Goal: Answer question/provide support: Answer question/provide support

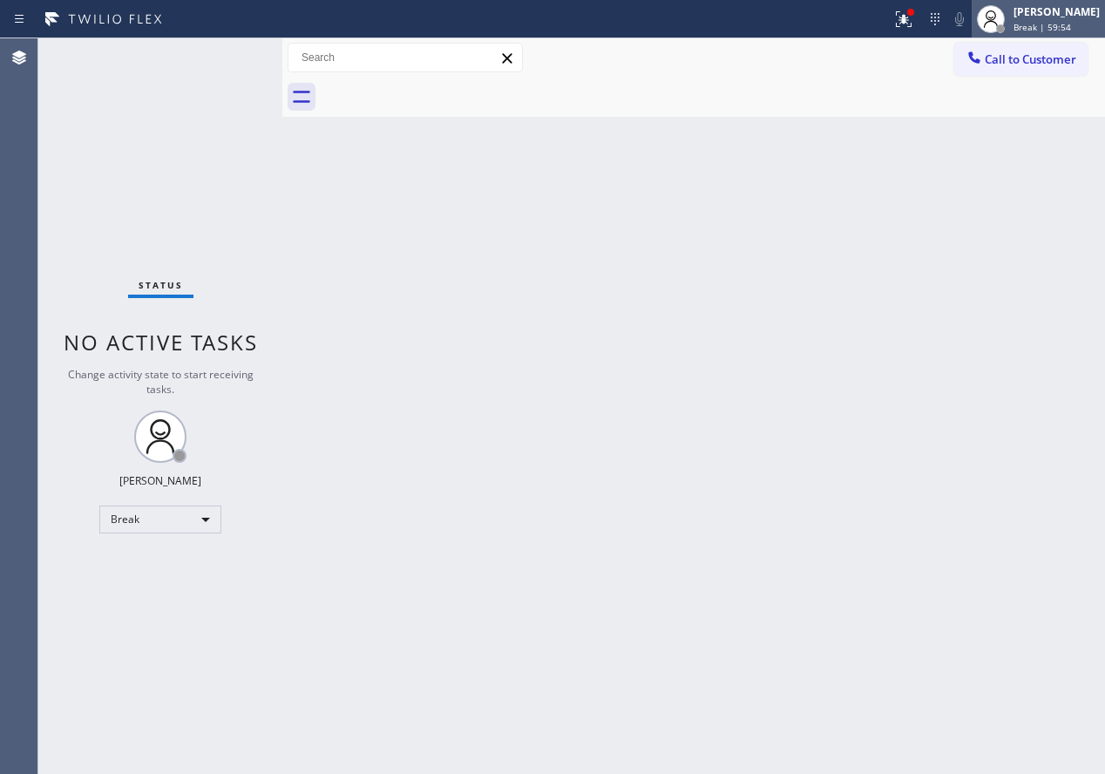
click at [1087, 29] on div "Break | 59:54" at bounding box center [1056, 27] width 86 height 12
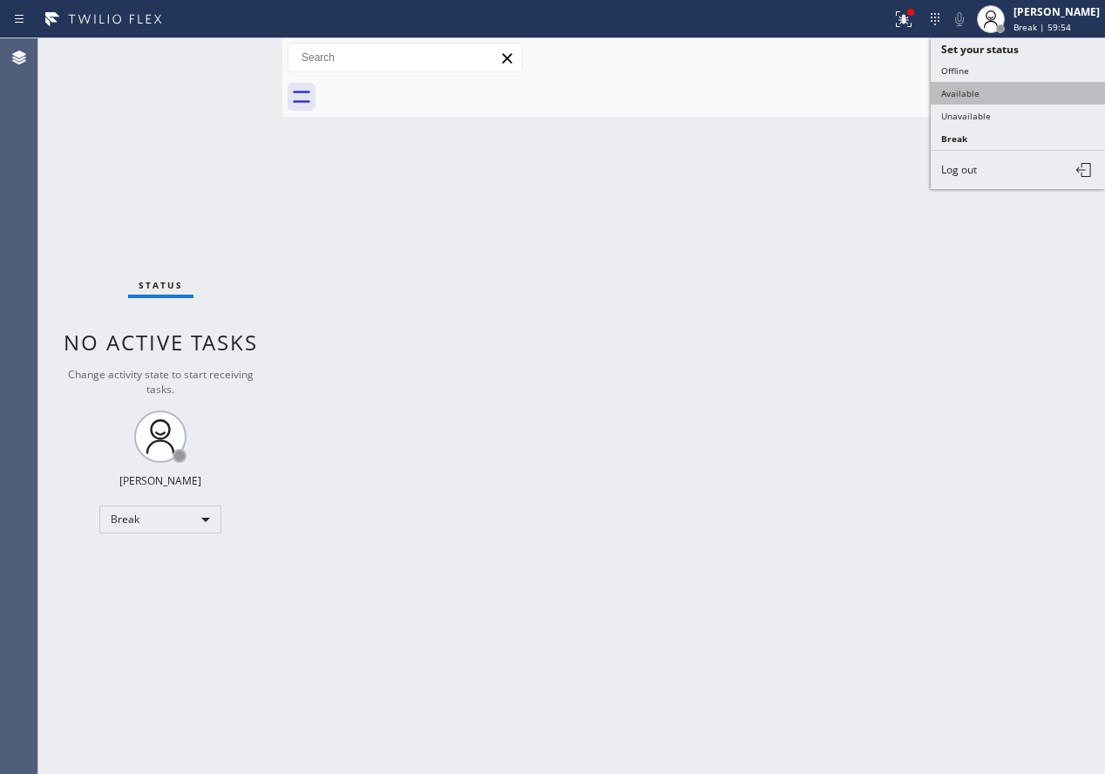
click at [1011, 82] on button "Available" at bounding box center [1018, 93] width 174 height 23
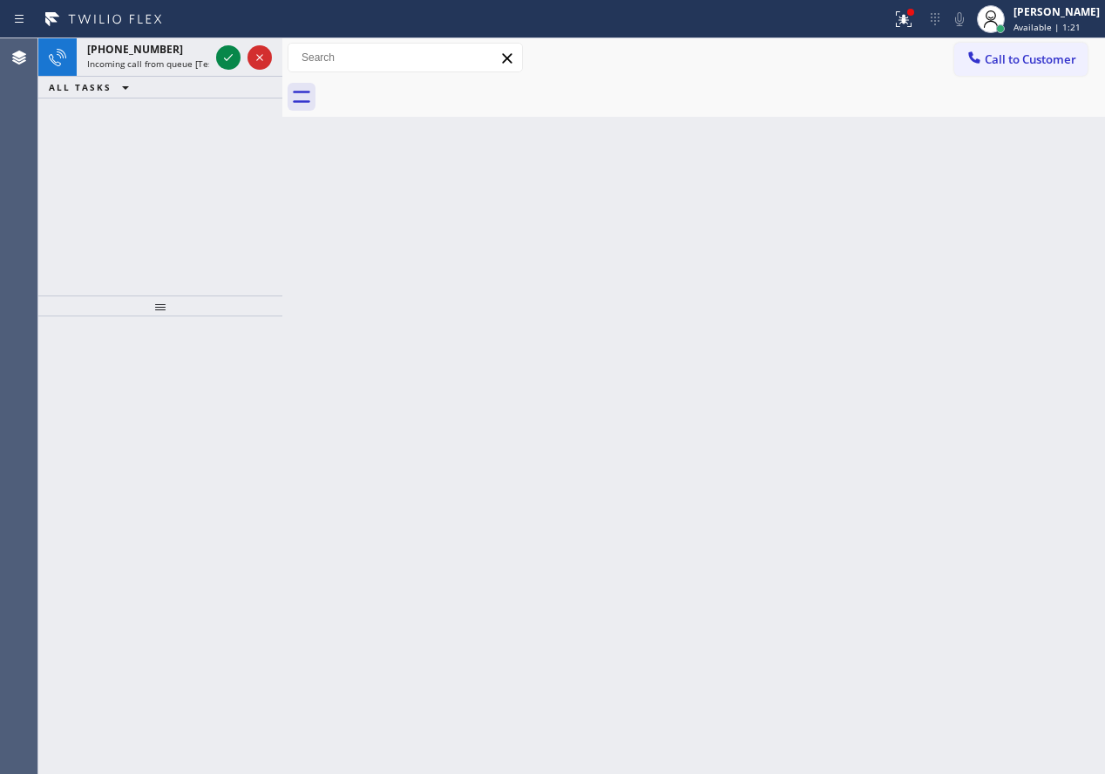
drag, startPoint x: 925, startPoint y: 272, endPoint x: 345, endPoint y: 166, distance: 589.0
click at [925, 273] on div "Back to Dashboard Change Sender ID Customers Technicians Select a contact Outbo…" at bounding box center [693, 405] width 823 height 735
click at [225, 60] on icon at bounding box center [228, 57] width 21 height 21
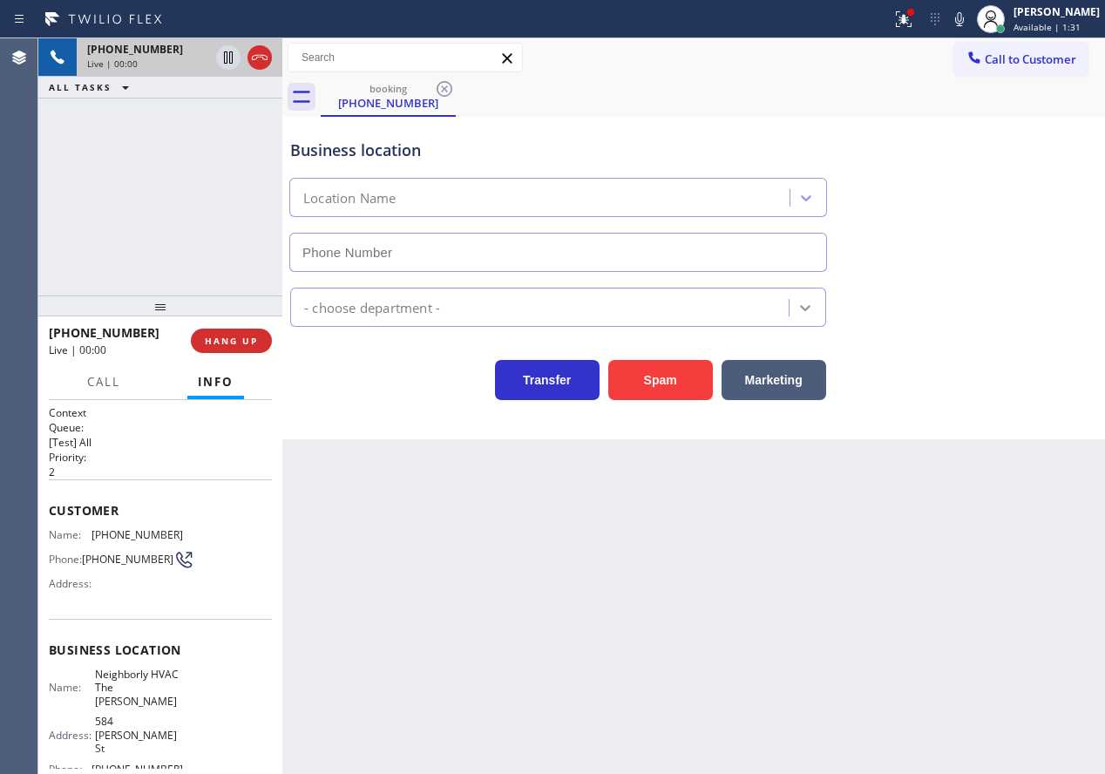
type input "(415) 527-3249"
click at [664, 369] on button "Spam" at bounding box center [660, 380] width 105 height 40
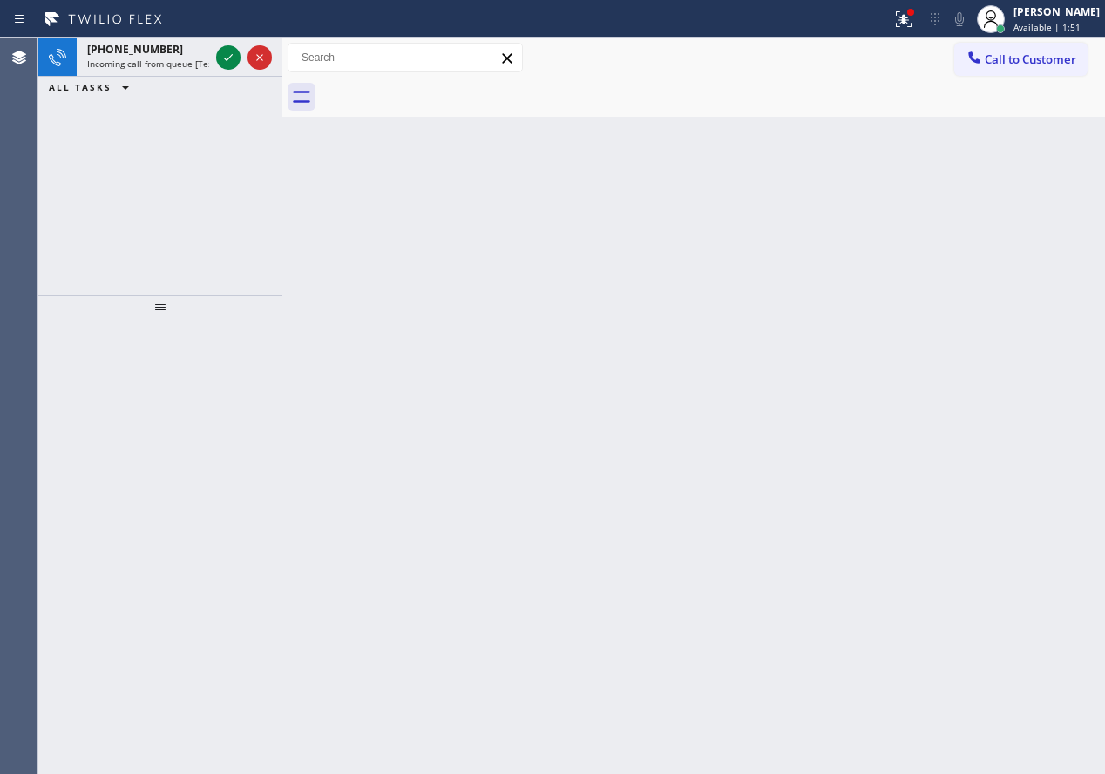
click at [1010, 328] on div "Back to Dashboard Change Sender ID Customers Technicians Select a contact Outbo…" at bounding box center [693, 405] width 823 height 735
click at [222, 57] on icon at bounding box center [228, 57] width 21 height 21
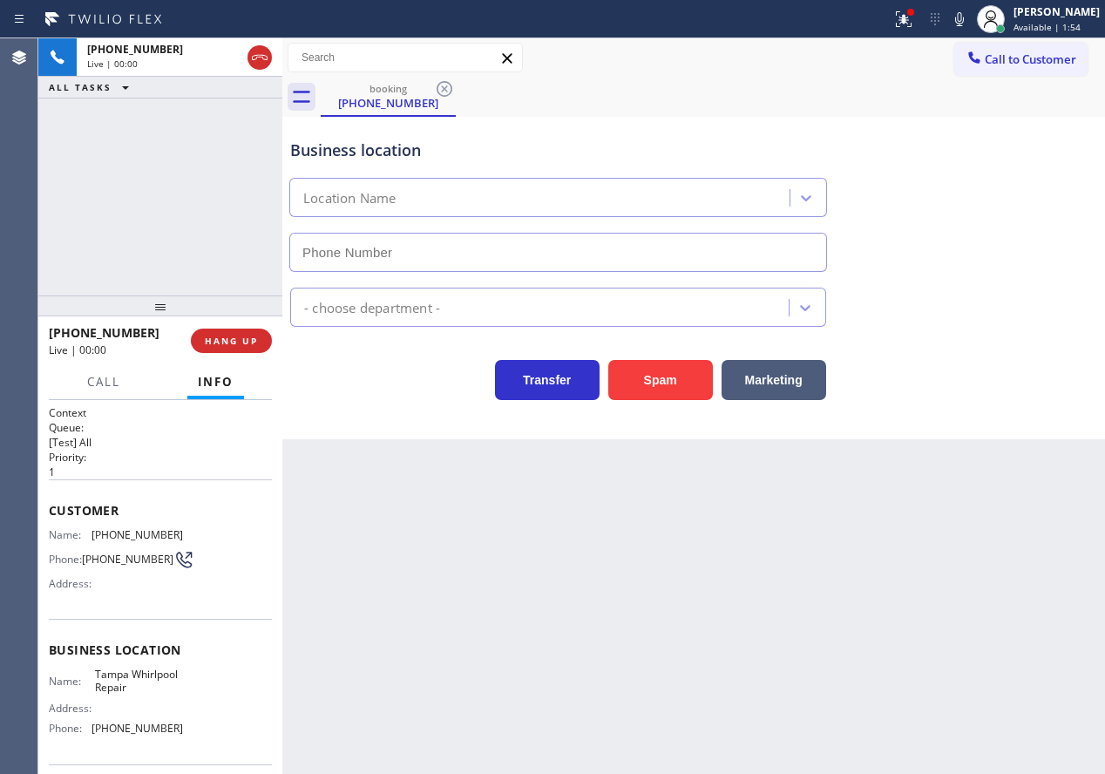
type input "(727) 914-2857"
click at [145, 688] on span "Tampa Whirlpool Repair" at bounding box center [138, 681] width 87 height 27
copy span "Tampa Whirlpool Repair"
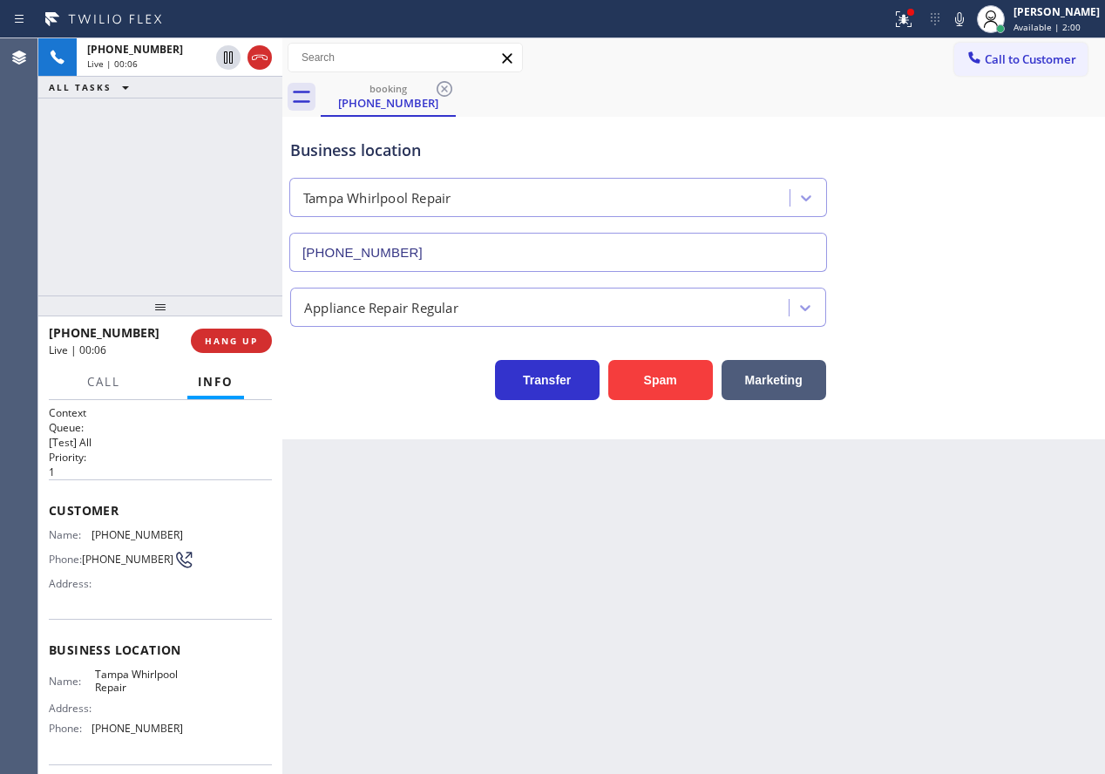
click at [596, 247] on input "(727) 914-2857" at bounding box center [558, 252] width 538 height 39
click at [214, 342] on span "HANG UP" at bounding box center [231, 341] width 53 height 12
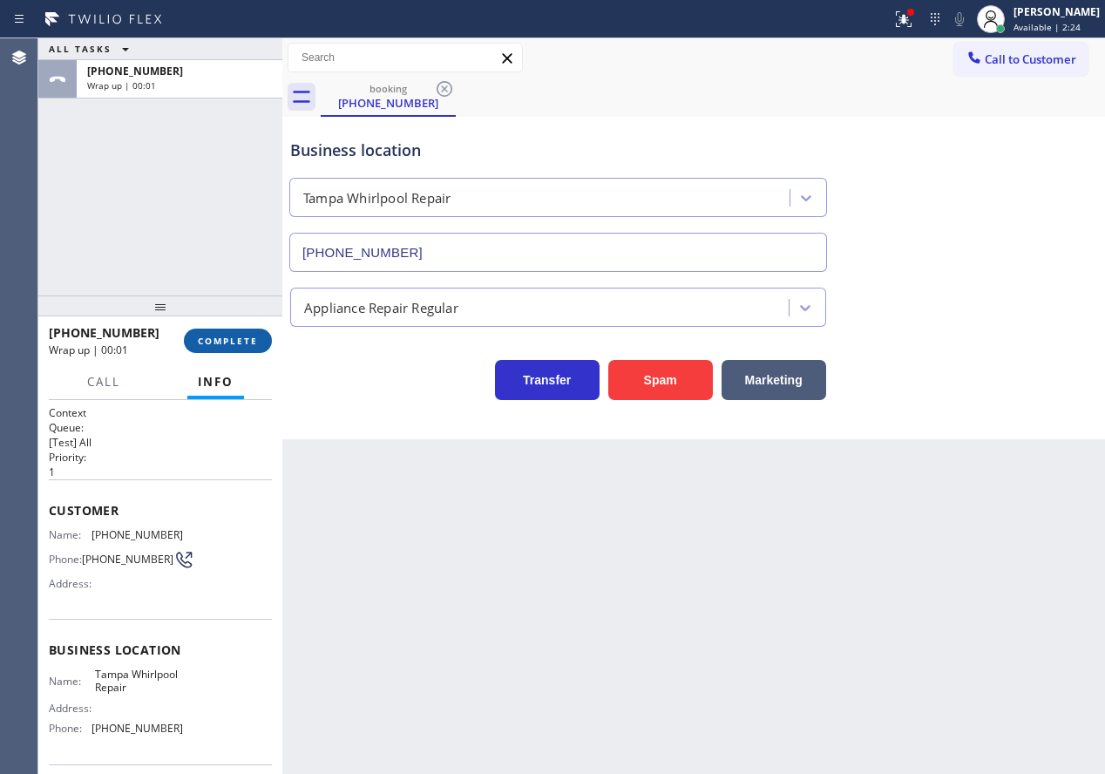
click at [246, 336] on span "COMPLETE" at bounding box center [228, 341] width 60 height 12
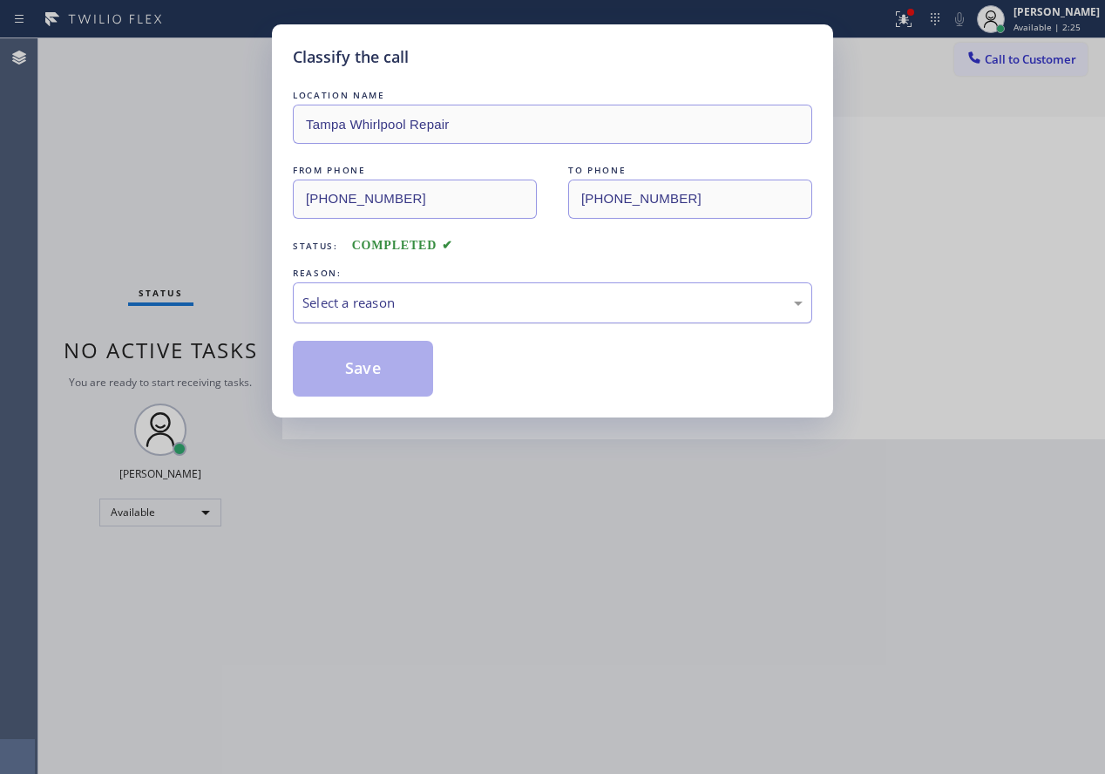
click at [485, 314] on div "Select a reason" at bounding box center [552, 302] width 519 height 41
click at [370, 381] on button "Save" at bounding box center [363, 369] width 140 height 56
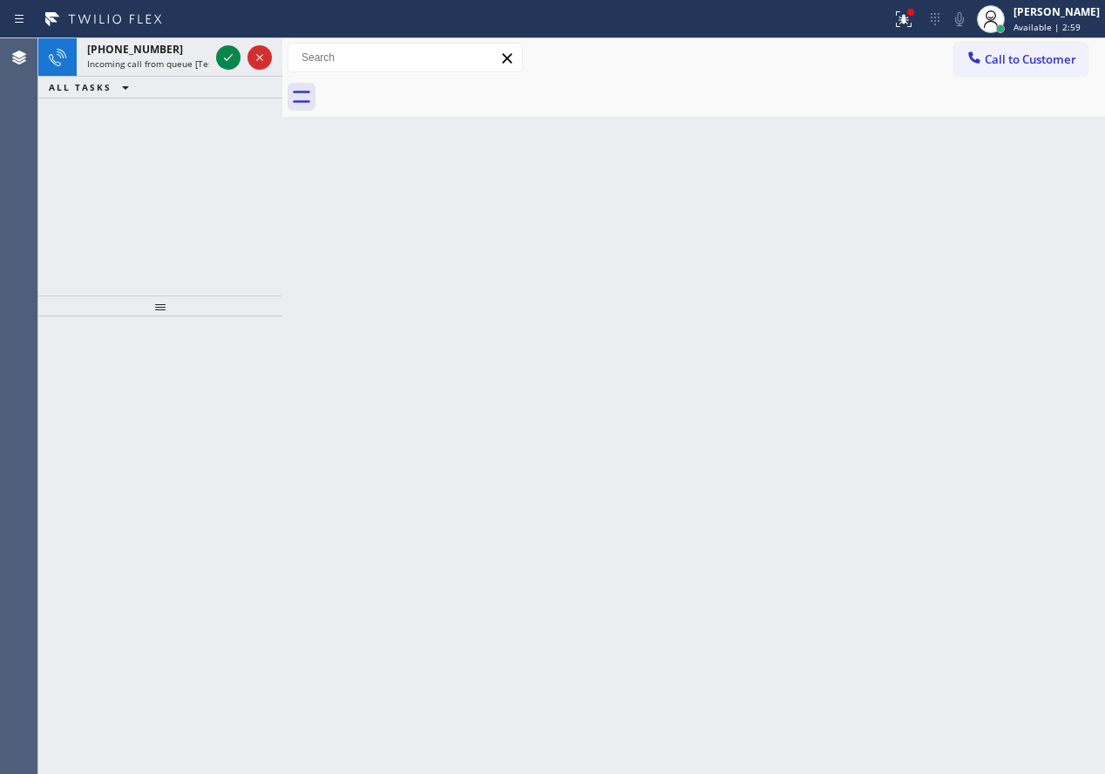
click at [941, 437] on div "Back to Dashboard Change Sender ID Customers Technicians Select a contact Outbo…" at bounding box center [693, 405] width 823 height 735
click at [238, 64] on div at bounding box center [228, 57] width 24 height 21
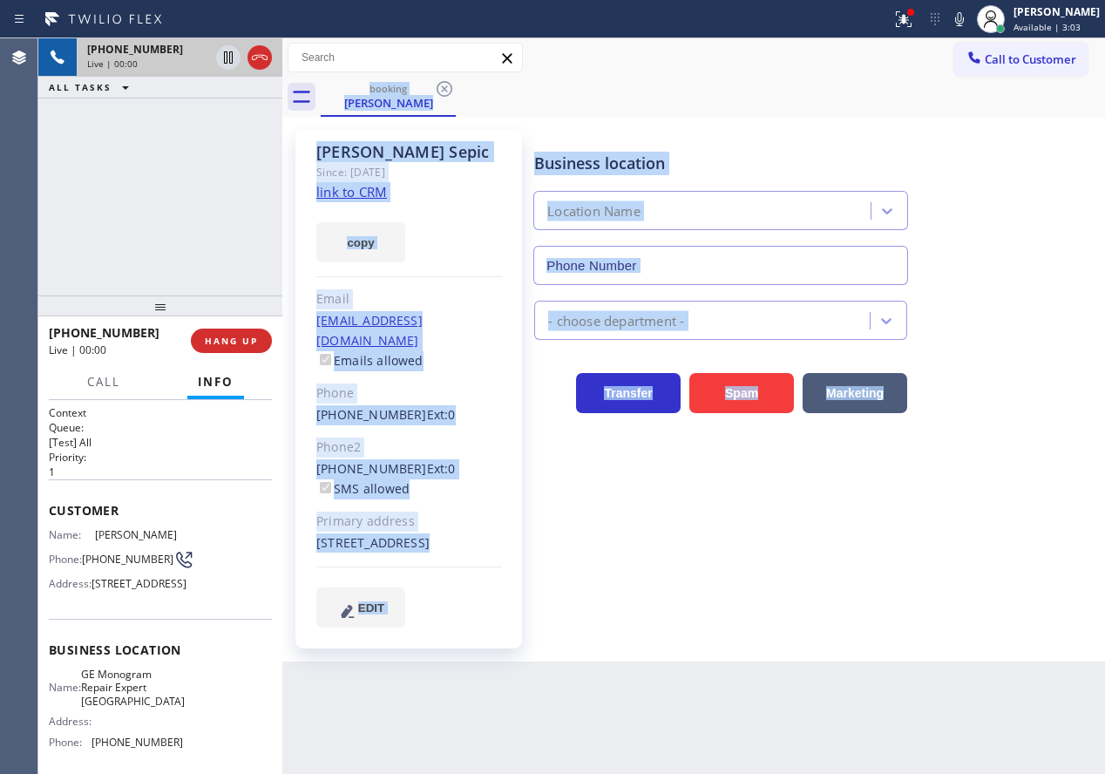
type input "(760) 350-3337"
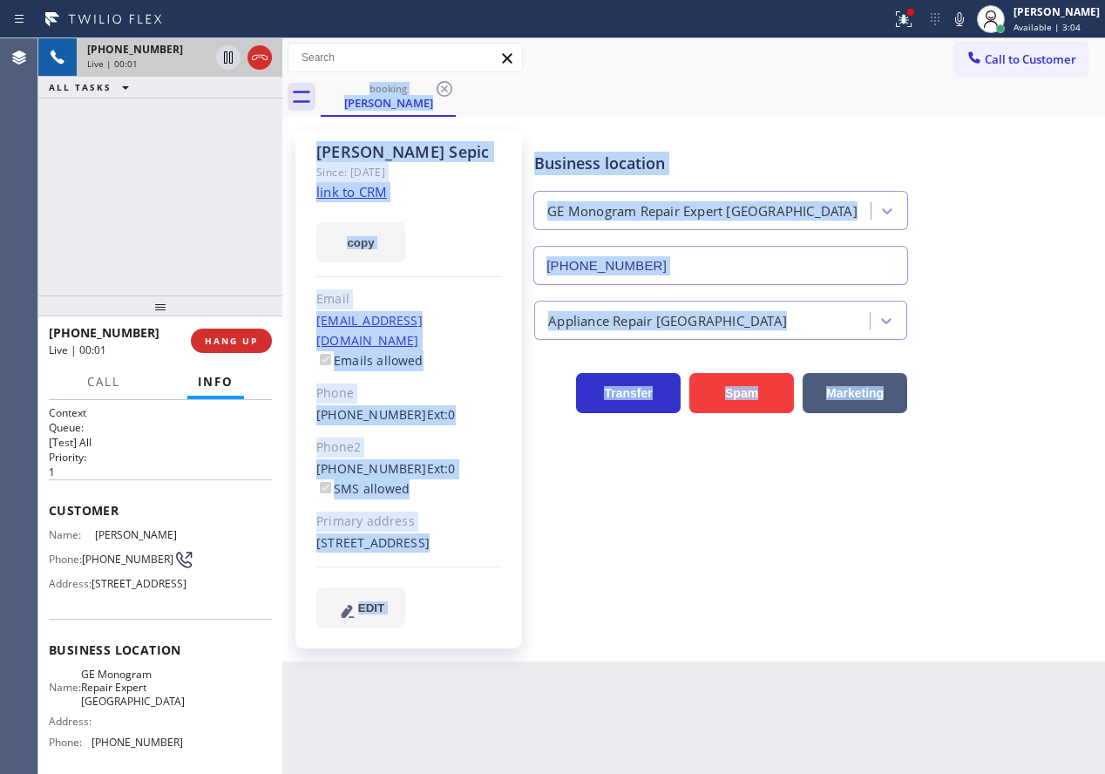
click at [790, 509] on div "Business location GE Monogram Repair Expert Cathedral City (760) 350-3337 Appli…" at bounding box center [816, 378] width 570 height 488
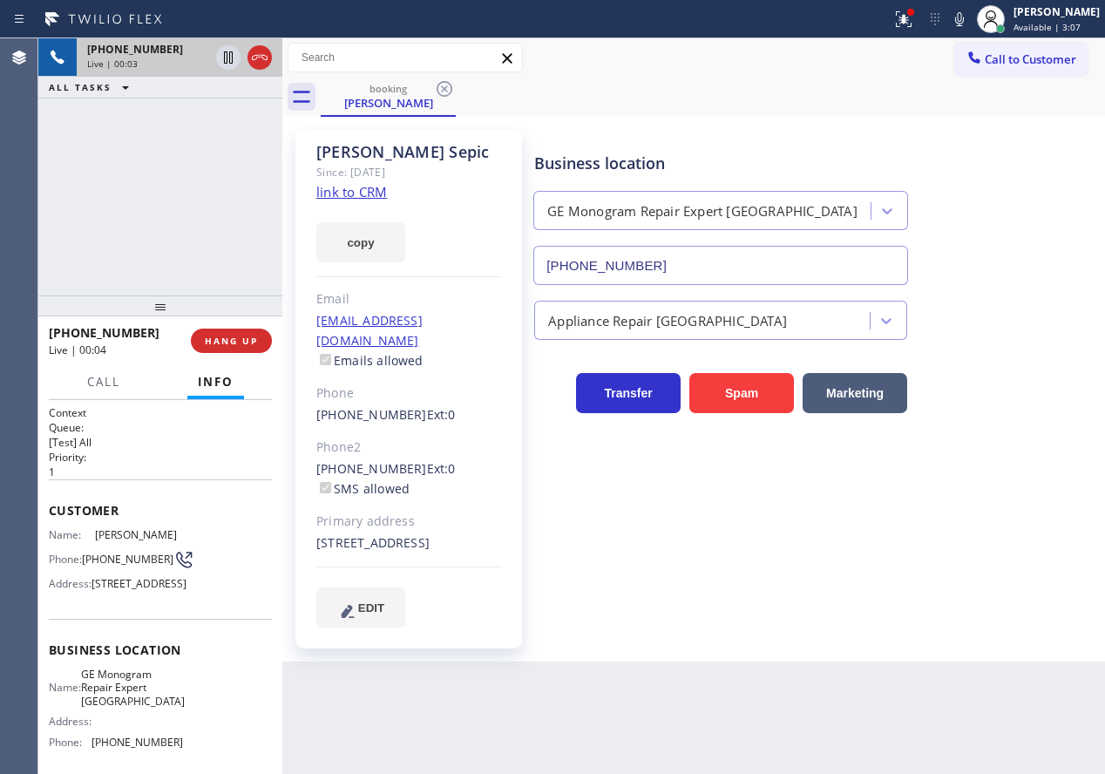
click at [386, 193] on link "link to CRM" at bounding box center [351, 191] width 71 height 17
click at [139, 708] on span "GE Monogram Repair Expert Cathedral City" at bounding box center [133, 688] width 104 height 40
copy span "GE Monogram Repair Expert Cathedral City"
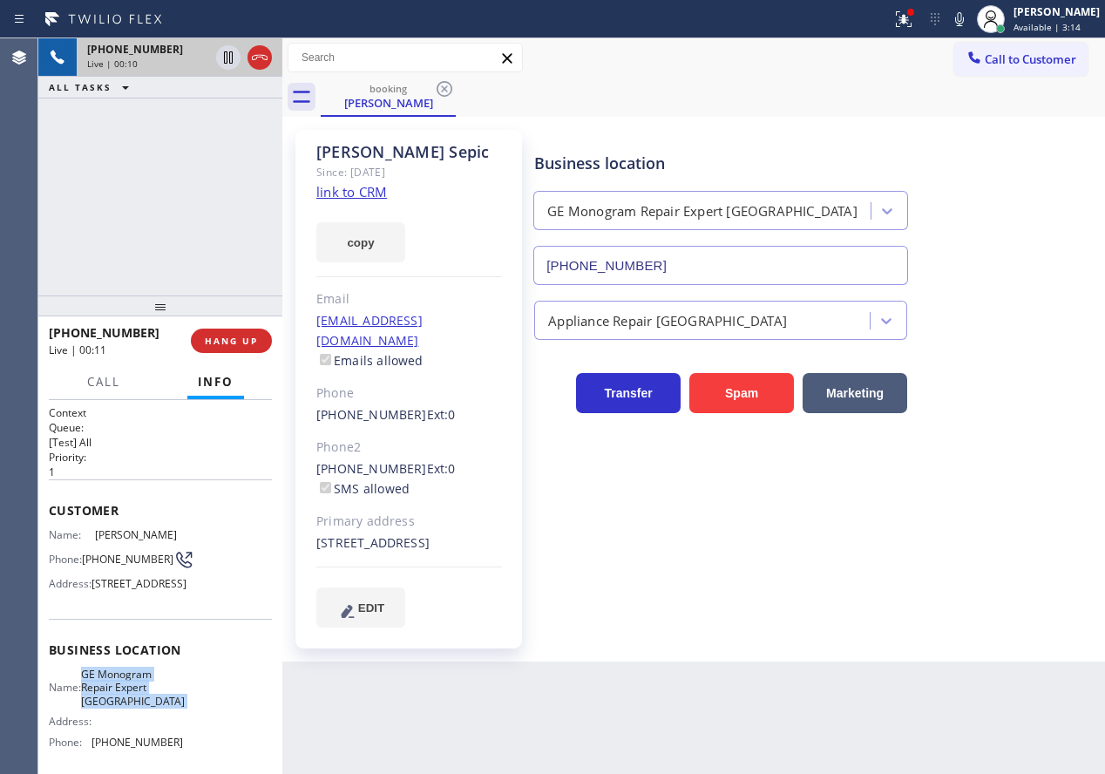
click at [707, 280] on input "(760) 350-3337" at bounding box center [720, 265] width 375 height 39
click at [226, 51] on icon at bounding box center [228, 57] width 21 height 21
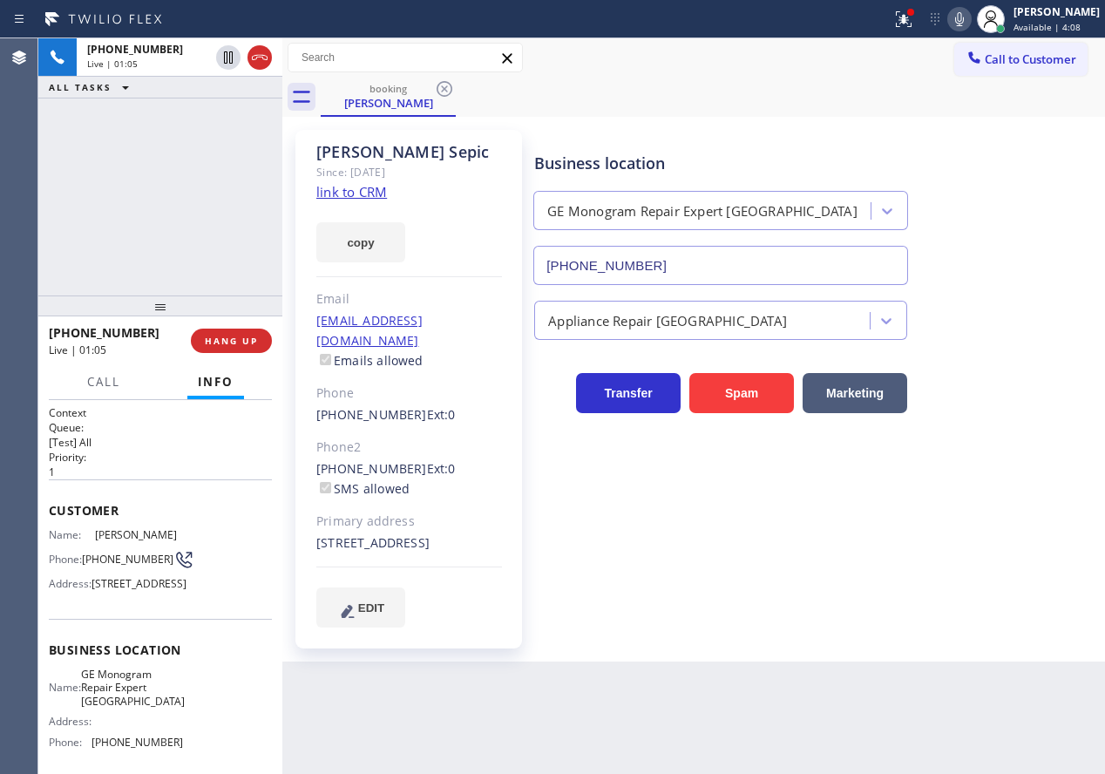
click at [970, 24] on icon at bounding box center [959, 19] width 21 height 21
click at [914, 24] on icon at bounding box center [903, 19] width 21 height 21
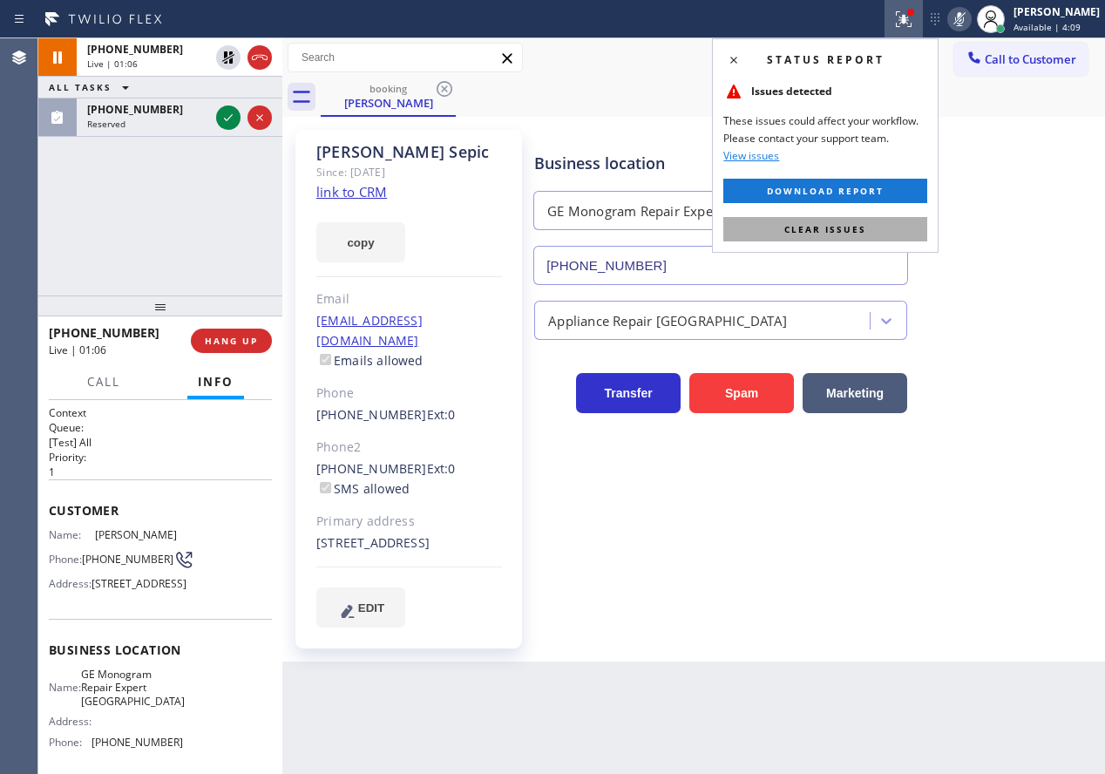
click at [872, 237] on button "Clear issues" at bounding box center [825, 229] width 204 height 24
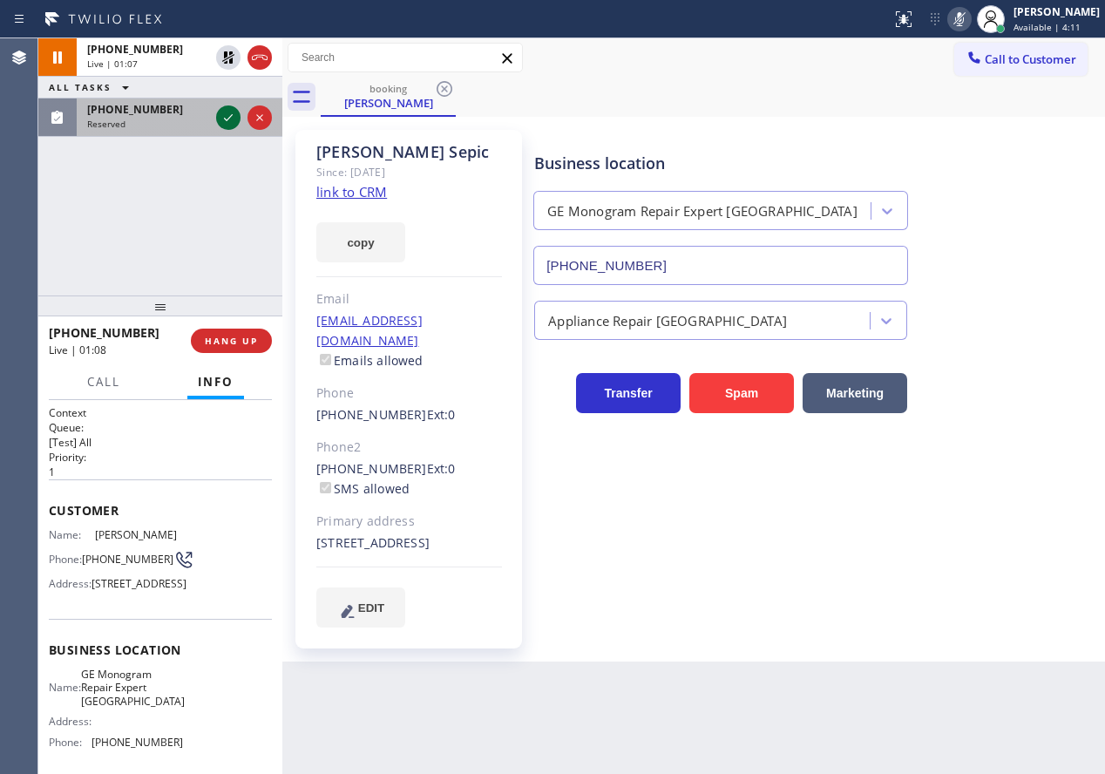
click at [227, 122] on icon at bounding box center [228, 117] width 21 height 21
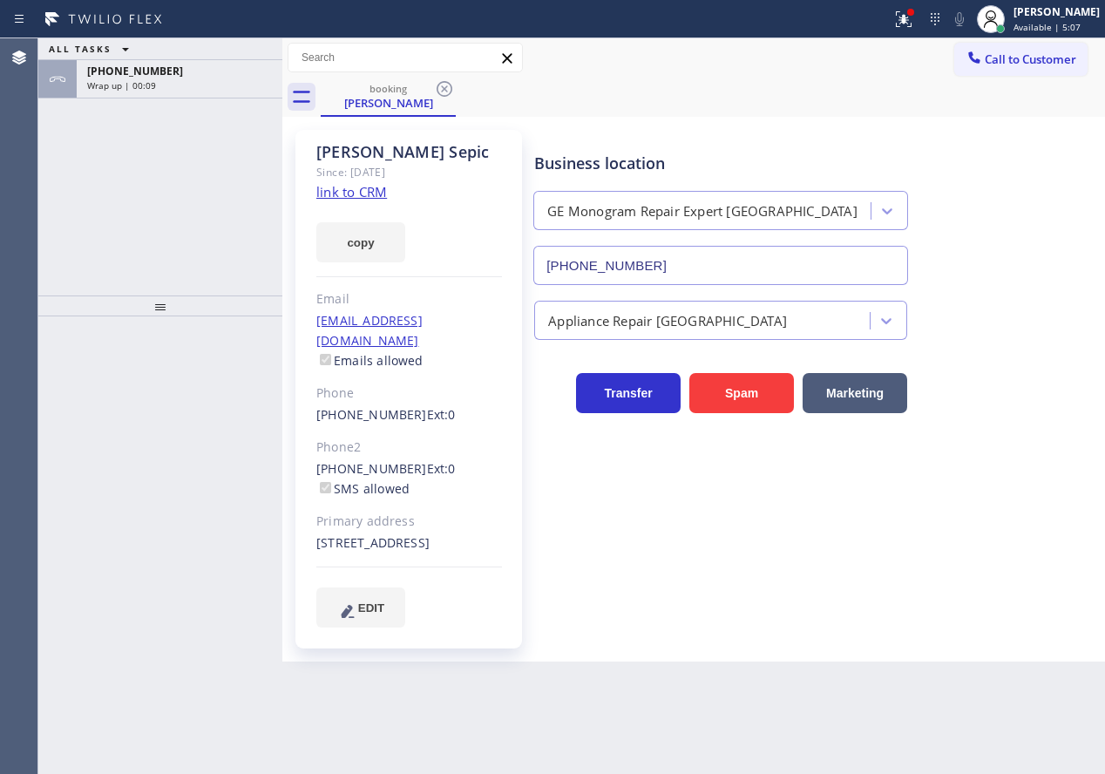
drag, startPoint x: 1029, startPoint y: 383, endPoint x: 1013, endPoint y: 384, distance: 15.7
click at [1029, 383] on div "Transfer Spam Marketing" at bounding box center [816, 385] width 570 height 56
click at [152, 92] on div "+12069191051 Wrap up | 00:10" at bounding box center [176, 79] width 199 height 38
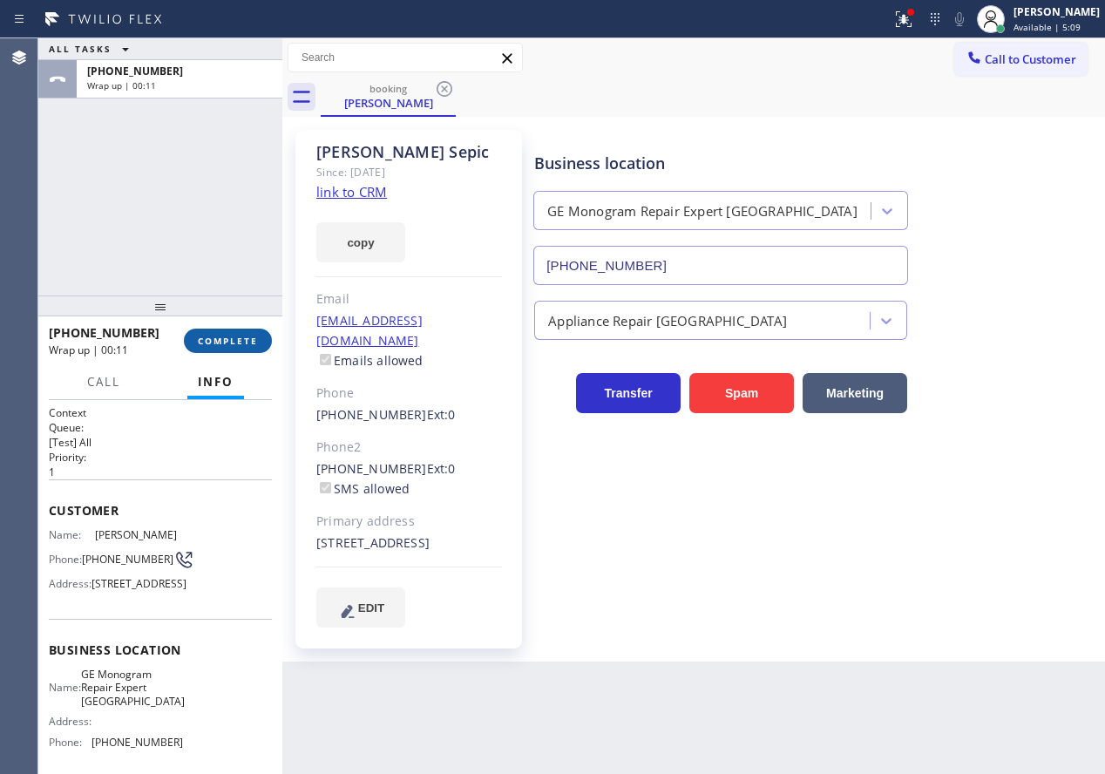
click at [238, 350] on button "COMPLETE" at bounding box center [228, 341] width 88 height 24
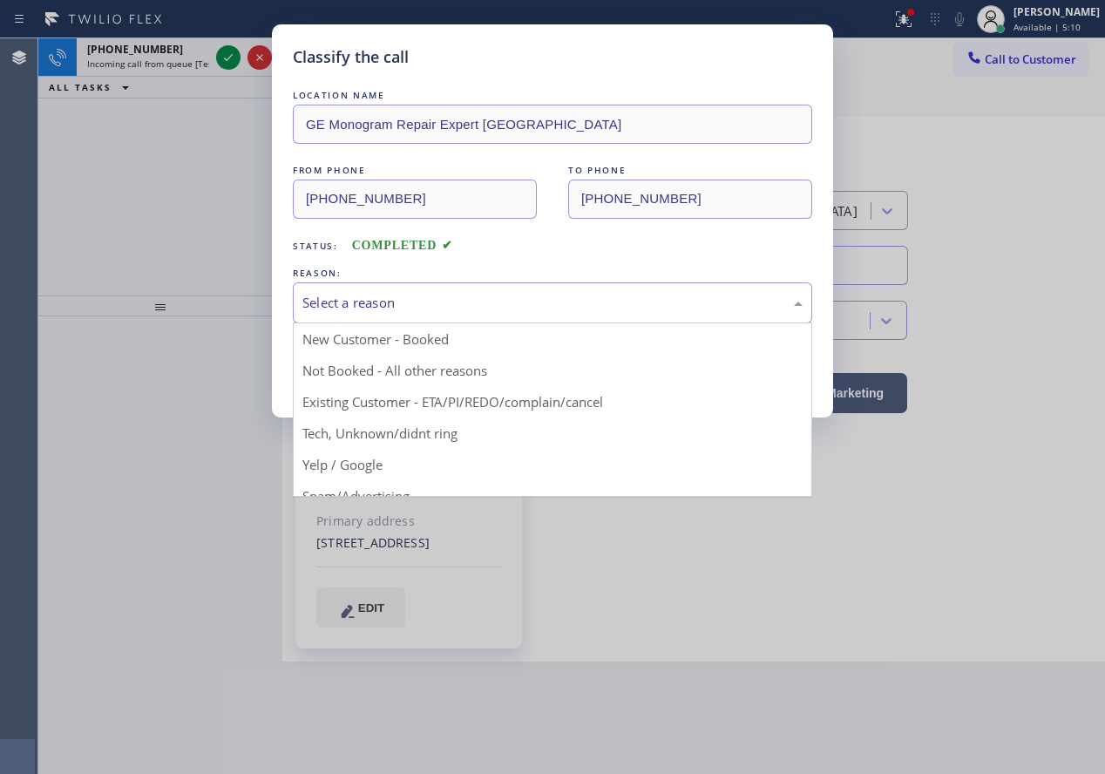
click at [369, 285] on div "Select a reason" at bounding box center [552, 302] width 519 height 41
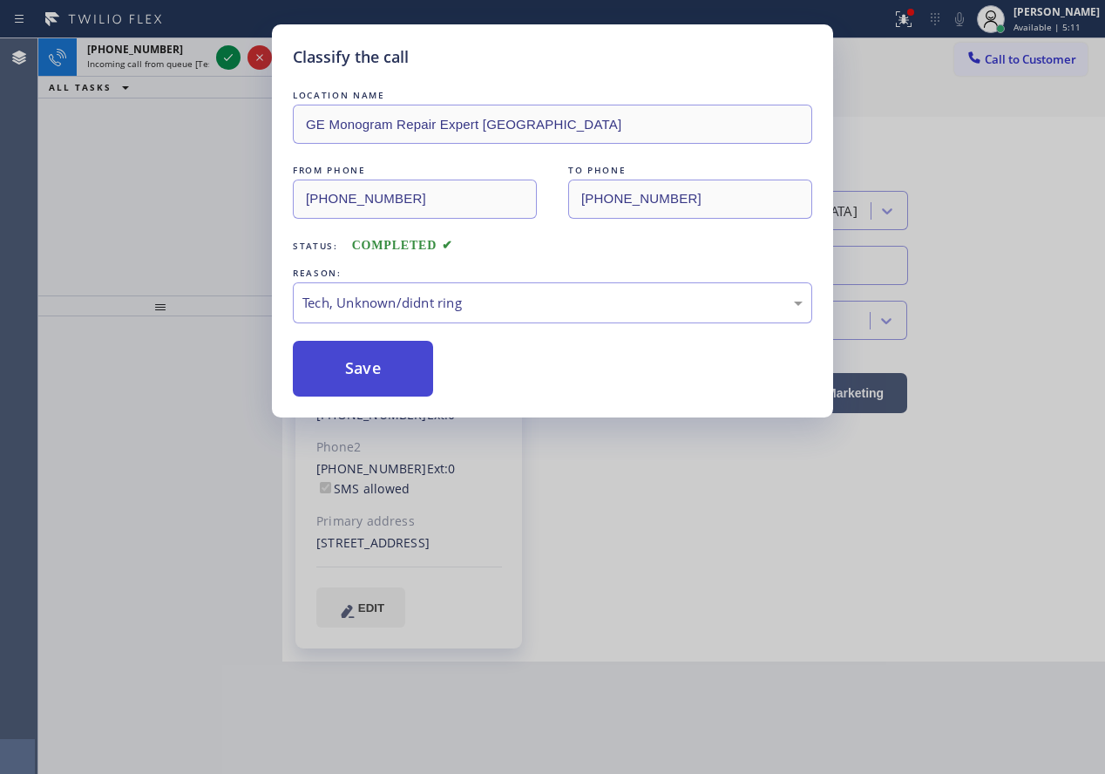
click at [358, 364] on button "Save" at bounding box center [363, 369] width 140 height 56
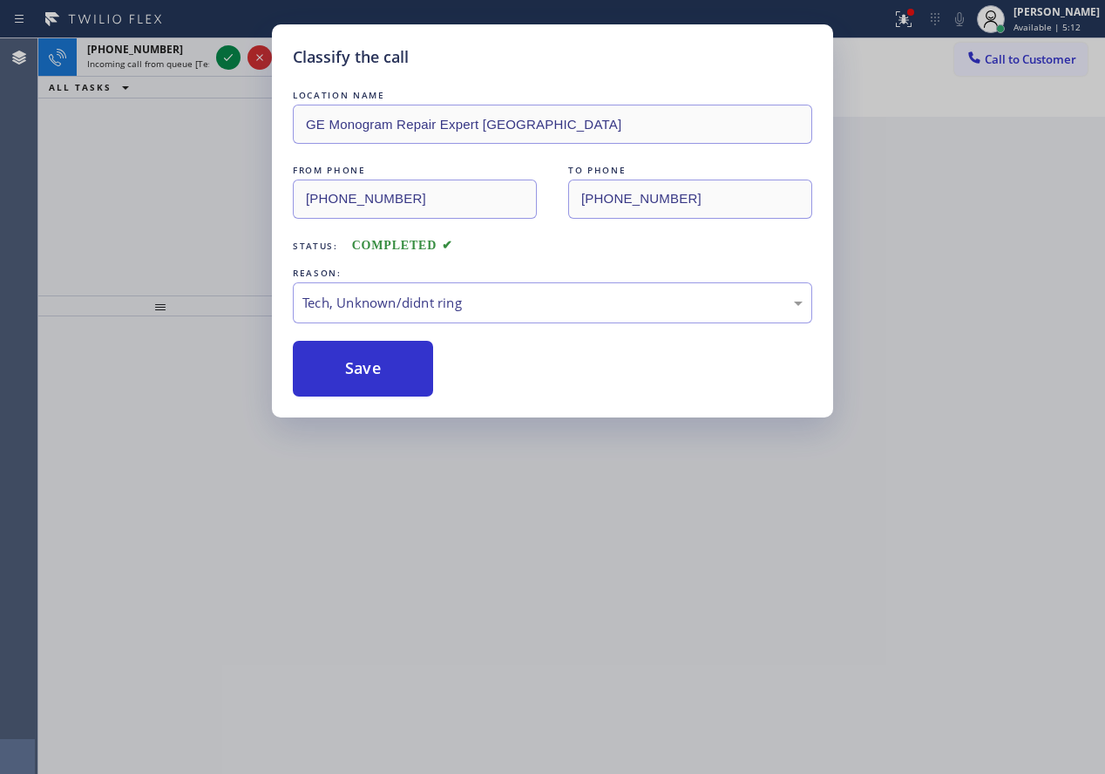
click at [242, 196] on div "Classify the call LOCATION NAME GE Monogram Repair Expert Cathedral City FROM P…" at bounding box center [552, 387] width 1105 height 774
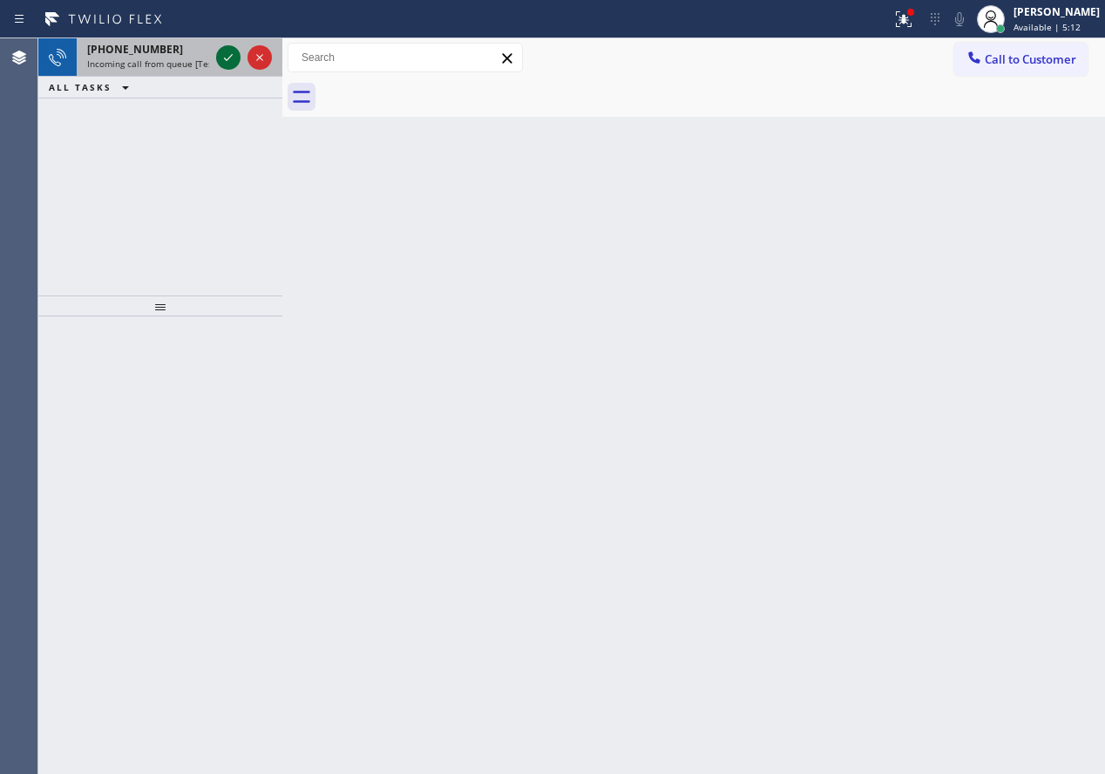
click at [225, 59] on icon at bounding box center [228, 57] width 9 height 7
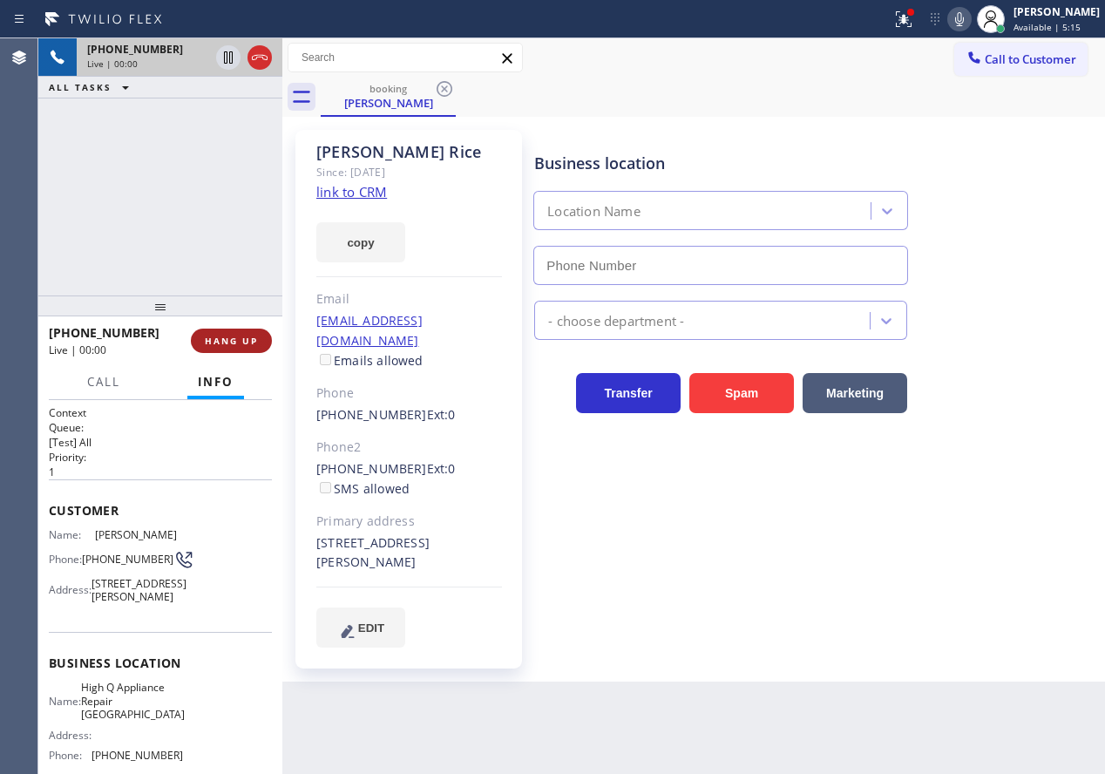
click at [254, 340] on span "HANG UP" at bounding box center [231, 341] width 53 height 12
type input "(773) 900-8292"
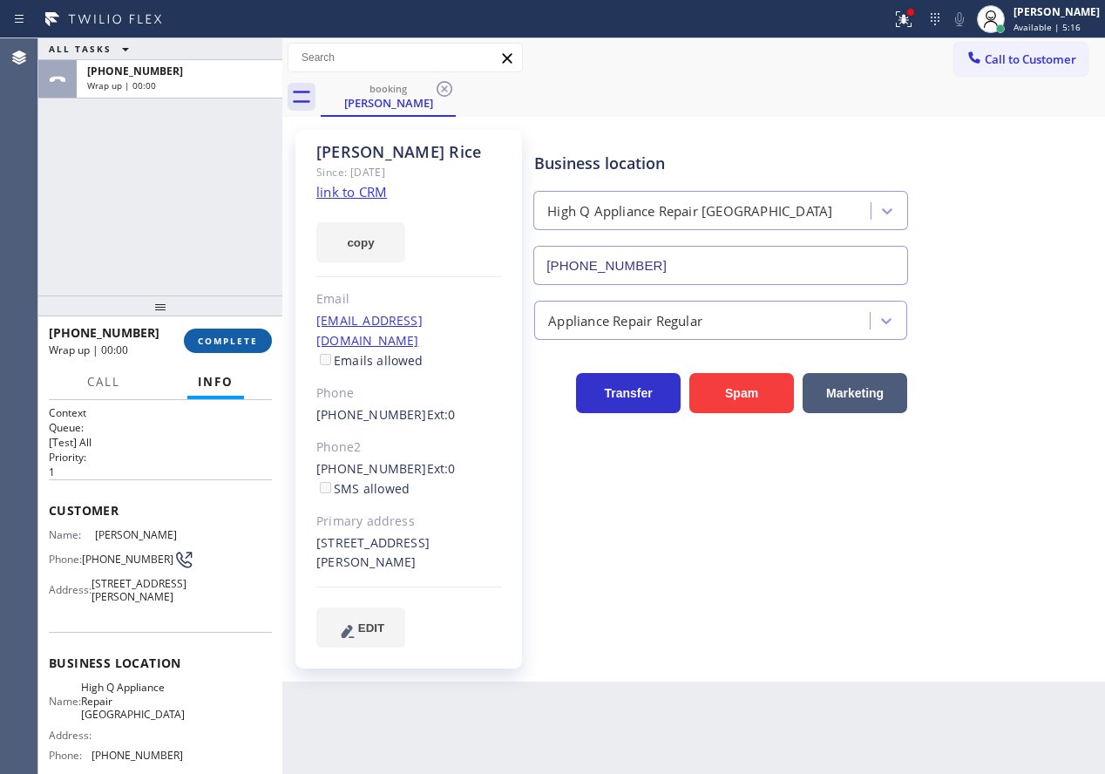
click at [254, 340] on span "COMPLETE" at bounding box center [228, 341] width 60 height 12
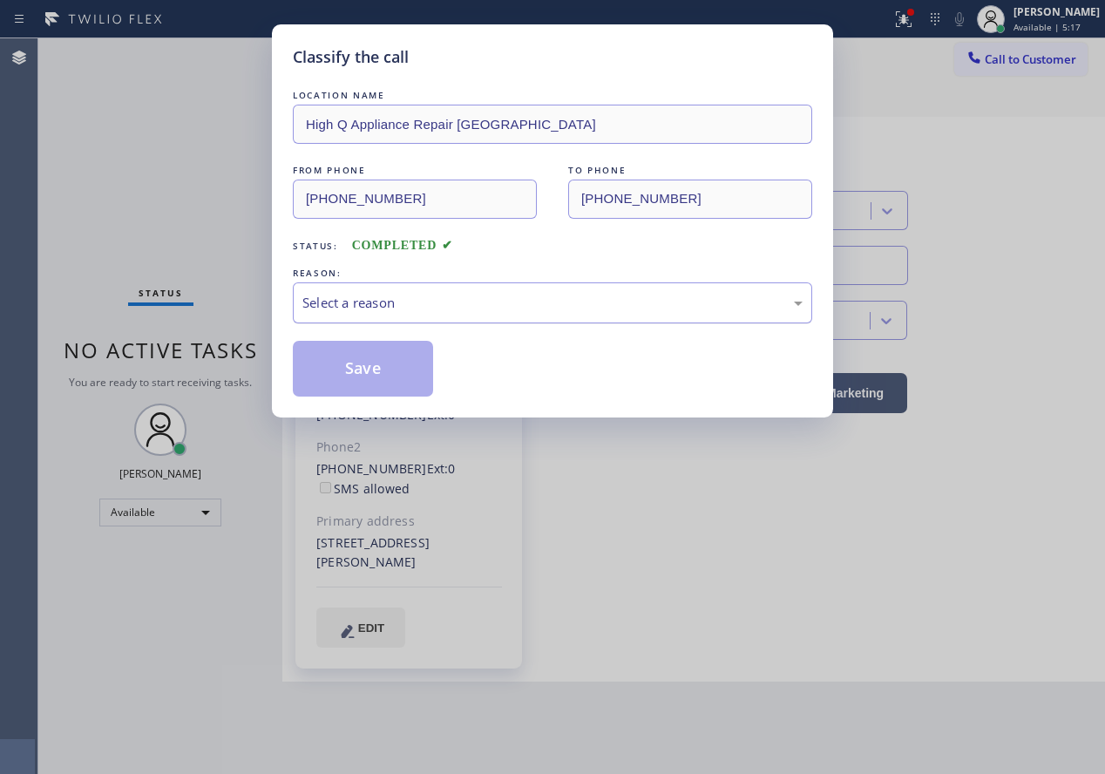
click at [461, 303] on div "Select a reason" at bounding box center [552, 303] width 500 height 20
click at [369, 375] on button "Save" at bounding box center [363, 369] width 140 height 56
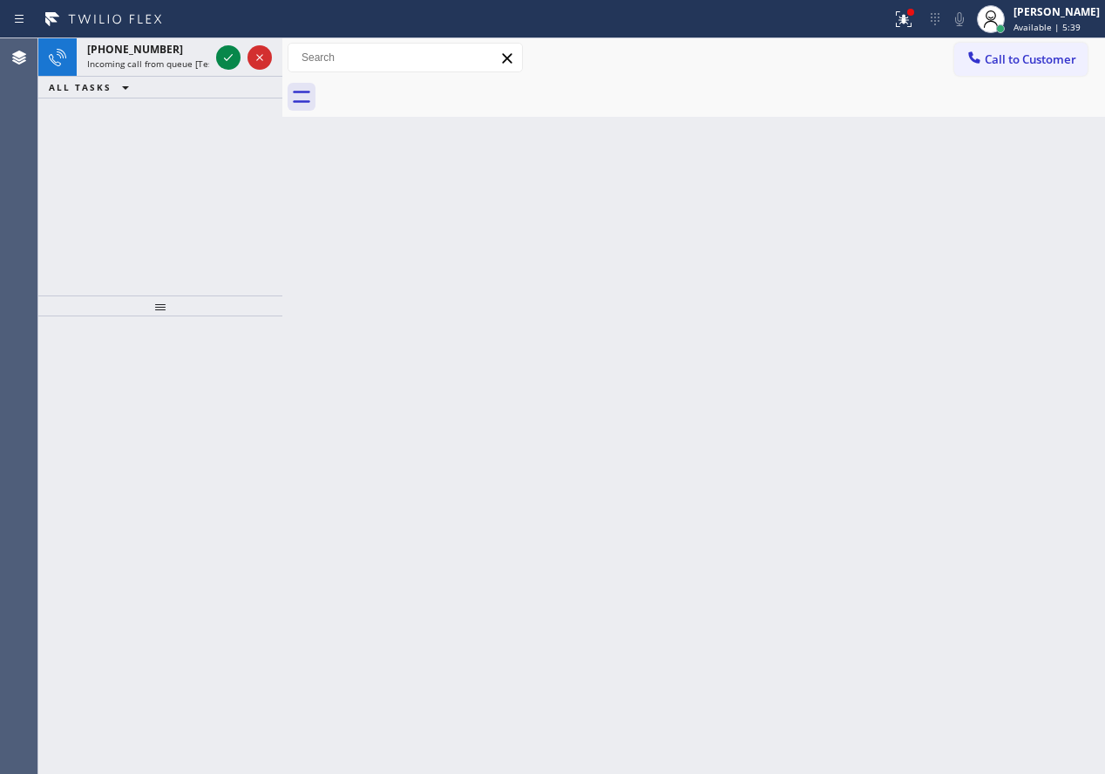
click at [929, 169] on div "Back to Dashboard Change Sender ID Customers Technicians Select a contact Outbo…" at bounding box center [693, 405] width 823 height 735
click at [228, 55] on icon at bounding box center [228, 57] width 21 height 21
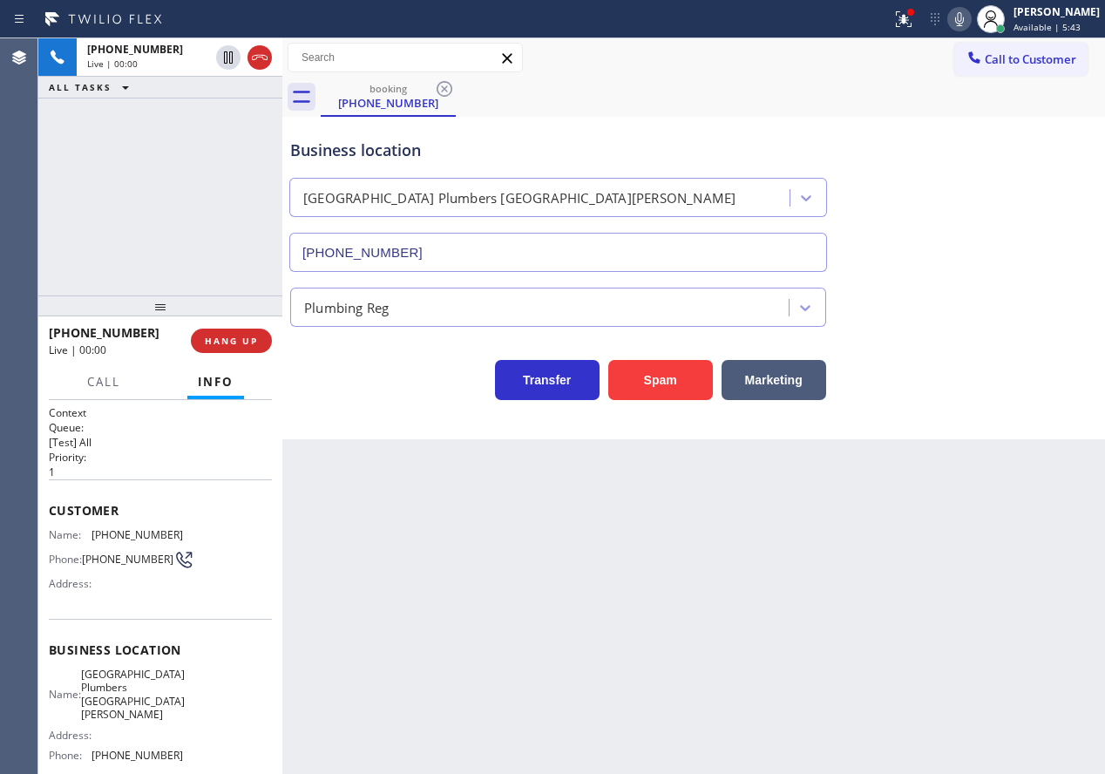
type input "(818) 806-0705"
click at [207, 344] on span "HANG UP" at bounding box center [231, 341] width 53 height 12
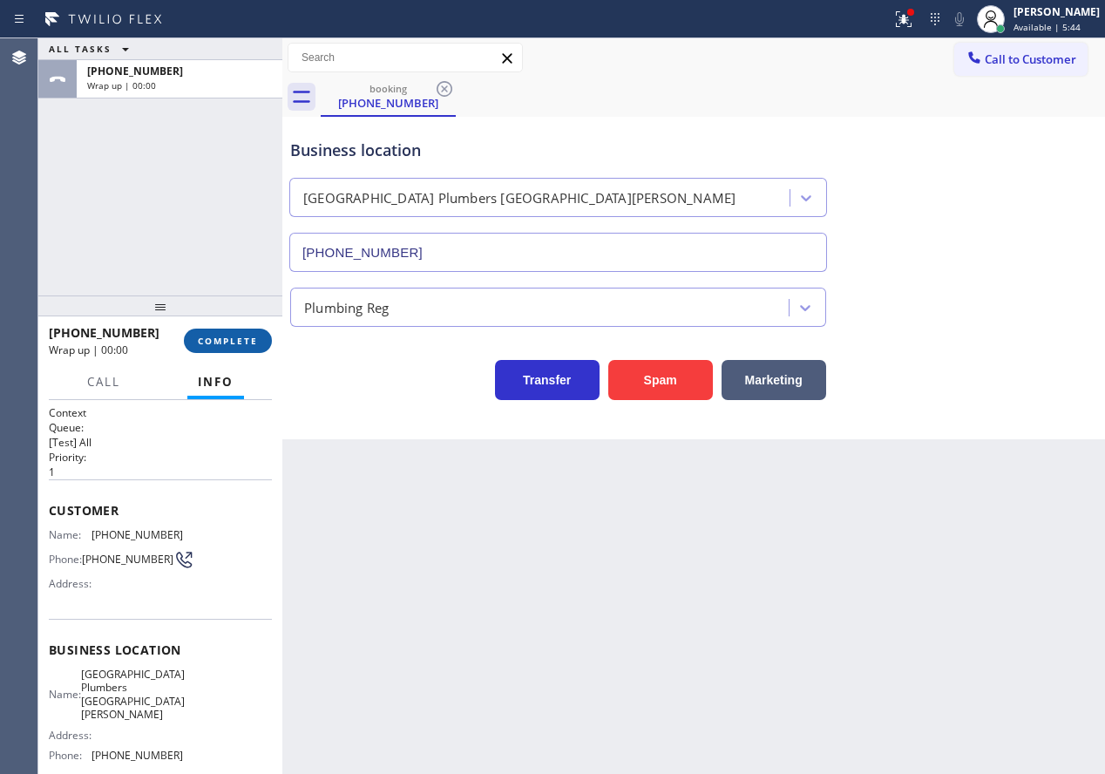
click at [207, 344] on span "COMPLETE" at bounding box center [228, 341] width 60 height 12
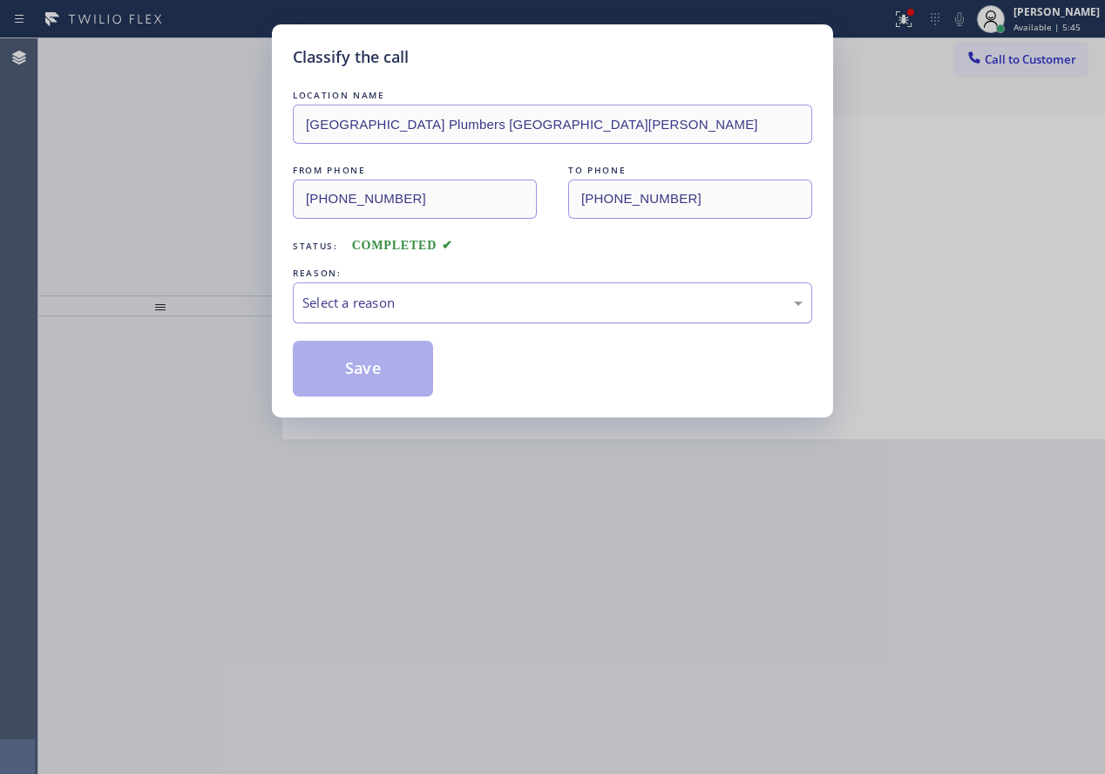
click at [426, 308] on div "Select a reason" at bounding box center [552, 303] width 500 height 20
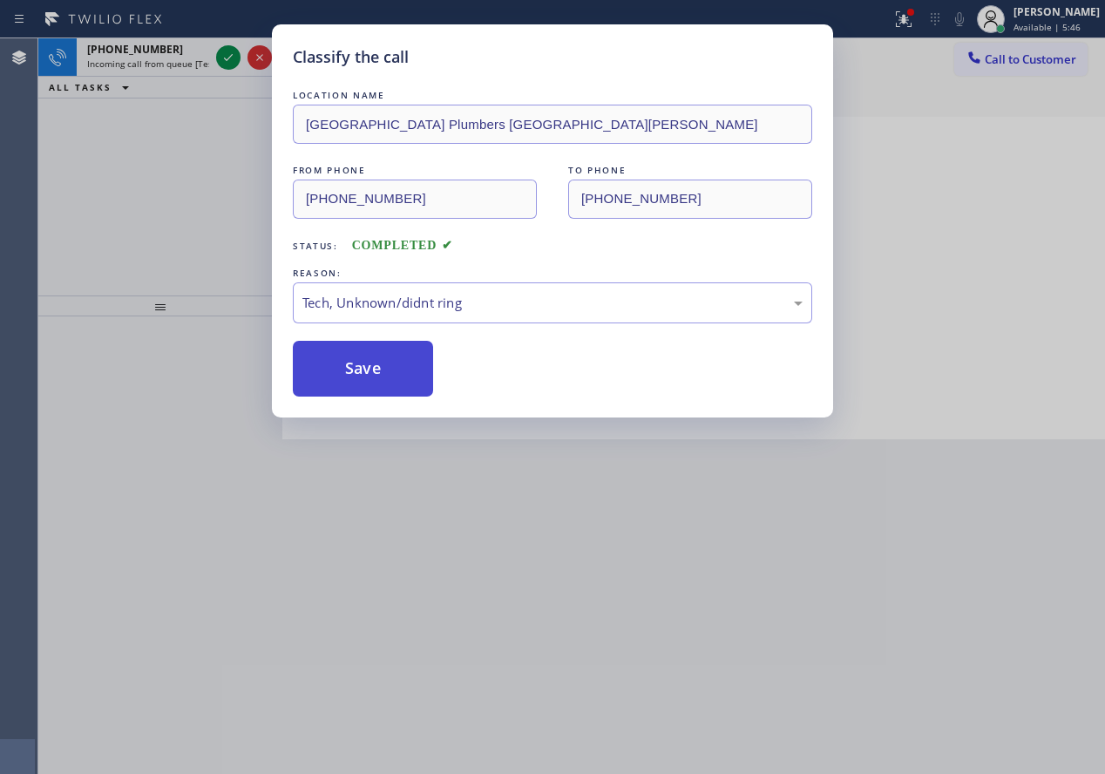
click at [366, 362] on button "Save" at bounding box center [363, 369] width 140 height 56
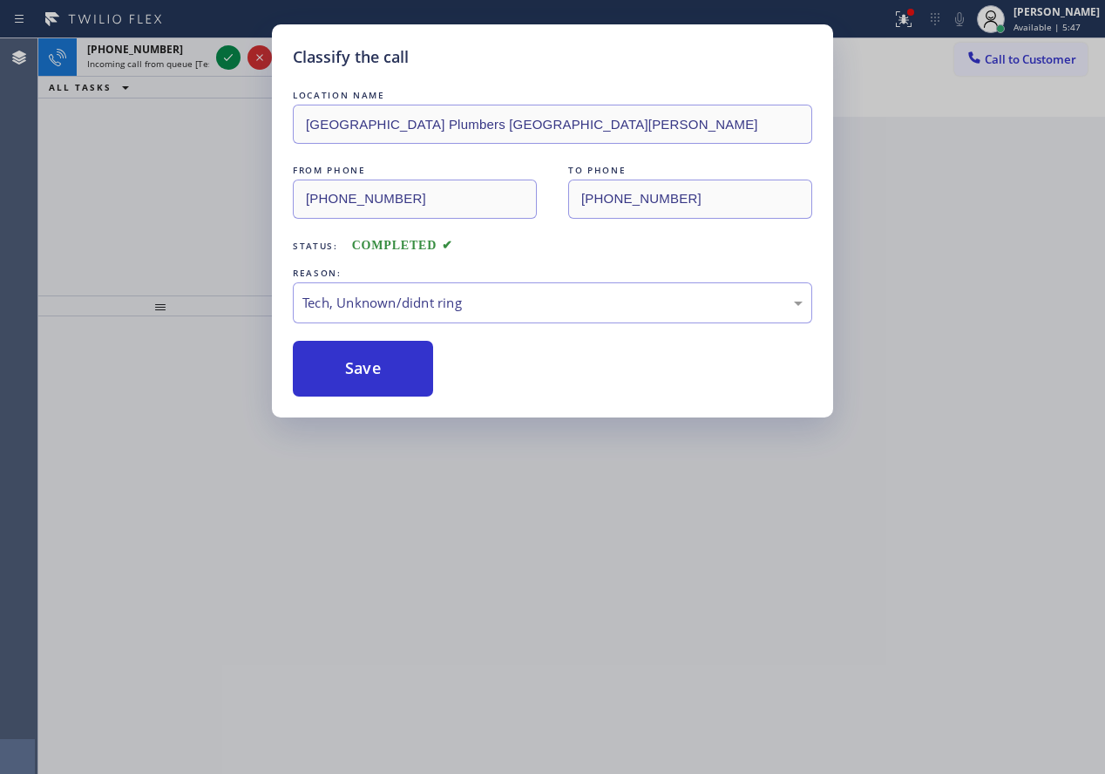
click at [230, 52] on icon at bounding box center [228, 57] width 21 height 21
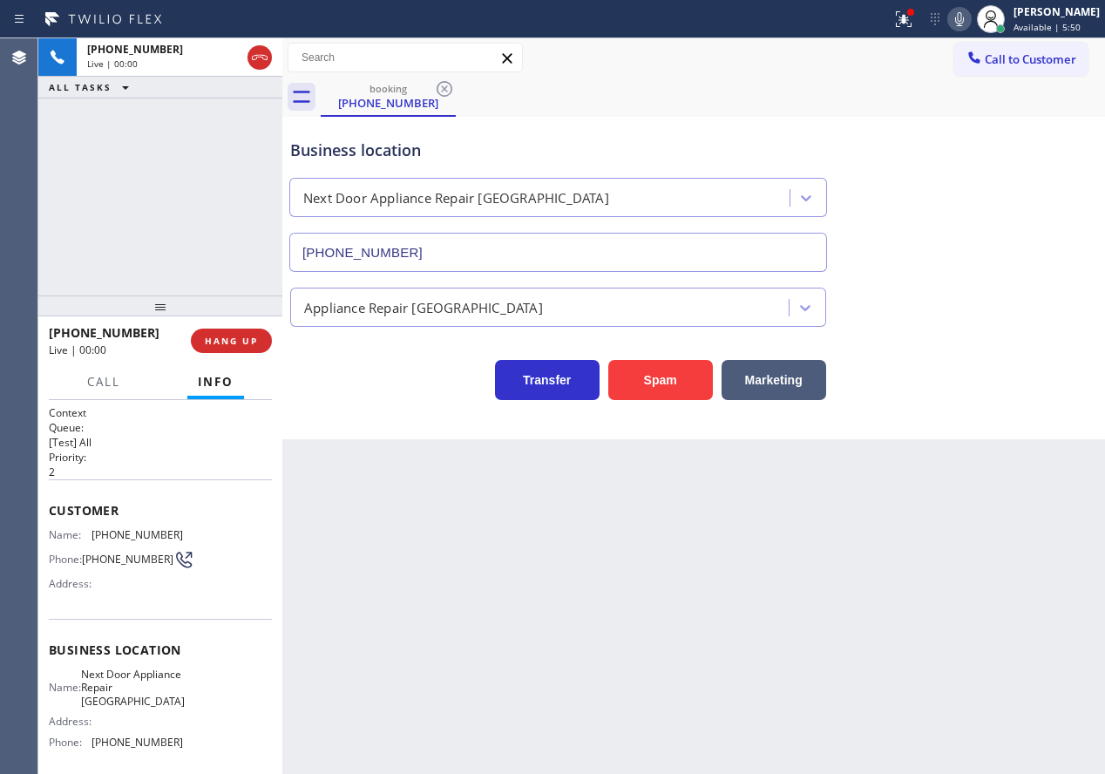
type input "(516) 871-3993"
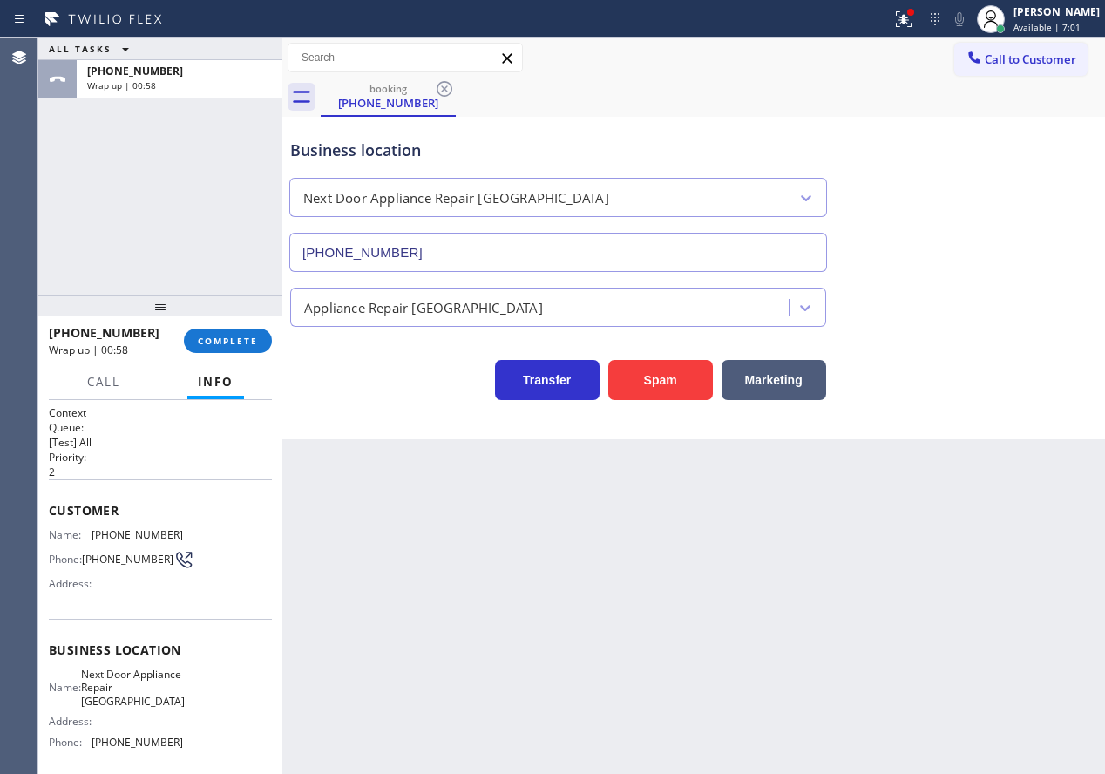
click at [913, 342] on div "Transfer Spam Marketing" at bounding box center [694, 363] width 814 height 73
click at [221, 347] on span "COMPLETE" at bounding box center [228, 341] width 60 height 12
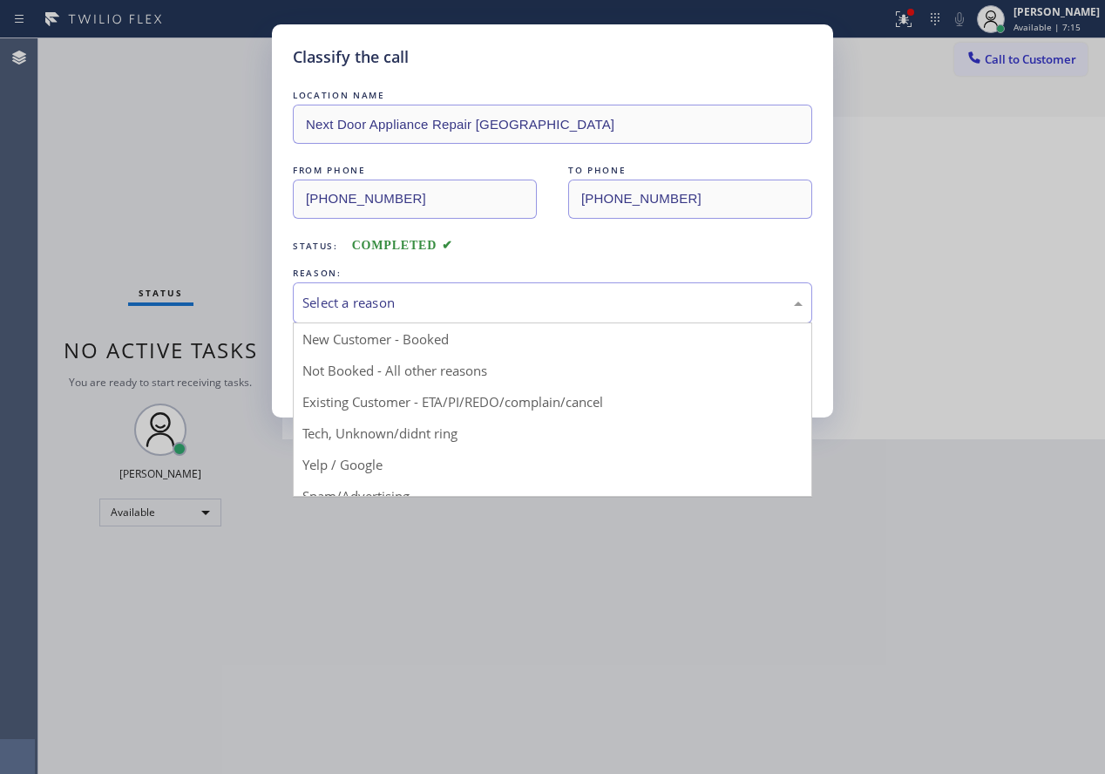
click at [465, 289] on div "Select a reason" at bounding box center [552, 302] width 519 height 41
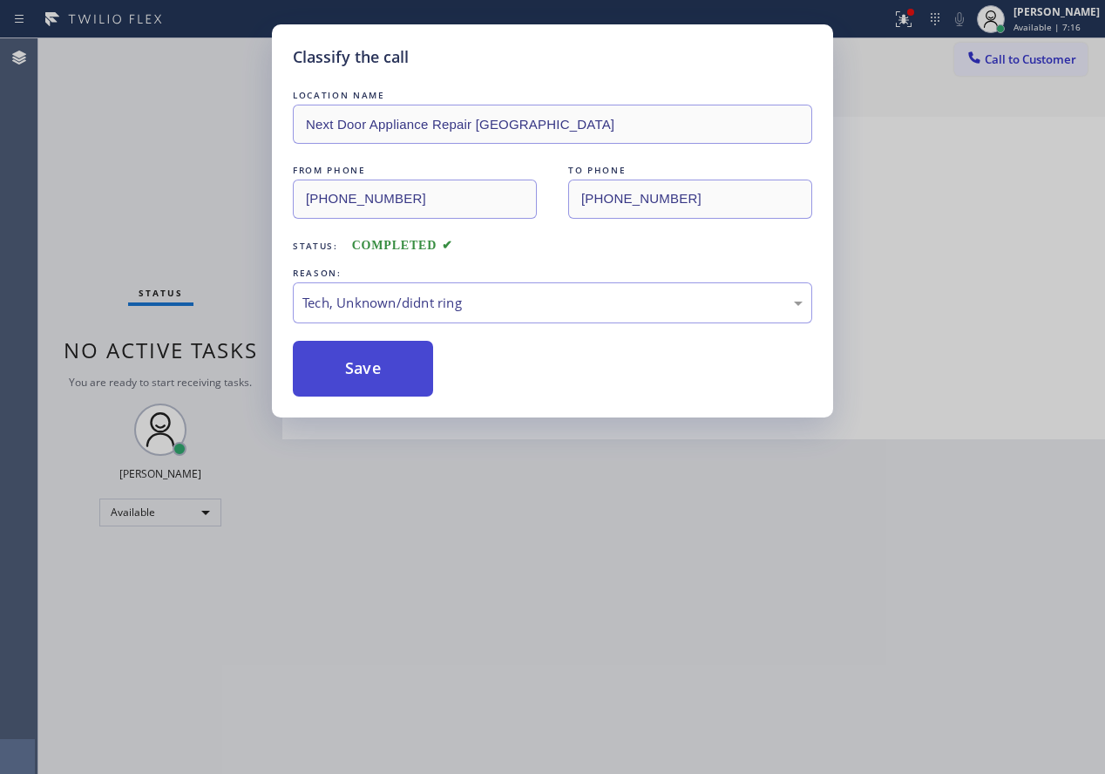
click at [385, 373] on button "Save" at bounding box center [363, 369] width 140 height 56
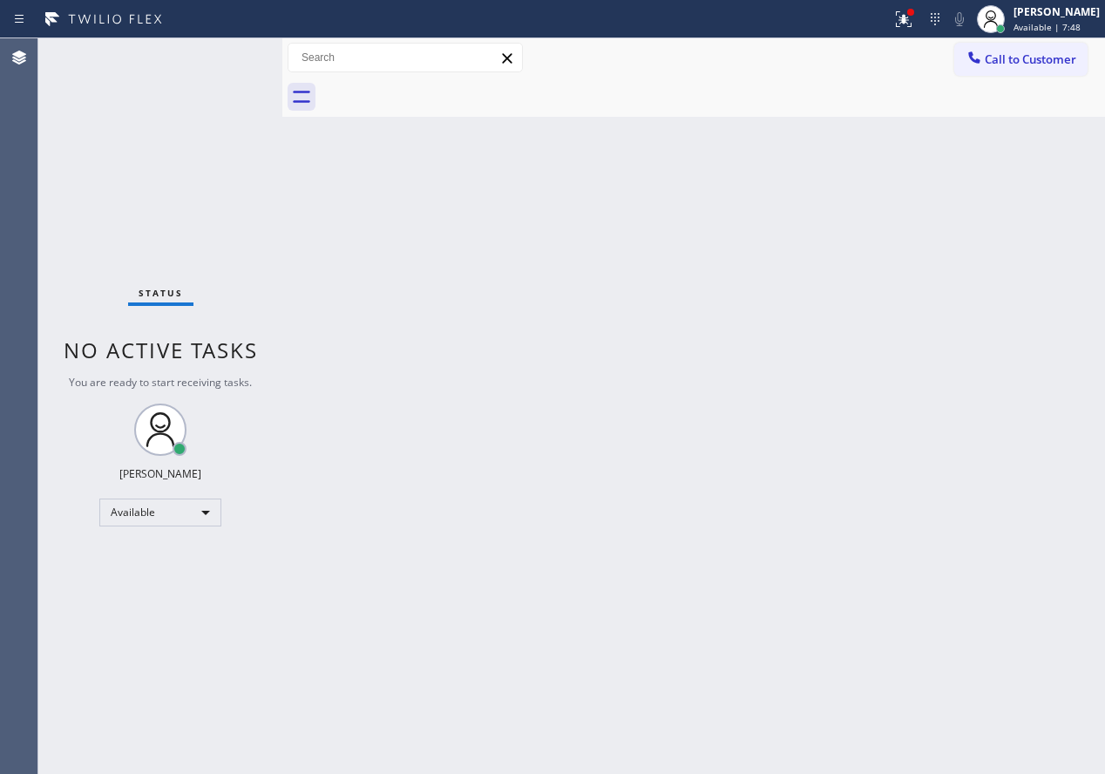
click at [943, 395] on div "Back to Dashboard Change Sender ID Customers Technicians Select a contact Outbo…" at bounding box center [693, 405] width 823 height 735
click at [224, 51] on div "Status No active tasks You are ready to start receiving tasks. [PERSON_NAME] Av…" at bounding box center [160, 405] width 244 height 735
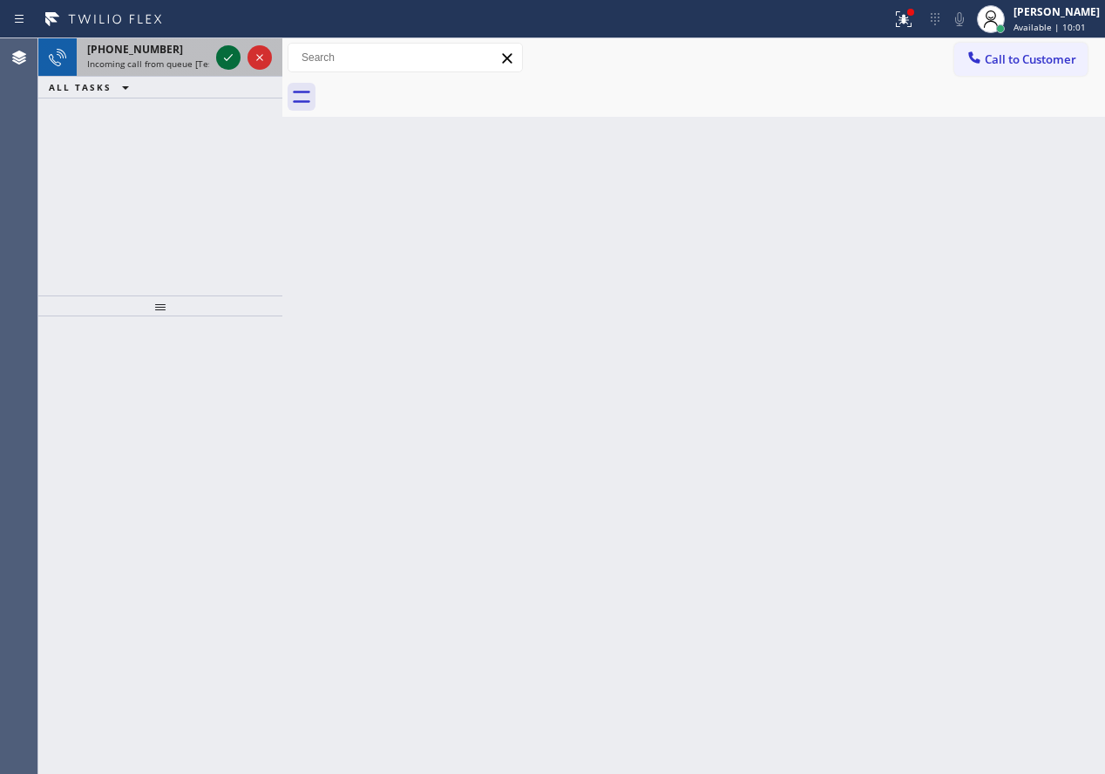
click at [226, 53] on icon at bounding box center [228, 57] width 21 height 21
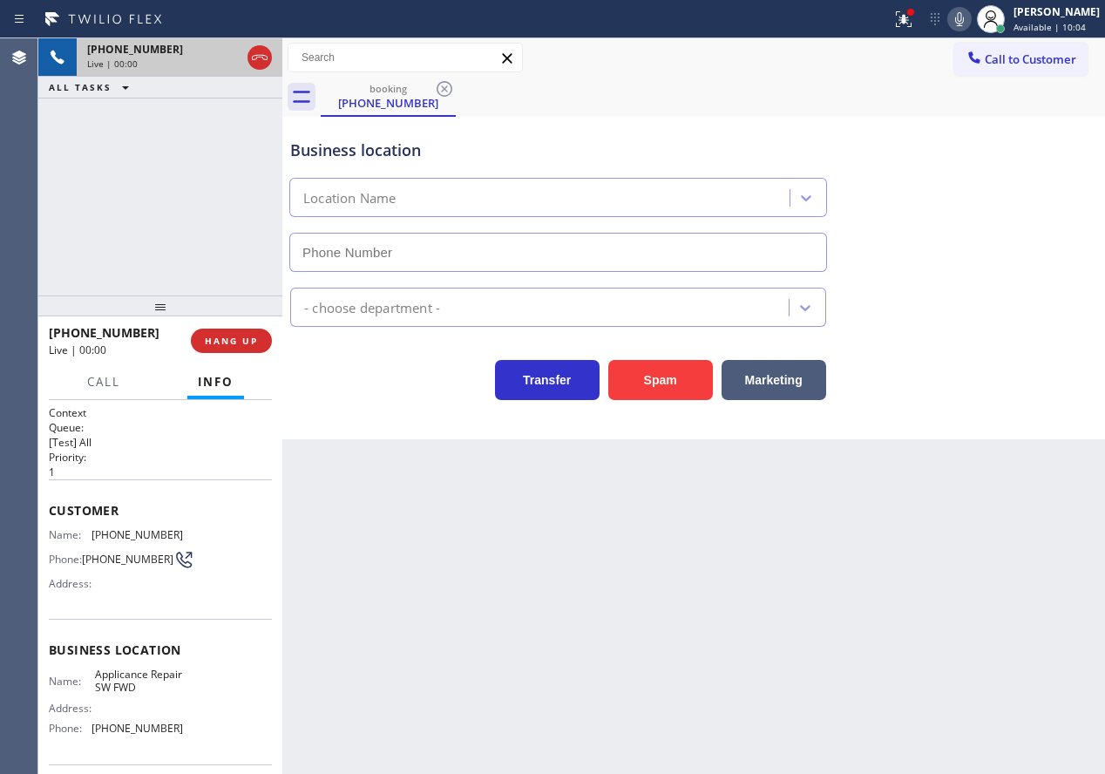
type input "[PHONE_NUMBER]"
click at [658, 380] on button "Spam" at bounding box center [660, 380] width 105 height 40
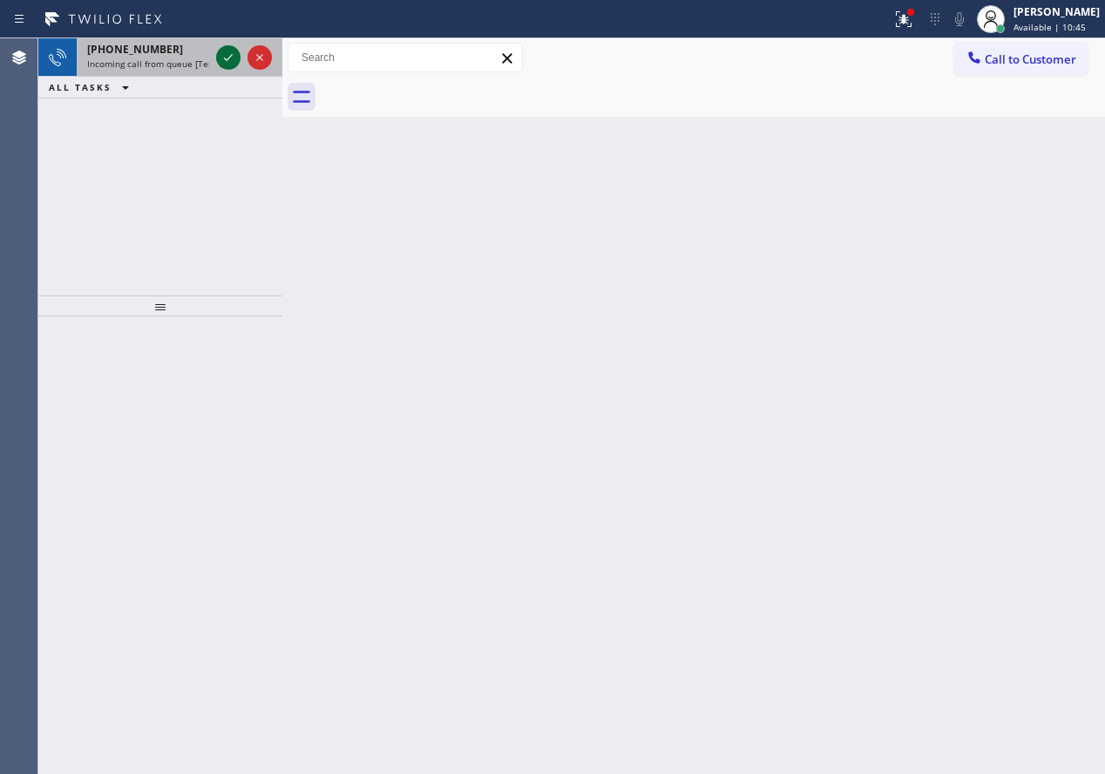
click at [228, 56] on icon at bounding box center [228, 57] width 21 height 21
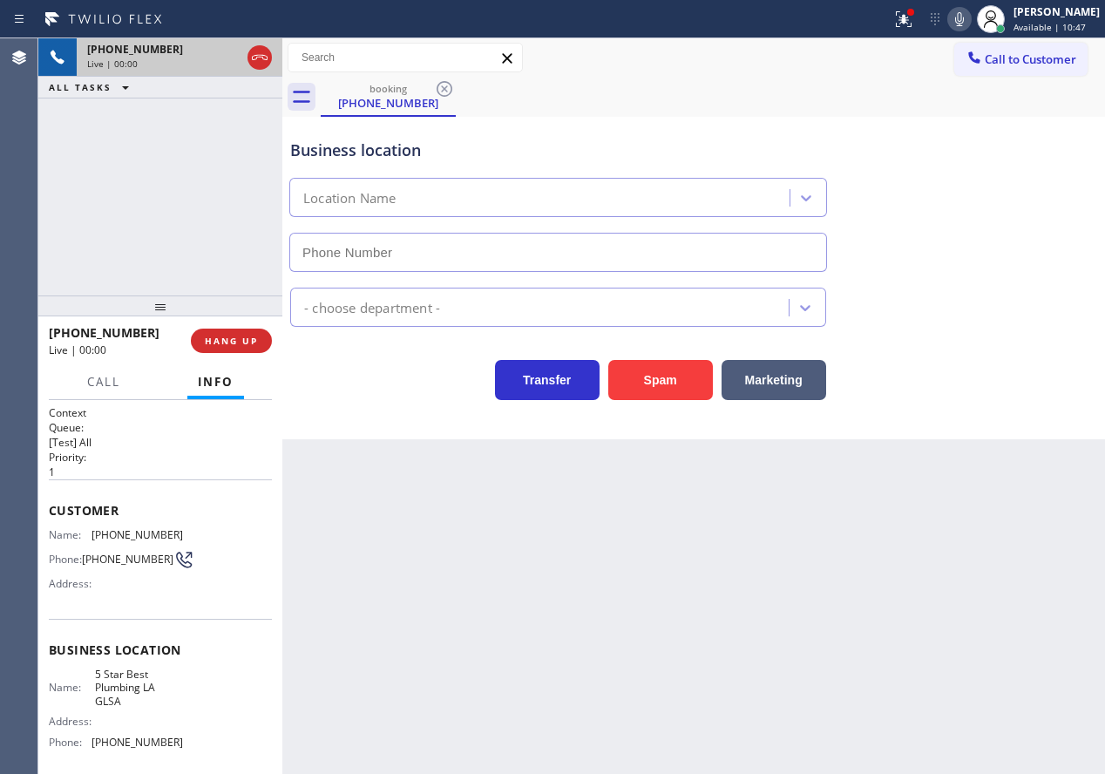
type input "(213) 444-7988"
click at [256, 344] on span "HANG UP" at bounding box center [231, 341] width 53 height 12
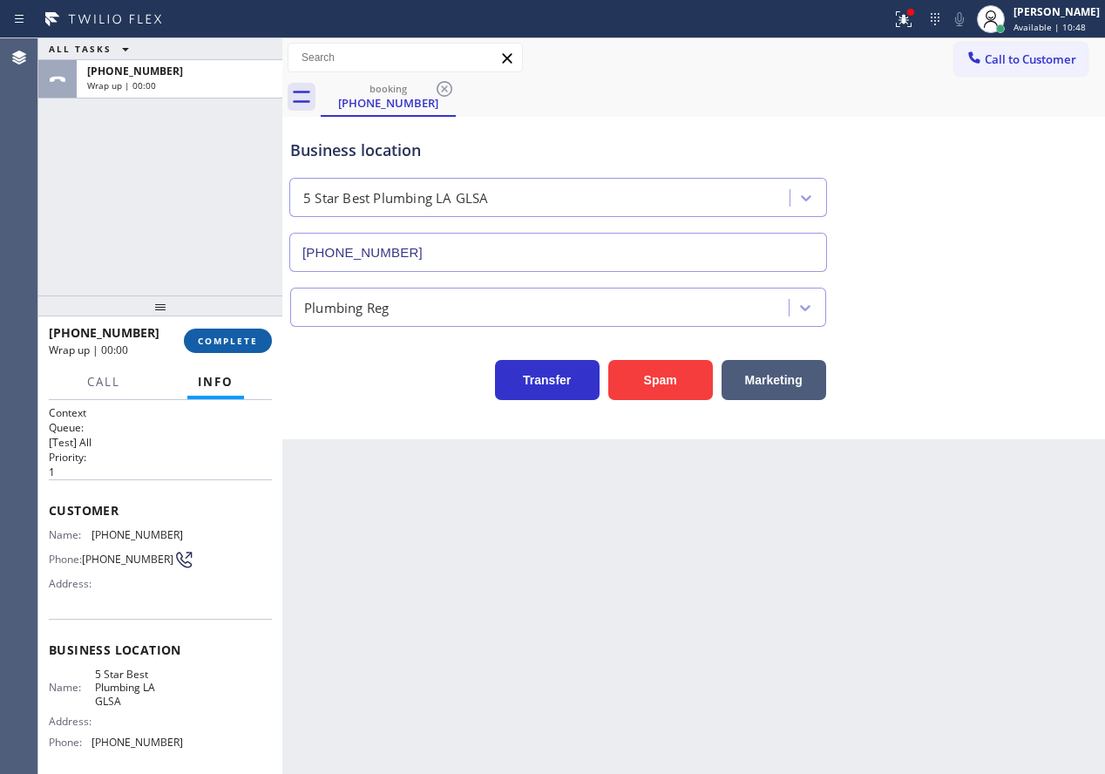
click at [250, 342] on span "COMPLETE" at bounding box center [228, 341] width 60 height 12
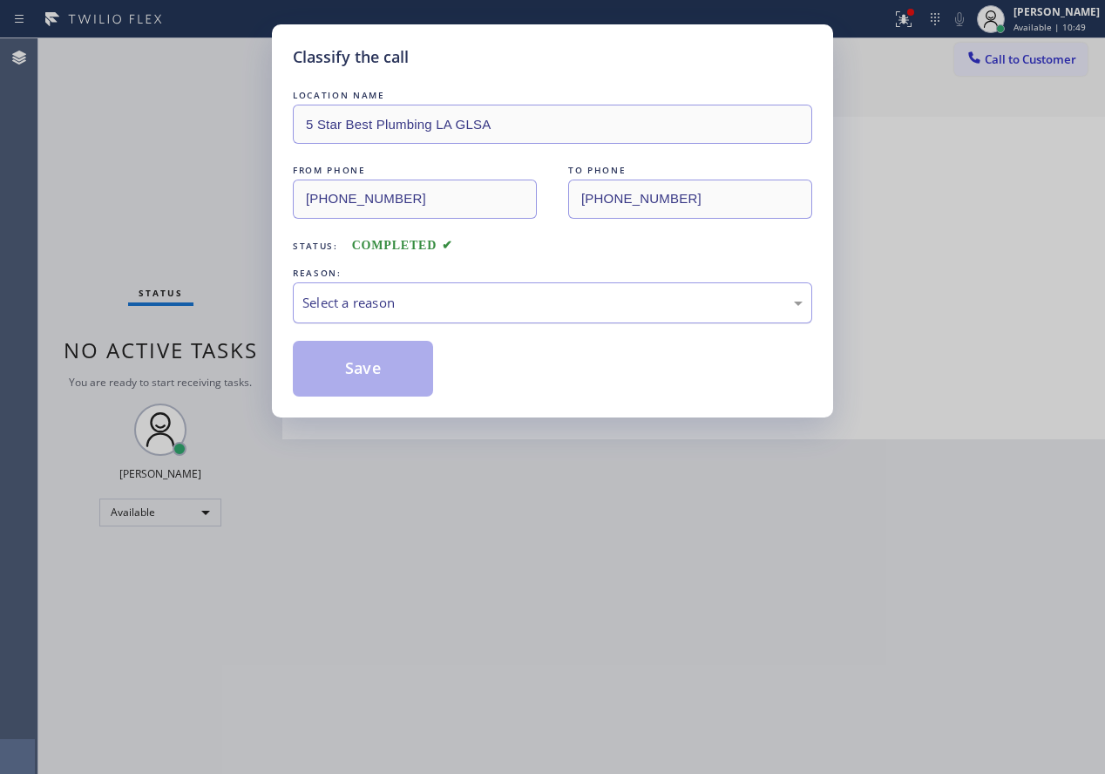
click at [496, 306] on div "Select a reason" at bounding box center [552, 303] width 500 height 20
click at [369, 390] on button "Save" at bounding box center [363, 369] width 140 height 56
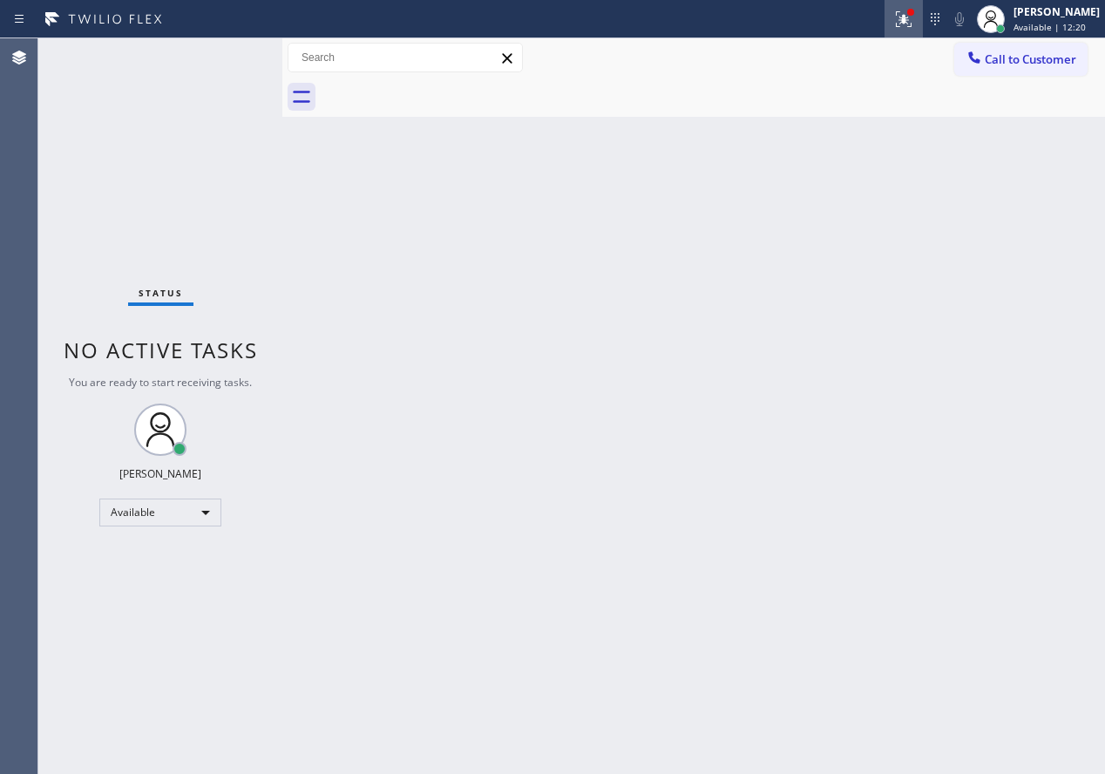
click at [900, 10] on div at bounding box center [904, 19] width 38 height 21
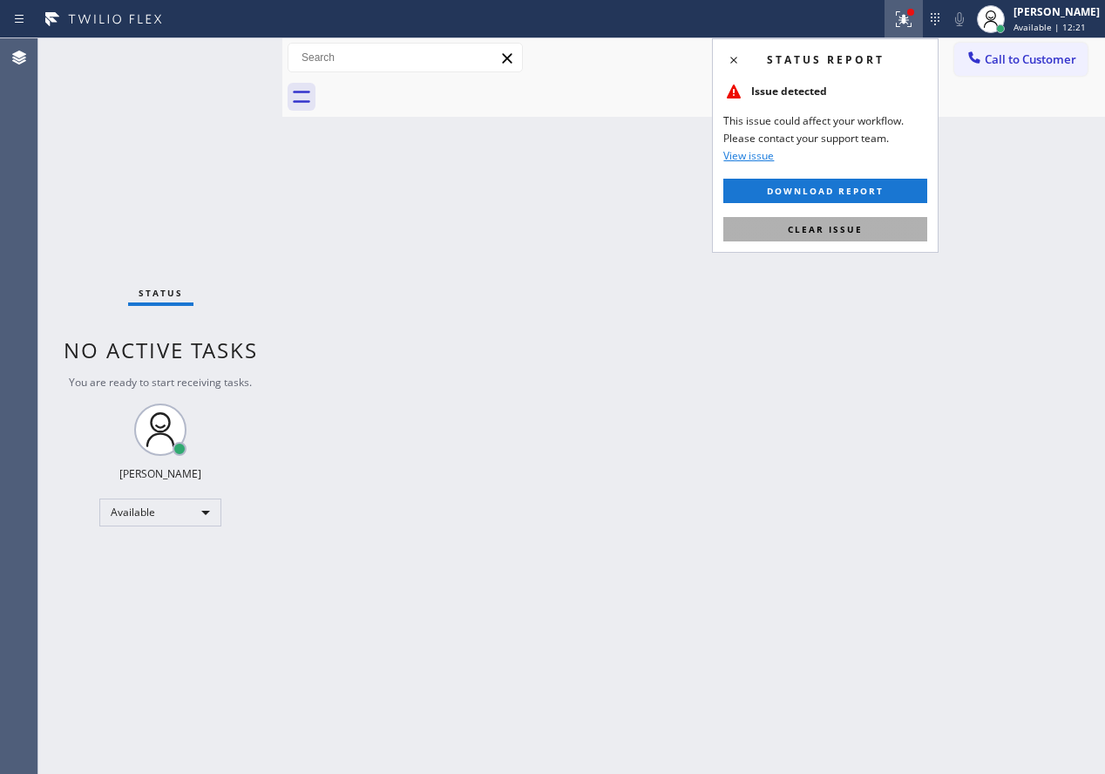
click at [877, 220] on button "Clear issue" at bounding box center [825, 229] width 204 height 24
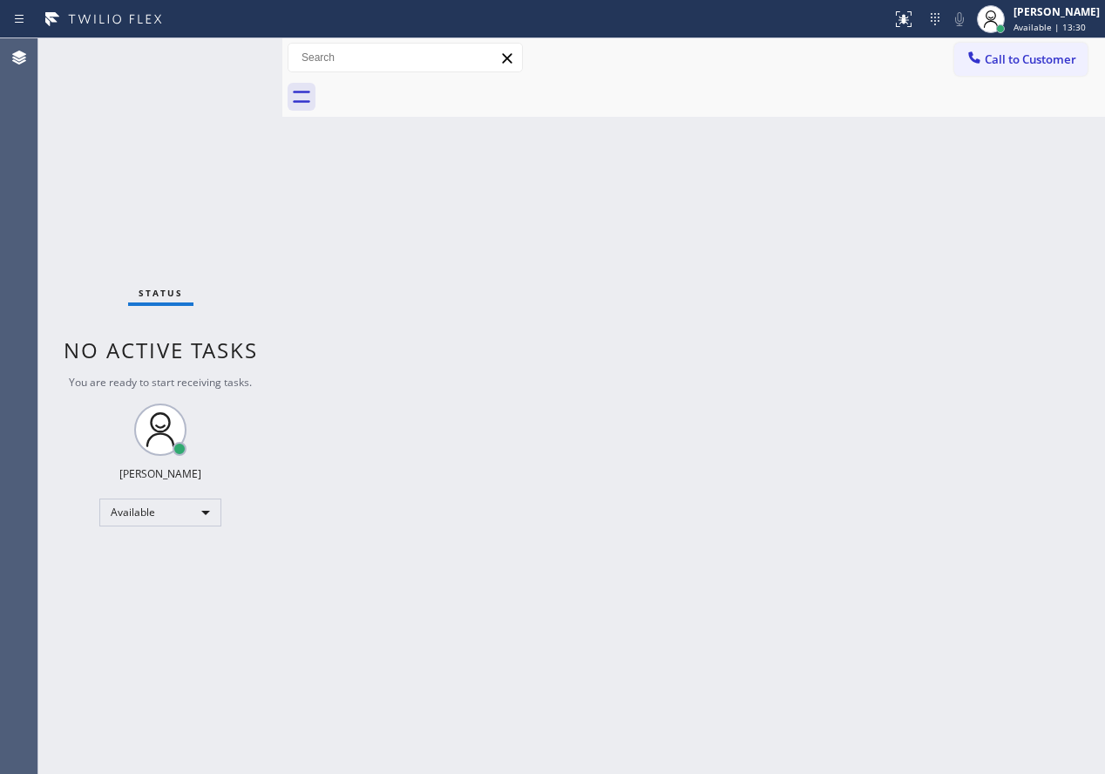
drag, startPoint x: 963, startPoint y: 424, endPoint x: 756, endPoint y: 315, distance: 233.9
click at [963, 424] on div "Back to Dashboard Change Sender ID Customers Technicians Select a contact Outbo…" at bounding box center [693, 405] width 823 height 735
click at [973, 411] on div "Back to Dashboard Change Sender ID Customers Technicians Select a contact Outbo…" at bounding box center [693, 405] width 823 height 735
drag, startPoint x: 1009, startPoint y: 356, endPoint x: 861, endPoint y: 354, distance: 148.2
click at [1009, 356] on div "Back to Dashboard Change Sender ID Customers Technicians Select a contact Outbo…" at bounding box center [693, 405] width 823 height 735
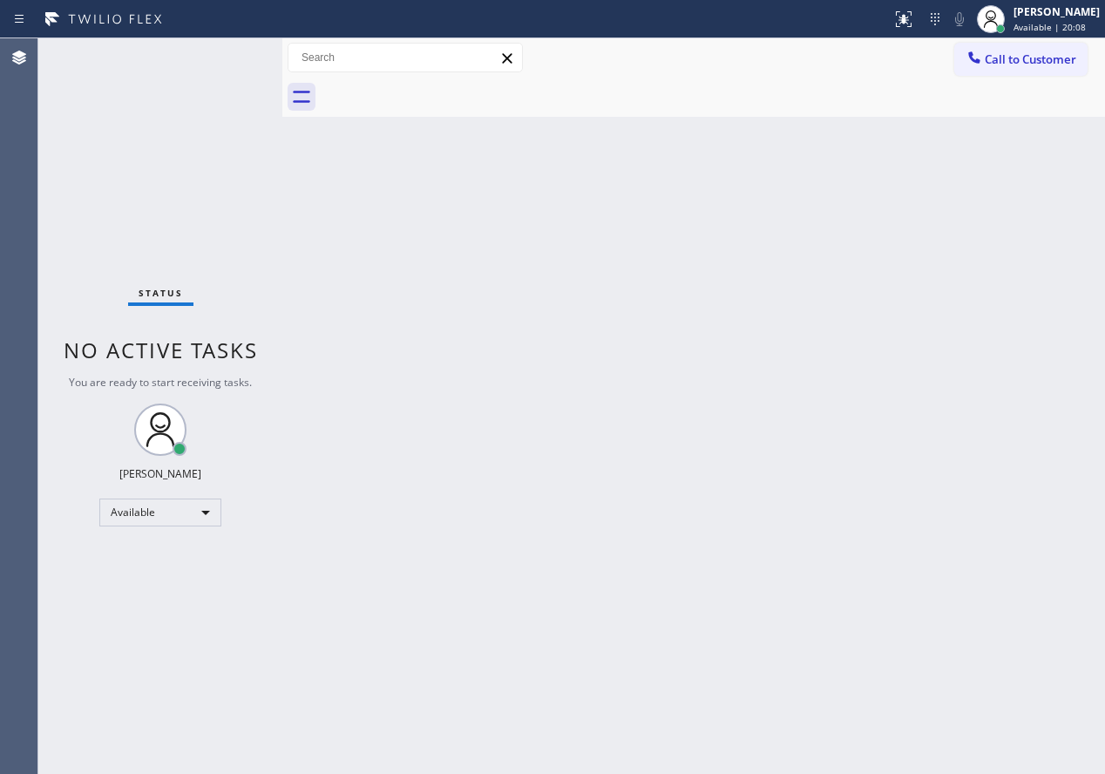
click at [1015, 379] on div "Back to Dashboard Change Sender ID Customers Technicians Select a contact Outbo…" at bounding box center [693, 405] width 823 height 735
click at [987, 504] on div "Back to Dashboard Change Sender ID Customers Technicians Select a contact Outbo…" at bounding box center [693, 405] width 823 height 735
click at [942, 463] on div "Back to Dashboard Change Sender ID Customers Technicians Select a contact Outbo…" at bounding box center [693, 405] width 823 height 735
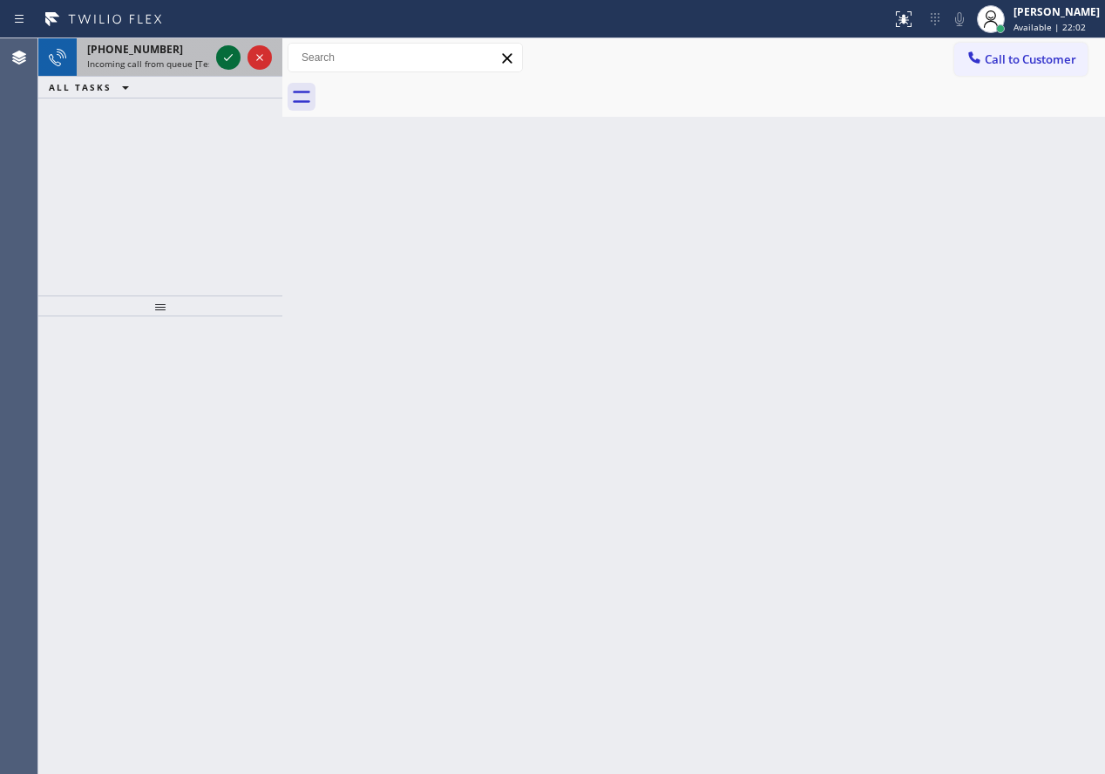
click at [221, 63] on icon at bounding box center [228, 57] width 21 height 21
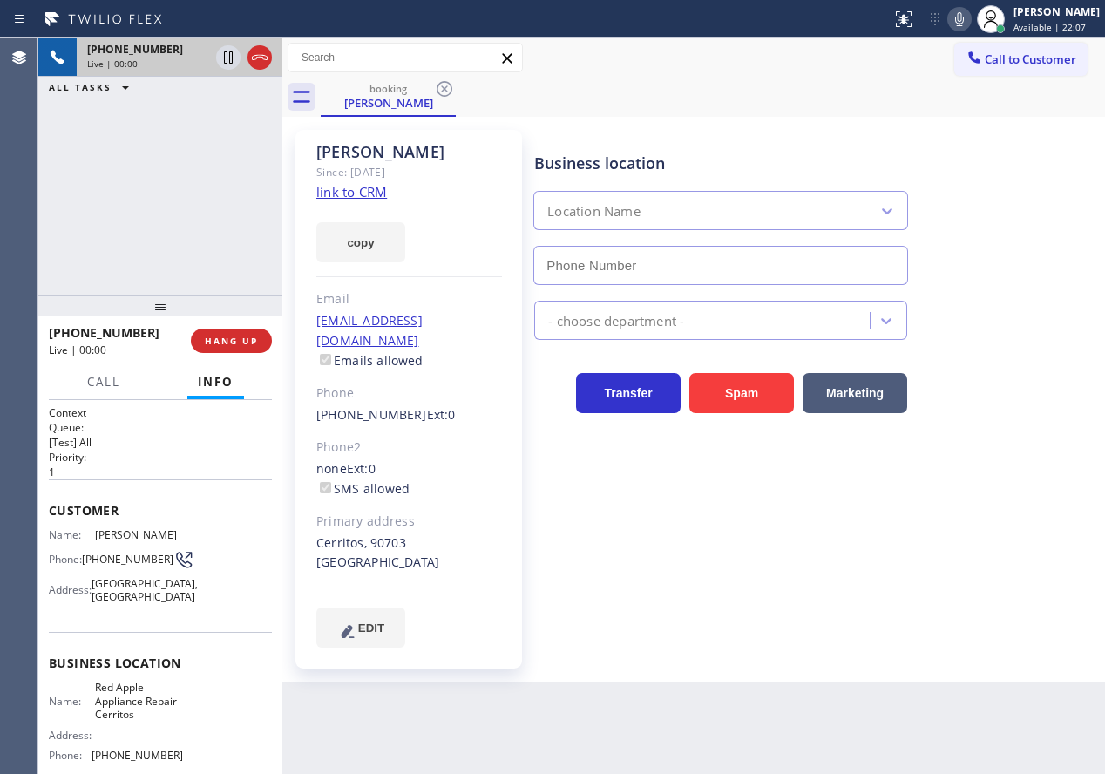
type input "(562) 203-3354"
click at [379, 196] on link "link to CRM" at bounding box center [351, 191] width 71 height 17
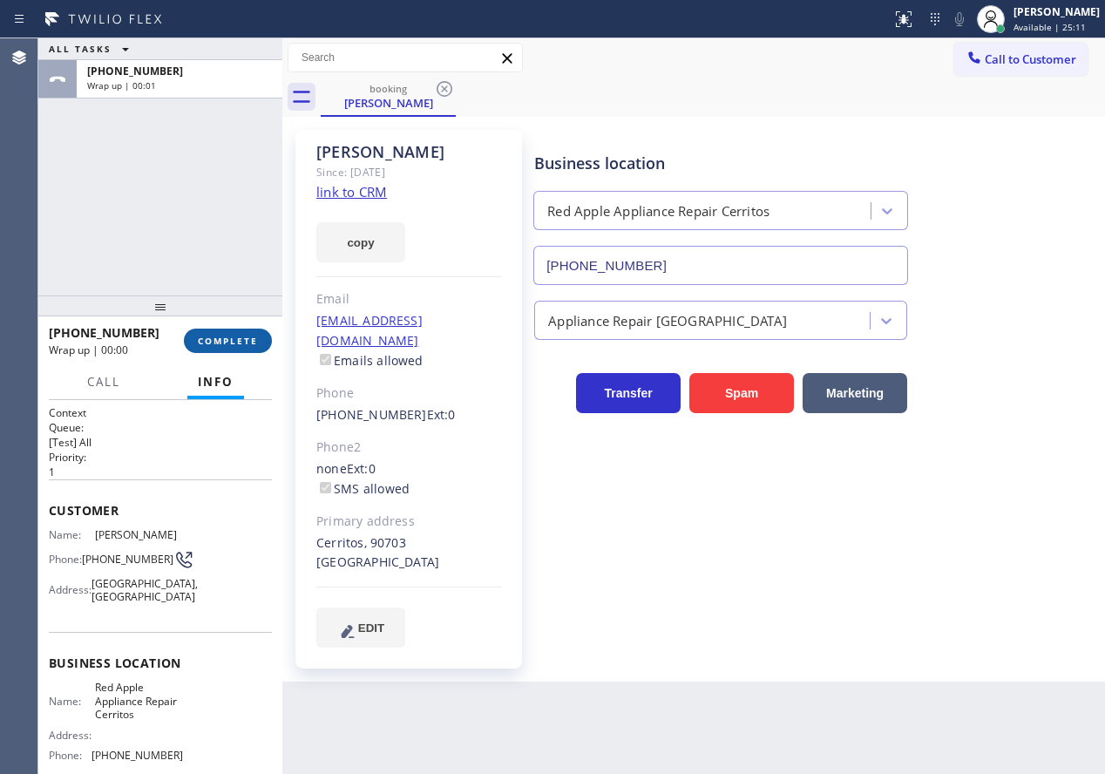
click at [233, 342] on span "COMPLETE" at bounding box center [228, 341] width 60 height 12
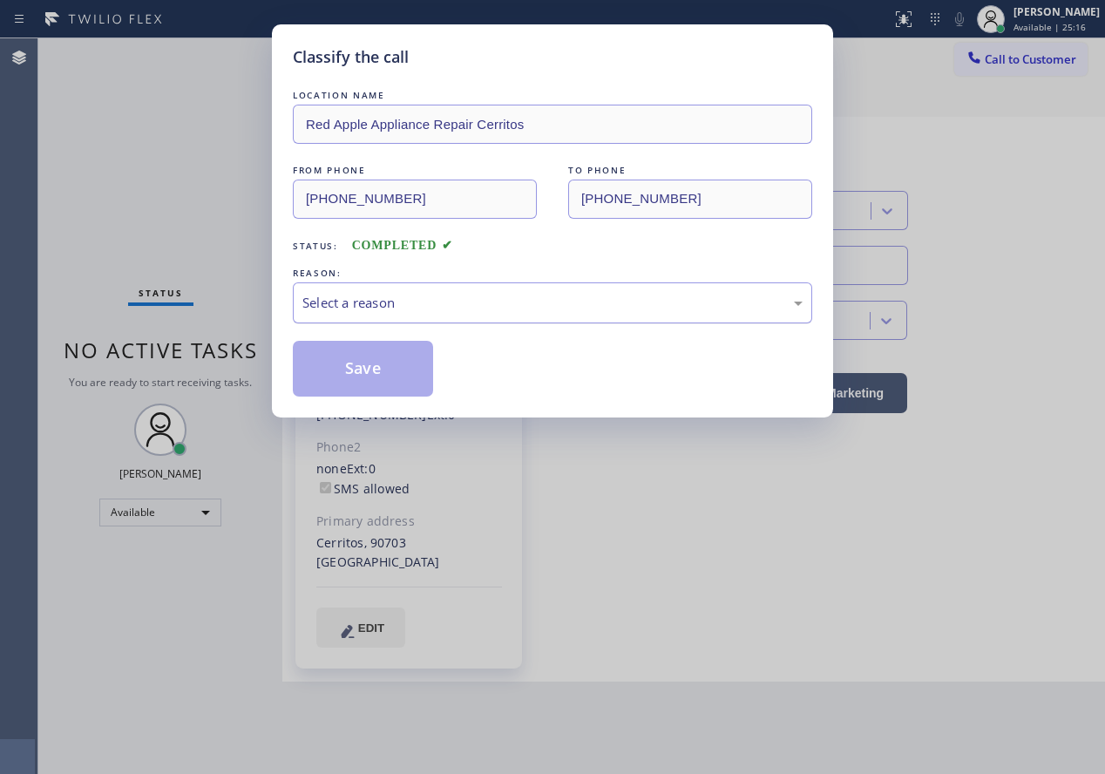
drag, startPoint x: 393, startPoint y: 299, endPoint x: 397, endPoint y: 313, distance: 14.4
click at [393, 300] on div "Select a reason" at bounding box center [552, 303] width 500 height 20
click at [367, 380] on button "Save" at bounding box center [363, 369] width 140 height 56
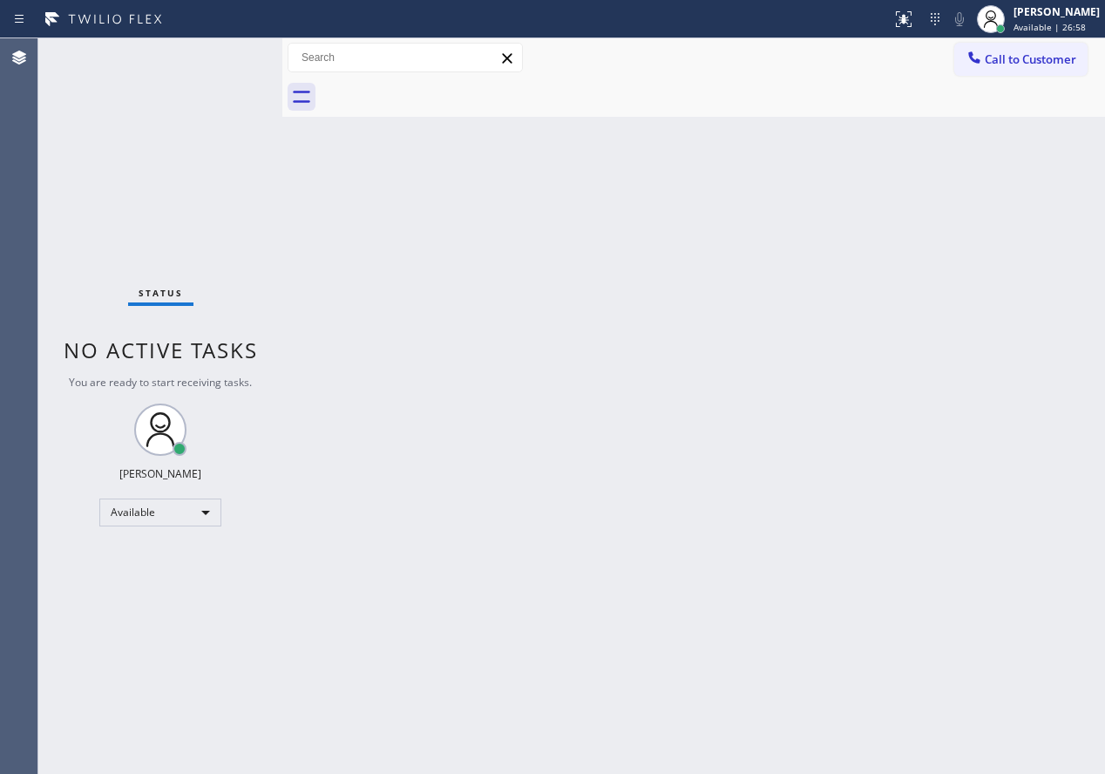
click at [1007, 387] on div "Back to Dashboard Change Sender ID Customers Technicians Select a contact Outbo…" at bounding box center [693, 405] width 823 height 735
click at [923, 196] on div "Back to Dashboard Change Sender ID Customers Technicians Select a contact Outbo…" at bounding box center [693, 405] width 823 height 735
click at [986, 348] on div "Back to Dashboard Change Sender ID Customers Technicians Select a contact Outbo…" at bounding box center [693, 405] width 823 height 735
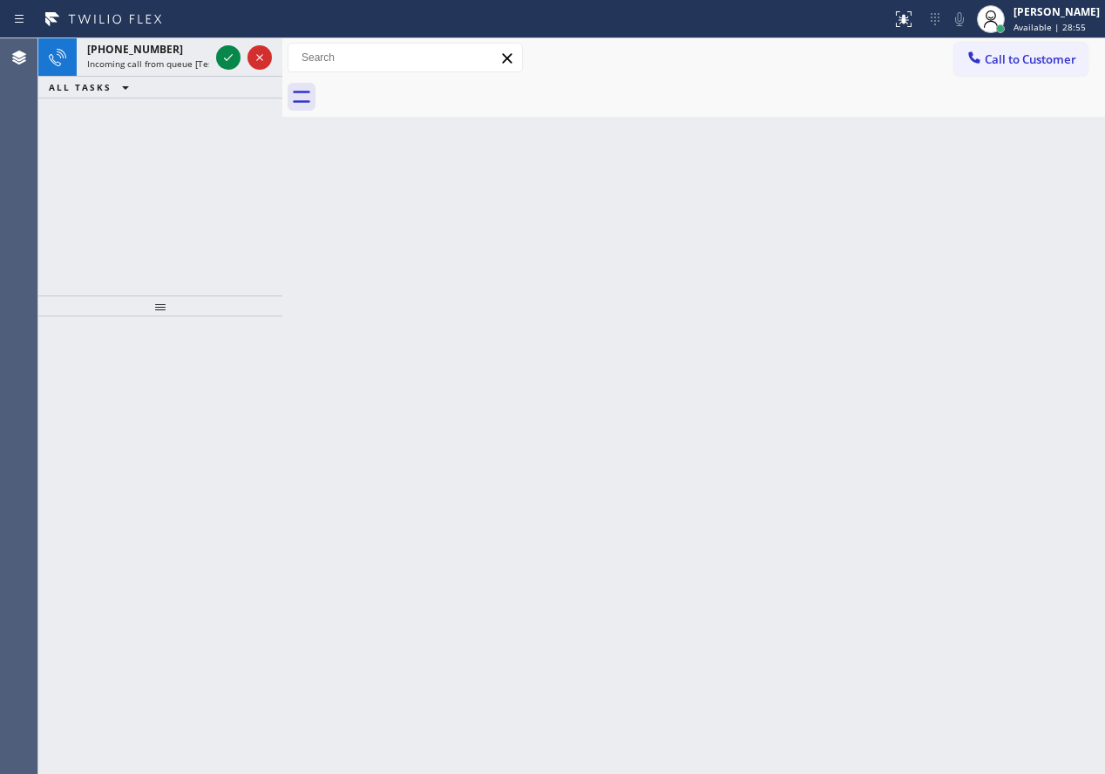
click at [985, 356] on div "Back to Dashboard Change Sender ID Customers Technicians Select a contact Outbo…" at bounding box center [693, 405] width 823 height 735
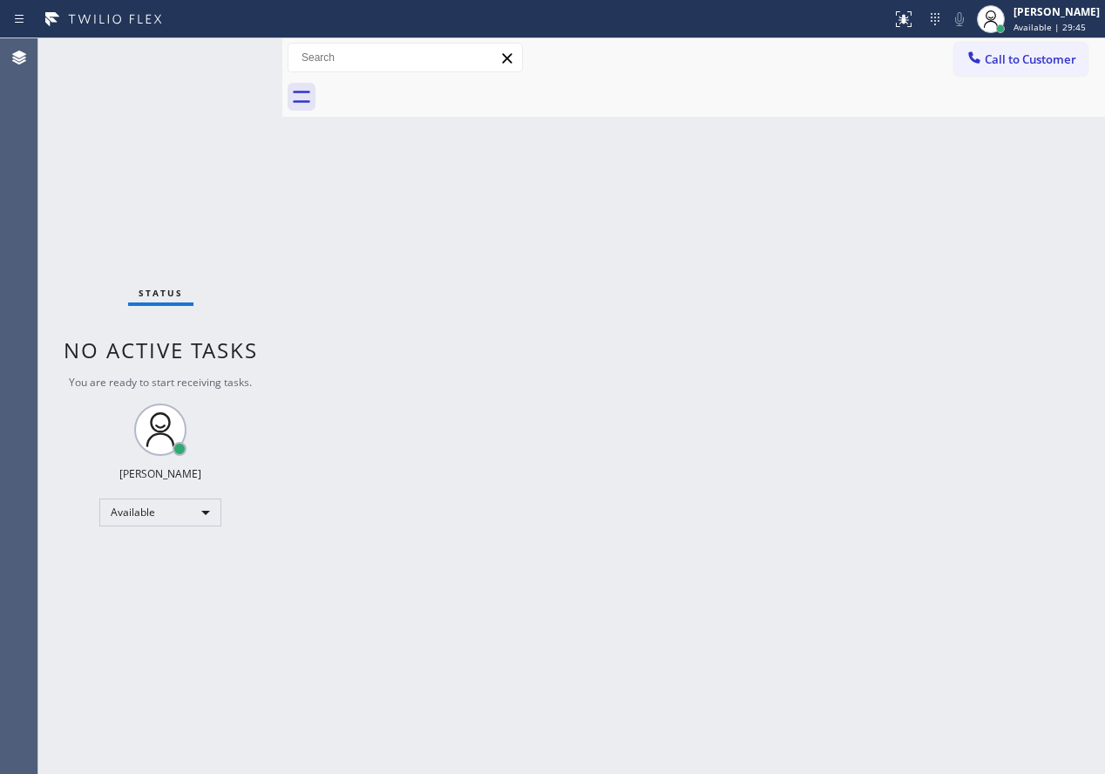
click at [1061, 611] on div "Back to Dashboard Change Sender ID Customers Technicians Select a contact Outbo…" at bounding box center [693, 405] width 823 height 735
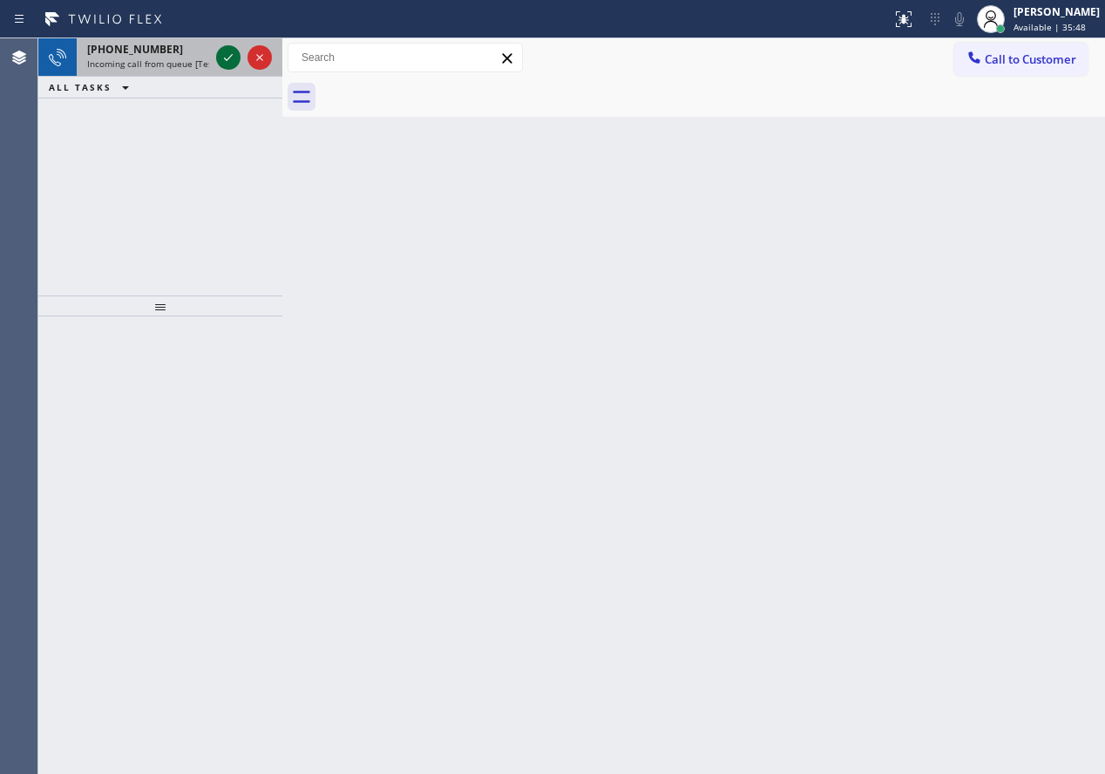
click at [230, 50] on icon at bounding box center [228, 57] width 21 height 21
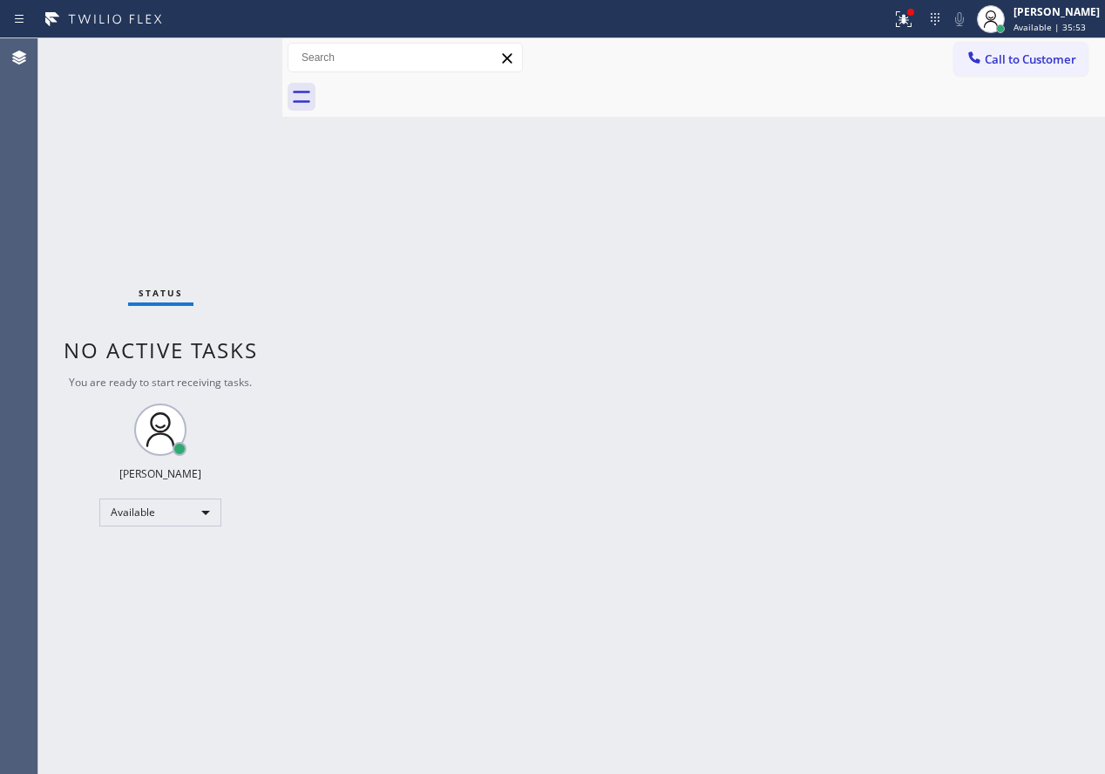
click at [921, 368] on div "Back to Dashboard Change Sender ID Customers Technicians Select a contact Outbo…" at bounding box center [693, 405] width 823 height 735
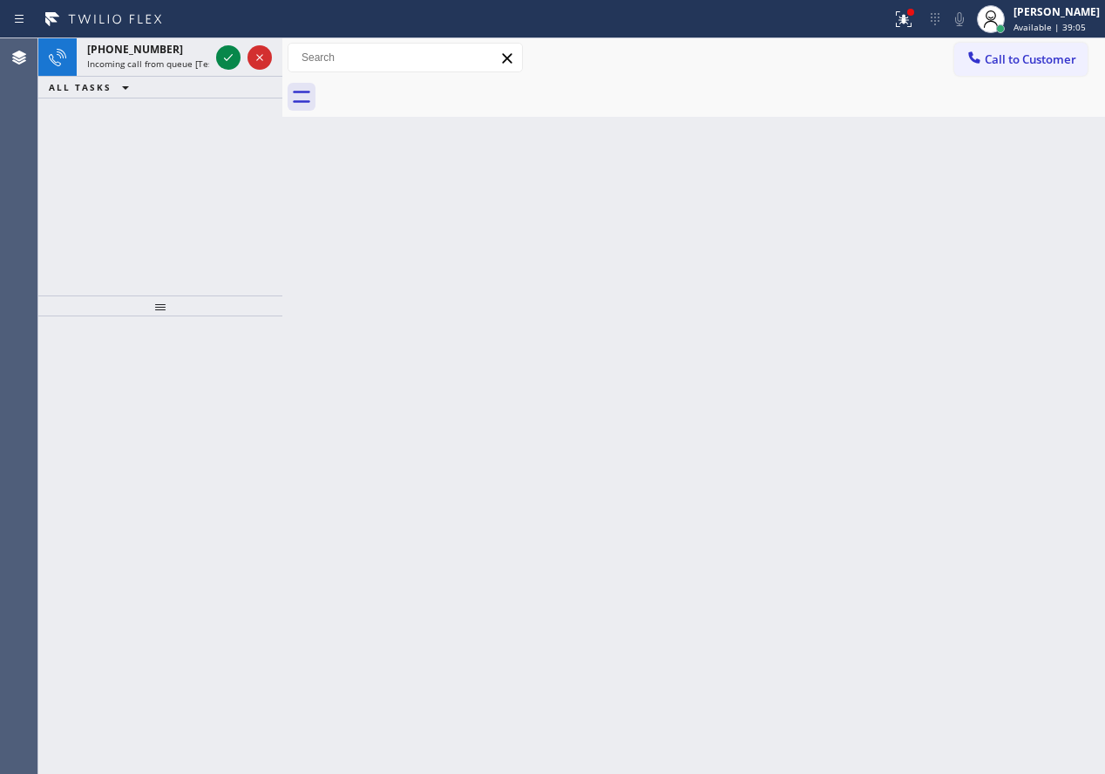
click at [959, 209] on div "Back to Dashboard Change Sender ID Customers Technicians Select a contact Outbo…" at bounding box center [693, 405] width 823 height 735
click at [227, 59] on icon at bounding box center [228, 57] width 9 height 7
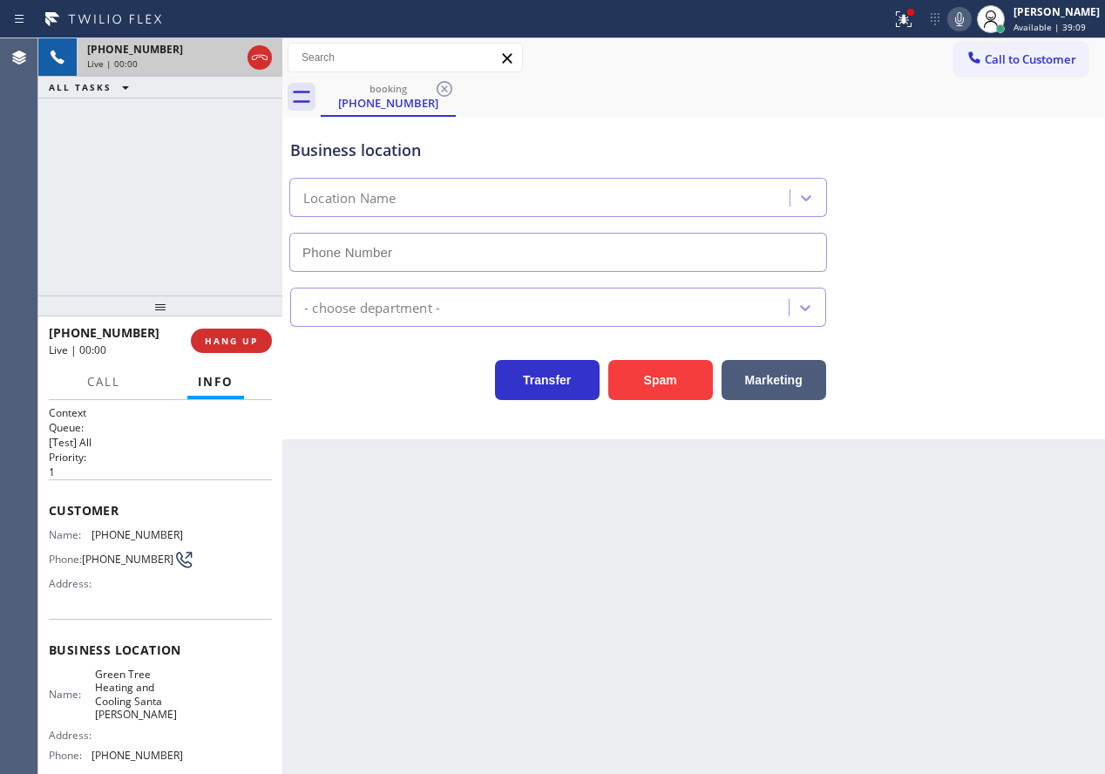
type input "(805) 659-8444"
click at [247, 343] on span "HANG UP" at bounding box center [231, 341] width 53 height 12
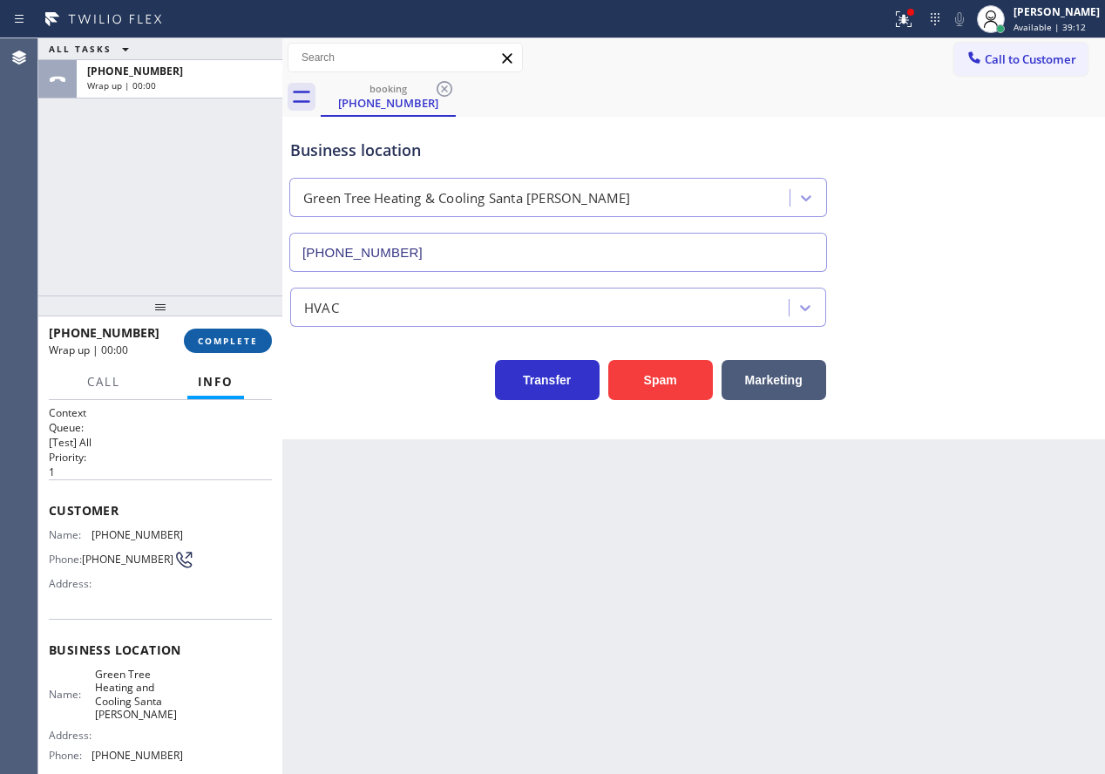
click at [247, 343] on span "COMPLETE" at bounding box center [228, 341] width 60 height 12
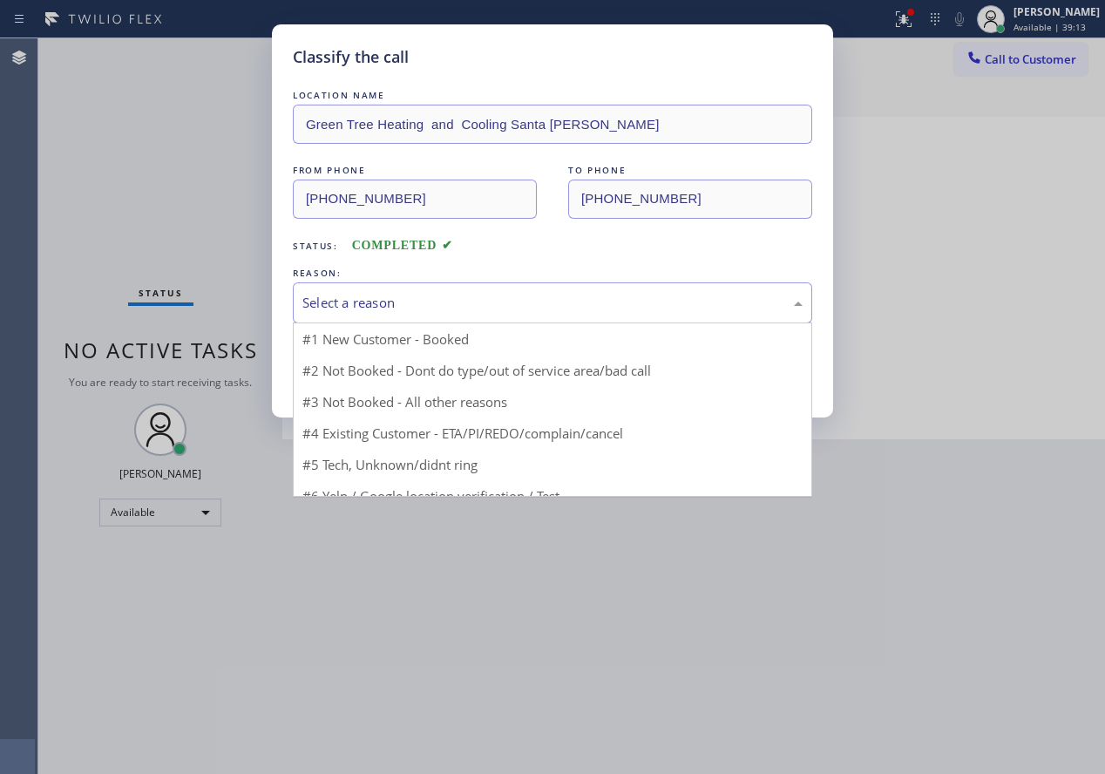
click at [434, 303] on div "Select a reason" at bounding box center [552, 303] width 500 height 20
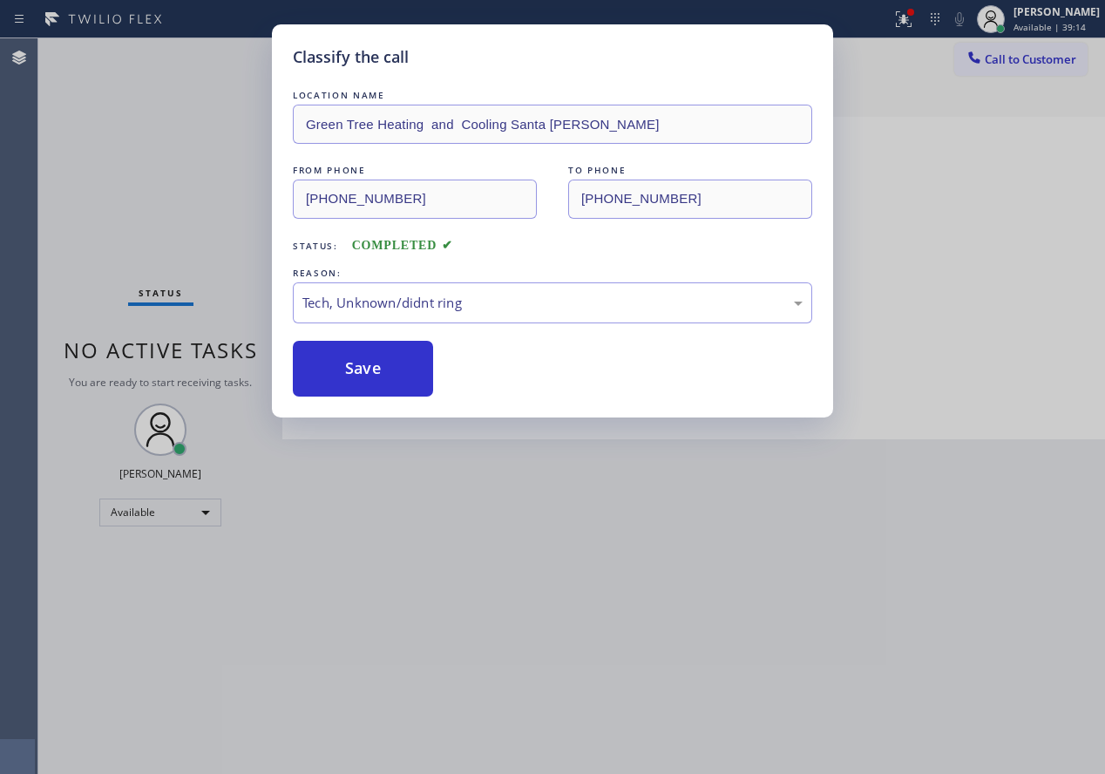
click at [376, 375] on button "Save" at bounding box center [363, 369] width 140 height 56
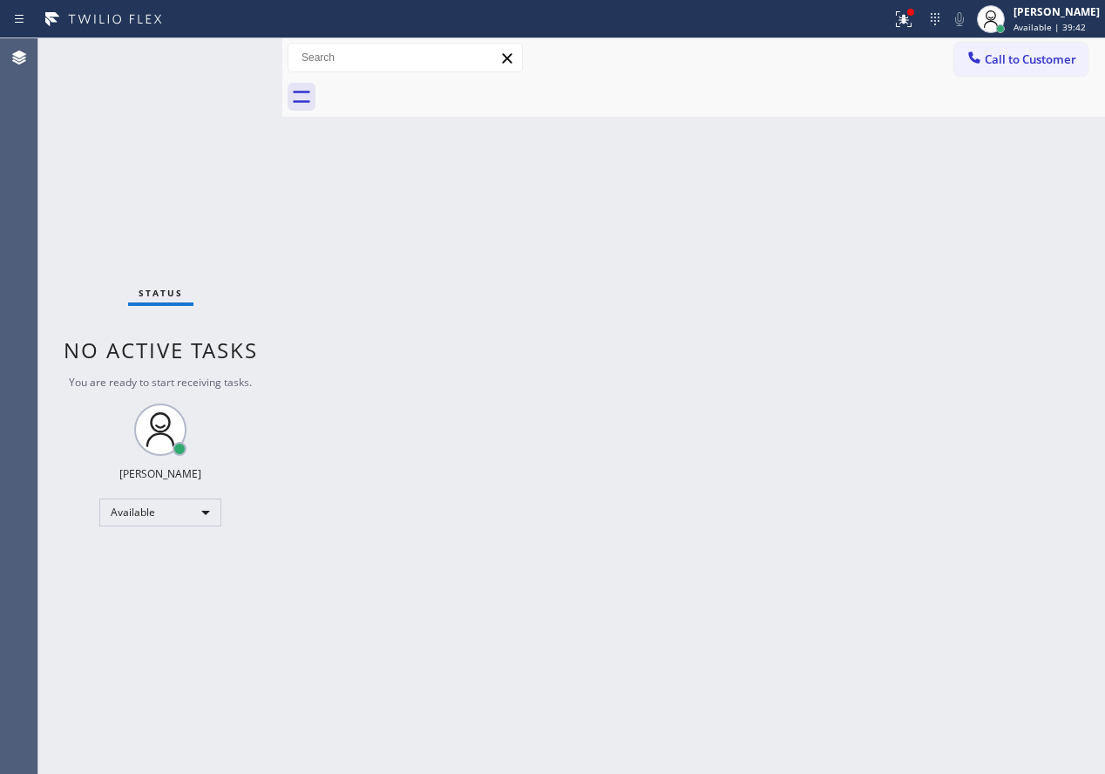
click at [934, 410] on div "Back to Dashboard Change Sender ID Customers Technicians Select a contact Outbo…" at bounding box center [693, 405] width 823 height 735
click at [959, 484] on div "Back to Dashboard Change Sender ID Customers Technicians Select a contact Outbo…" at bounding box center [693, 405] width 823 height 735
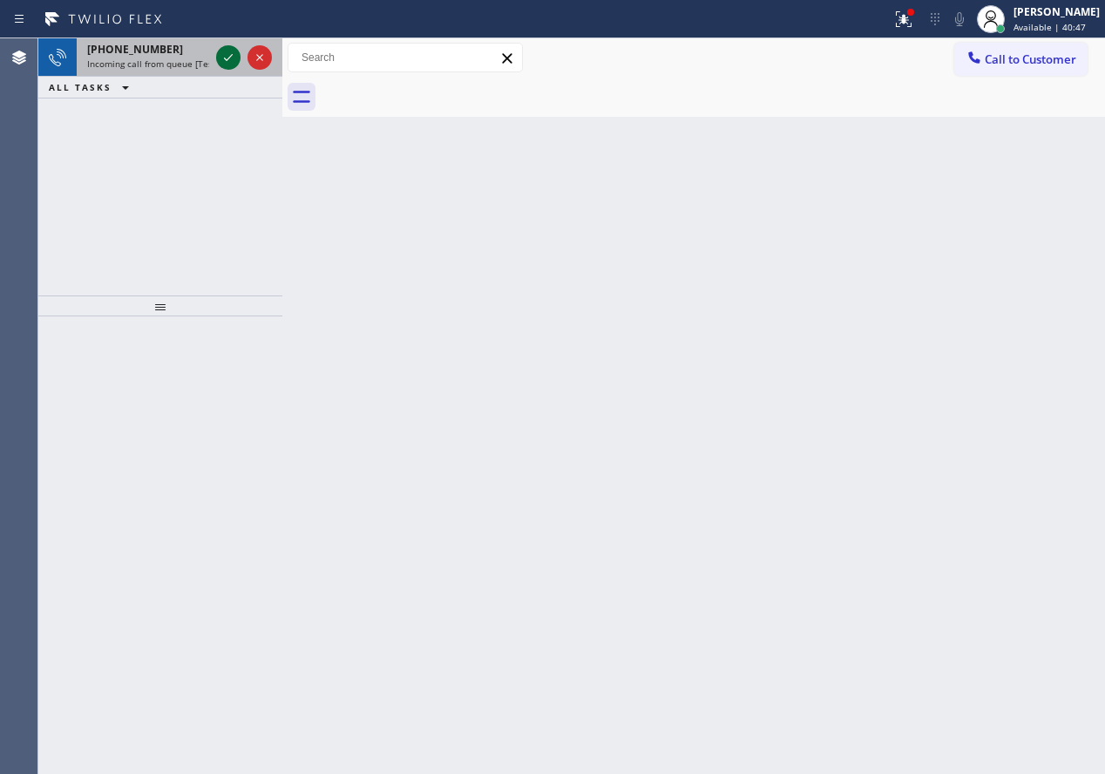
click at [224, 49] on icon at bounding box center [228, 57] width 21 height 21
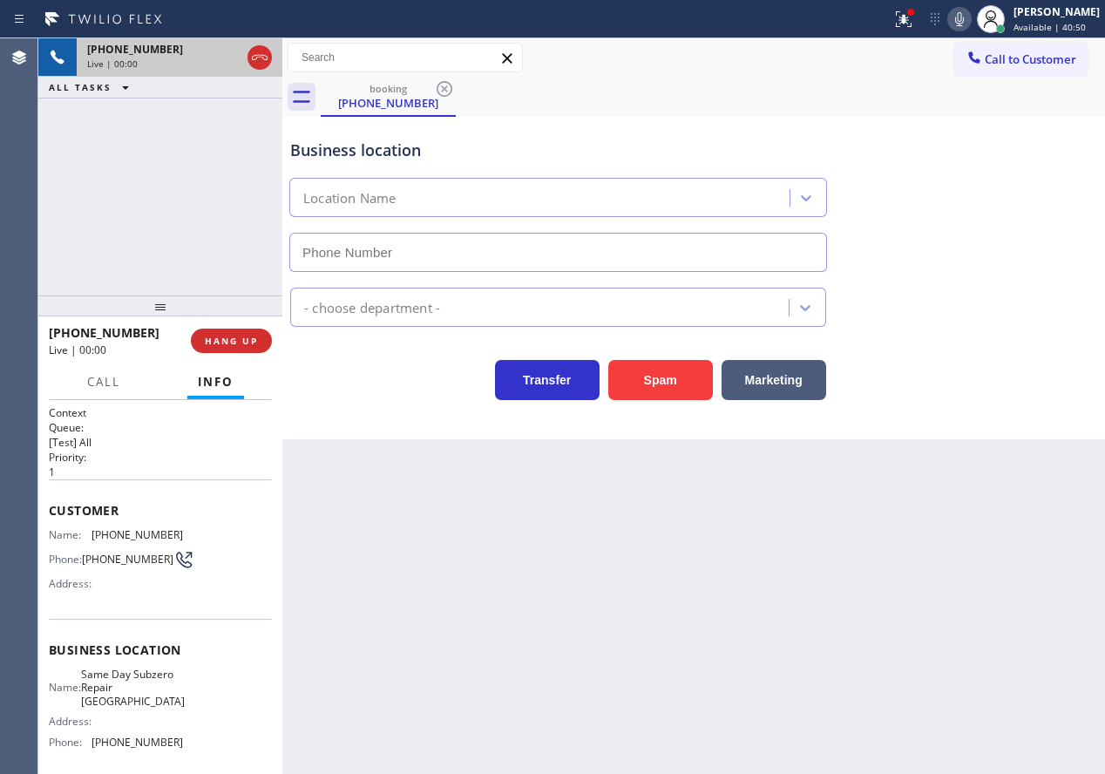
type input "(725) 234-4808"
click at [225, 349] on button "HANG UP" at bounding box center [231, 341] width 81 height 24
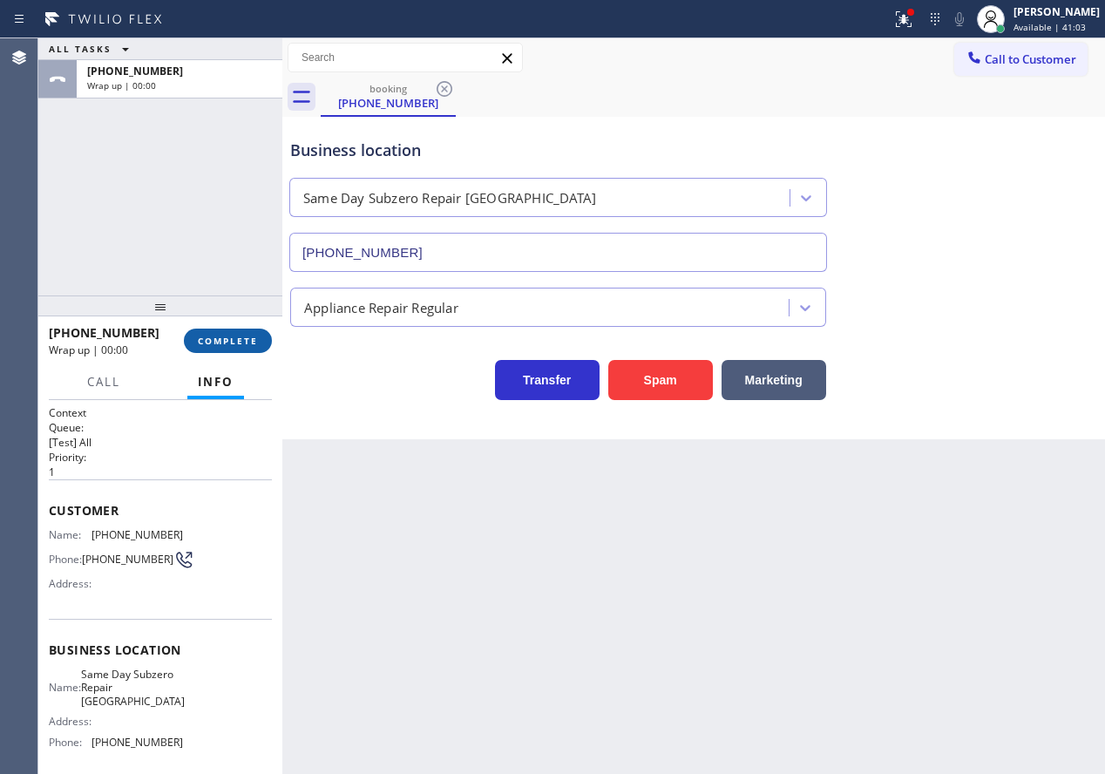
click at [228, 349] on button "COMPLETE" at bounding box center [228, 341] width 88 height 24
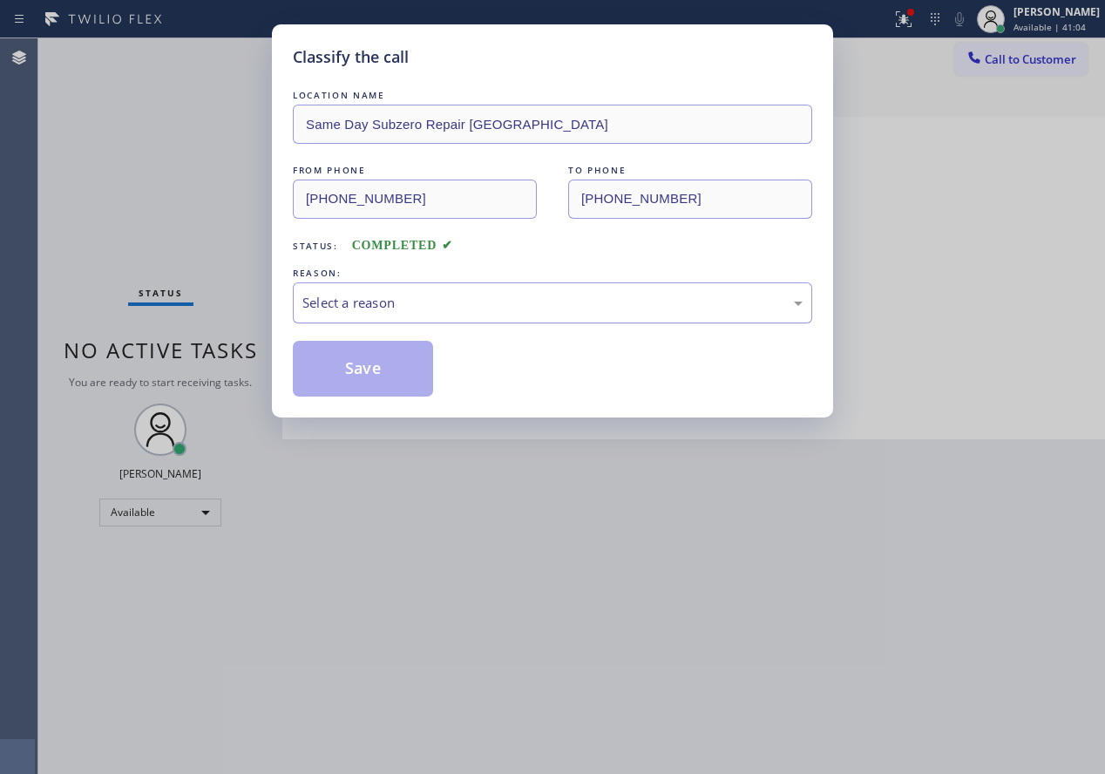
click at [404, 305] on div "Select a reason" at bounding box center [552, 303] width 500 height 20
click at [362, 355] on button "Save" at bounding box center [363, 369] width 140 height 56
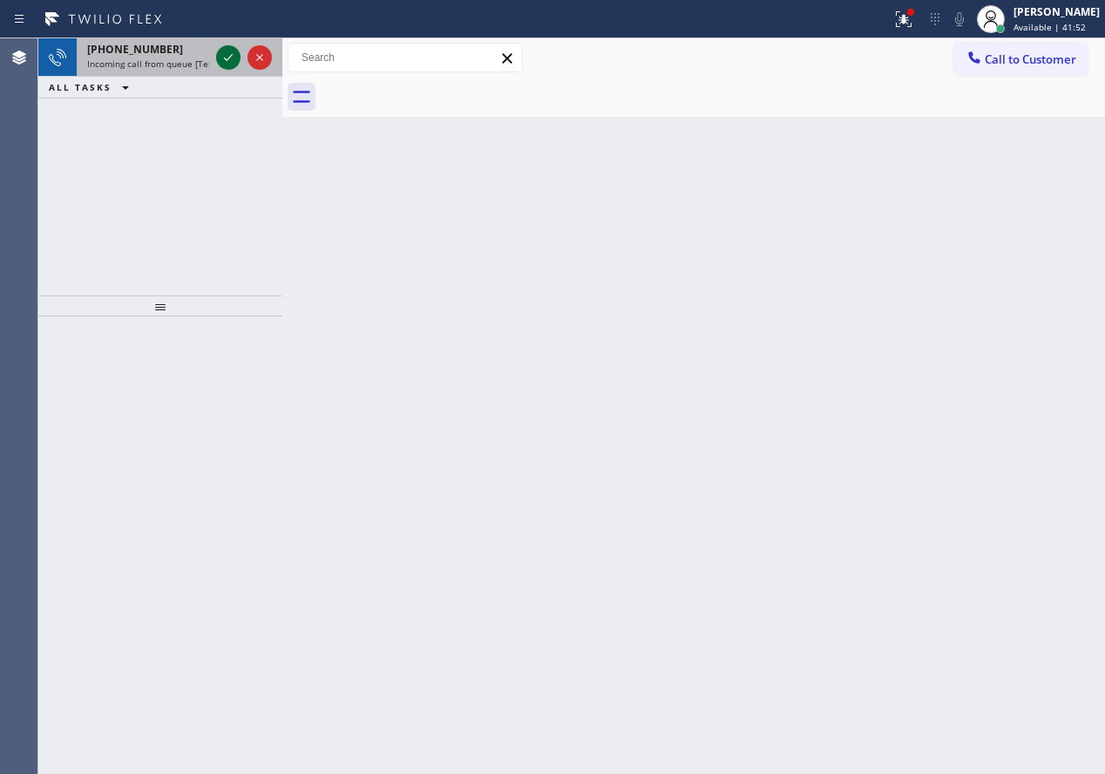
click at [227, 60] on icon at bounding box center [228, 57] width 9 height 7
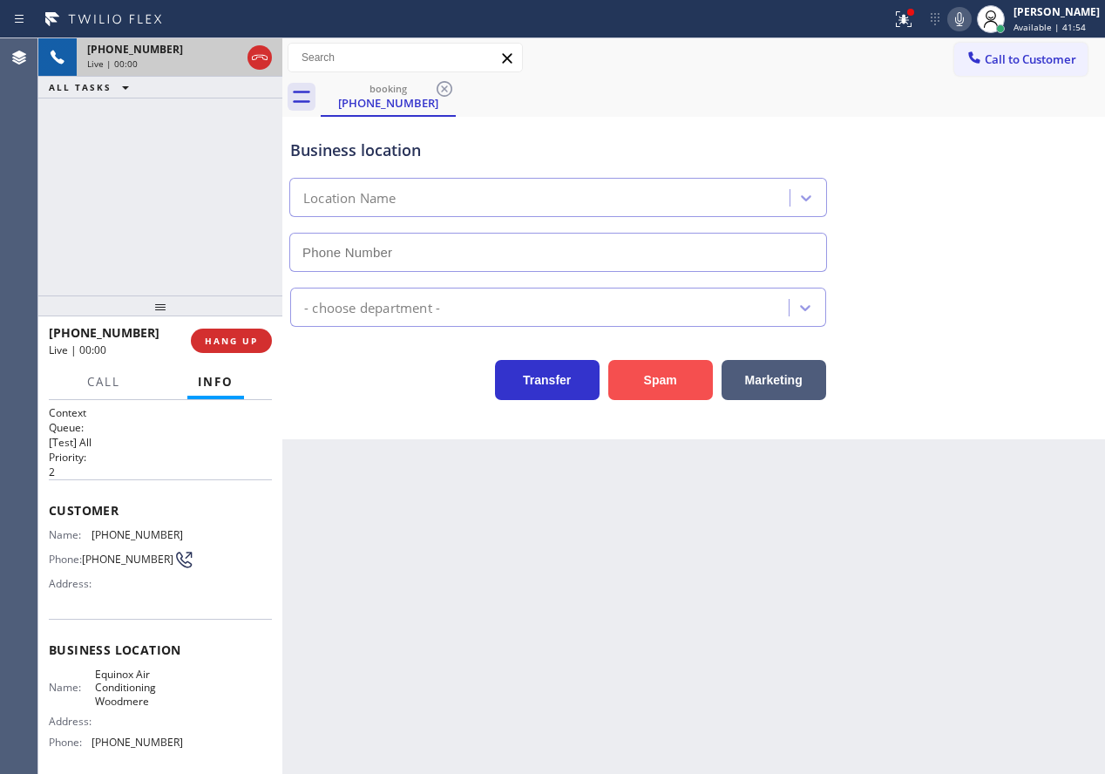
type input "(516) 588-8414"
click at [665, 373] on button "Spam" at bounding box center [660, 380] width 105 height 40
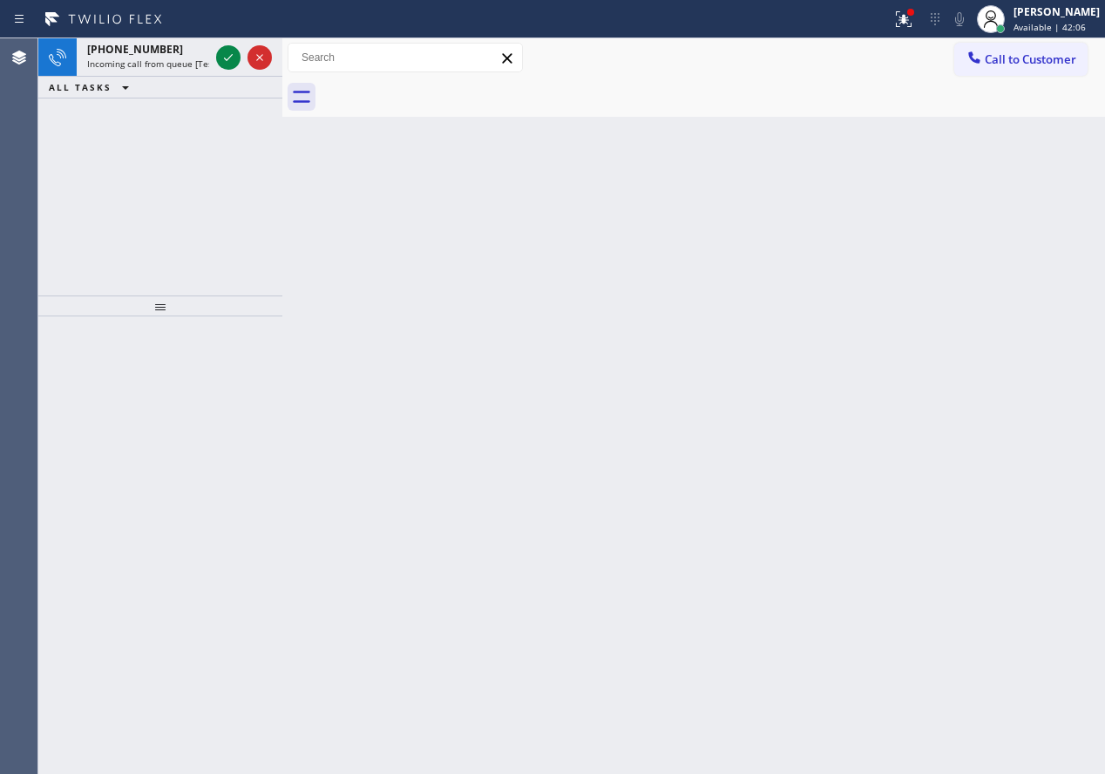
click at [923, 258] on div "Back to Dashboard Change Sender ID Customers Technicians Select a contact Outbo…" at bounding box center [693, 405] width 823 height 735
click at [226, 50] on icon at bounding box center [228, 57] width 21 height 21
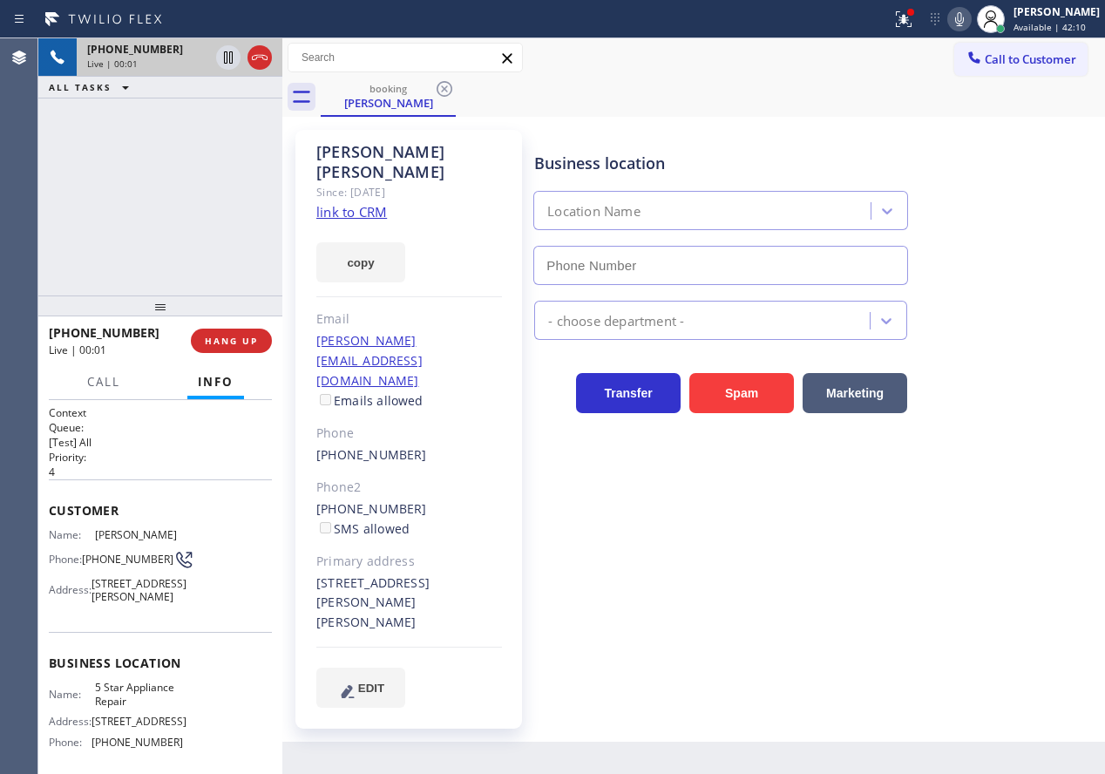
type input "[PHONE_NUMBER]"
click at [366, 203] on link "link to CRM" at bounding box center [351, 211] width 71 height 17
click at [117, 708] on span "5 Star Appliance Repair" at bounding box center [138, 694] width 87 height 27
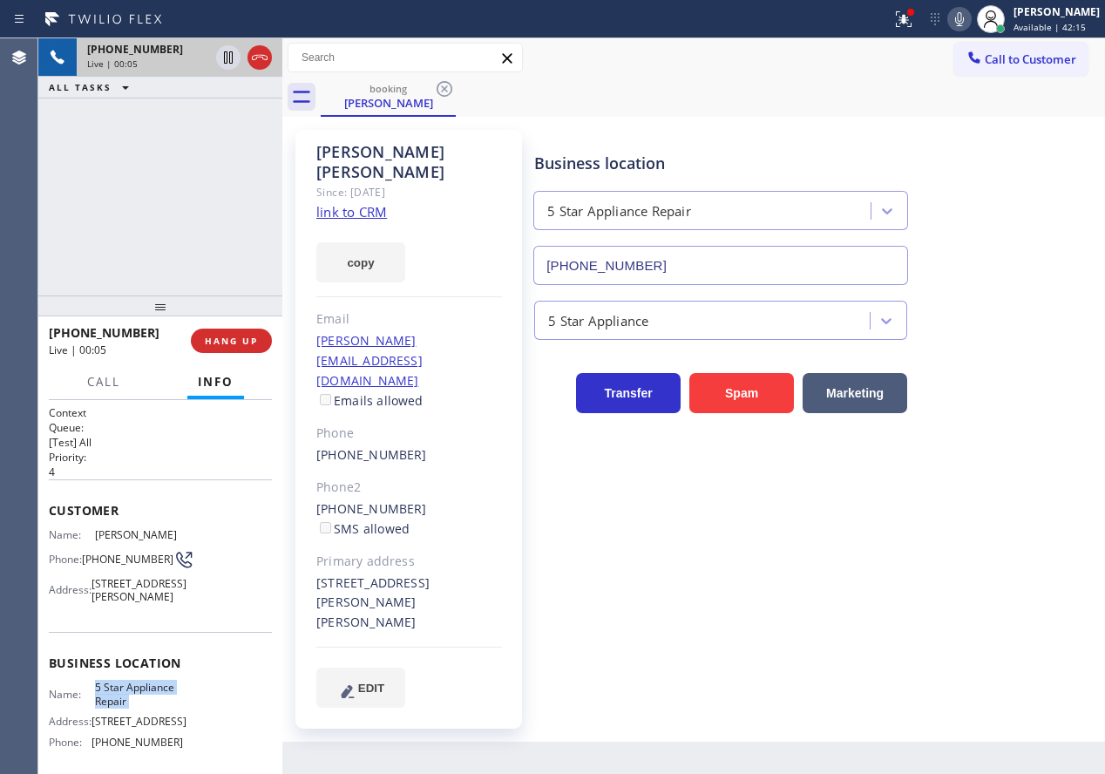
click at [117, 708] on span "5 Star Appliance Repair" at bounding box center [138, 694] width 87 height 27
copy span "5 Star Appliance Repair"
click at [747, 260] on input "[PHONE_NUMBER]" at bounding box center [720, 265] width 375 height 39
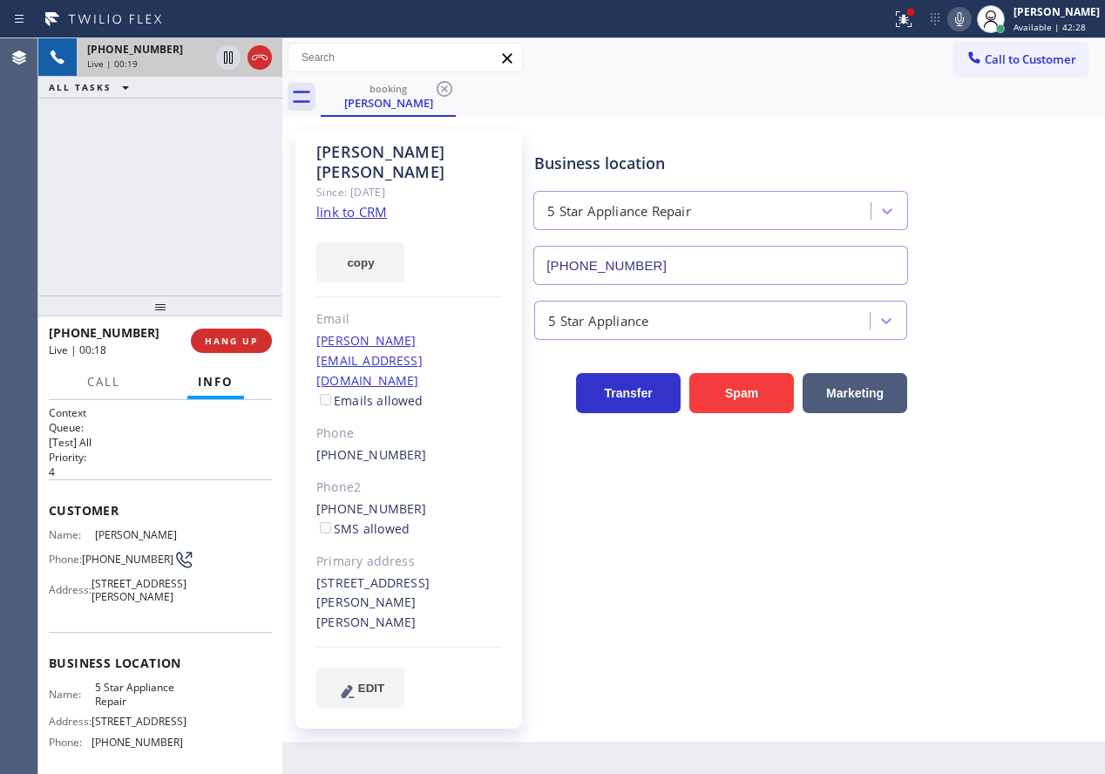
click at [354, 203] on link "link to CRM" at bounding box center [351, 211] width 71 height 17
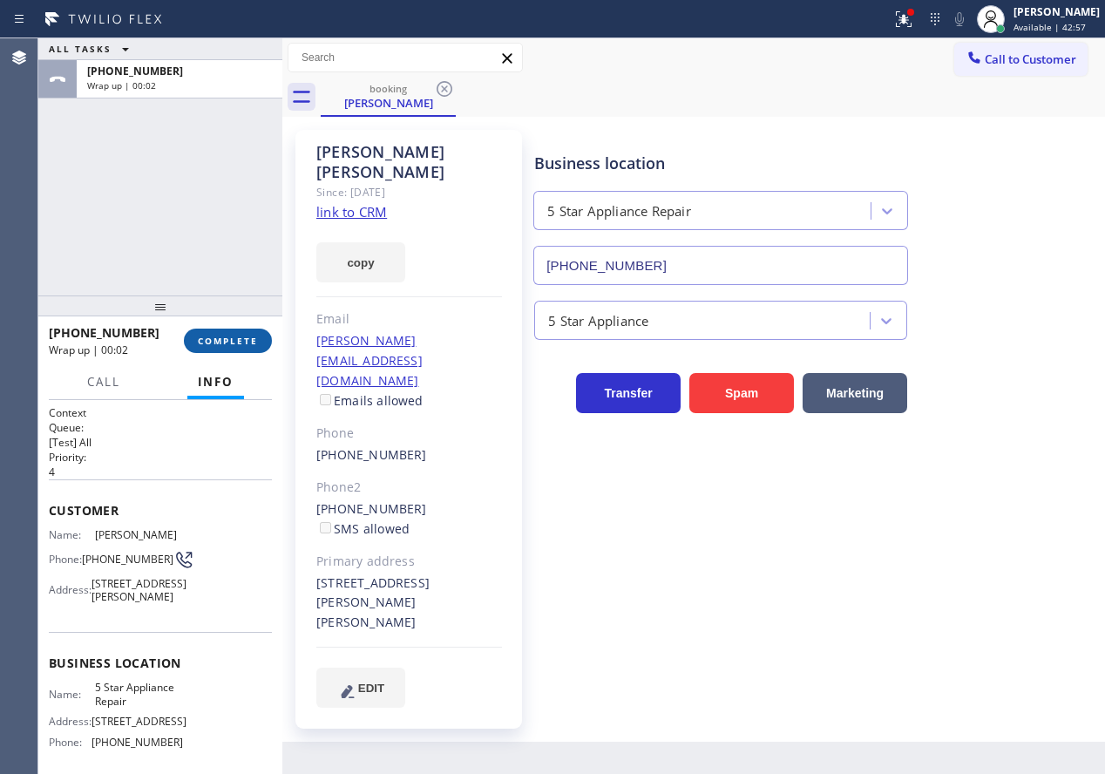
click at [232, 340] on span "COMPLETE" at bounding box center [228, 341] width 60 height 12
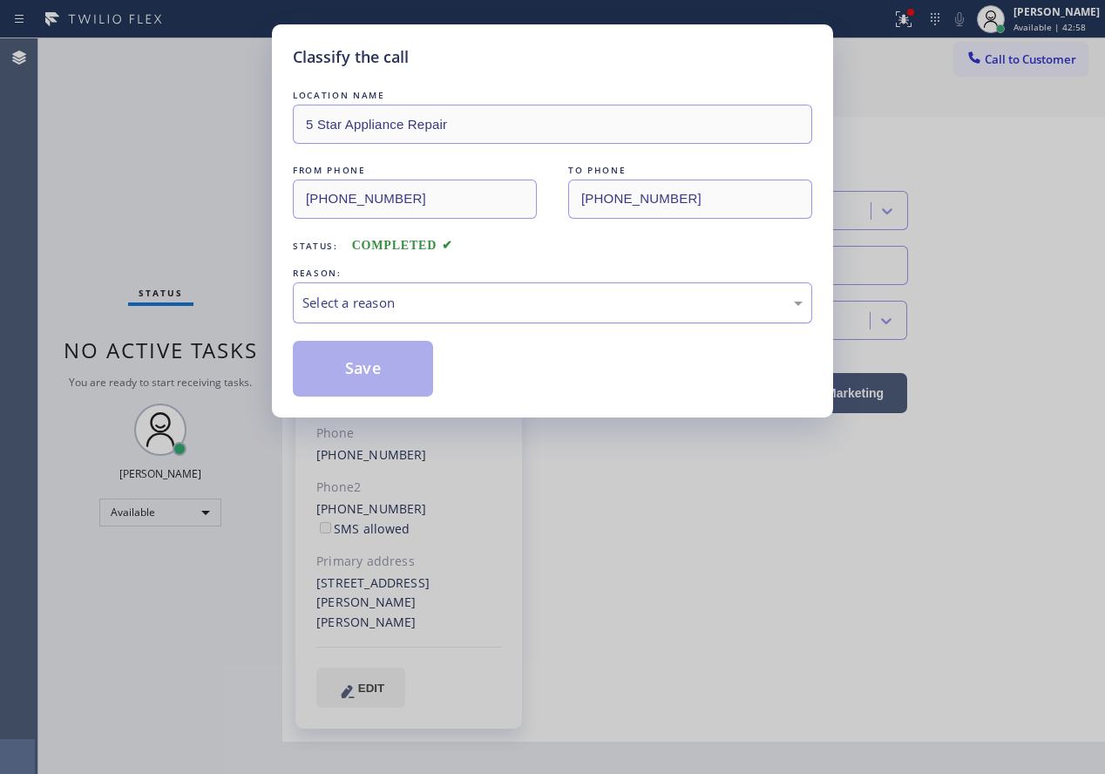
click at [513, 306] on div "Select a reason" at bounding box center [552, 303] width 500 height 20
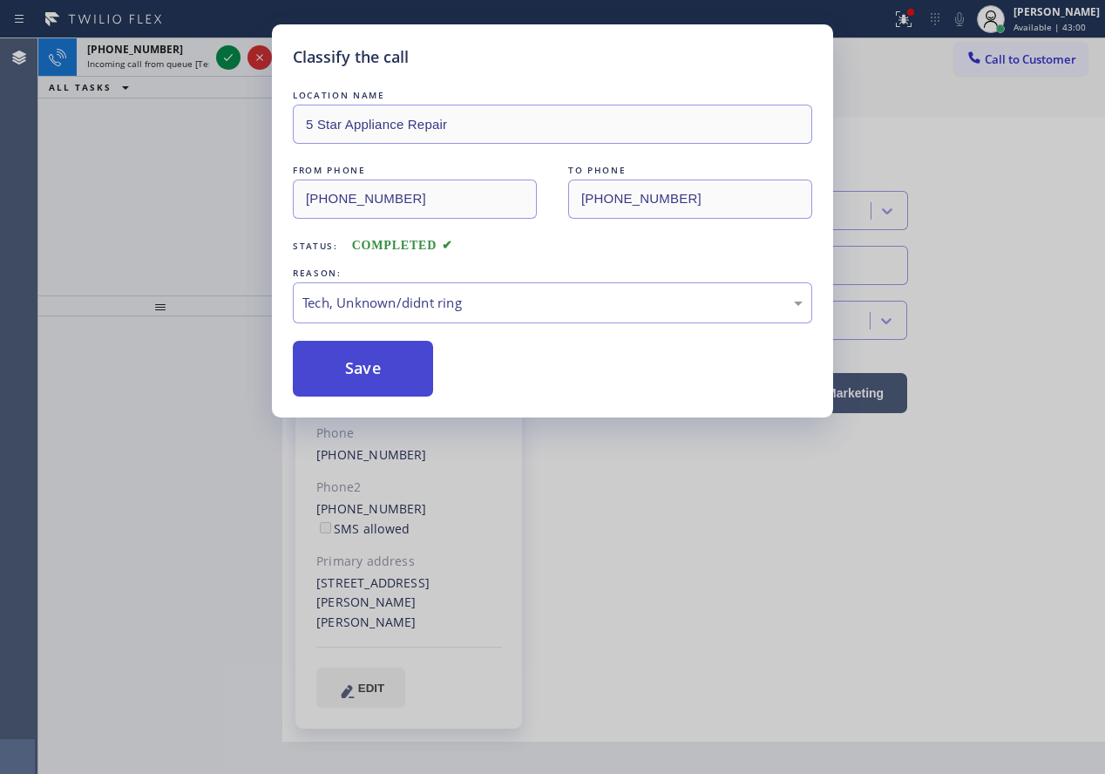
click at [374, 378] on button "Save" at bounding box center [363, 369] width 140 height 56
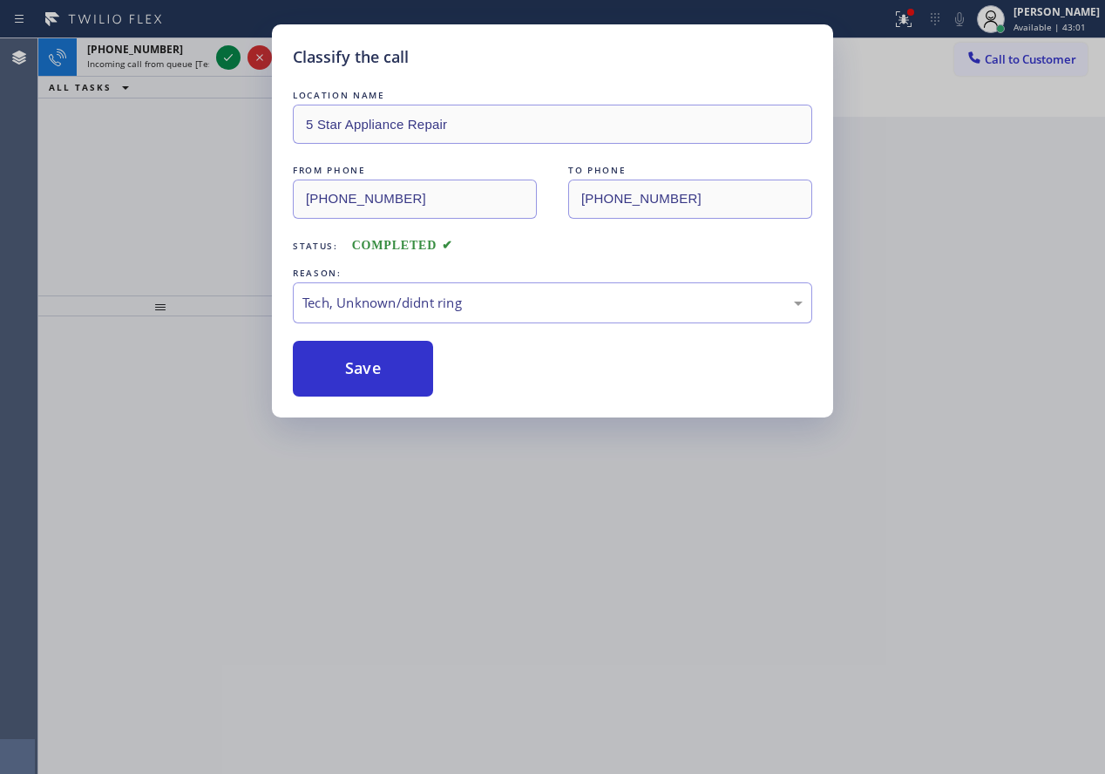
click at [230, 53] on div "Classify the call LOCATION NAME 5 Star Appliance Repair FROM PHONE (661) 476-27…" at bounding box center [552, 387] width 1105 height 774
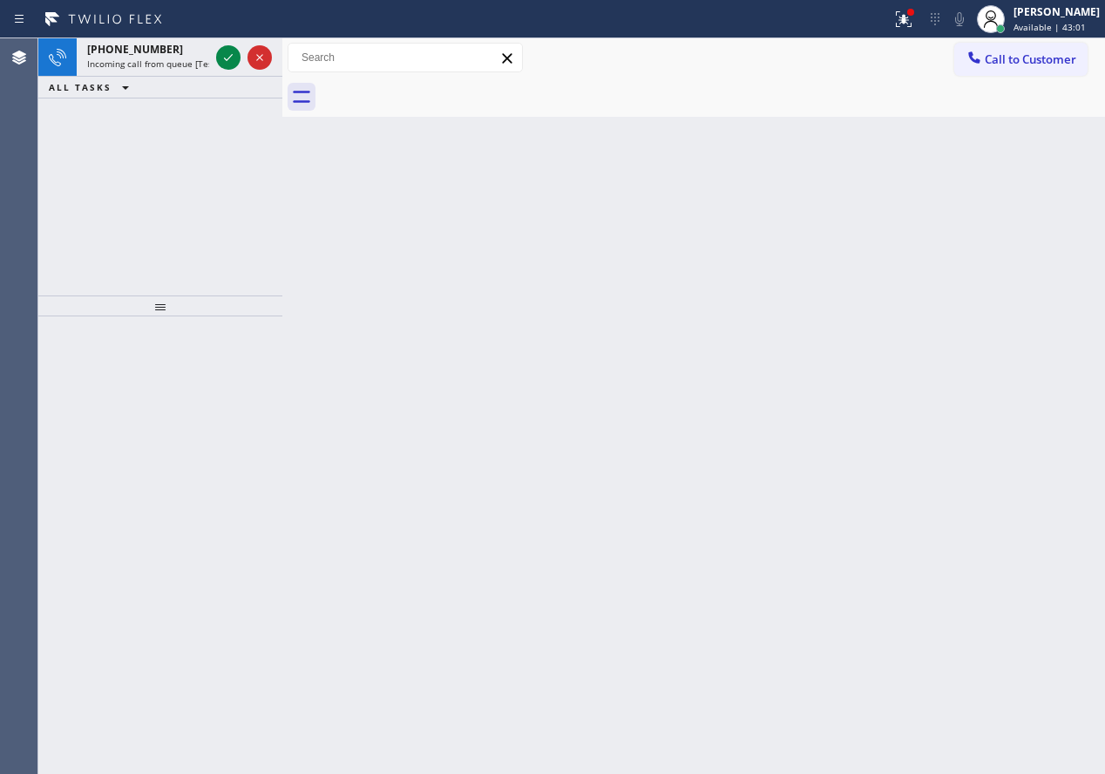
click at [230, 53] on icon at bounding box center [228, 57] width 21 height 21
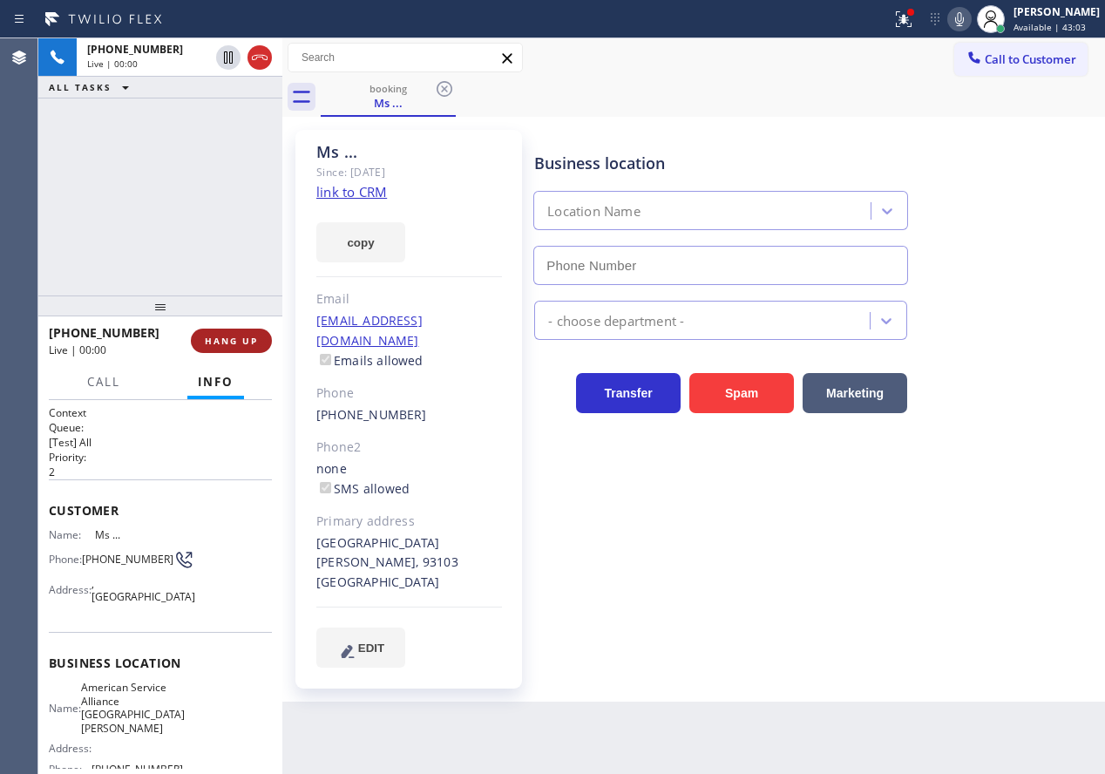
click at [224, 336] on span "HANG UP" at bounding box center [231, 341] width 53 height 12
type input "(805) 420-7474"
click at [224, 336] on span "HANG UP" at bounding box center [231, 341] width 53 height 12
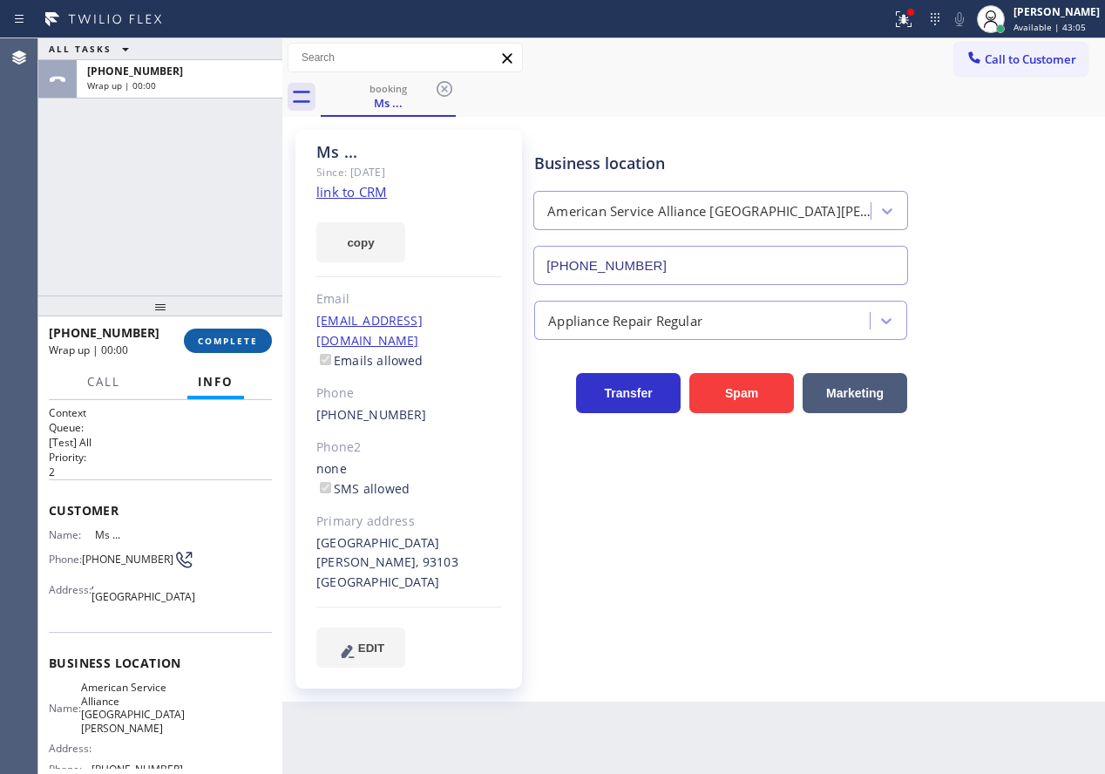
click at [265, 342] on button "COMPLETE" at bounding box center [228, 341] width 88 height 24
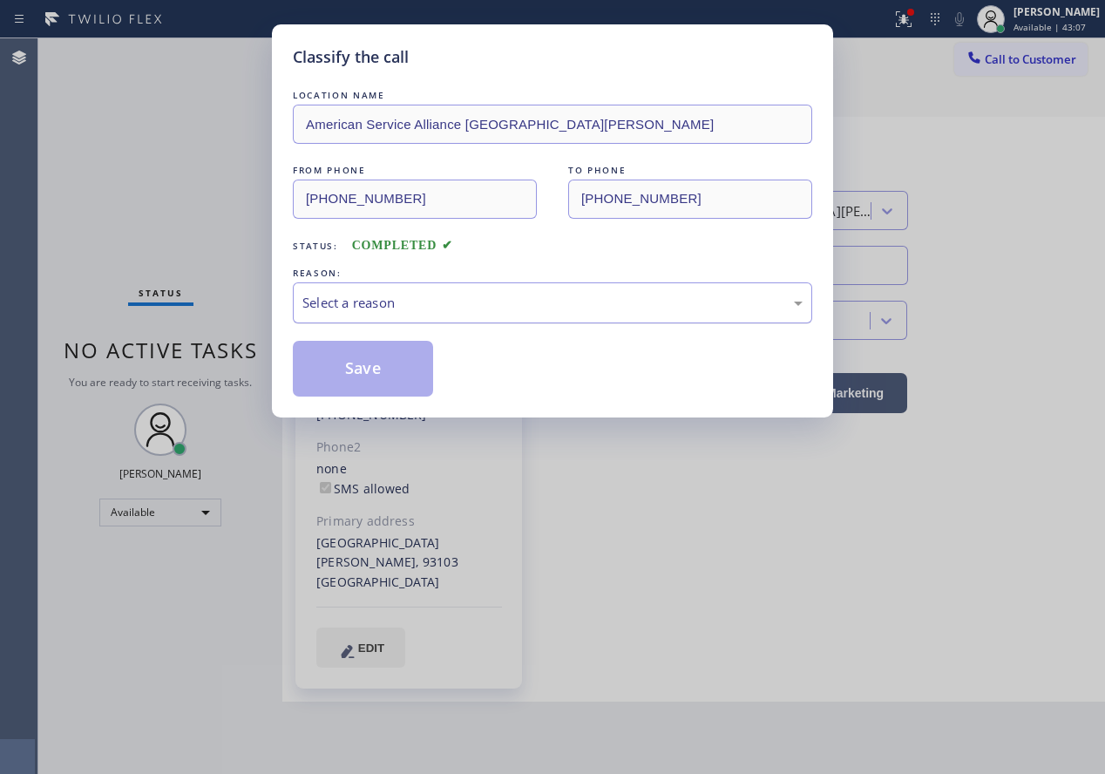
drag, startPoint x: 426, startPoint y: 304, endPoint x: 427, endPoint y: 318, distance: 14.0
click at [427, 304] on div "Select a reason" at bounding box center [552, 303] width 500 height 20
click at [379, 352] on button "Save" at bounding box center [363, 369] width 140 height 56
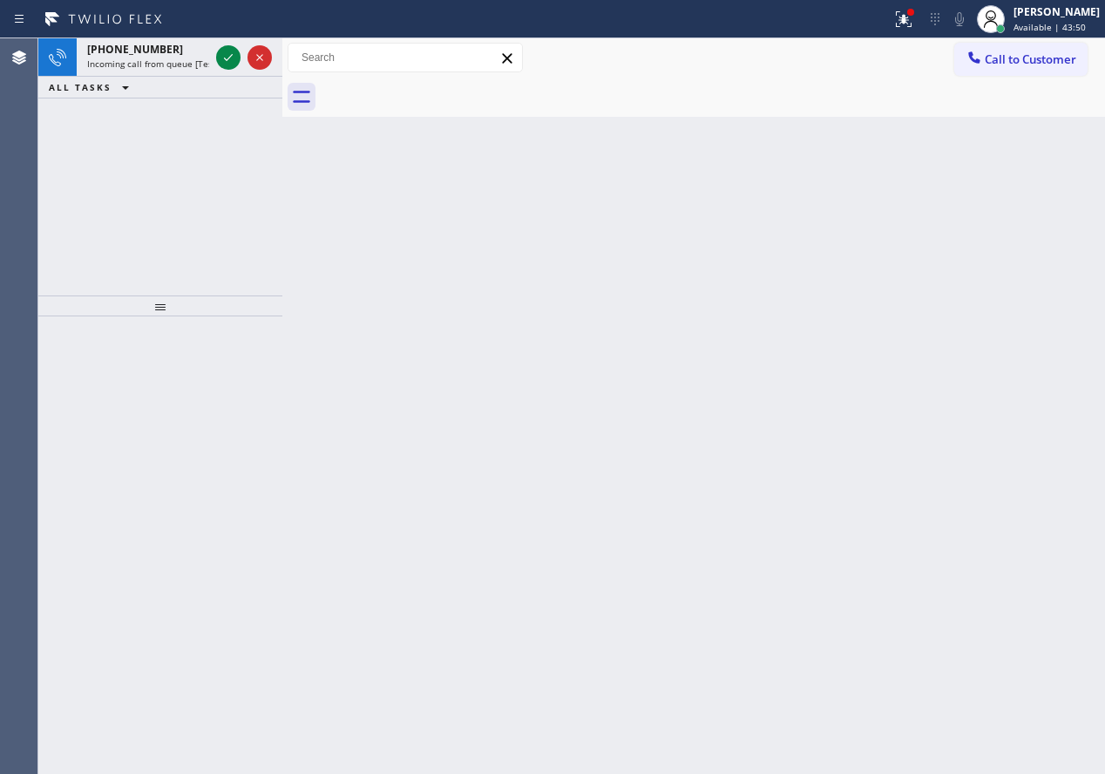
click at [896, 452] on div "Back to Dashboard Change Sender ID Customers Technicians Select a contact Outbo…" at bounding box center [693, 405] width 823 height 735
click at [227, 60] on icon at bounding box center [228, 57] width 9 height 7
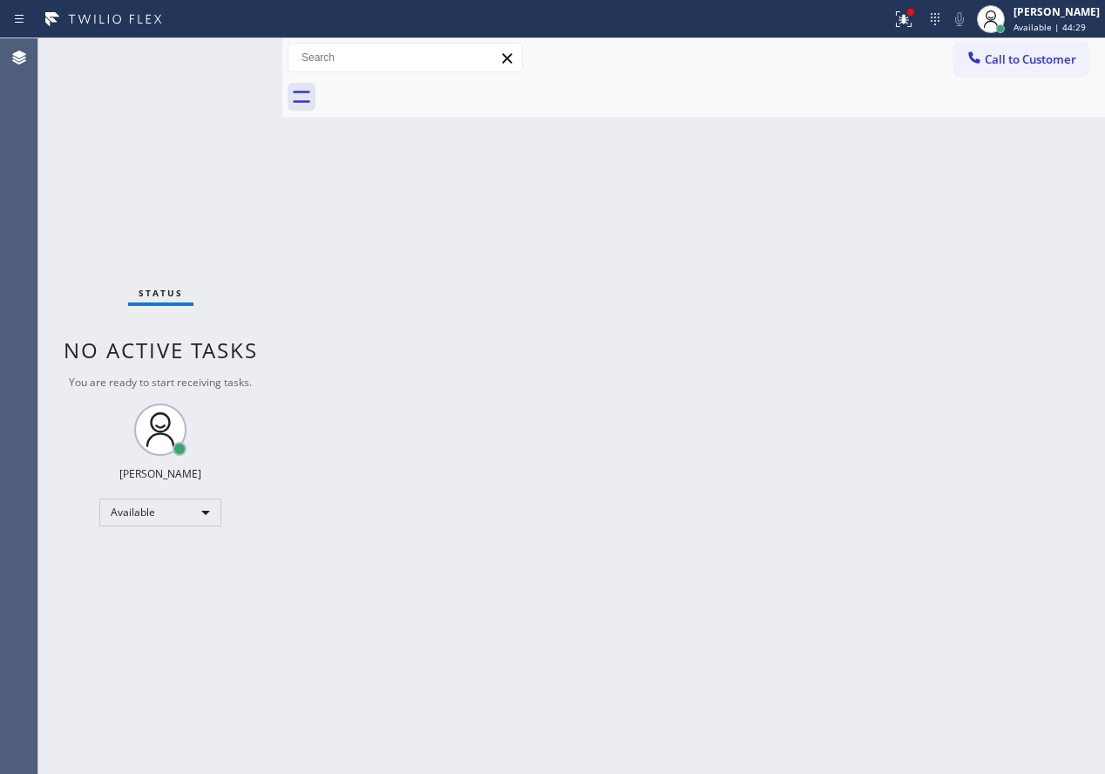
click at [1028, 227] on div "Back to Dashboard Change Sender ID Customers Technicians Select a contact Outbo…" at bounding box center [693, 405] width 823 height 735
click at [911, 7] on button at bounding box center [904, 19] width 38 height 38
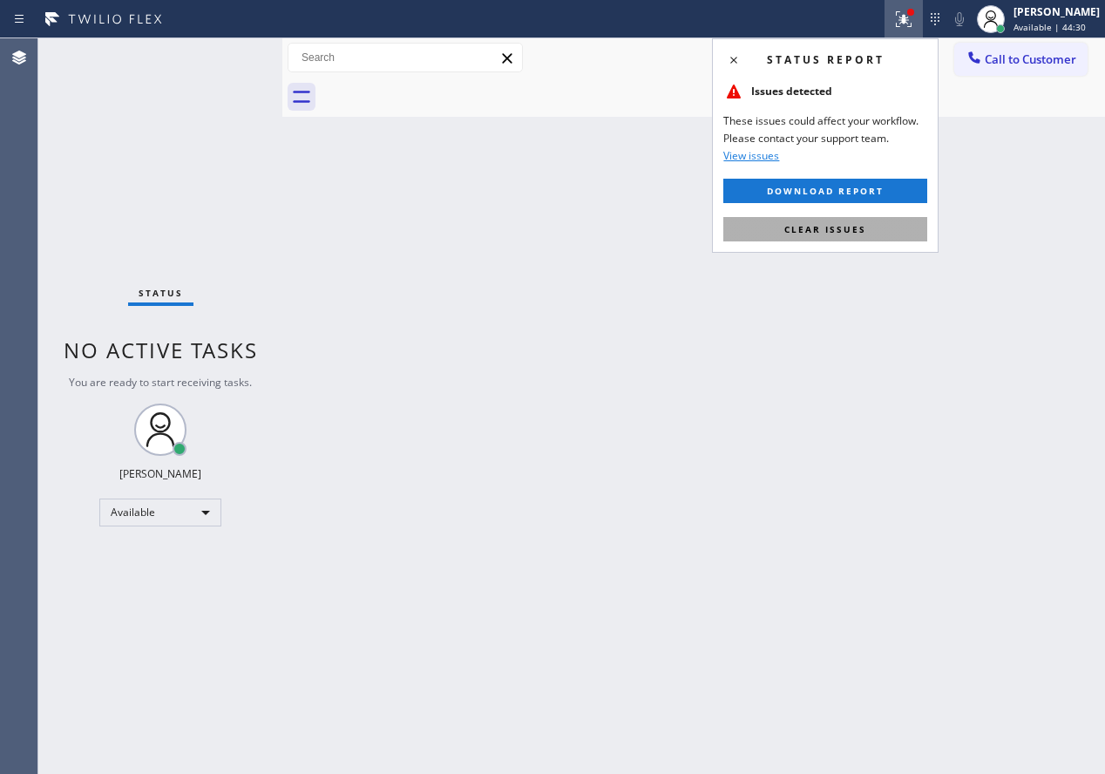
click at [857, 237] on button "Clear issues" at bounding box center [825, 229] width 204 height 24
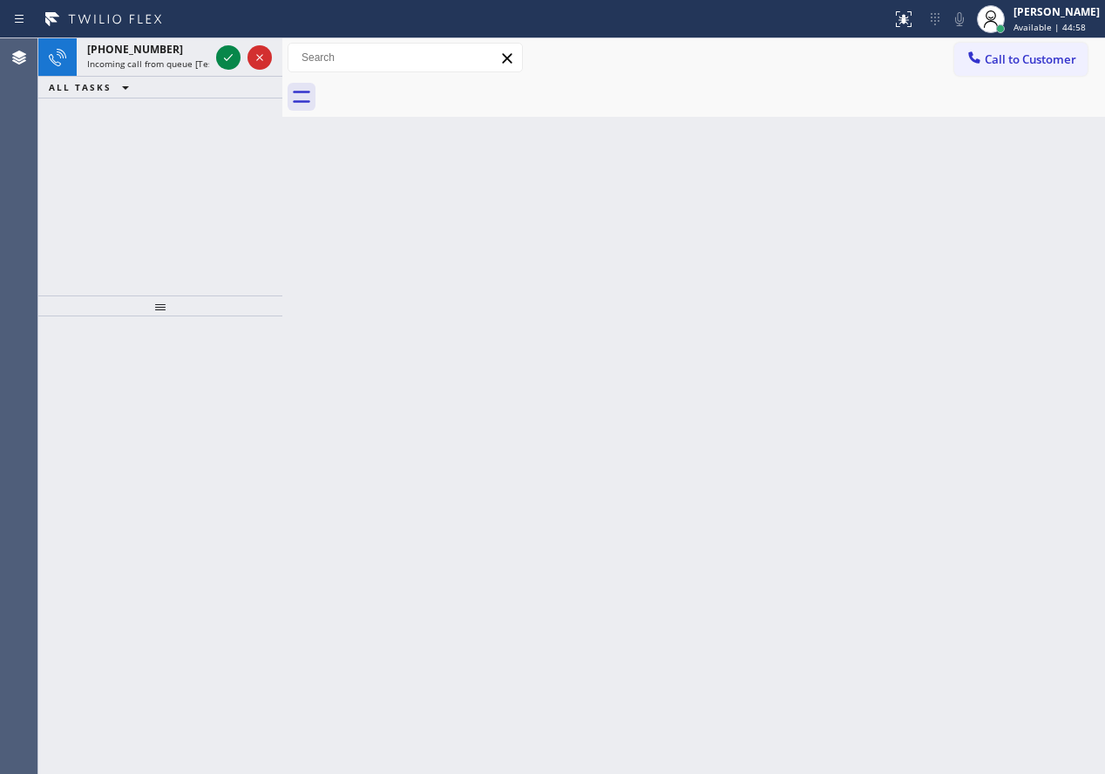
drag, startPoint x: 916, startPoint y: 446, endPoint x: 819, endPoint y: 385, distance: 114.4
click at [916, 446] on div "Back to Dashboard Change Sender ID Customers Technicians Select a contact Outbo…" at bounding box center [693, 405] width 823 height 735
click at [218, 53] on icon at bounding box center [228, 57] width 21 height 21
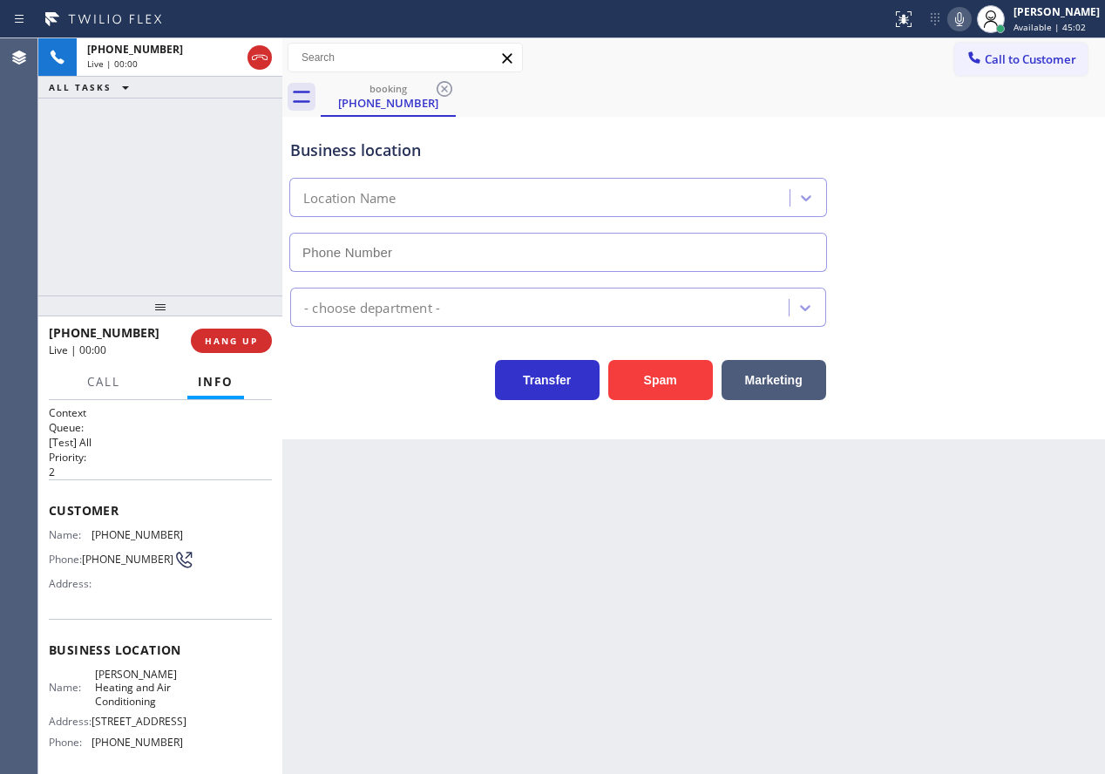
type input "(469) 306-0293"
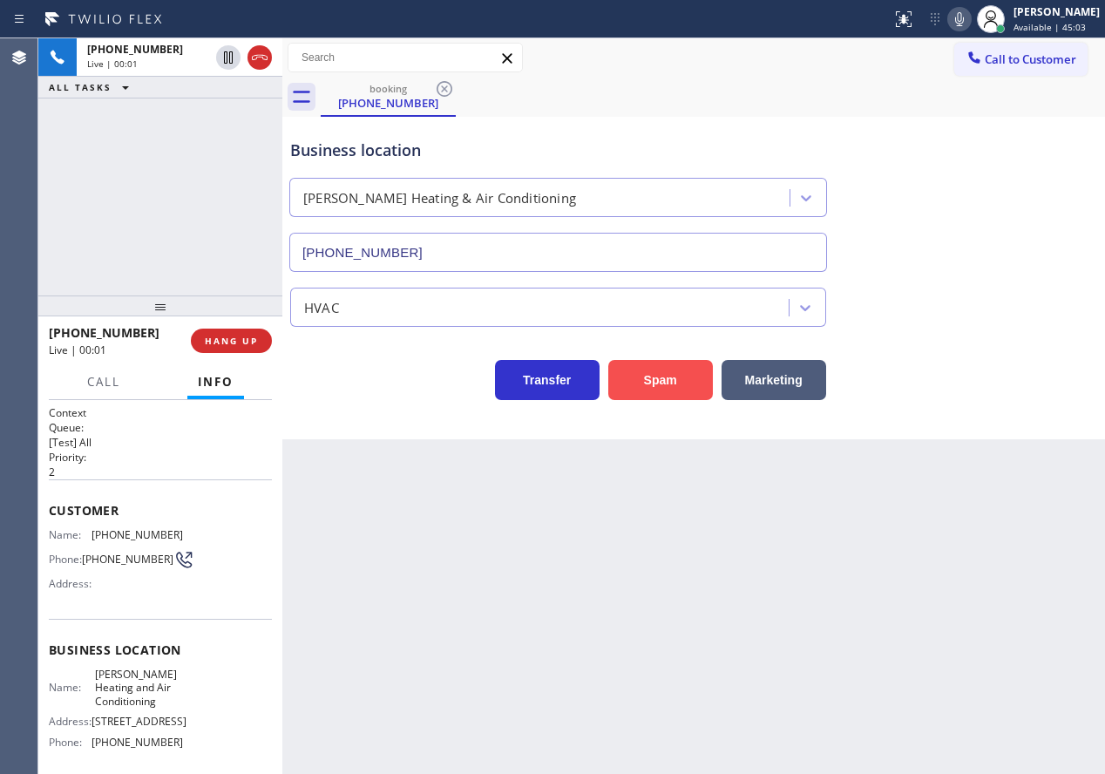
click at [654, 381] on button "Spam" at bounding box center [660, 380] width 105 height 40
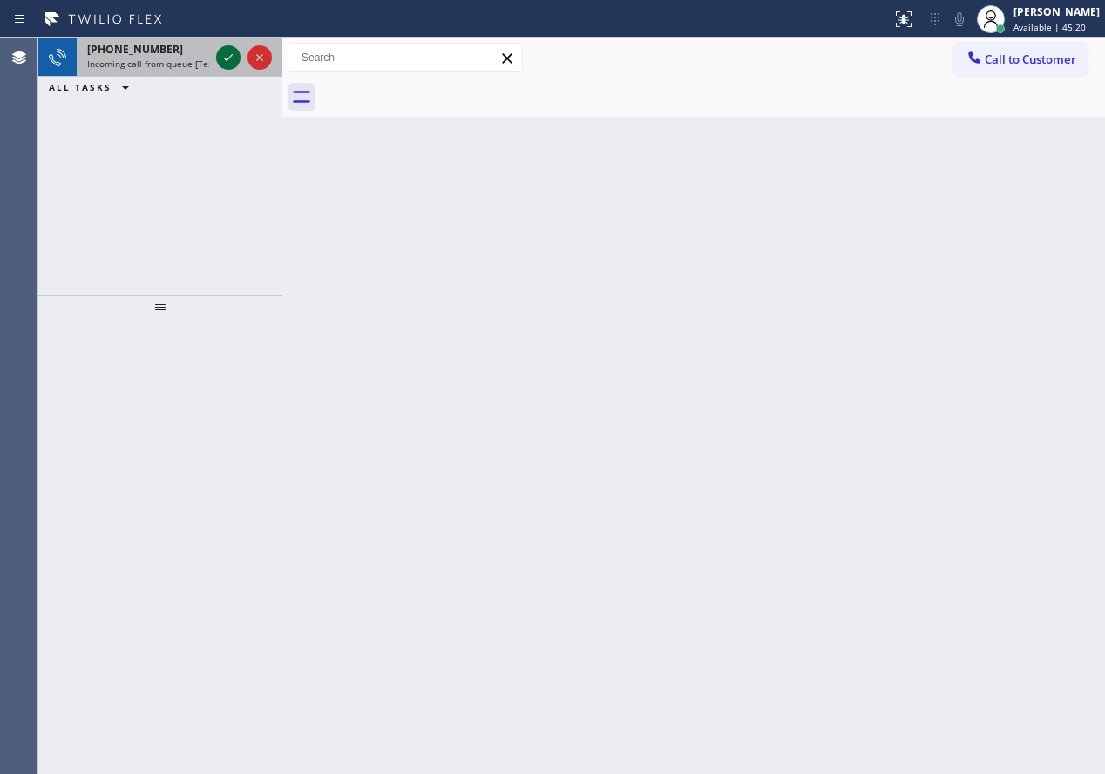
click at [233, 66] on icon at bounding box center [228, 57] width 21 height 21
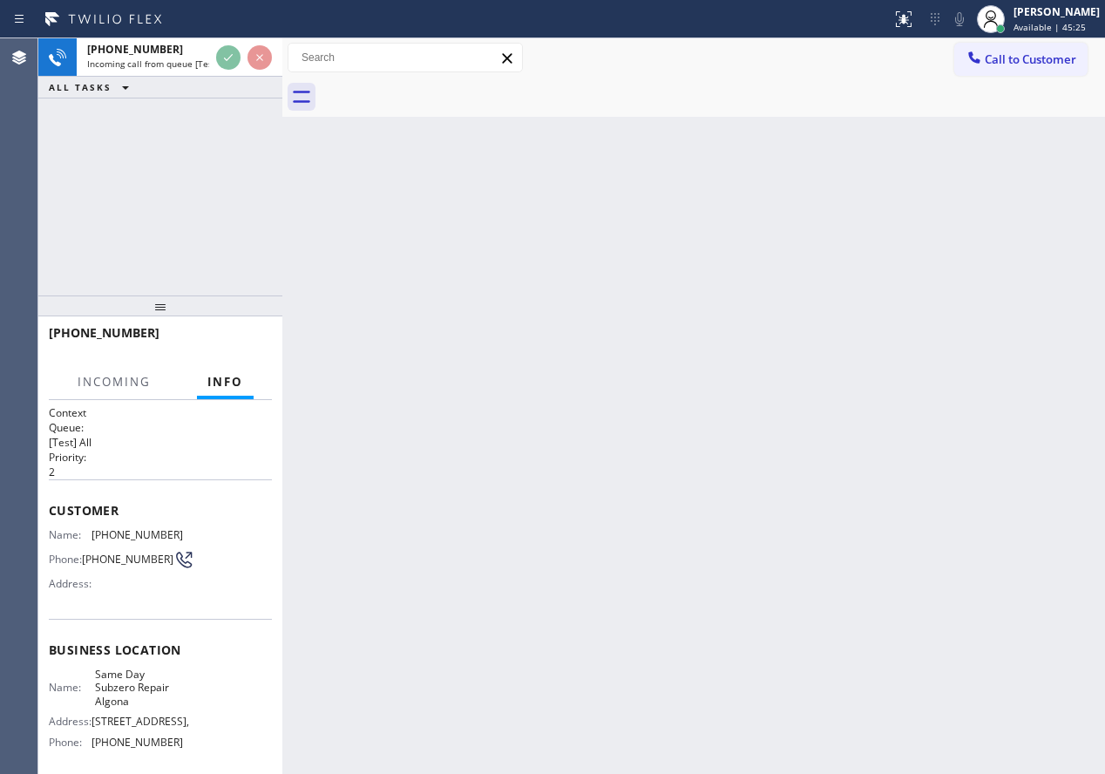
click at [710, 324] on div "Back to Dashboard Change Sender ID Customers Technicians Select a contact Outbo…" at bounding box center [693, 405] width 823 height 735
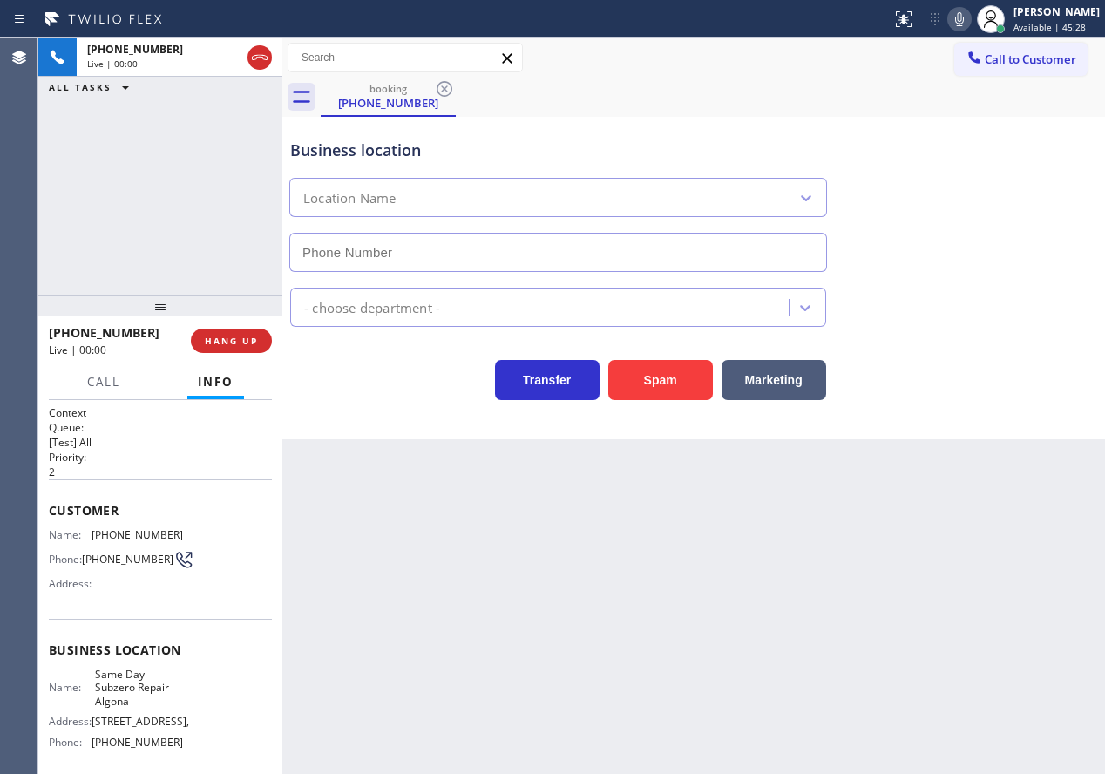
type input "(253) 303-5999"
click at [664, 363] on button "Spam" at bounding box center [660, 380] width 105 height 40
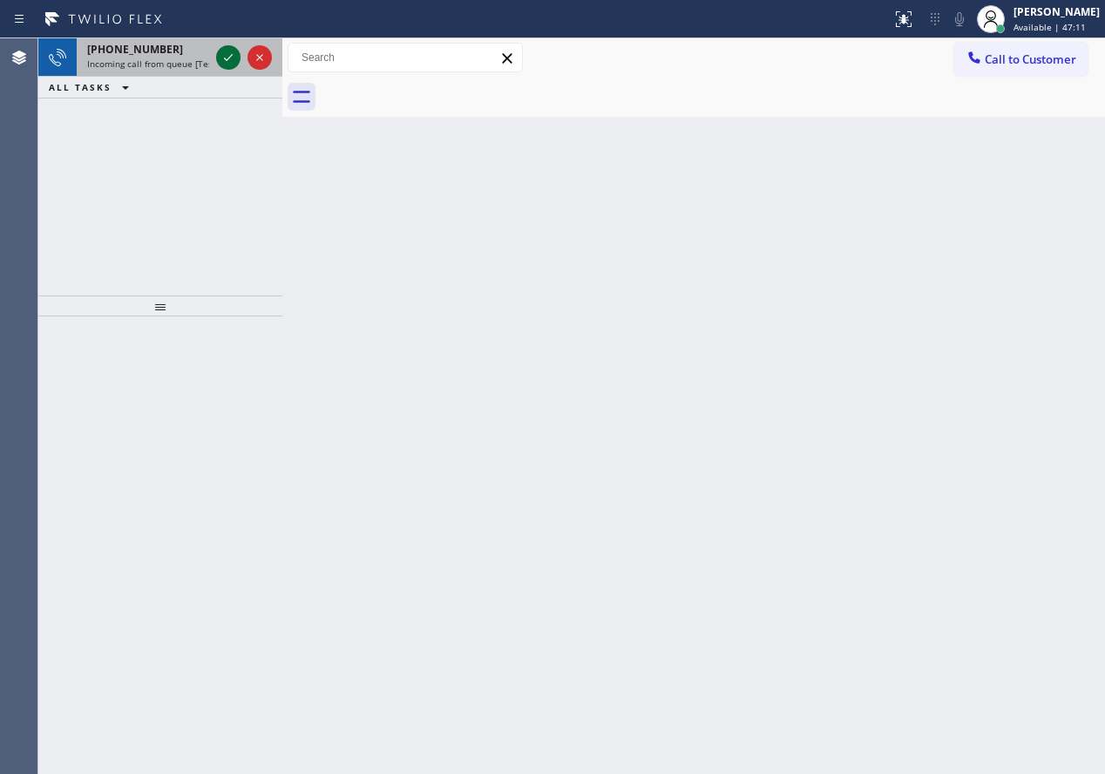
click at [219, 63] on icon at bounding box center [228, 57] width 21 height 21
drag, startPoint x: 989, startPoint y: 295, endPoint x: 689, endPoint y: 214, distance: 310.5
click at [988, 295] on div "Back to Dashboard Change Sender ID Customers Technicians Select a contact Outbo…" at bounding box center [693, 405] width 823 height 735
click at [221, 55] on icon at bounding box center [228, 57] width 21 height 21
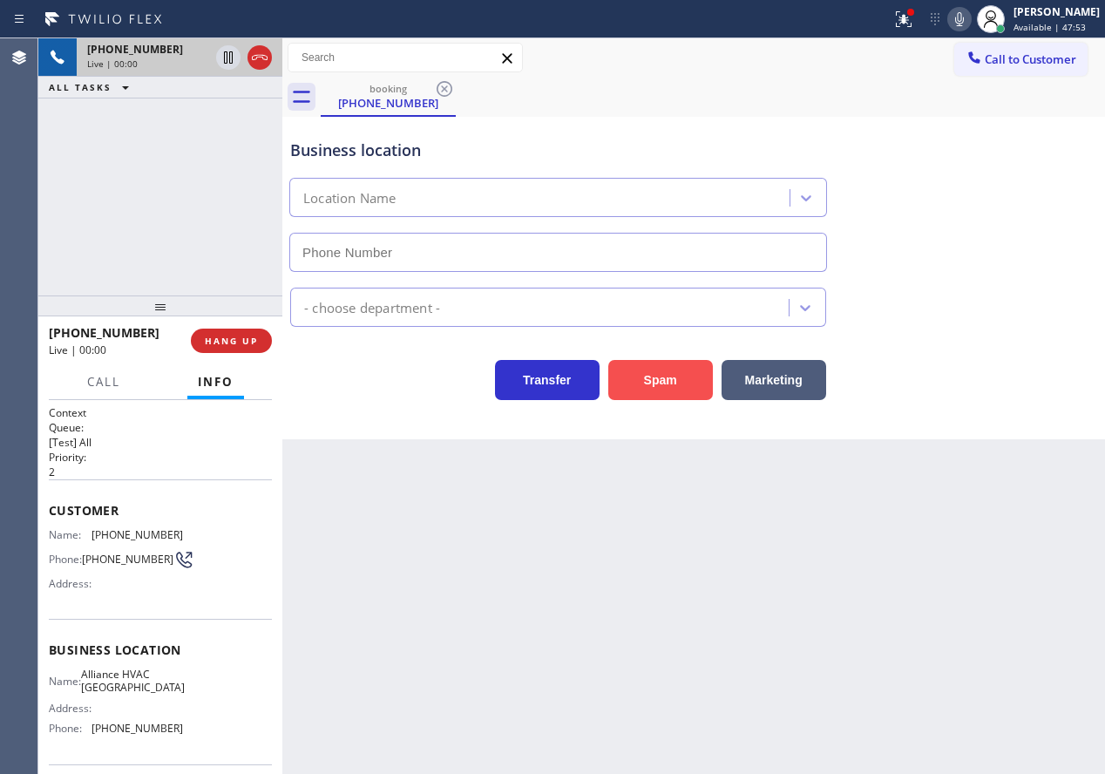
type input "(310) 868-0747"
click at [650, 386] on button "Spam" at bounding box center [660, 380] width 105 height 40
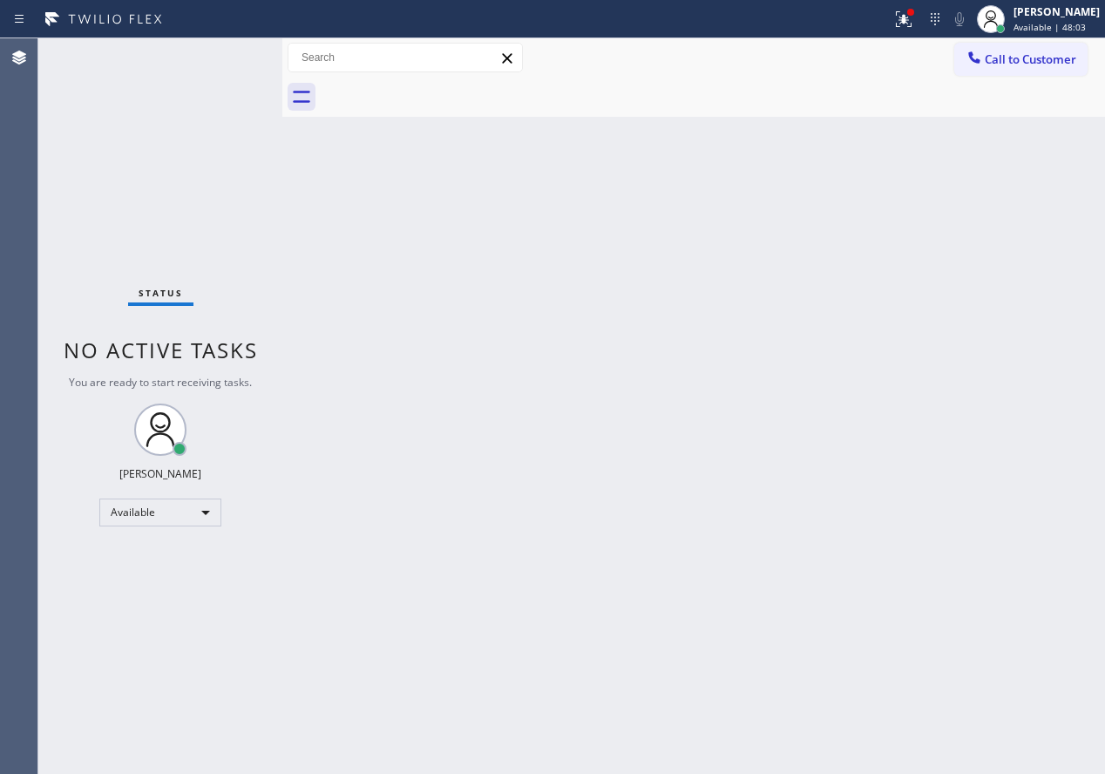
click at [960, 447] on div "Back to Dashboard Change Sender ID Customers Technicians Select a contact Outbo…" at bounding box center [693, 405] width 823 height 735
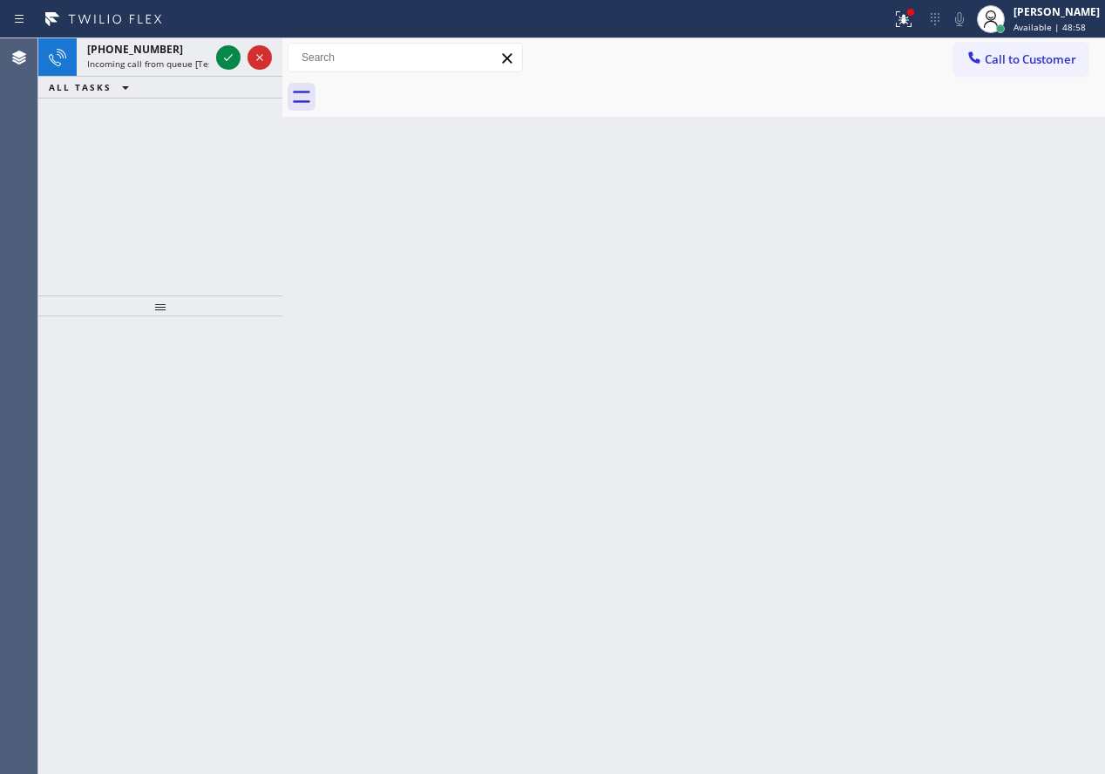
click at [914, 427] on div "Back to Dashboard Change Sender ID Customers Technicians Select a contact Outbo…" at bounding box center [693, 405] width 823 height 735
click at [234, 52] on icon at bounding box center [228, 57] width 21 height 21
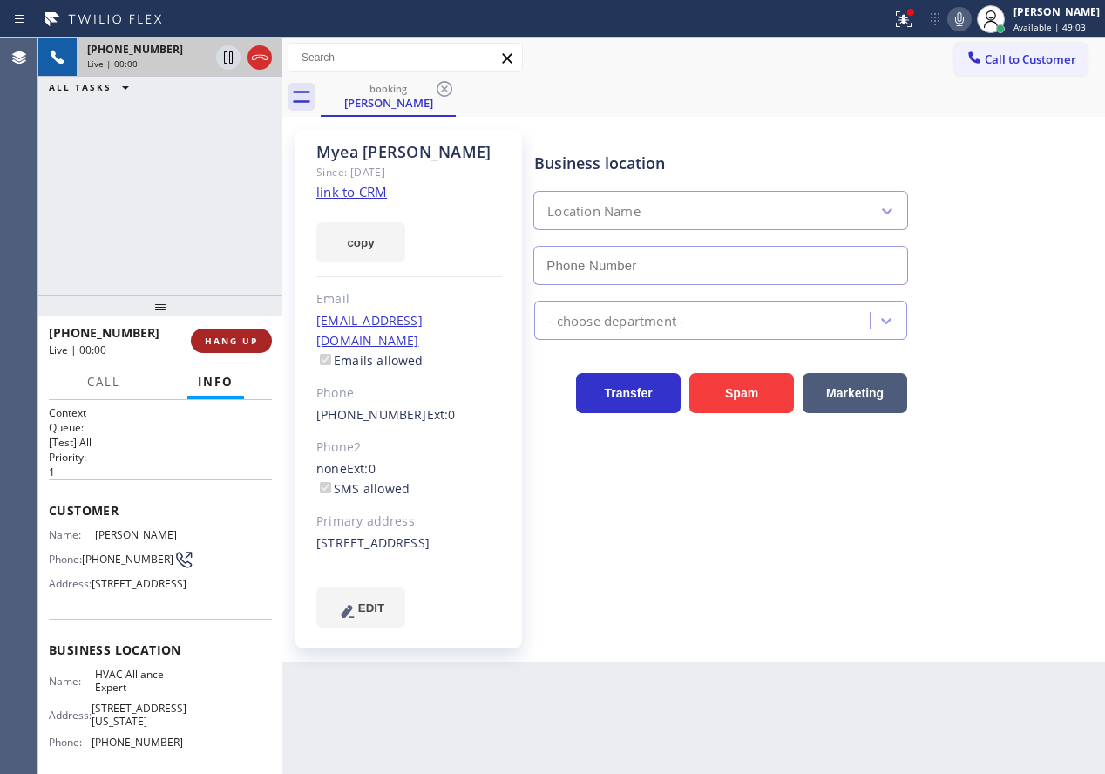
click at [220, 334] on button "HANG UP" at bounding box center [231, 341] width 81 height 24
type input "(855) 999-4417"
click at [220, 334] on button "HANG UP" at bounding box center [231, 341] width 81 height 24
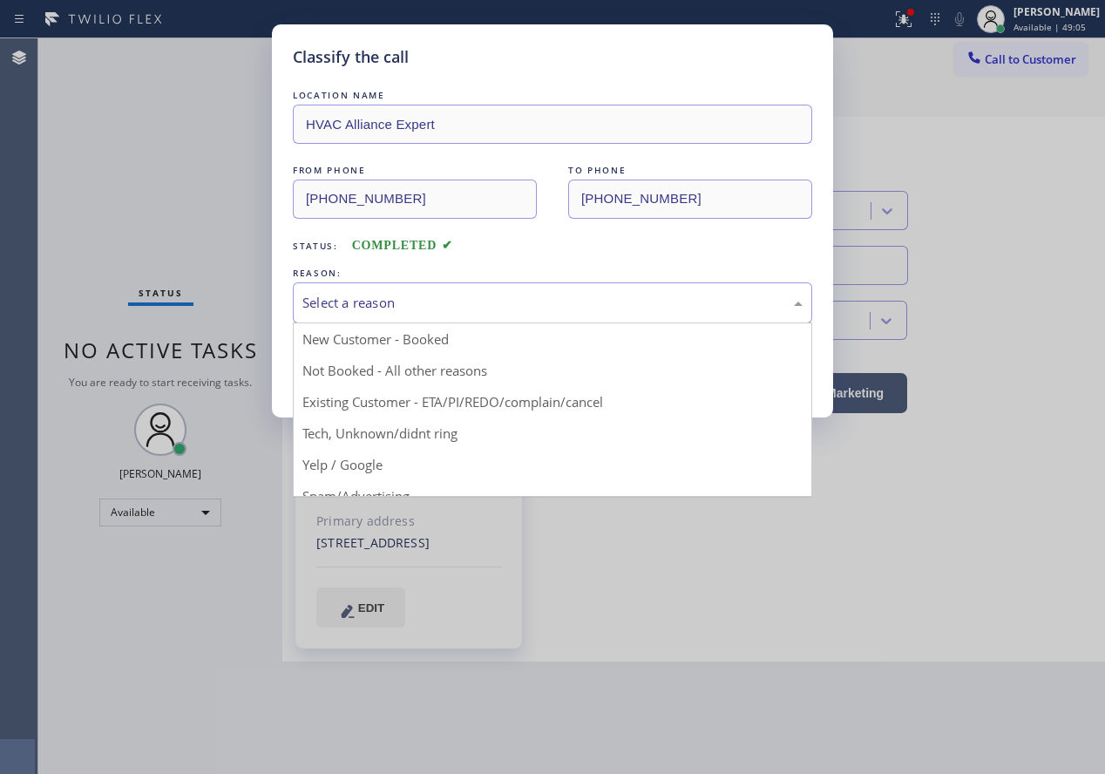
click at [446, 308] on div "Select a reason" at bounding box center [552, 303] width 500 height 20
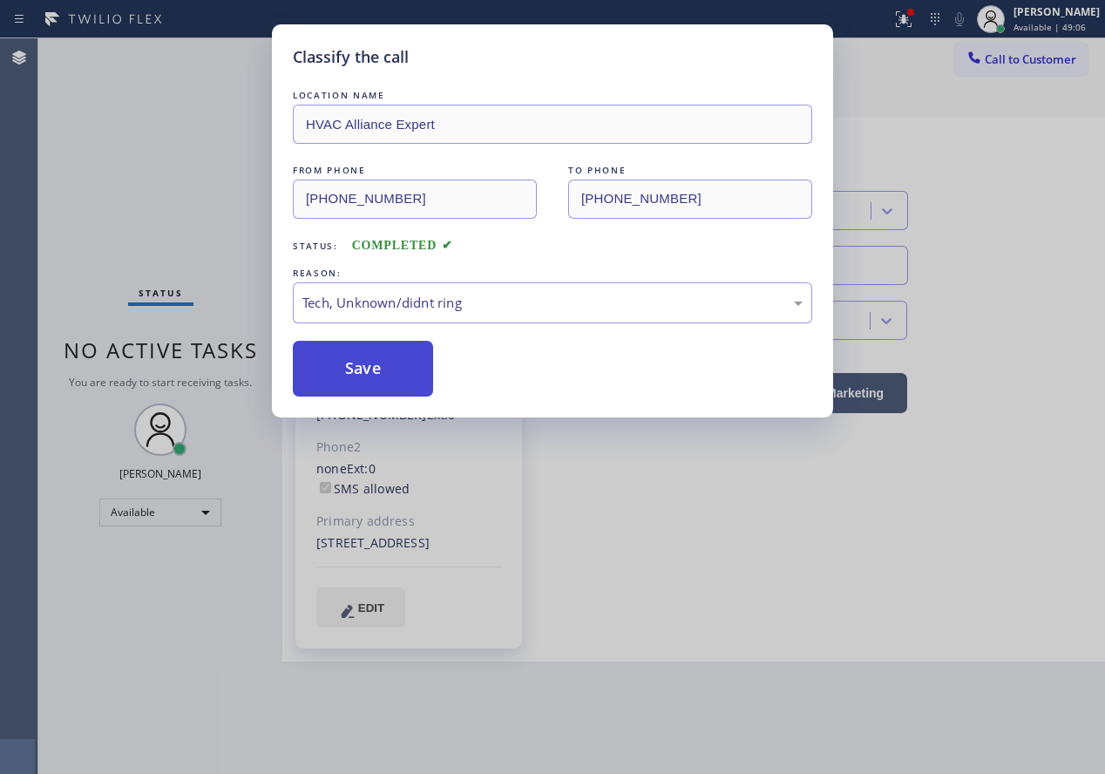
click at [413, 358] on button "Save" at bounding box center [363, 369] width 140 height 56
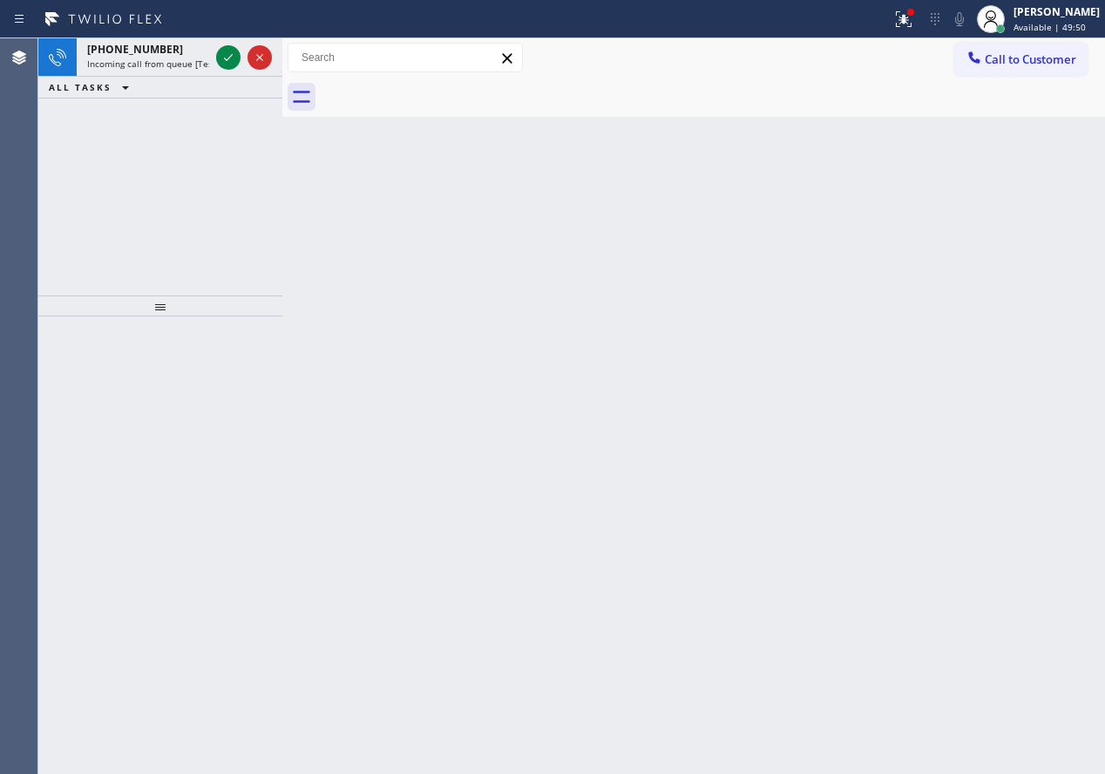
click at [921, 282] on div "Back to Dashboard Change Sender ID Customers Technicians Select a contact Outbo…" at bounding box center [693, 405] width 823 height 735
click at [221, 57] on icon at bounding box center [228, 57] width 21 height 21
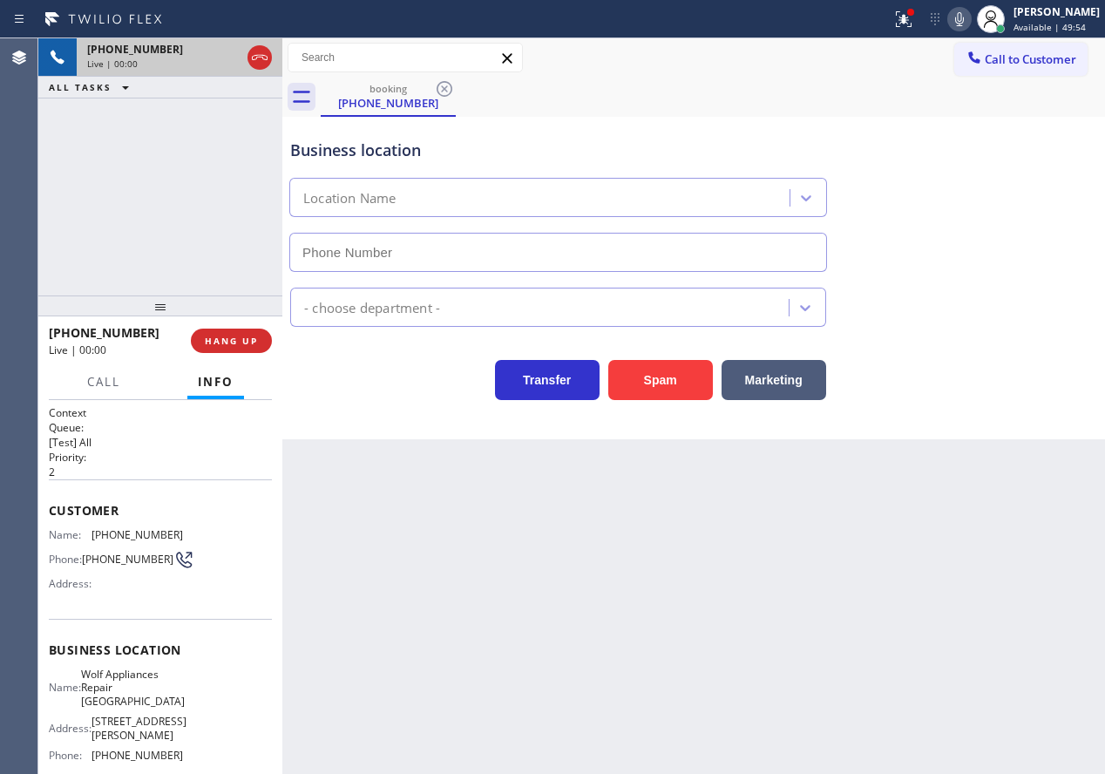
type input "(415) 697-0741"
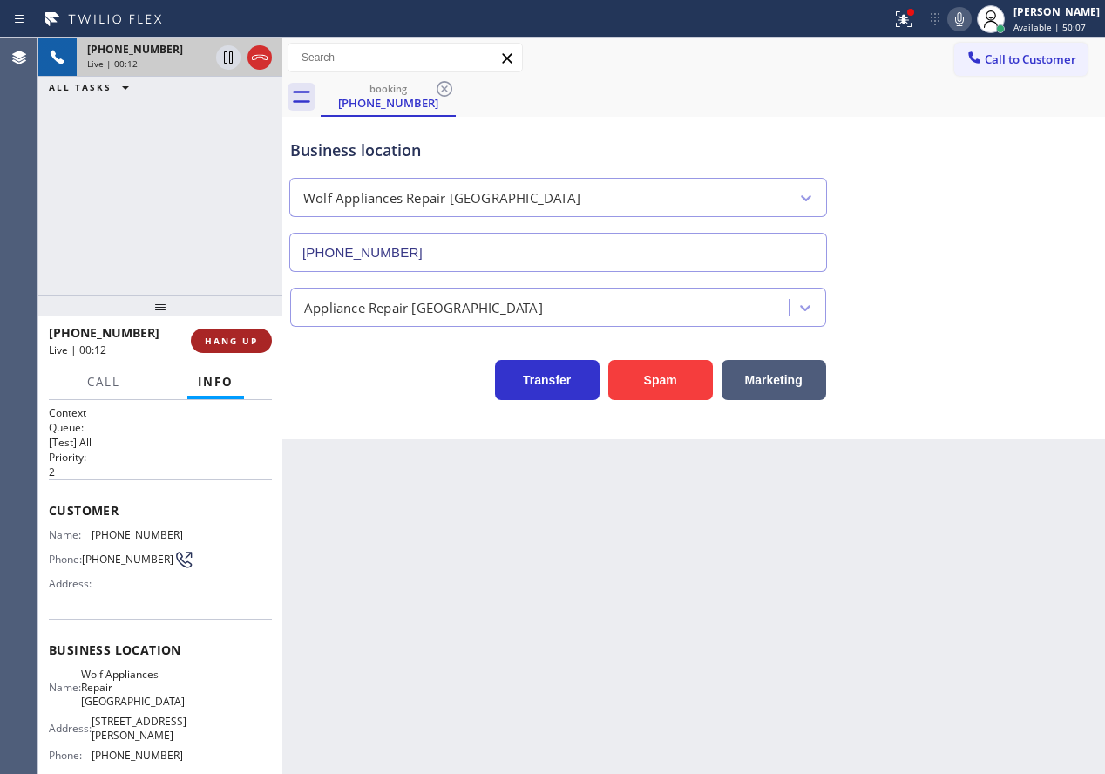
click at [261, 340] on button "HANG UP" at bounding box center [231, 341] width 81 height 24
click at [261, 336] on button "HANG UP" at bounding box center [231, 341] width 81 height 24
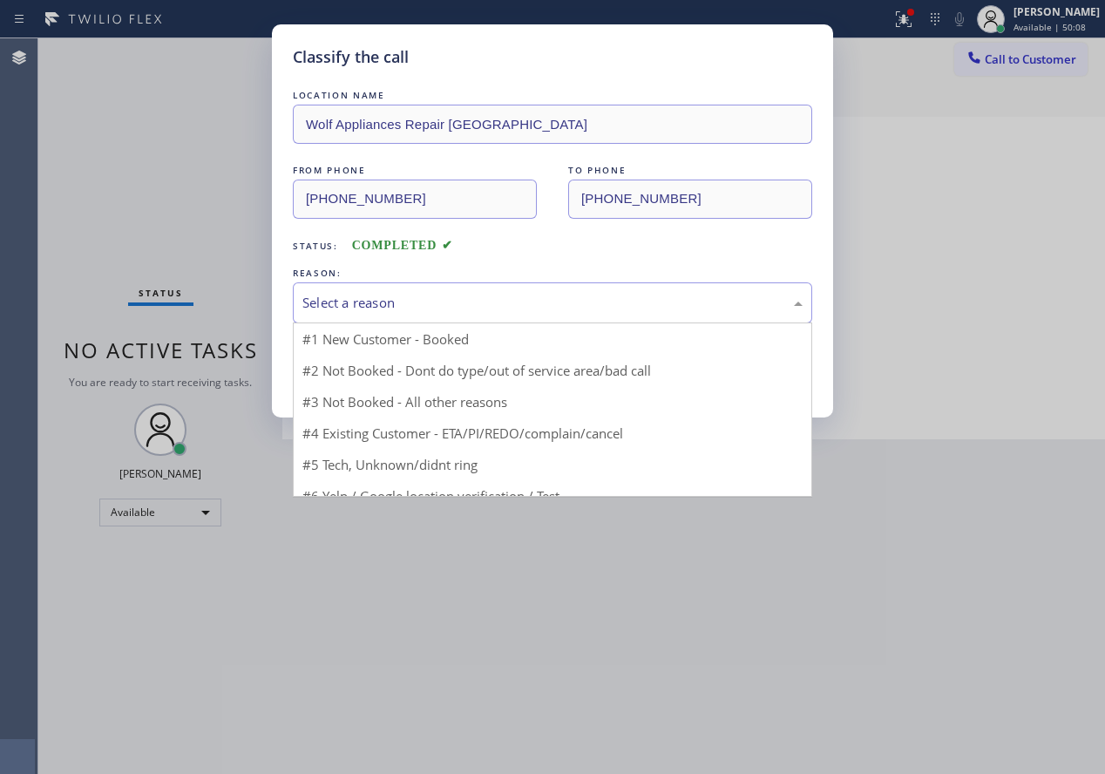
click at [488, 303] on div "Select a reason" at bounding box center [552, 303] width 500 height 20
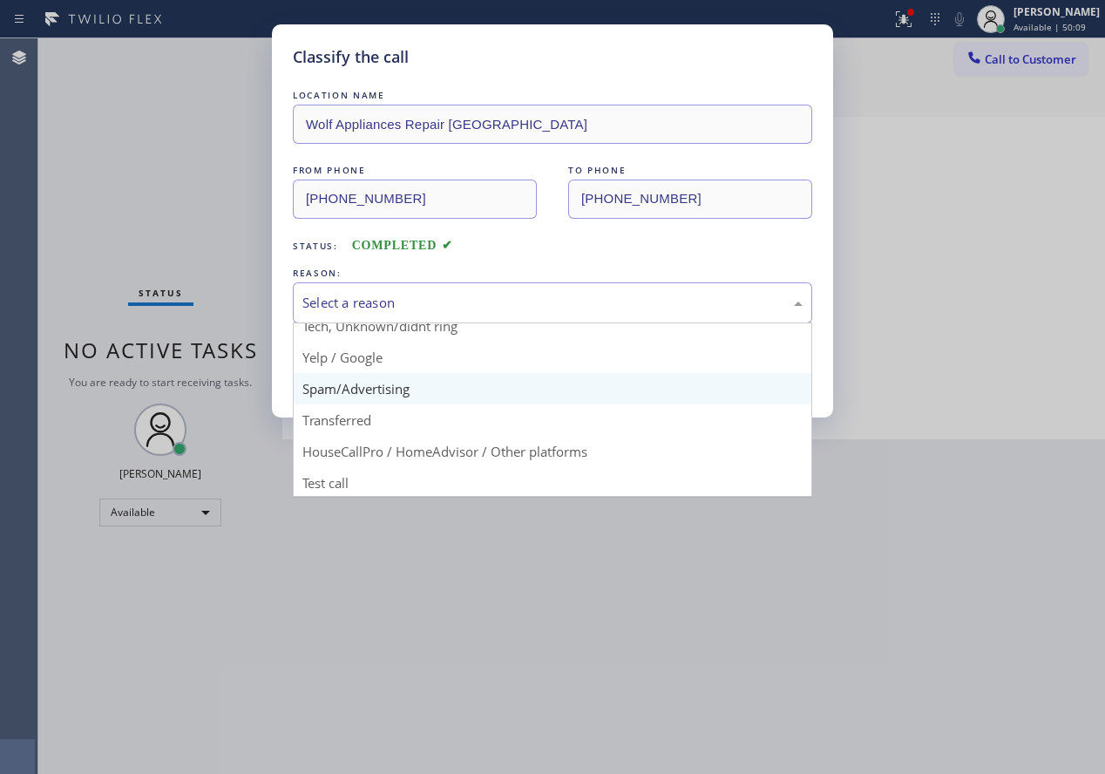
scroll to position [110, 0]
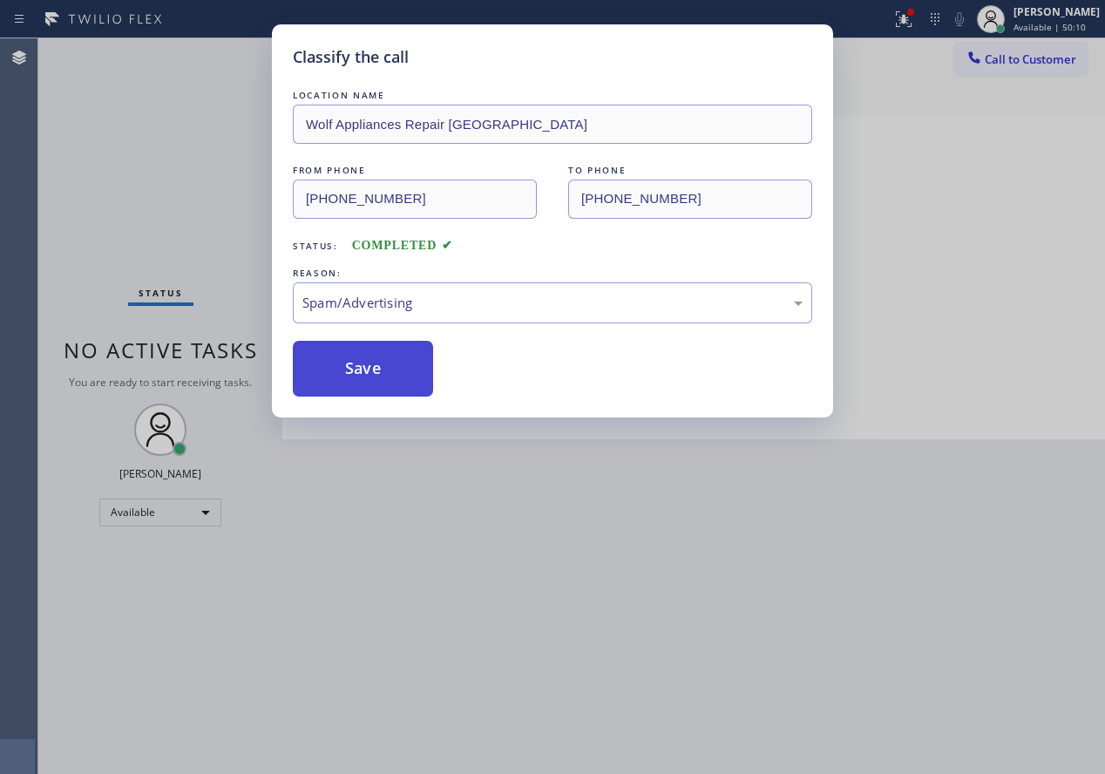
click at [363, 344] on button "Save" at bounding box center [363, 369] width 140 height 56
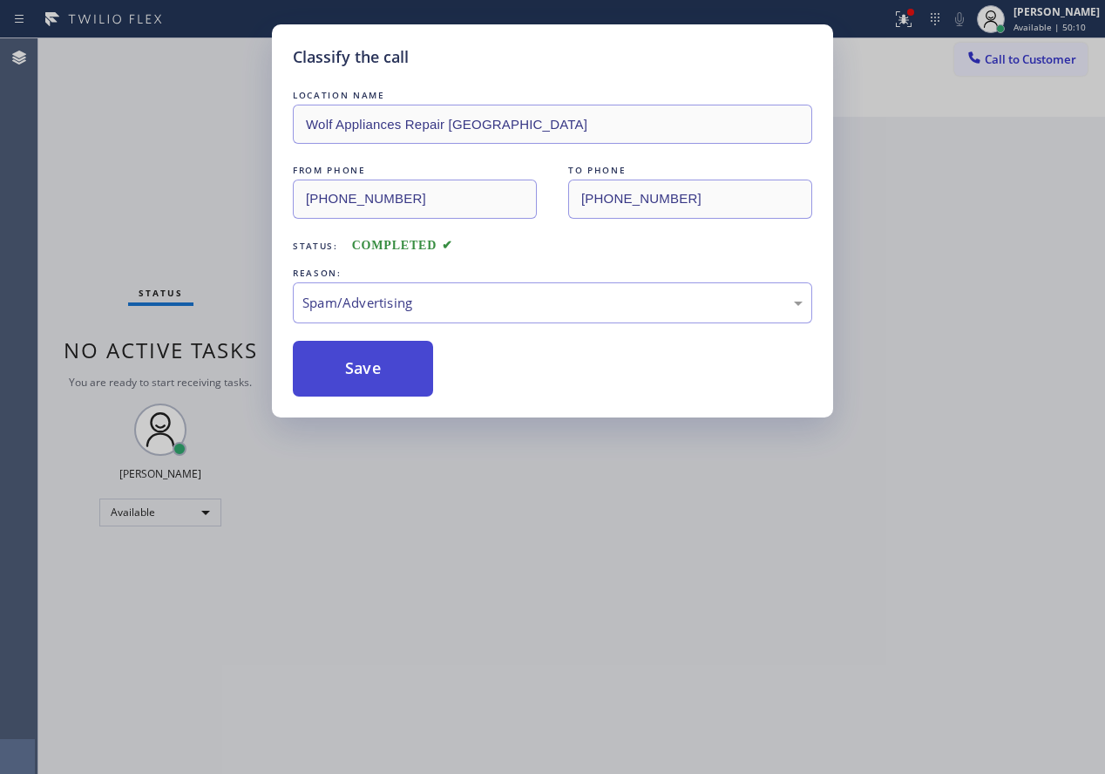
click at [367, 371] on button "Save" at bounding box center [363, 369] width 140 height 56
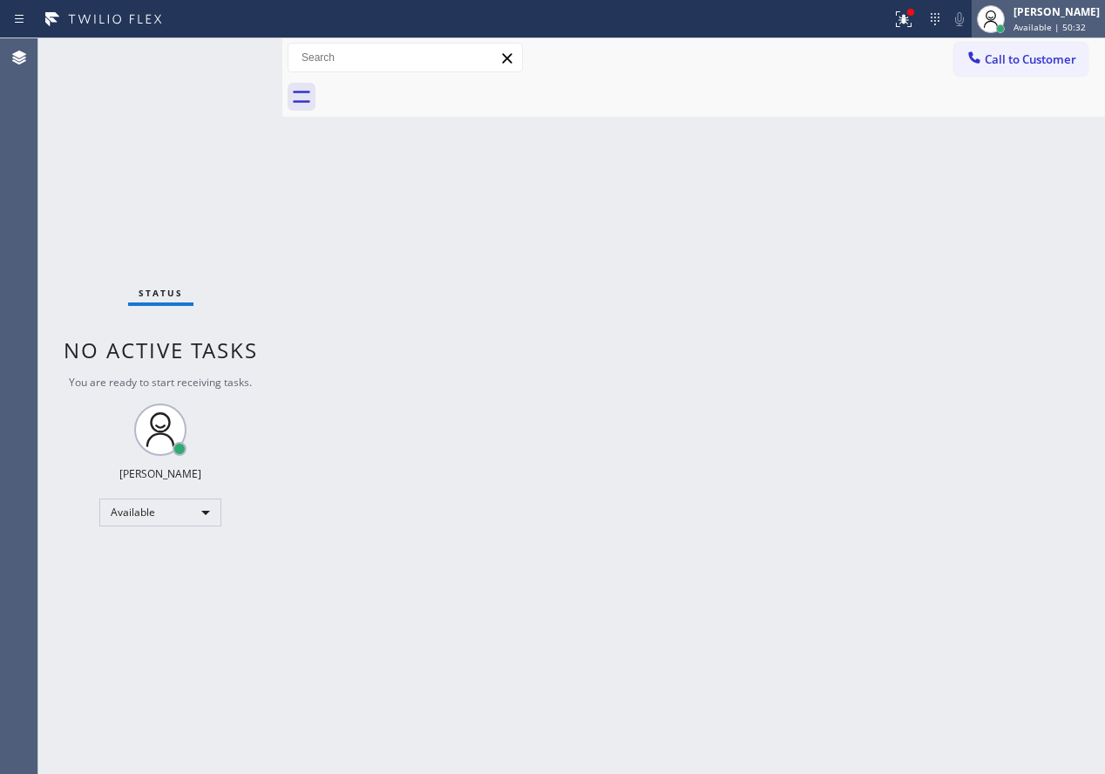
click at [1039, 31] on span "Available | 50:32" at bounding box center [1049, 27] width 72 height 12
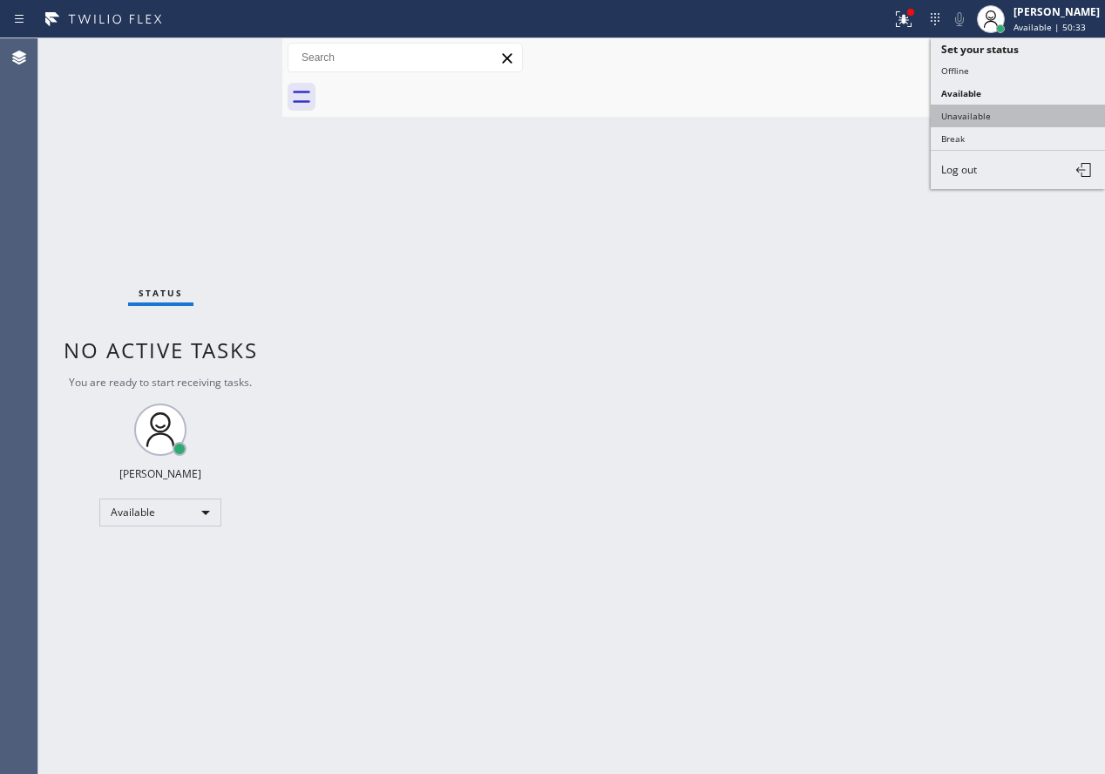
click at [979, 122] on button "Unavailable" at bounding box center [1018, 116] width 174 height 23
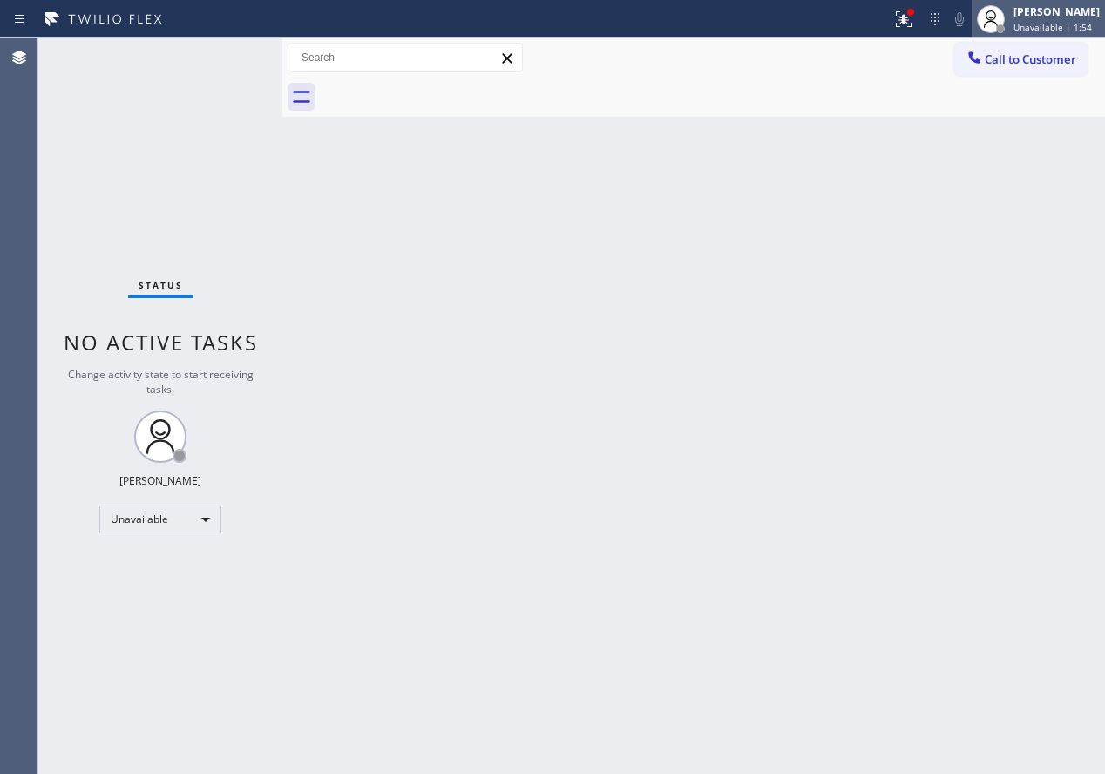
click at [1069, 29] on span "Unavailable | 1:54" at bounding box center [1052, 27] width 78 height 12
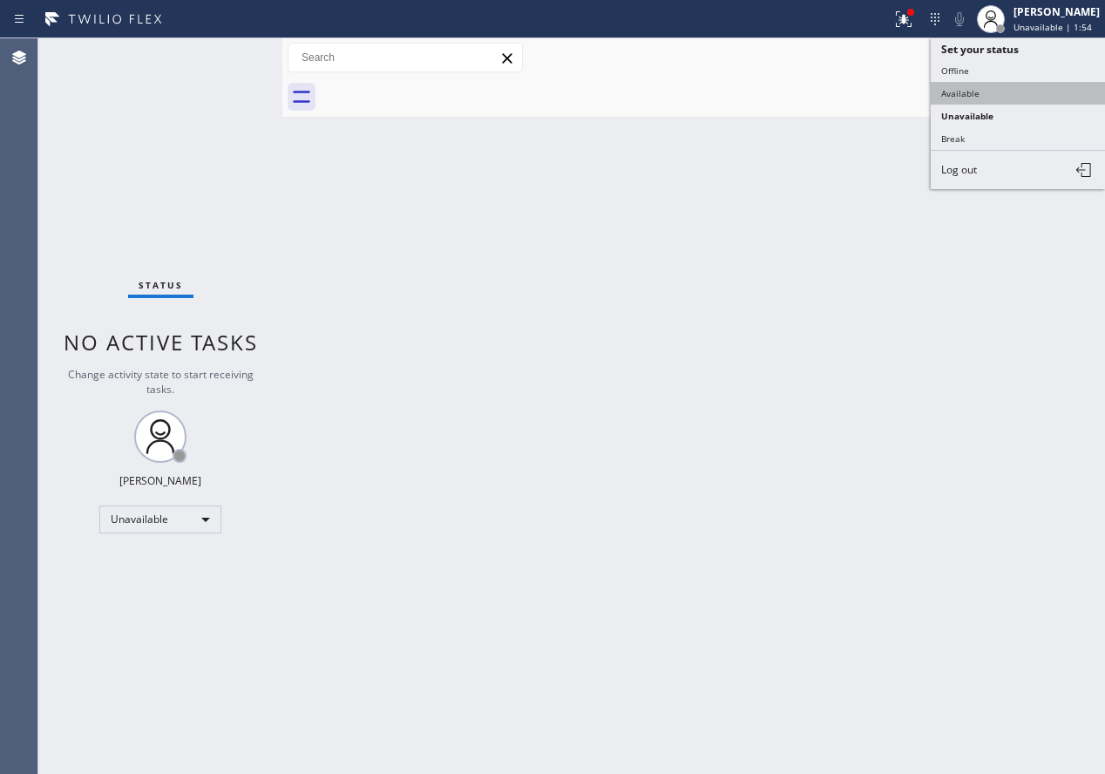
click at [968, 97] on button "Available" at bounding box center [1018, 93] width 174 height 23
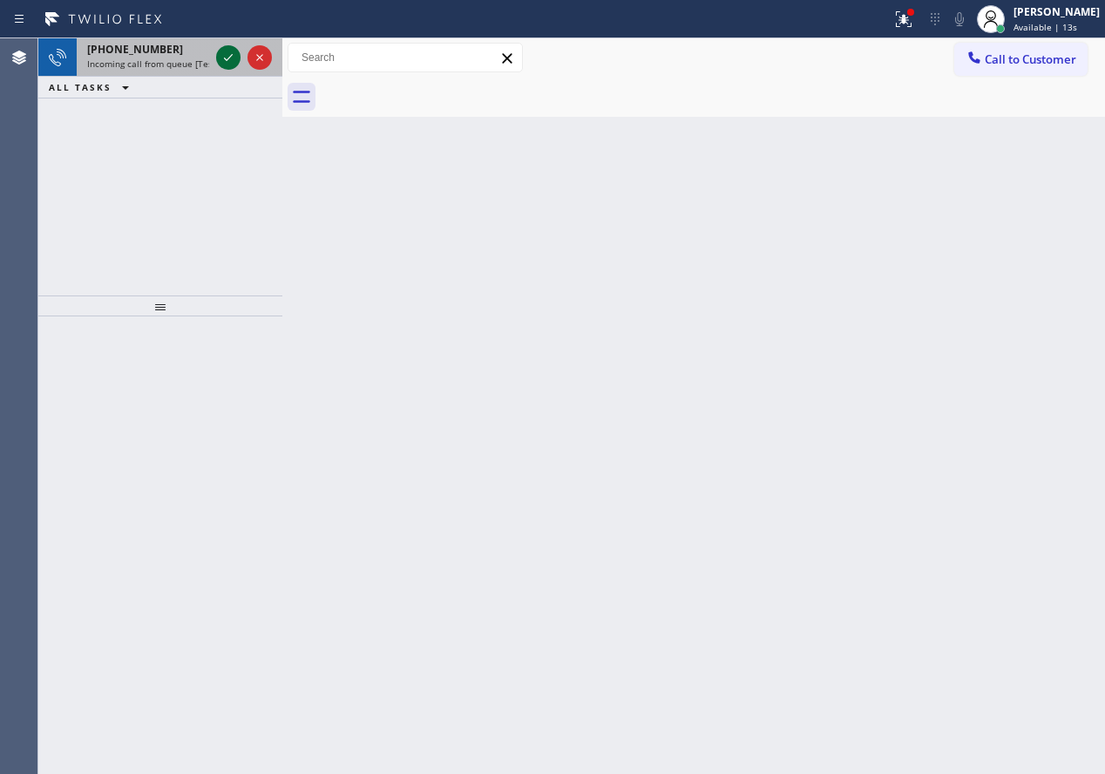
click at [228, 52] on icon at bounding box center [228, 57] width 21 height 21
click at [227, 55] on icon at bounding box center [228, 57] width 21 height 21
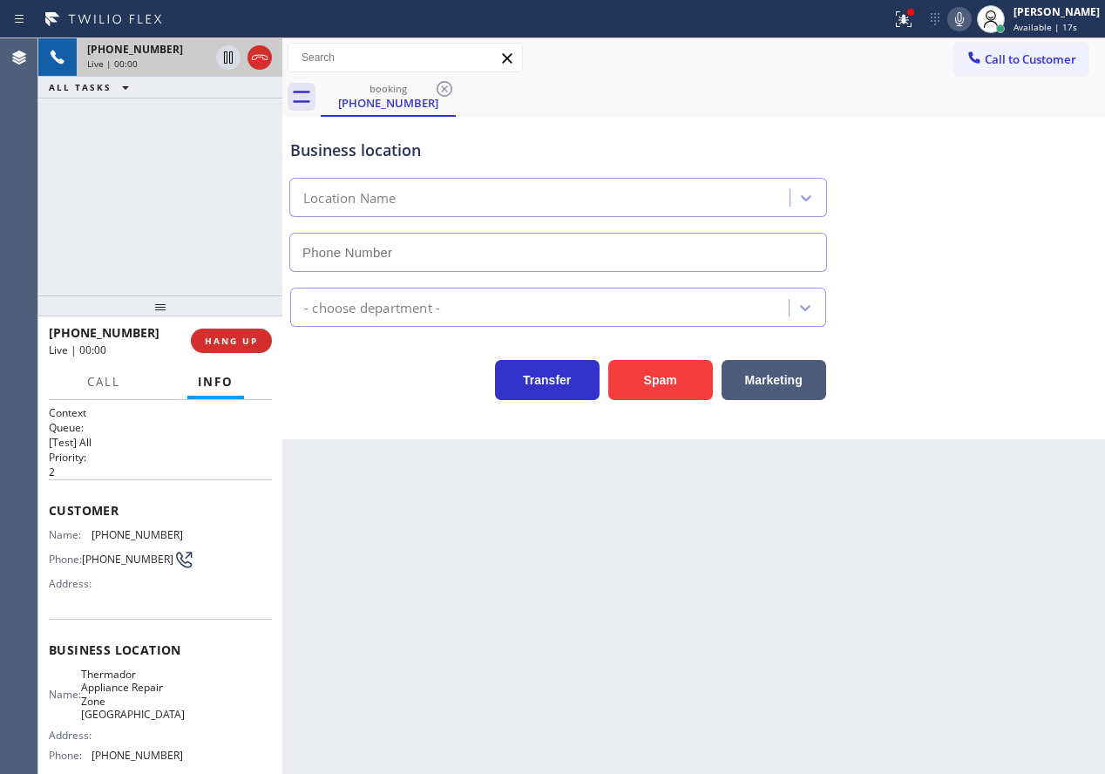
type input "(425) 243-0099"
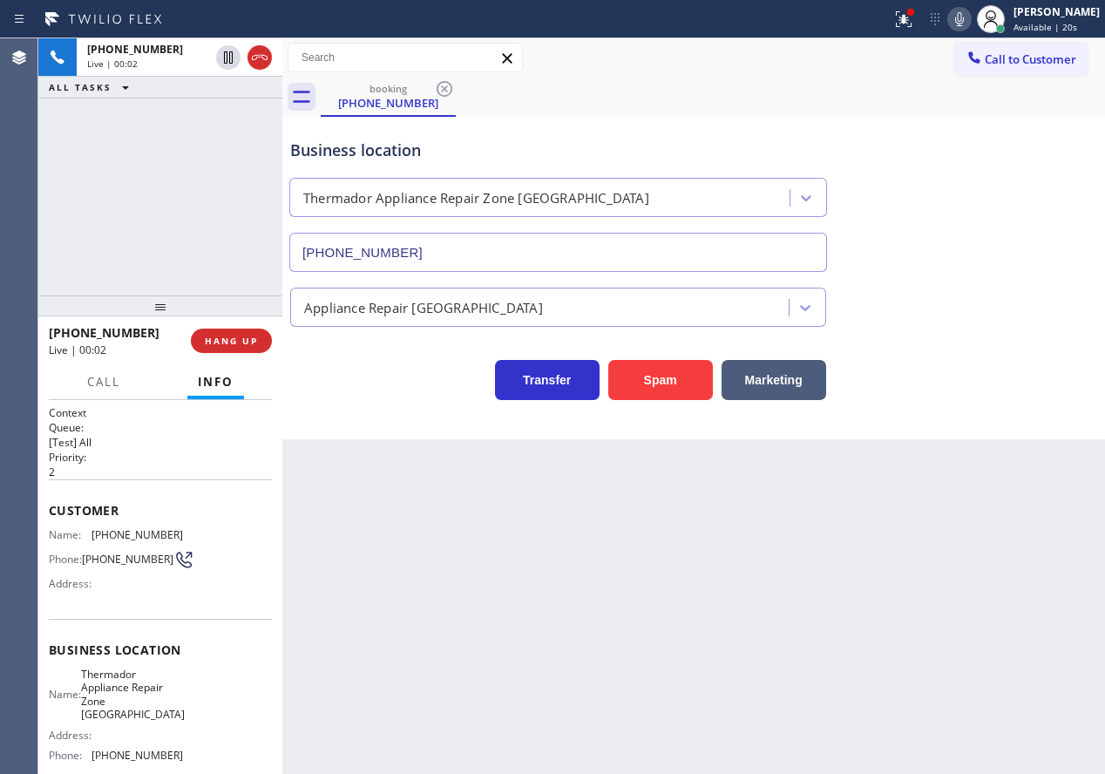
click at [153, 700] on span "Thermador Appliance Repair Zone Kirkland" at bounding box center [133, 695] width 104 height 54
copy span "Thermador Appliance Repair Zone Kirkland"
click at [617, 255] on input "(425) 243-0099" at bounding box center [558, 252] width 538 height 39
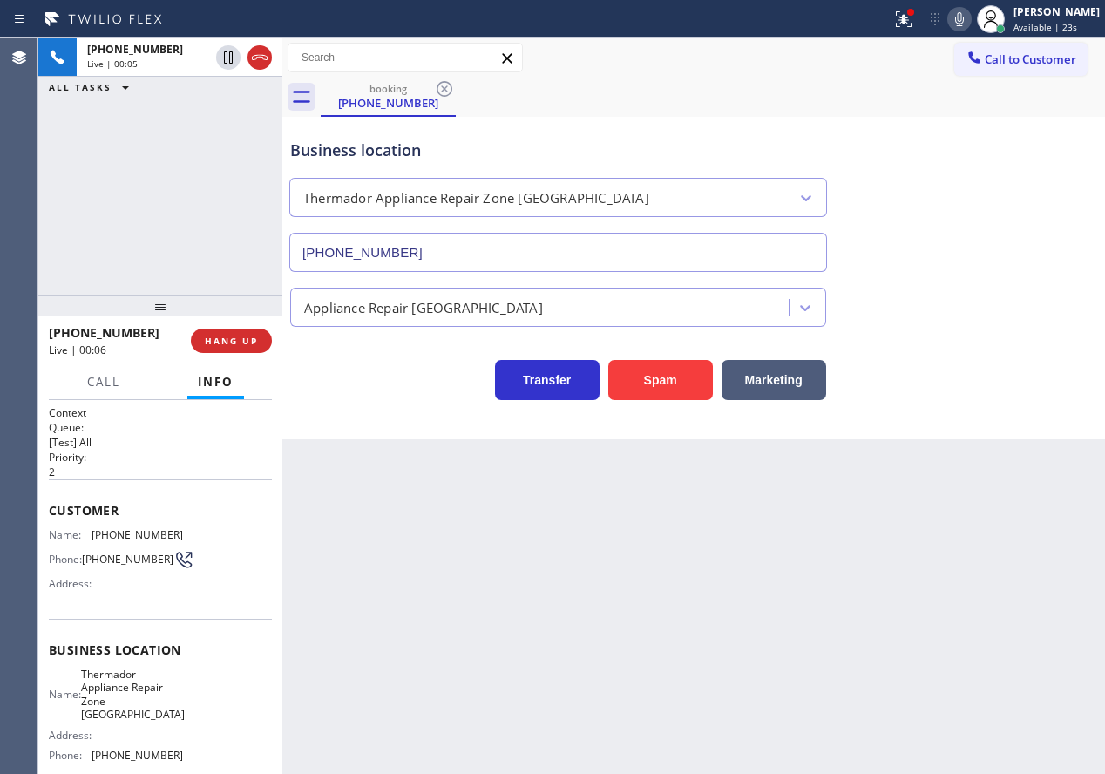
click at [617, 255] on input "(425) 243-0099" at bounding box center [558, 252] width 538 height 39
click at [920, 333] on div "Transfer Spam Marketing" at bounding box center [694, 363] width 814 height 73
click at [667, 382] on button "Spam" at bounding box center [660, 380] width 105 height 40
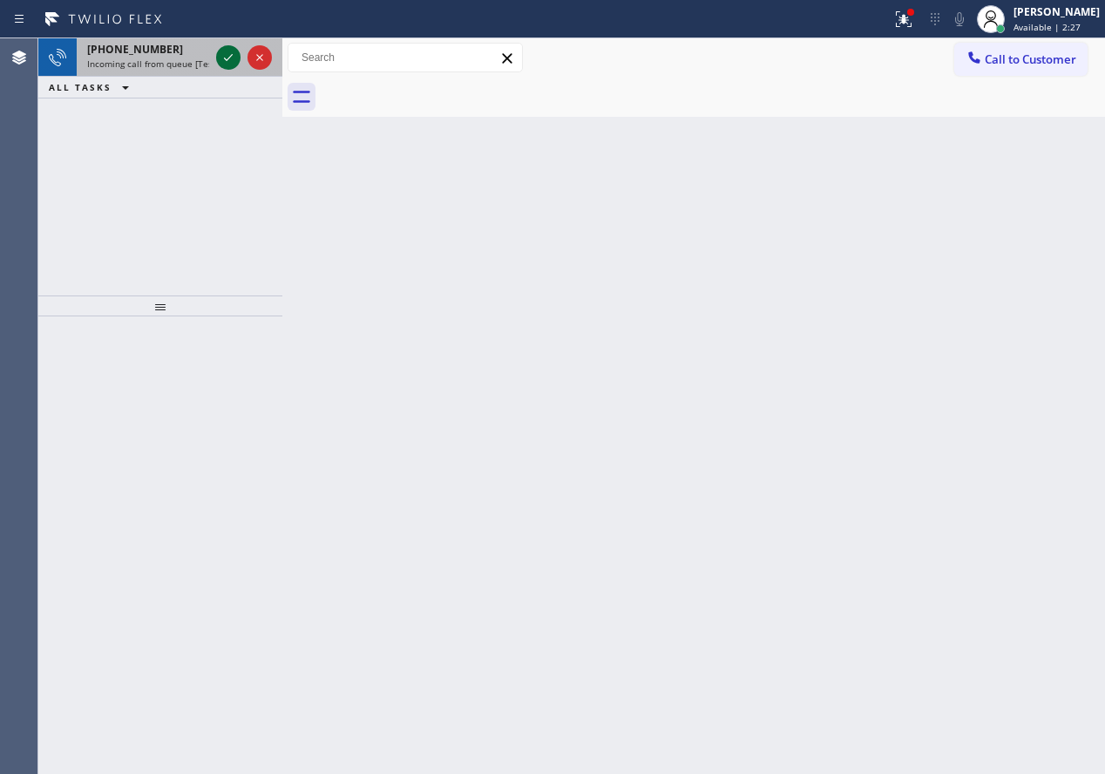
click at [223, 61] on icon at bounding box center [228, 57] width 21 height 21
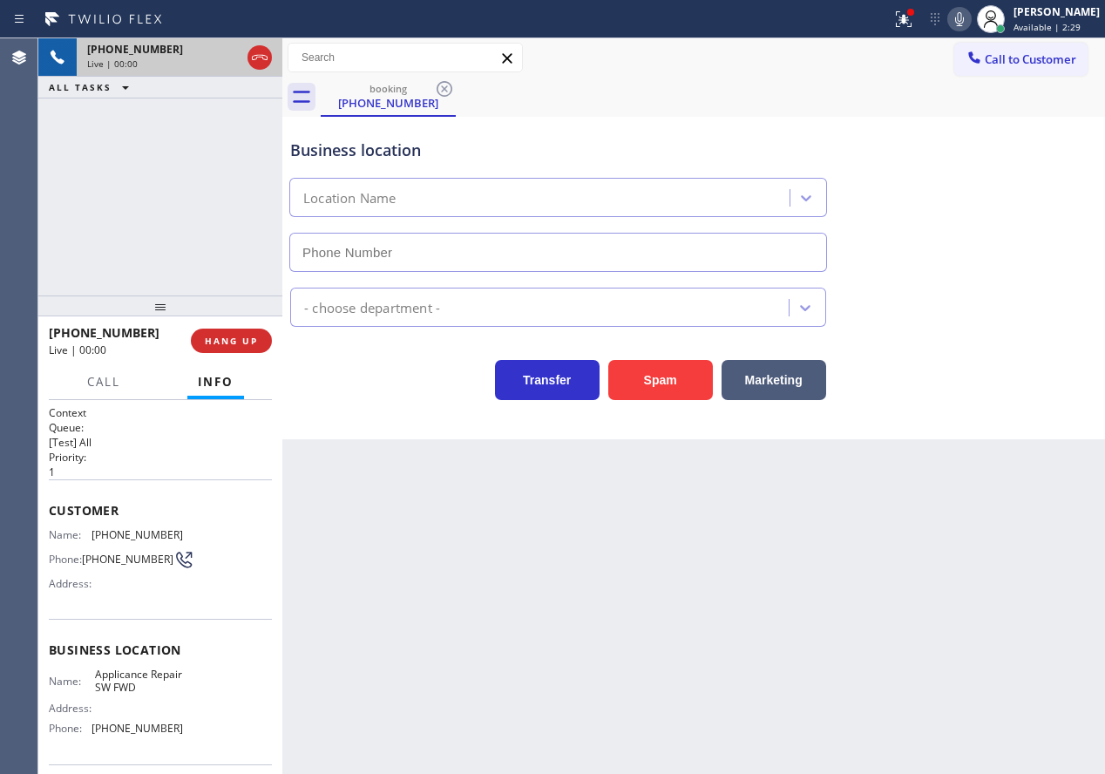
type input "[PHONE_NUMBER]"
click at [674, 401] on div "Business location Applicance Repair SW FWD (213) 566-9111 Appliance Repair Regu…" at bounding box center [693, 278] width 823 height 322
click at [674, 393] on button "Spam" at bounding box center [660, 380] width 105 height 40
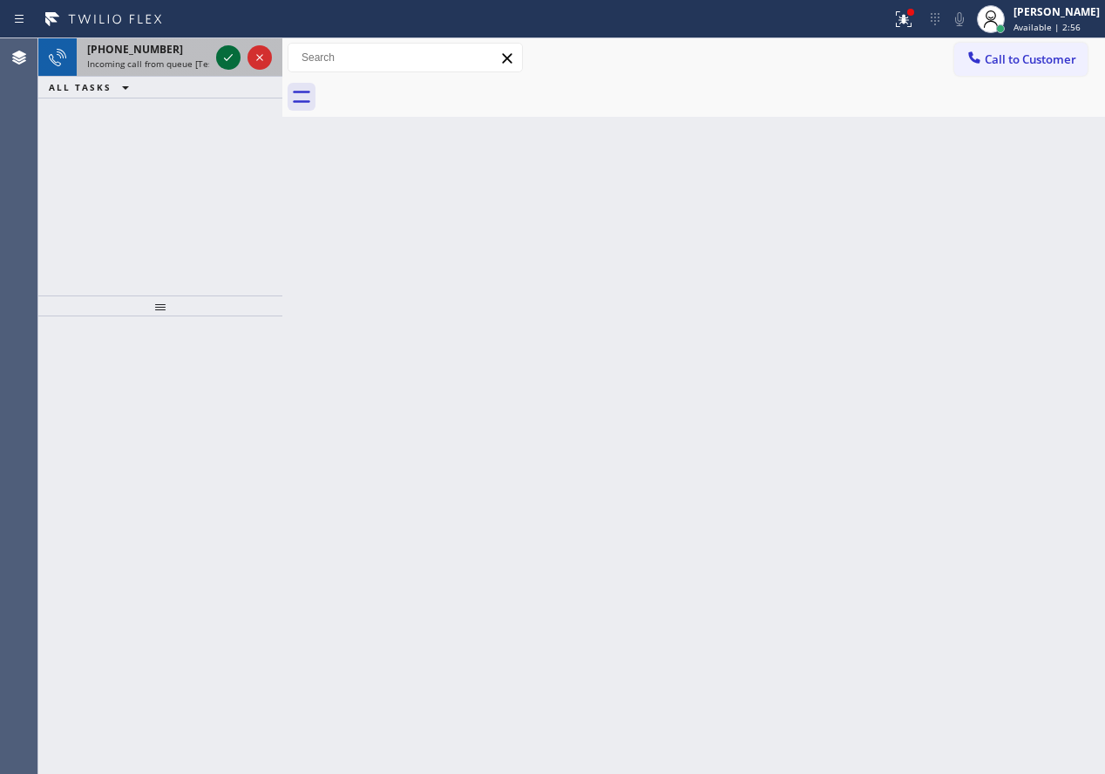
click at [229, 57] on icon at bounding box center [228, 57] width 21 height 21
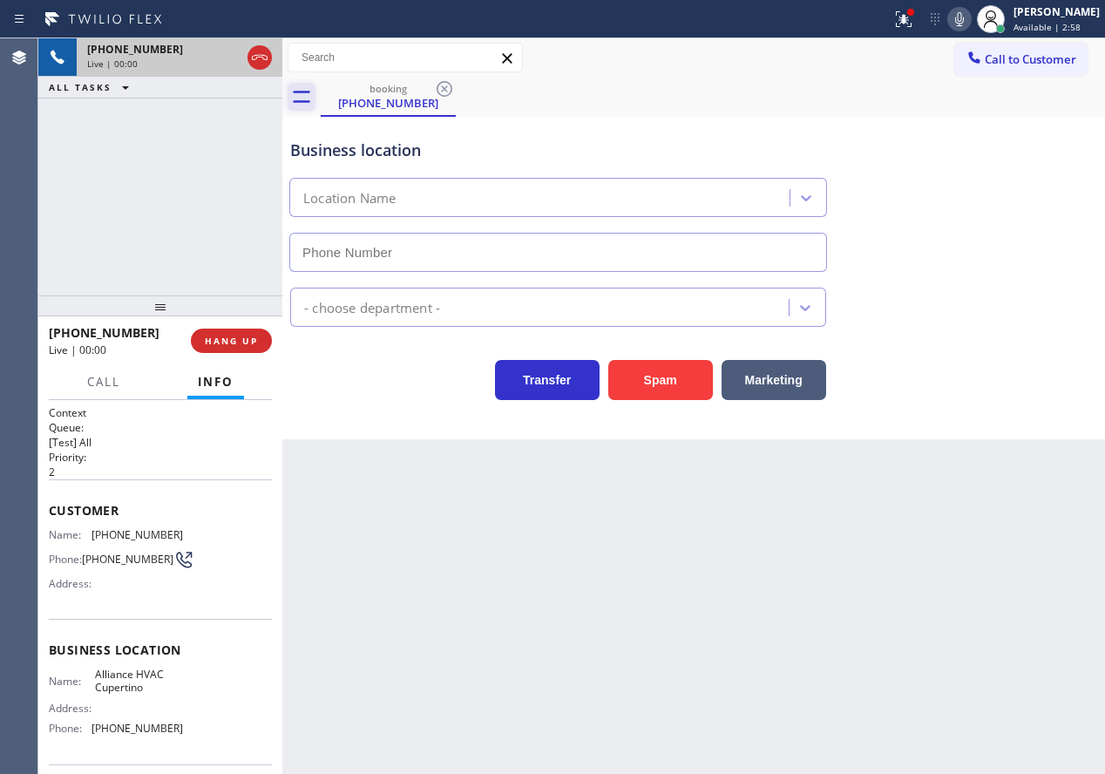
type input "(408) 692-9424"
click at [122, 672] on div "Business location Name: Alliance HVAC Cupertino Address: Phone: (408) 692-9424" at bounding box center [160, 692] width 223 height 146
copy span "Alliance HVAC Cupertino"
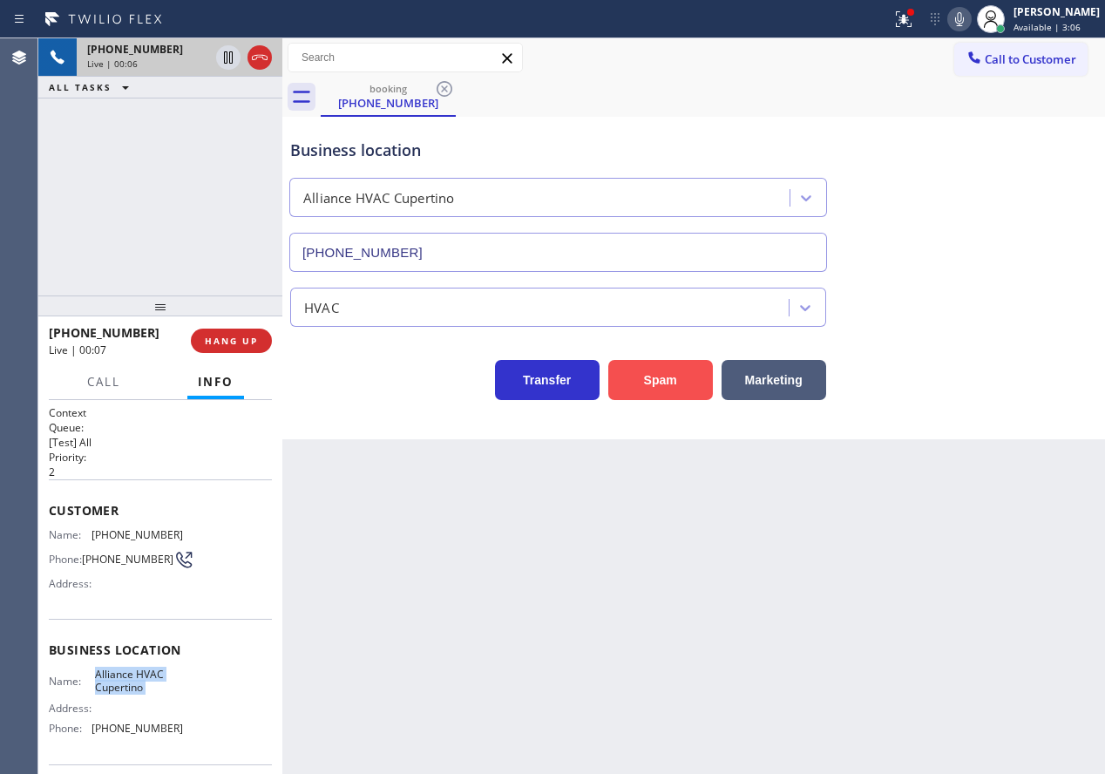
click at [653, 367] on button "Spam" at bounding box center [660, 380] width 105 height 40
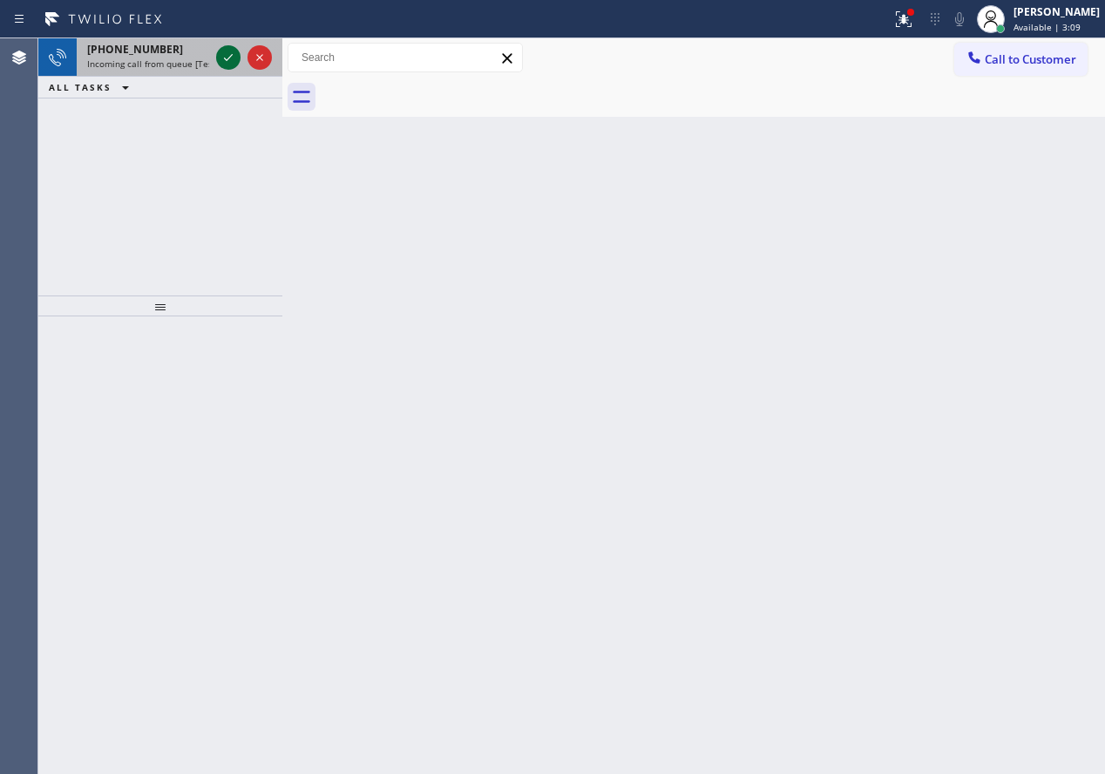
click at [222, 56] on icon at bounding box center [228, 57] width 21 height 21
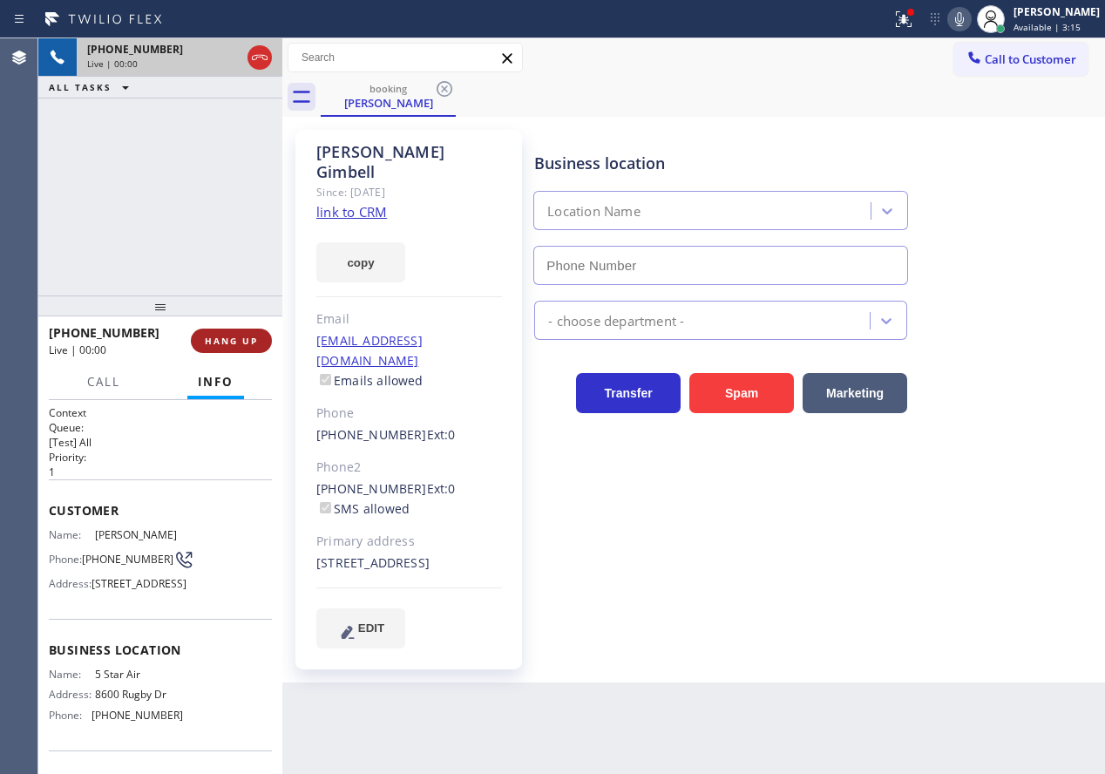
click at [260, 343] on button "HANG UP" at bounding box center [231, 341] width 81 height 24
type input "(800) 686-5038"
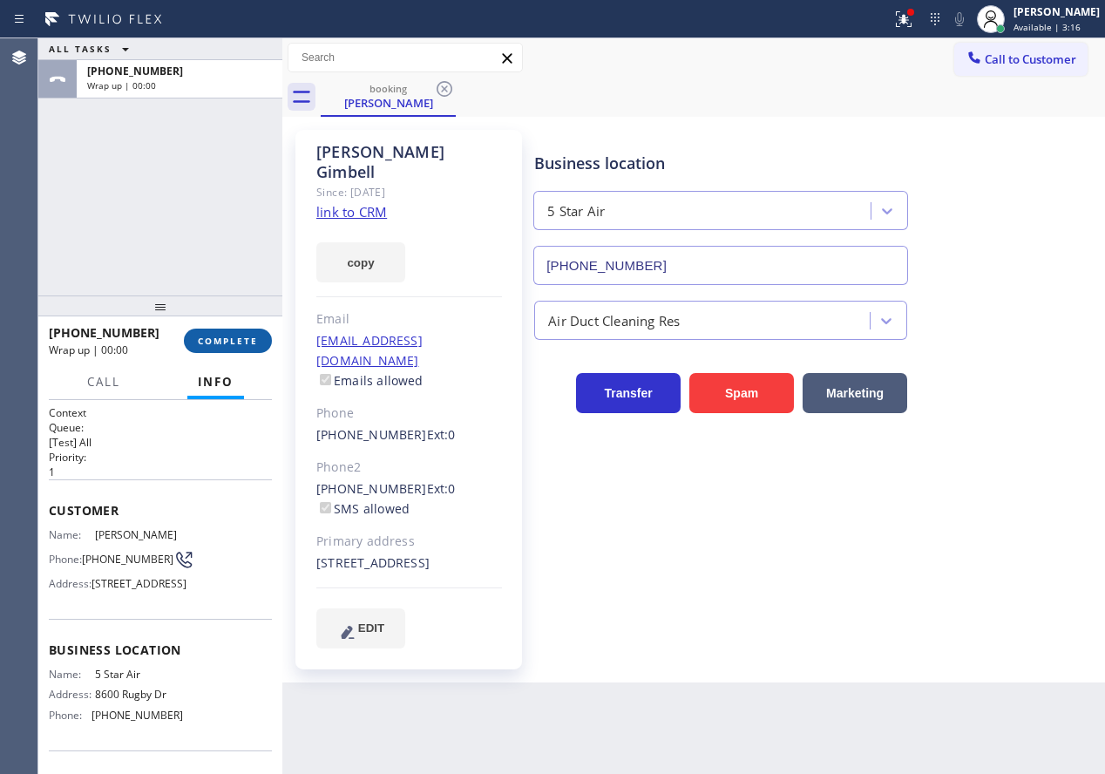
click at [259, 341] on button "COMPLETE" at bounding box center [228, 341] width 88 height 24
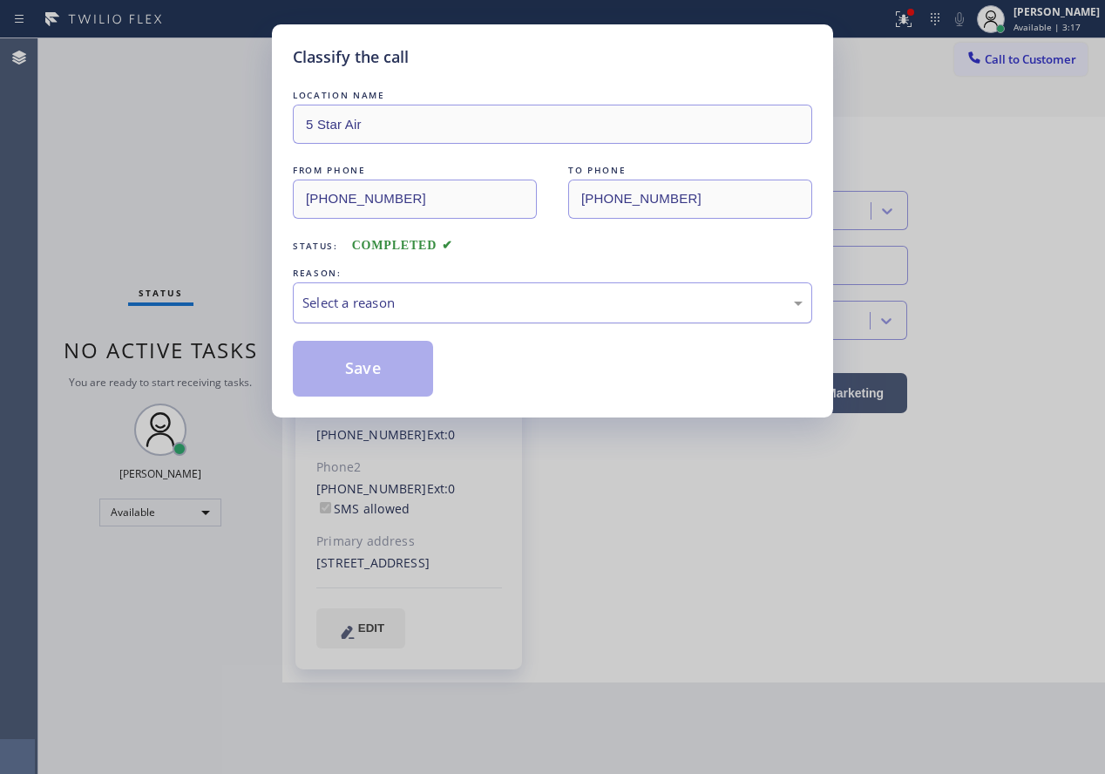
click at [484, 296] on div "Select a reason" at bounding box center [552, 303] width 500 height 20
click at [390, 369] on button "Save" at bounding box center [363, 369] width 140 height 56
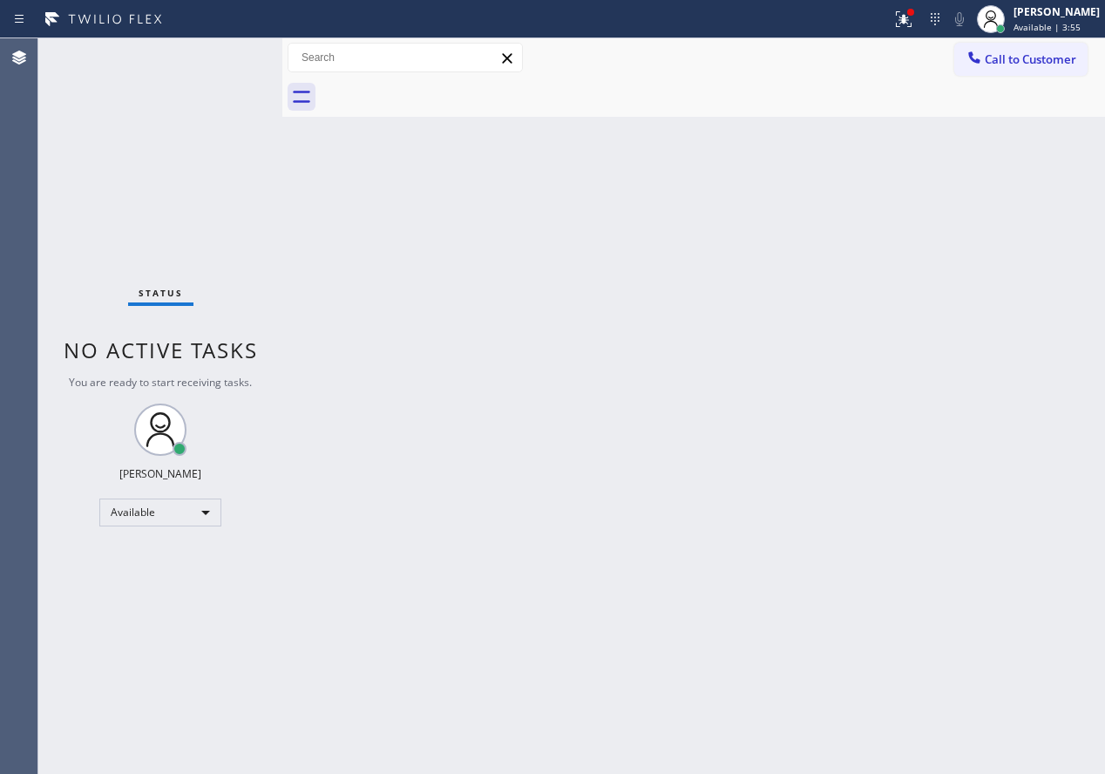
click at [896, 279] on div "Back to Dashboard Change Sender ID Customers Technicians Select a contact Outbo…" at bounding box center [693, 405] width 823 height 735
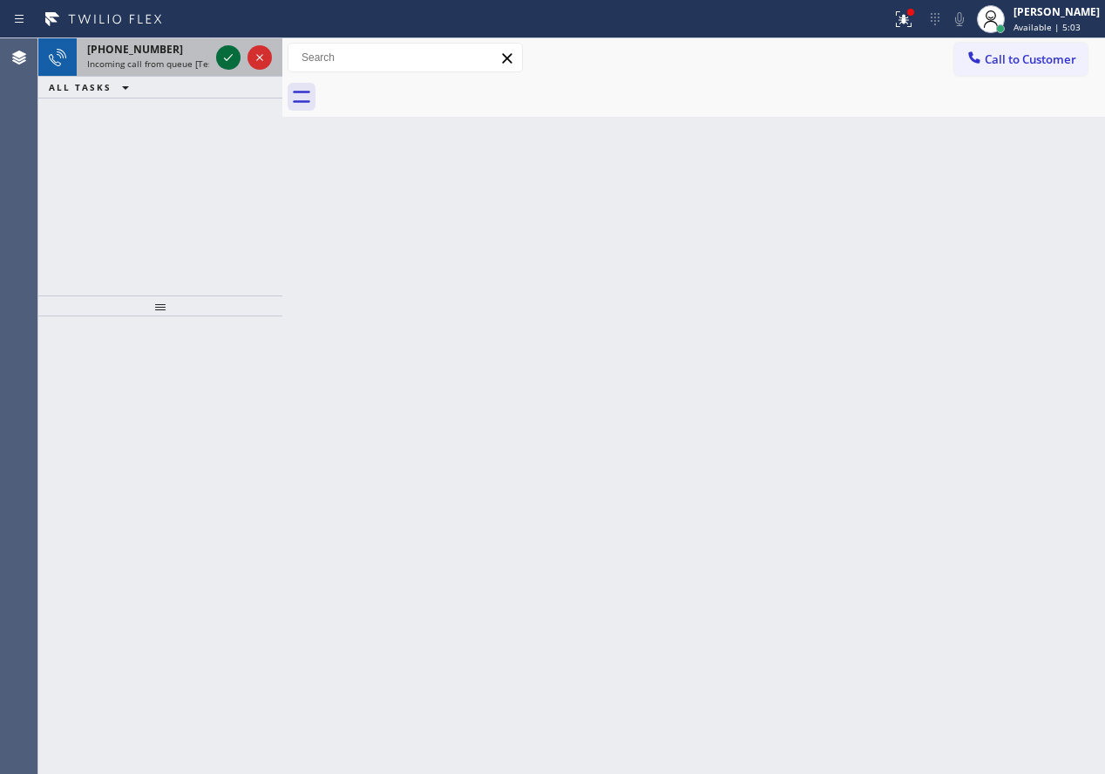
click at [218, 50] on icon at bounding box center [228, 57] width 21 height 21
click at [220, 52] on icon at bounding box center [228, 57] width 21 height 21
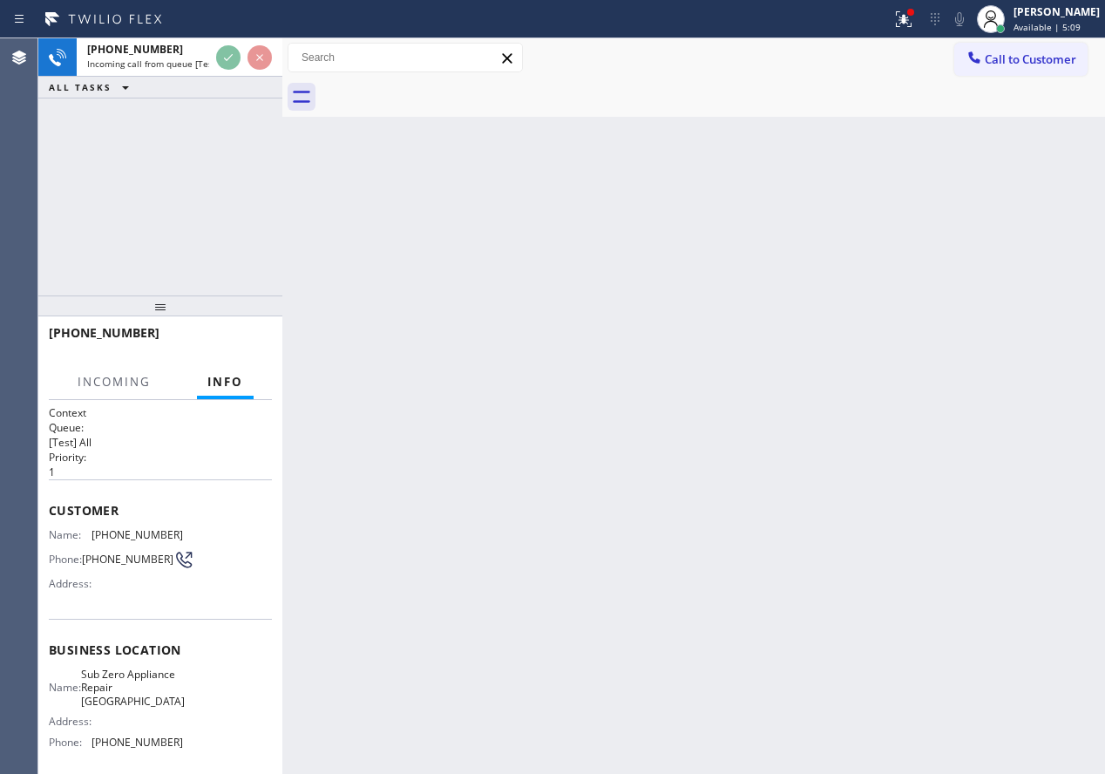
click at [581, 268] on div "Back to Dashboard Change Sender ID Customers Technicians Select a contact Outbo…" at bounding box center [693, 405] width 823 height 735
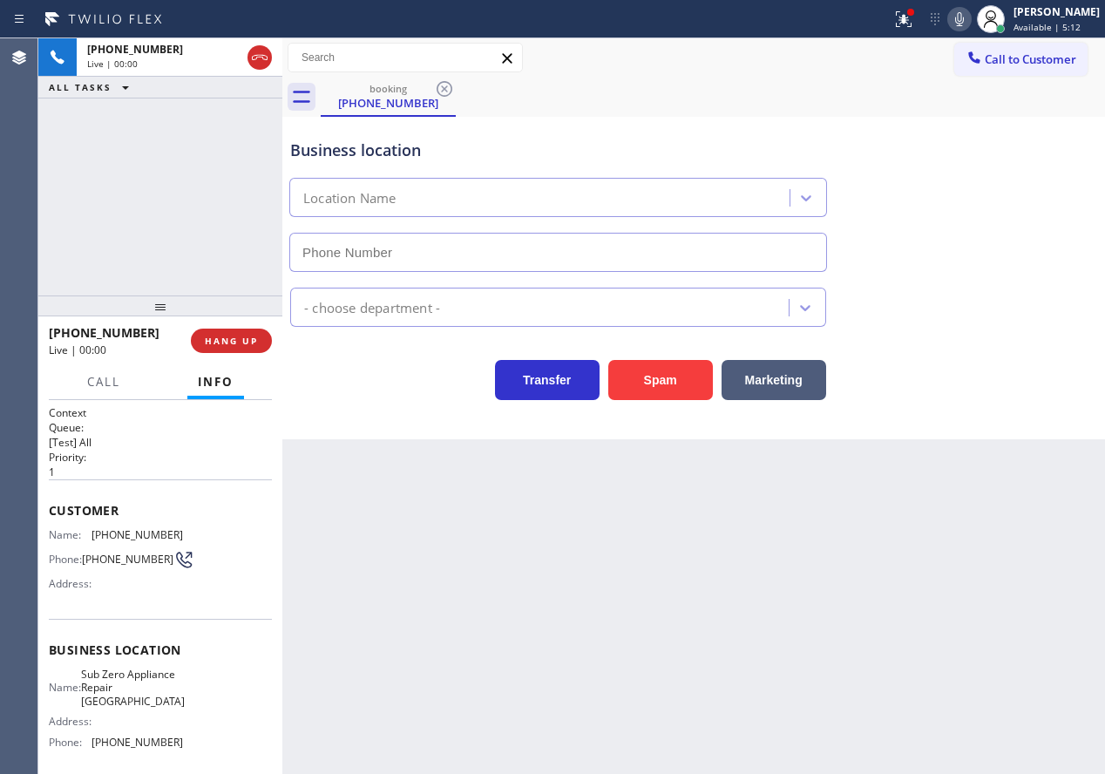
type input "(732) 889-7939"
click at [137, 708] on span "Sub Zero Appliance Repair Spring Lake" at bounding box center [133, 688] width 104 height 40
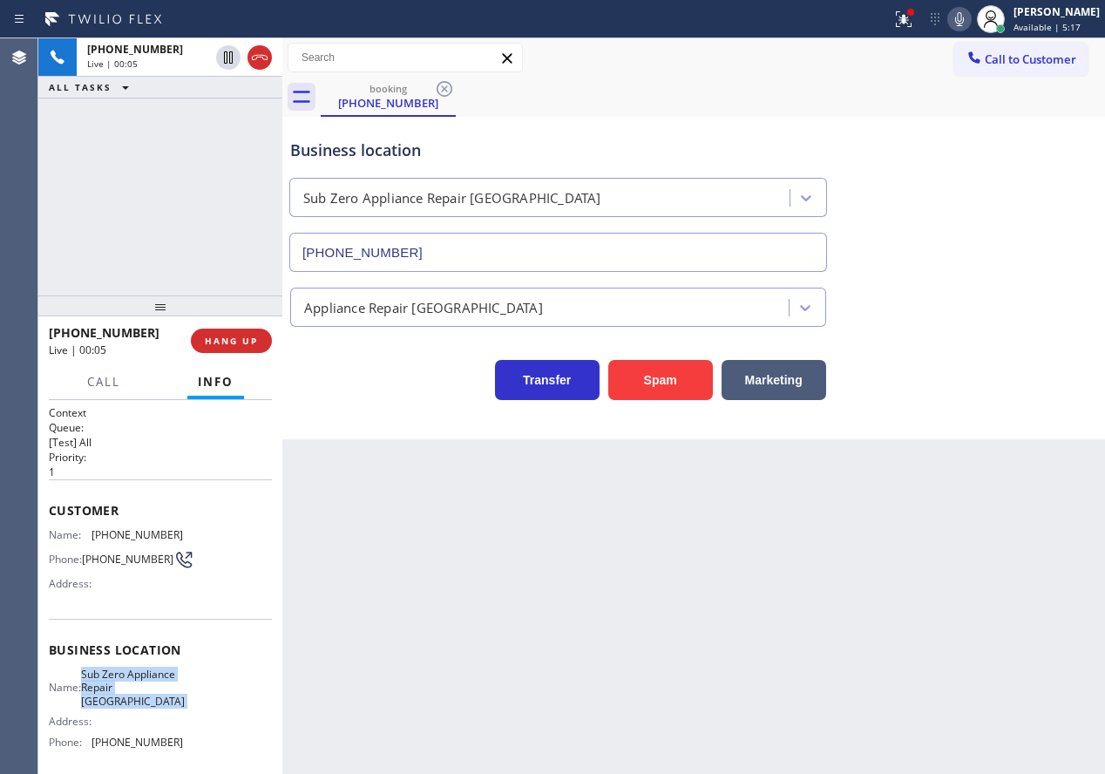
click at [137, 708] on span "Sub Zero Appliance Repair Spring Lake" at bounding box center [133, 688] width 104 height 40
copy span "Sub Zero Appliance Repair Spring Lake"
click at [516, 227] on div "(732) 889-7939" at bounding box center [558, 249] width 545 height 46
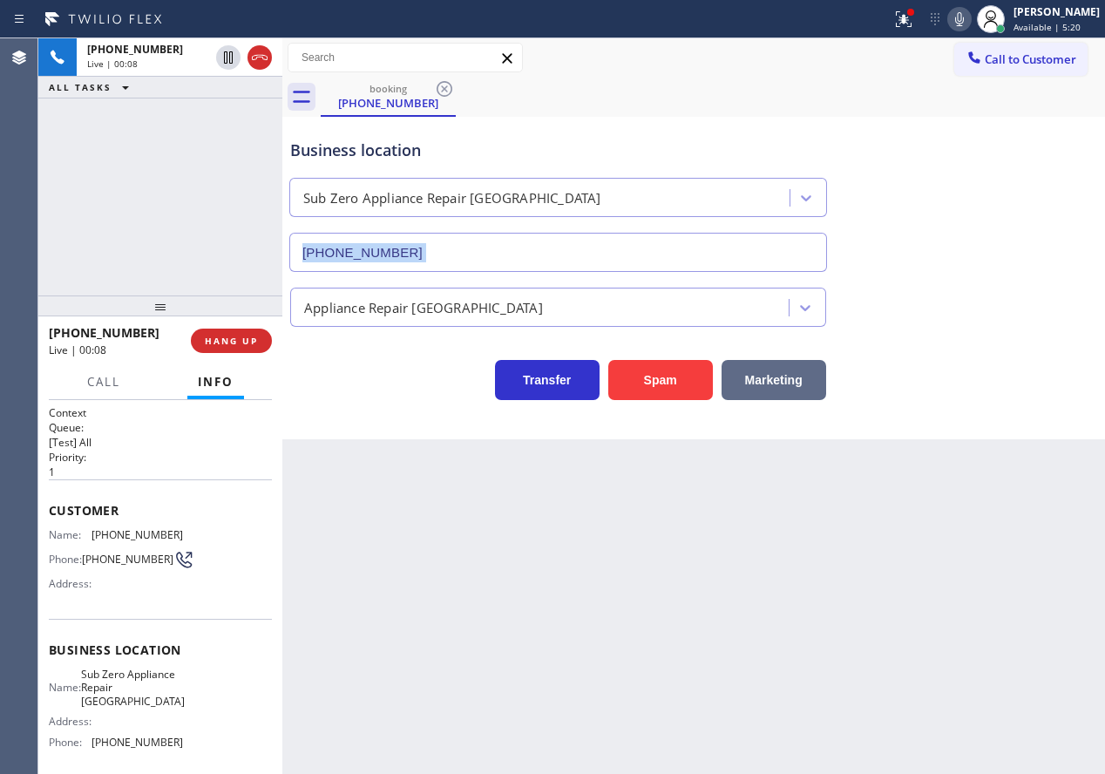
copy div
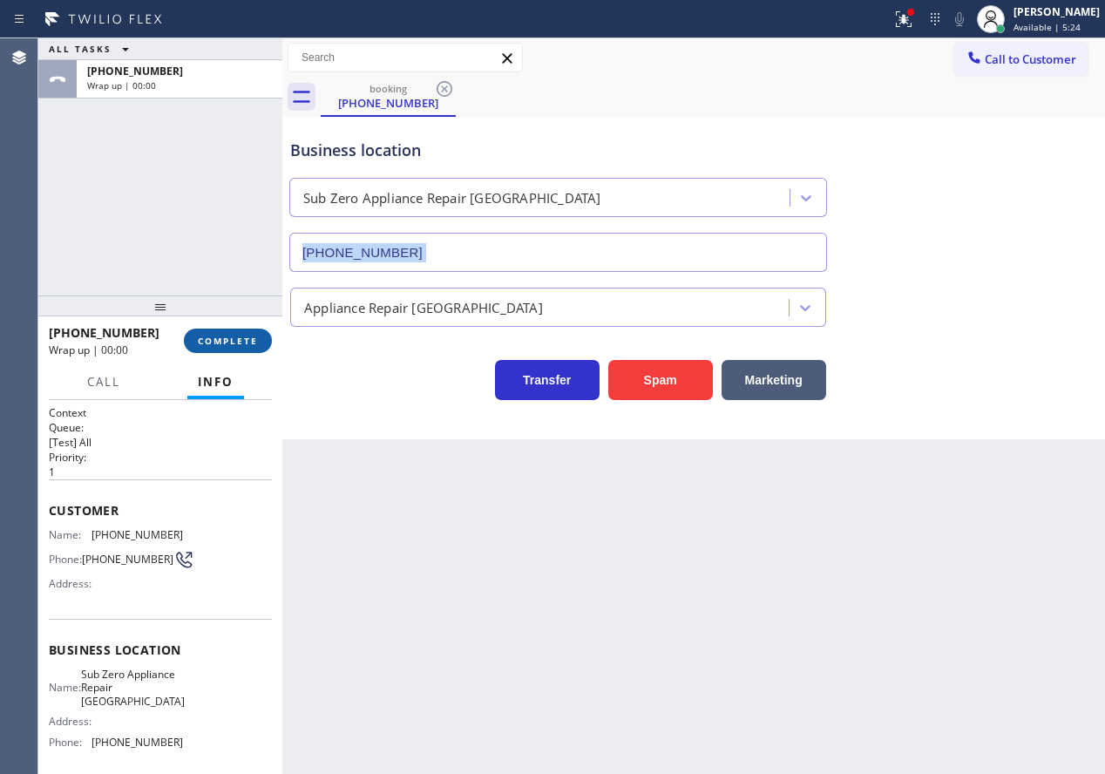
drag, startPoint x: 242, startPoint y: 337, endPoint x: 266, endPoint y: 330, distance: 24.5
click at [242, 337] on span "COMPLETE" at bounding box center [228, 341] width 60 height 12
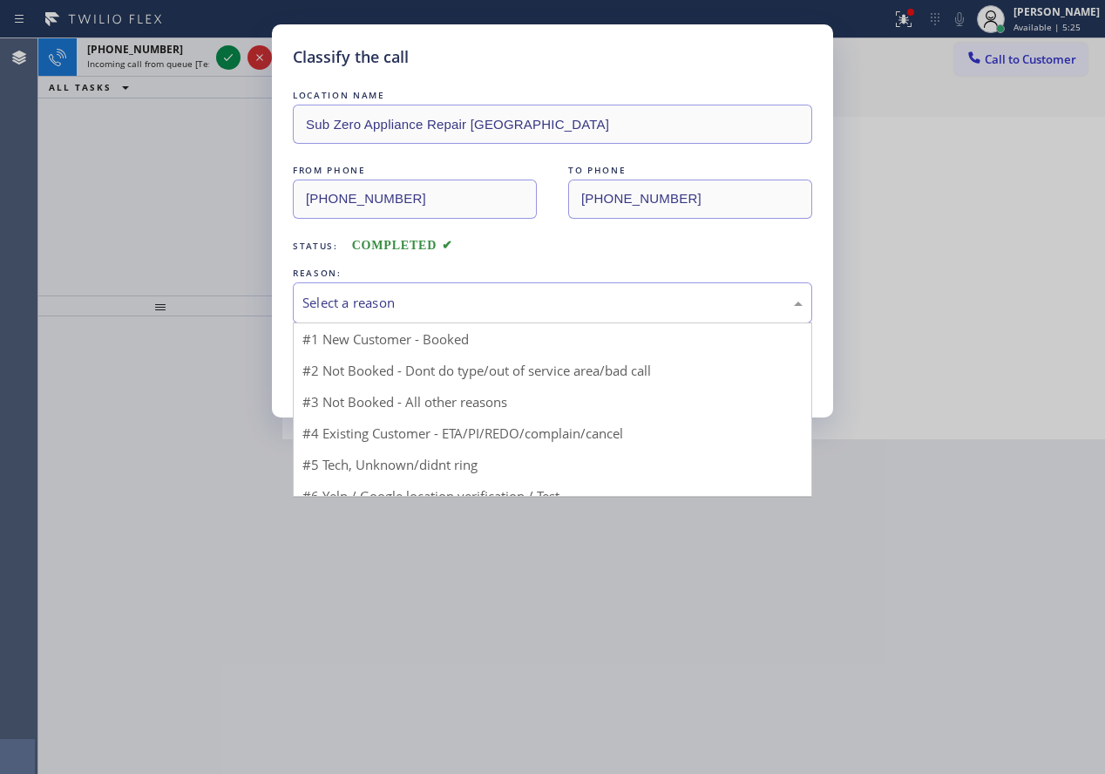
click at [453, 306] on div "Select a reason" at bounding box center [552, 303] width 500 height 20
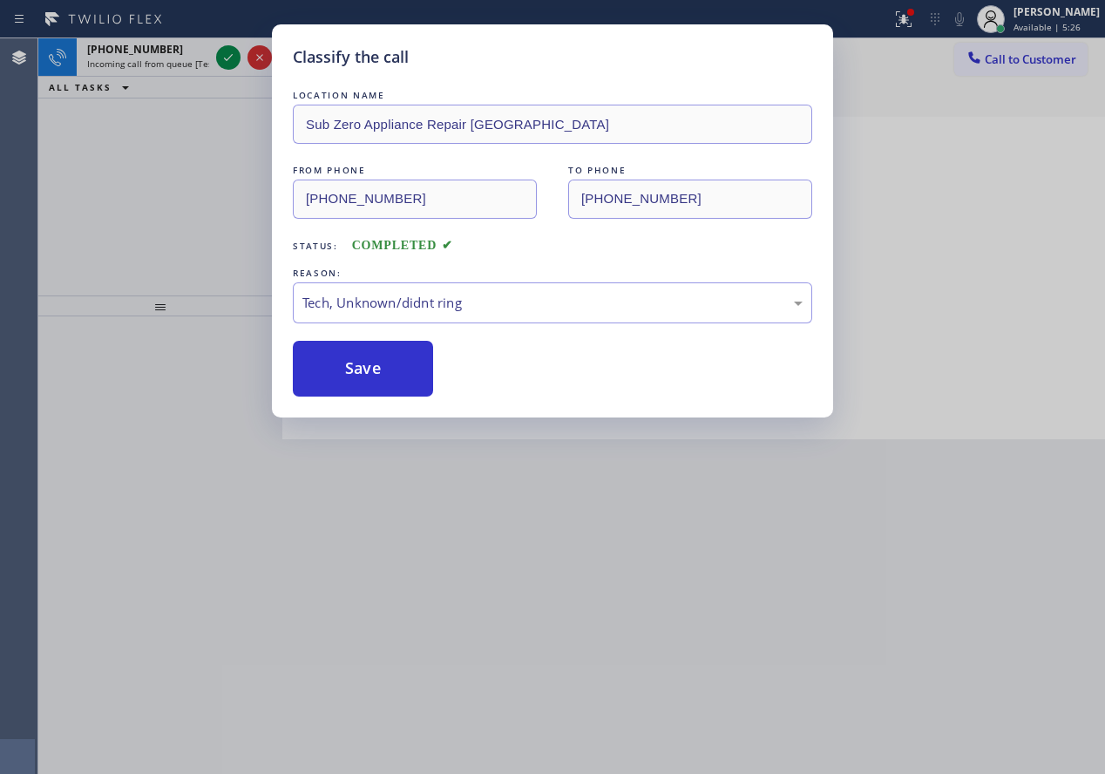
click at [371, 369] on button "Save" at bounding box center [363, 369] width 140 height 56
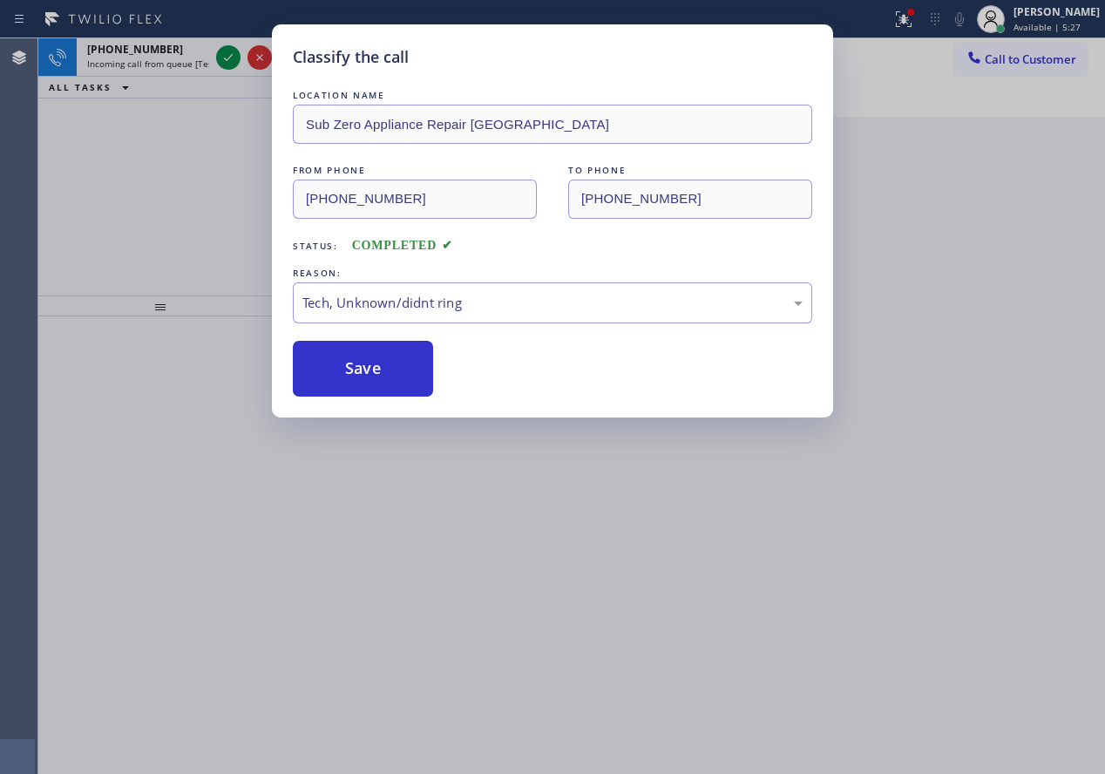
click at [229, 64] on div "Classify the call LOCATION NAME Sub Zero Appliance Repair Spring Lake FROM PHON…" at bounding box center [552, 387] width 1105 height 774
click at [229, 64] on div "Classify the call LOCATION NAME All American Mini Split Installers Pasadena FRO…" at bounding box center [571, 405] width 1067 height 735
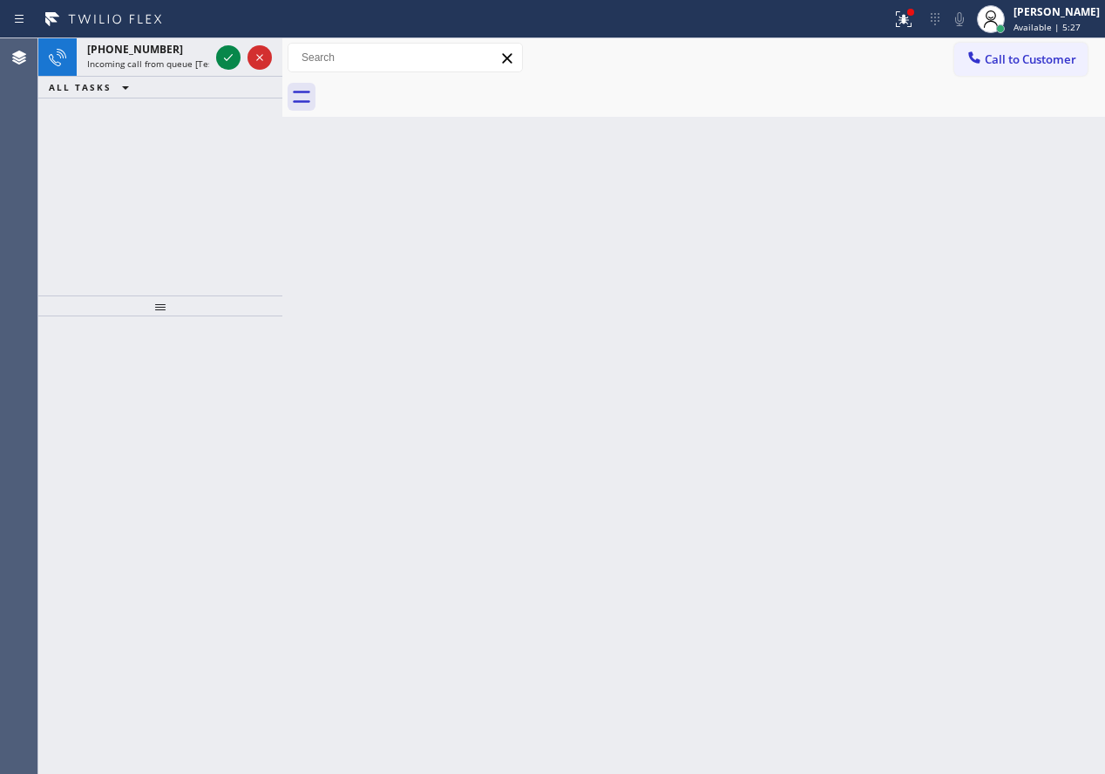
click at [229, 64] on icon at bounding box center [228, 57] width 21 height 21
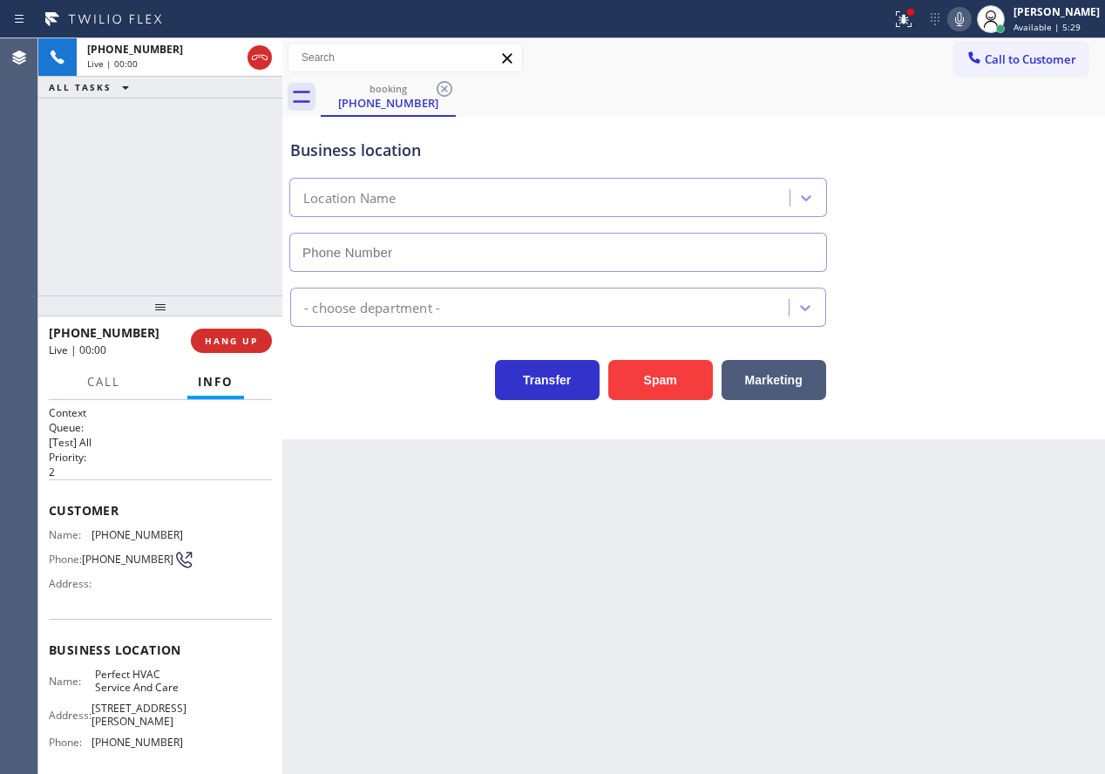
type input "(669) 200-6192"
click at [225, 344] on span "HANG UP" at bounding box center [231, 341] width 53 height 12
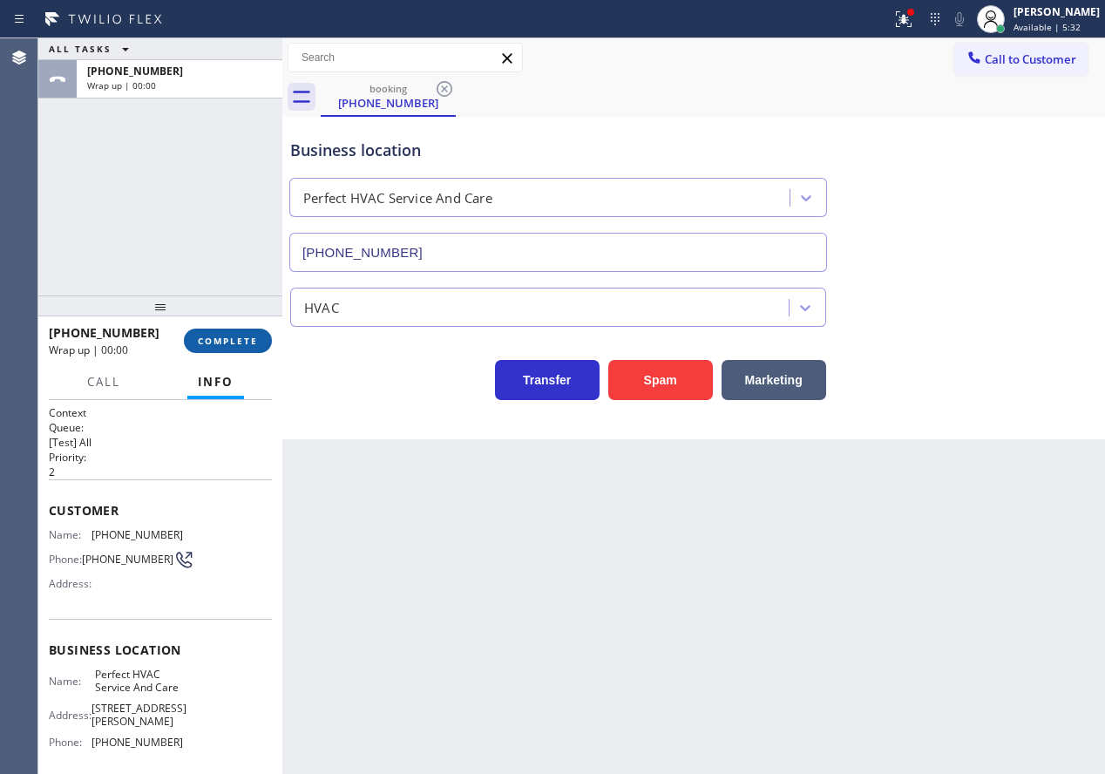
click at [255, 336] on span "COMPLETE" at bounding box center [228, 341] width 60 height 12
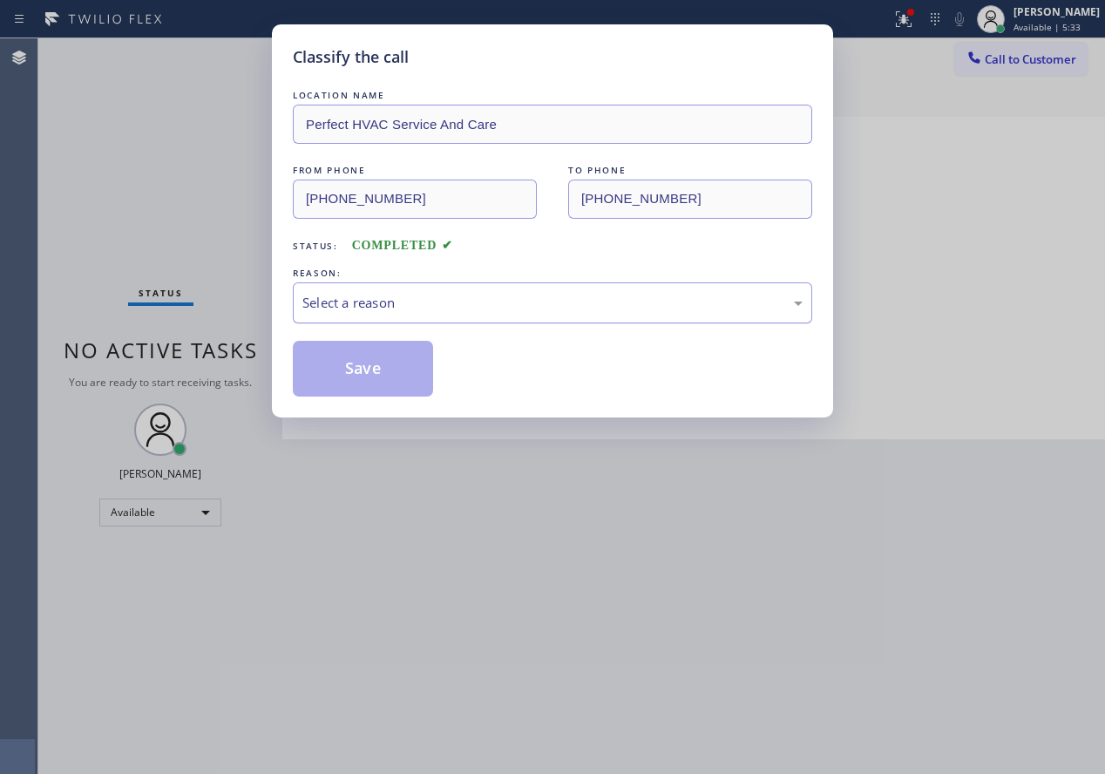
click at [492, 307] on div "Select a reason" at bounding box center [552, 303] width 500 height 20
click at [383, 383] on button "Save" at bounding box center [363, 369] width 140 height 56
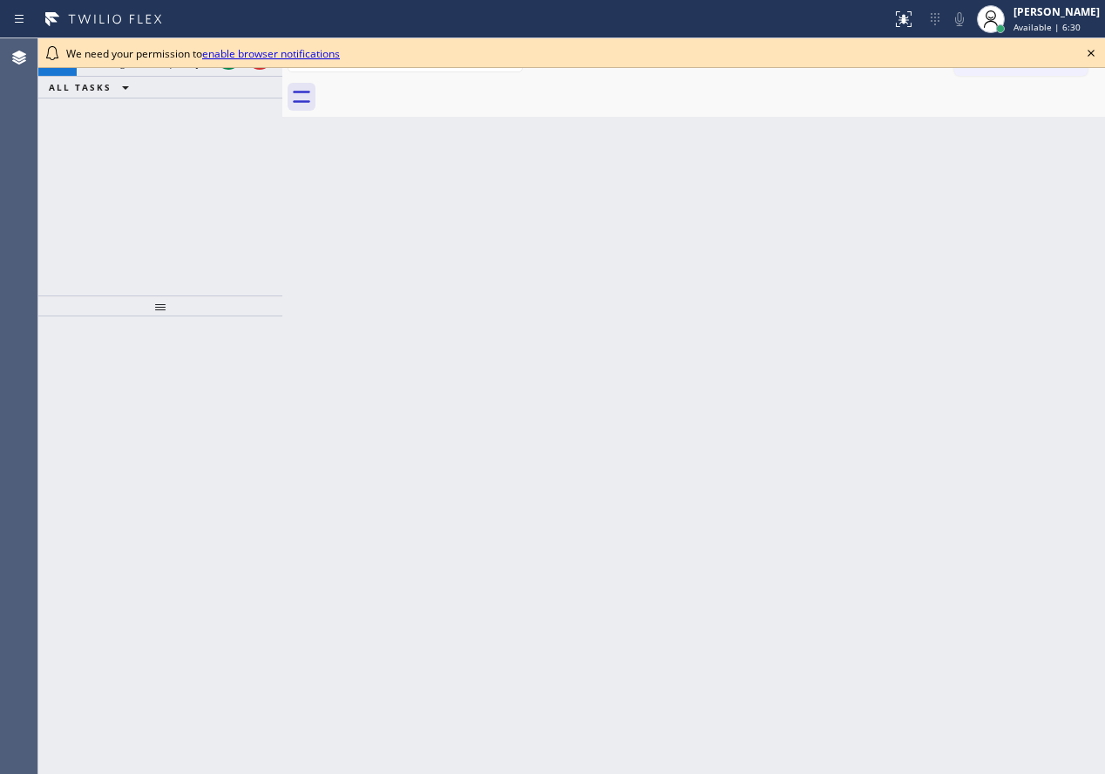
click at [1093, 58] on icon at bounding box center [1091, 53] width 21 height 21
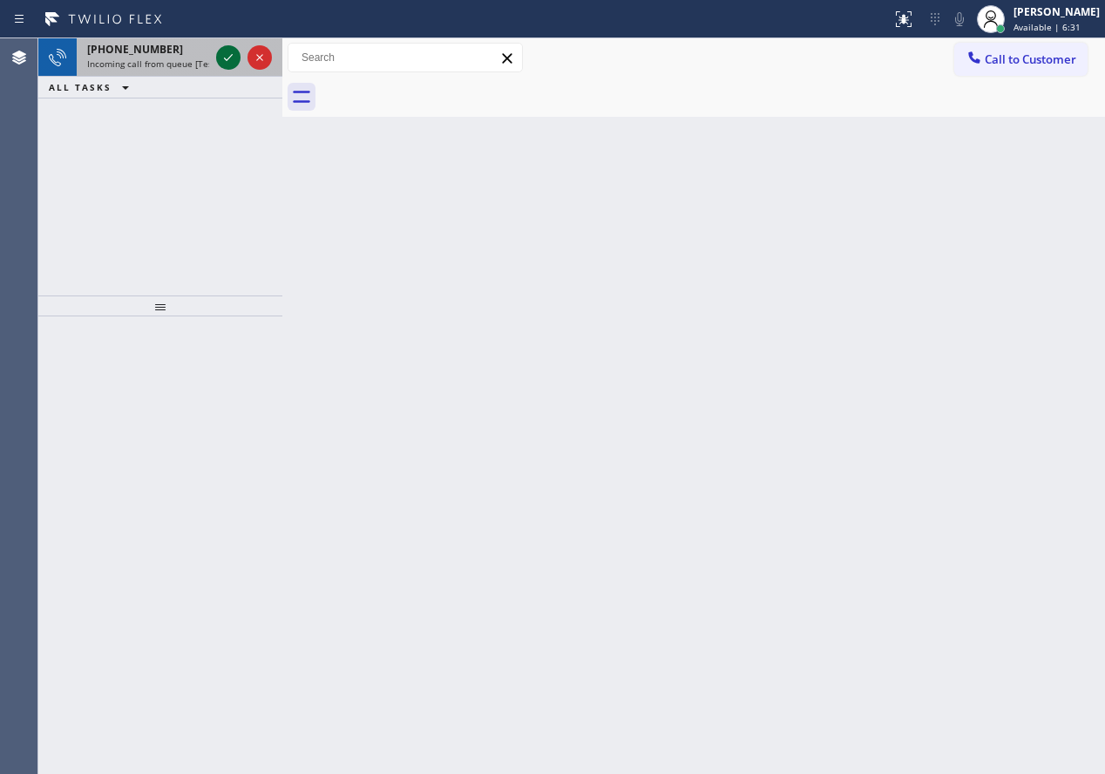
click at [229, 64] on icon at bounding box center [228, 57] width 21 height 21
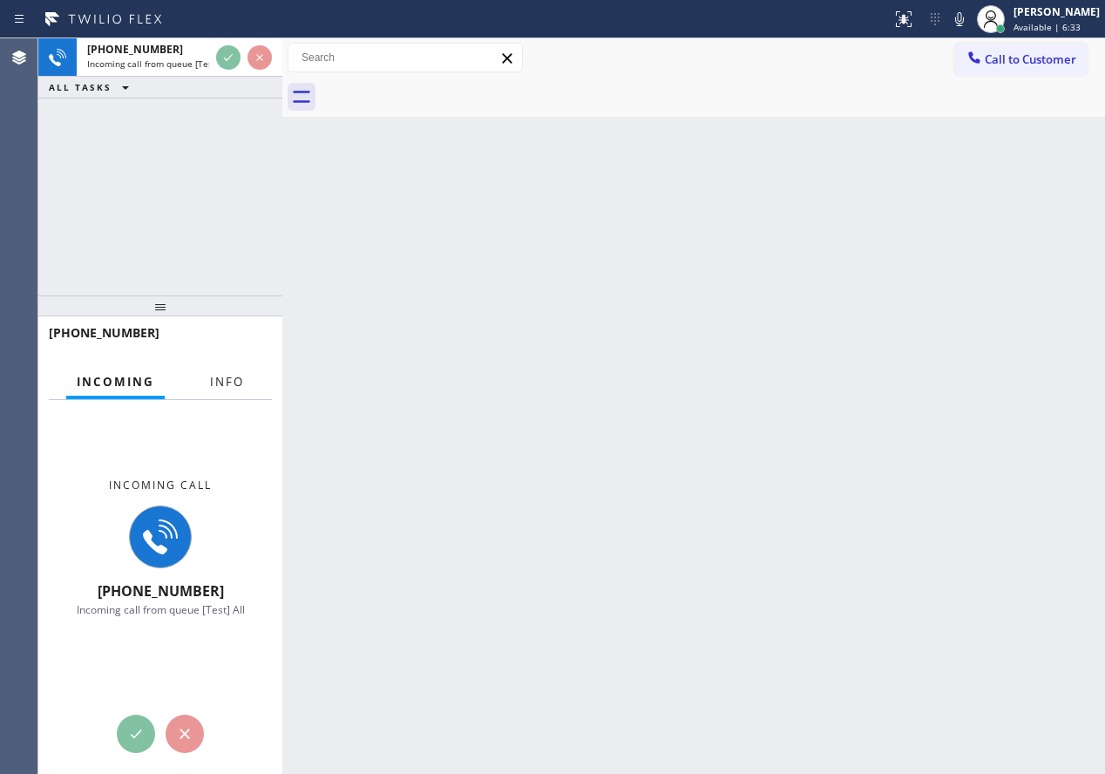
click at [218, 373] on button "Info" at bounding box center [227, 382] width 55 height 34
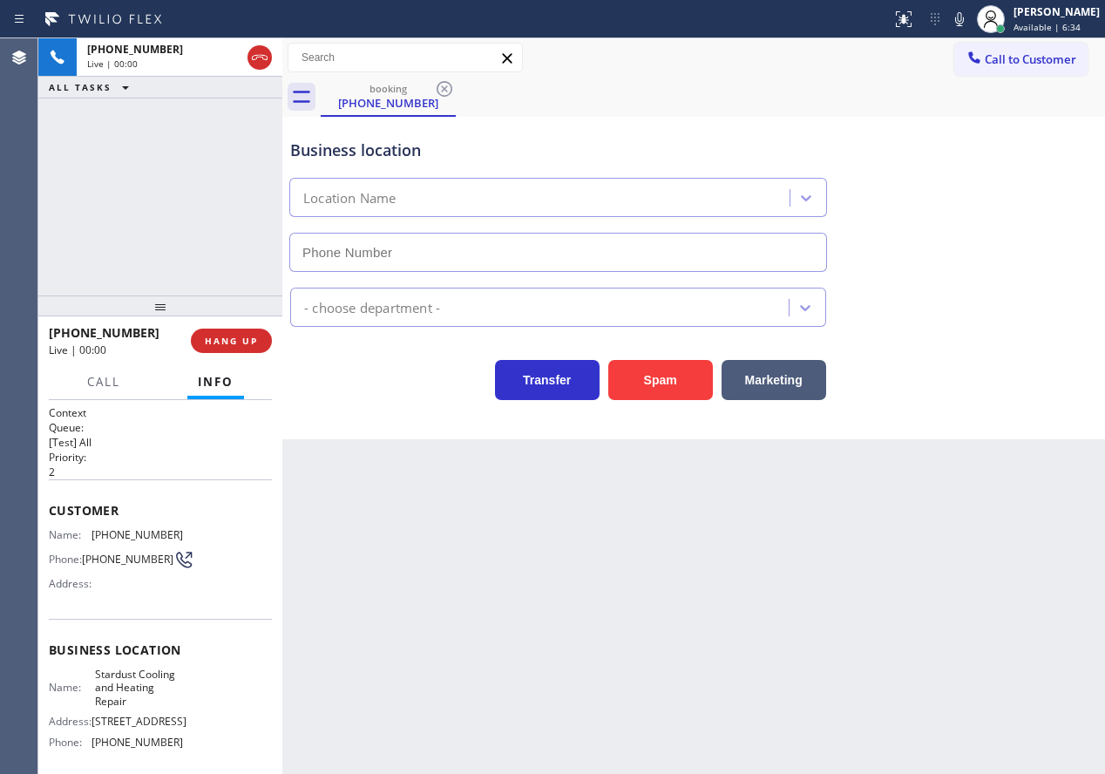
type input "[PHONE_NUMBER]"
click at [234, 343] on span "HANG UP" at bounding box center [231, 341] width 53 height 12
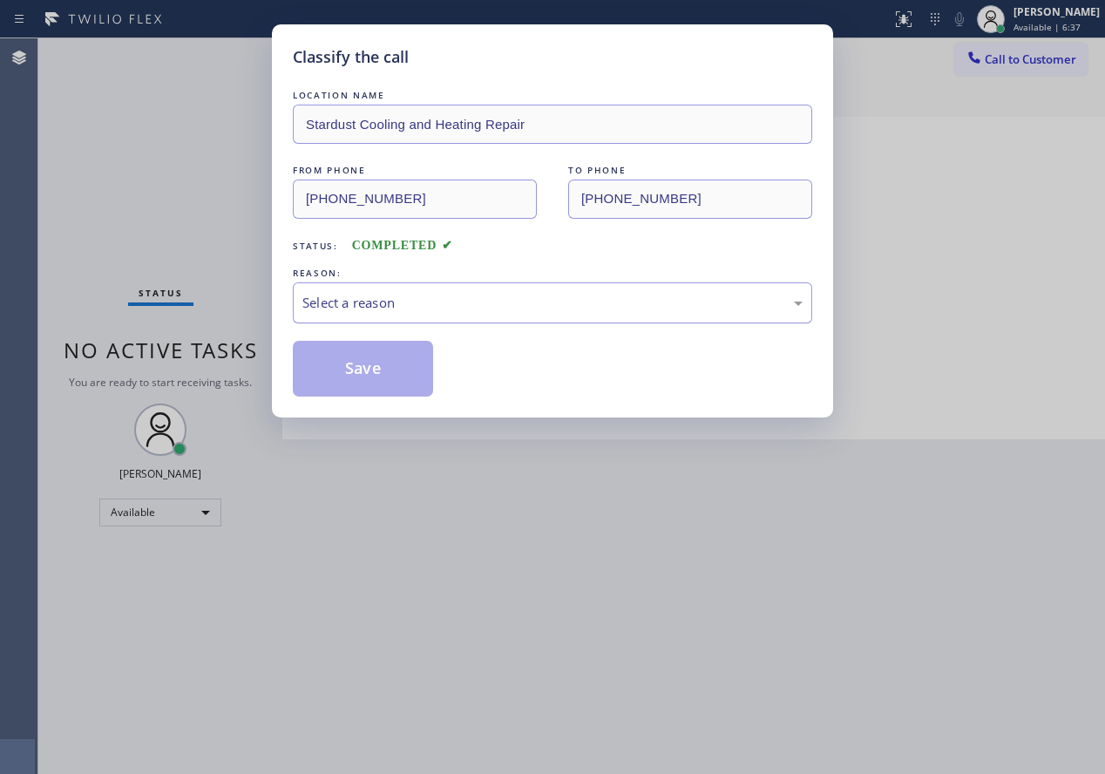
click at [453, 293] on div "Select a reason" at bounding box center [552, 303] width 500 height 20
click at [369, 372] on button "Save" at bounding box center [363, 369] width 140 height 56
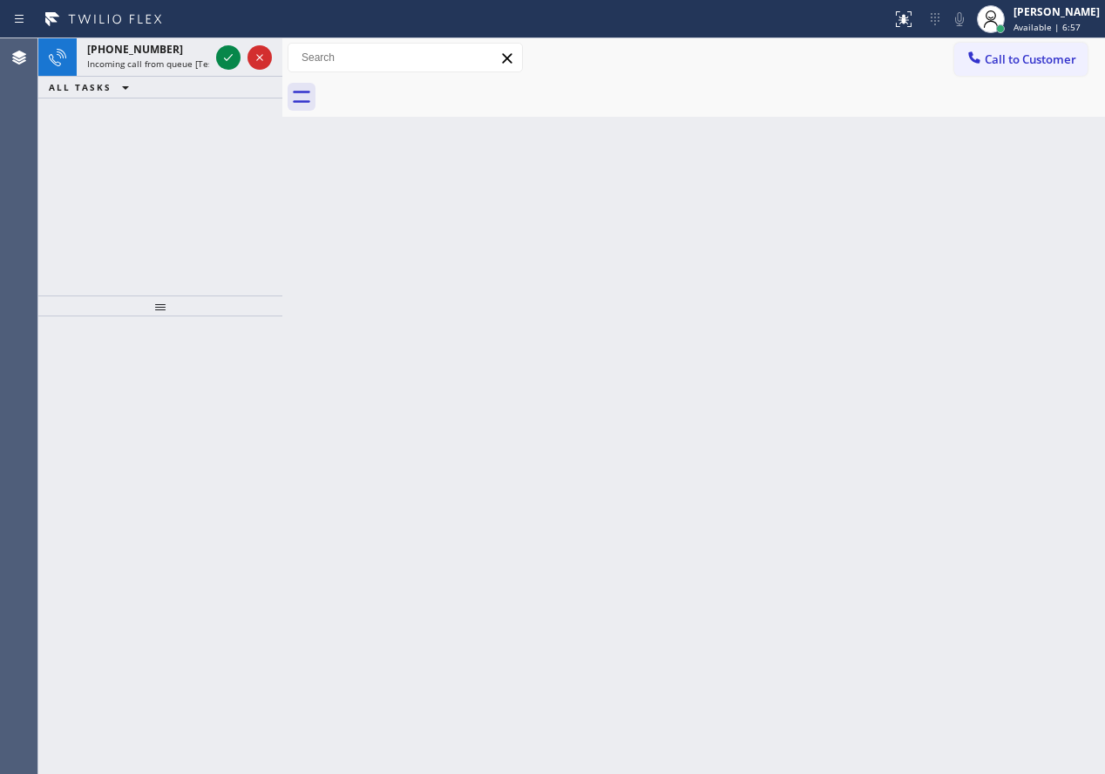
drag, startPoint x: 1047, startPoint y: 337, endPoint x: 795, endPoint y: 219, distance: 278.3
click at [1046, 337] on div "Back to Dashboard Change Sender ID Customers Technicians Select a contact Outbo…" at bounding box center [693, 405] width 823 height 735
click at [221, 62] on icon at bounding box center [228, 57] width 21 height 21
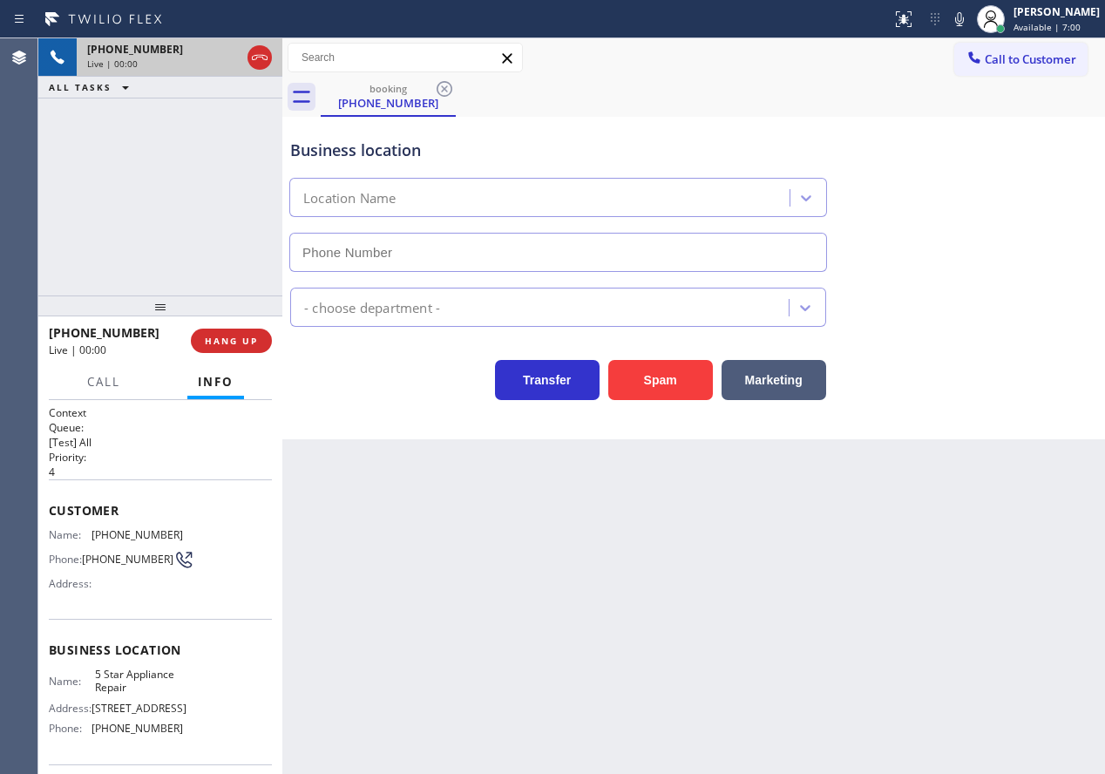
type input "[PHONE_NUMBER]"
click at [158, 672] on div "Business location Name: 5 Star Appliance Repair Address: [STREET_ADDRESS] Phone…" at bounding box center [160, 692] width 223 height 146
copy span "5 Star Appliance Repair"
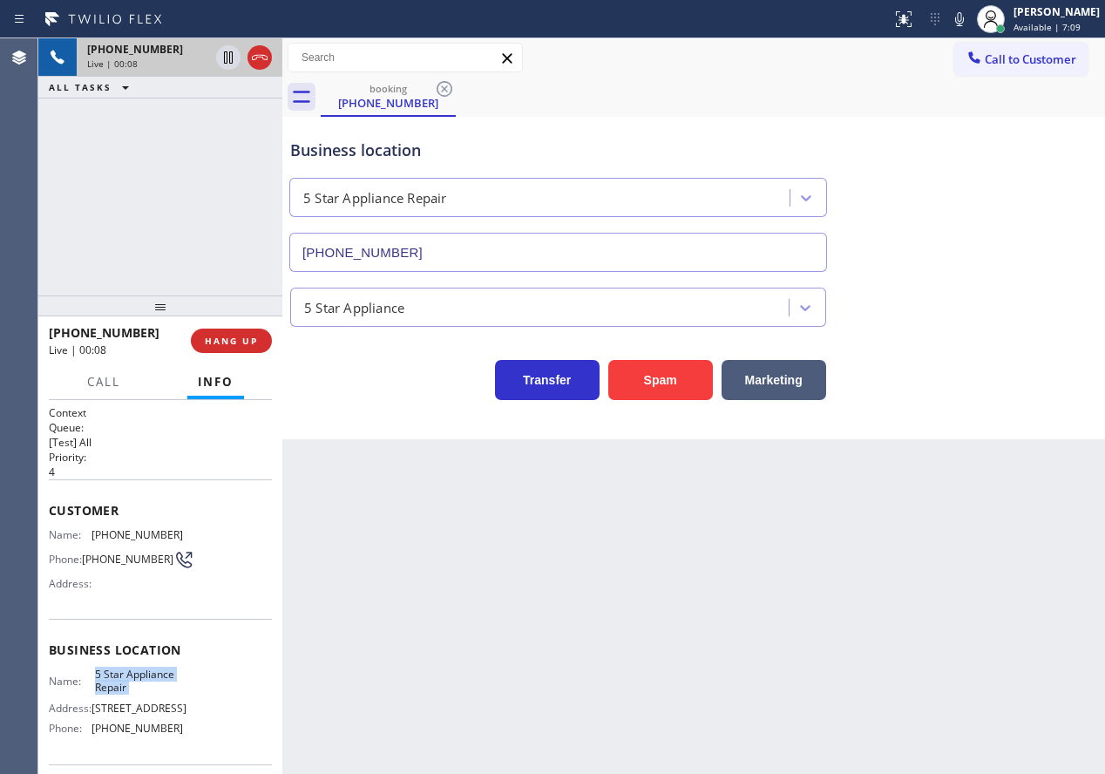
click at [572, 249] on input "[PHONE_NUMBER]" at bounding box center [558, 252] width 538 height 39
click at [135, 543] on div "Name: [PHONE_NUMBER] Phone: [PHONE_NUMBER] Address:" at bounding box center [116, 562] width 134 height 69
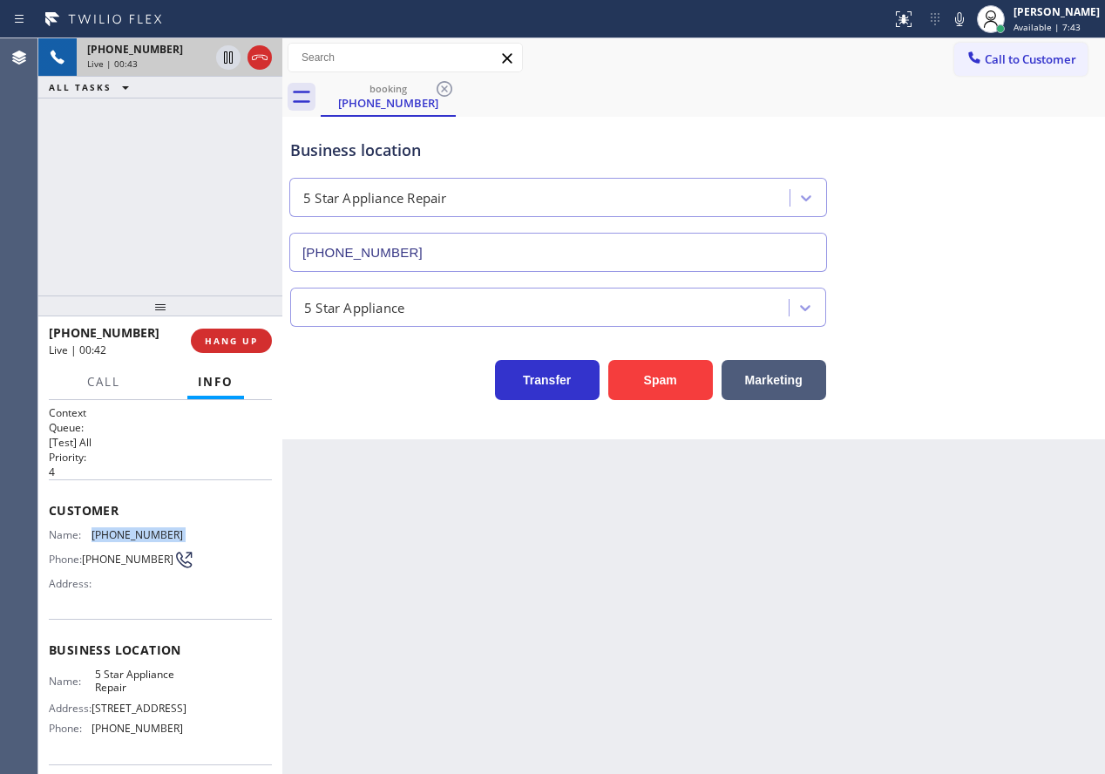
click at [135, 543] on div "Name: [PHONE_NUMBER] Phone: [PHONE_NUMBER] Address:" at bounding box center [116, 562] width 134 height 69
copy span "[PHONE_NUMBER]"
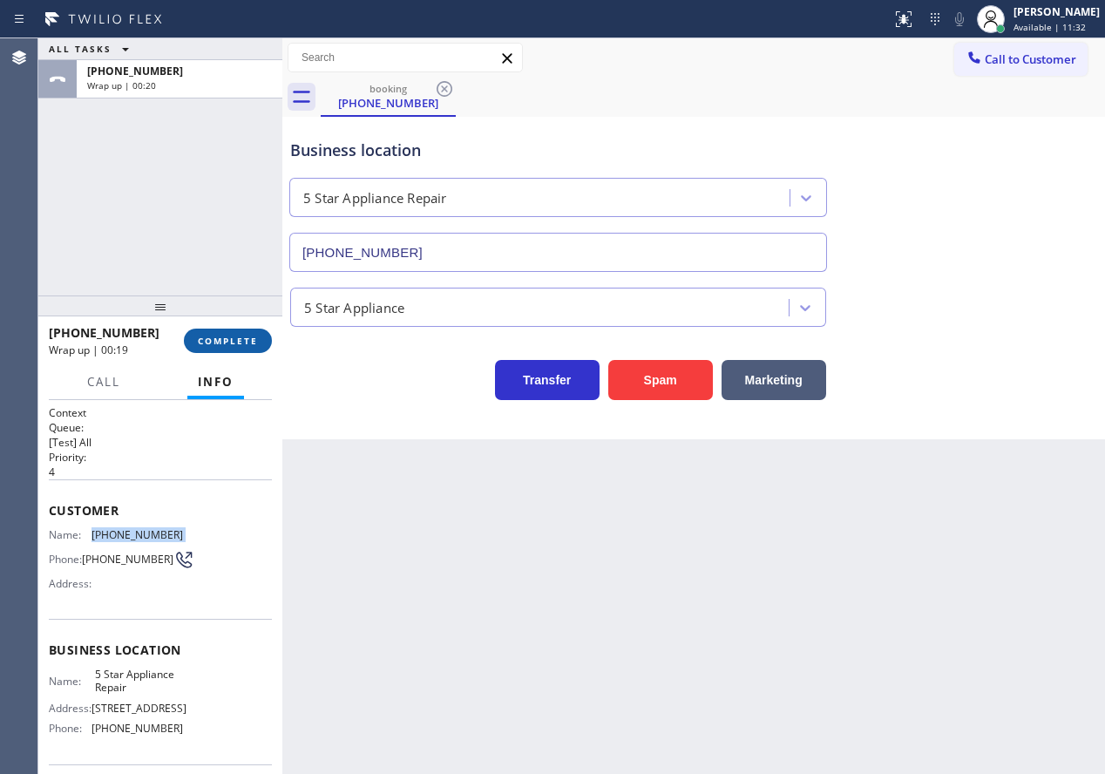
click at [239, 342] on span "COMPLETE" at bounding box center [228, 341] width 60 height 12
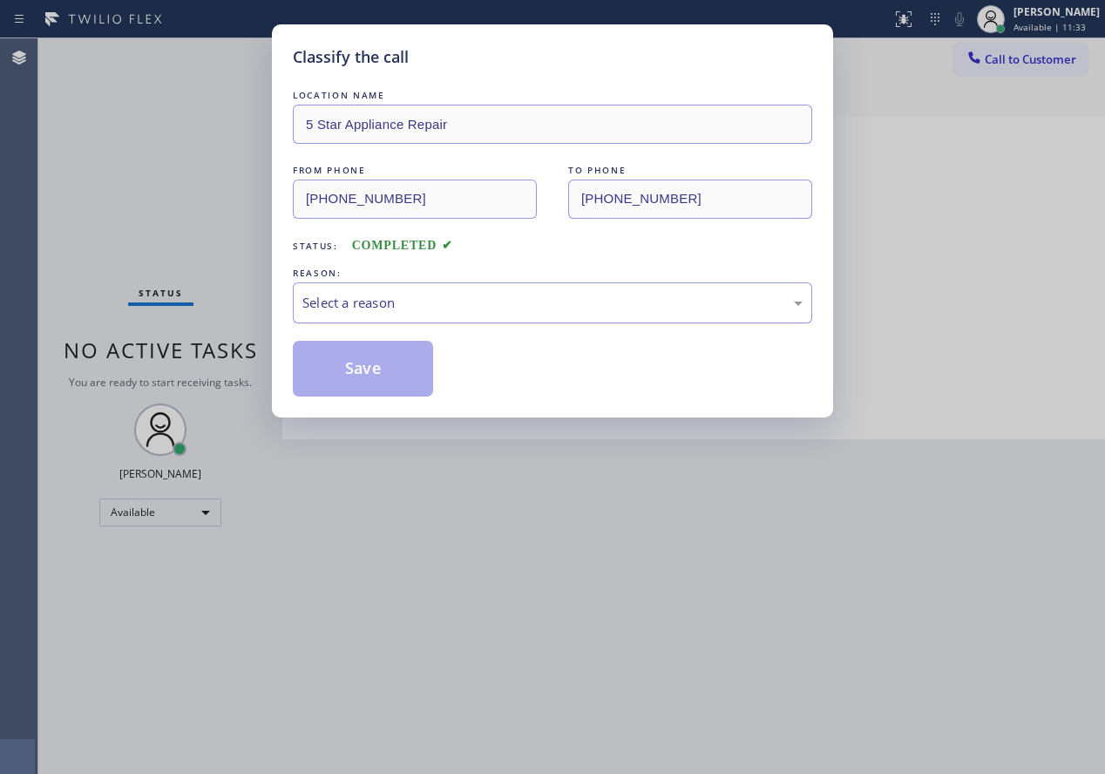
click at [415, 307] on div "Select a reason" at bounding box center [552, 303] width 500 height 20
click at [356, 371] on button "Save" at bounding box center [363, 369] width 140 height 56
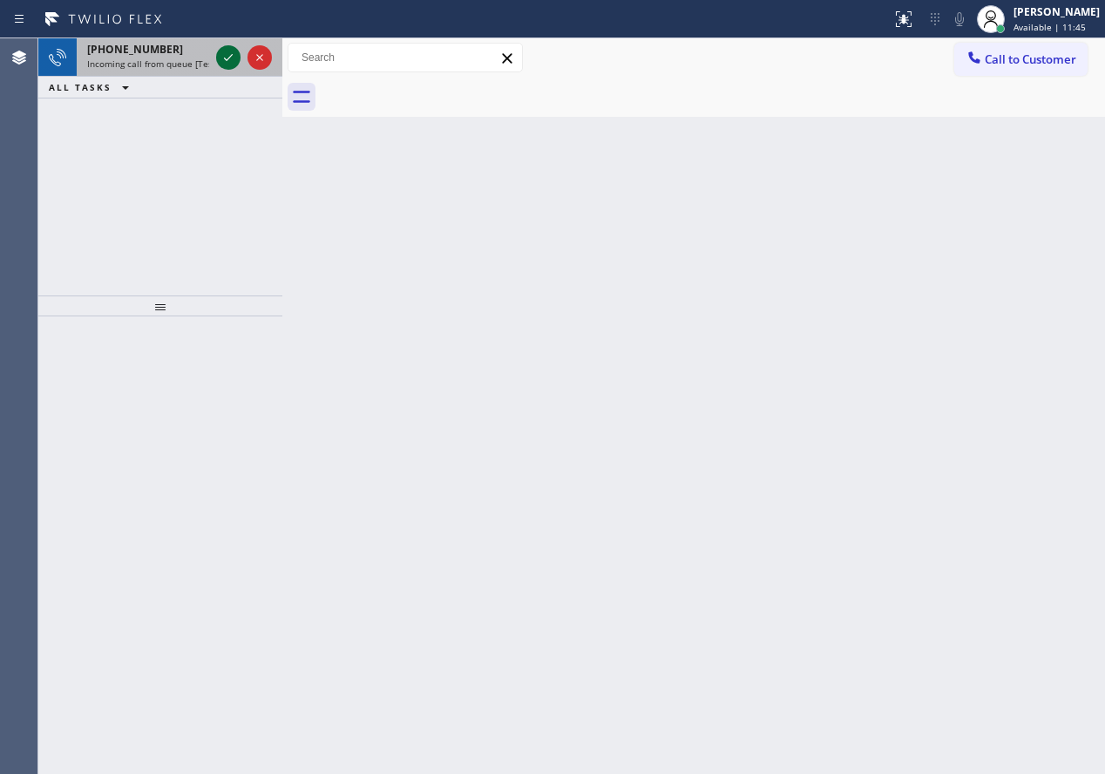
click at [229, 58] on icon at bounding box center [228, 57] width 9 height 7
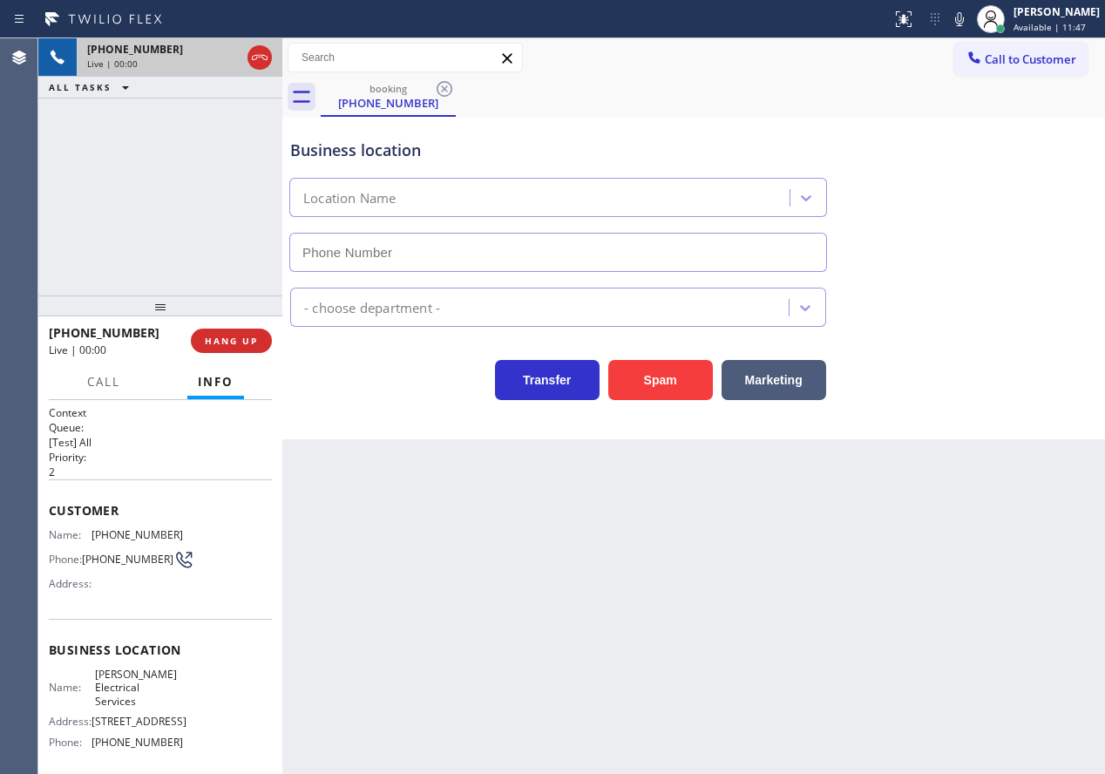
type input "[PHONE_NUMBER]"
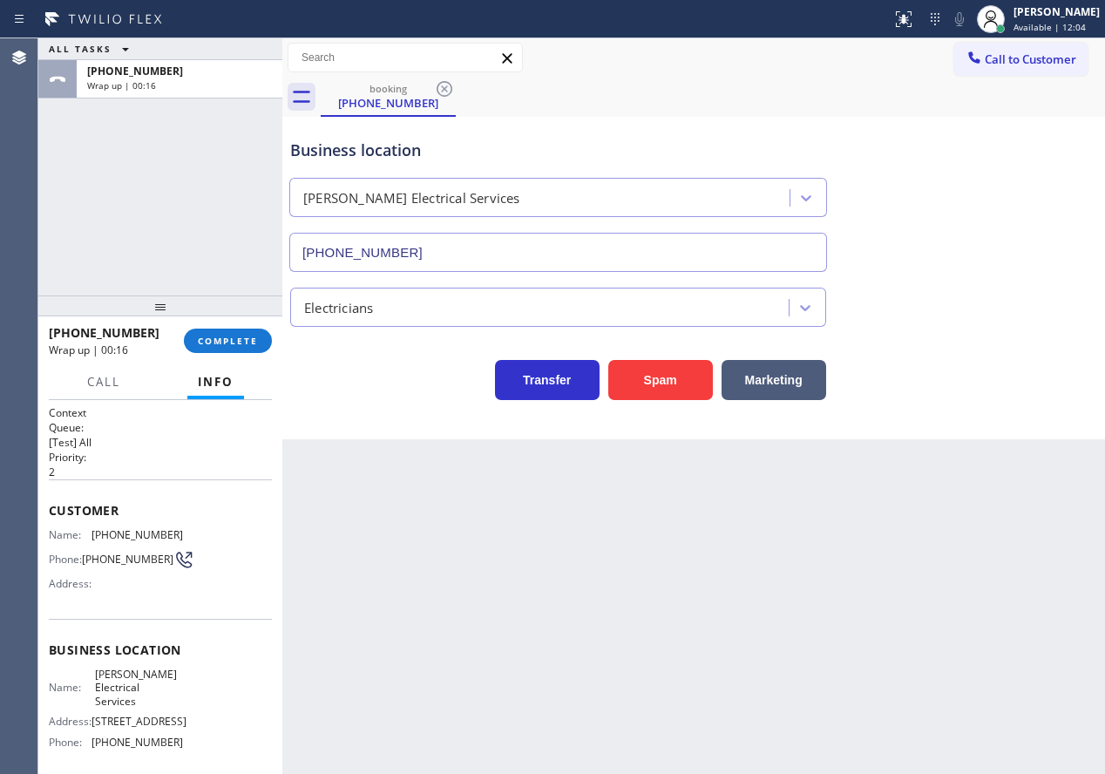
click at [227, 324] on div "[PHONE_NUMBER] Wrap up | 00:16 COMPLETE" at bounding box center [160, 340] width 223 height 45
click at [253, 337] on span "COMPLETE" at bounding box center [228, 341] width 60 height 12
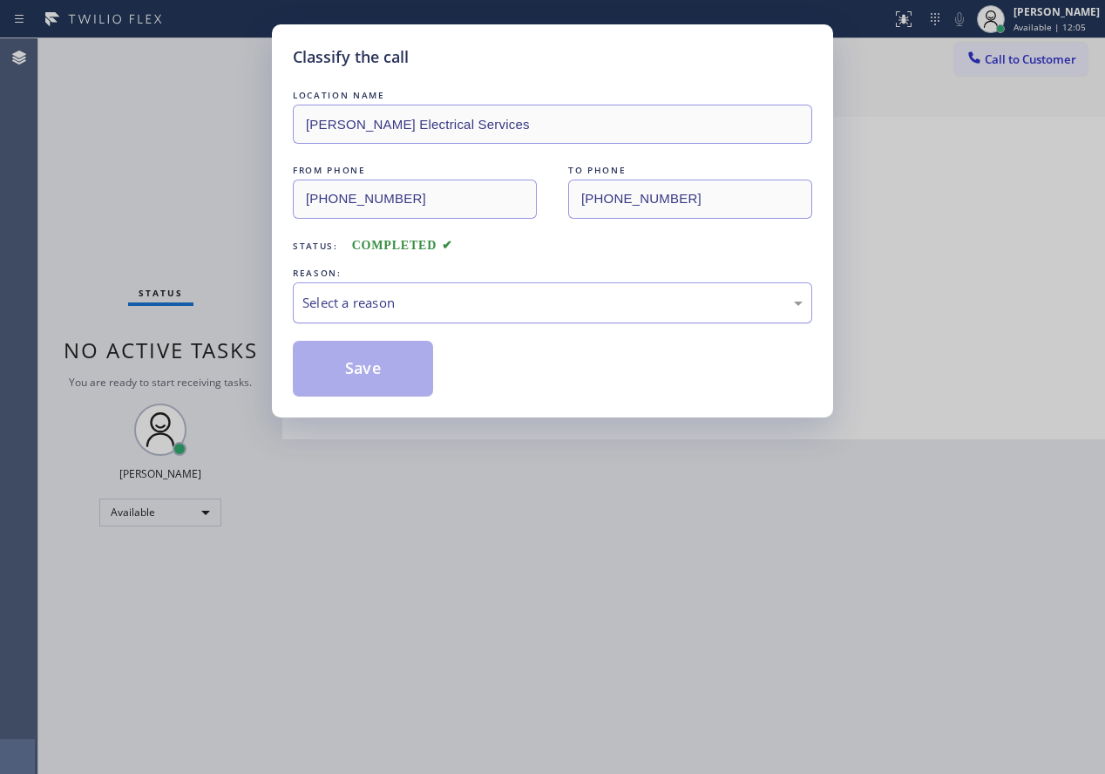
click at [433, 289] on div "Select a reason" at bounding box center [552, 302] width 519 height 41
click at [366, 375] on button "Save" at bounding box center [363, 369] width 140 height 56
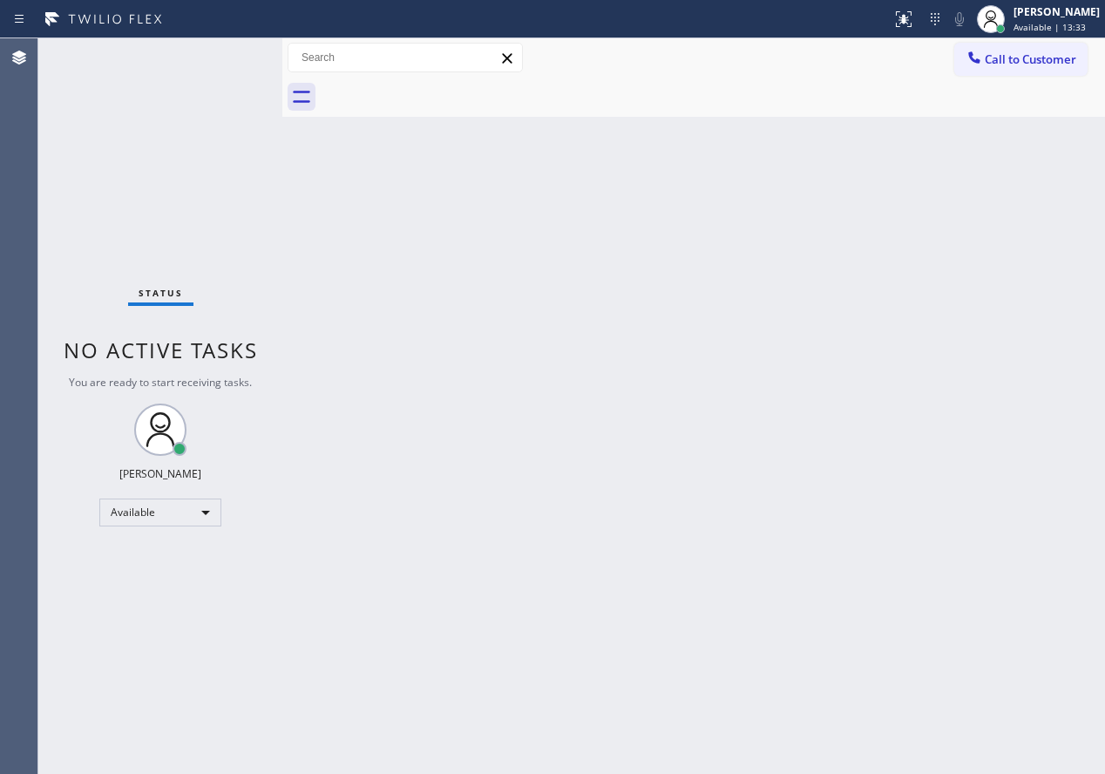
click at [906, 254] on div "Back to Dashboard Change Sender ID Customers Technicians Select a contact Outbo…" at bounding box center [693, 405] width 823 height 735
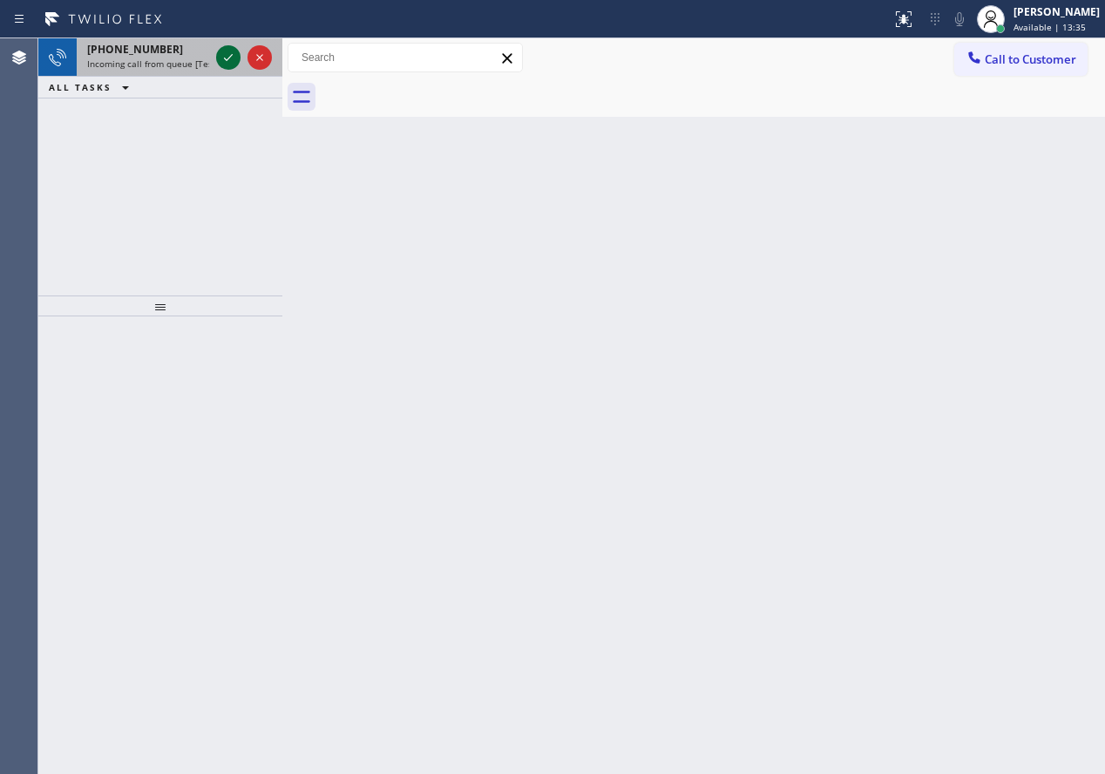
click at [230, 51] on icon at bounding box center [228, 57] width 21 height 21
click at [912, 396] on div "Back to Dashboard Change Sender ID Customers Technicians Select a contact Outbo…" at bounding box center [693, 405] width 823 height 735
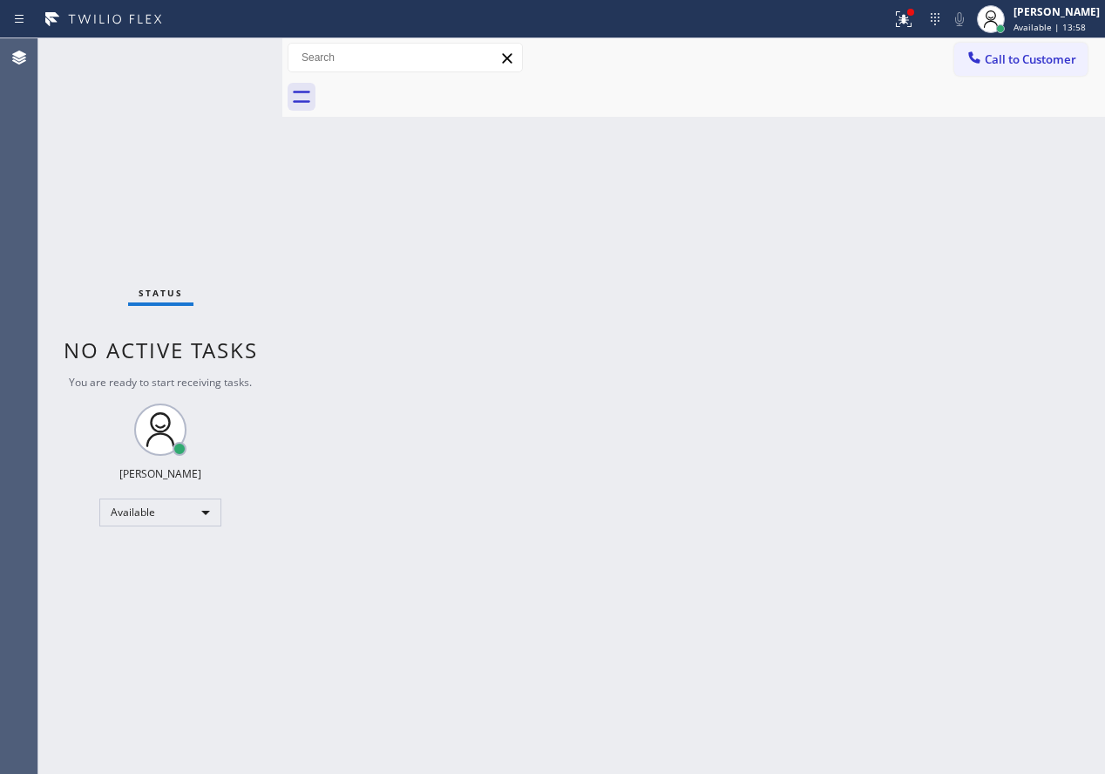
click at [226, 54] on div "Status No active tasks You are ready to start receiving tasks. [PERSON_NAME] Av…" at bounding box center [160, 405] width 244 height 735
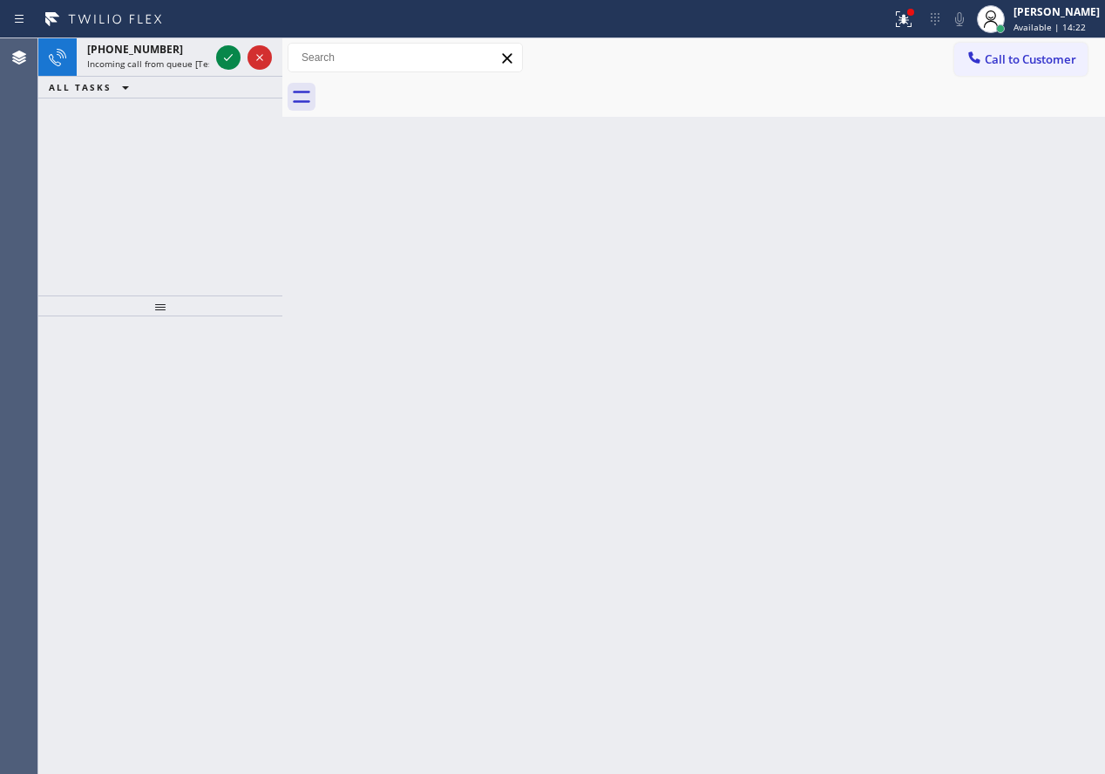
drag, startPoint x: 1010, startPoint y: 512, endPoint x: 406, endPoint y: 132, distance: 713.0
click at [1010, 511] on div "Back to Dashboard Change Sender ID Customers Technicians Select a contact Outbo…" at bounding box center [693, 405] width 823 height 735
click at [230, 60] on icon at bounding box center [228, 57] width 21 height 21
click at [227, 59] on icon at bounding box center [228, 57] width 9 height 7
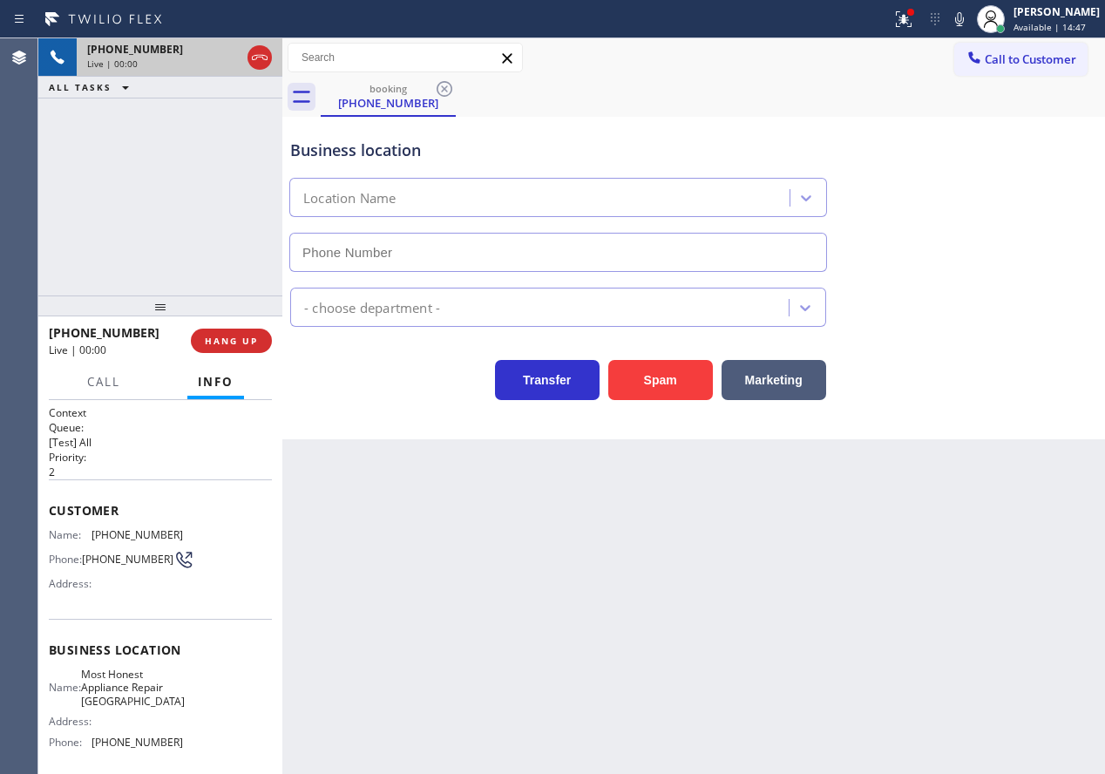
type input "[PHONE_NUMBER]"
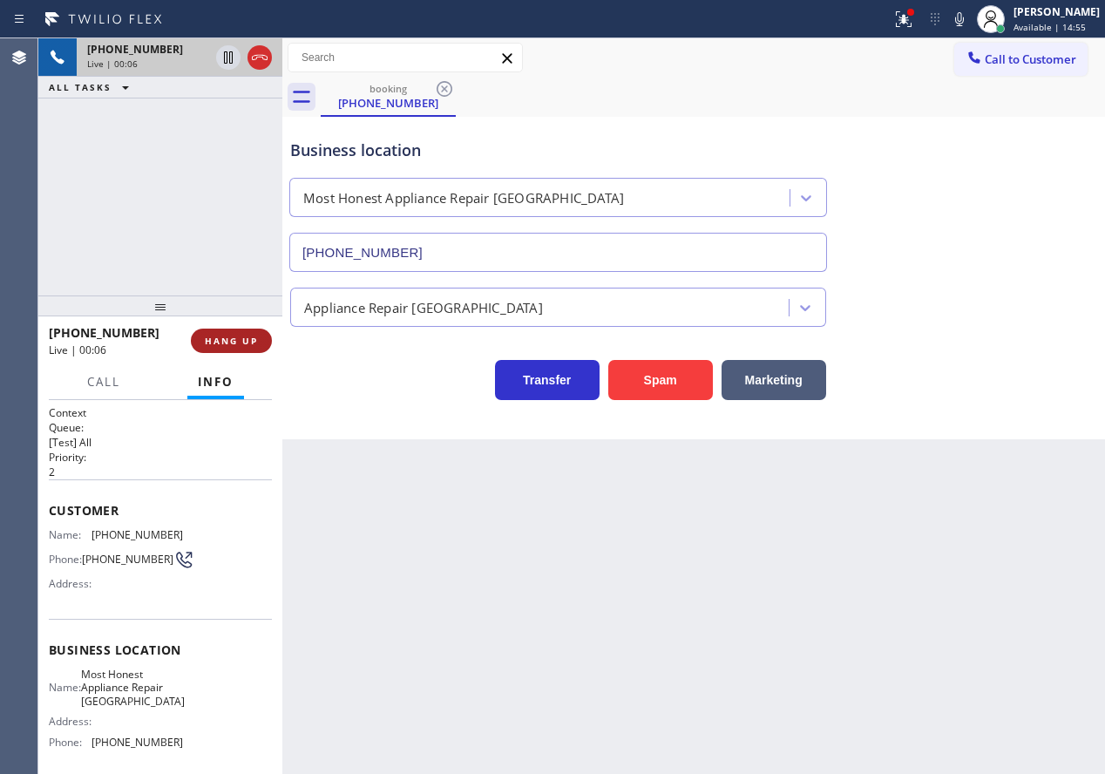
click at [231, 342] on span "HANG UP" at bounding box center [231, 341] width 53 height 12
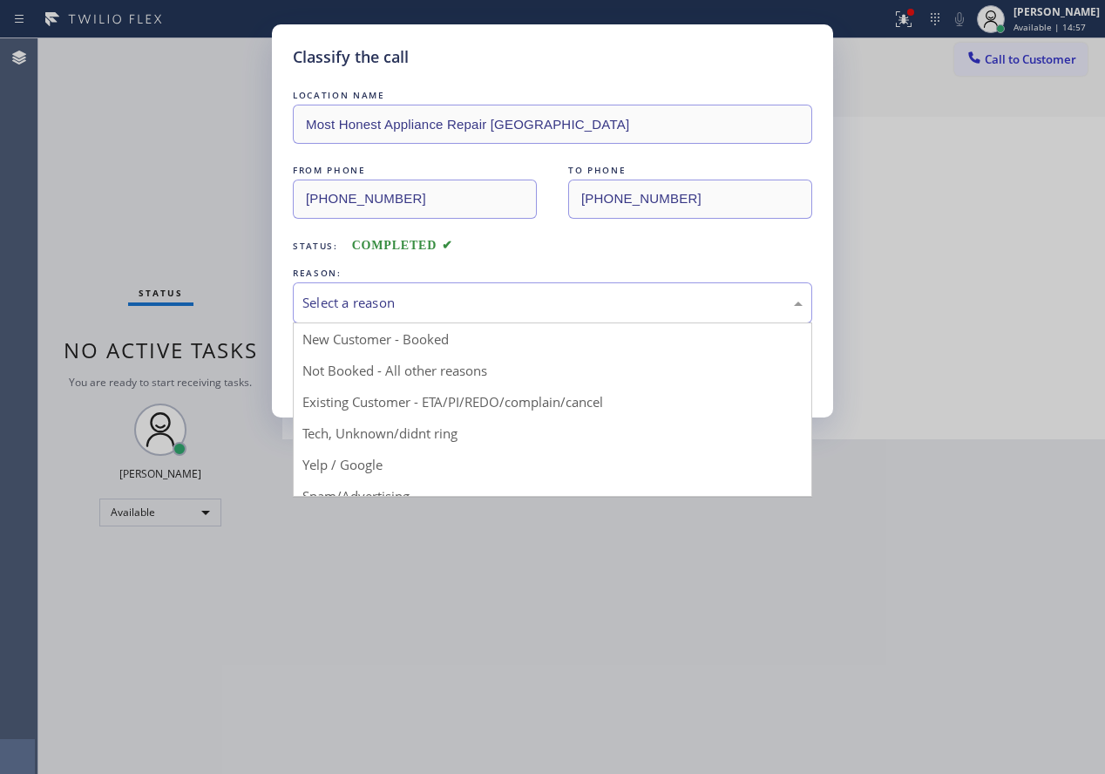
click at [496, 301] on div "Select a reason" at bounding box center [552, 303] width 500 height 20
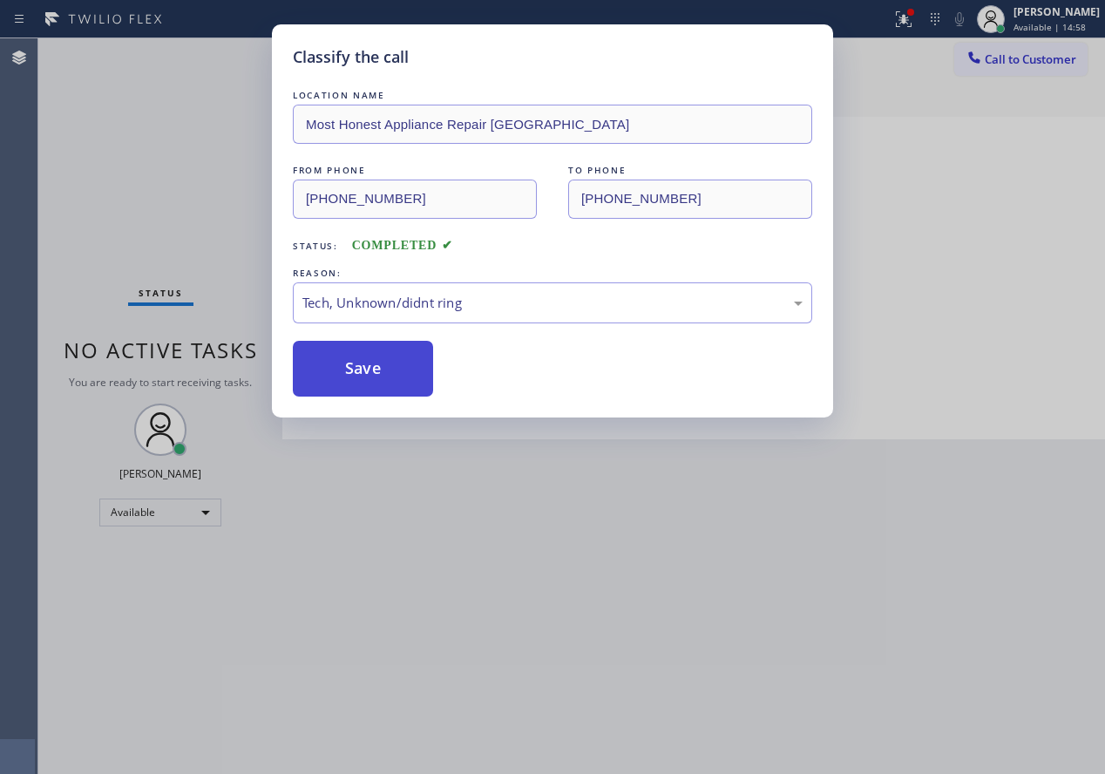
click at [379, 359] on button "Save" at bounding box center [363, 369] width 140 height 56
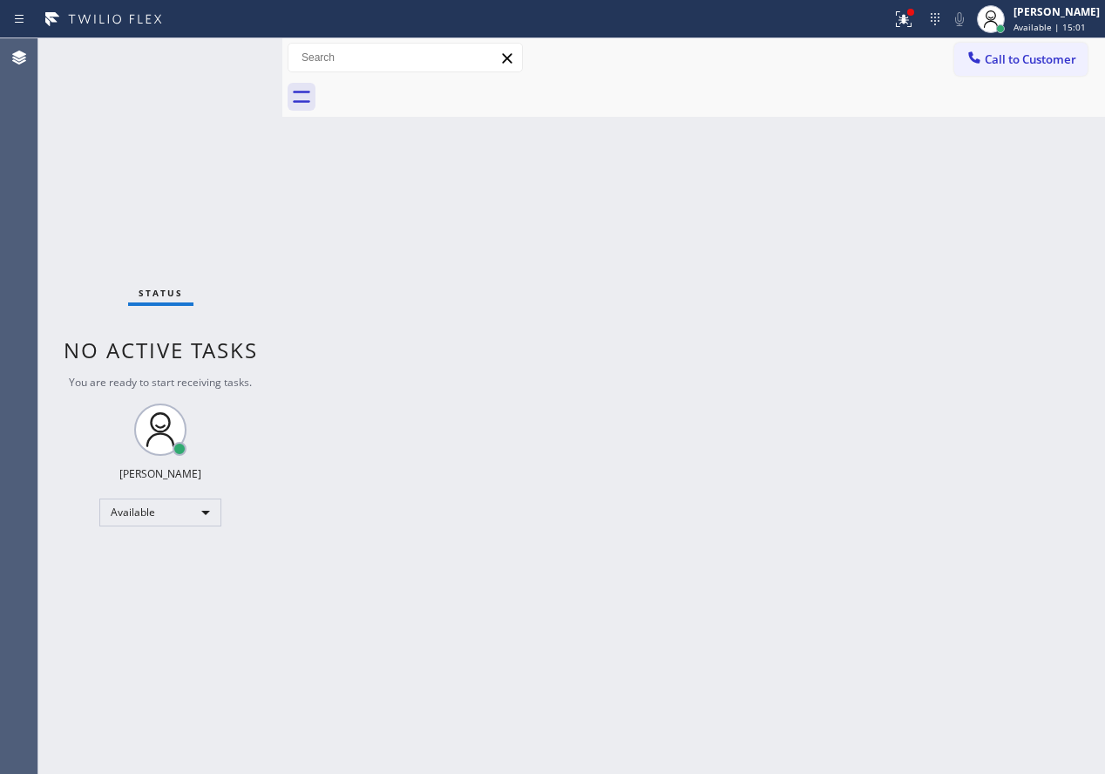
click at [857, 507] on div "Back to Dashboard Change Sender ID Customers Technicians Select a contact Outbo…" at bounding box center [693, 405] width 823 height 735
click at [914, 24] on icon at bounding box center [903, 19] width 21 height 21
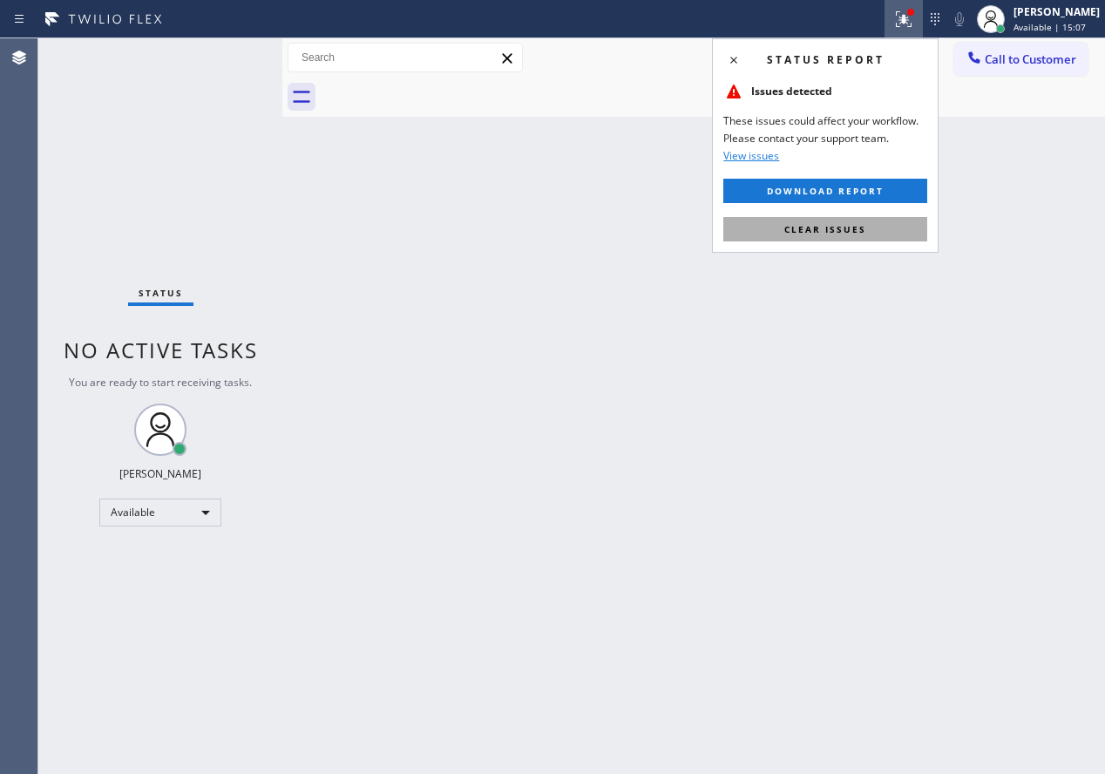
click at [851, 232] on span "Clear issues" at bounding box center [825, 229] width 82 height 12
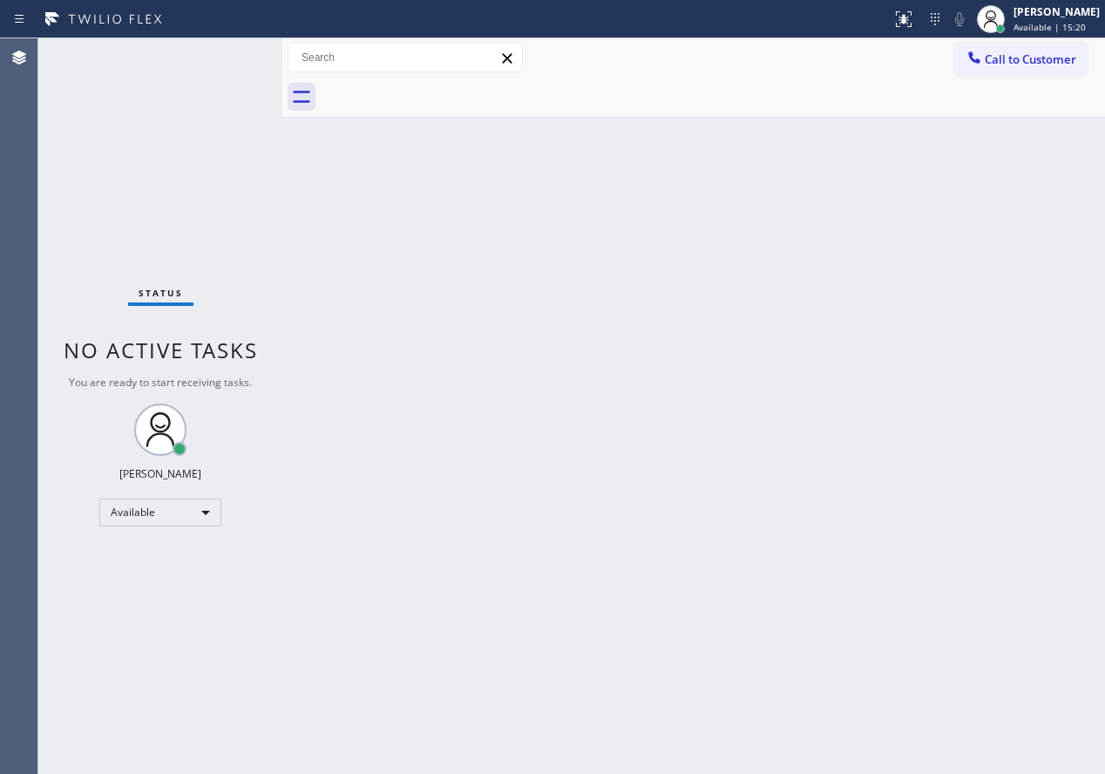
click at [952, 384] on div "Back to Dashboard Change Sender ID Customers Technicians Select a contact Outbo…" at bounding box center [693, 405] width 823 height 735
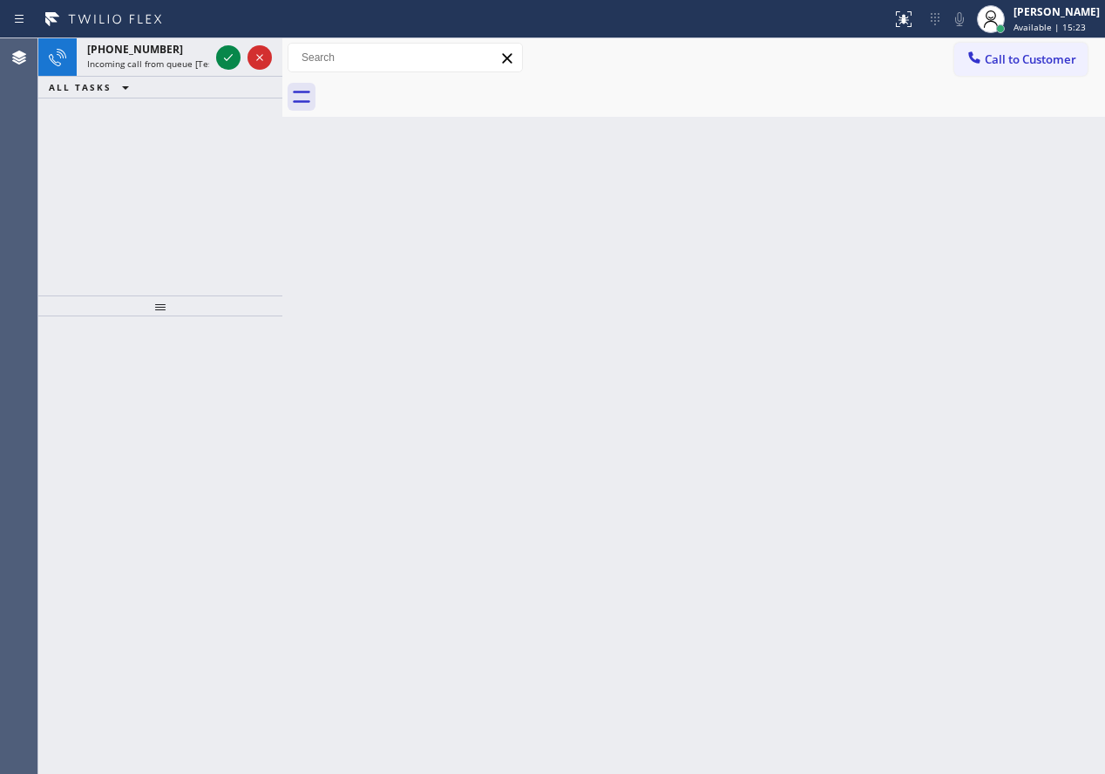
click at [958, 419] on div "Back to Dashboard Change Sender ID Customers Technicians Select a contact Outbo…" at bounding box center [693, 405] width 823 height 735
click at [226, 50] on icon at bounding box center [228, 57] width 21 height 21
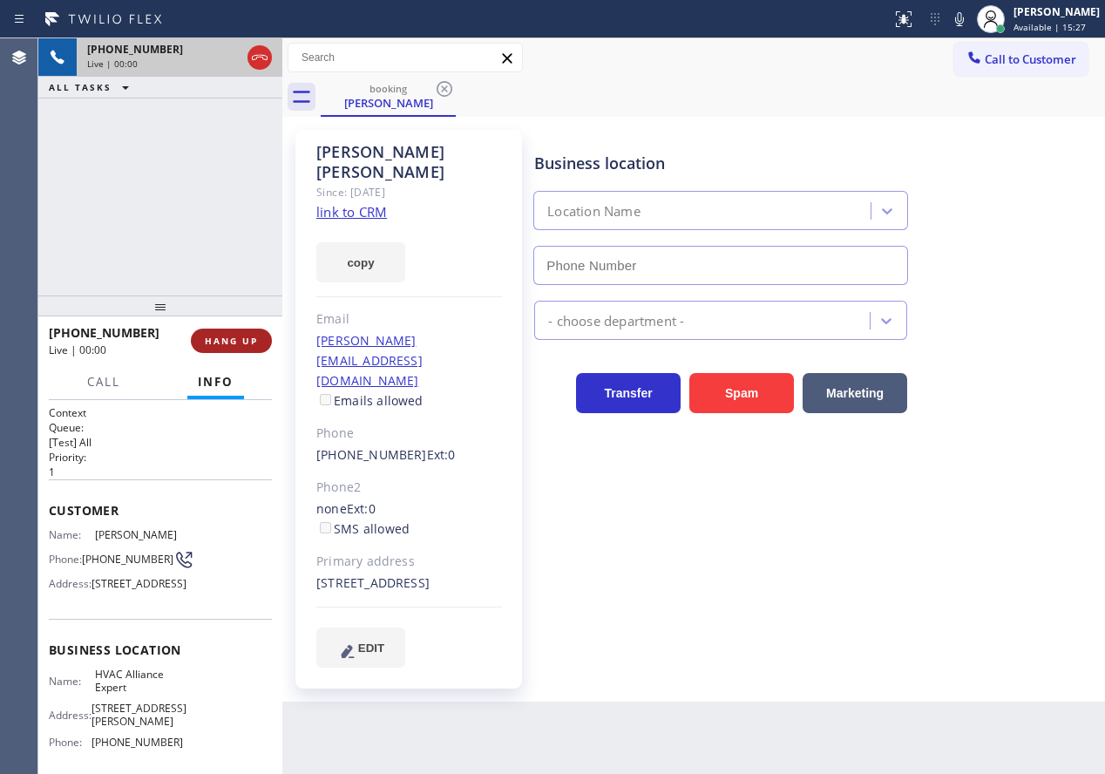
click at [220, 342] on span "HANG UP" at bounding box center [231, 341] width 53 height 12
type input "[PHONE_NUMBER]"
click at [220, 342] on span "HANG UP" at bounding box center [231, 341] width 53 height 12
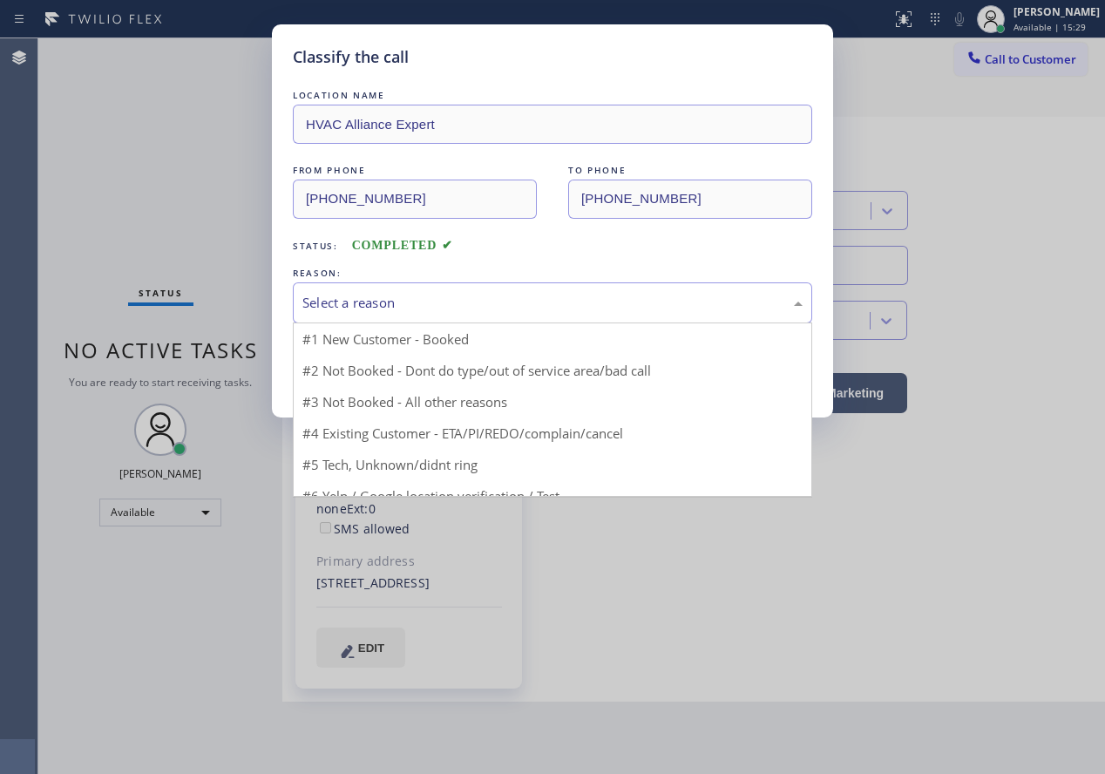
click at [419, 294] on div "Select a reason" at bounding box center [552, 303] width 500 height 20
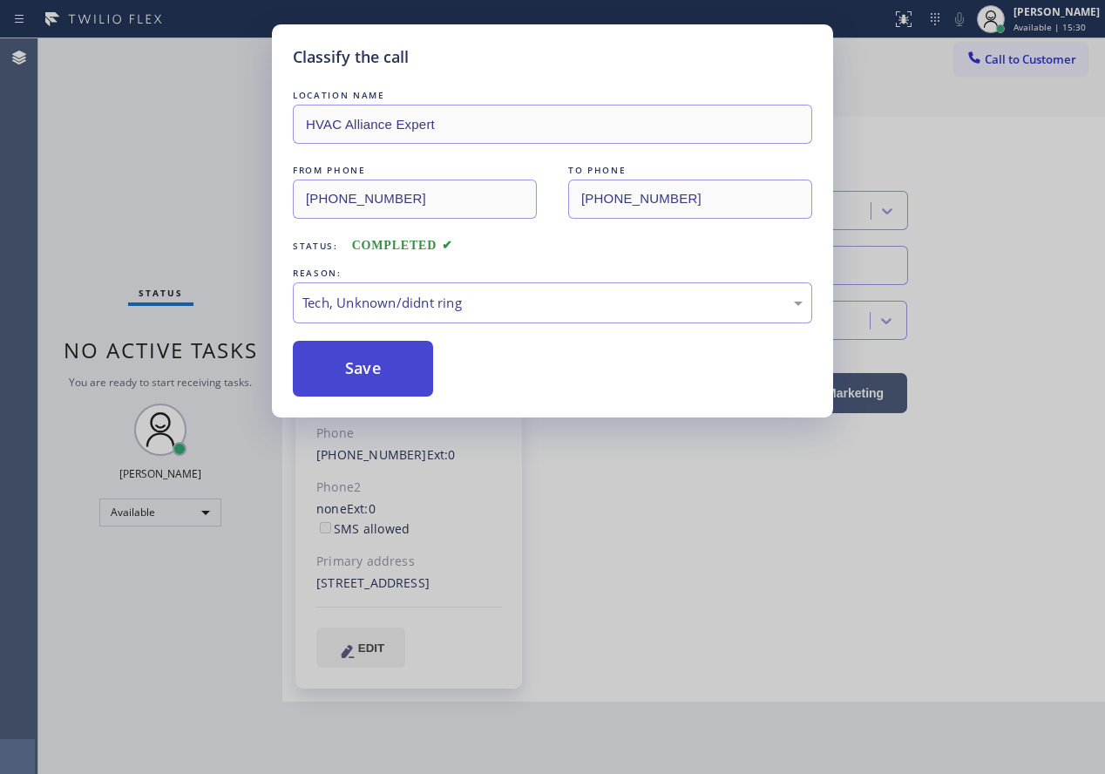
click at [395, 369] on button "Save" at bounding box center [363, 369] width 140 height 56
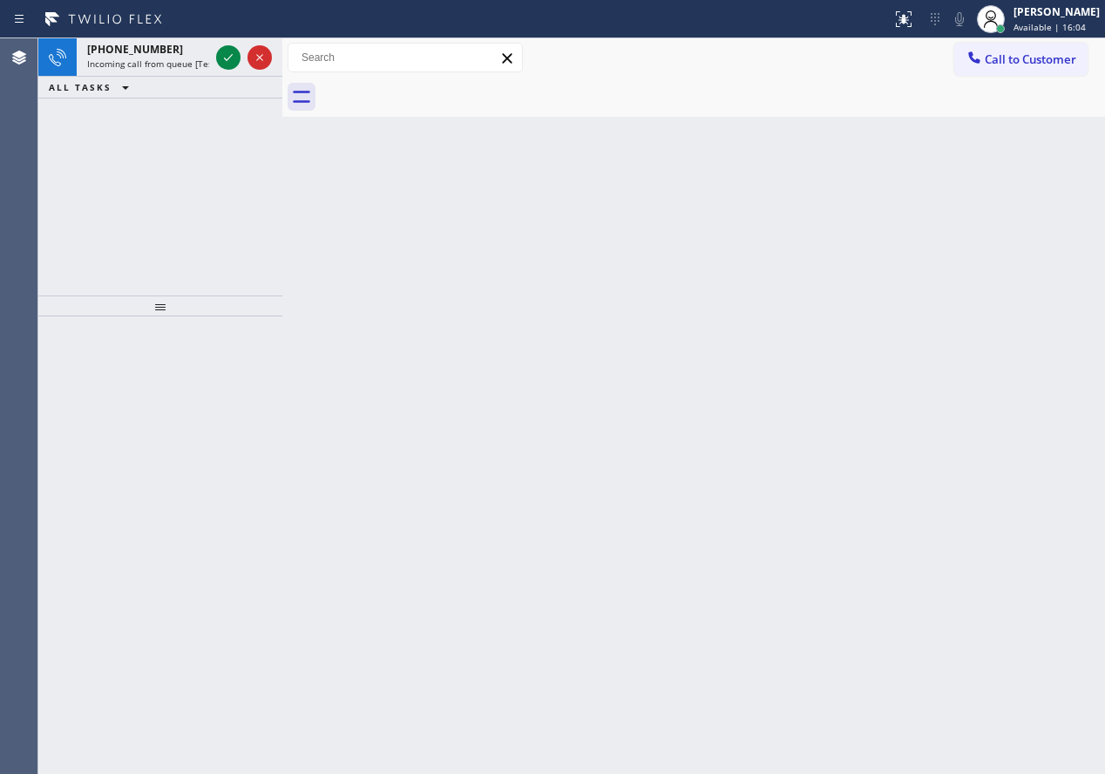
click at [934, 324] on div "Back to Dashboard Change Sender ID Customers Technicians Select a contact Outbo…" at bounding box center [693, 405] width 823 height 735
click at [227, 52] on icon at bounding box center [228, 57] width 21 height 21
click at [217, 58] on div at bounding box center [228, 57] width 24 height 21
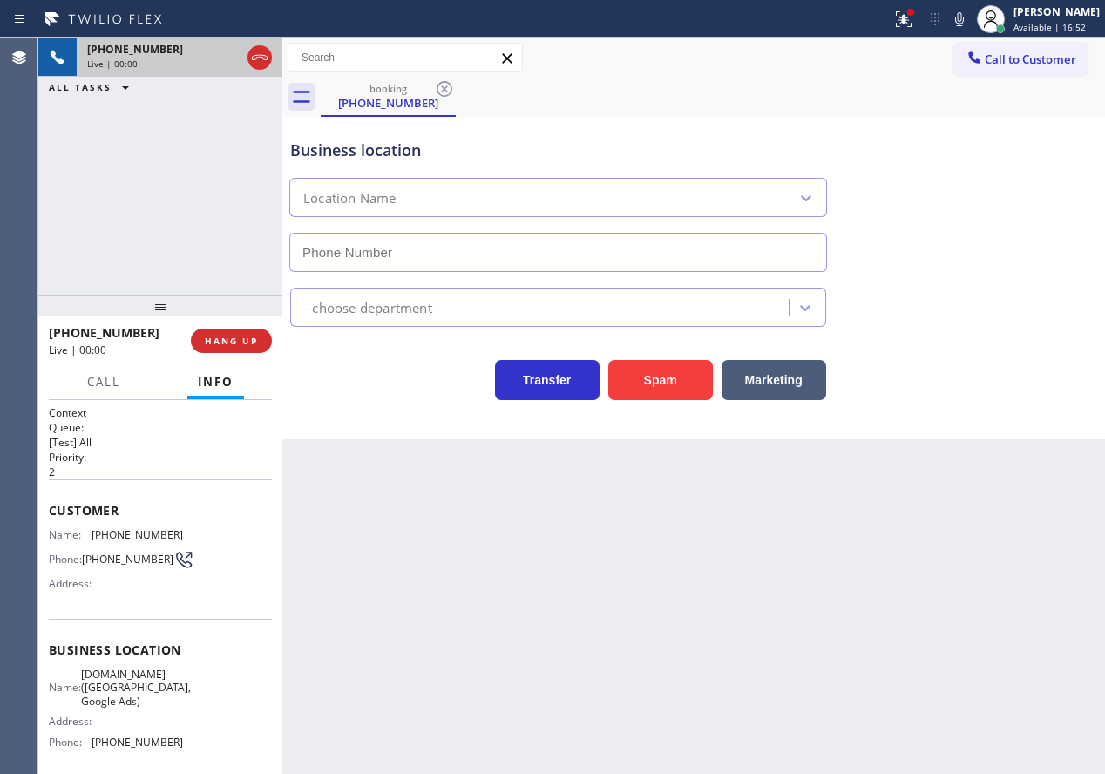
type input "[PHONE_NUMBER]"
click at [144, 698] on span "[DOMAIN_NAME] ([GEOGRAPHIC_DATA], Google Ads)" at bounding box center [136, 688] width 110 height 40
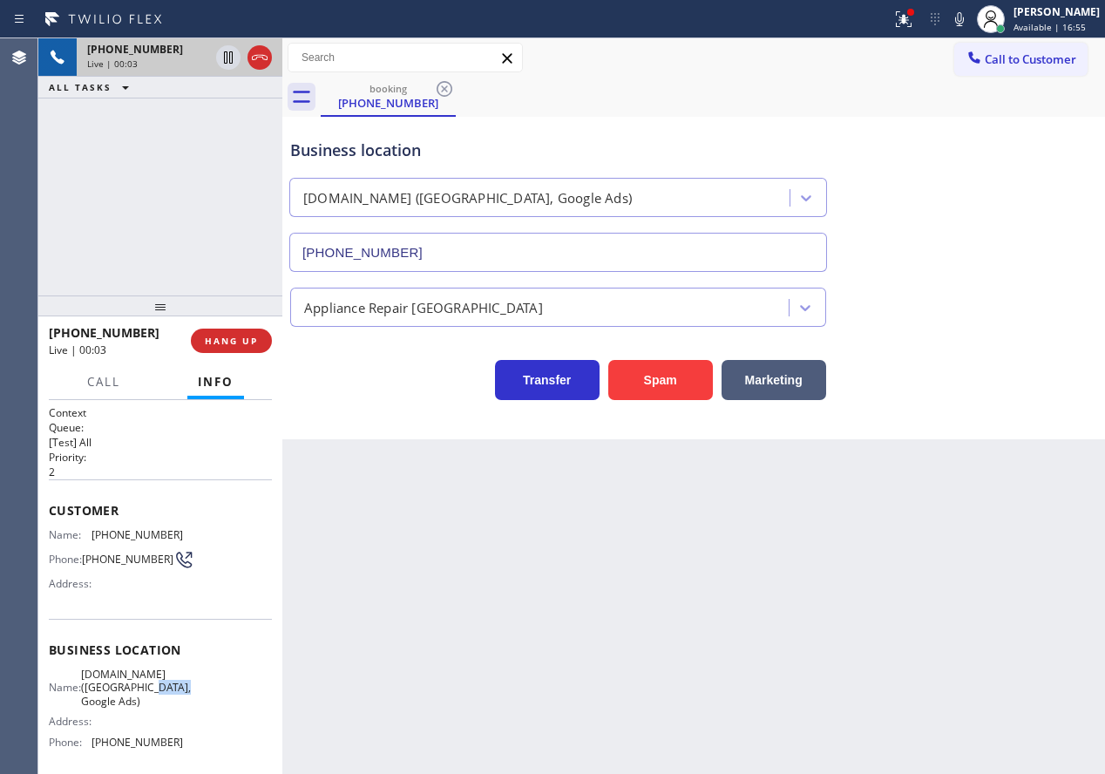
click at [144, 698] on span "[DOMAIN_NAME] ([GEOGRAPHIC_DATA], Google Ads)" at bounding box center [136, 688] width 110 height 40
copy span "[DOMAIN_NAME] ([GEOGRAPHIC_DATA], Google Ads)"
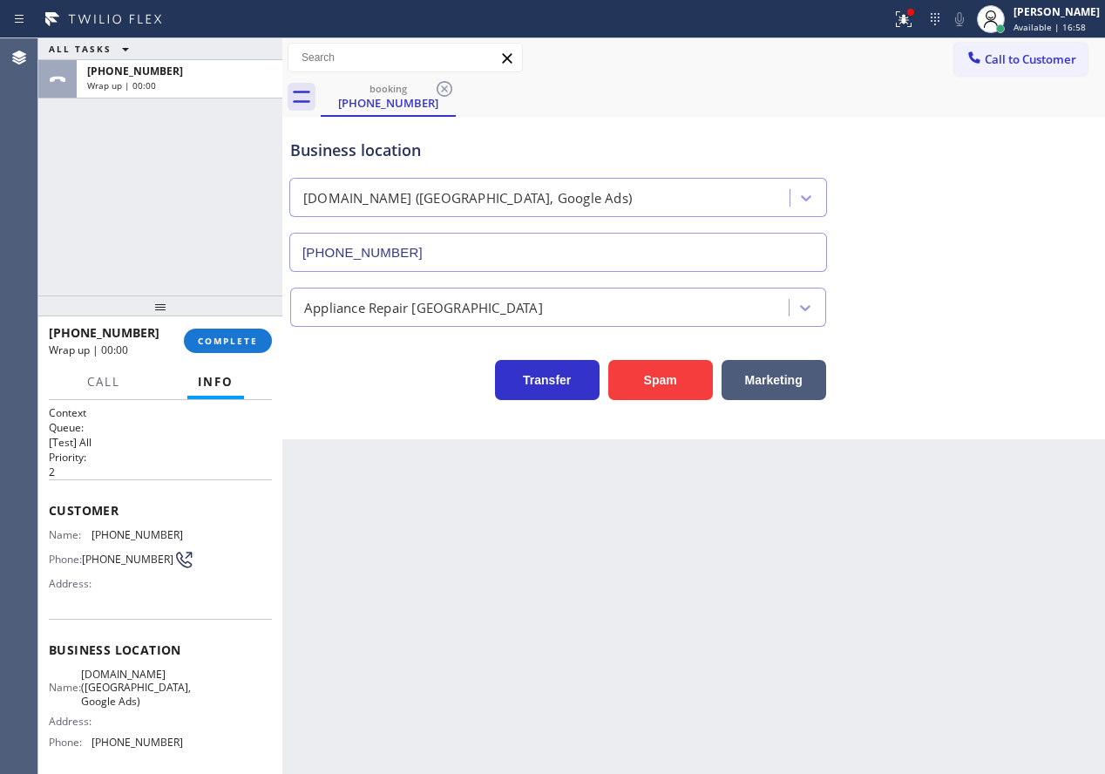
click at [246, 358] on div "[PHONE_NUMBER] Wrap up | 00:00 COMPLETE" at bounding box center [160, 340] width 223 height 45
click at [247, 353] on button "COMPLETE" at bounding box center [228, 341] width 88 height 24
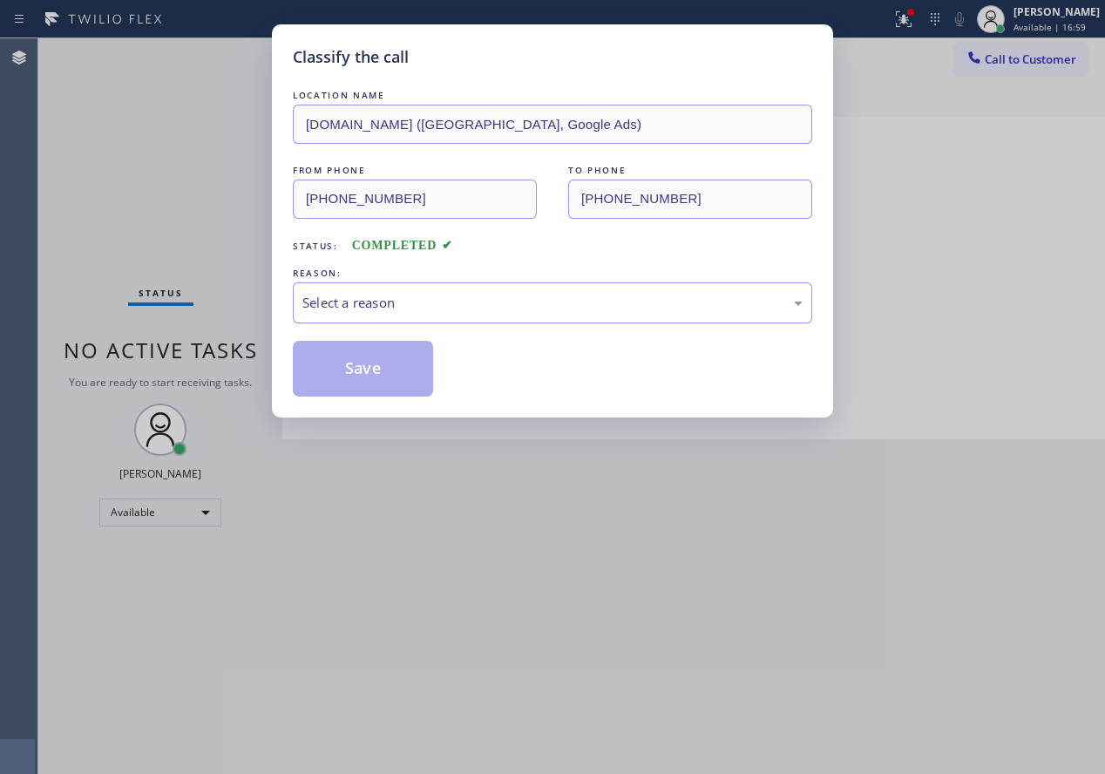
click at [438, 312] on div "Select a reason" at bounding box center [552, 303] width 500 height 20
click at [355, 349] on button "Save" at bounding box center [363, 369] width 140 height 56
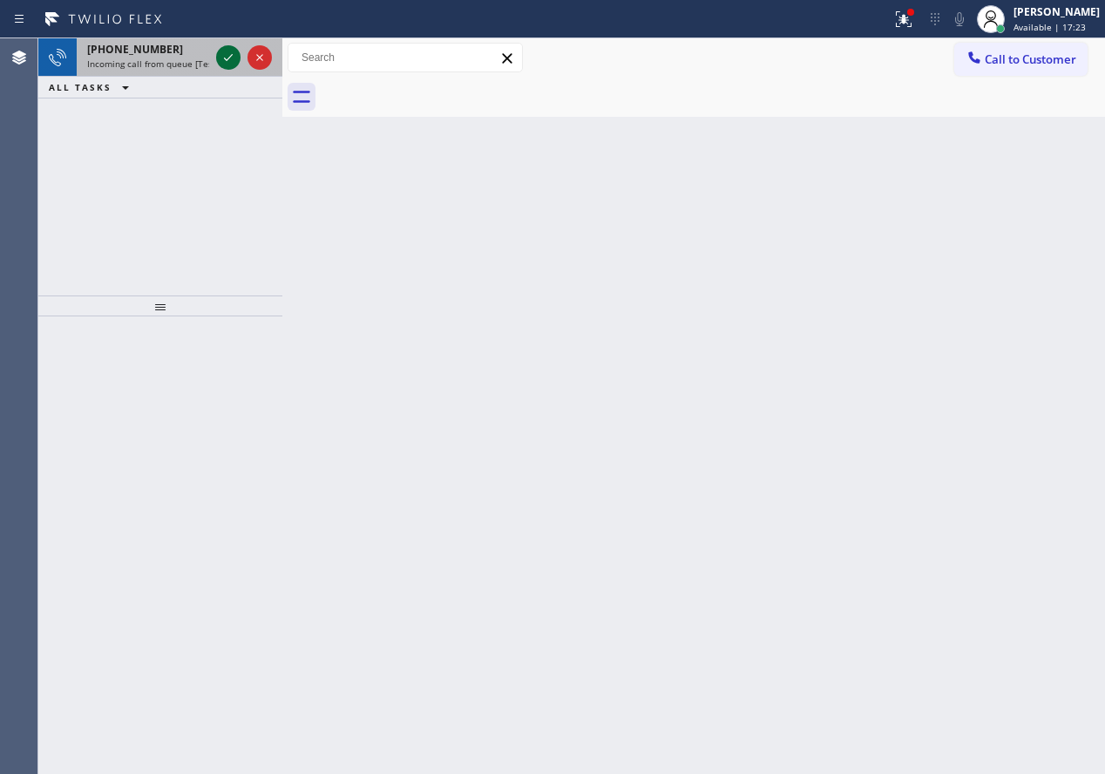
click at [227, 61] on icon at bounding box center [228, 57] width 21 height 21
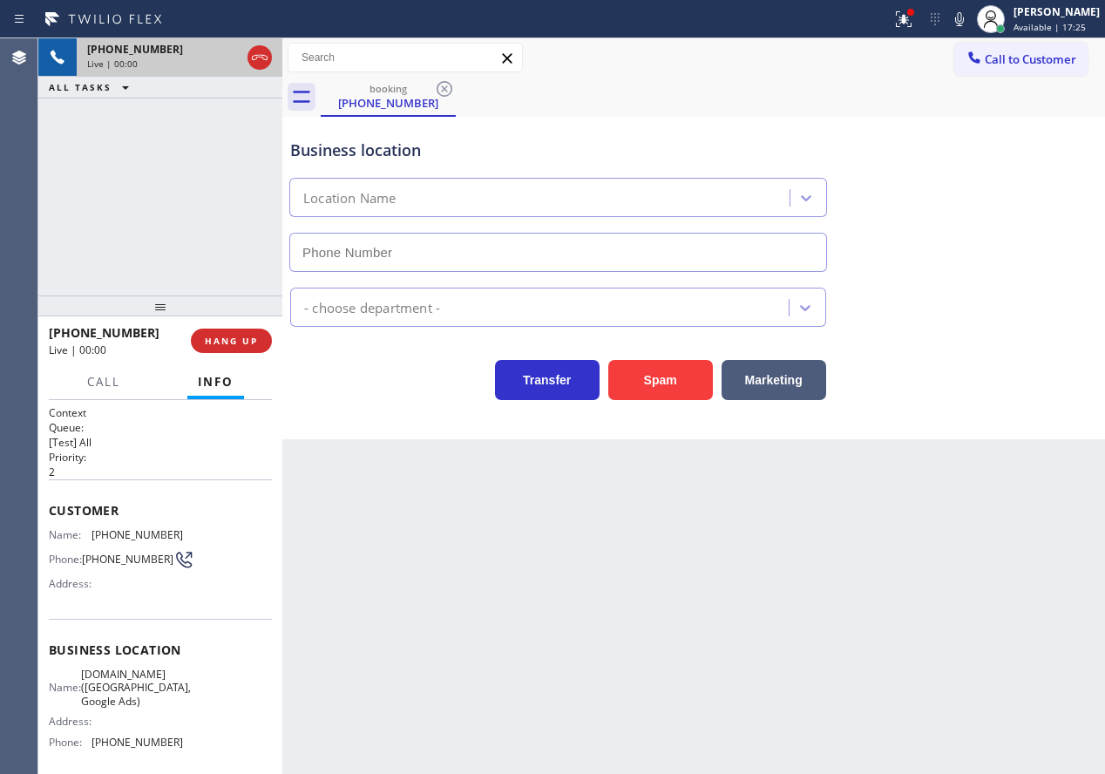
type input "[PHONE_NUMBER]"
click at [126, 708] on span "[DOMAIN_NAME] ([GEOGRAPHIC_DATA], Google Ads)" at bounding box center [136, 688] width 110 height 40
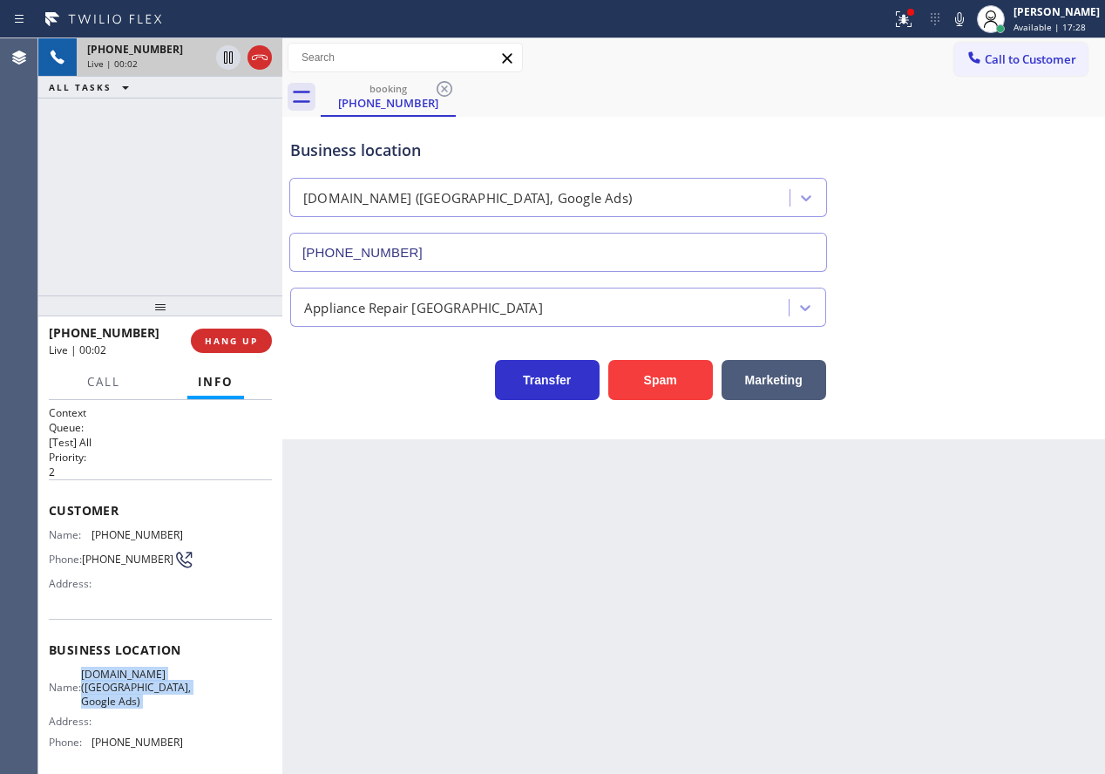
click at [126, 708] on span "[DOMAIN_NAME] ([GEOGRAPHIC_DATA], Google Ads)" at bounding box center [136, 688] width 110 height 40
copy span "[DOMAIN_NAME] ([GEOGRAPHIC_DATA], Google Ads)"
click at [587, 238] on input "[PHONE_NUMBER]" at bounding box center [558, 252] width 538 height 39
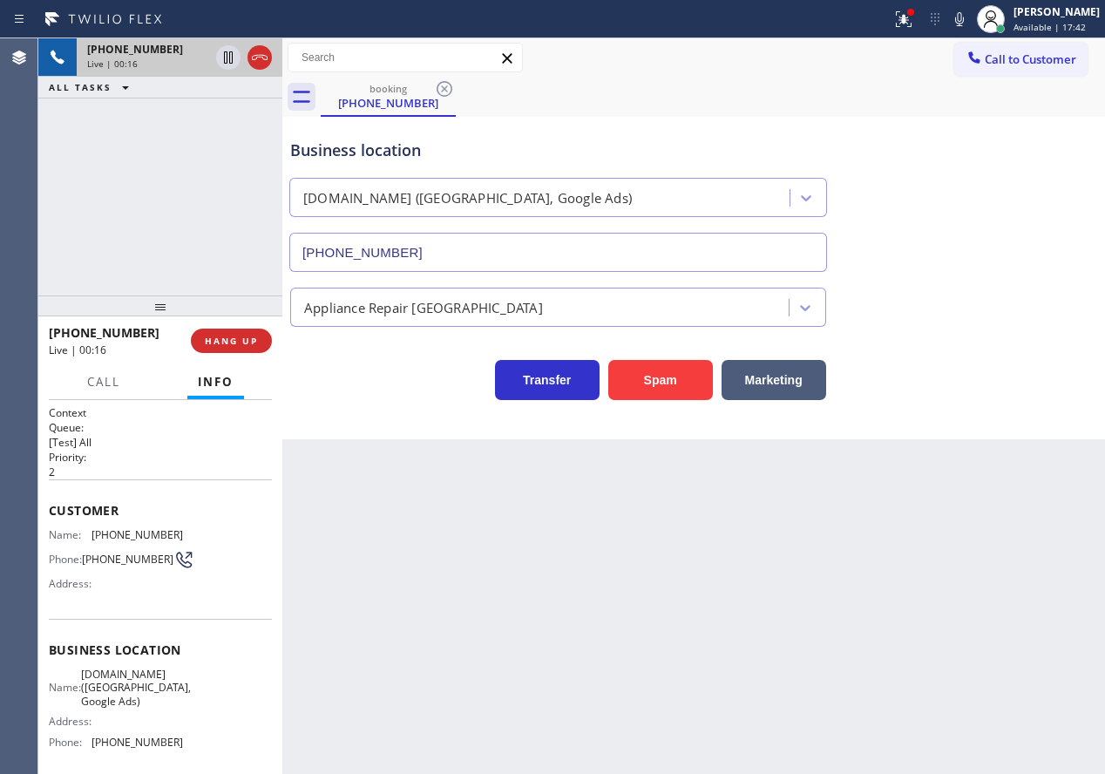
drag, startPoint x: 923, startPoint y: 513, endPoint x: 914, endPoint y: 509, distance: 9.7
click at [923, 513] on div "Back to Dashboard Change Sender ID Customers Technicians Select a contact Outbo…" at bounding box center [693, 405] width 823 height 735
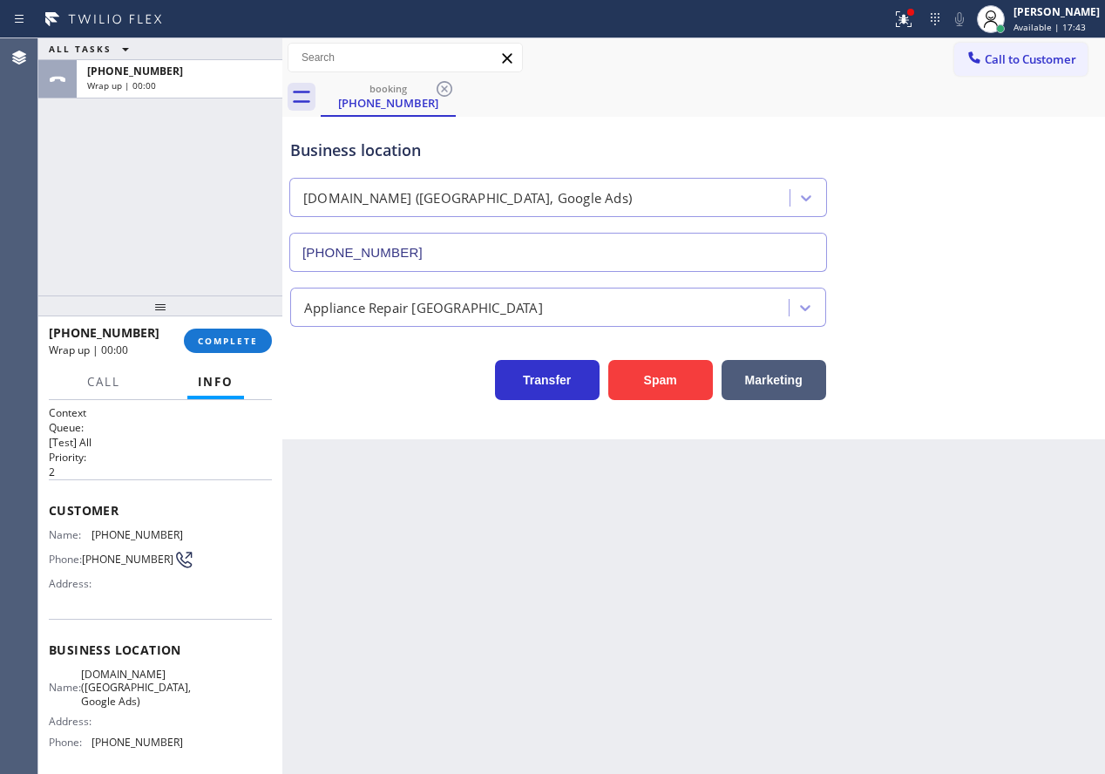
click at [244, 344] on span "COMPLETE" at bounding box center [228, 341] width 60 height 12
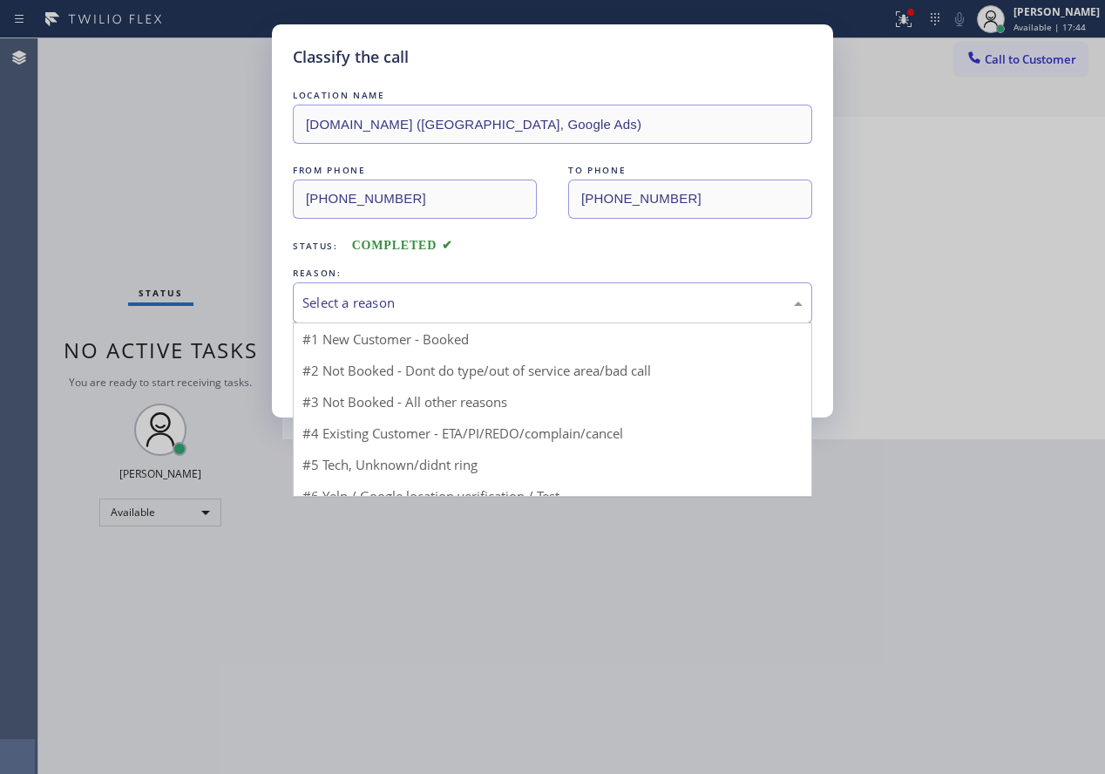
click at [468, 299] on div "Select a reason" at bounding box center [552, 303] width 500 height 20
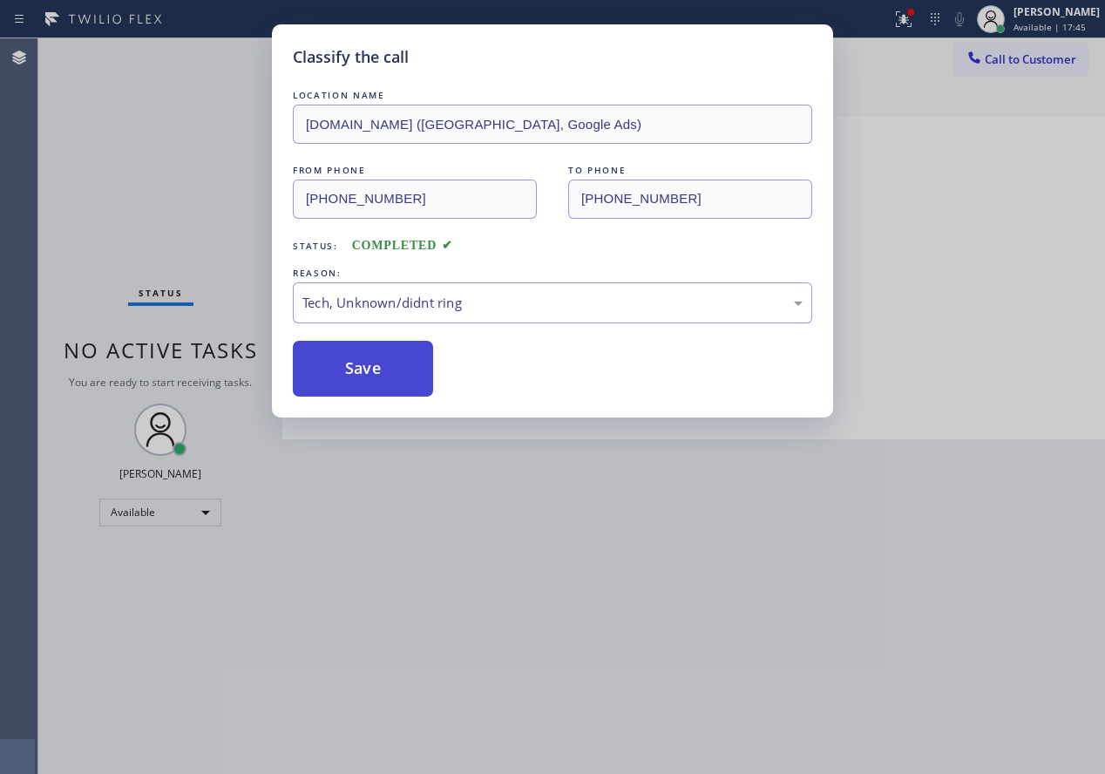
click at [391, 394] on button "Save" at bounding box center [363, 369] width 140 height 56
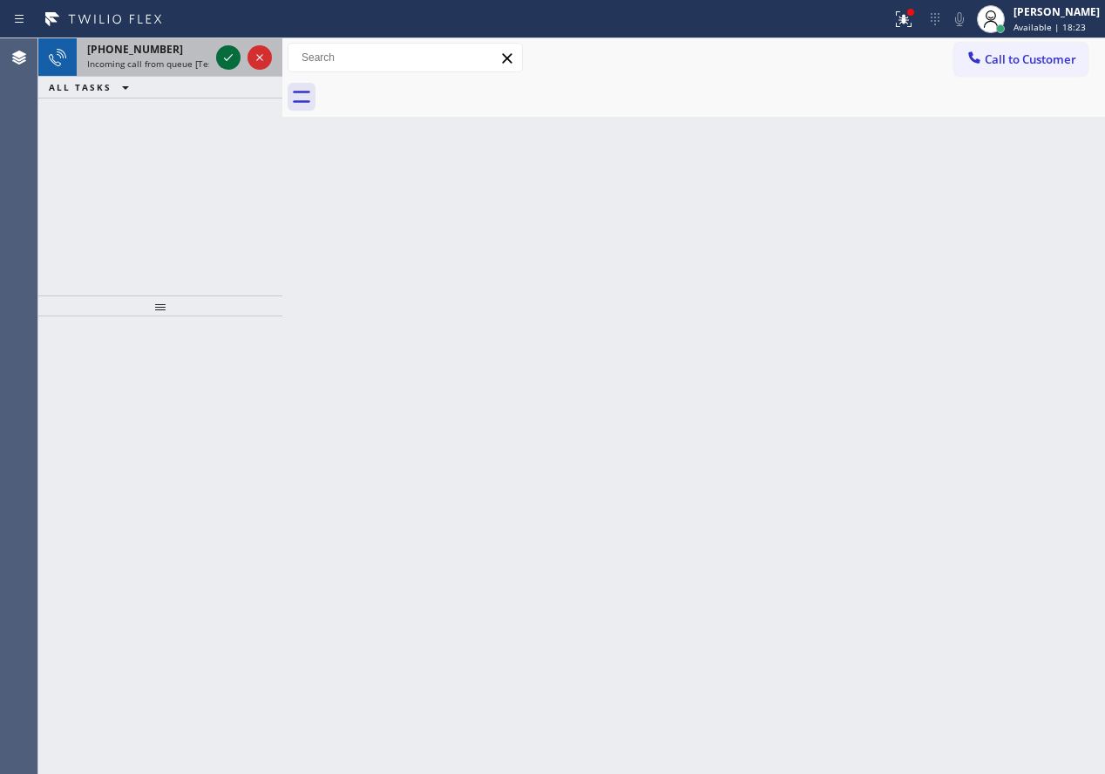
click at [229, 51] on icon at bounding box center [228, 57] width 21 height 21
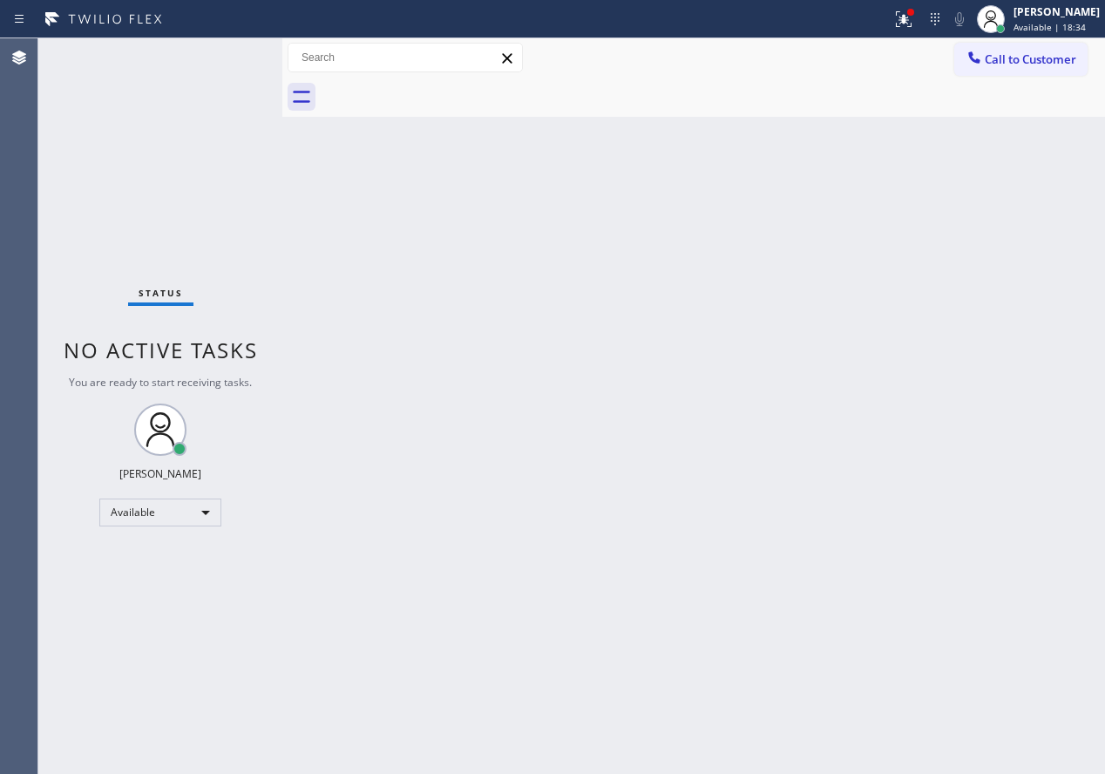
click at [898, 442] on div "Back to Dashboard Change Sender ID Customers Technicians Select a contact Outbo…" at bounding box center [693, 405] width 823 height 735
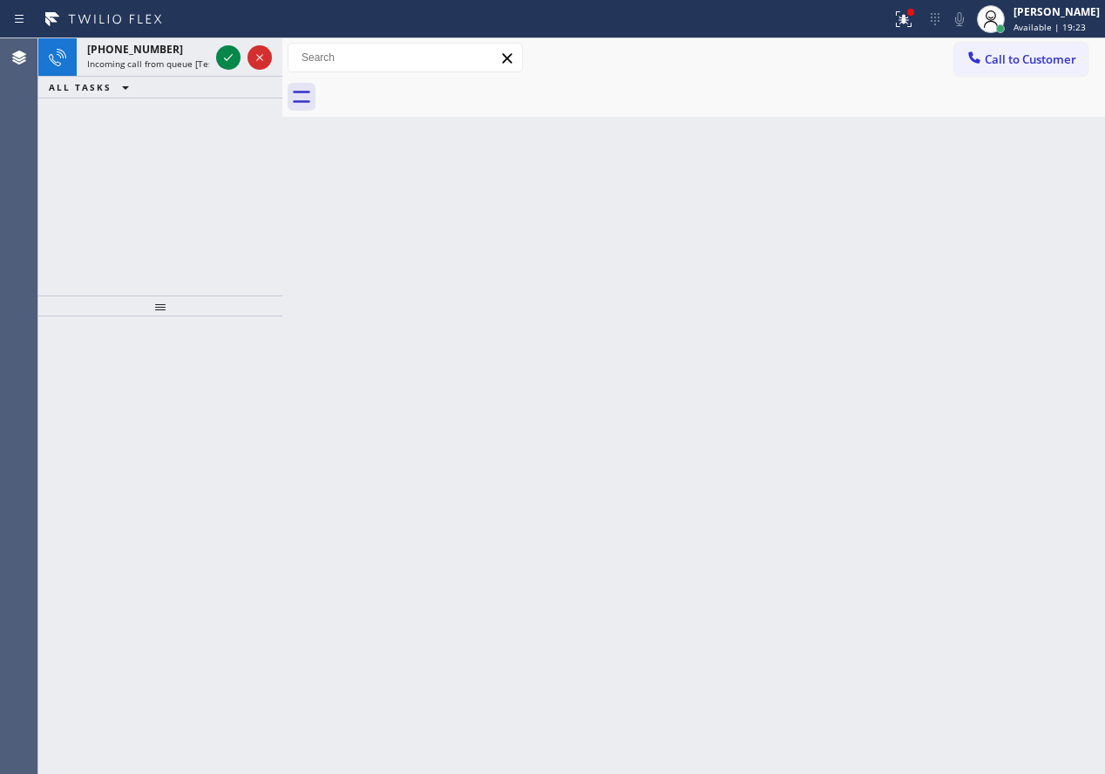
click at [959, 385] on div "Back to Dashboard Change Sender ID Customers Technicians Select a contact Outbo…" at bounding box center [693, 405] width 823 height 735
click at [220, 54] on icon at bounding box center [228, 57] width 21 height 21
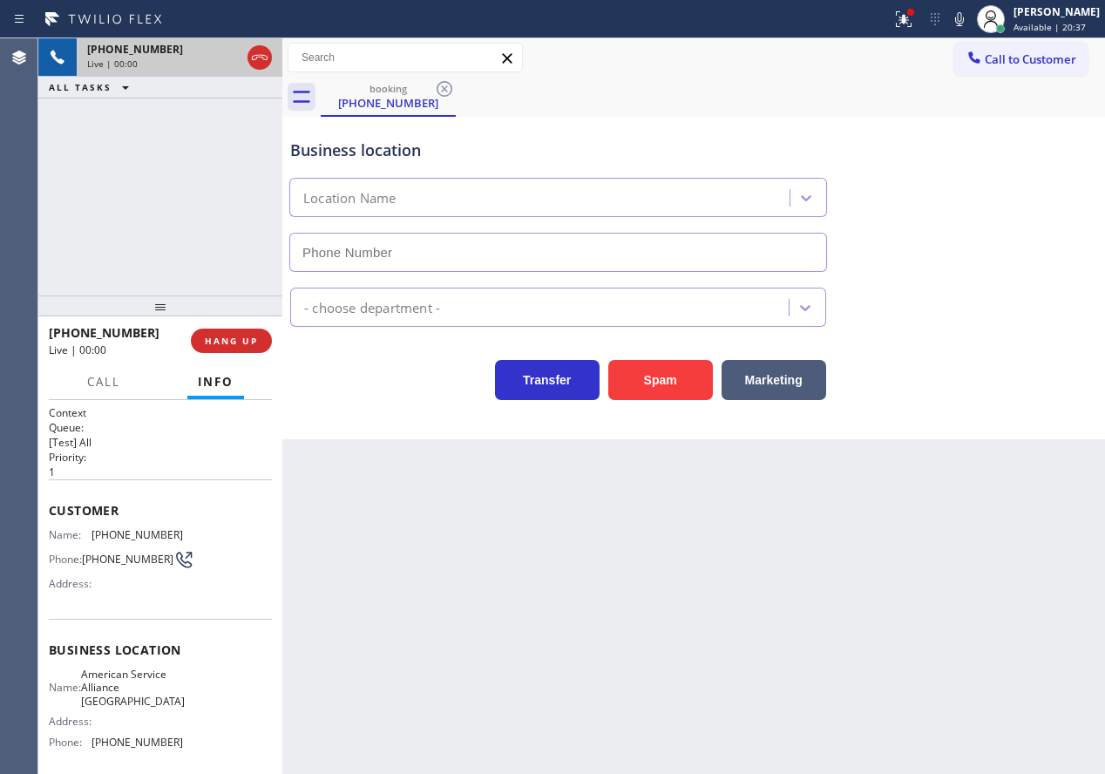
type input "[PHONE_NUMBER]"
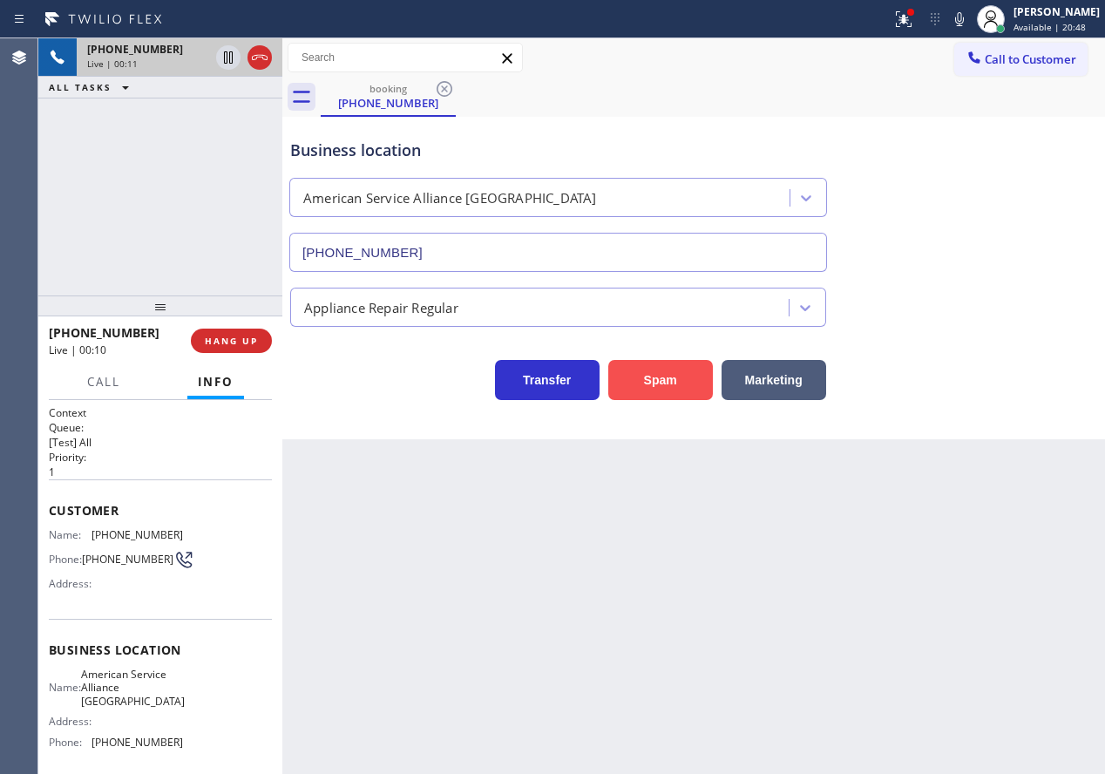
click at [672, 384] on button "Spam" at bounding box center [660, 380] width 105 height 40
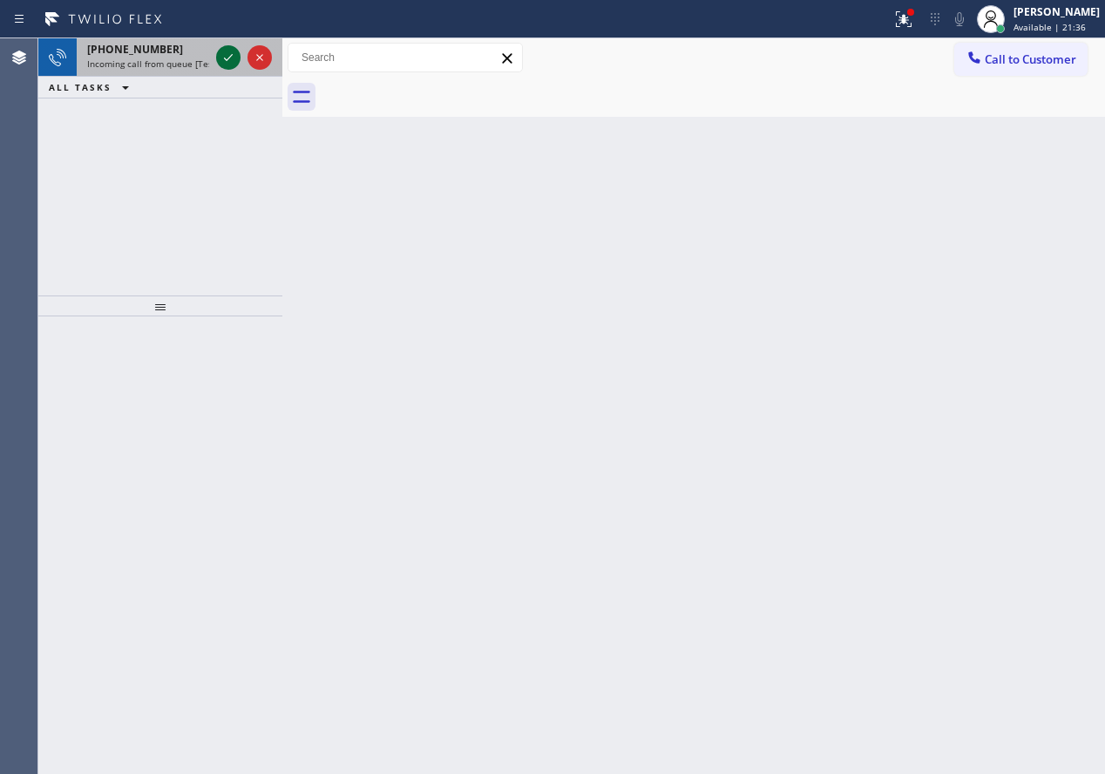
click at [221, 54] on icon at bounding box center [228, 57] width 21 height 21
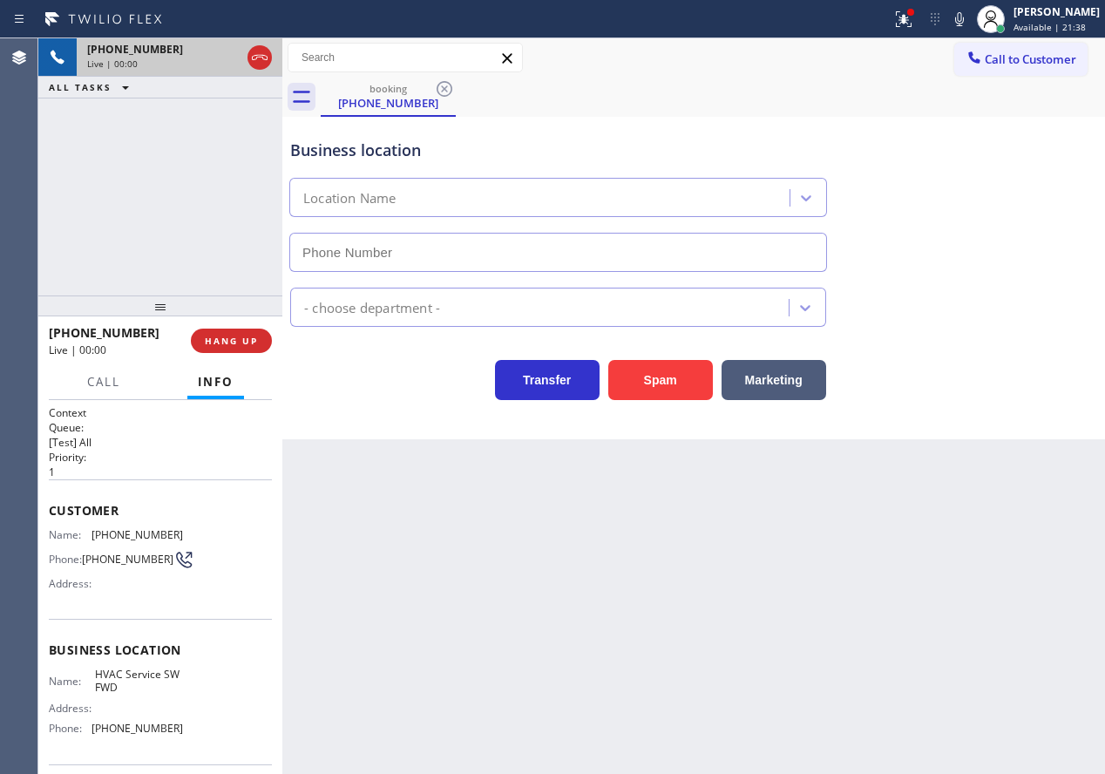
type input "[PHONE_NUMBER]"
click at [689, 377] on button "Spam" at bounding box center [660, 380] width 105 height 40
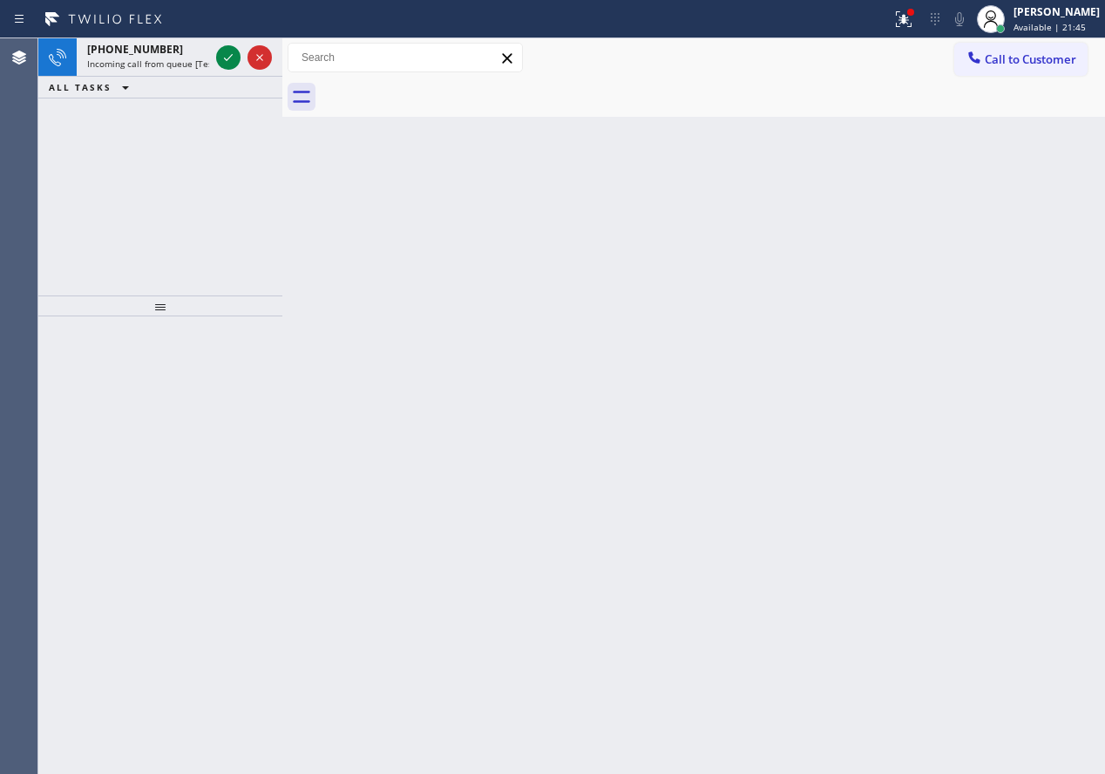
drag, startPoint x: 913, startPoint y: 368, endPoint x: 790, endPoint y: 246, distance: 173.2
click at [913, 368] on div "Back to Dashboard Change Sender ID Customers Technicians Select a contact Outbo…" at bounding box center [693, 405] width 823 height 735
click at [225, 57] on icon at bounding box center [228, 57] width 21 height 21
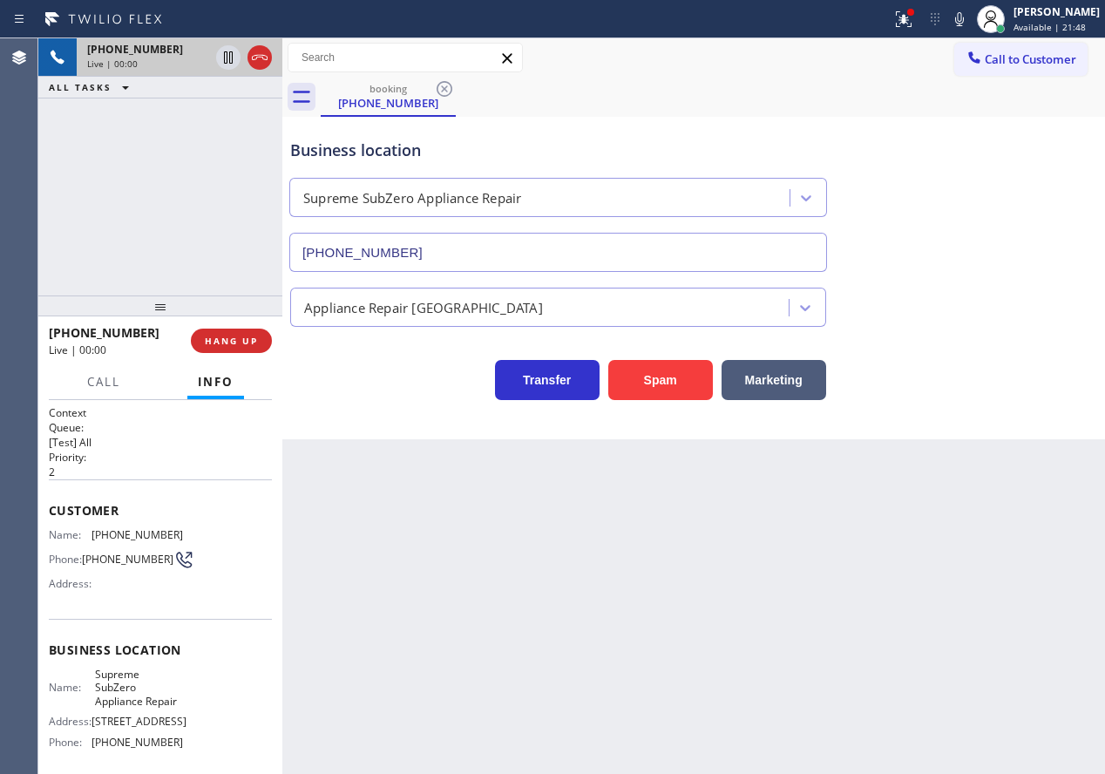
type input "[PHONE_NUMBER]"
click at [125, 699] on span "Supreme SubZero Appliance Repair" at bounding box center [138, 688] width 87 height 40
copy span "Supreme SubZero Appliance Repair"
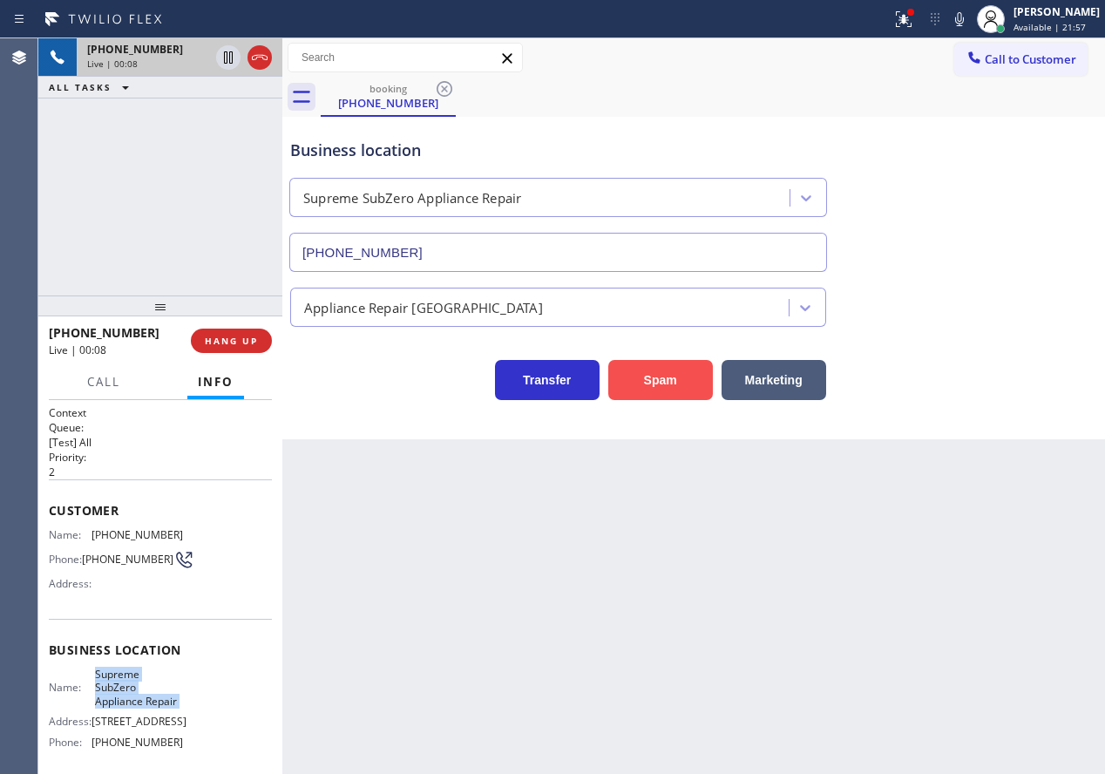
drag, startPoint x: 668, startPoint y: 392, endPoint x: 702, endPoint y: 393, distance: 34.0
click at [668, 392] on button "Spam" at bounding box center [660, 380] width 105 height 40
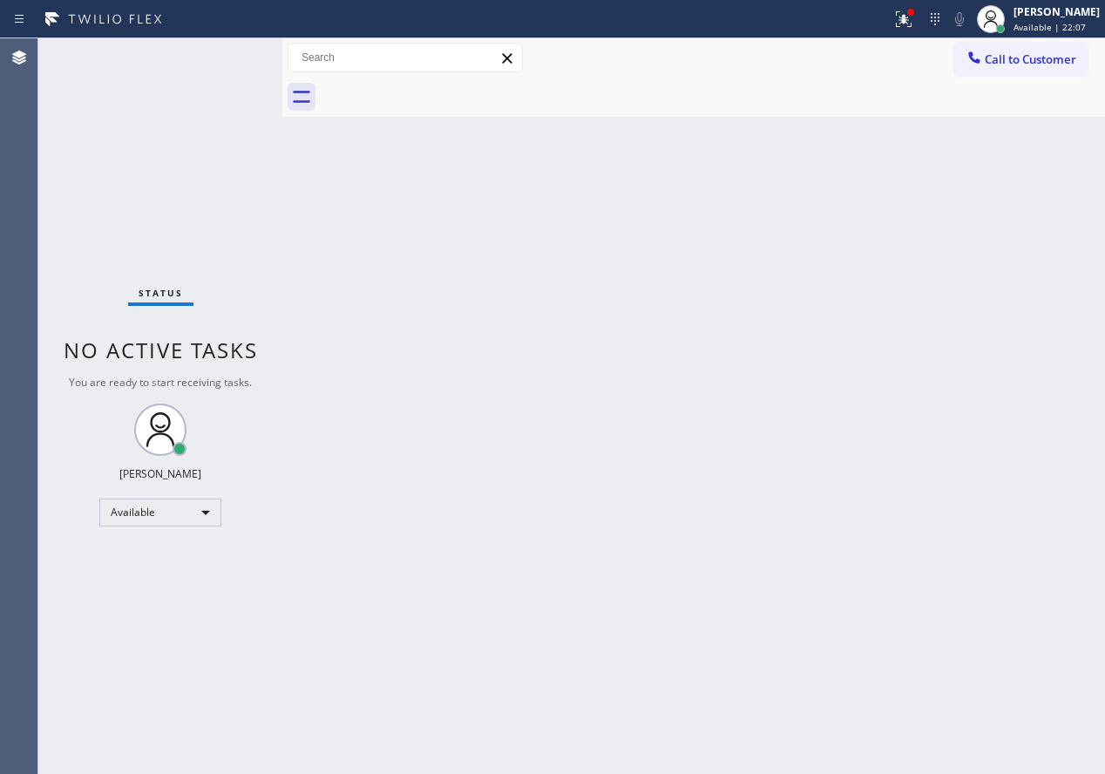
click at [942, 434] on div "Back to Dashboard Change Sender ID Customers Technicians Select a contact Outbo…" at bounding box center [693, 405] width 823 height 735
click at [638, 773] on html "Status report Issue detected This issue could affect your workflow. Please cont…" at bounding box center [552, 387] width 1105 height 774
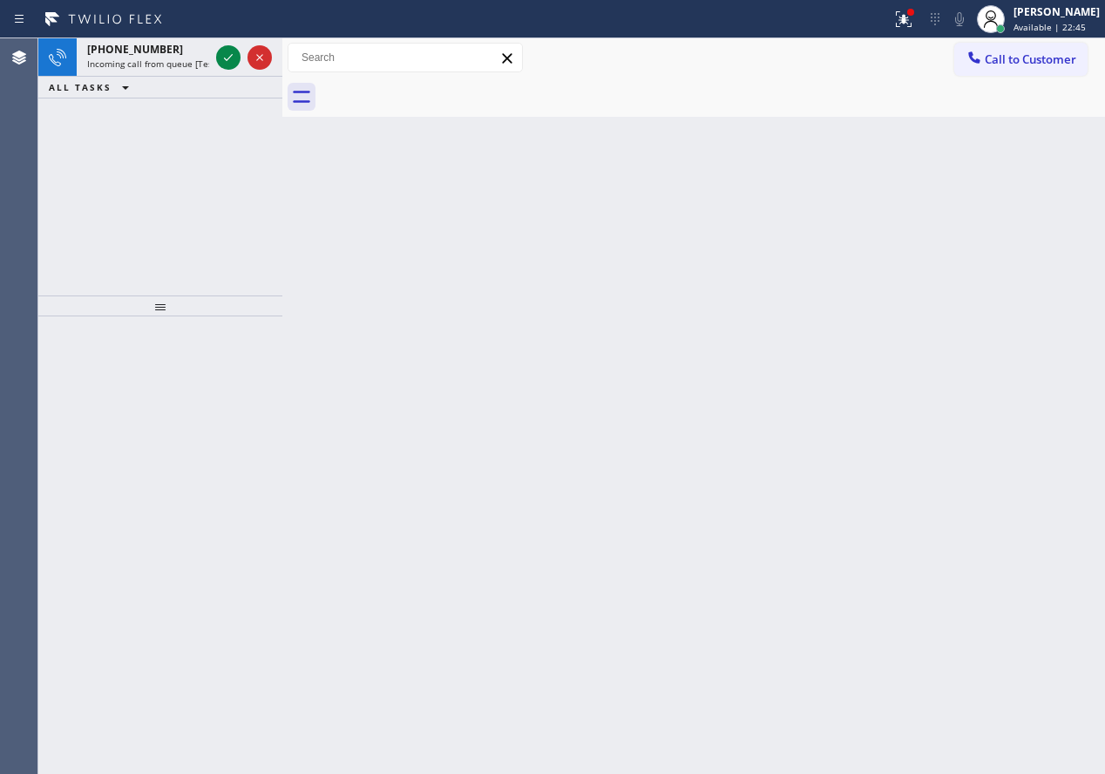
click at [1027, 300] on div "Back to Dashboard Change Sender ID Customers Technicians Select a contact Outbo…" at bounding box center [693, 405] width 823 height 735
click at [231, 62] on icon at bounding box center [228, 57] width 21 height 21
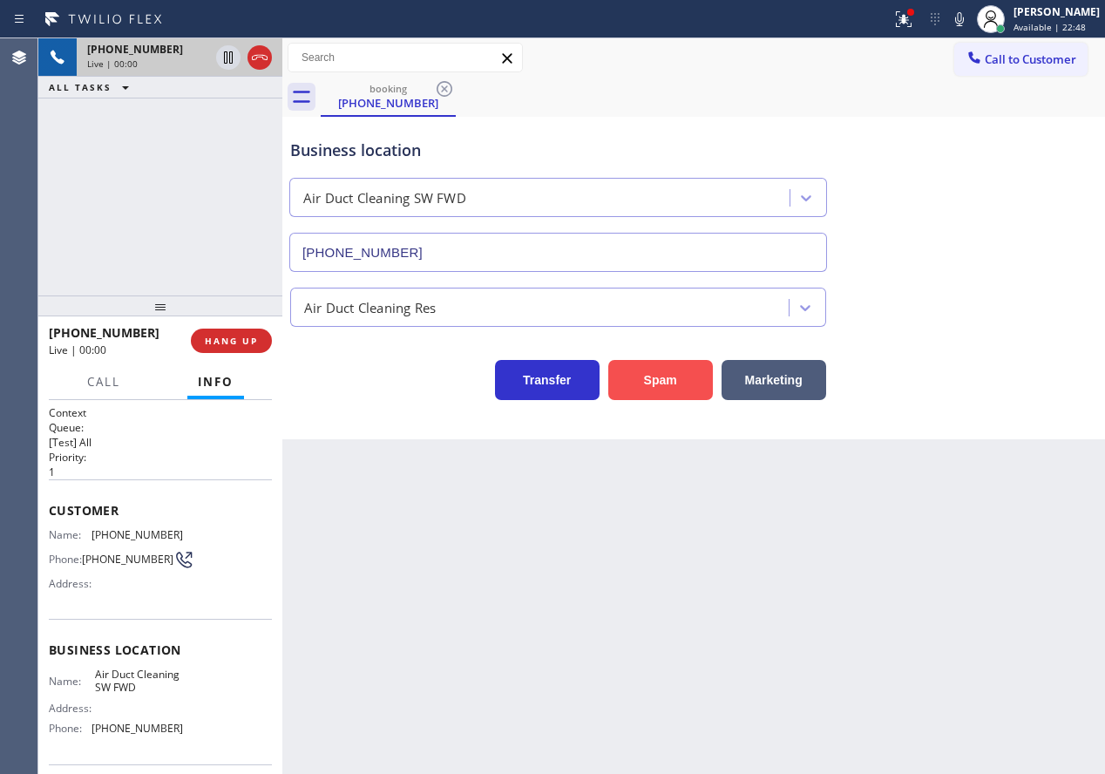
type input "[PHONE_NUMBER]"
click at [636, 380] on button "Spam" at bounding box center [660, 380] width 105 height 40
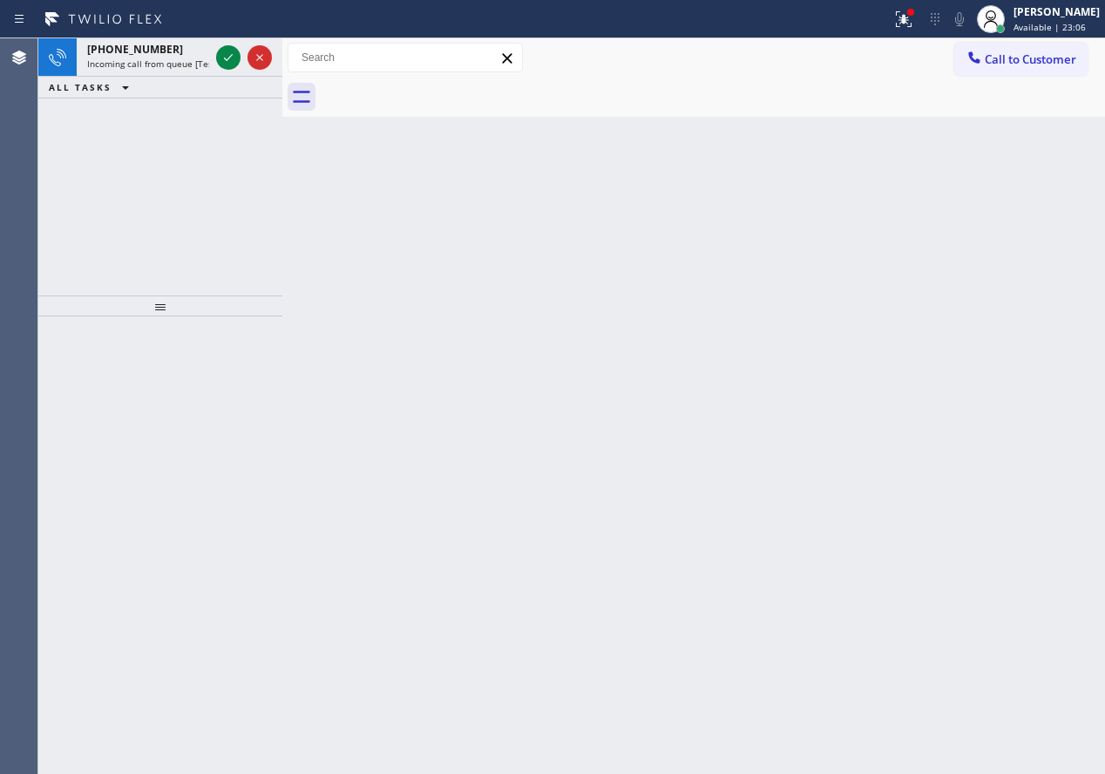
drag, startPoint x: 932, startPoint y: 183, endPoint x: 668, endPoint y: 150, distance: 267.0
click at [932, 183] on div "Back to Dashboard Change Sender ID Customers Technicians Select a contact Outbo…" at bounding box center [693, 405] width 823 height 735
click at [232, 62] on icon at bounding box center [228, 57] width 21 height 21
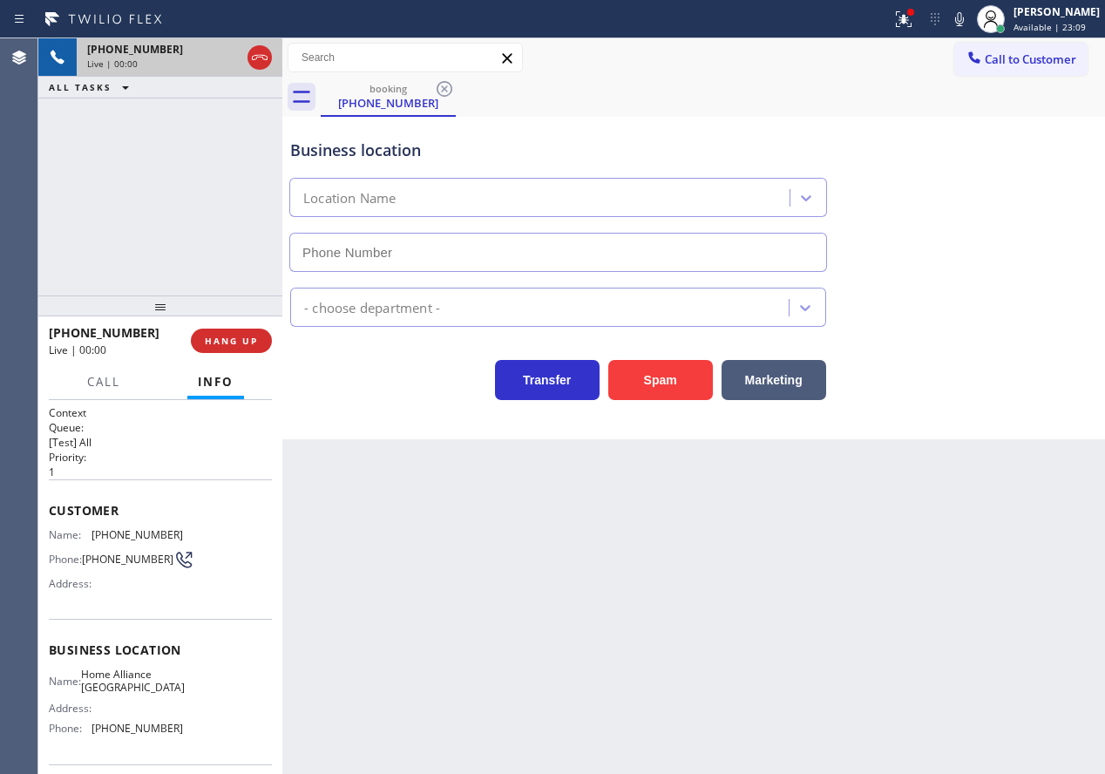
type input "[PHONE_NUMBER]"
click at [966, 506] on div "Back to Dashboard Change Sender ID Customers Technicians Select a contact Outbo…" at bounding box center [693, 405] width 823 height 735
click at [236, 339] on span "HANG UP" at bounding box center [231, 341] width 53 height 12
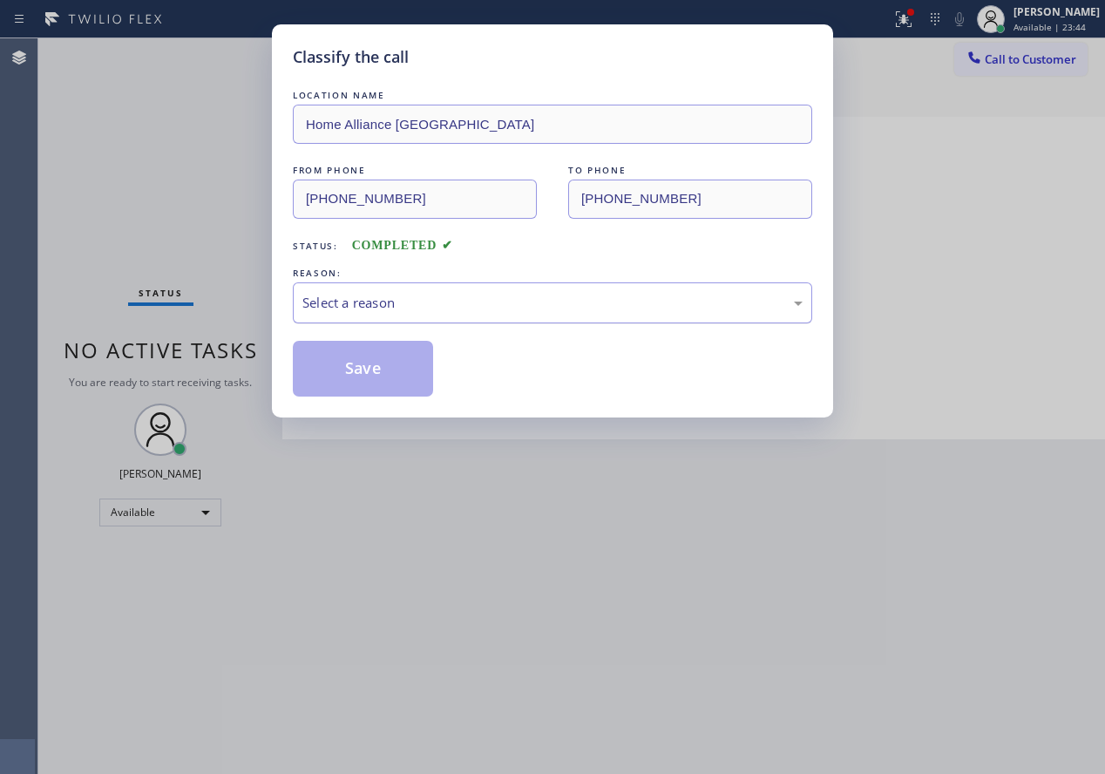
click at [426, 295] on div "Select a reason" at bounding box center [552, 303] width 500 height 20
click at [371, 369] on button "Save" at bounding box center [363, 369] width 140 height 56
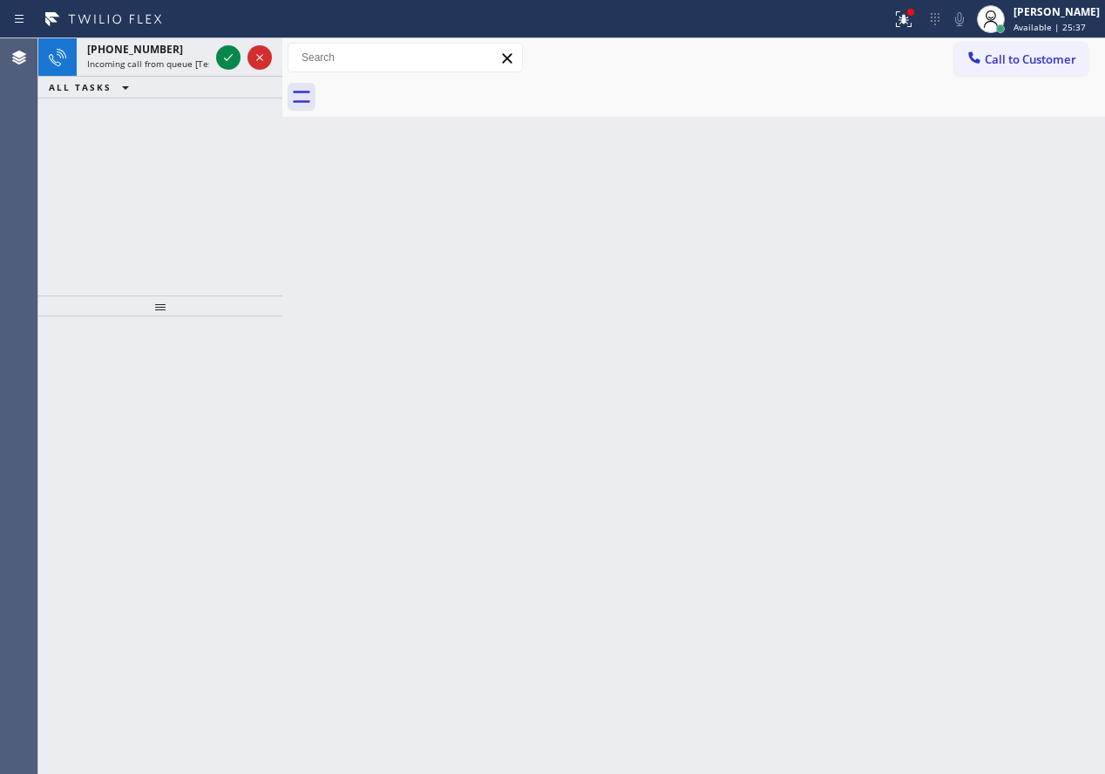
click at [926, 386] on div "Back to Dashboard Change Sender ID Customers Technicians Select a contact Outbo…" at bounding box center [693, 405] width 823 height 735
click at [228, 64] on icon at bounding box center [228, 57] width 21 height 21
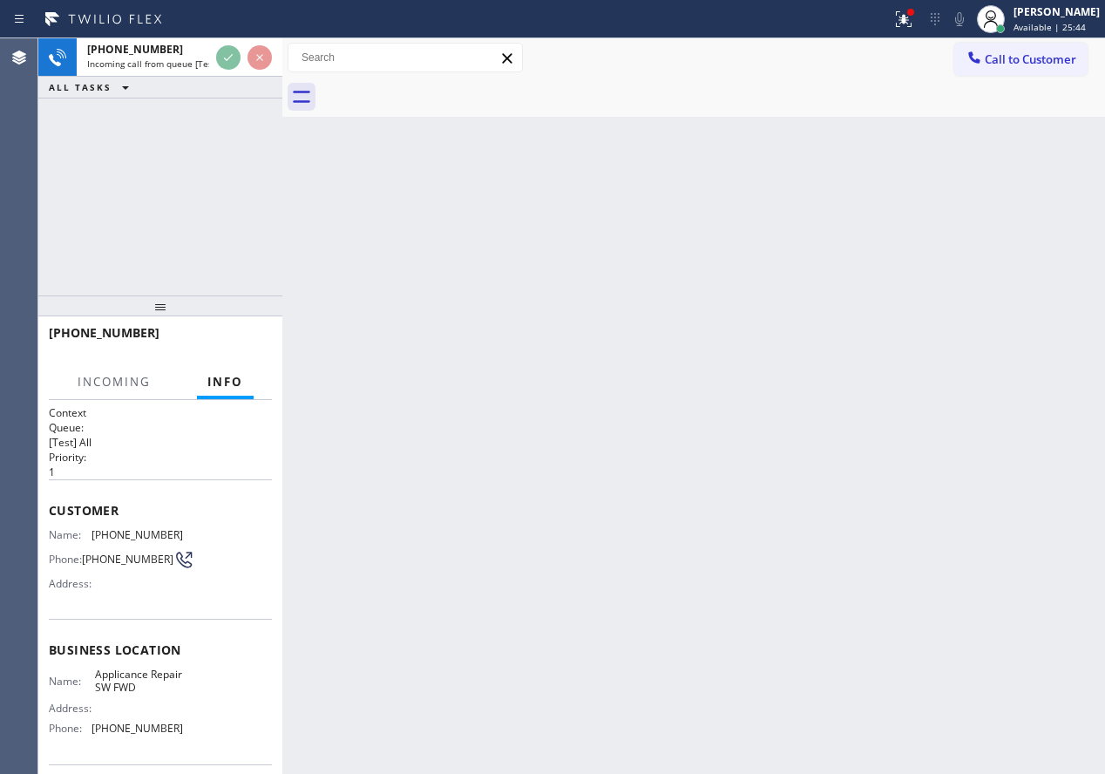
click at [980, 497] on div "Back to Dashboard Change Sender ID Customers Technicians Select a contact Outbo…" at bounding box center [693, 405] width 823 height 735
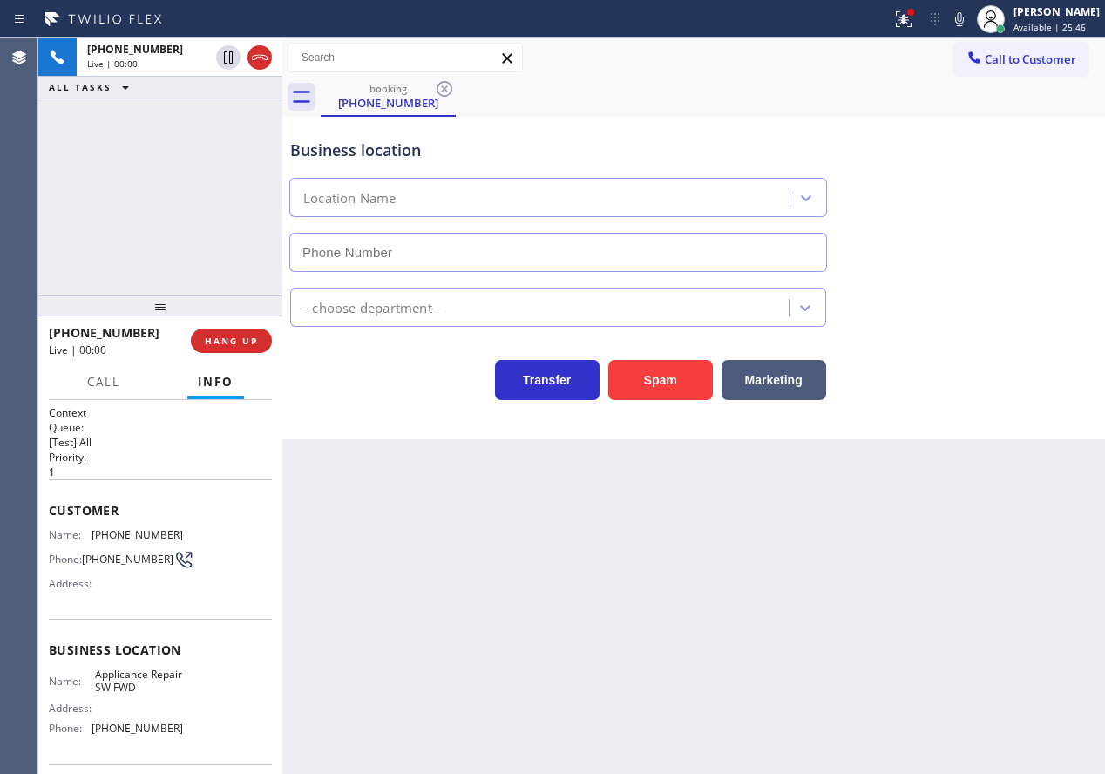
type input "[PHONE_NUMBER]"
click at [130, 695] on span "Applicance Repair SW FWD" at bounding box center [138, 681] width 87 height 27
copy span "Applicance Repair SW FWD"
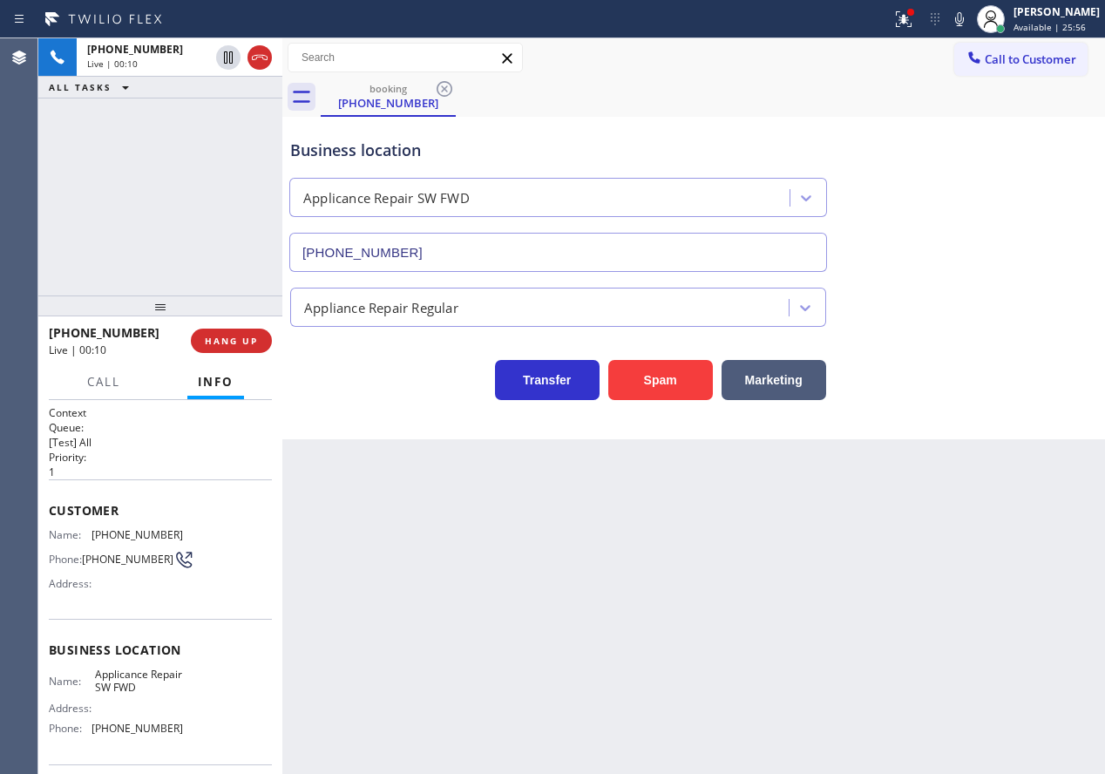
click at [519, 239] on input "[PHONE_NUMBER]" at bounding box center [558, 252] width 538 height 39
click at [125, 523] on div "Customer Name: [PHONE_NUMBER] Phone: [PHONE_NUMBER] Address:" at bounding box center [160, 548] width 223 height 139
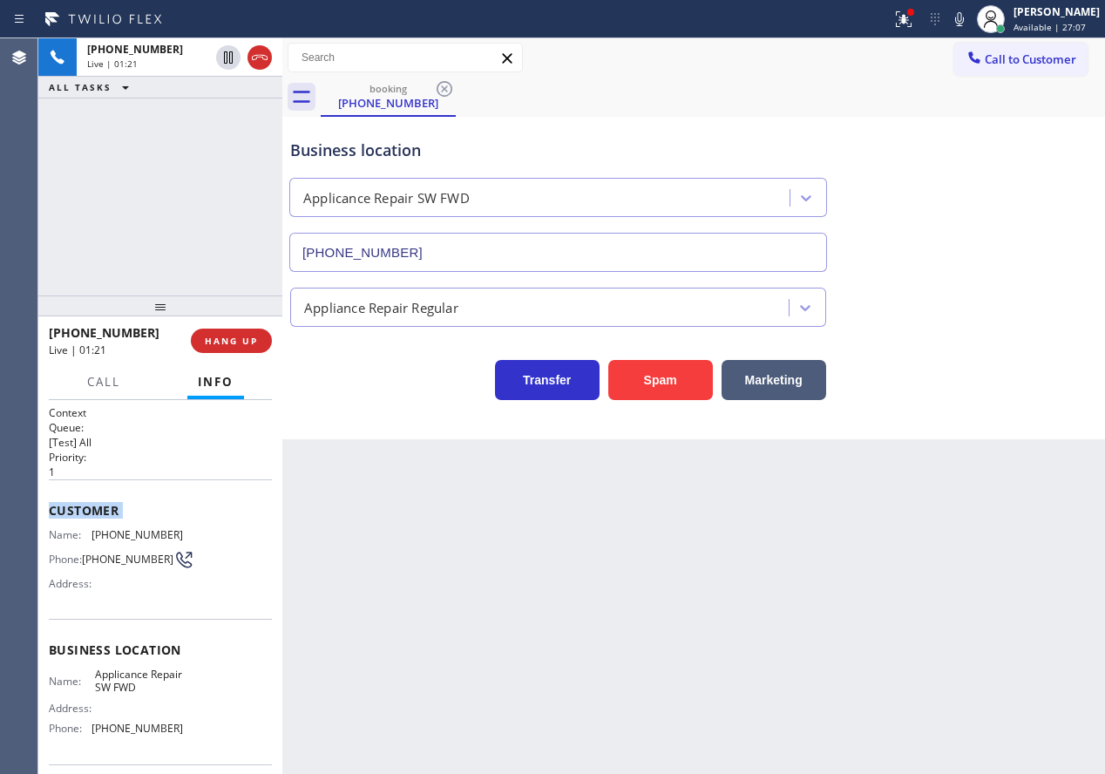
click at [125, 523] on div "Customer Name: [PHONE_NUMBER] Phone: [PHONE_NUMBER] Address:" at bounding box center [160, 548] width 223 height 139
click at [125, 537] on span "[PHONE_NUMBER]" at bounding box center [138, 534] width 92 height 13
copy span "[PHONE_NUMBER]"
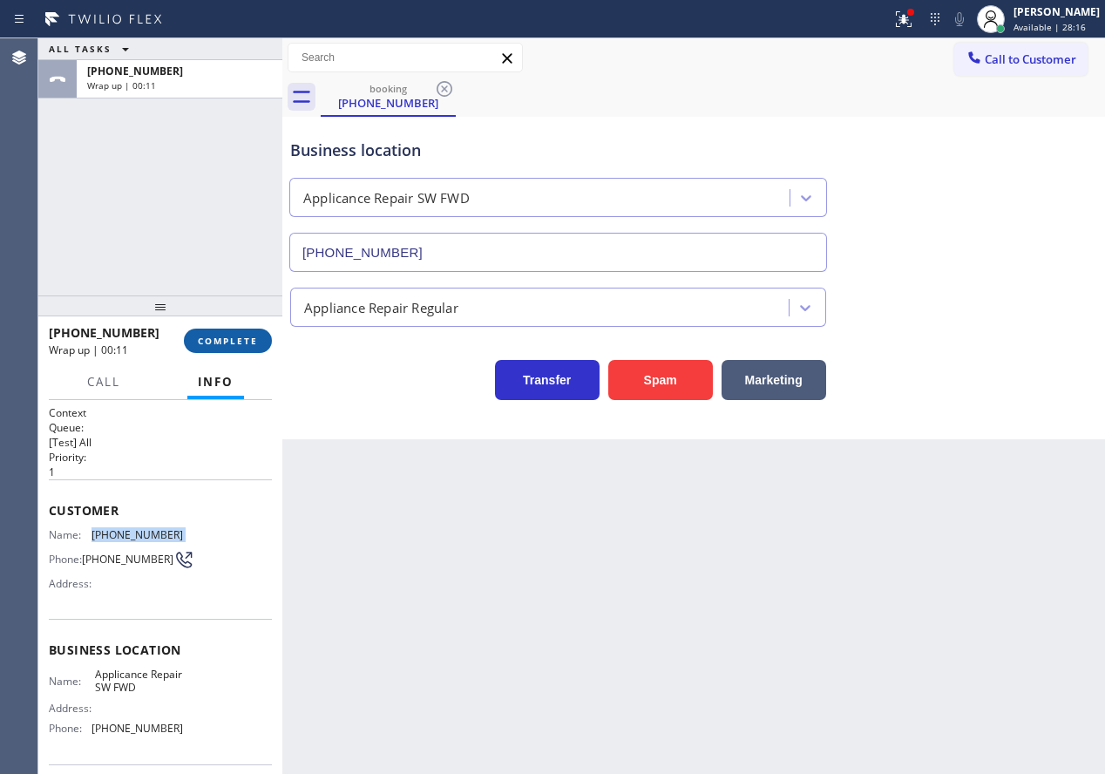
click at [263, 341] on button "COMPLETE" at bounding box center [228, 341] width 88 height 24
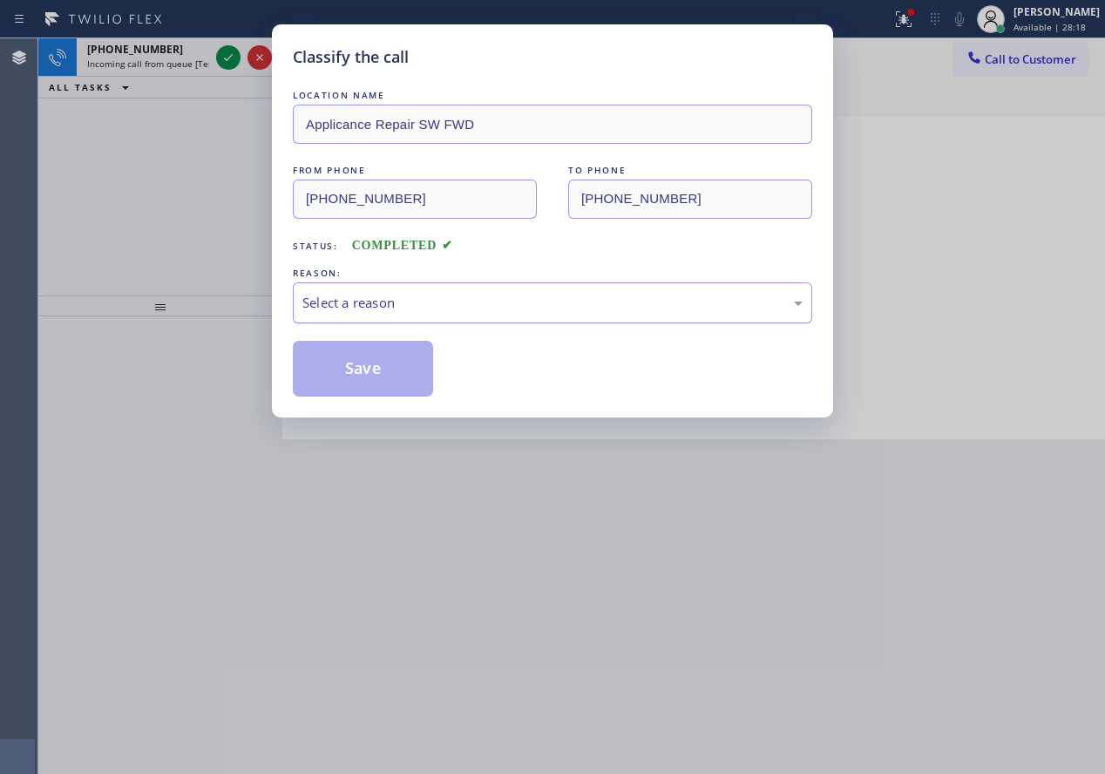
click at [440, 310] on div "Select a reason" at bounding box center [552, 303] width 500 height 20
click at [350, 370] on button "Save" at bounding box center [363, 369] width 140 height 56
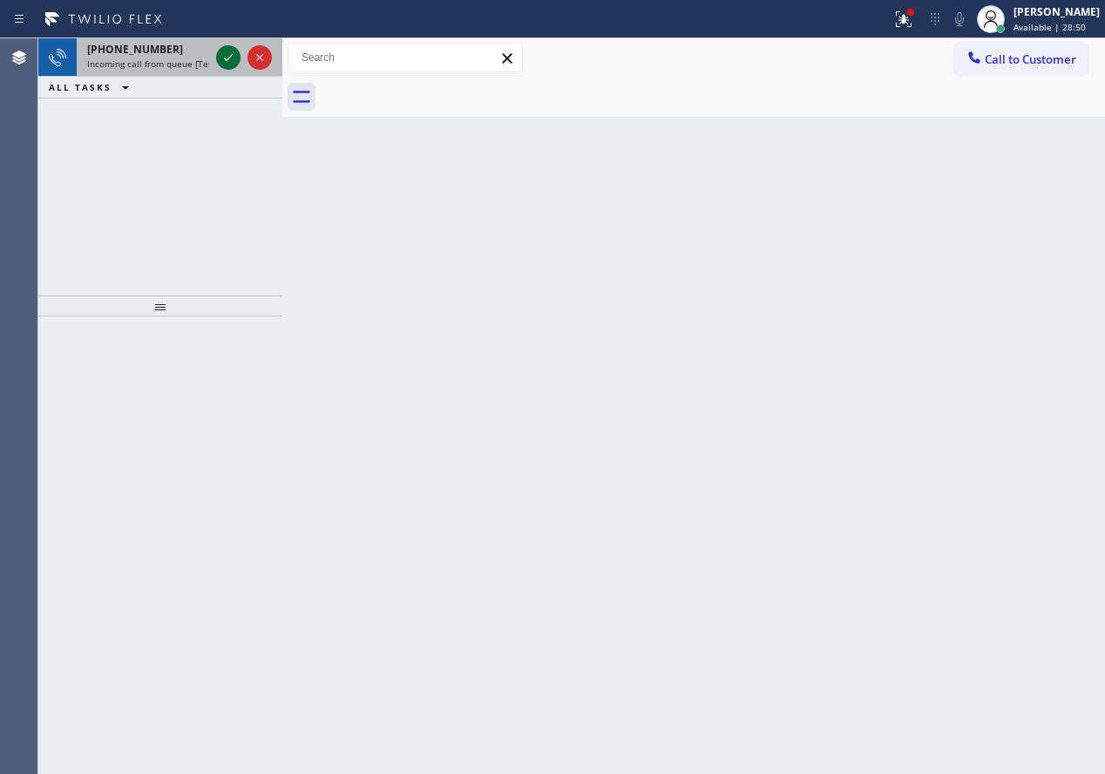
click at [230, 55] on icon at bounding box center [228, 57] width 21 height 21
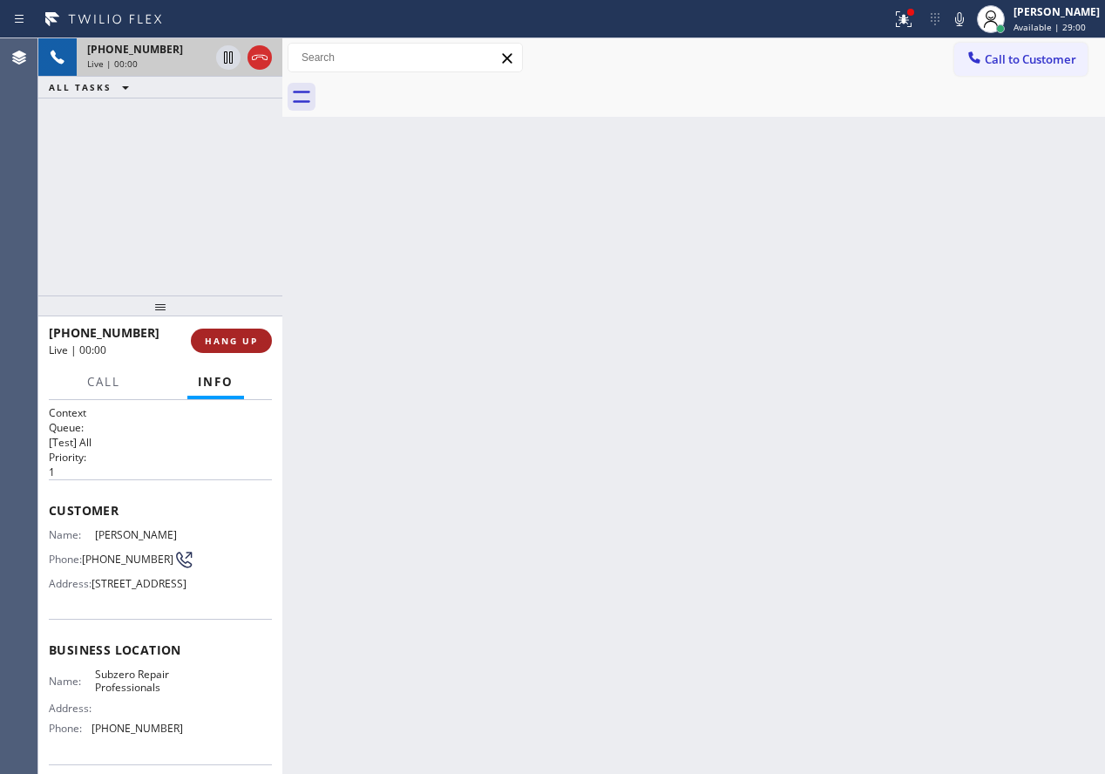
click at [233, 338] on span "HANG UP" at bounding box center [231, 341] width 53 height 12
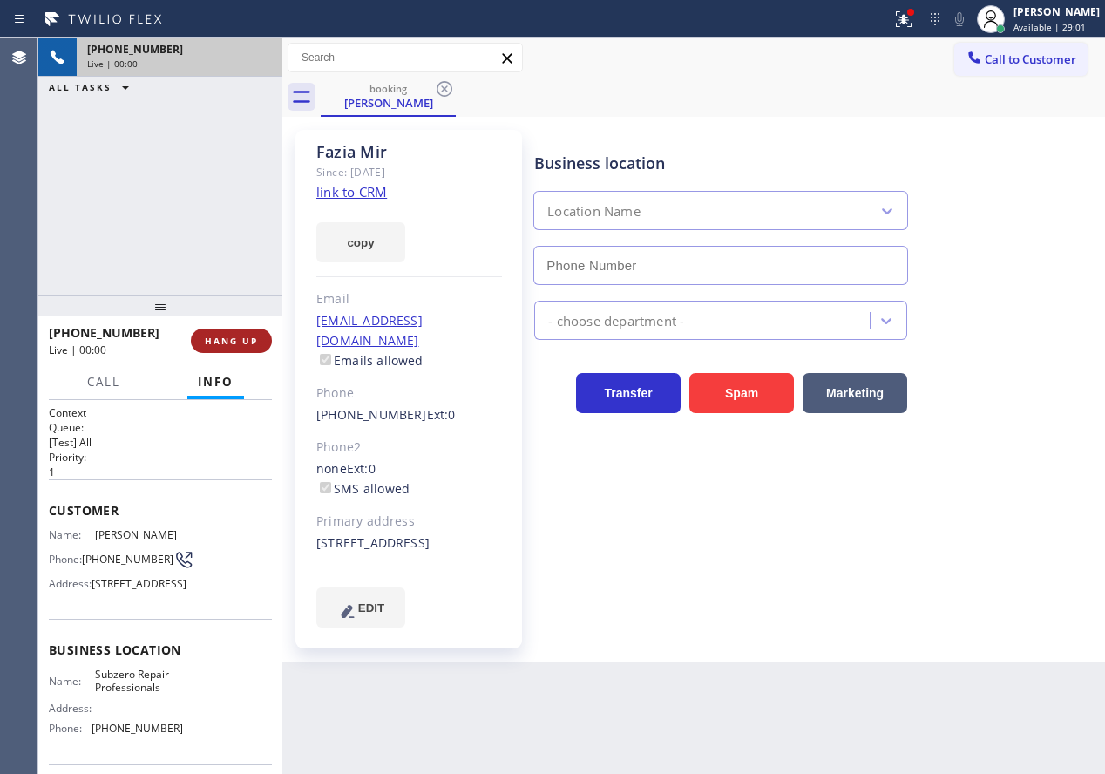
type input "[PHONE_NUMBER]"
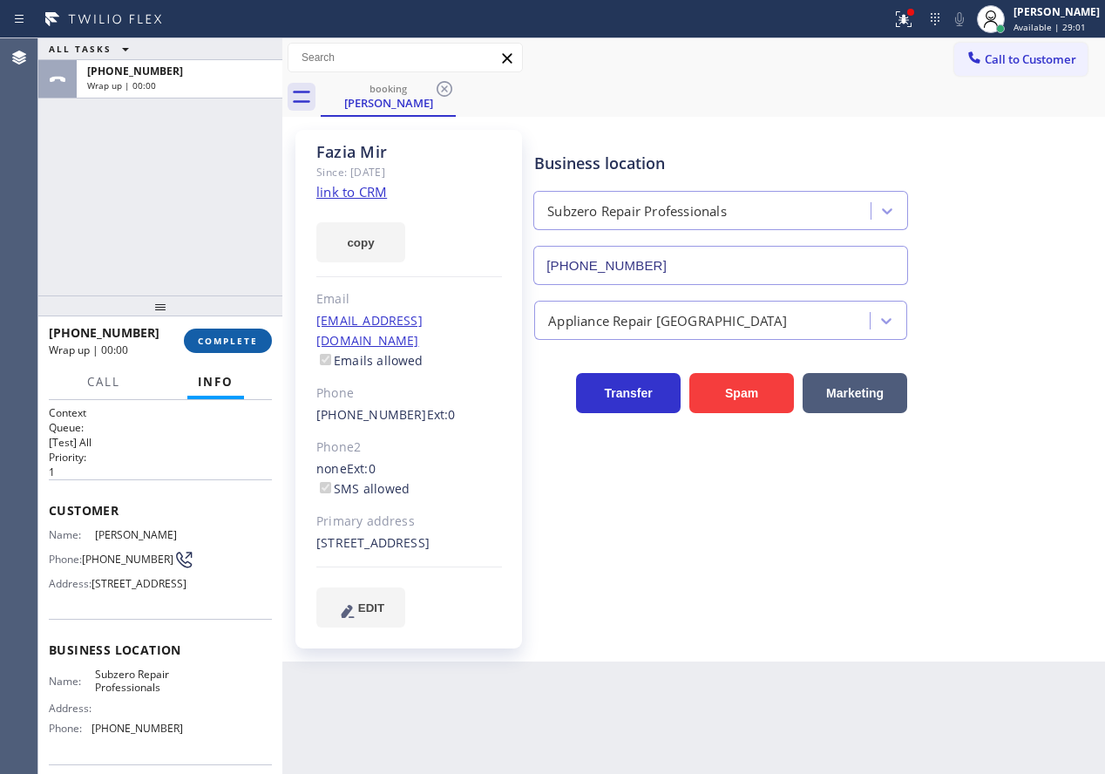
click at [233, 338] on span "COMPLETE" at bounding box center [228, 341] width 60 height 12
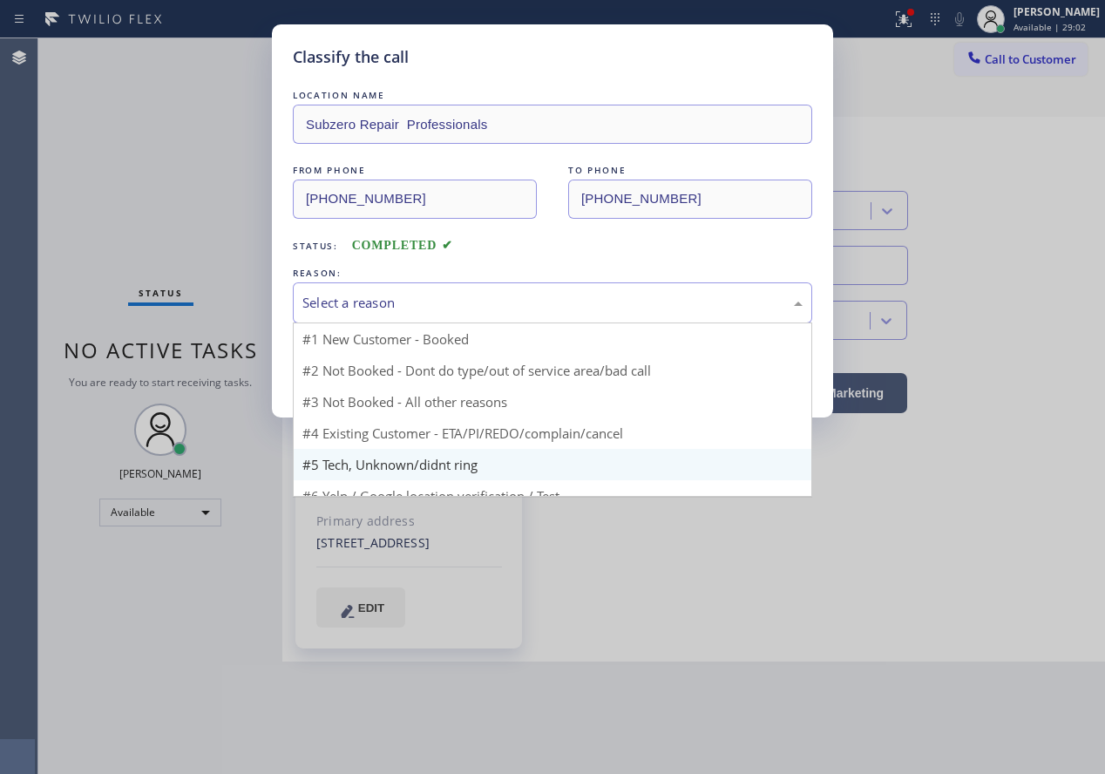
drag, startPoint x: 389, startPoint y: 305, endPoint x: 387, endPoint y: 439, distance: 134.2
click at [389, 308] on div "Select a reason" at bounding box center [552, 303] width 500 height 20
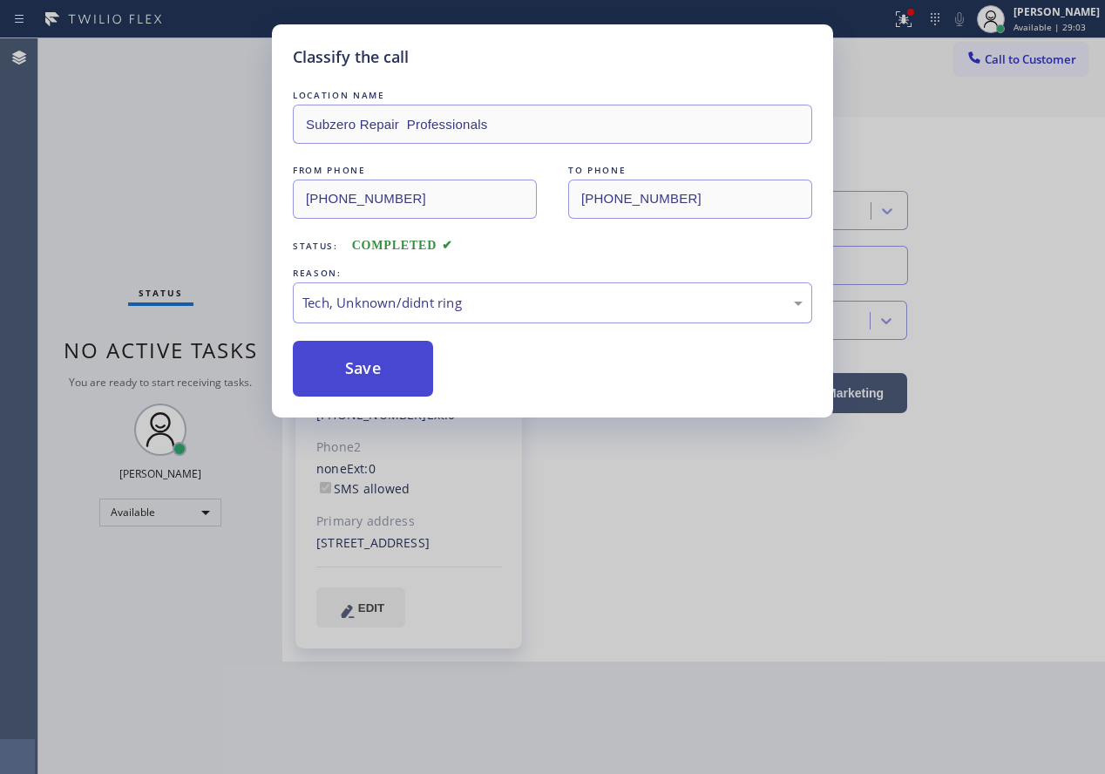
drag, startPoint x: 386, startPoint y: 369, endPoint x: 703, endPoint y: 14, distance: 475.8
click at [387, 367] on button "Save" at bounding box center [363, 369] width 140 height 56
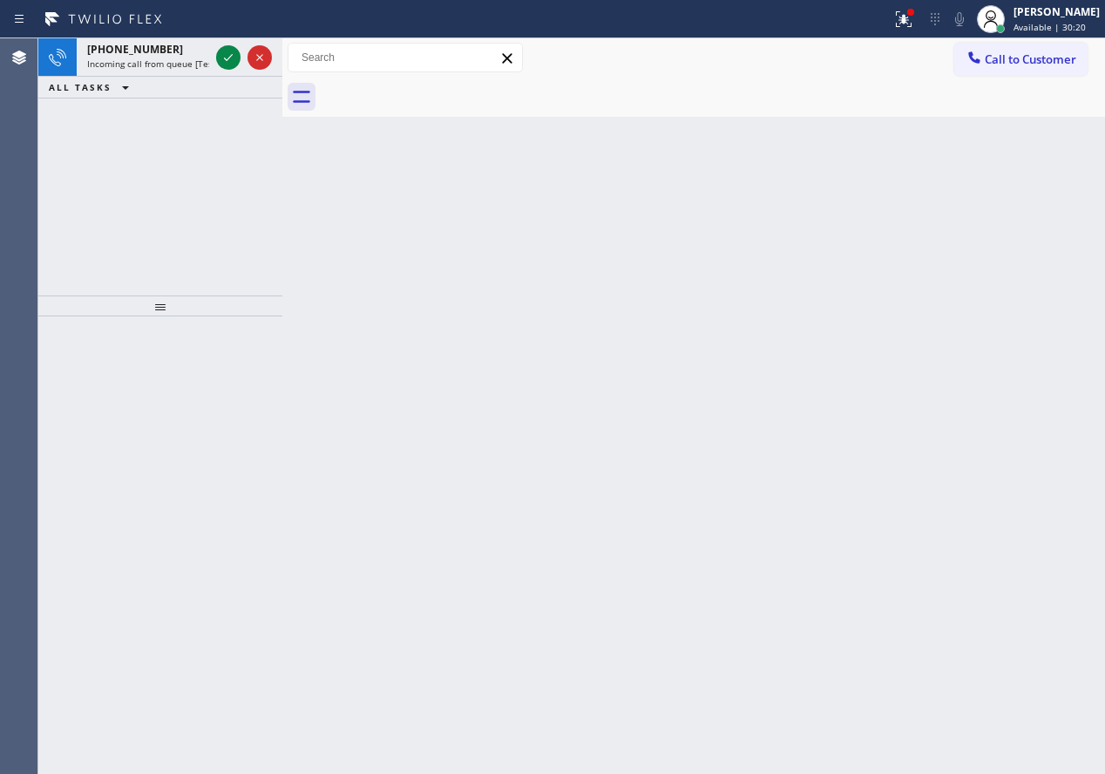
click at [971, 354] on div "Back to Dashboard Change Sender ID Customers Technicians Select a contact Outbo…" at bounding box center [693, 405] width 823 height 735
click at [226, 62] on icon at bounding box center [228, 57] width 21 height 21
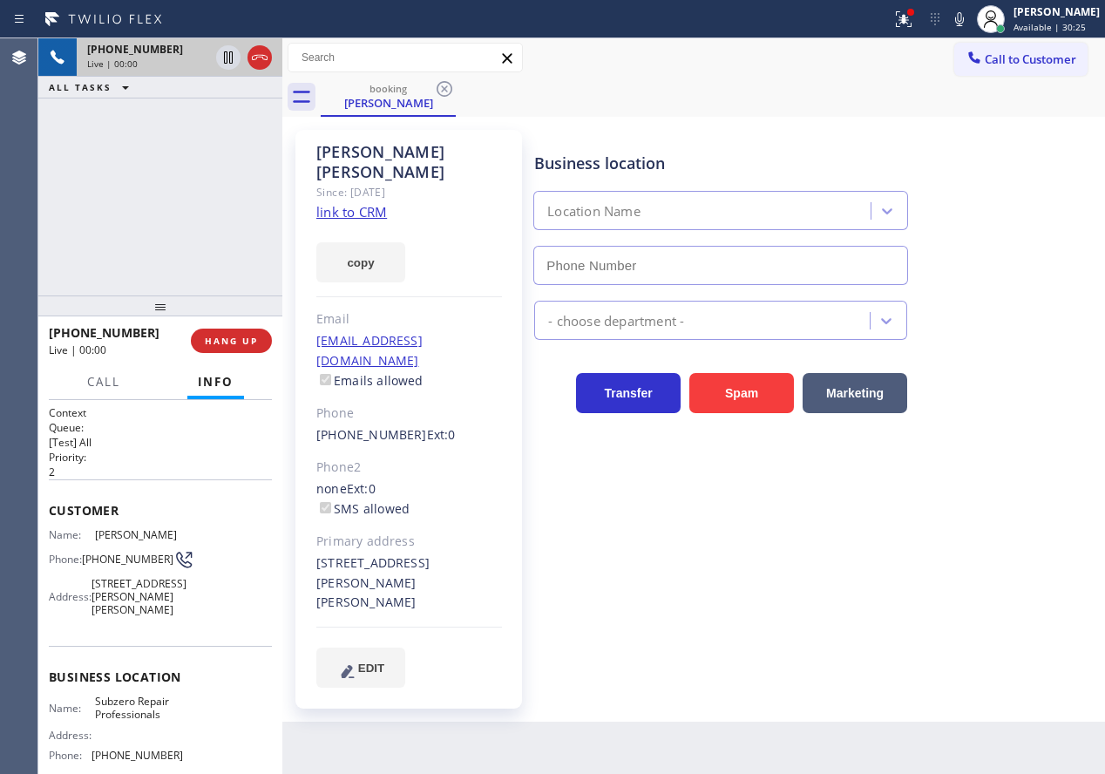
type input "[PHONE_NUMBER]"
click at [338, 203] on link "link to CRM" at bounding box center [351, 211] width 71 height 17
click at [122, 713] on span "Subzero Repair Professionals" at bounding box center [138, 708] width 87 height 27
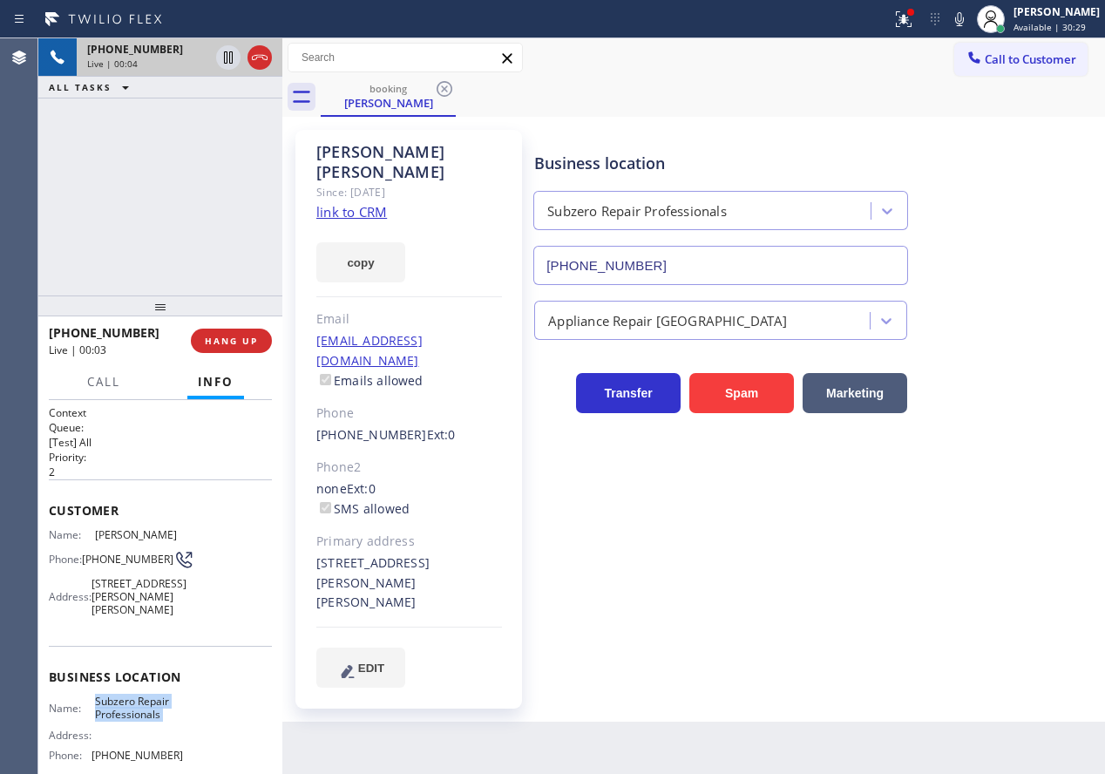
copy span "Subzero Repair Professionals"
click at [656, 277] on input "[PHONE_NUMBER]" at bounding box center [720, 265] width 375 height 39
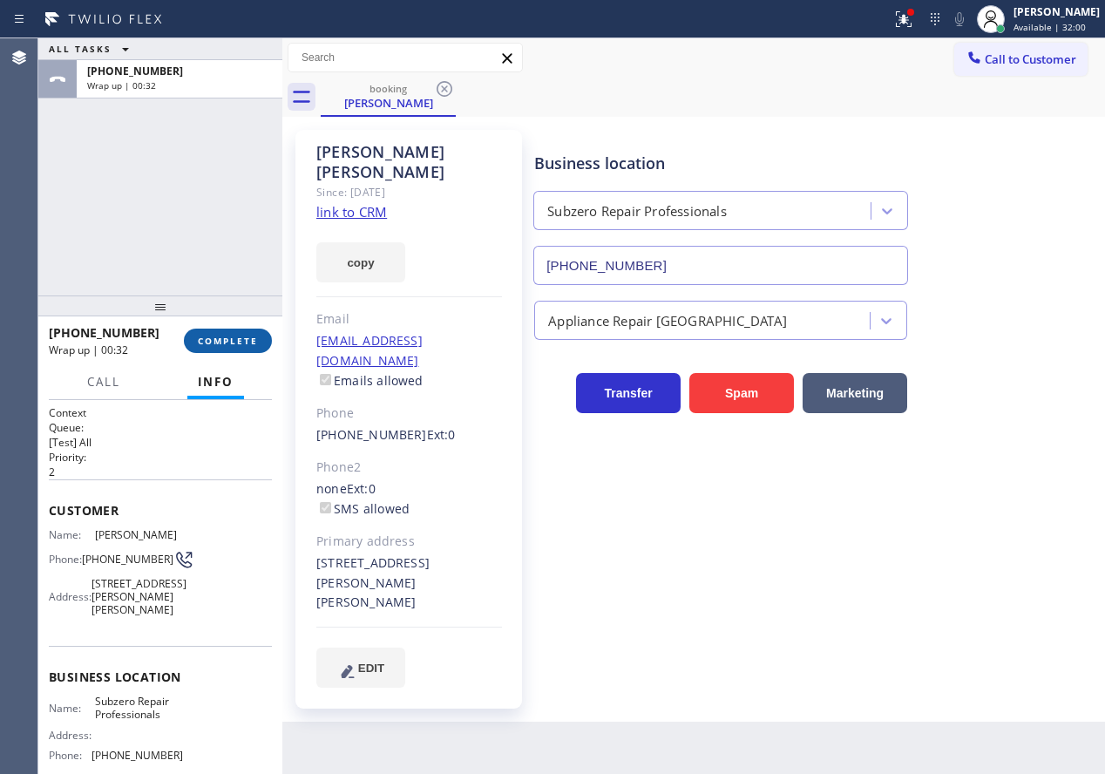
click at [214, 331] on button "COMPLETE" at bounding box center [228, 341] width 88 height 24
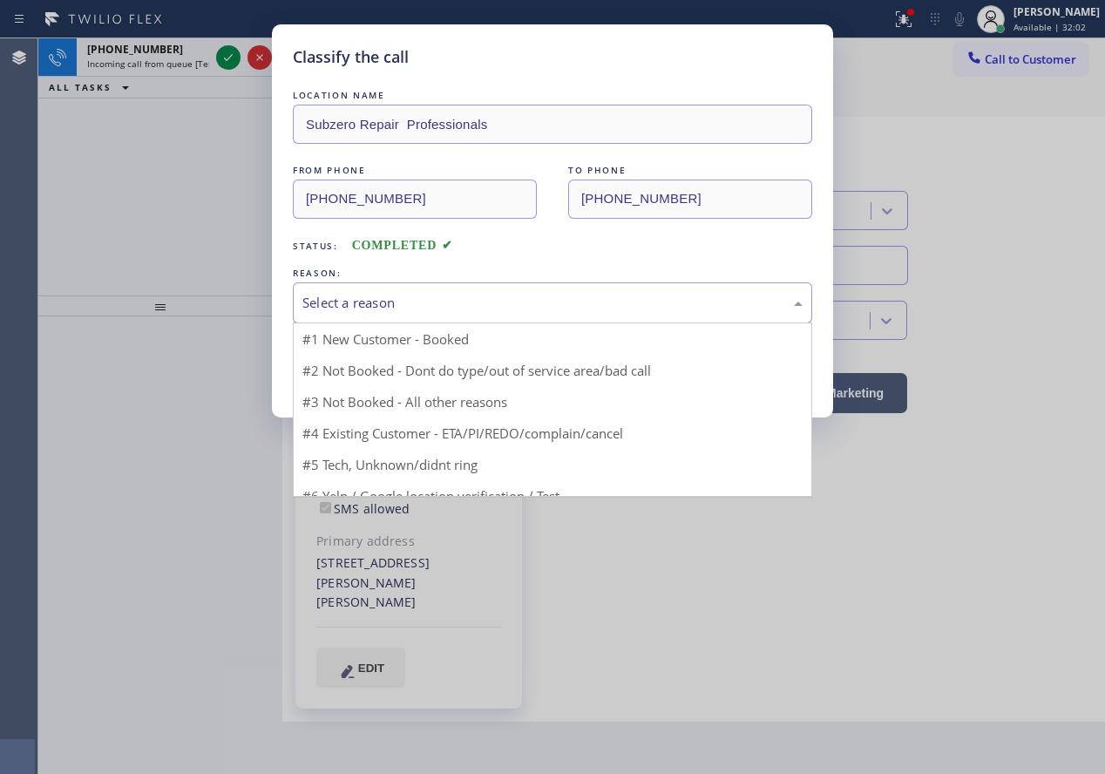
click at [436, 299] on div "Select a reason" at bounding box center [552, 303] width 500 height 20
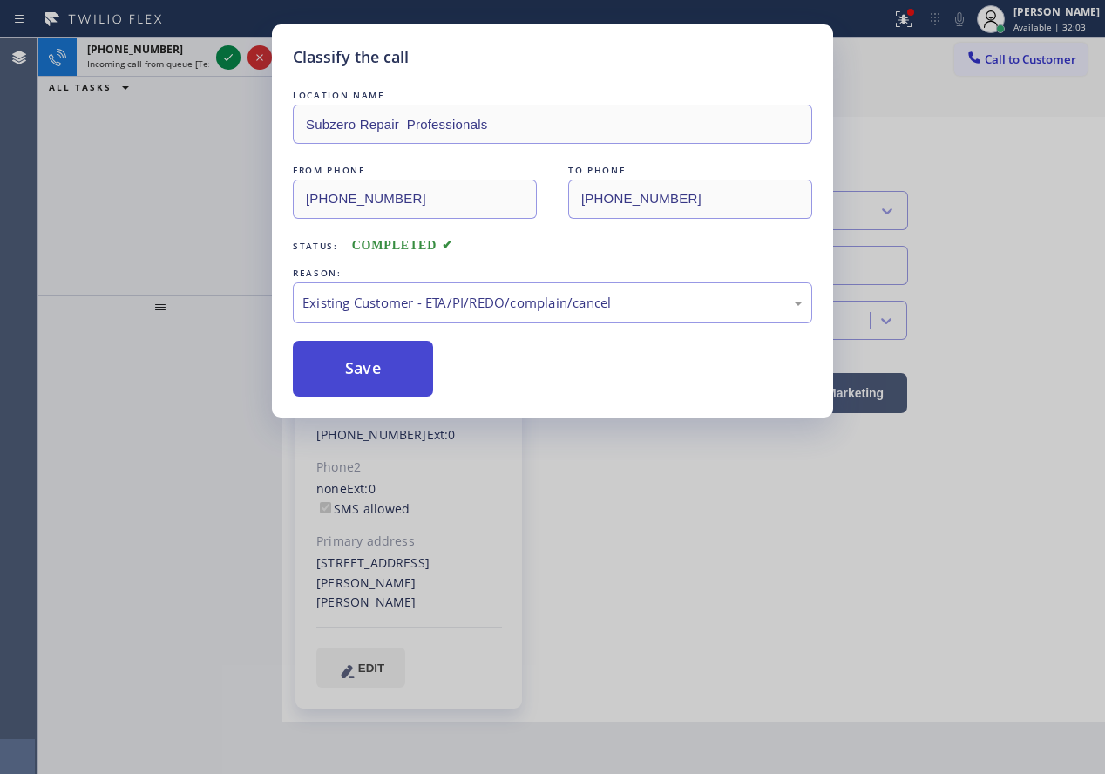
click at [376, 376] on button "Save" at bounding box center [363, 369] width 140 height 56
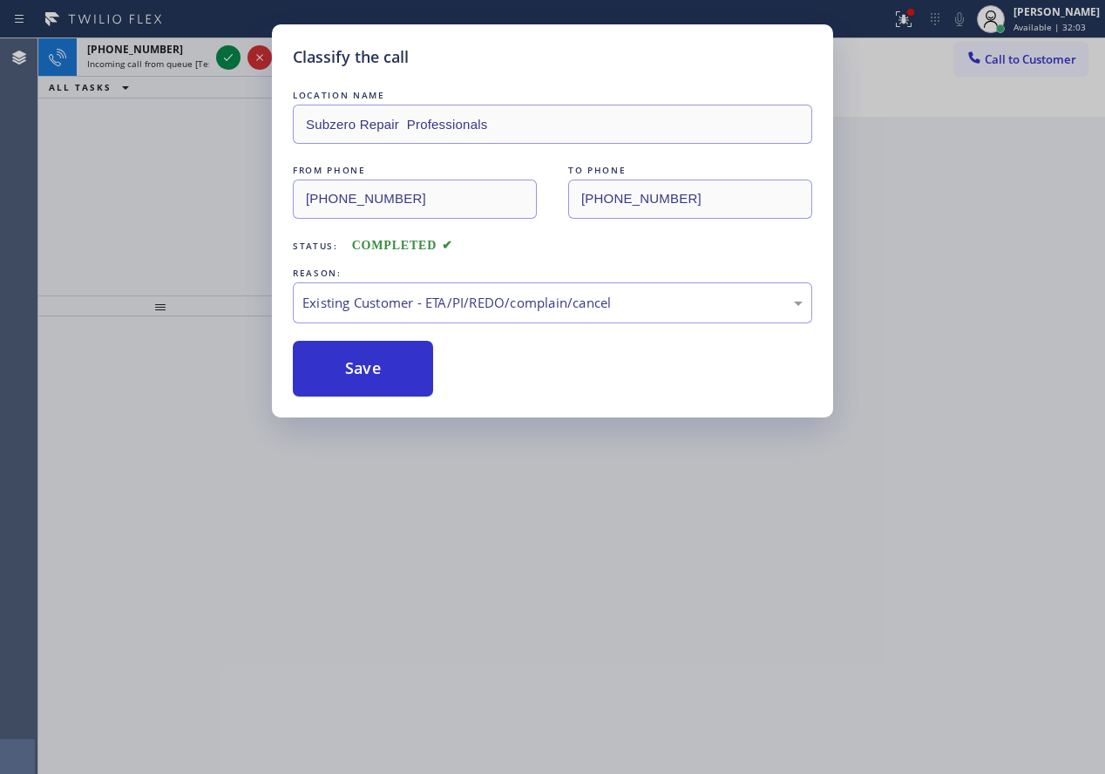
click at [224, 50] on icon at bounding box center [228, 57] width 21 height 21
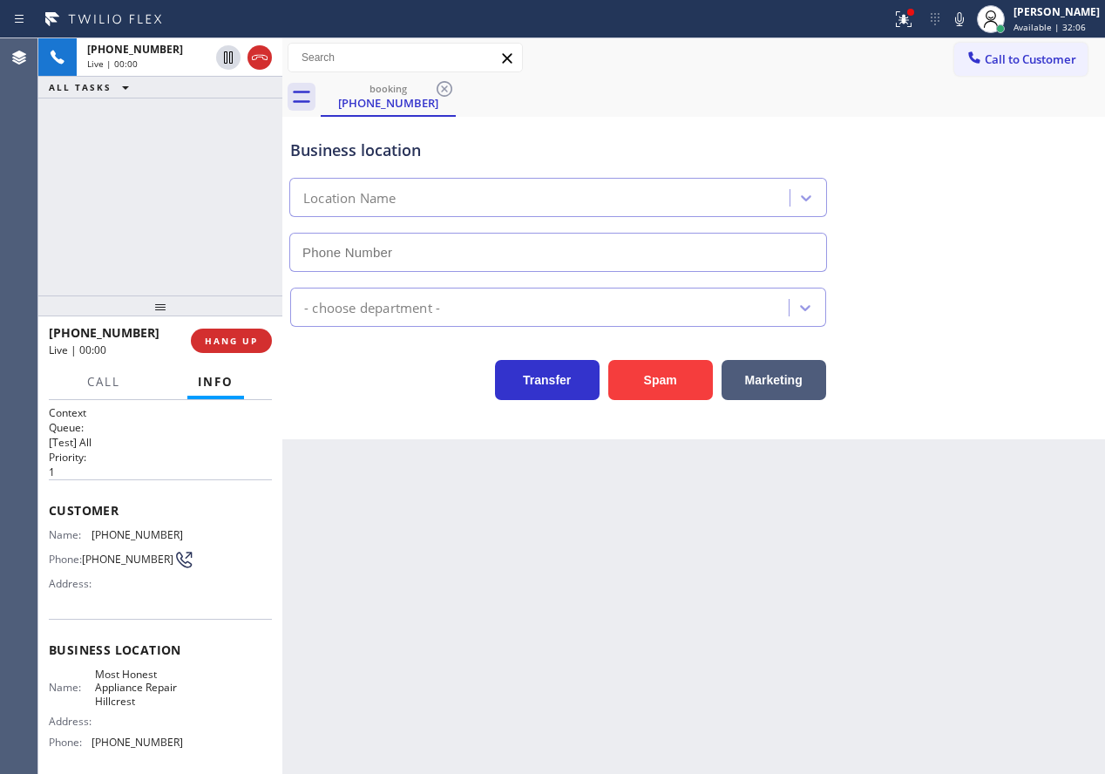
type input "[PHONE_NUMBER]"
click at [126, 717] on div "Name: Most Honest Appliance Repair Hillcrest Address: Phone: [PHONE_NUMBER]" at bounding box center [116, 712] width 134 height 88
click at [191, 685] on div "Name: Most Honest Appliance Repair Hillcrest Address: Phone: [PHONE_NUMBER]" at bounding box center [160, 712] width 223 height 88
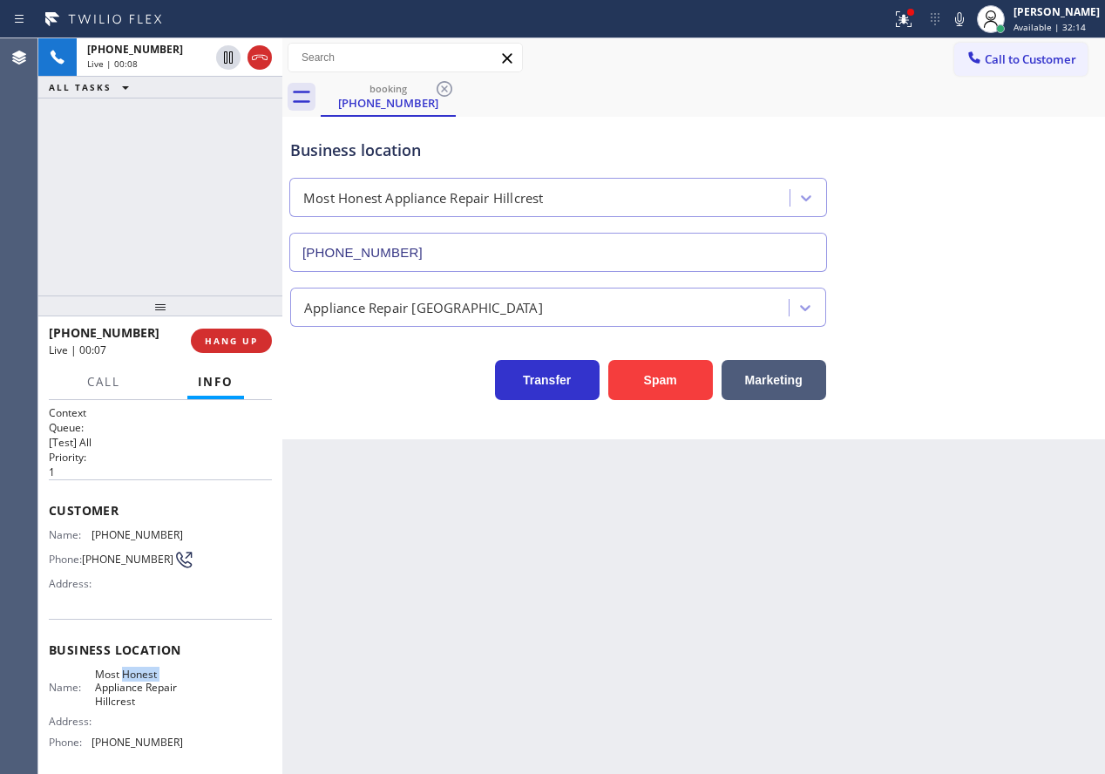
click at [191, 685] on div "Name: Most Honest Appliance Repair Hillcrest Address: Phone: [PHONE_NUMBER]" at bounding box center [160, 712] width 223 height 88
click at [663, 375] on button "Spam" at bounding box center [660, 380] width 105 height 40
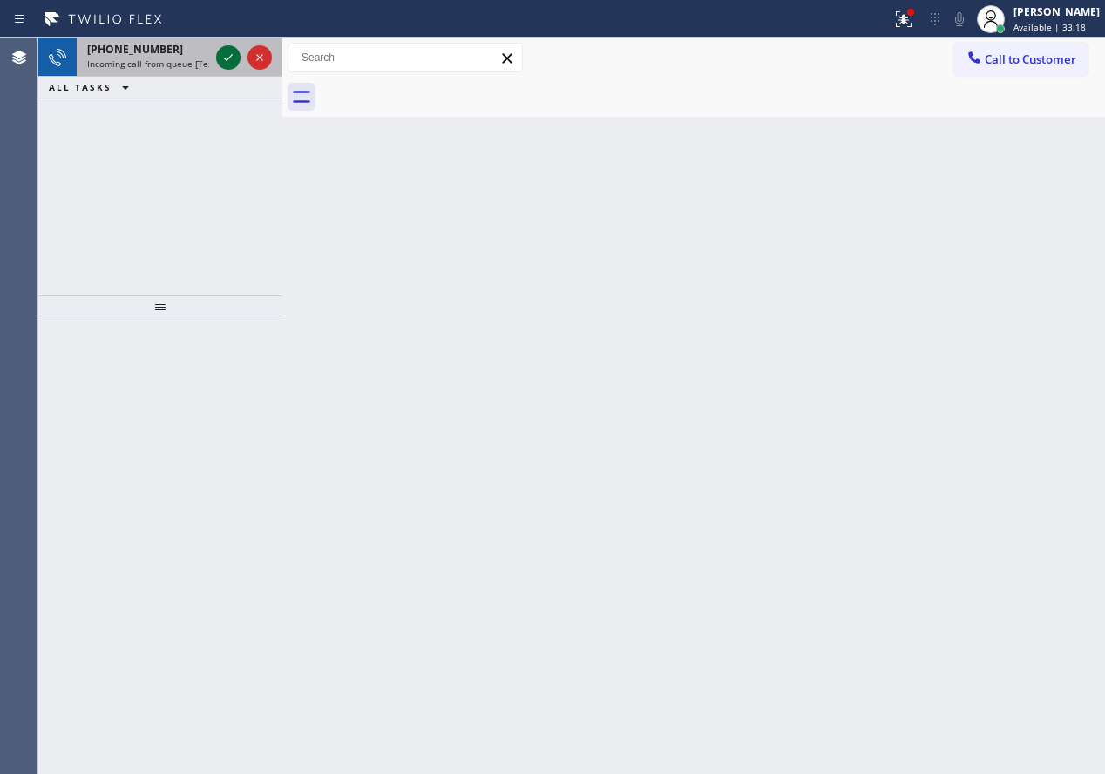
click at [227, 50] on icon at bounding box center [228, 57] width 21 height 21
click at [228, 64] on icon at bounding box center [228, 57] width 21 height 21
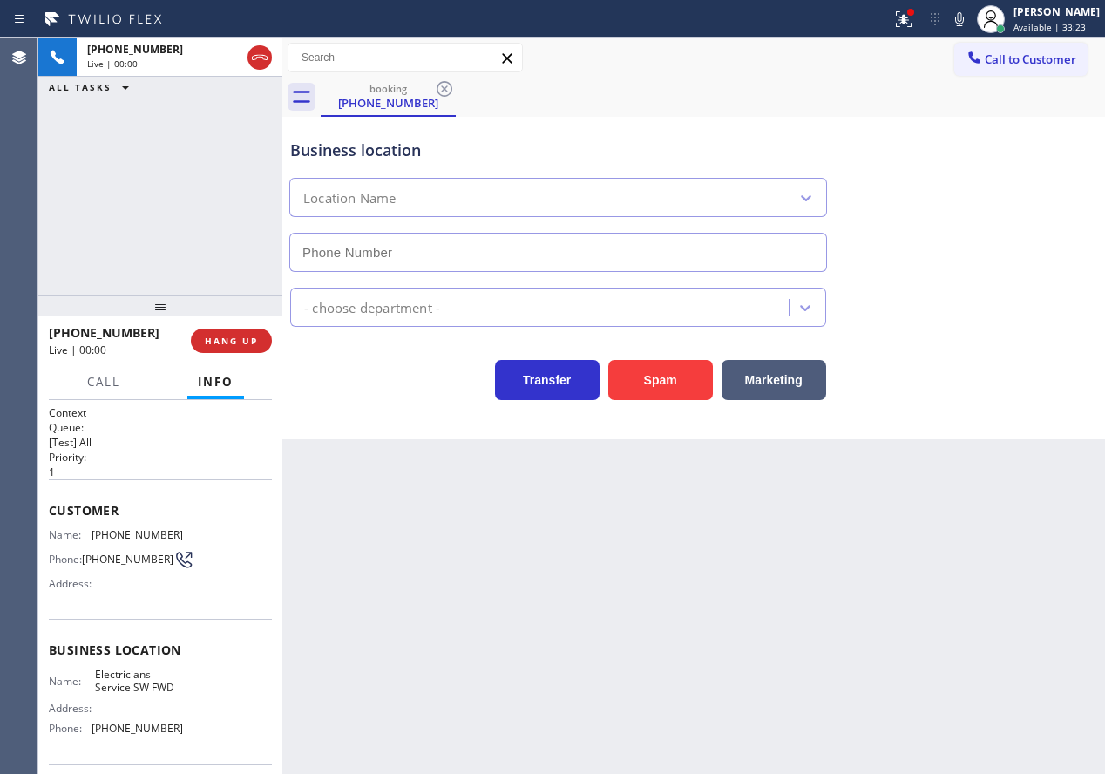
type input "[PHONE_NUMBER]"
click at [674, 369] on button "Spam" at bounding box center [660, 380] width 105 height 40
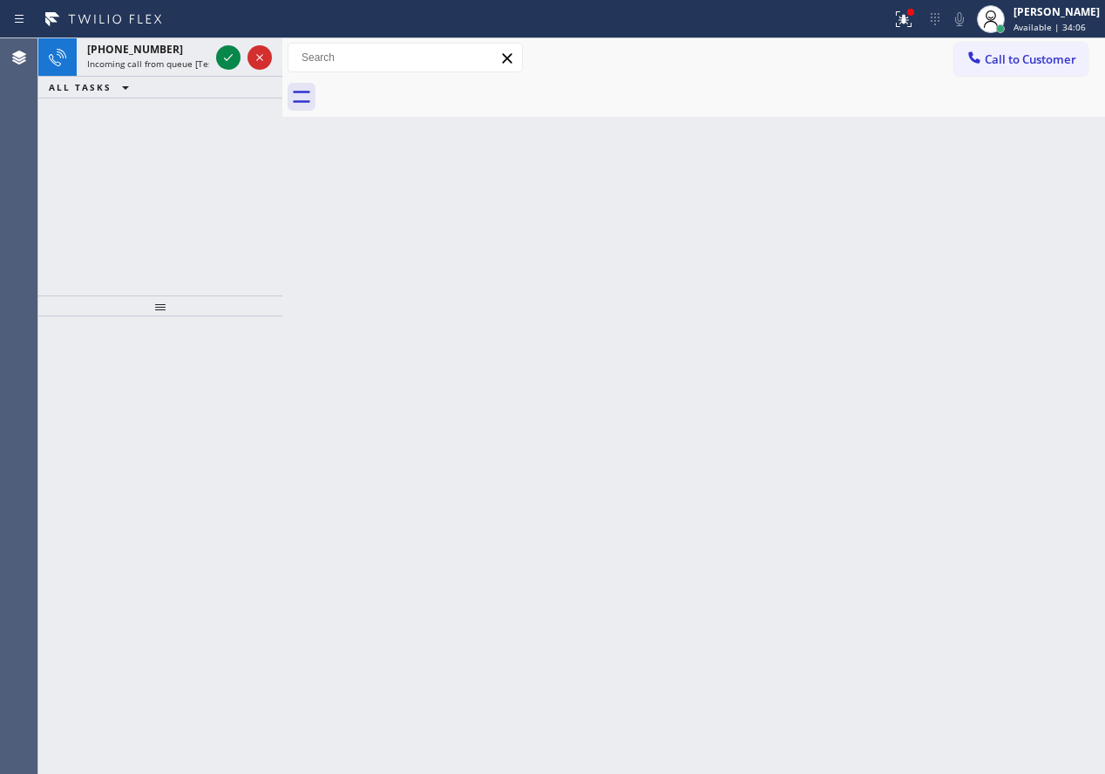
click at [990, 460] on div "Back to Dashboard Change Sender ID Customers Technicians Select a contact Outbo…" at bounding box center [693, 405] width 823 height 735
click at [222, 60] on icon at bounding box center [228, 57] width 21 height 21
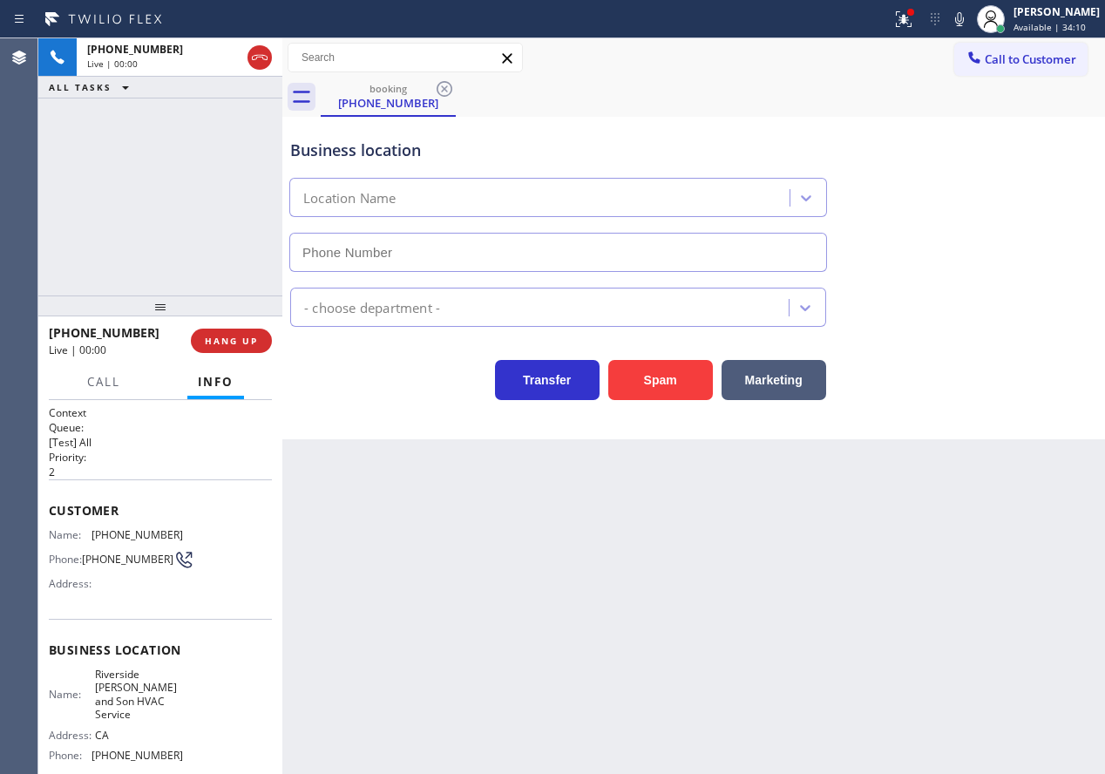
type input "[PHONE_NUMBER]"
click at [254, 349] on button "HANG UP" at bounding box center [231, 341] width 81 height 24
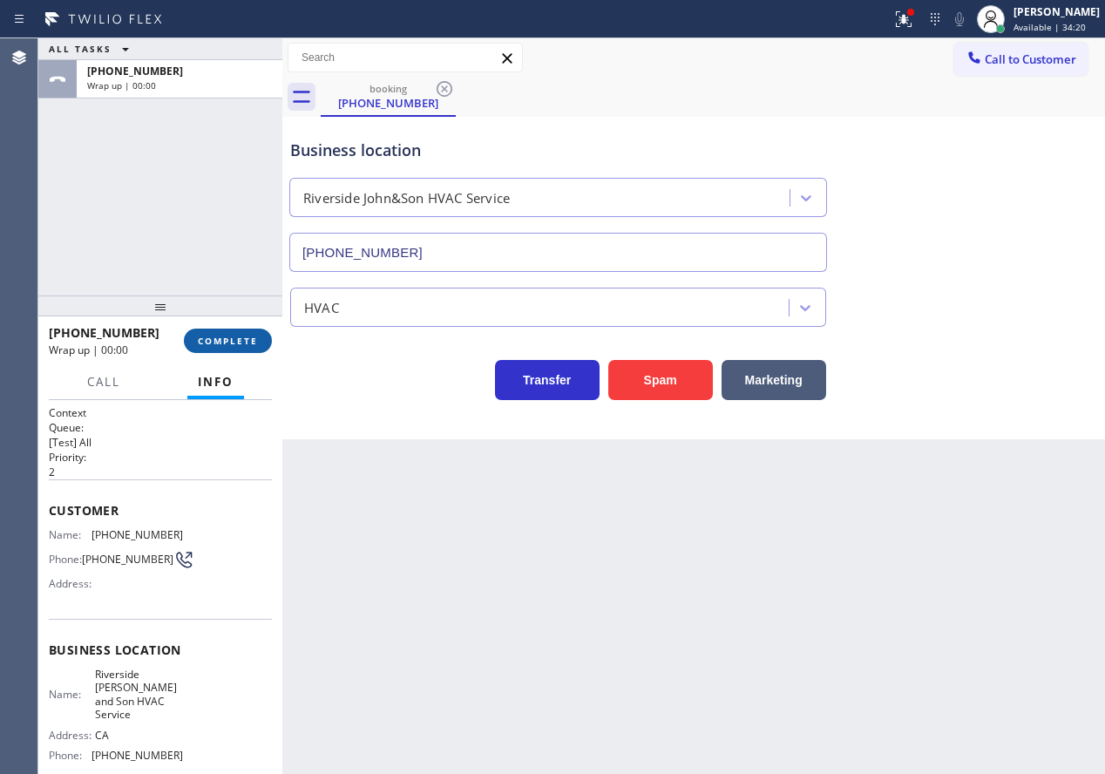
click at [251, 342] on span "COMPLETE" at bounding box center [228, 341] width 60 height 12
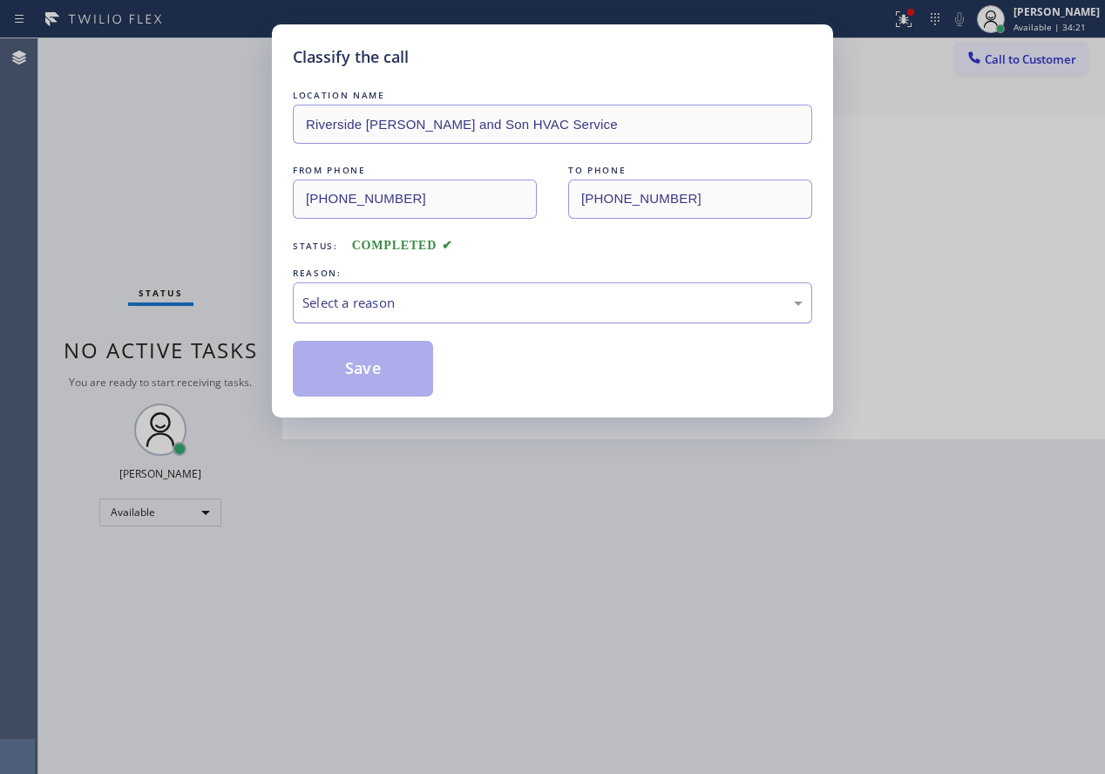
click at [489, 309] on div "Select a reason" at bounding box center [552, 303] width 500 height 20
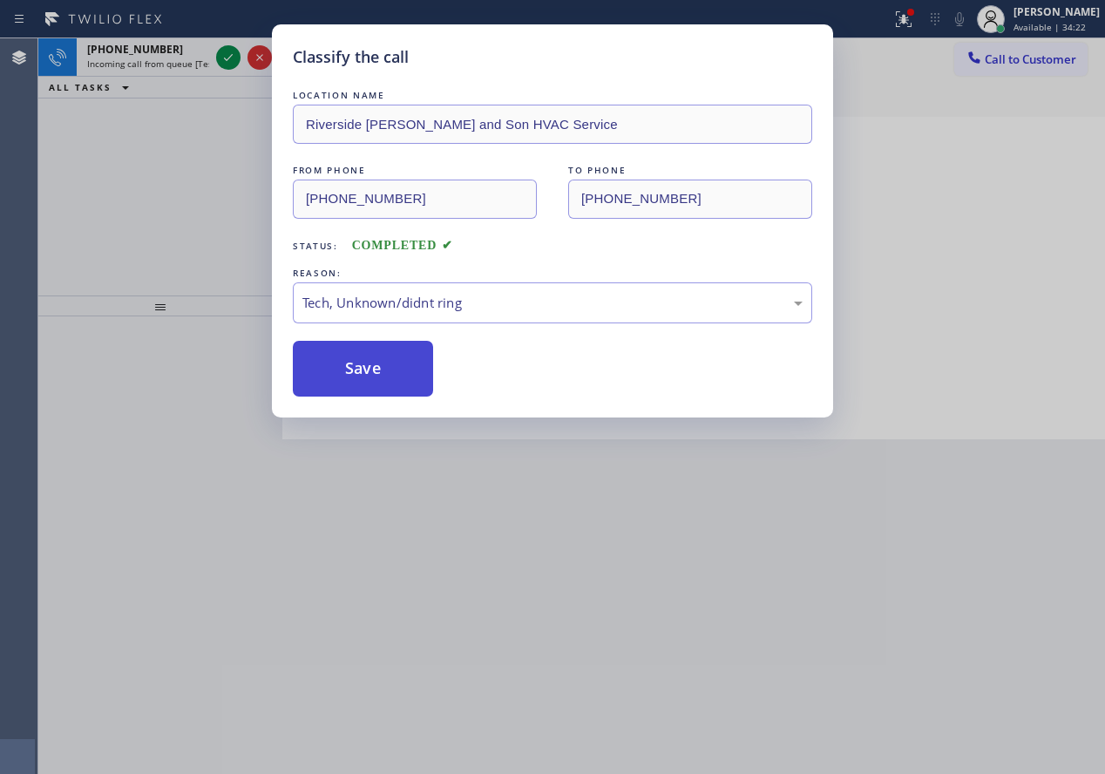
click at [376, 374] on button "Save" at bounding box center [363, 369] width 140 height 56
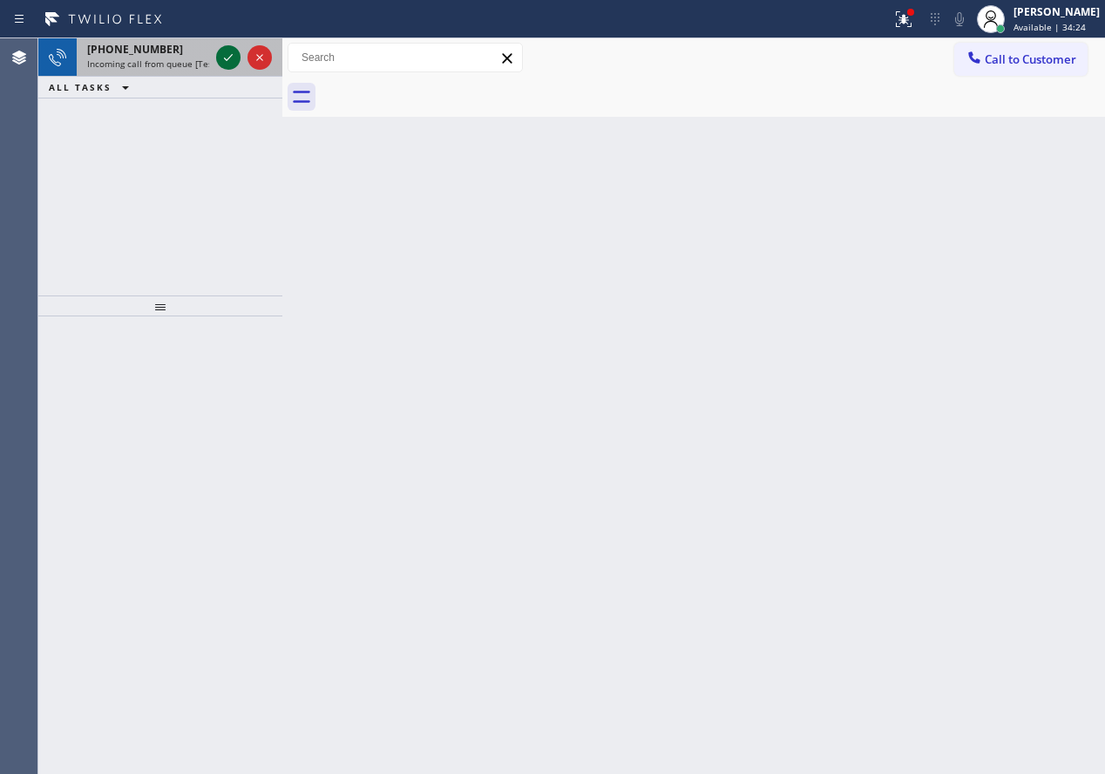
click at [228, 53] on icon at bounding box center [228, 57] width 21 height 21
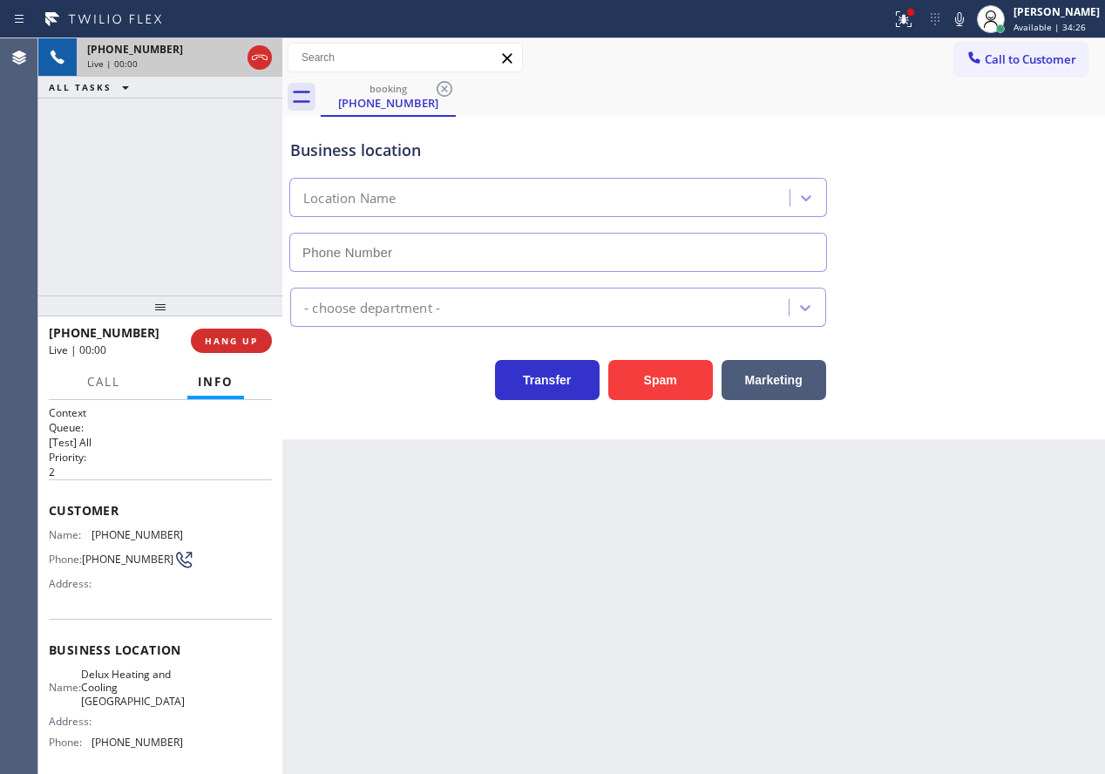
type input "[PHONE_NUMBER]"
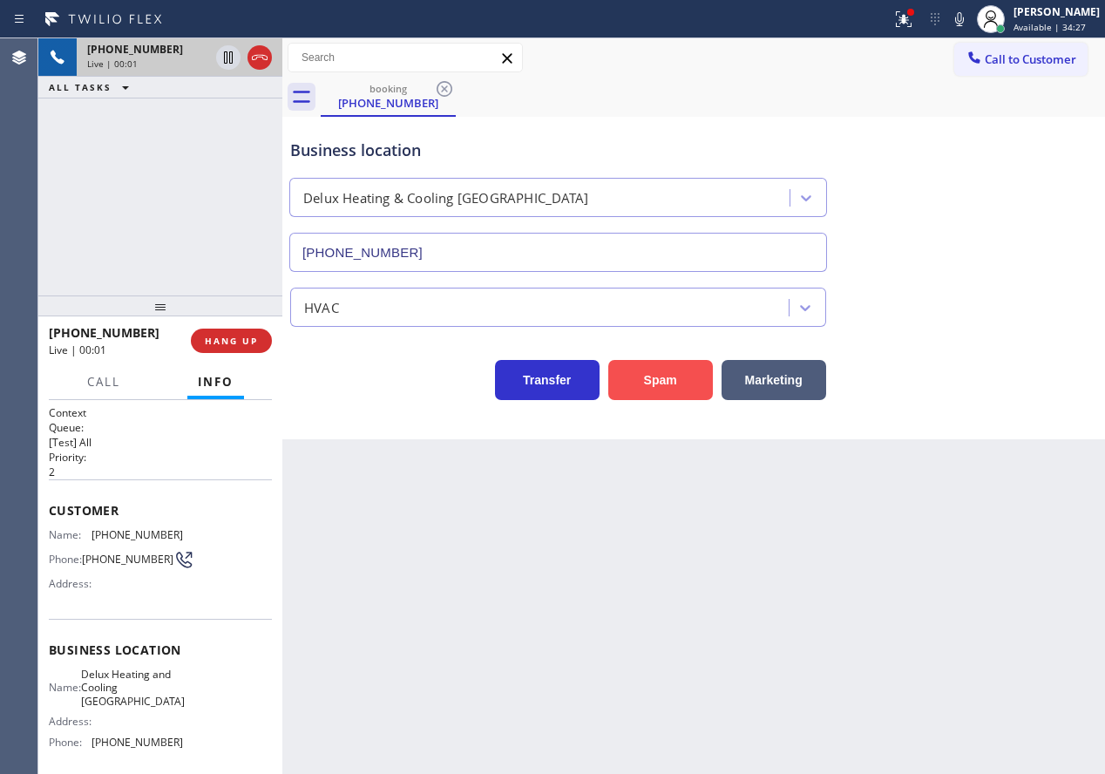
click at [666, 383] on button "Spam" at bounding box center [660, 380] width 105 height 40
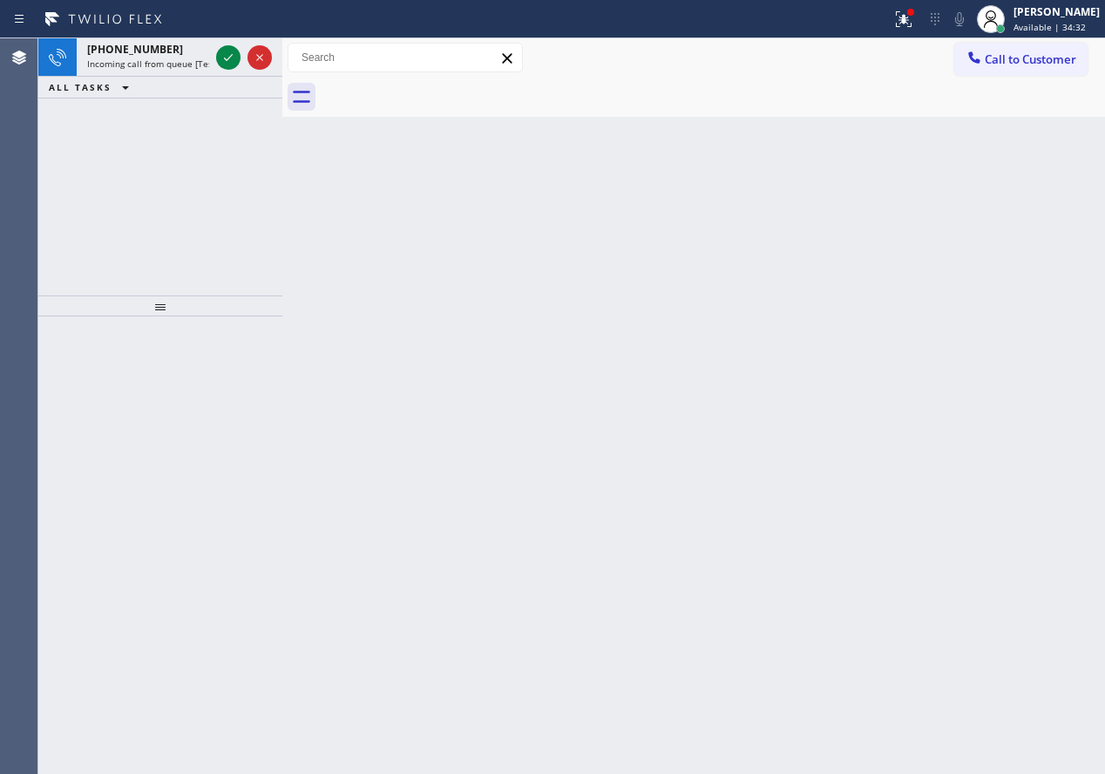
click at [989, 408] on div "Back to Dashboard Change Sender ID Customers Technicians Select a contact Outbo…" at bounding box center [693, 405] width 823 height 735
click at [993, 335] on div "Back to Dashboard Change Sender ID Customers Technicians Select a contact Outbo…" at bounding box center [693, 405] width 823 height 735
click at [1025, 342] on div "Back to Dashboard Change Sender ID Customers Technicians Select a contact Outbo…" at bounding box center [693, 405] width 823 height 735
click at [224, 53] on icon at bounding box center [228, 57] width 21 height 21
drag, startPoint x: 945, startPoint y: 416, endPoint x: 760, endPoint y: 182, distance: 297.8
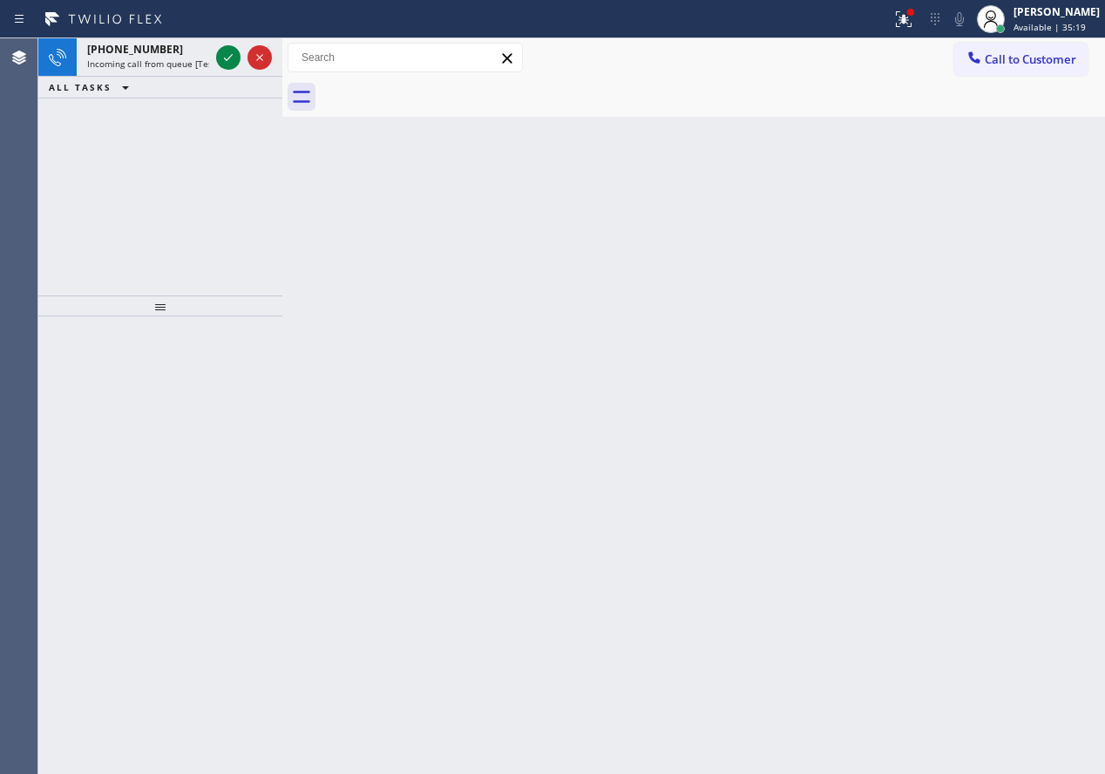
click at [945, 415] on div "Back to Dashboard Change Sender ID Customers Technicians Select a contact Outbo…" at bounding box center [693, 405] width 823 height 735
click at [229, 50] on icon at bounding box center [228, 57] width 21 height 21
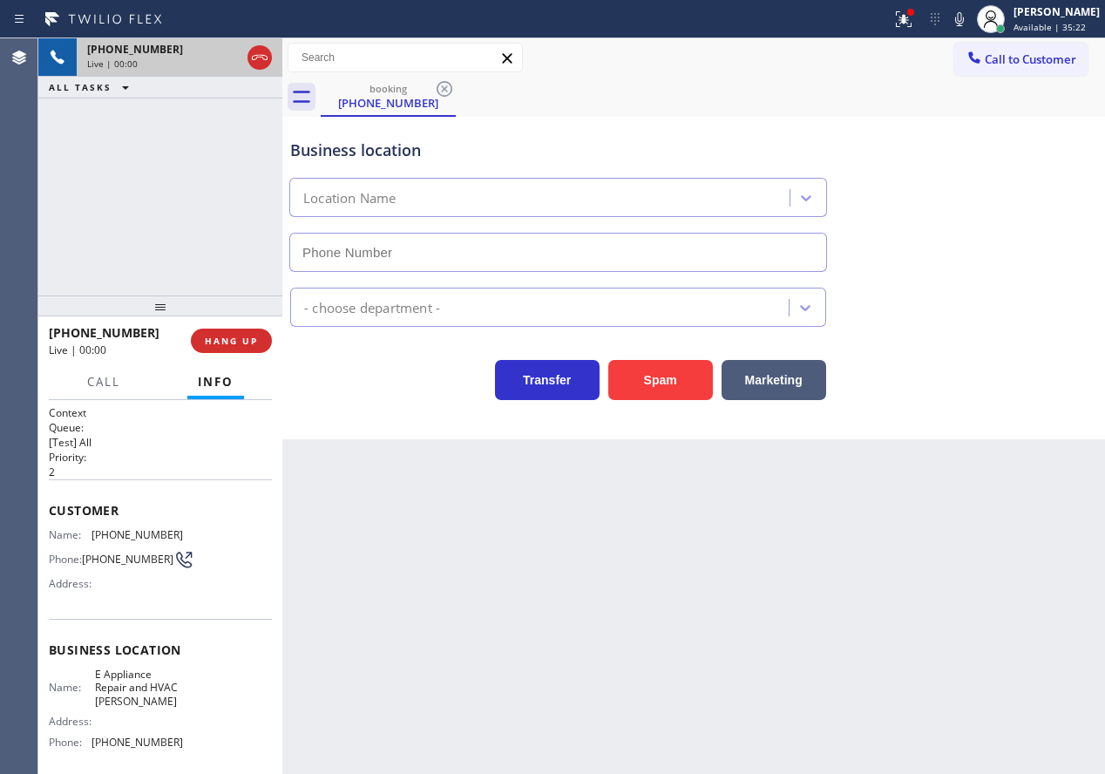
type input "[PHONE_NUMBER]"
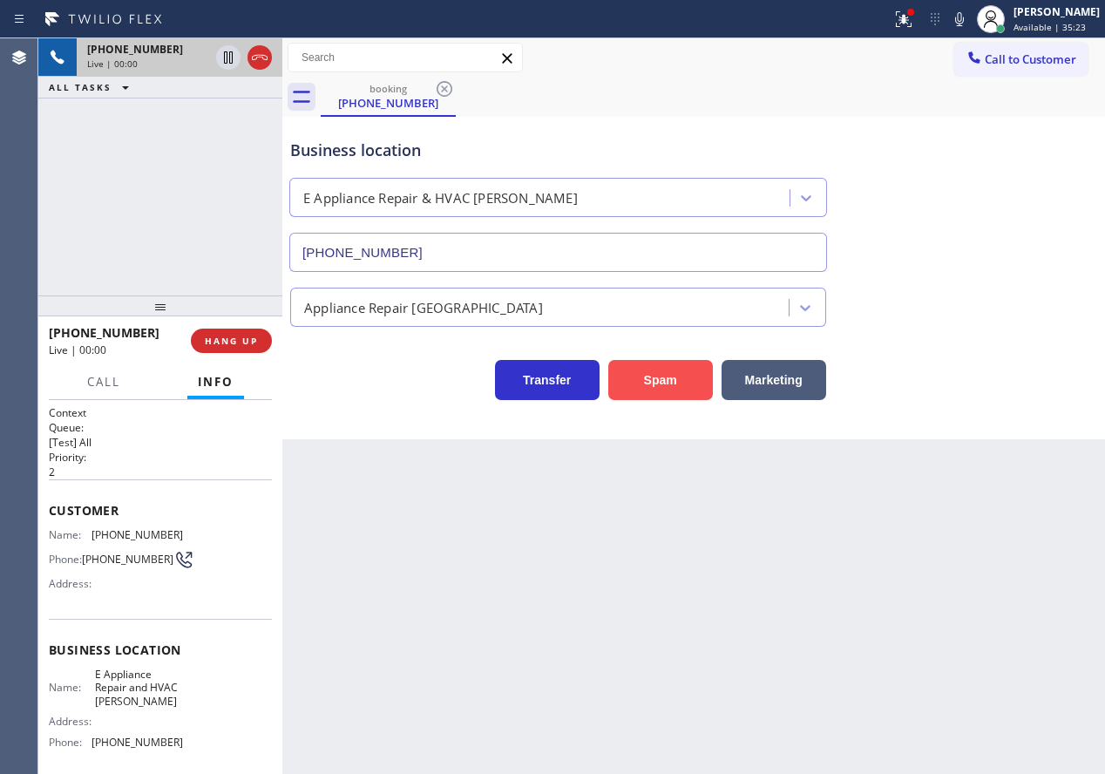
click at [629, 373] on button "Spam" at bounding box center [660, 380] width 105 height 40
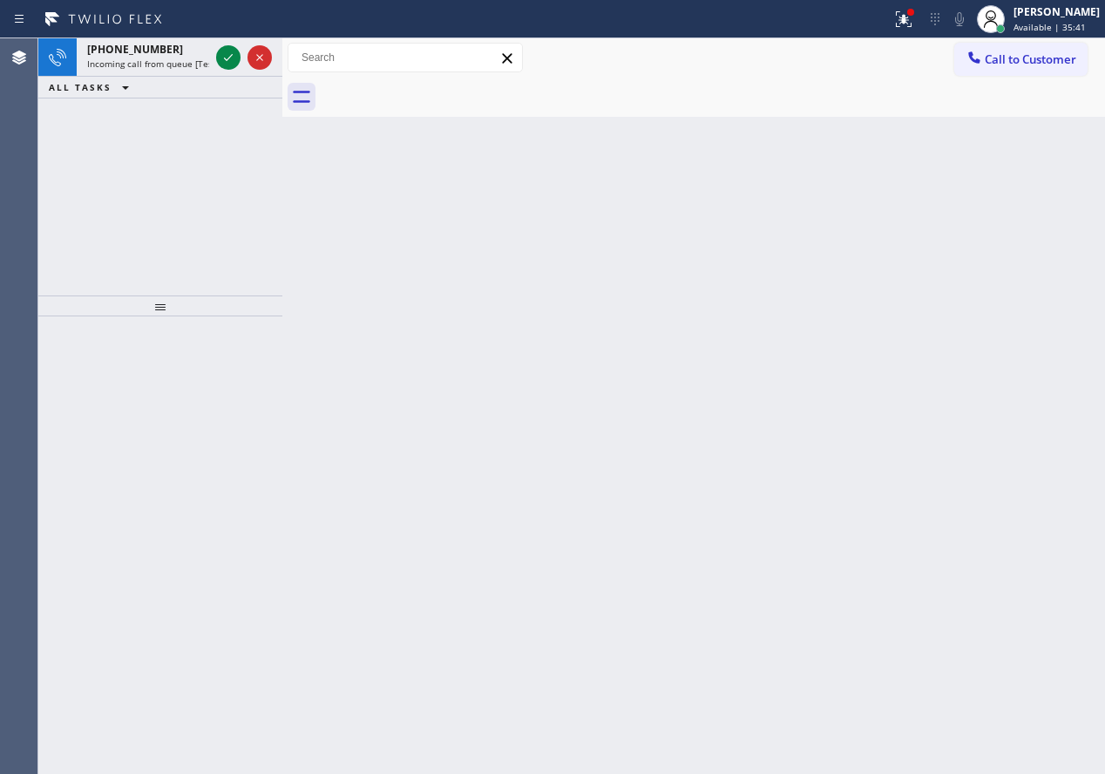
drag, startPoint x: 1000, startPoint y: 425, endPoint x: 720, endPoint y: 332, distance: 294.9
click at [1000, 425] on div "Back to Dashboard Change Sender ID Customers Technicians Select a contact Outbo…" at bounding box center [693, 405] width 823 height 735
click at [225, 60] on icon at bounding box center [228, 57] width 21 height 21
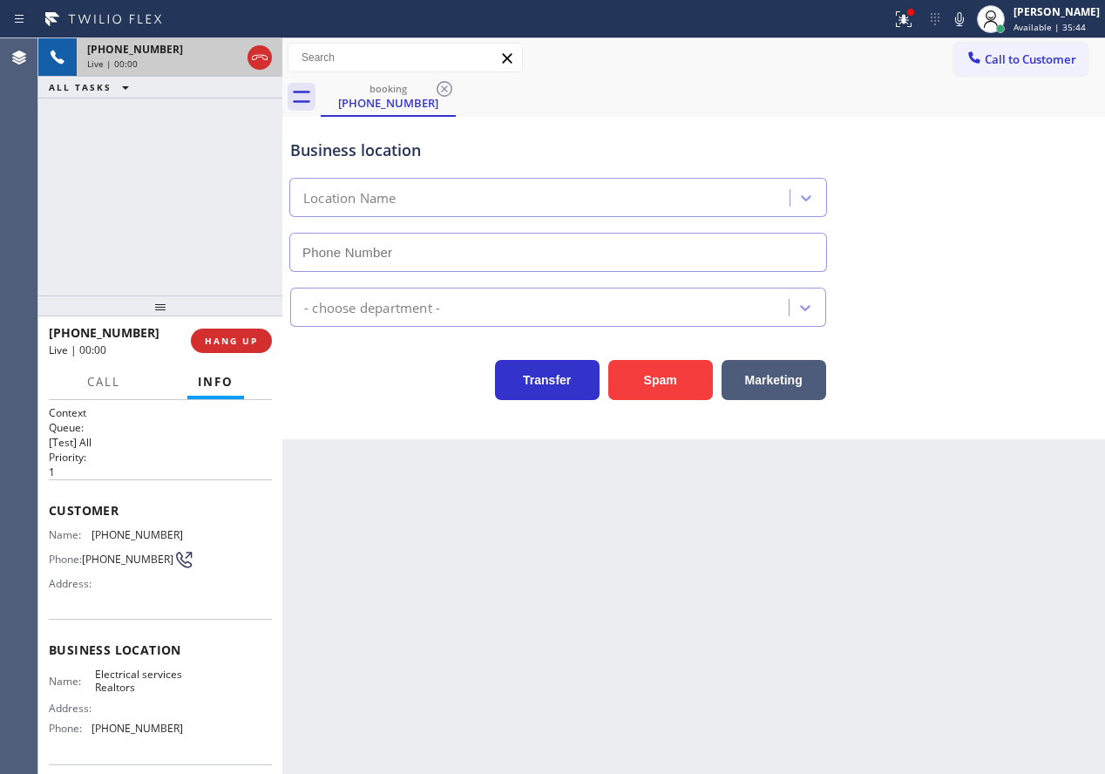
type input "[PHONE_NUMBER]"
click at [702, 392] on button "Spam" at bounding box center [660, 380] width 105 height 40
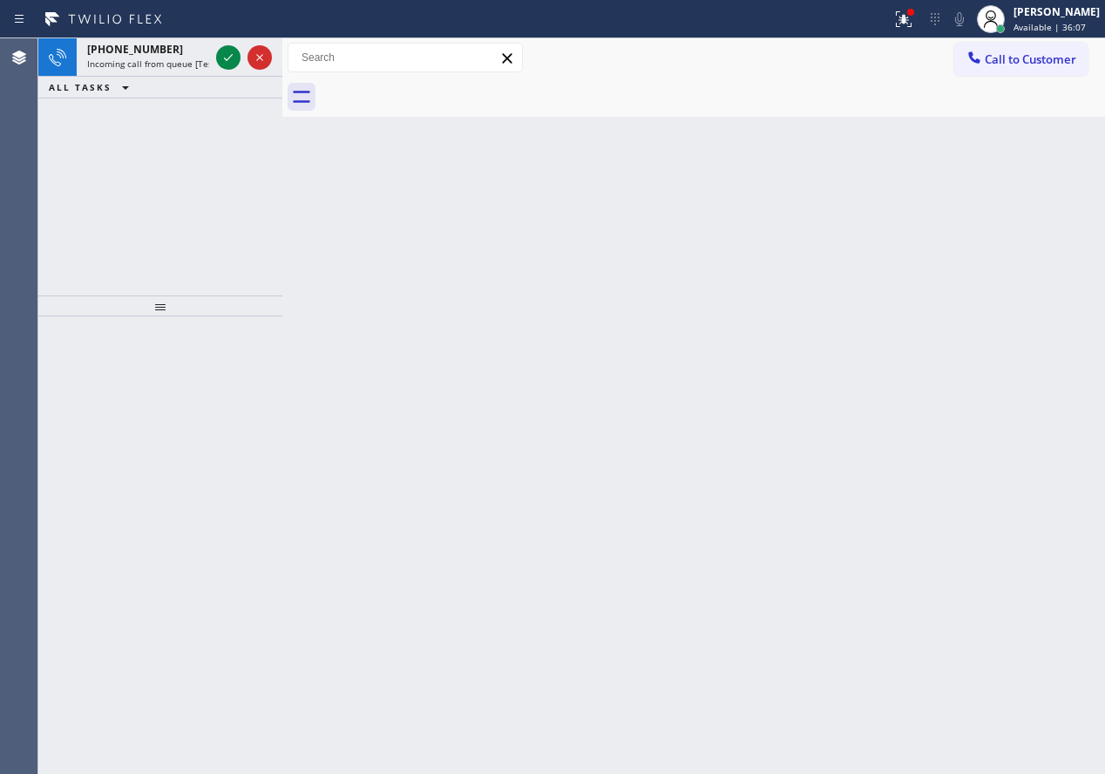
click at [973, 381] on div "Back to Dashboard Change Sender ID Customers Technicians Select a contact Outbo…" at bounding box center [693, 405] width 823 height 735
click at [228, 51] on icon at bounding box center [228, 57] width 21 height 21
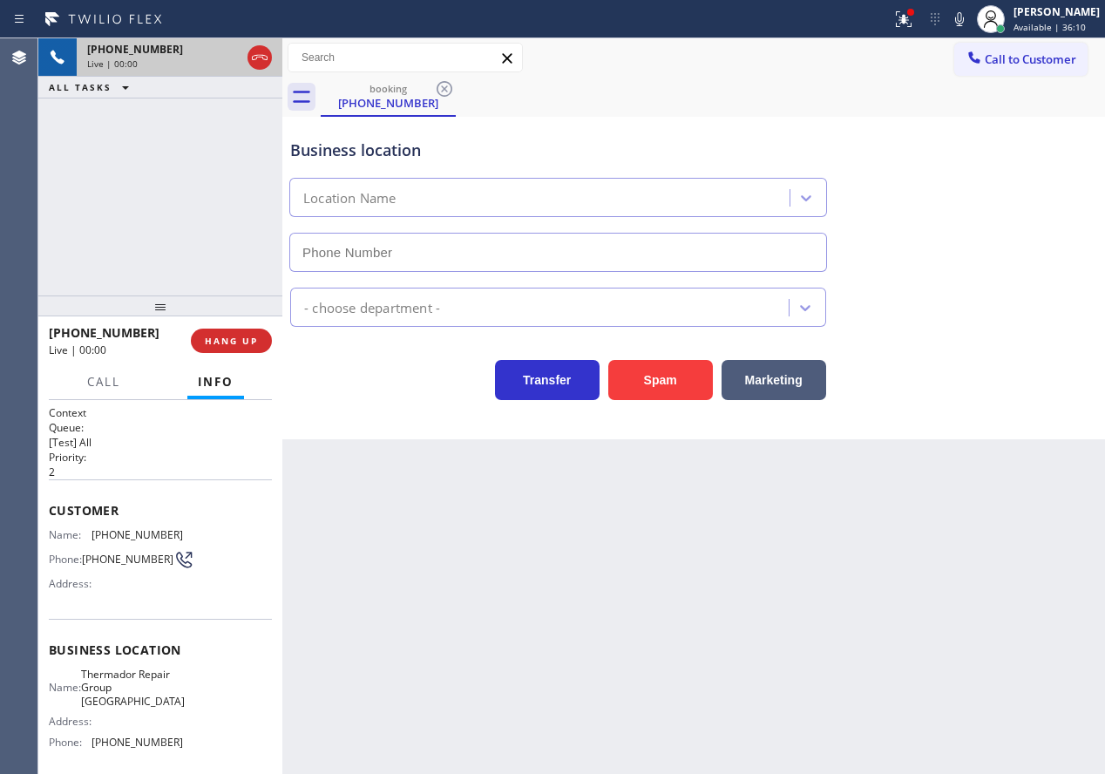
type input "[PHONE_NUMBER]"
click at [120, 700] on span "Thermador Repair Group [GEOGRAPHIC_DATA]" at bounding box center [133, 688] width 104 height 40
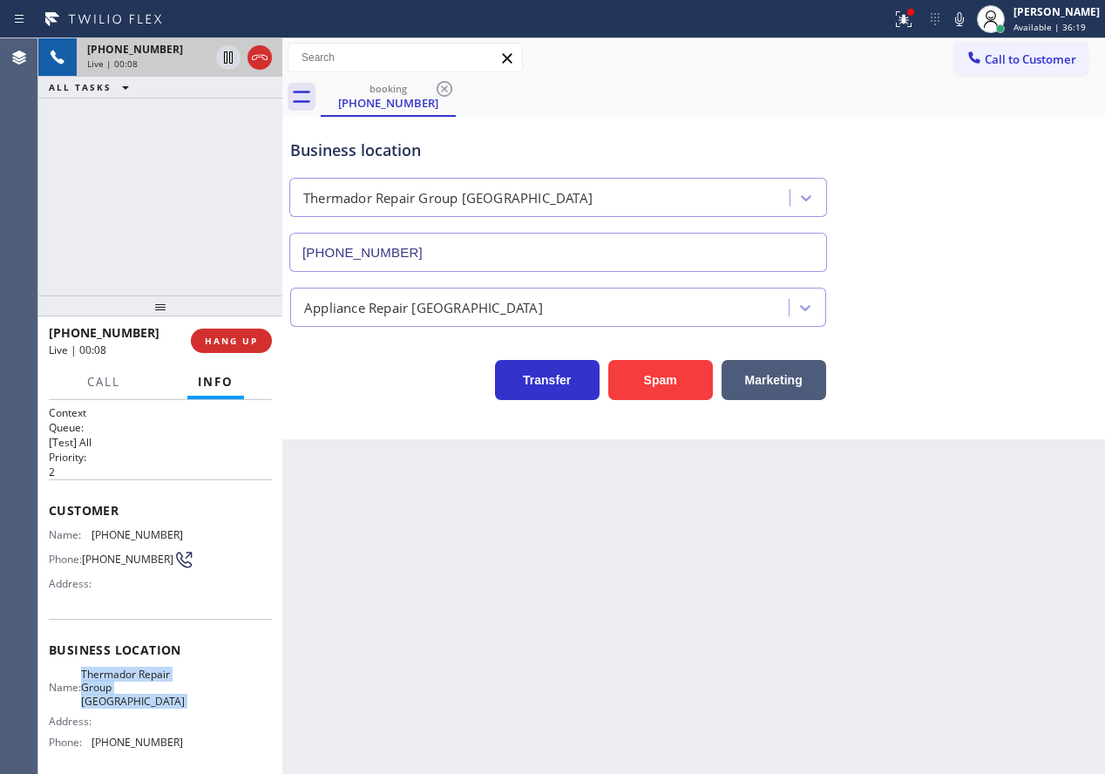
click at [120, 700] on span "Thermador Repair Group [GEOGRAPHIC_DATA]" at bounding box center [133, 688] width 104 height 40
copy span "Thermador Repair Group [GEOGRAPHIC_DATA]"
click at [445, 257] on input "[PHONE_NUMBER]" at bounding box center [558, 252] width 538 height 39
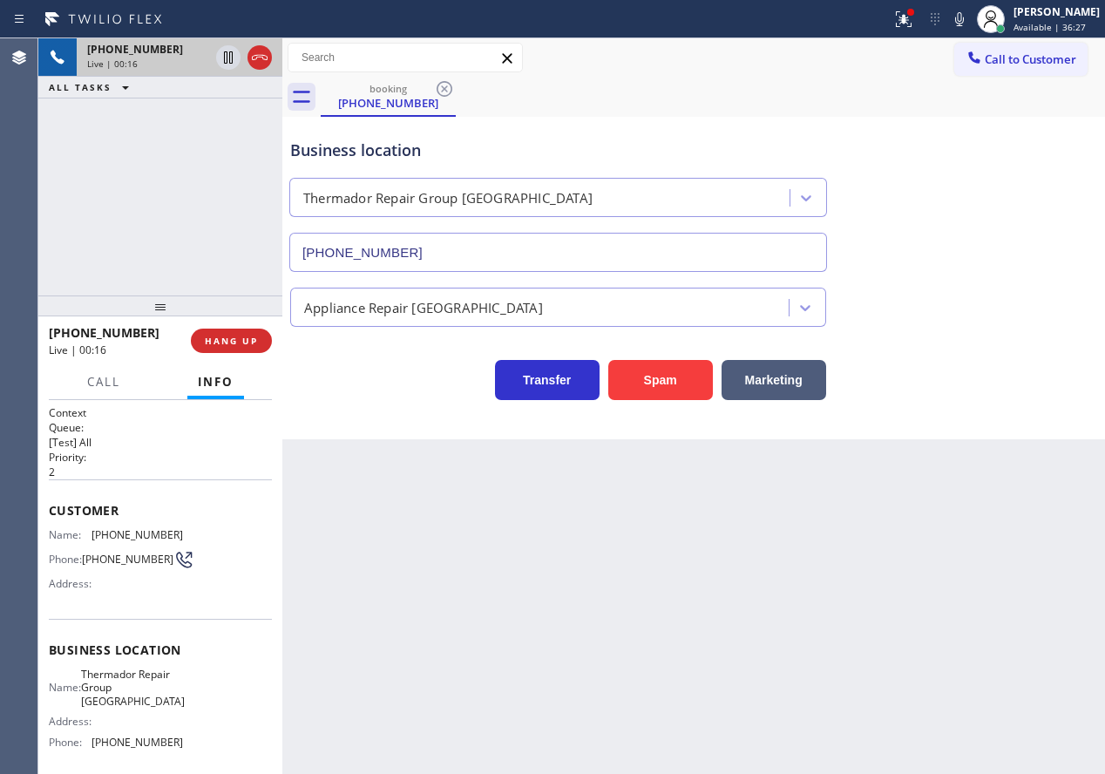
click at [109, 514] on span "Customer" at bounding box center [160, 510] width 223 height 17
click at [110, 539] on span "[PHONE_NUMBER]" at bounding box center [138, 534] width 92 height 13
copy span "[PHONE_NUMBER]"
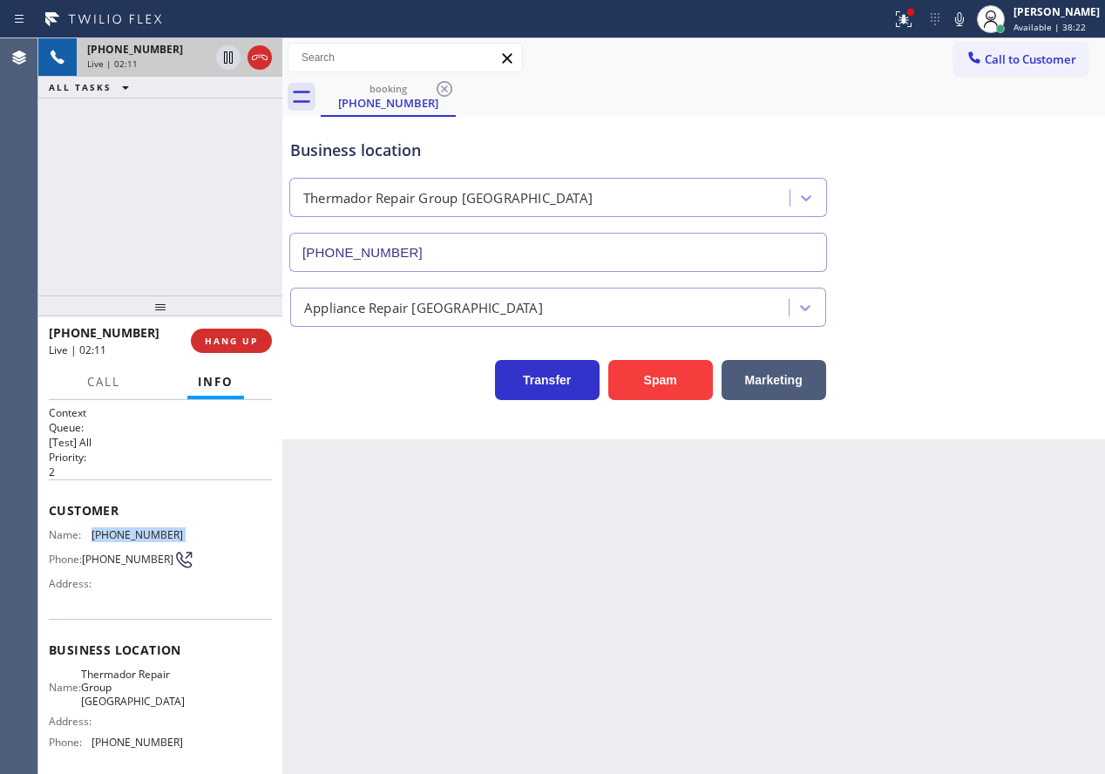
click at [122, 533] on span "[PHONE_NUMBER]" at bounding box center [138, 534] width 92 height 13
click at [110, 384] on span "Call" at bounding box center [103, 382] width 33 height 16
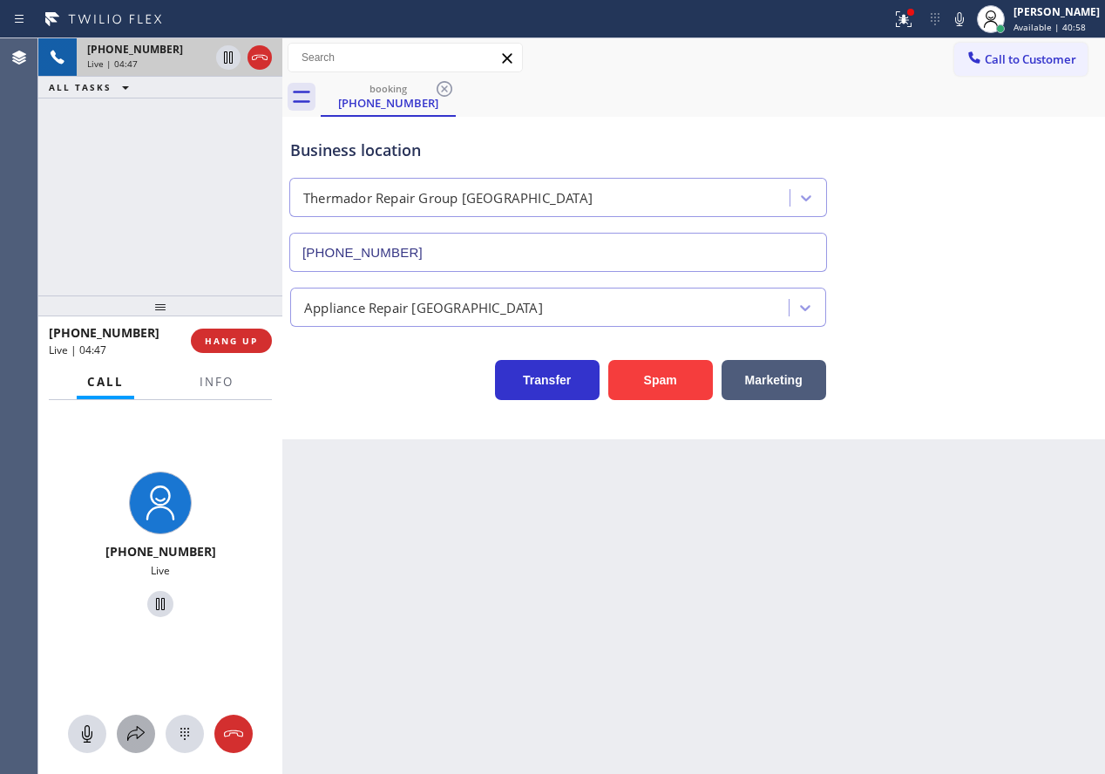
click at [139, 738] on icon at bounding box center [135, 733] width 21 height 21
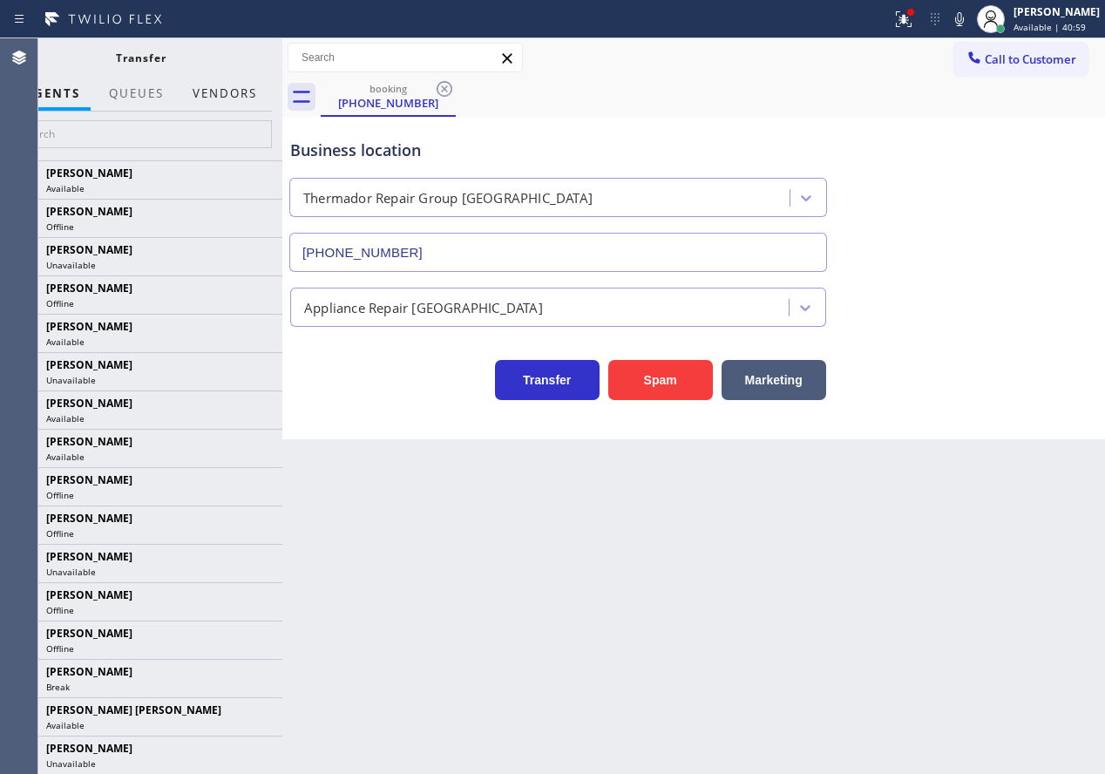
click at [235, 92] on button "Vendors" at bounding box center [224, 94] width 85 height 34
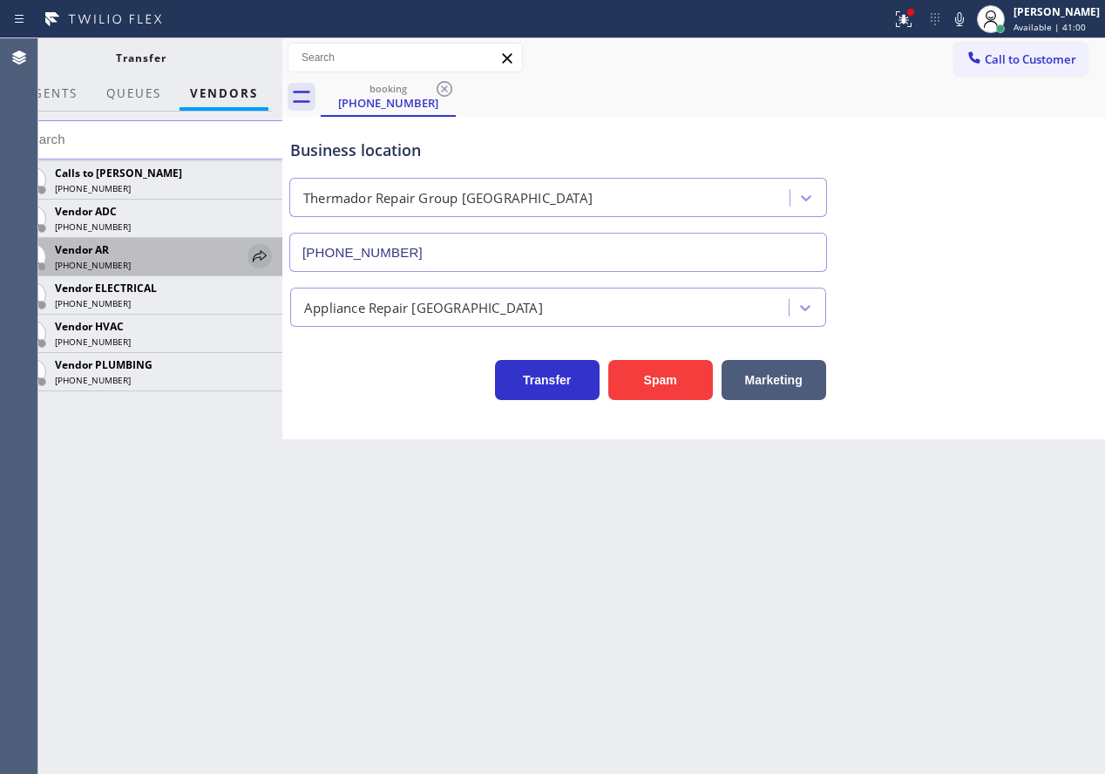
click at [252, 254] on icon at bounding box center [259, 256] width 21 height 21
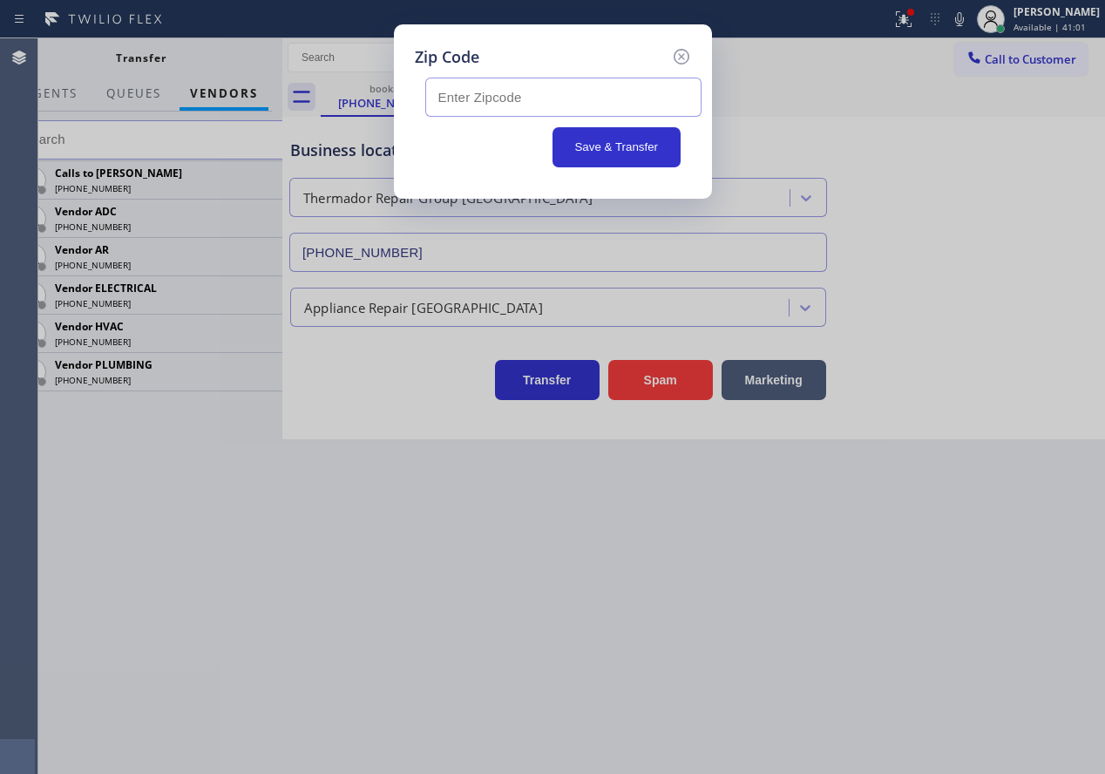
click at [504, 83] on input "text" at bounding box center [563, 97] width 276 height 39
paste input "19047"
type input "19047"
click at [575, 129] on button "Save & Transfer" at bounding box center [616, 147] width 128 height 40
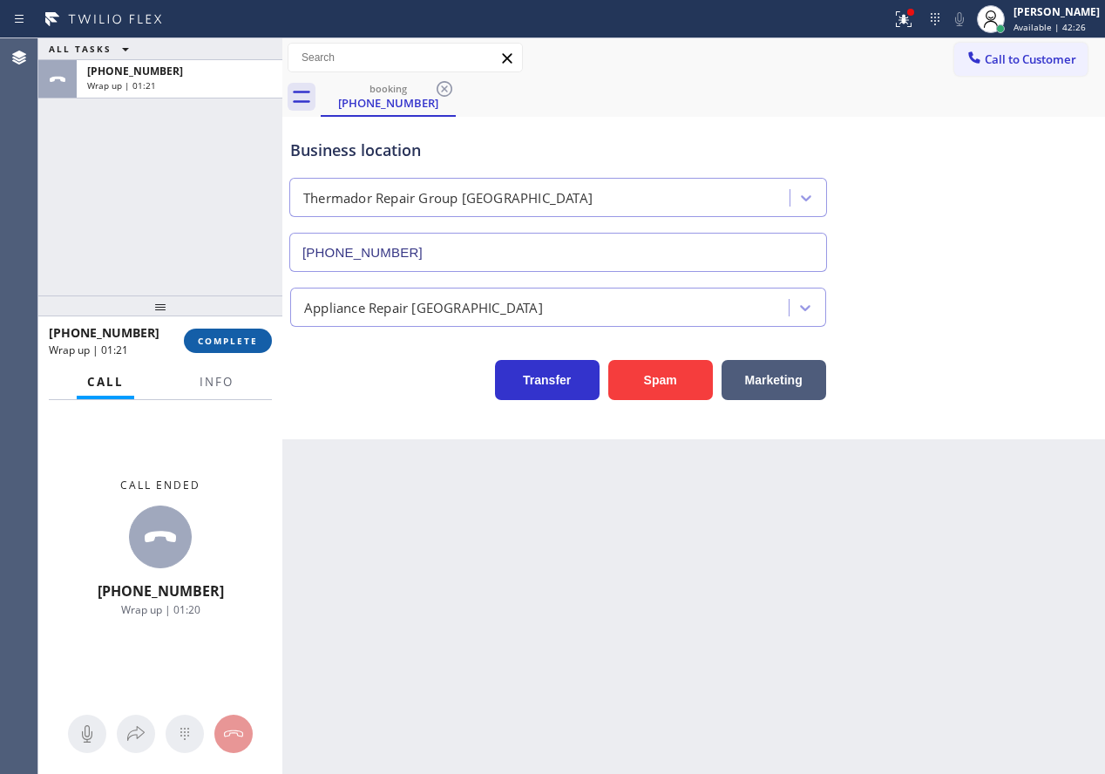
click at [229, 336] on span "COMPLETE" at bounding box center [228, 341] width 60 height 12
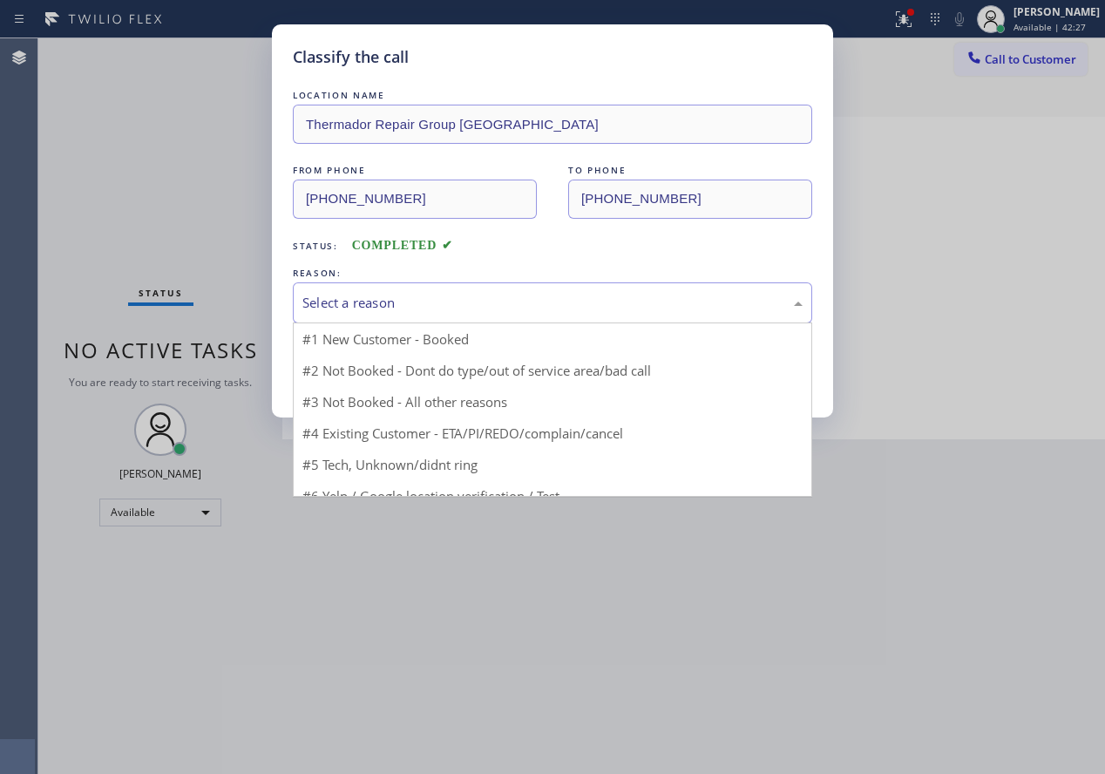
click at [437, 307] on div "Select a reason" at bounding box center [552, 303] width 500 height 20
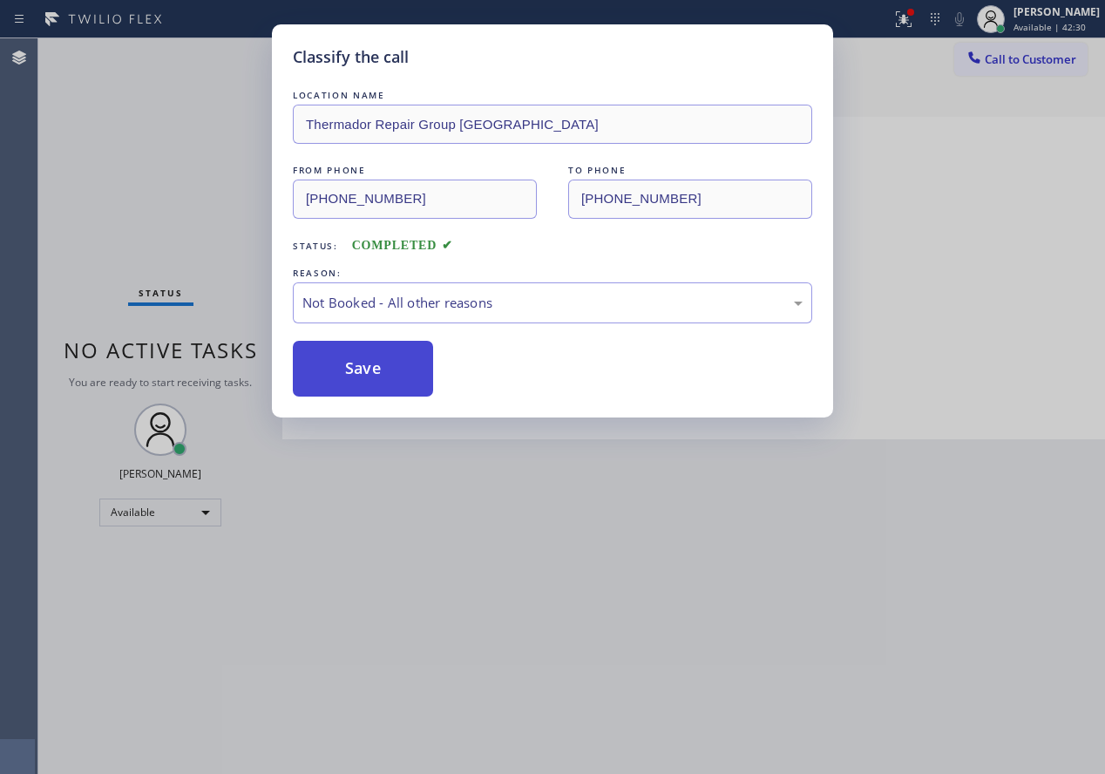
click at [378, 376] on button "Save" at bounding box center [363, 369] width 140 height 56
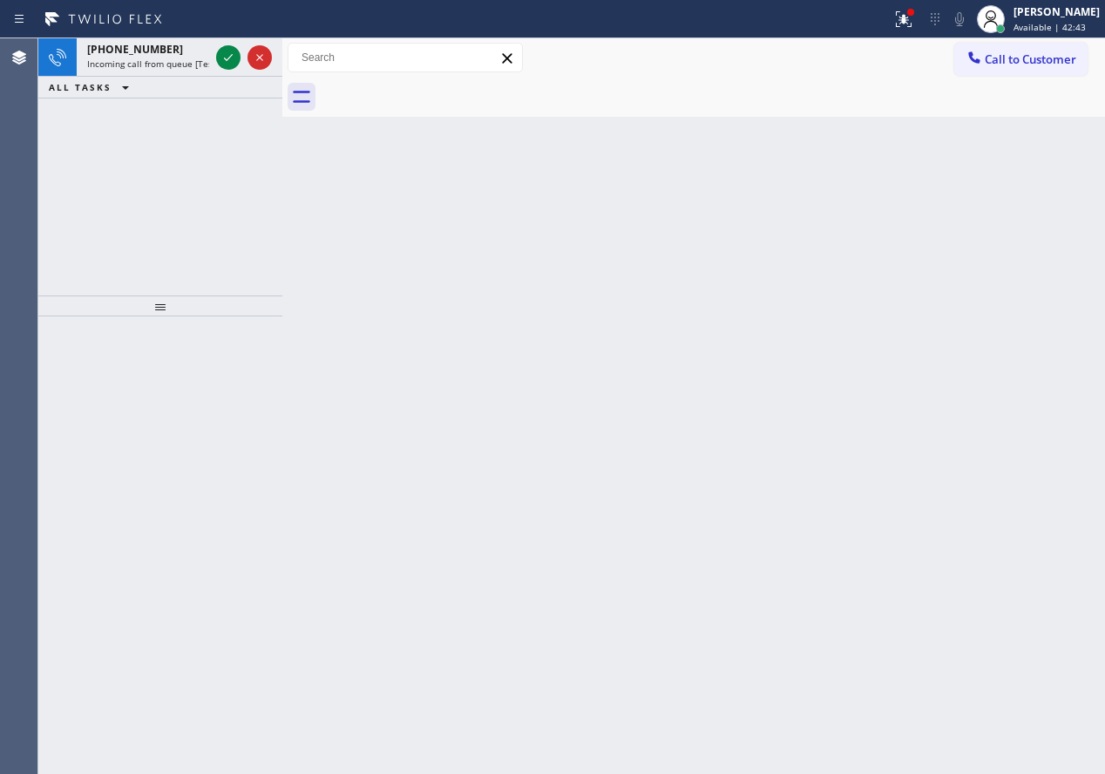
drag, startPoint x: 992, startPoint y: 325, endPoint x: 794, endPoint y: 251, distance: 211.2
click at [992, 325] on div "Back to Dashboard Change Sender ID Customers Technicians Select a contact Outbo…" at bounding box center [693, 405] width 823 height 735
drag, startPoint x: 1042, startPoint y: 275, endPoint x: 856, endPoint y: 193, distance: 203.7
click at [1041, 275] on div "Back to Dashboard Change Sender ID Customers Technicians Select a contact Outbo…" at bounding box center [693, 405] width 823 height 735
click at [223, 56] on icon at bounding box center [228, 57] width 21 height 21
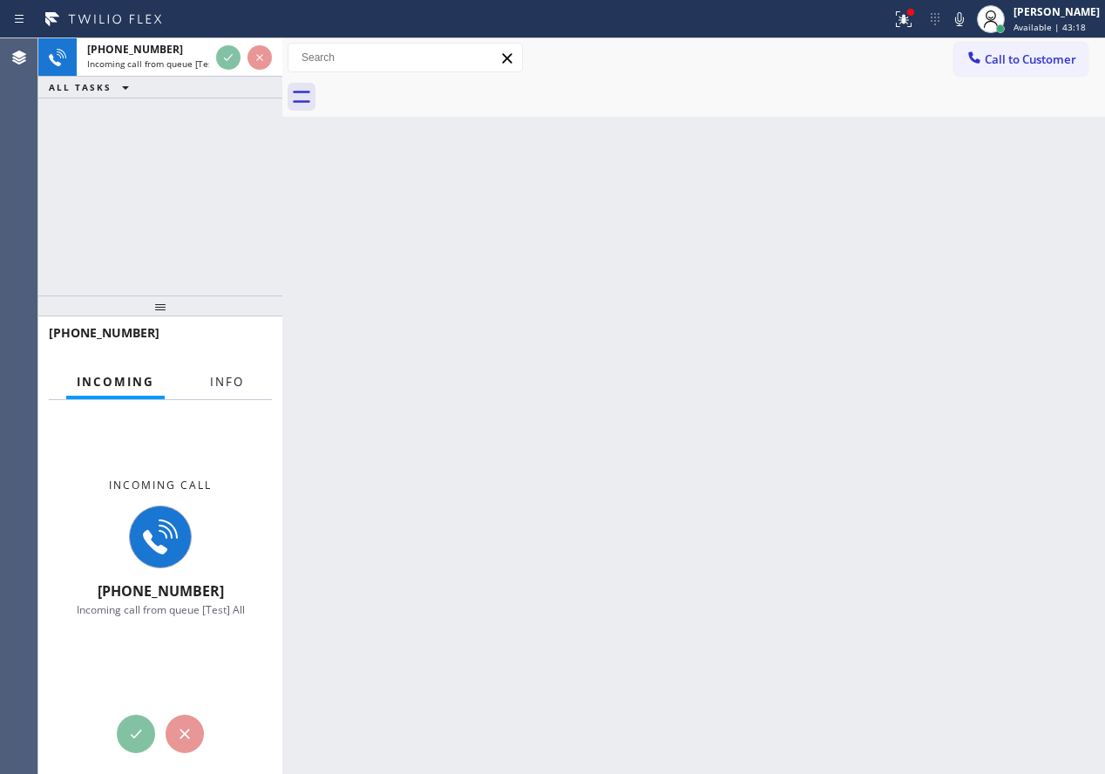
click at [243, 379] on span "Info" at bounding box center [227, 382] width 34 height 16
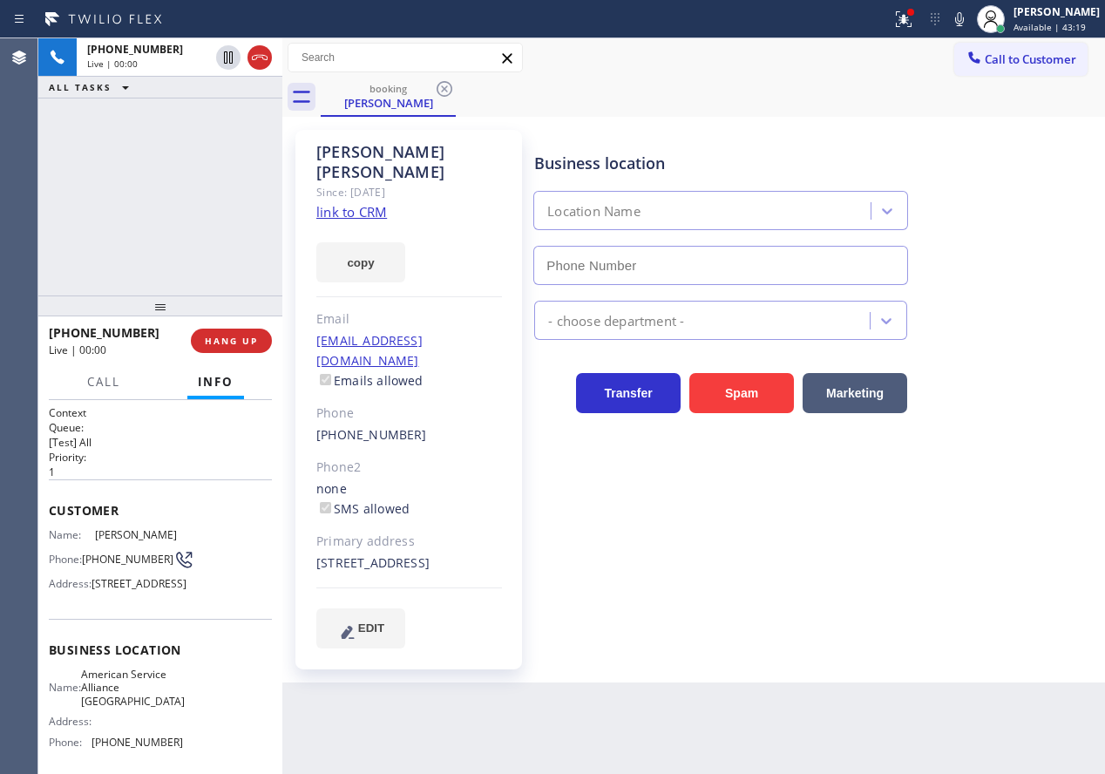
type input "[PHONE_NUMBER]"
click at [351, 203] on link "link to CRM" at bounding box center [351, 211] width 71 height 17
click at [114, 708] on span "American Service Alliance [GEOGRAPHIC_DATA]" at bounding box center [133, 688] width 104 height 40
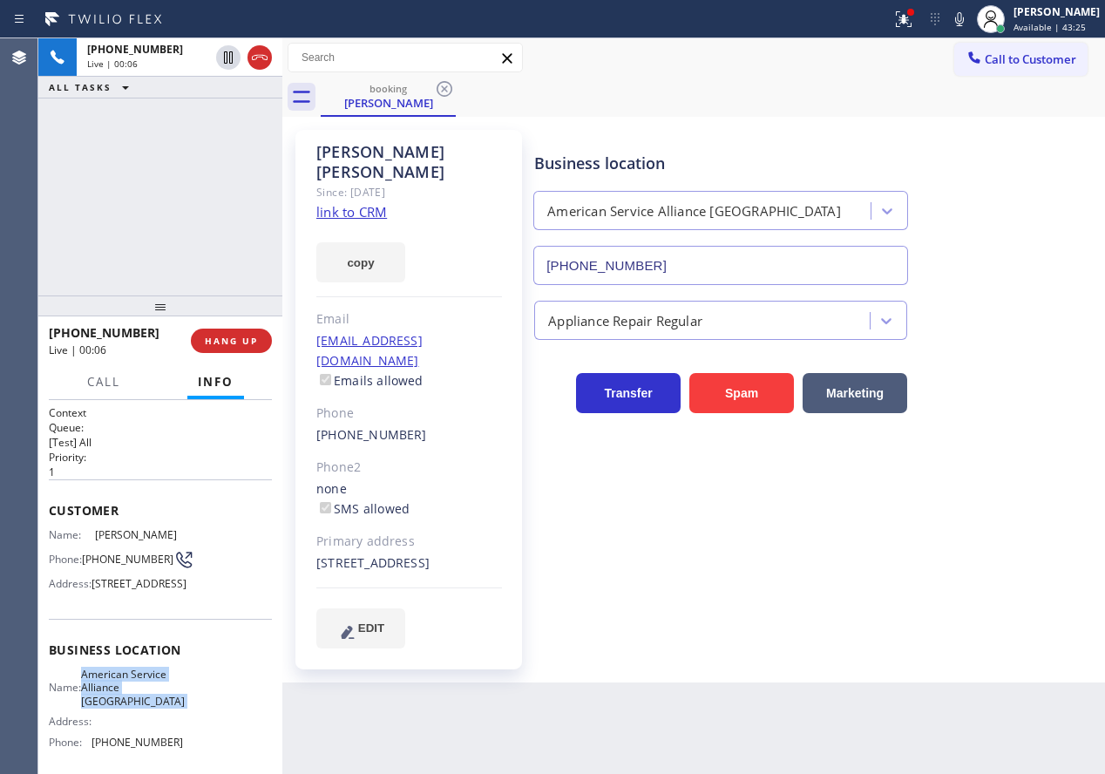
click at [114, 708] on span "American Service Alliance [GEOGRAPHIC_DATA]" at bounding box center [133, 688] width 104 height 40
click at [760, 276] on input "[PHONE_NUMBER]" at bounding box center [720, 265] width 375 height 39
click at [252, 342] on span "HANG UP" at bounding box center [231, 341] width 53 height 12
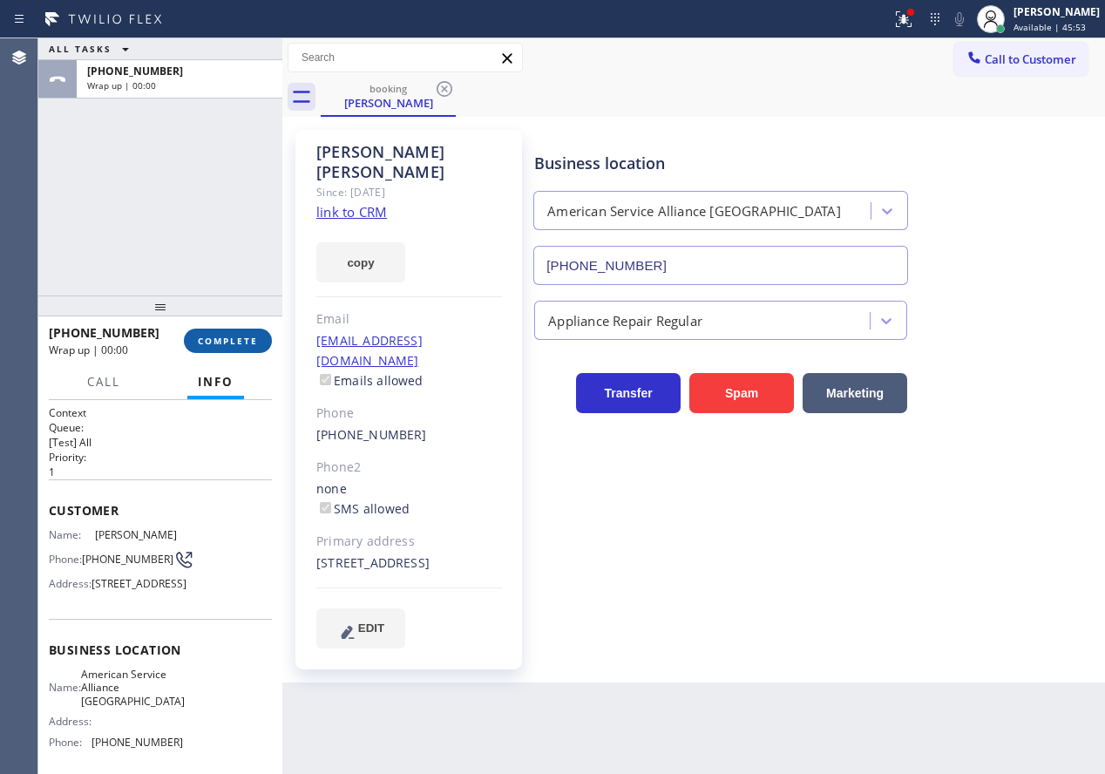
click at [252, 342] on span "COMPLETE" at bounding box center [228, 341] width 60 height 12
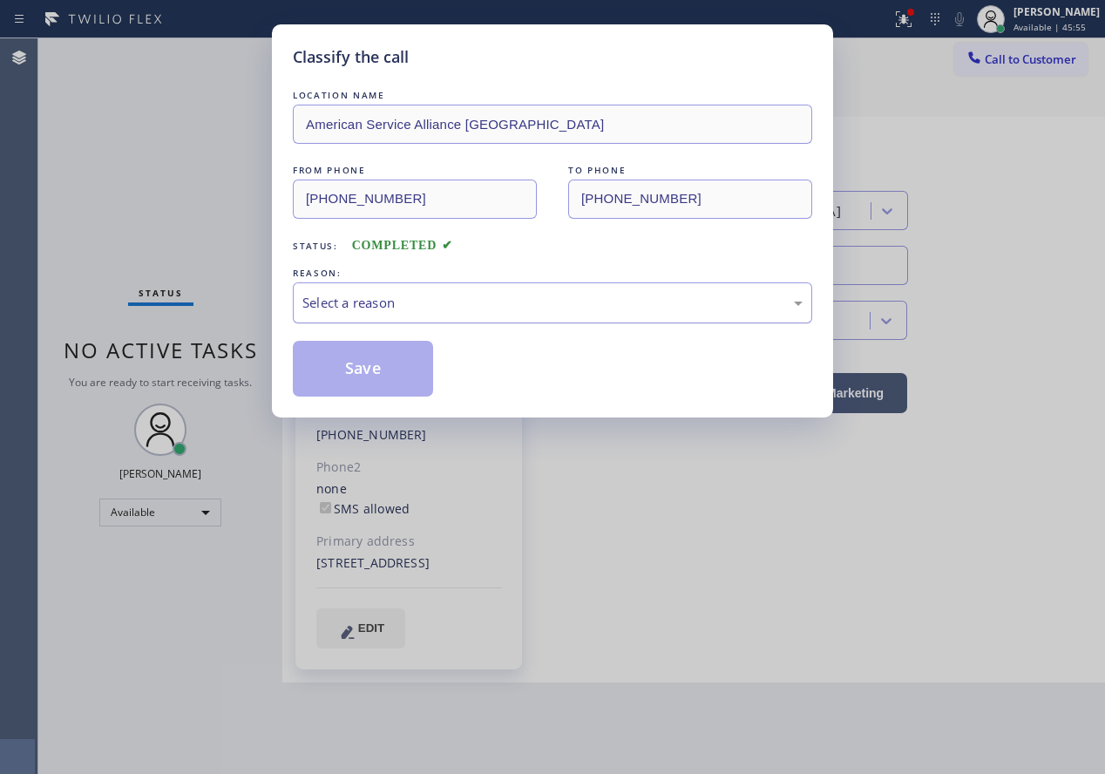
click at [397, 309] on div "Select a reason" at bounding box center [552, 303] width 500 height 20
drag, startPoint x: 397, startPoint y: 366, endPoint x: 393, endPoint y: 355, distance: 11.9
drag, startPoint x: 392, startPoint y: 355, endPoint x: 1095, endPoint y: 356, distance: 703.3
click at [393, 355] on button "Save" at bounding box center [363, 369] width 140 height 56
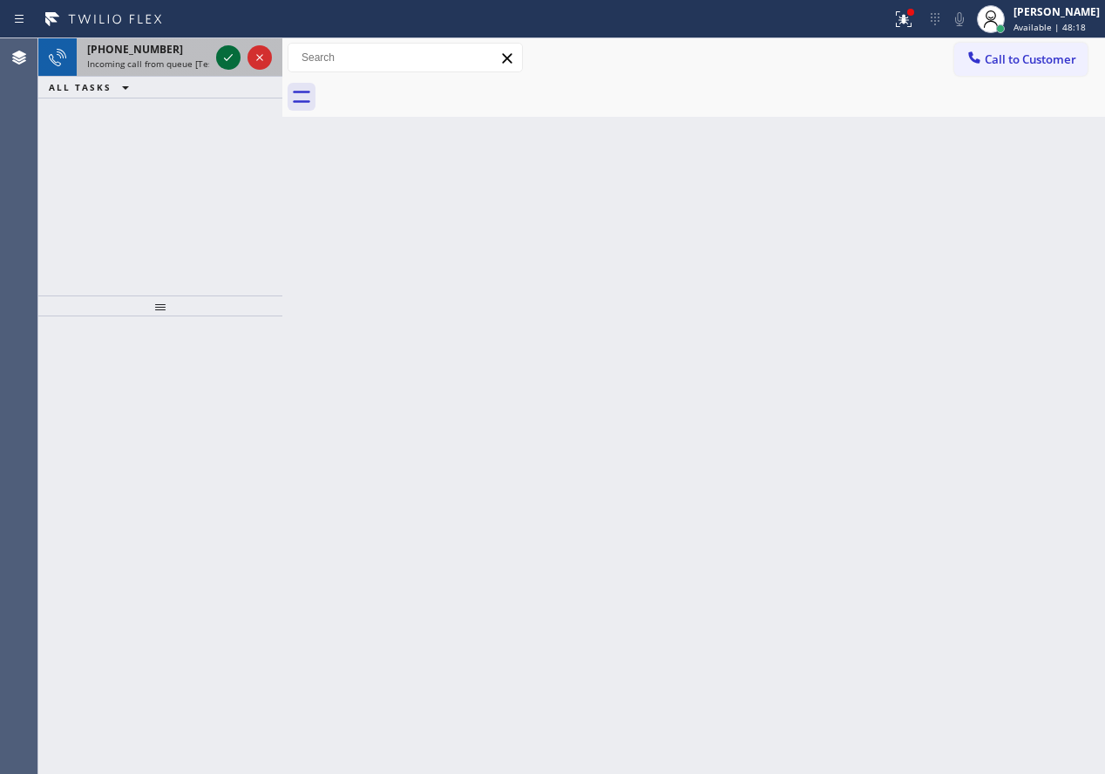
click at [231, 62] on icon at bounding box center [228, 57] width 21 height 21
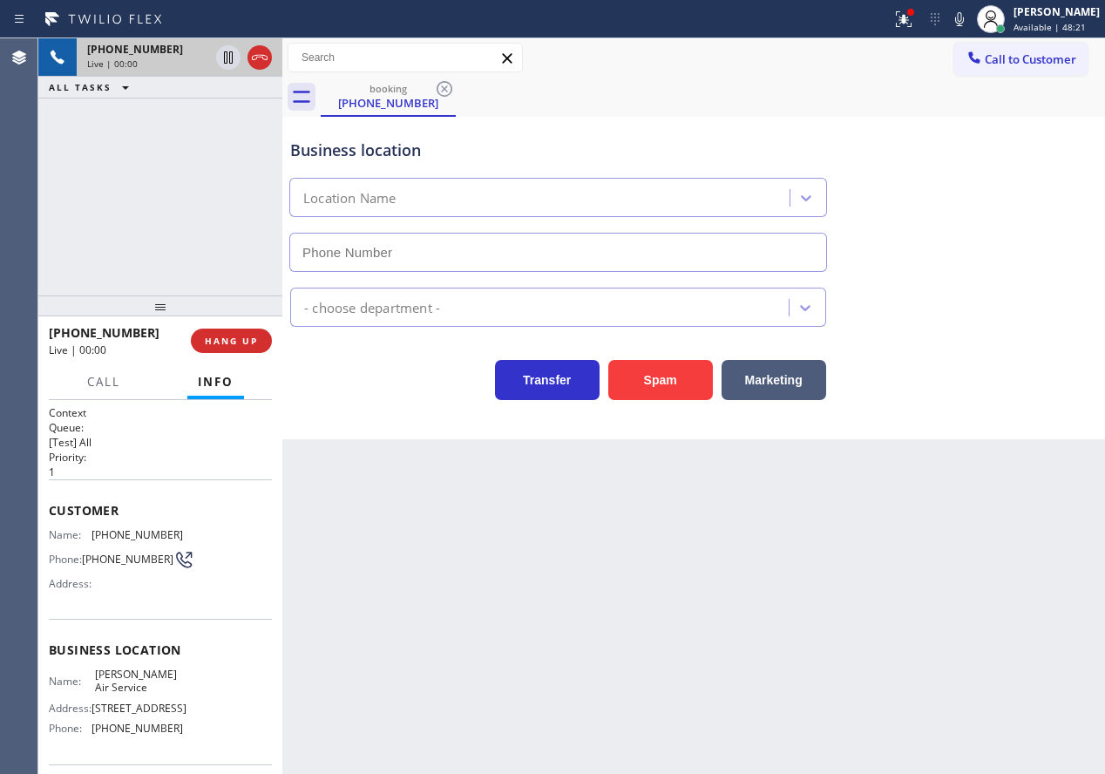
type input "[PHONE_NUMBER]"
click at [261, 347] on button "HANG UP" at bounding box center [231, 341] width 81 height 24
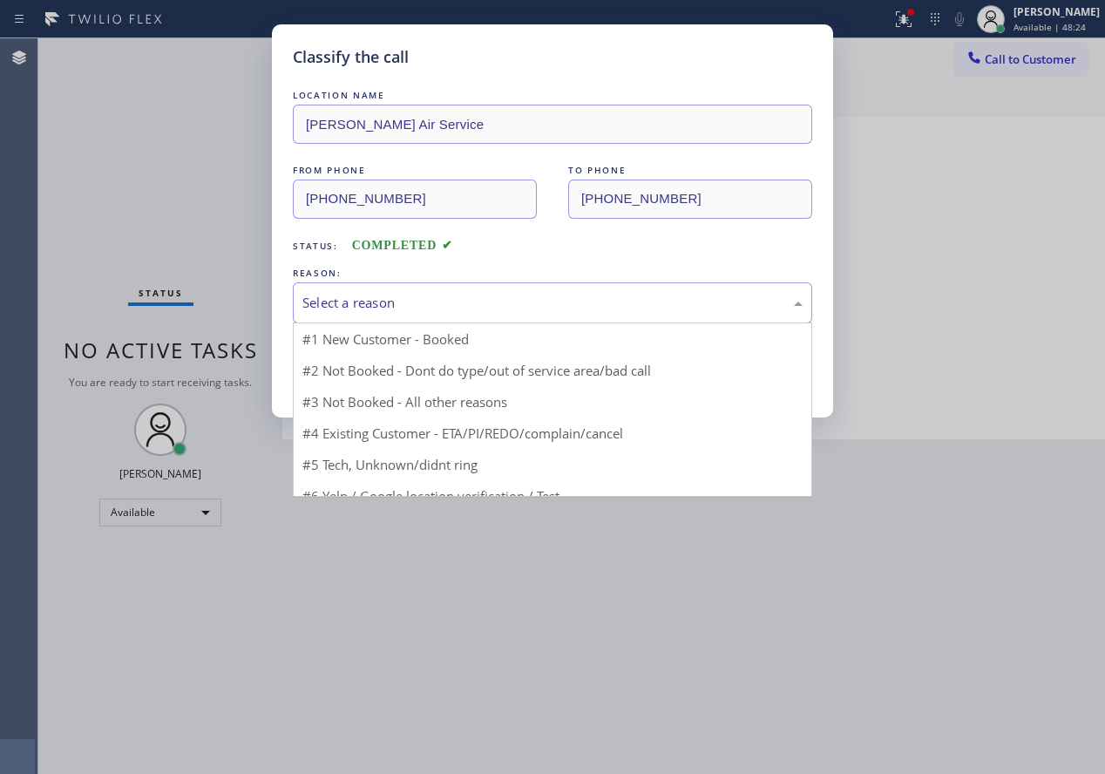
click at [389, 306] on div "Select a reason" at bounding box center [552, 303] width 500 height 20
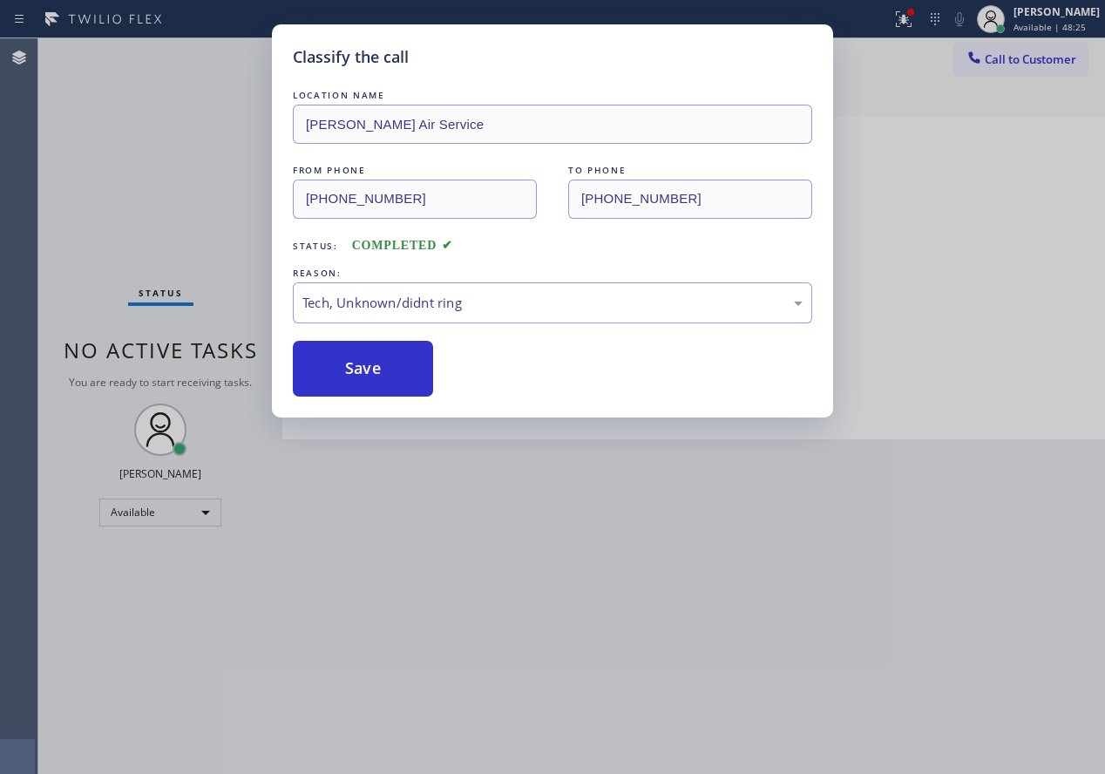
drag, startPoint x: 369, startPoint y: 371, endPoint x: 366, endPoint y: 1, distance: 370.4
click at [369, 369] on button "Save" at bounding box center [363, 369] width 140 height 56
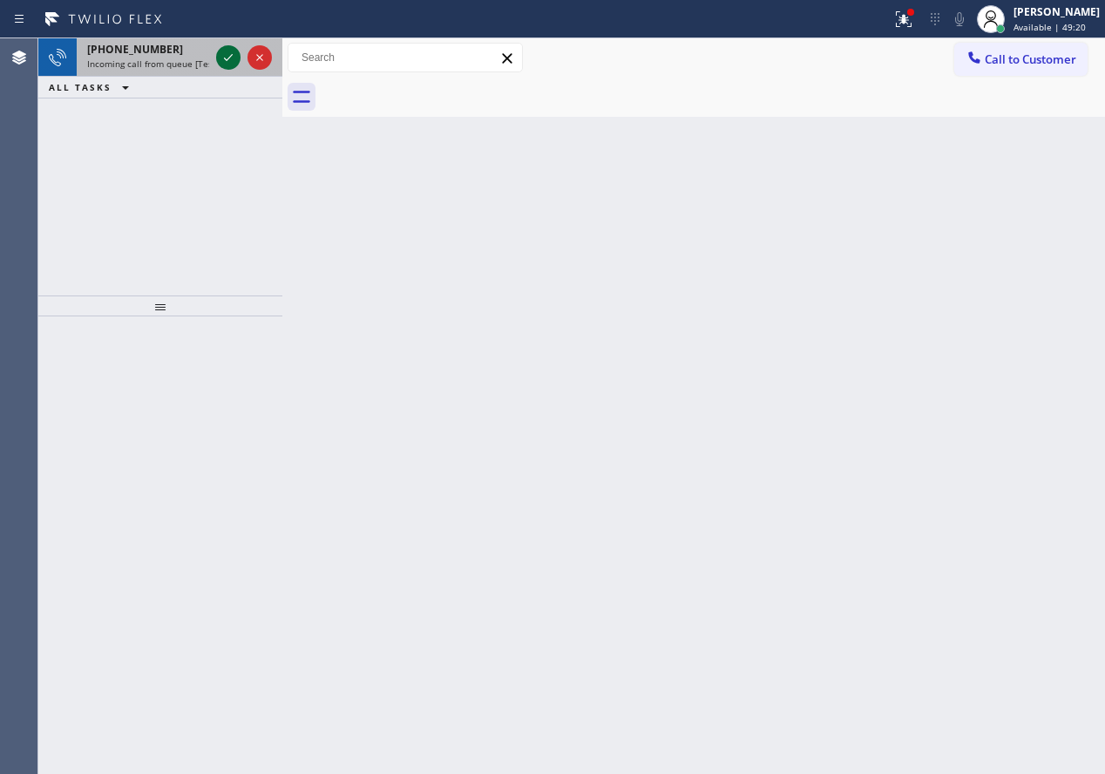
click at [225, 65] on icon at bounding box center [228, 57] width 21 height 21
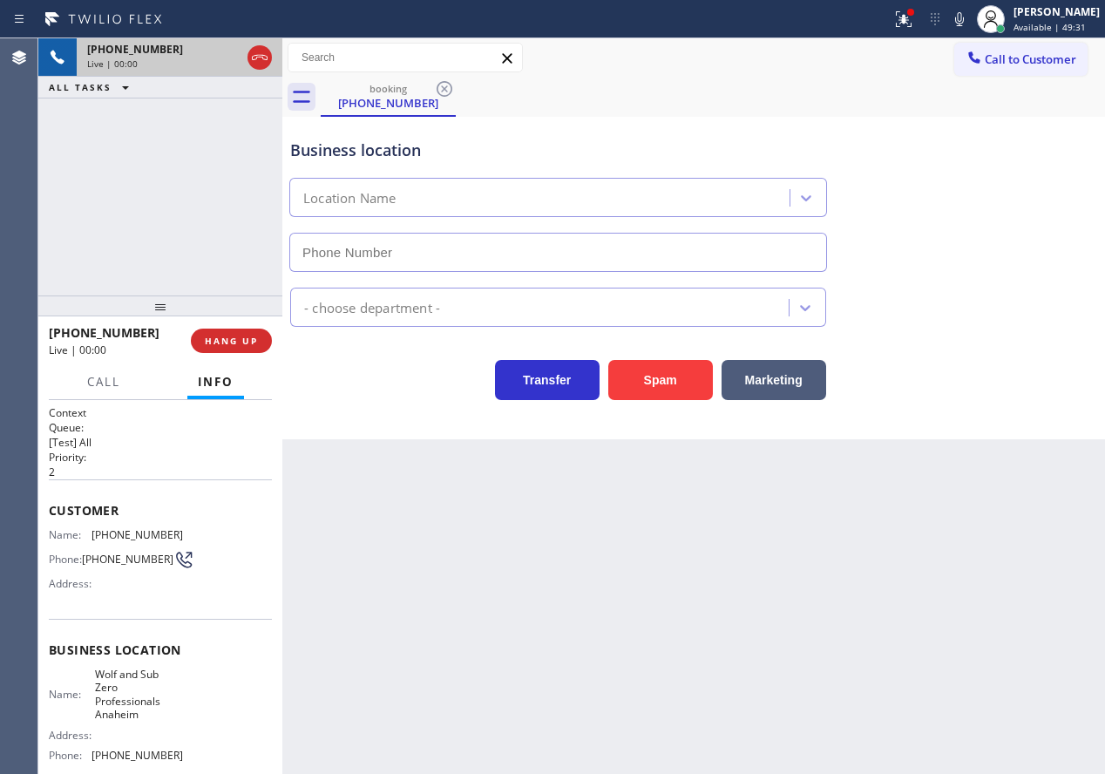
type input "[PHONE_NUMBER]"
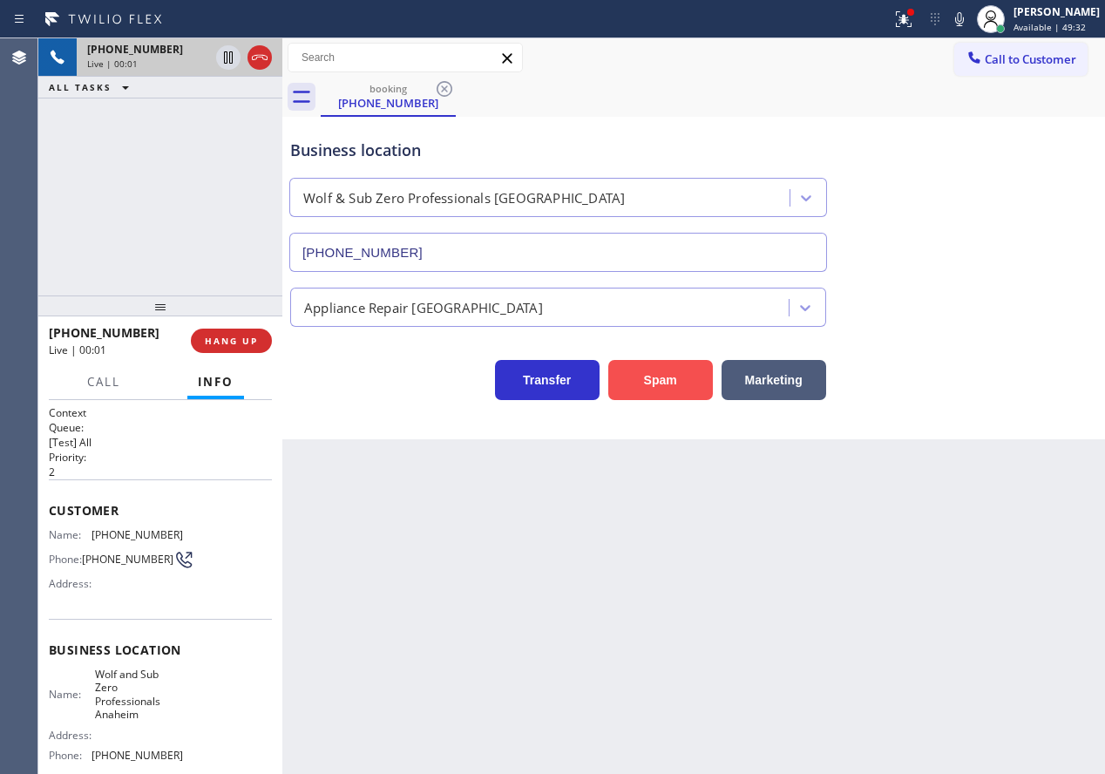
click at [681, 383] on button "Spam" at bounding box center [660, 380] width 105 height 40
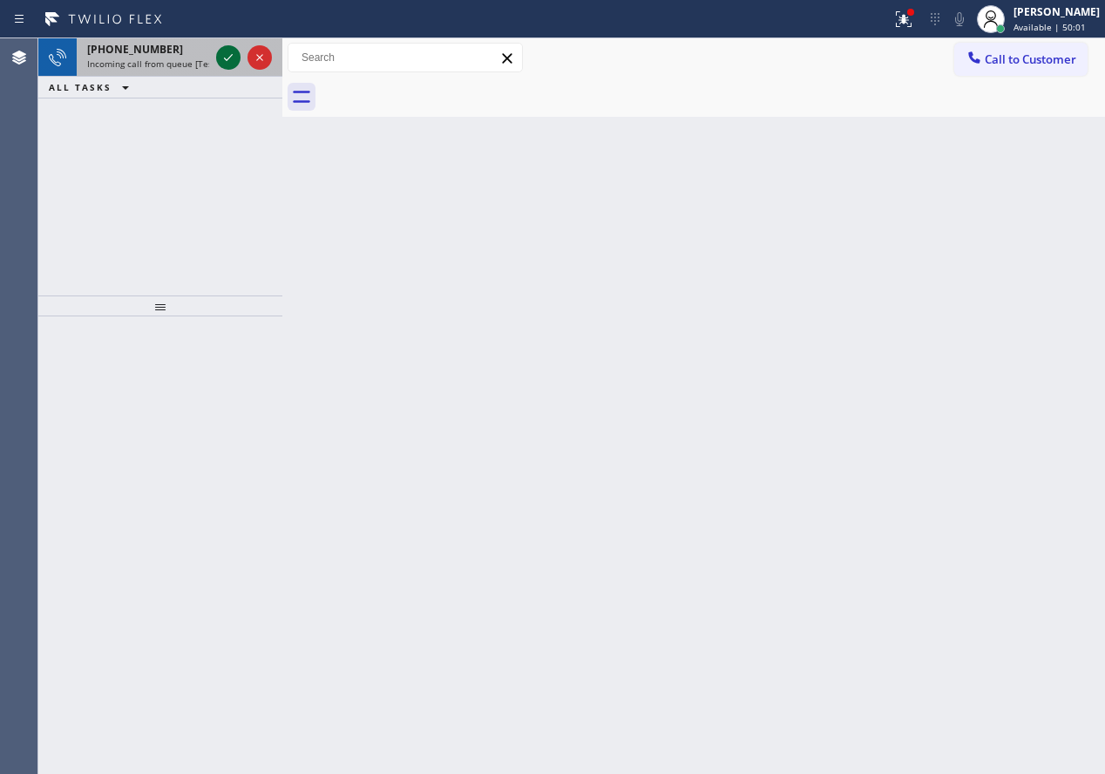
click at [222, 49] on icon at bounding box center [228, 57] width 21 height 21
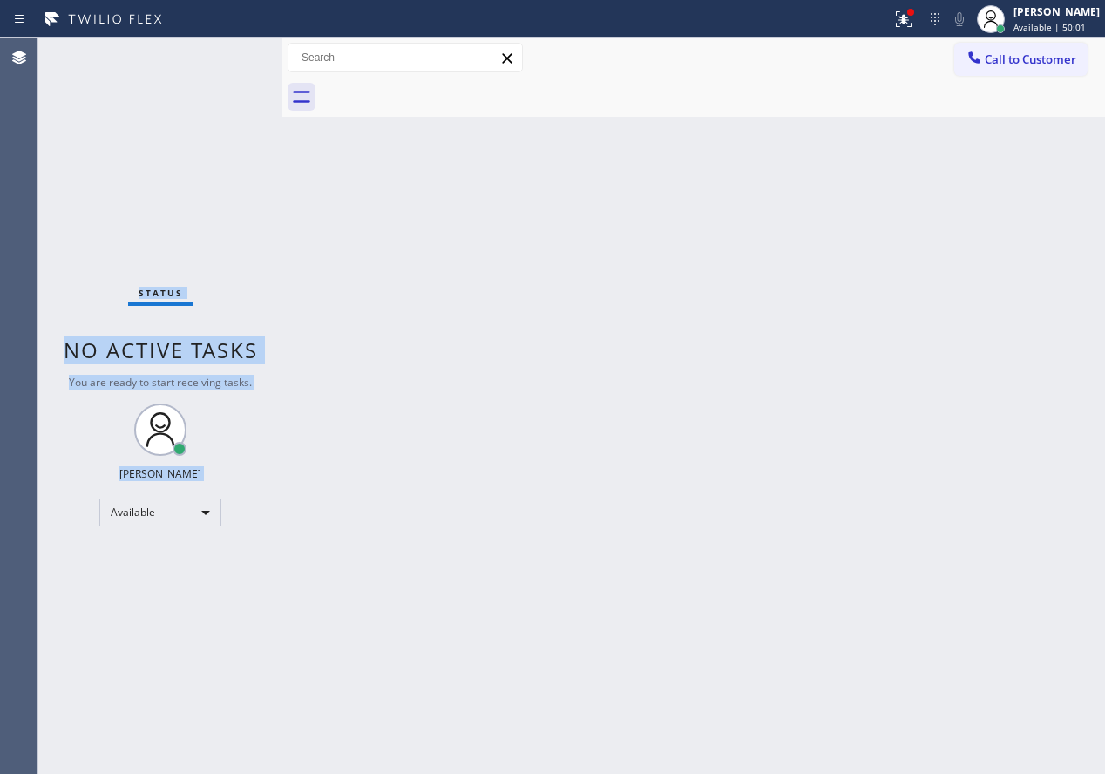
click at [222, 49] on div "Status No active tasks You are ready to start receiving tasks. [PERSON_NAME] Av…" at bounding box center [160, 405] width 244 height 735
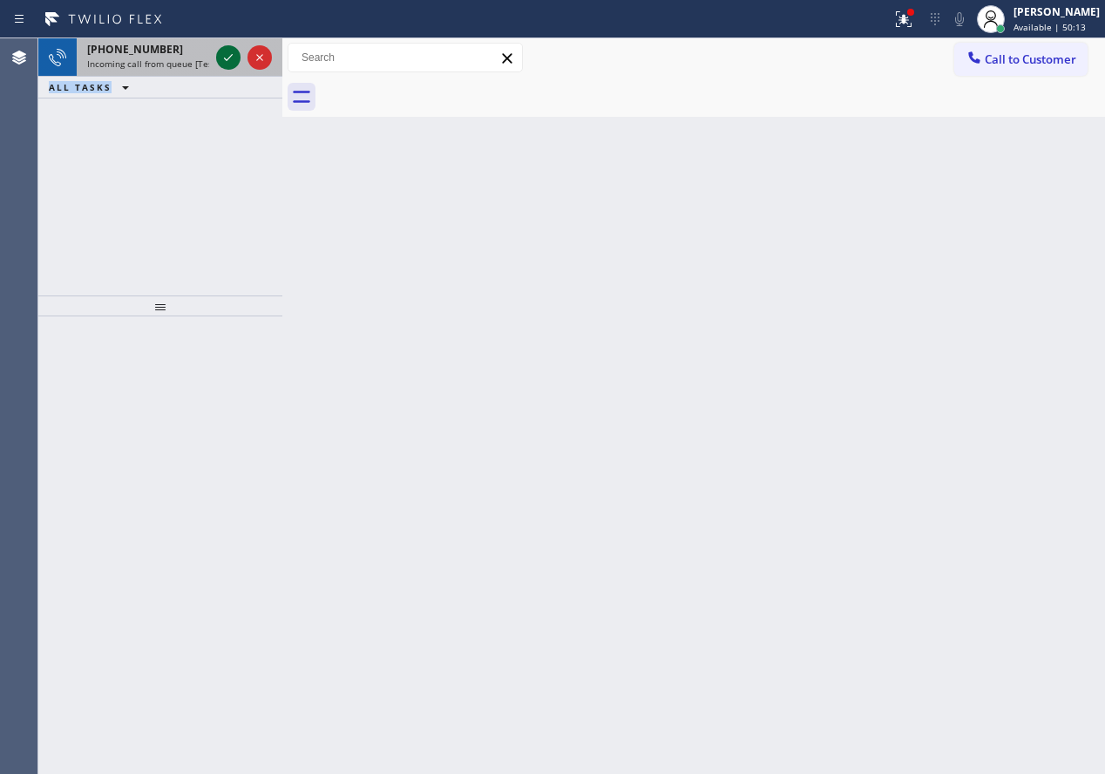
click at [222, 46] on button at bounding box center [228, 57] width 24 height 24
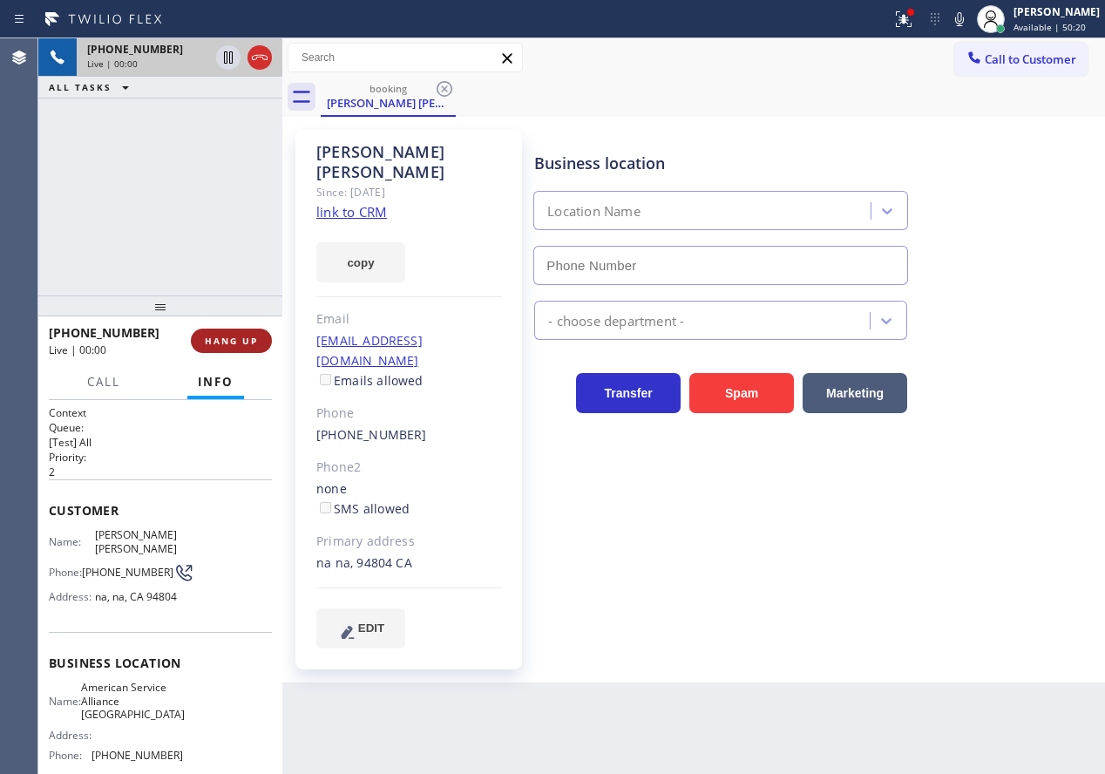
click at [243, 339] on span "HANG UP" at bounding box center [231, 341] width 53 height 12
type input "[PHONE_NUMBER]"
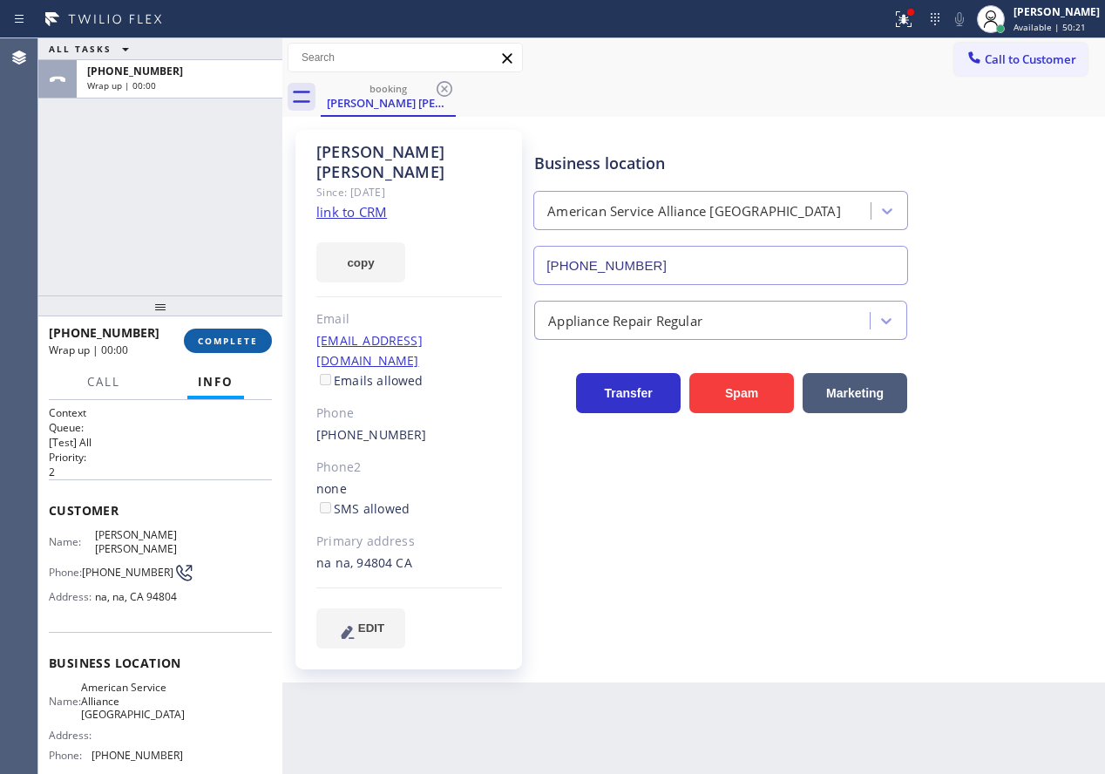
click at [243, 339] on span "COMPLETE" at bounding box center [228, 341] width 60 height 12
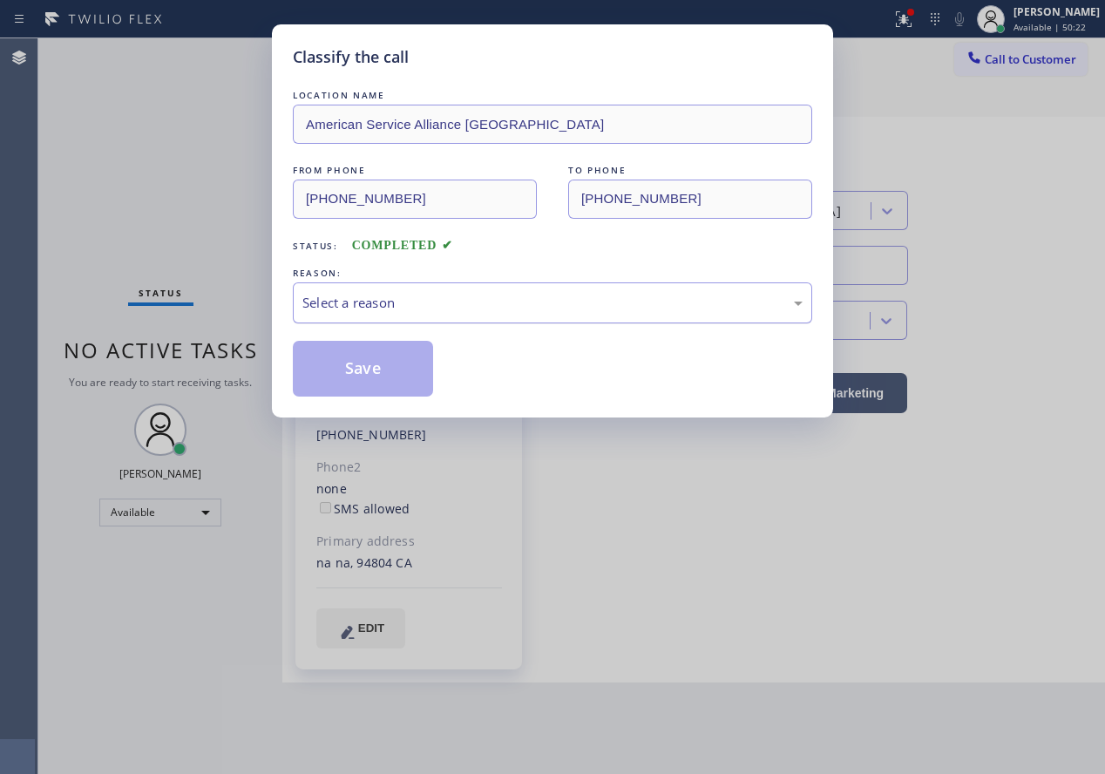
click at [437, 315] on div "Select a reason" at bounding box center [552, 302] width 519 height 41
click at [363, 369] on button "Save" at bounding box center [363, 369] width 140 height 56
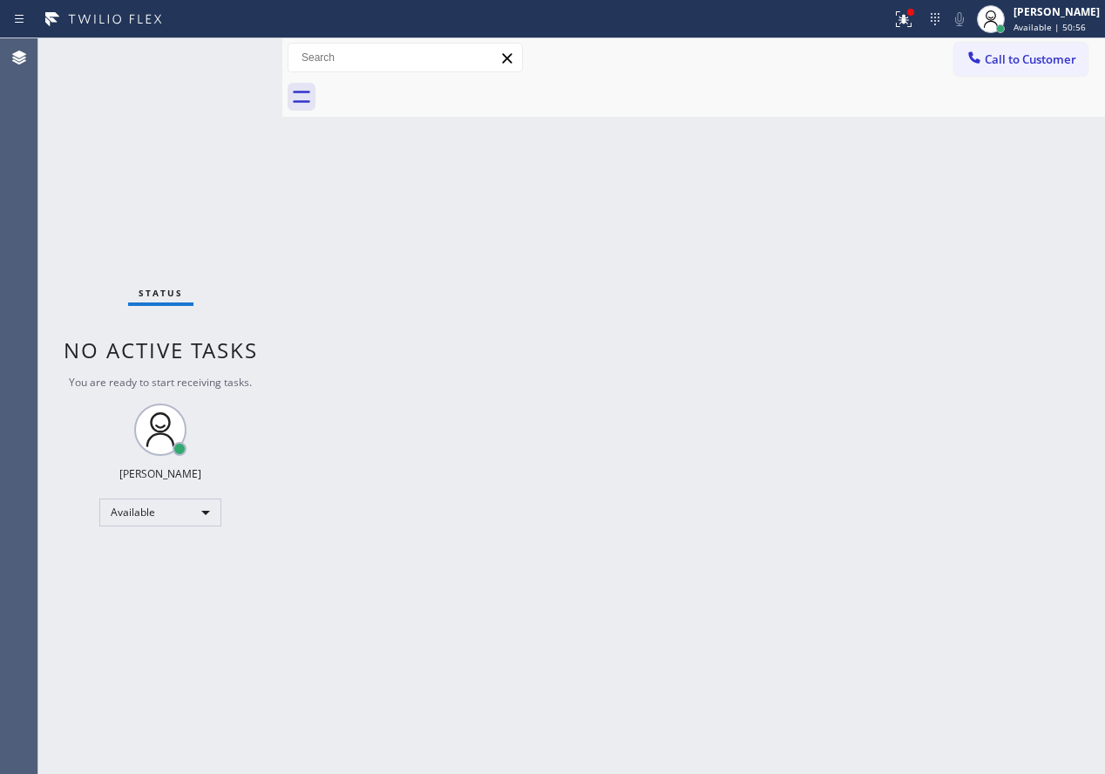
click at [221, 54] on div "Status No active tasks You are ready to start receiving tasks. [PERSON_NAME] Av…" at bounding box center [160, 405] width 244 height 735
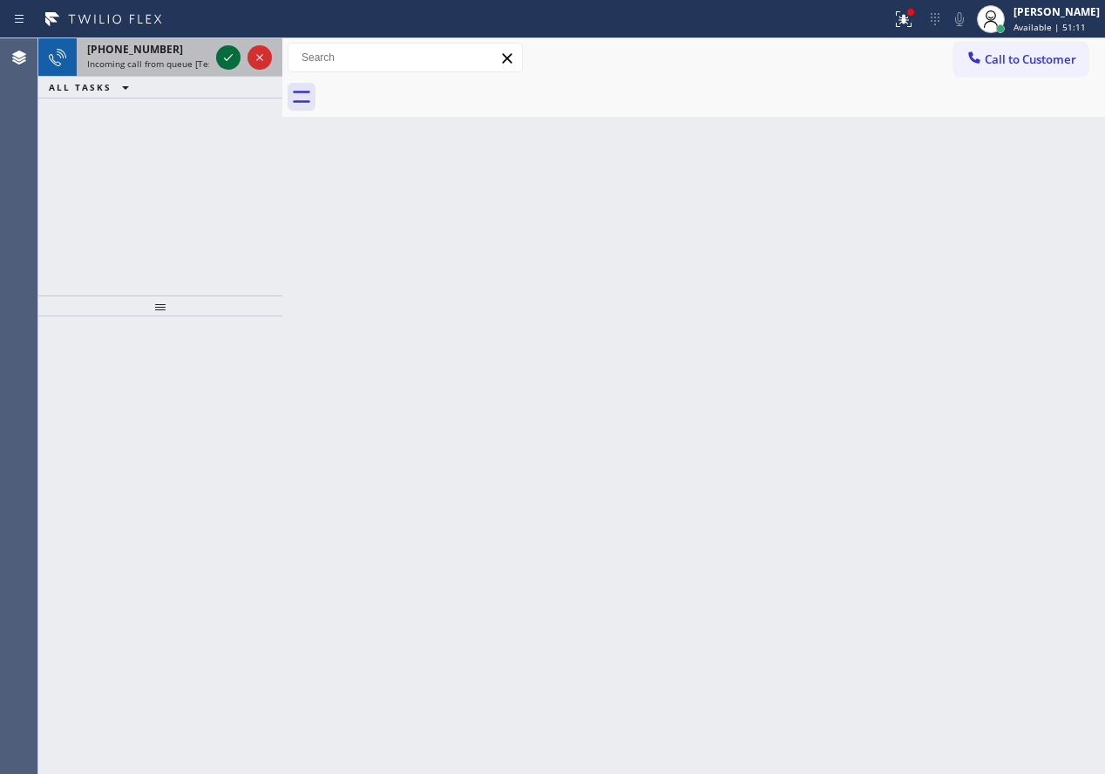
click at [227, 63] on icon at bounding box center [228, 57] width 21 height 21
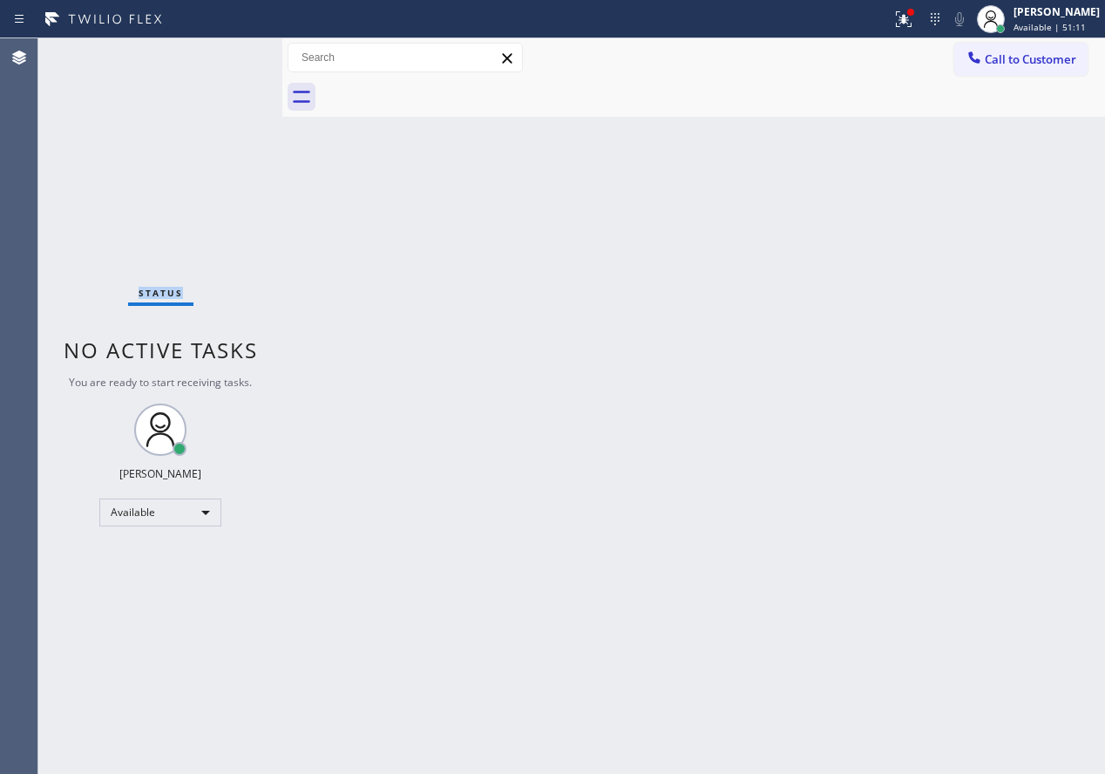
click at [227, 63] on div "Status No active tasks You are ready to start receiving tasks. [PERSON_NAME] Av…" at bounding box center [160, 405] width 244 height 735
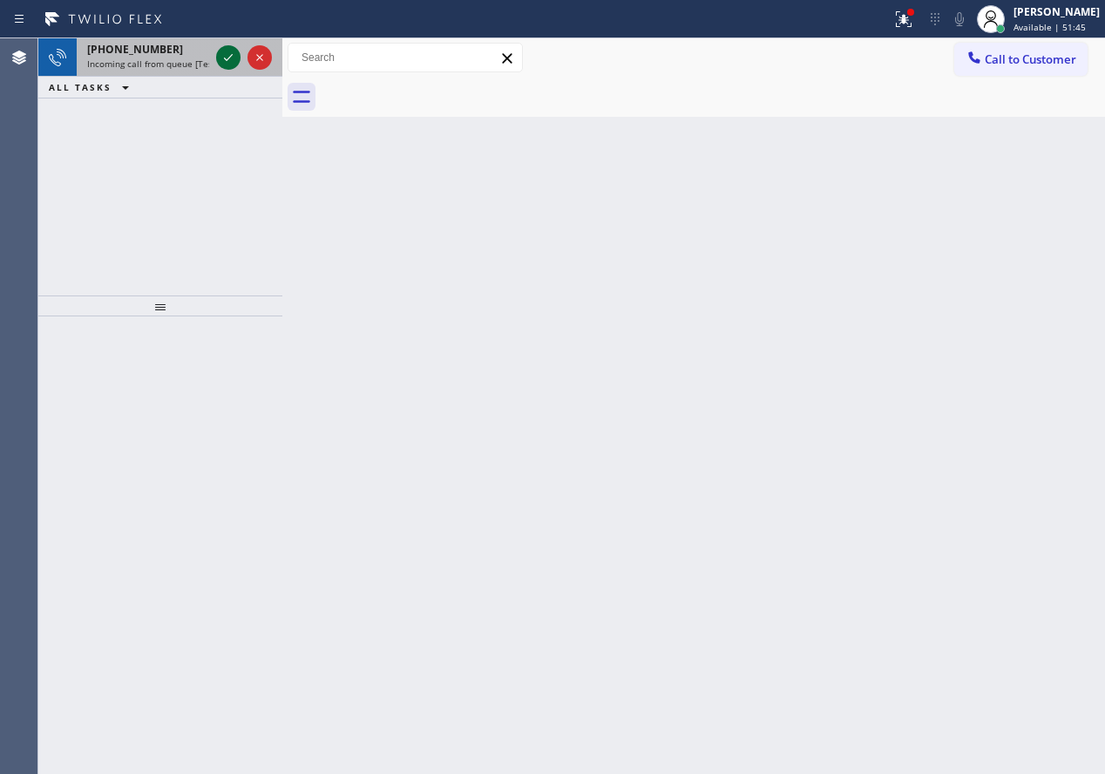
click at [221, 61] on icon at bounding box center [228, 57] width 21 height 21
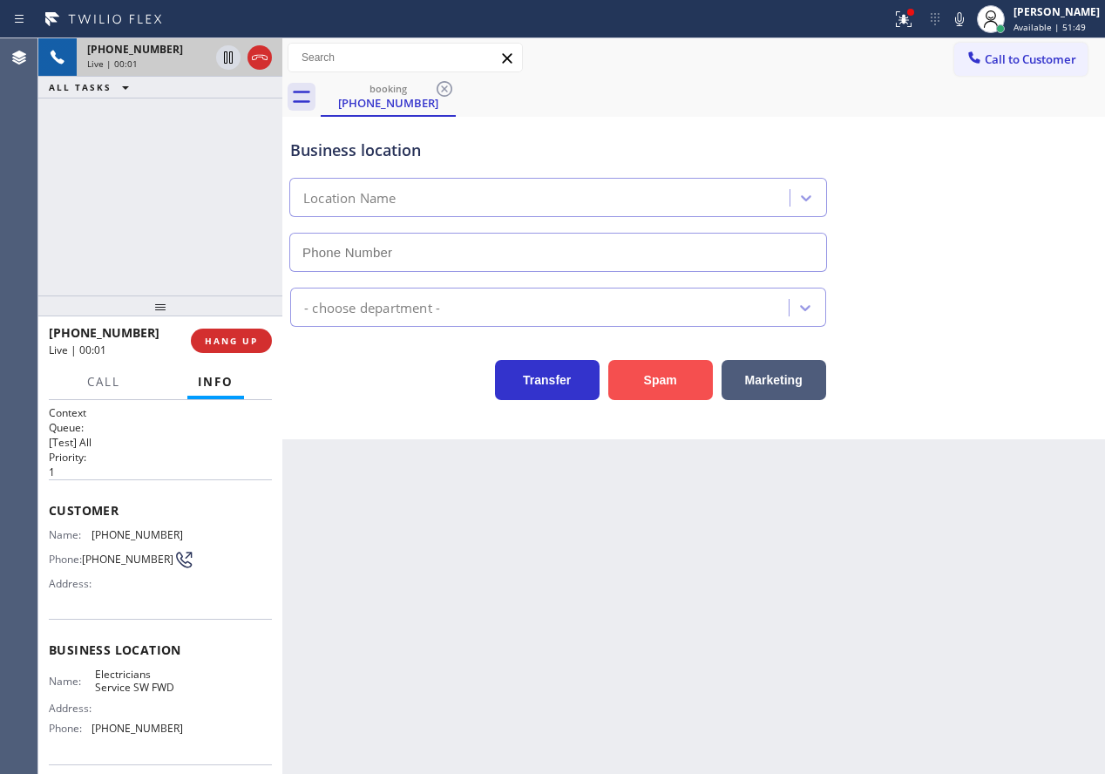
type input "[PHONE_NUMBER]"
click at [654, 390] on button "Spam" at bounding box center [660, 380] width 105 height 40
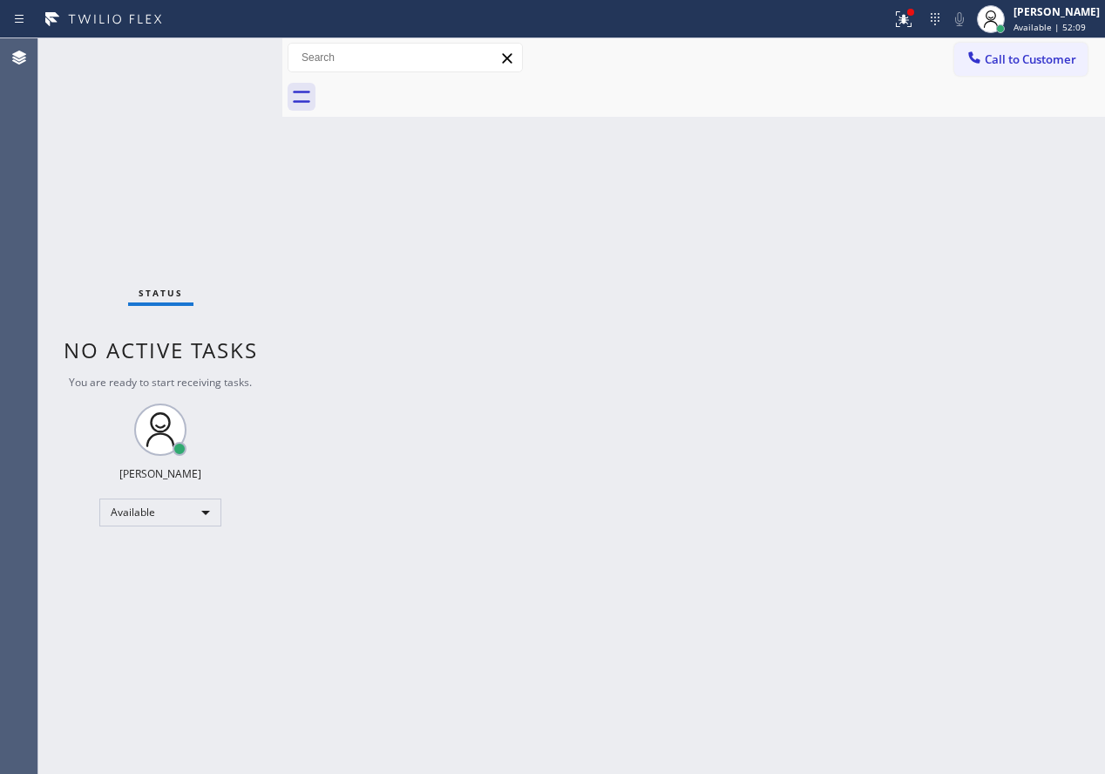
click at [967, 450] on div "Back to Dashboard Change Sender ID Customers Technicians Select a contact Outbo…" at bounding box center [693, 405] width 823 height 735
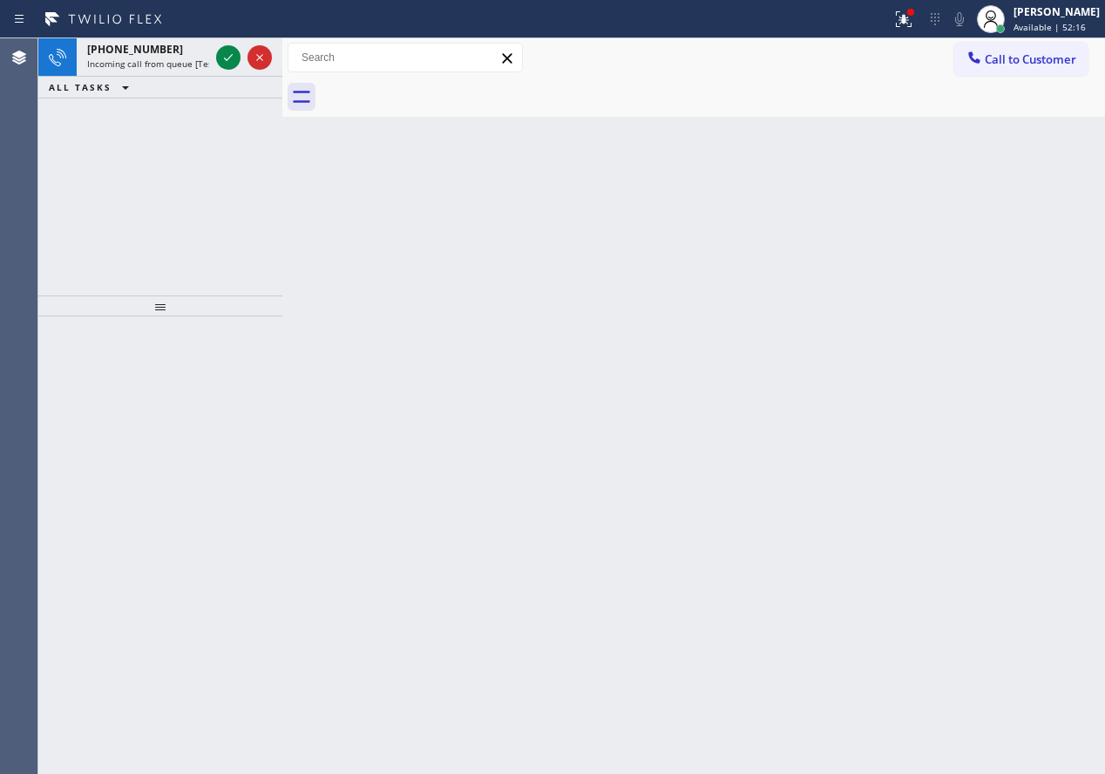
click at [980, 330] on div "Back to Dashboard Change Sender ID Customers Technicians Select a contact Outbo…" at bounding box center [693, 405] width 823 height 735
click at [914, 14] on icon at bounding box center [903, 19] width 21 height 21
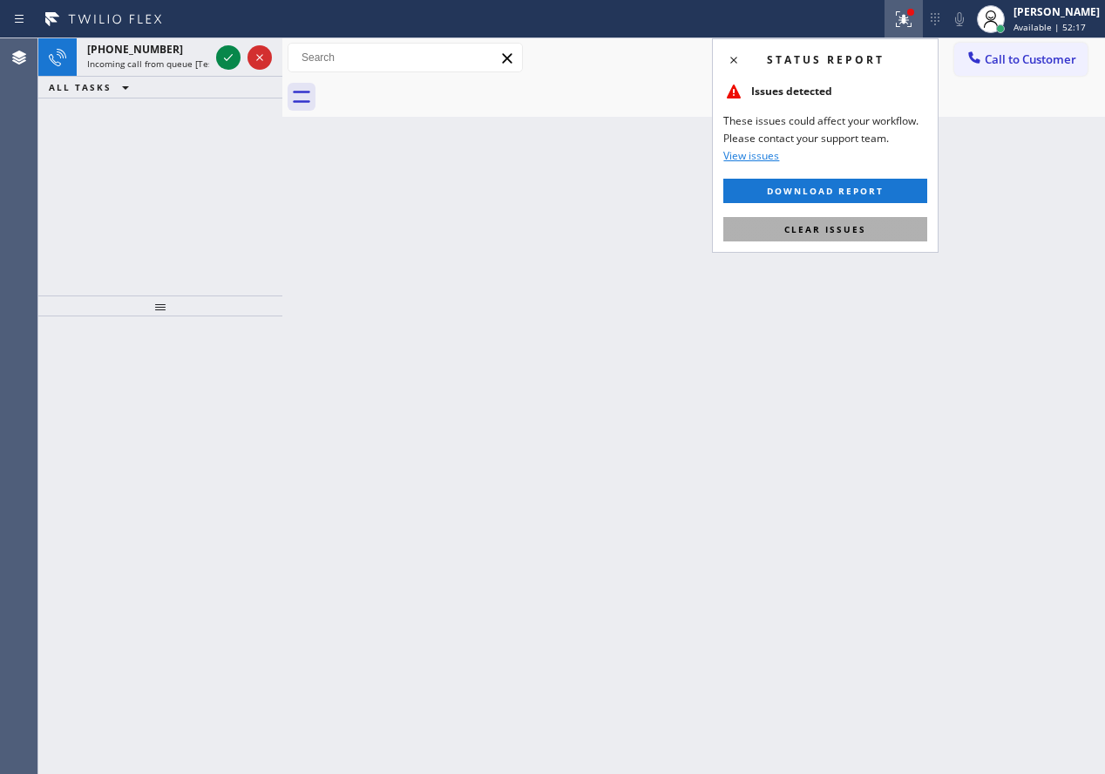
click at [898, 230] on button "Clear issues" at bounding box center [825, 229] width 204 height 24
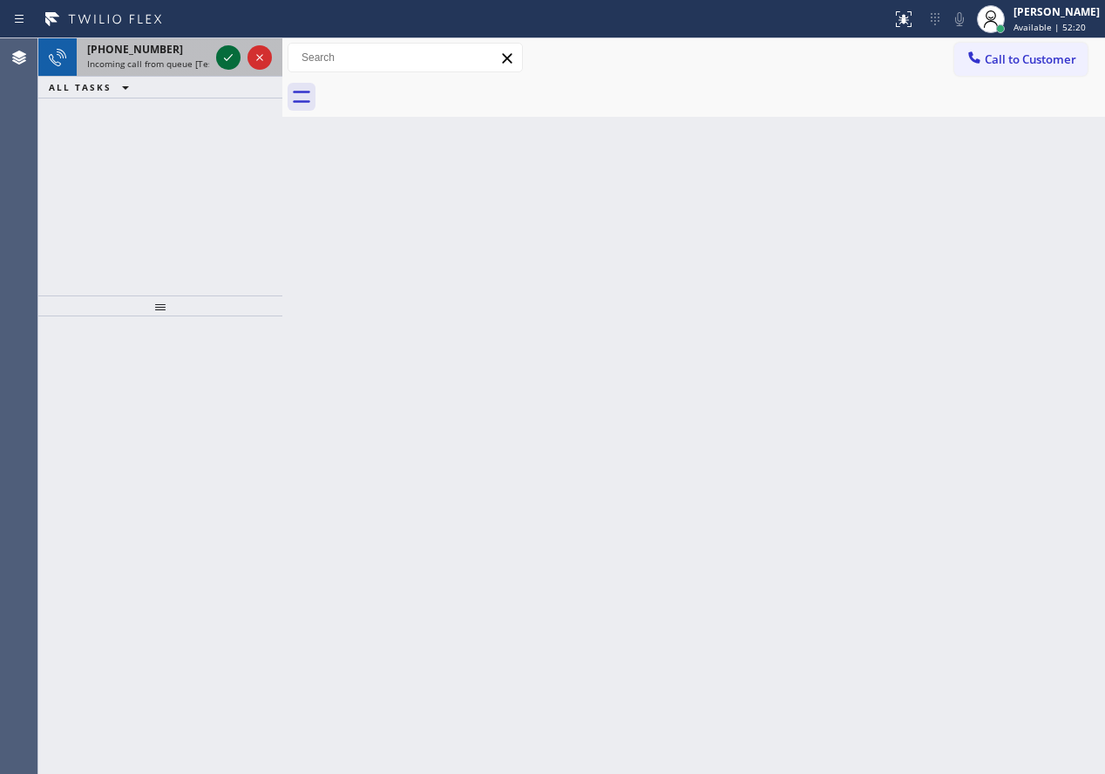
click at [222, 59] on icon at bounding box center [228, 57] width 21 height 21
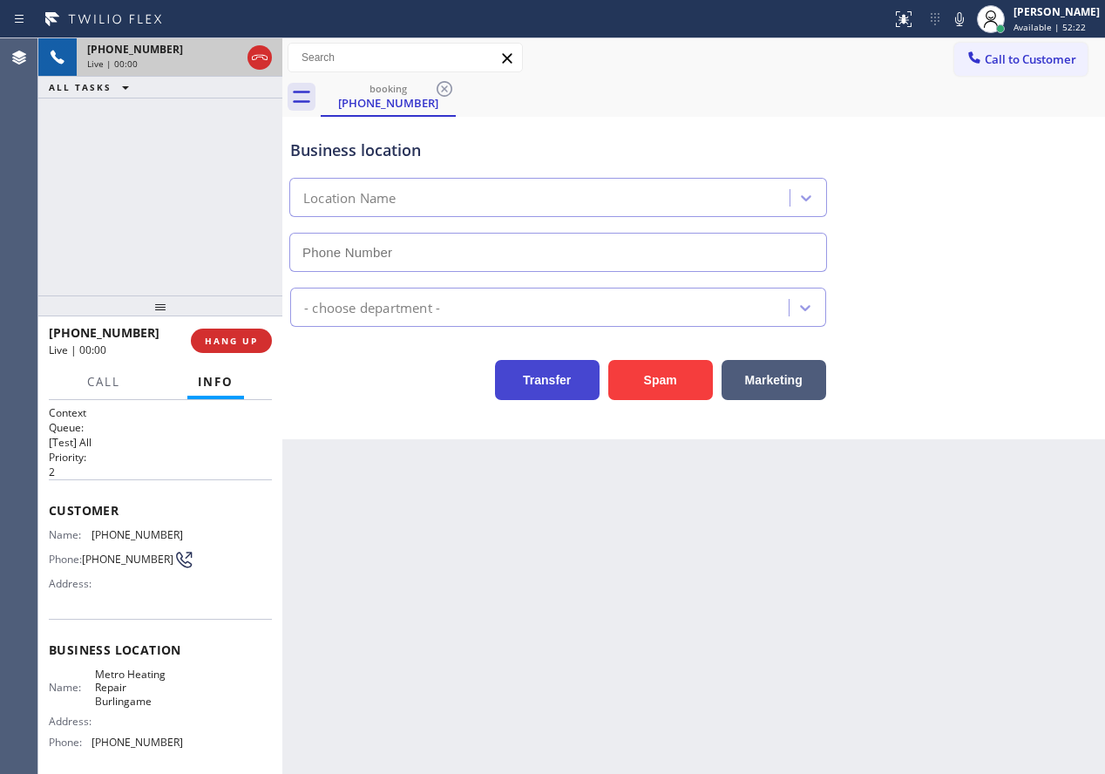
type input "[PHONE_NUMBER]"
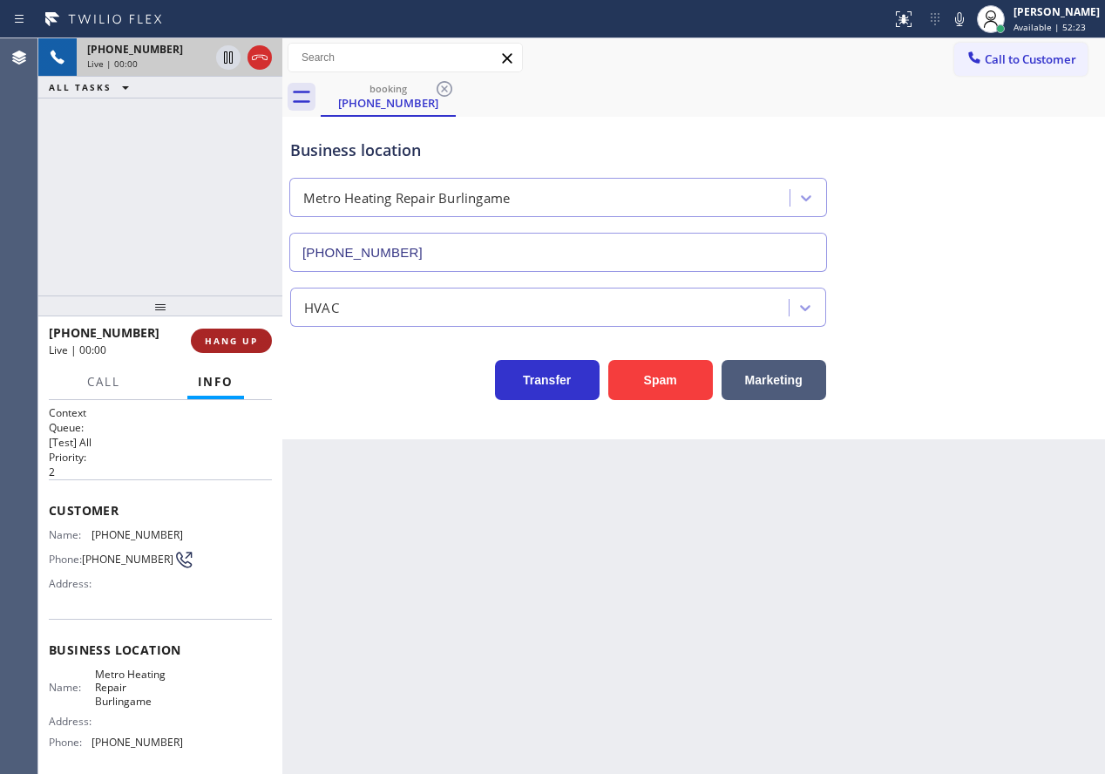
click at [260, 348] on button "HANG UP" at bounding box center [231, 341] width 81 height 24
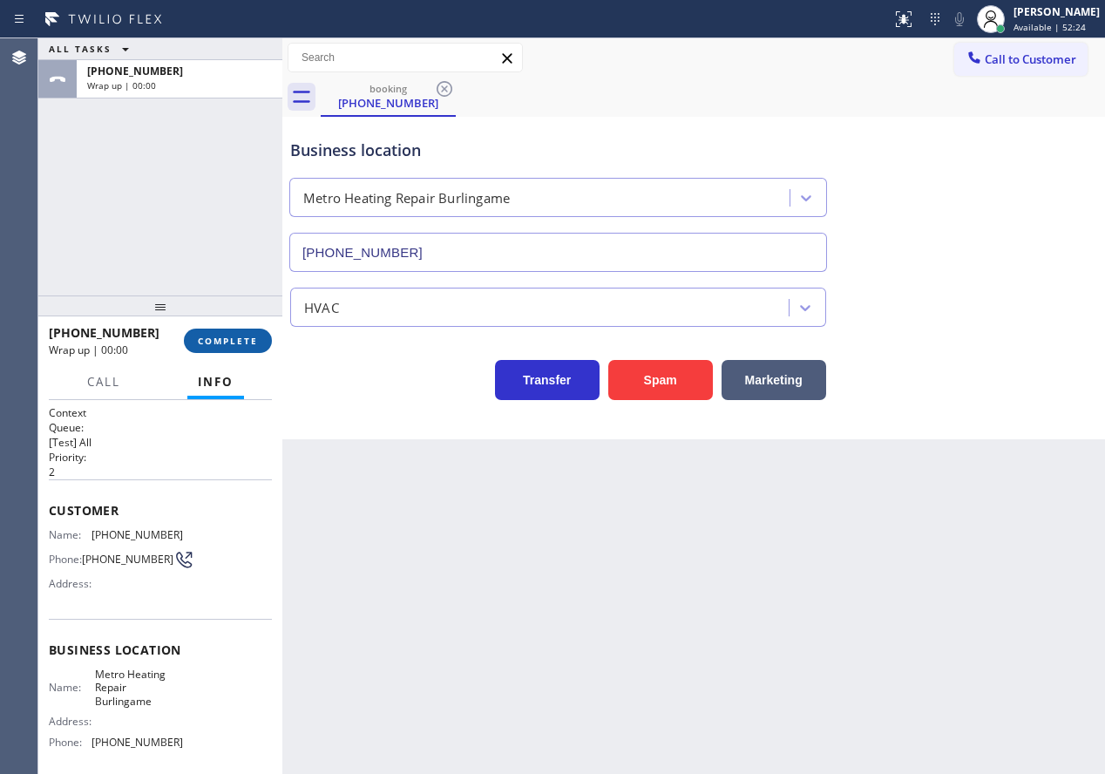
click at [256, 348] on button "COMPLETE" at bounding box center [228, 341] width 88 height 24
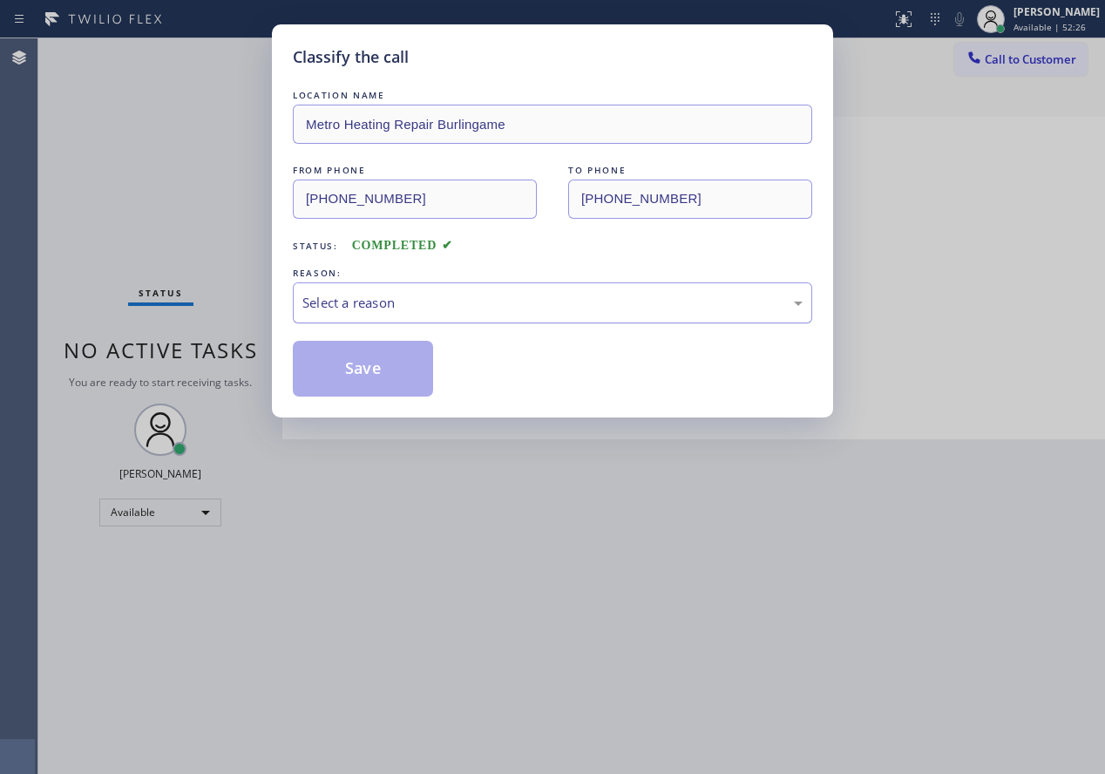
click at [438, 314] on div "Select a reason" at bounding box center [552, 302] width 519 height 41
click at [363, 366] on button "Save" at bounding box center [363, 369] width 140 height 56
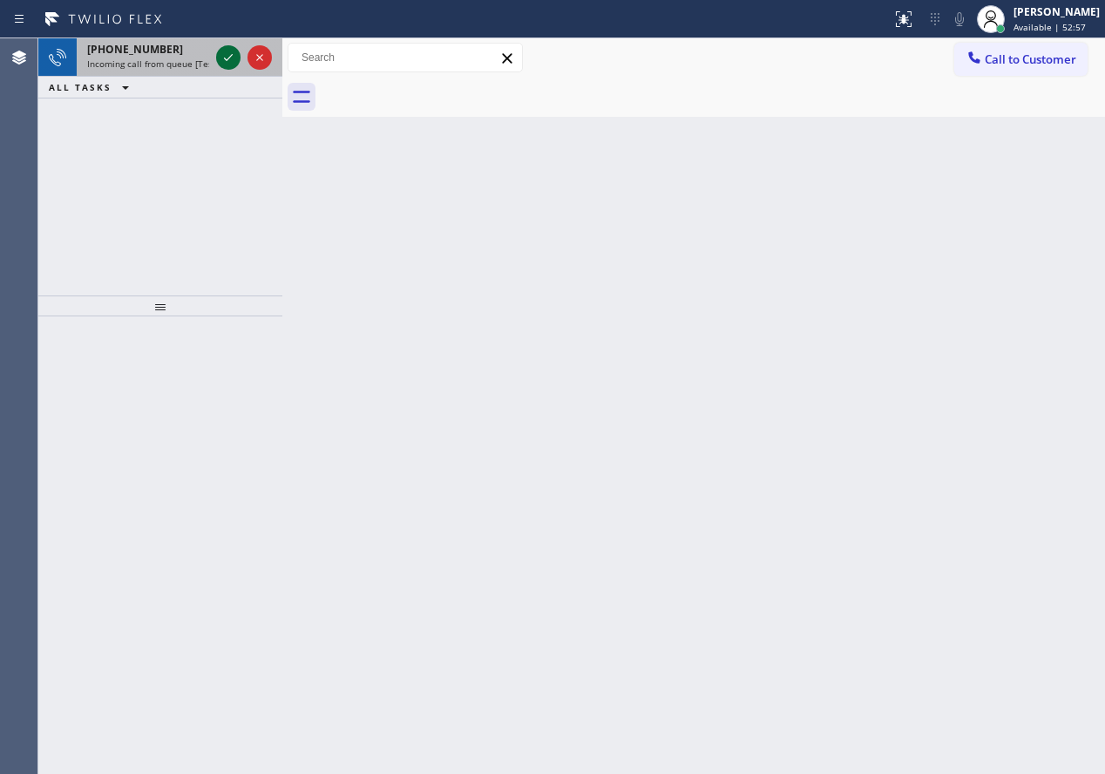
click at [216, 62] on div at bounding box center [228, 57] width 24 height 21
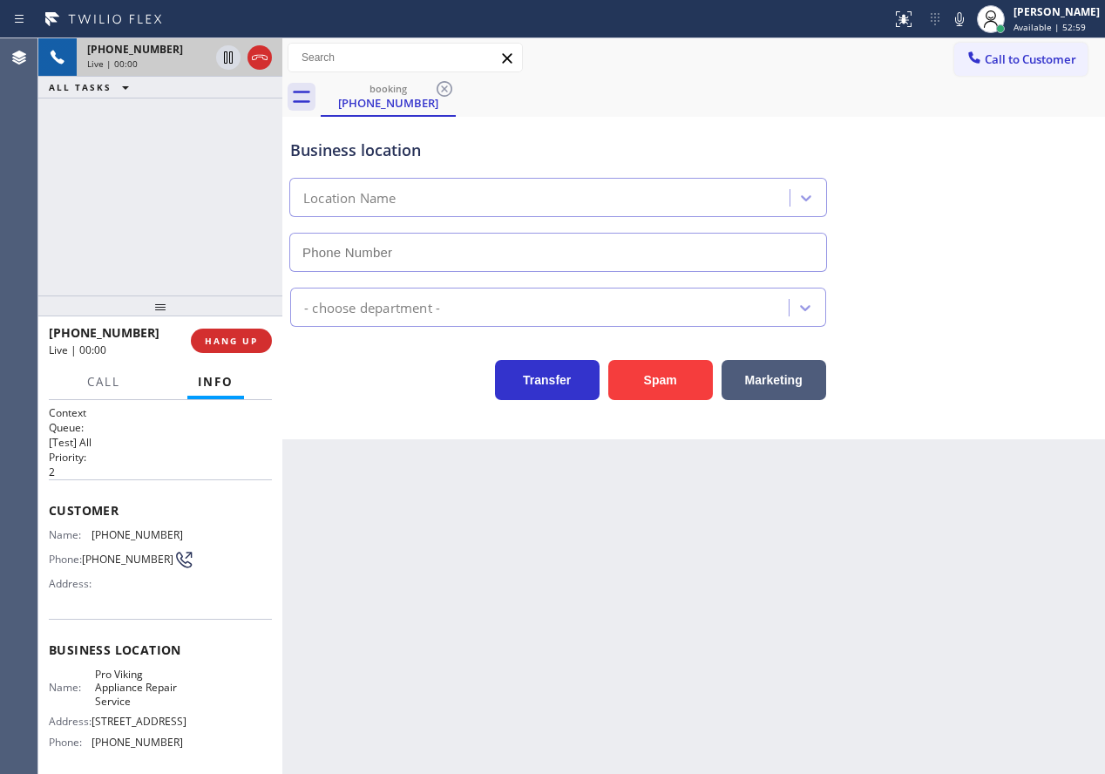
type input "[PHONE_NUMBER]"
click at [171, 698] on span "Pro Viking Appliance Repair Service" at bounding box center [138, 688] width 87 height 40
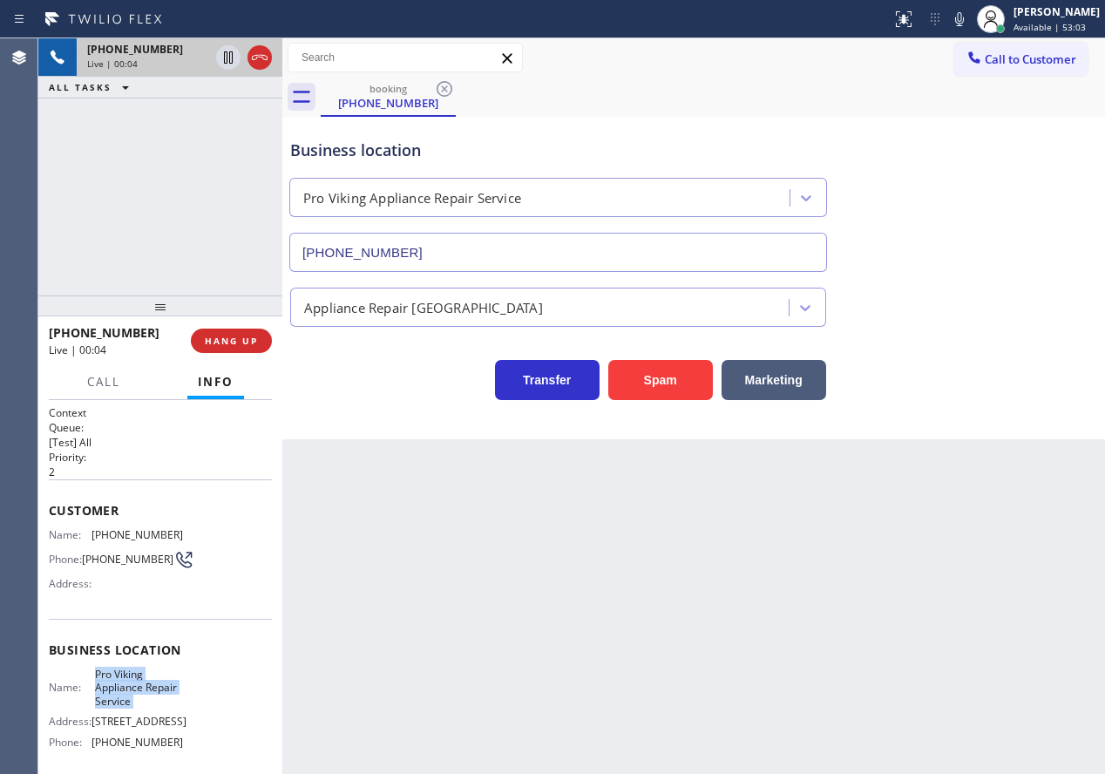
click at [171, 698] on span "Pro Viking Appliance Repair Service" at bounding box center [138, 688] width 87 height 40
click at [643, 380] on button "Spam" at bounding box center [660, 380] width 105 height 40
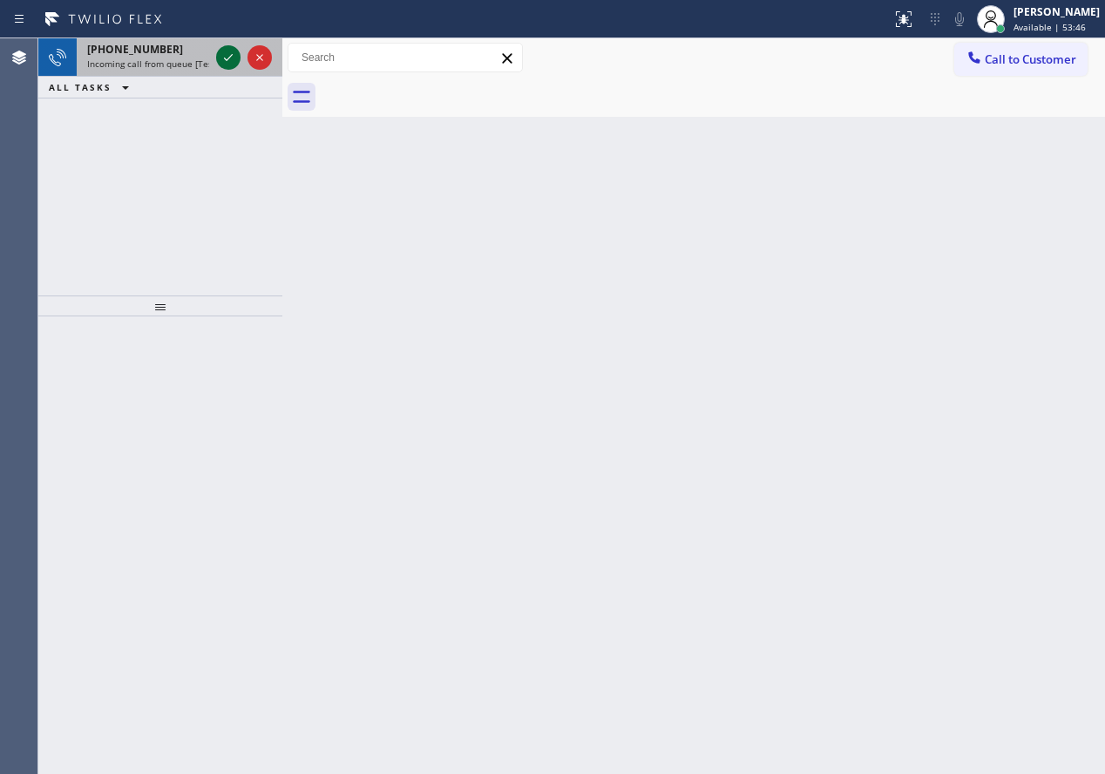
click at [229, 53] on icon at bounding box center [228, 57] width 21 height 21
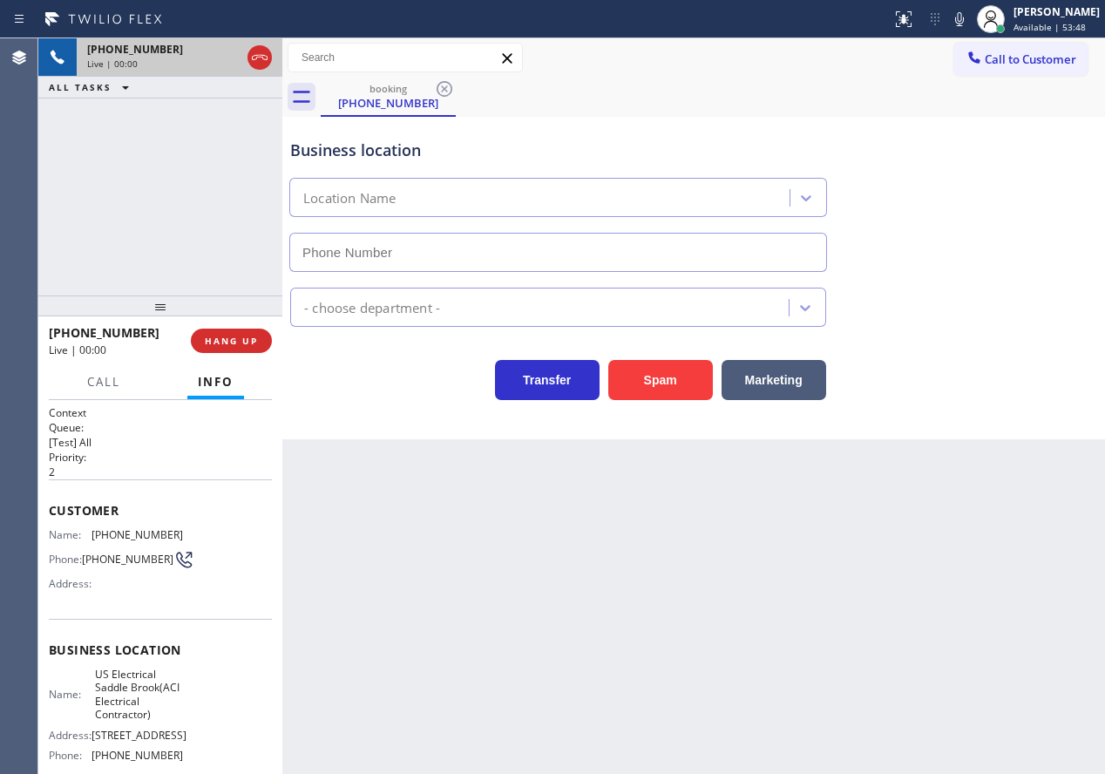
type input "[PHONE_NUMBER]"
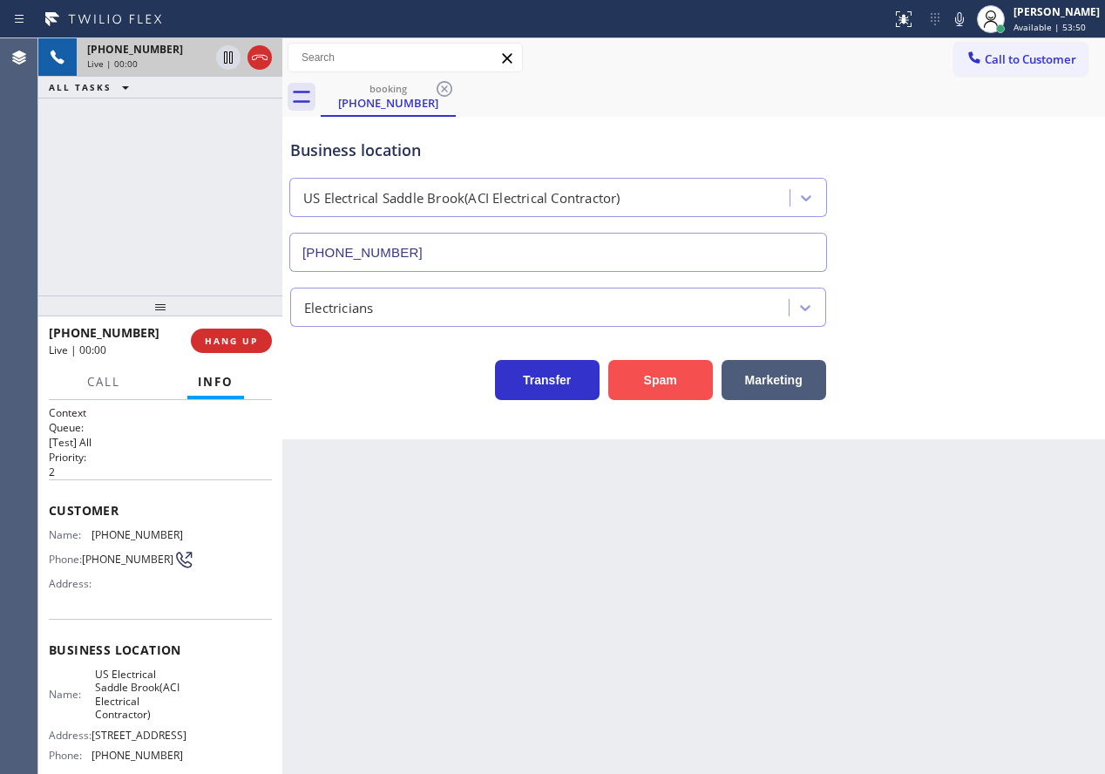
click at [657, 391] on button "Spam" at bounding box center [660, 380] width 105 height 40
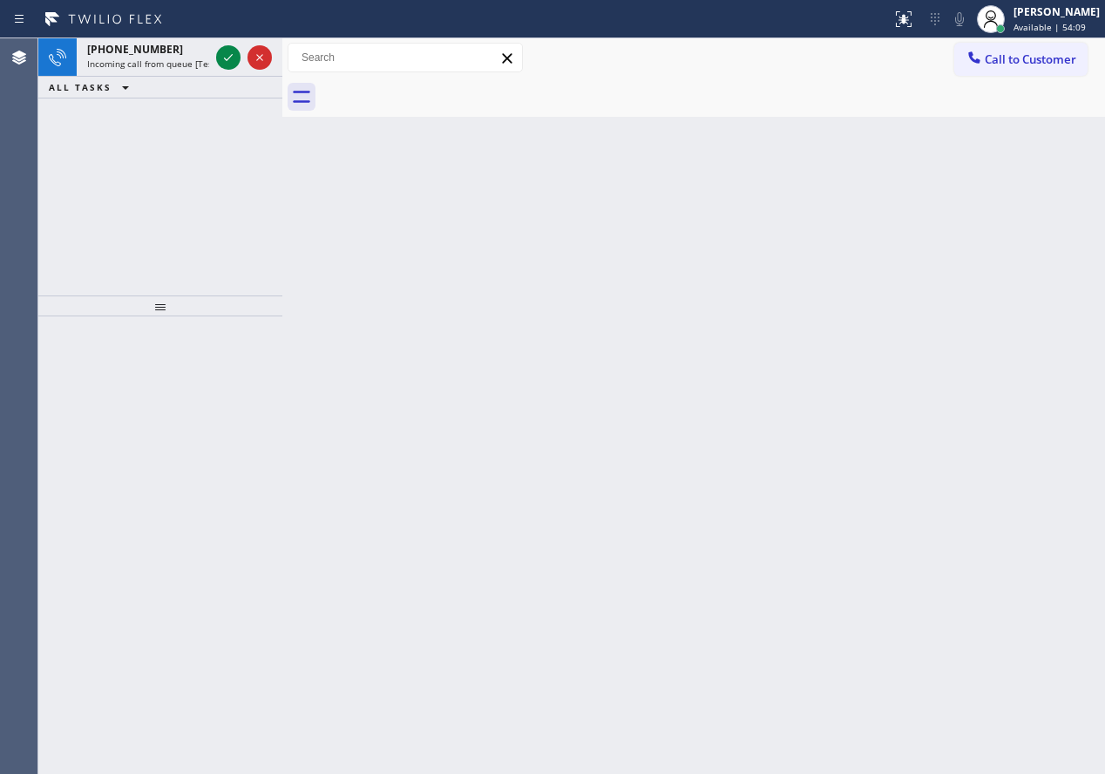
drag, startPoint x: 952, startPoint y: 319, endPoint x: 667, endPoint y: 156, distance: 329.0
click at [952, 319] on div "Back to Dashboard Change Sender ID Customers Technicians Select a contact Outbo…" at bounding box center [693, 405] width 823 height 735
click at [228, 60] on icon at bounding box center [228, 57] width 21 height 21
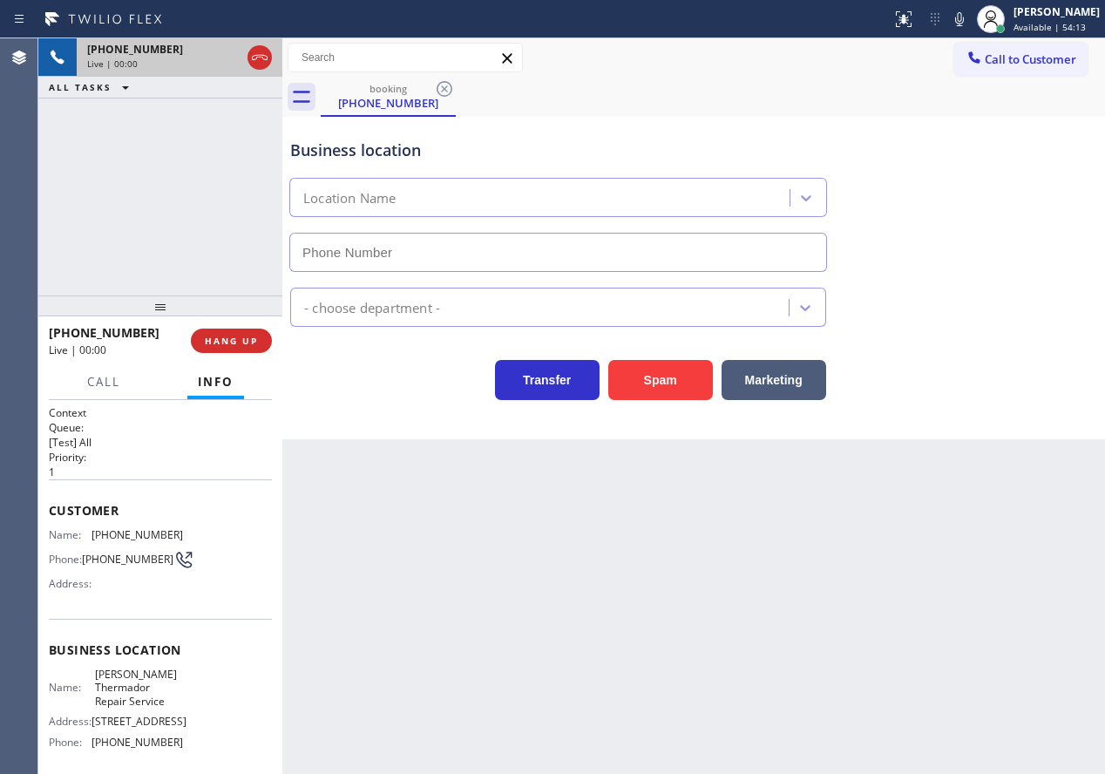
type input "[PHONE_NUMBER]"
click at [151, 703] on span "[PERSON_NAME] Thermador Repair Service" at bounding box center [138, 688] width 87 height 40
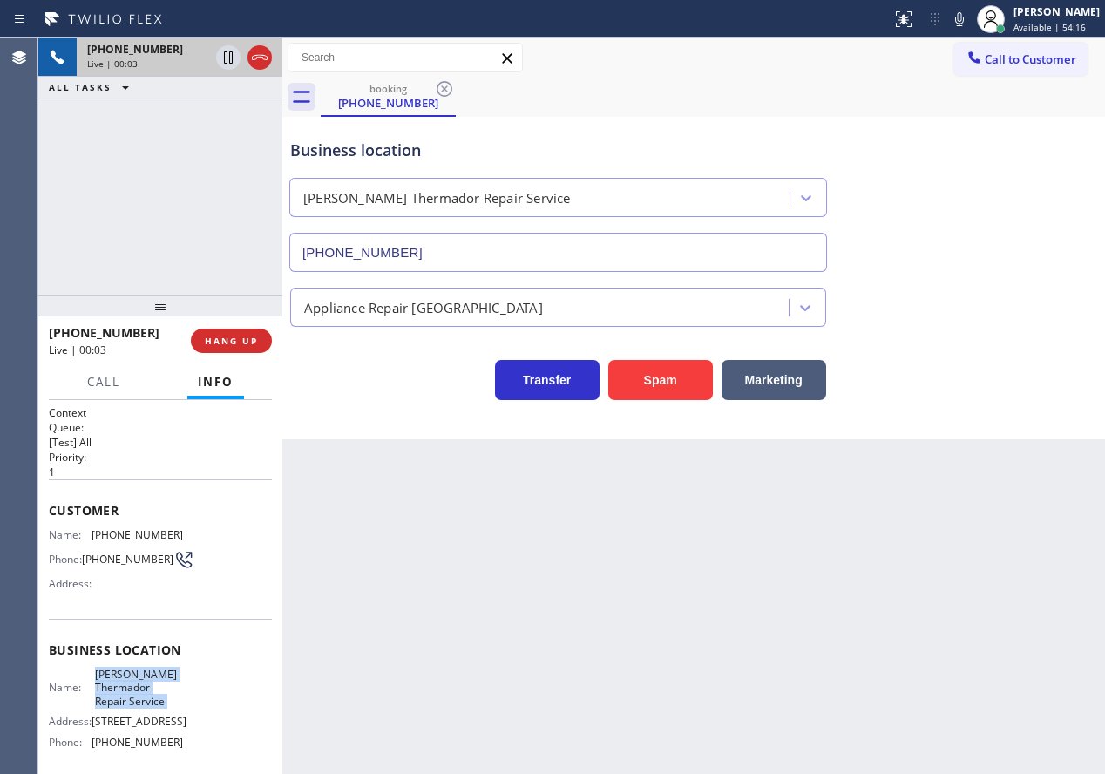
click at [151, 703] on span "[PERSON_NAME] Thermador Repair Service" at bounding box center [138, 688] width 87 height 40
click at [422, 243] on input "[PHONE_NUMBER]" at bounding box center [558, 252] width 538 height 39
click at [244, 338] on span "HANG UP" at bounding box center [231, 341] width 53 height 12
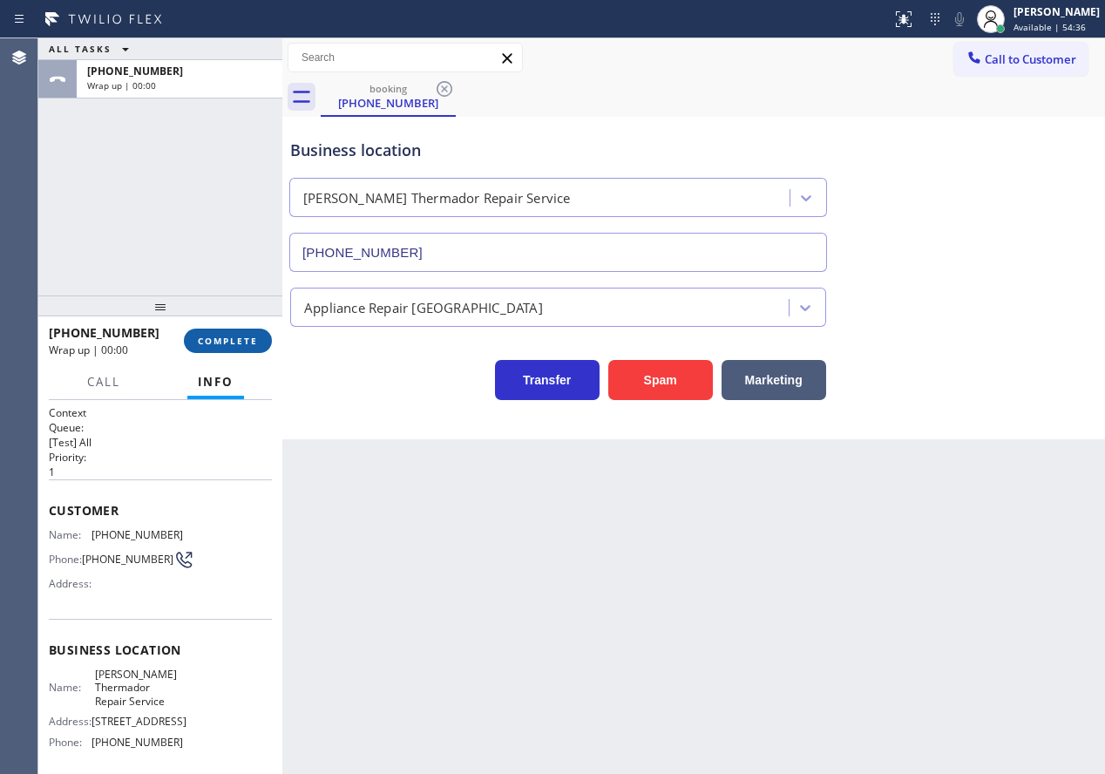
click at [246, 342] on span "COMPLETE" at bounding box center [228, 341] width 60 height 12
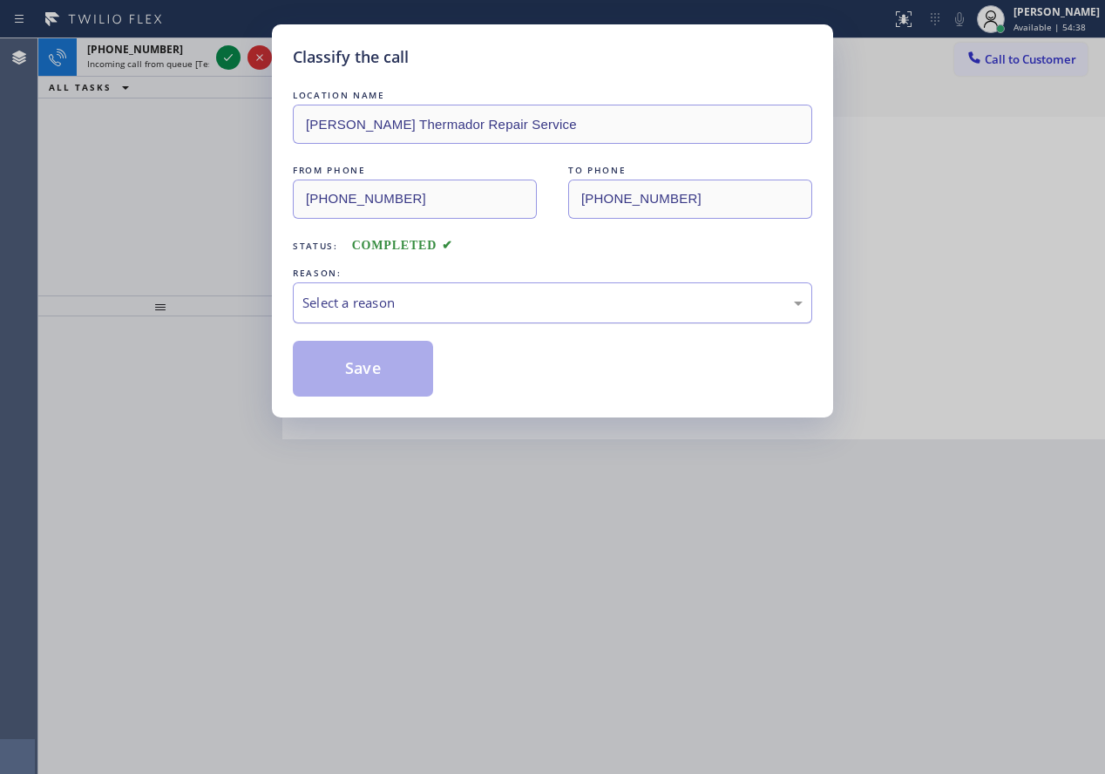
click at [498, 304] on div "Select a reason" at bounding box center [552, 303] width 500 height 20
click at [348, 368] on button "Save" at bounding box center [363, 369] width 140 height 56
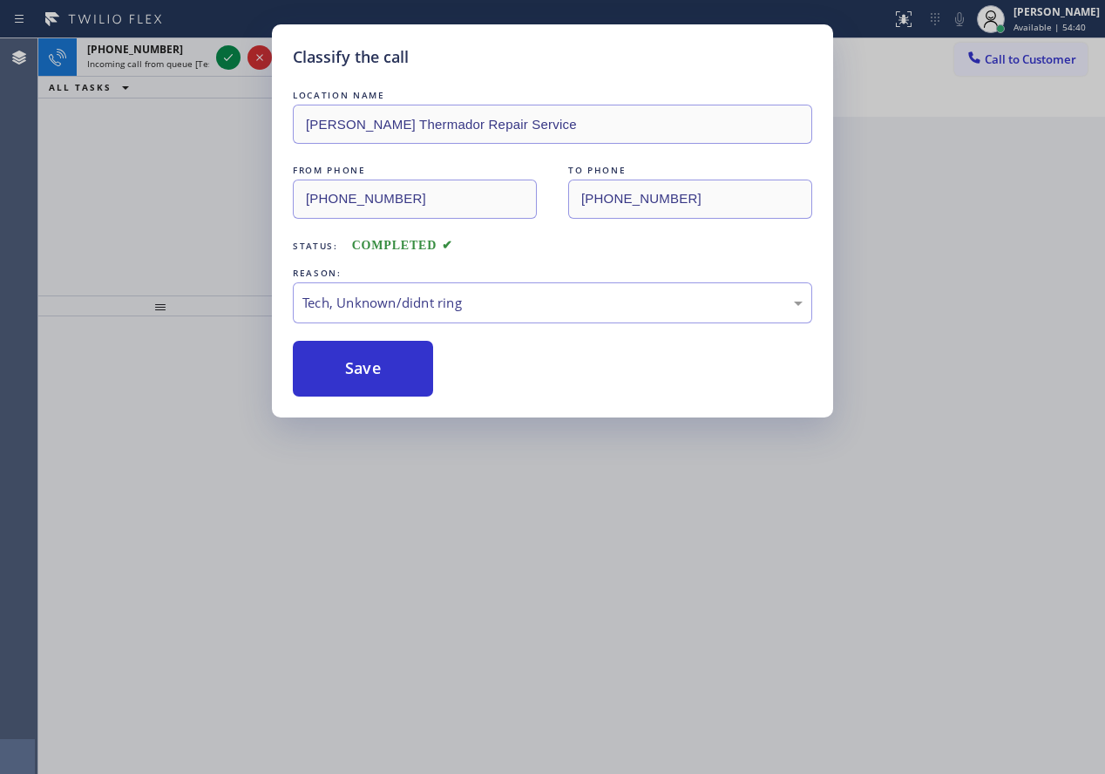
click at [225, 53] on div "Classify the call LOCATION NAME Stardust Cooling and Heating Repair FROM PHONE …" at bounding box center [571, 405] width 1067 height 735
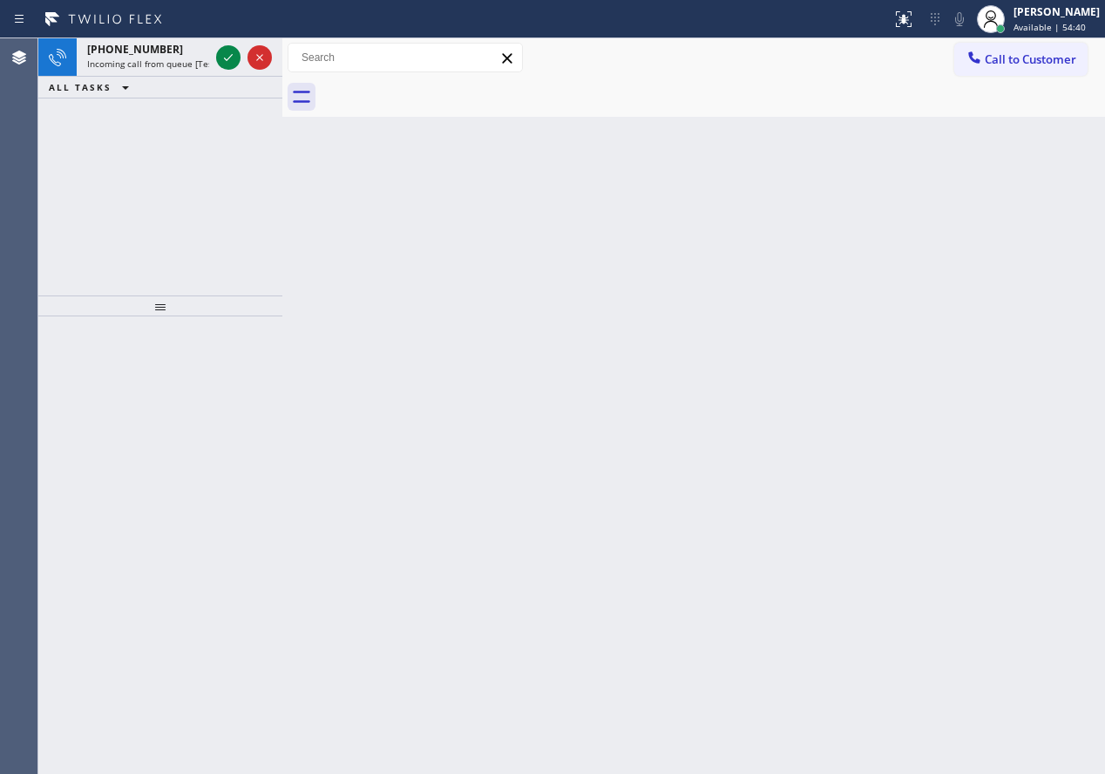
click at [225, 53] on icon at bounding box center [228, 57] width 21 height 21
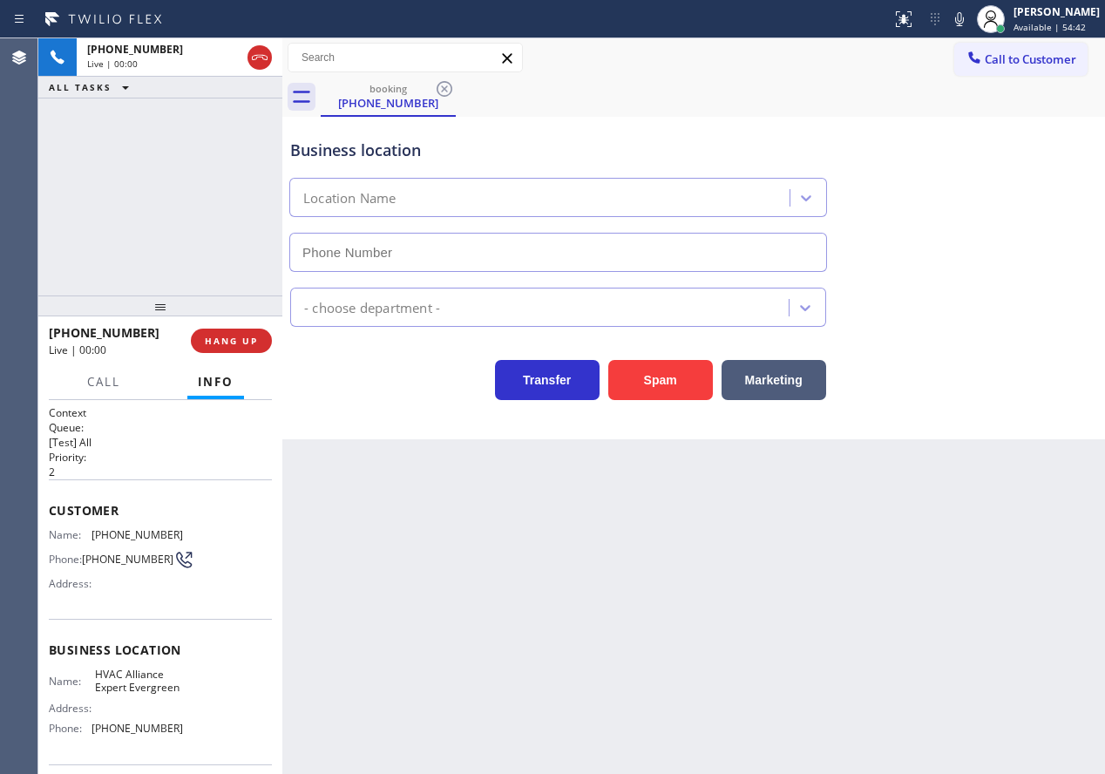
type input "[PHONE_NUMBER]"
click at [282, 322] on div at bounding box center [282, 405] width 0 height 735
click at [257, 331] on div "[PHONE_NUMBER] Live | 00:01 HANG UP" at bounding box center [159, 340] width 220 height 45
click at [257, 333] on button "HANG UP" at bounding box center [228, 341] width 81 height 24
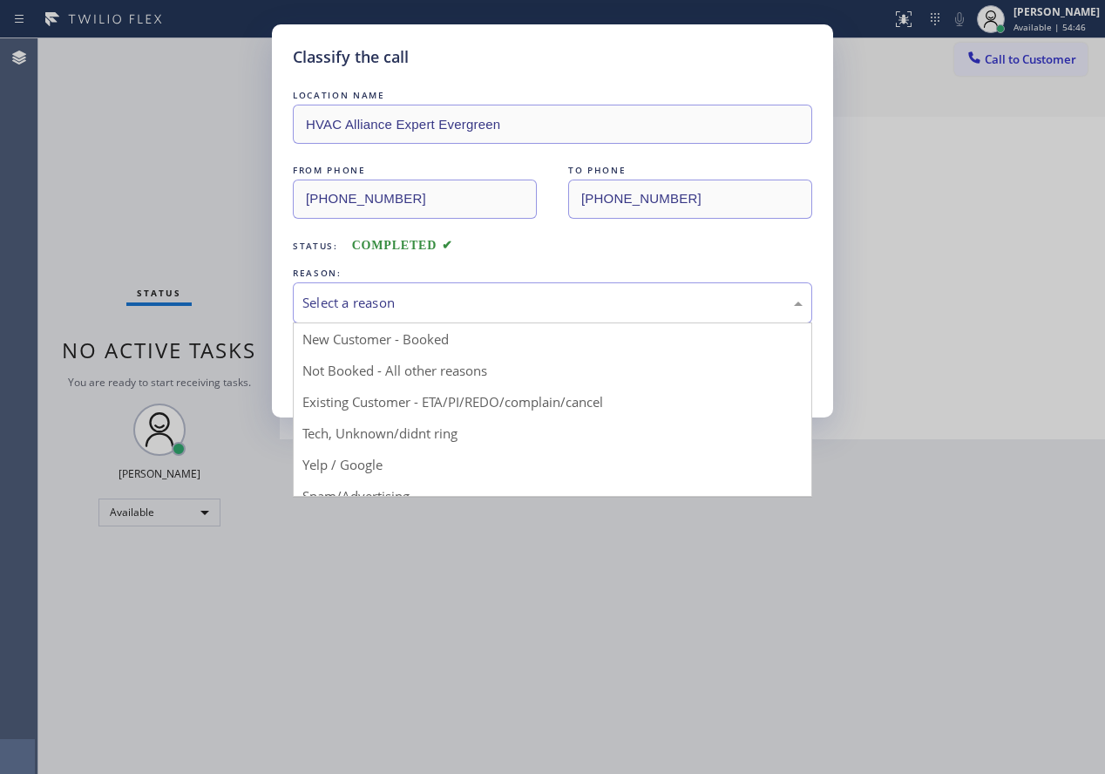
drag, startPoint x: 524, startPoint y: 298, endPoint x: 350, endPoint y: 463, distance: 239.2
click at [524, 299] on div "Select a reason" at bounding box center [552, 303] width 500 height 20
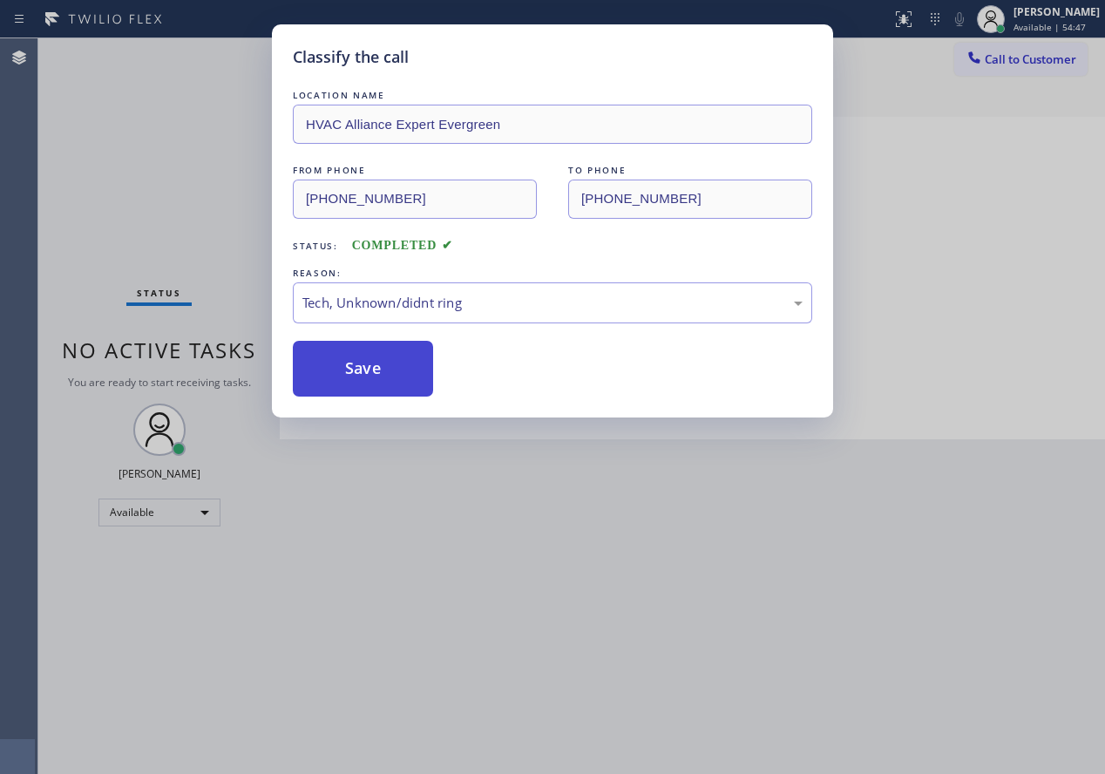
click at [356, 379] on button "Save" at bounding box center [363, 369] width 140 height 56
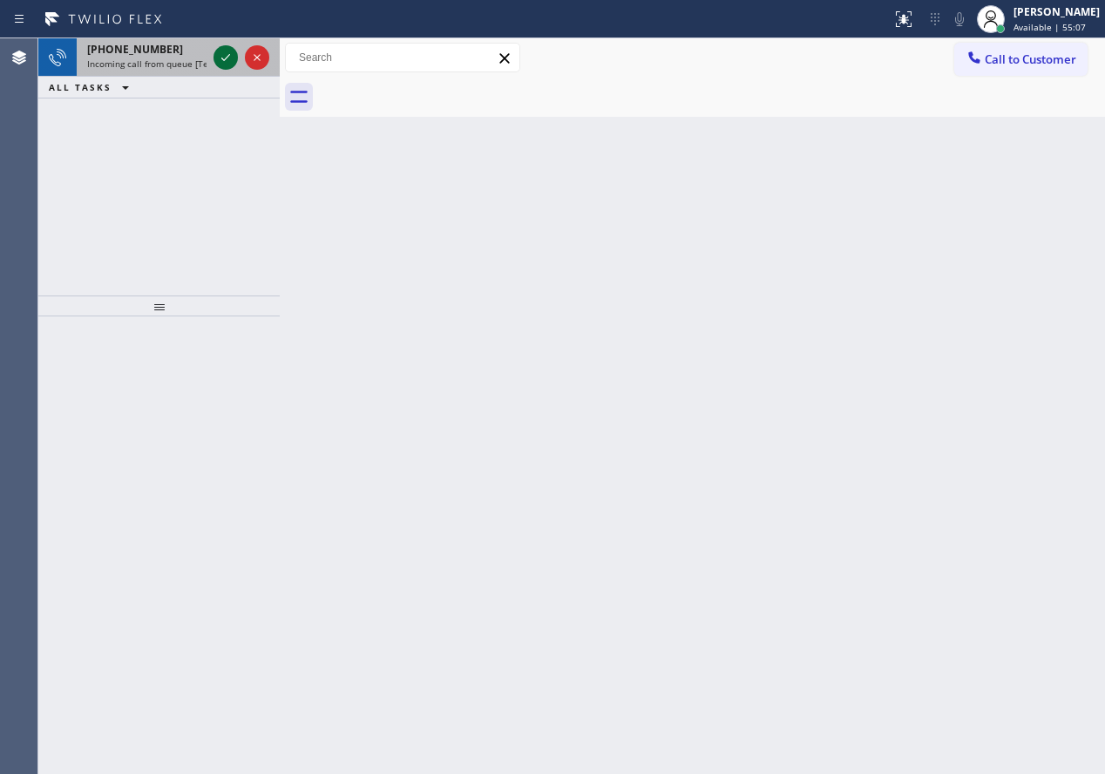
click at [220, 58] on icon at bounding box center [225, 57] width 21 height 21
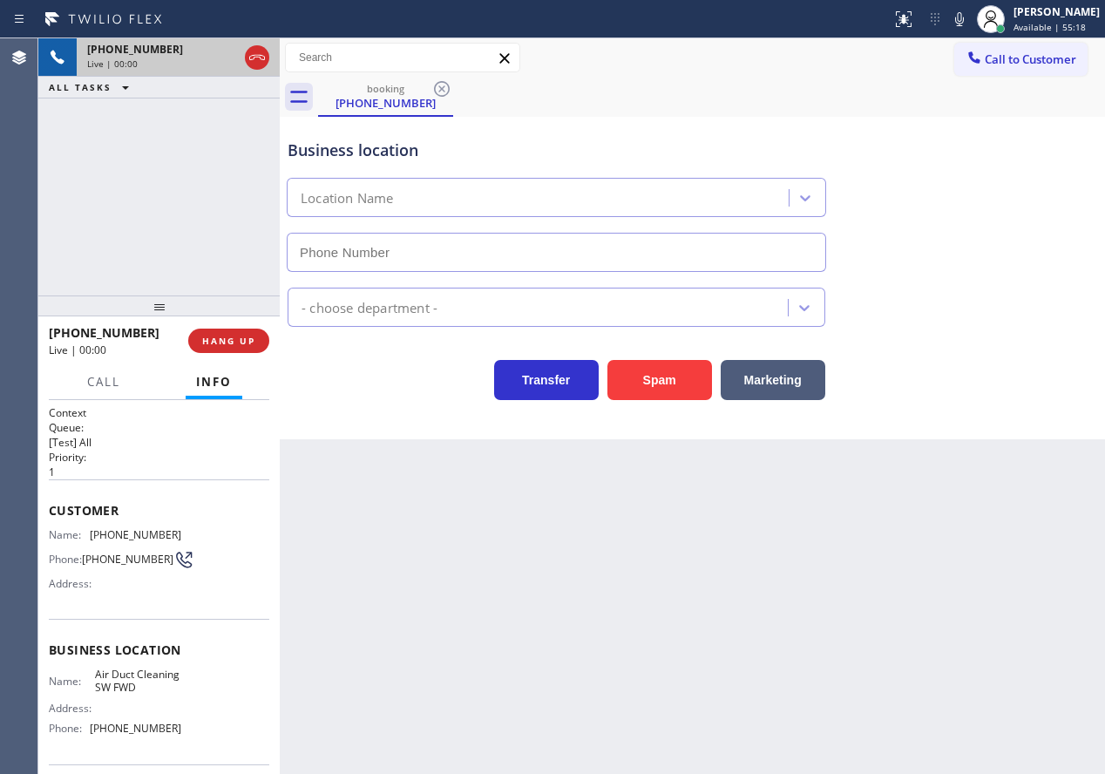
type input "[PHONE_NUMBER]"
click at [245, 334] on button "HANG UP" at bounding box center [228, 341] width 81 height 24
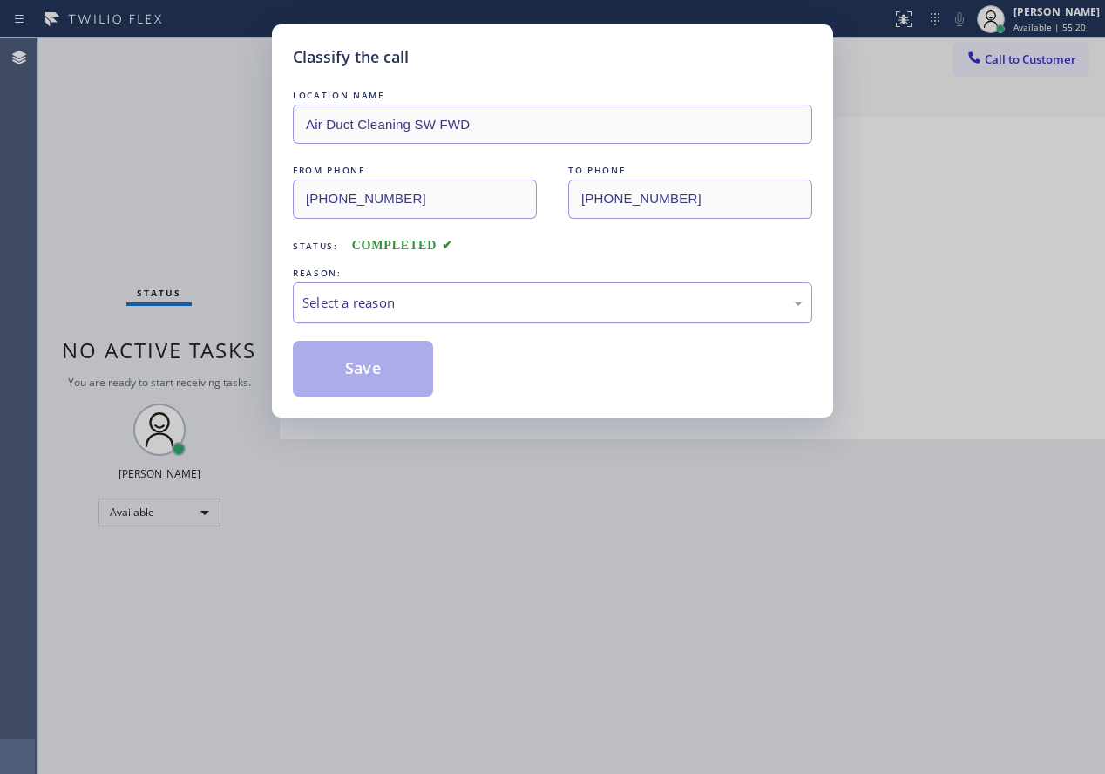
click at [470, 306] on div "Select a reason" at bounding box center [552, 303] width 500 height 20
click at [376, 383] on button "Save" at bounding box center [363, 369] width 140 height 56
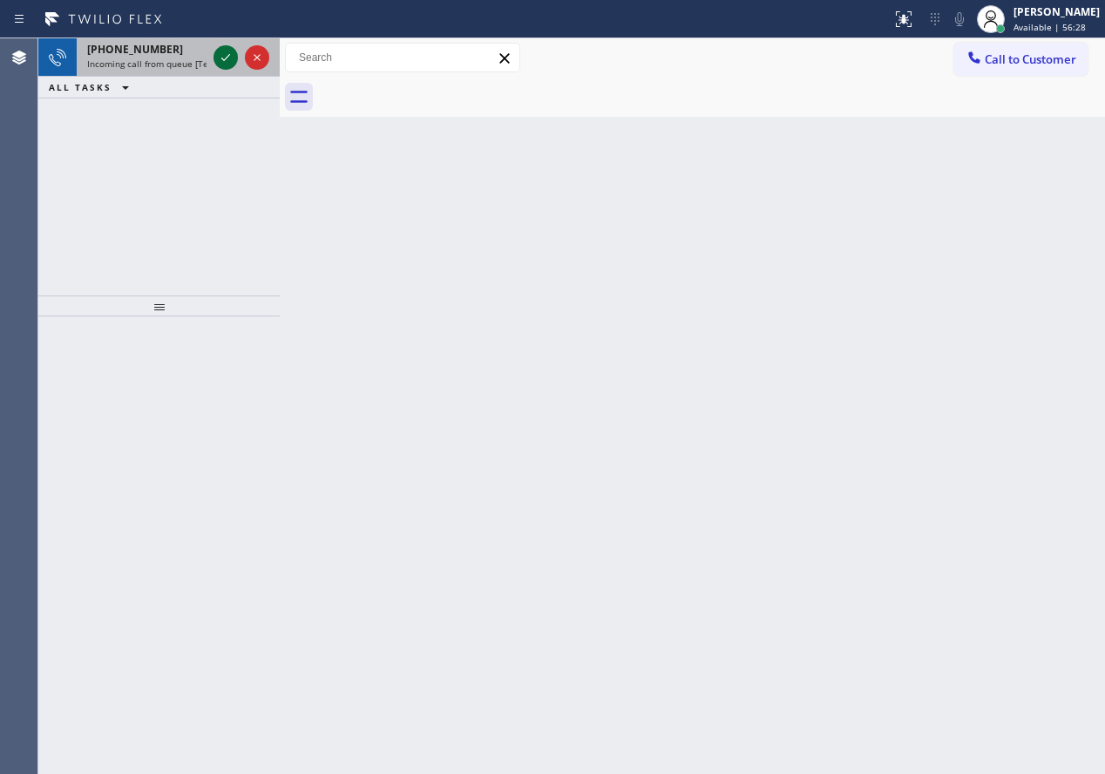
click at [227, 52] on icon at bounding box center [225, 57] width 21 height 21
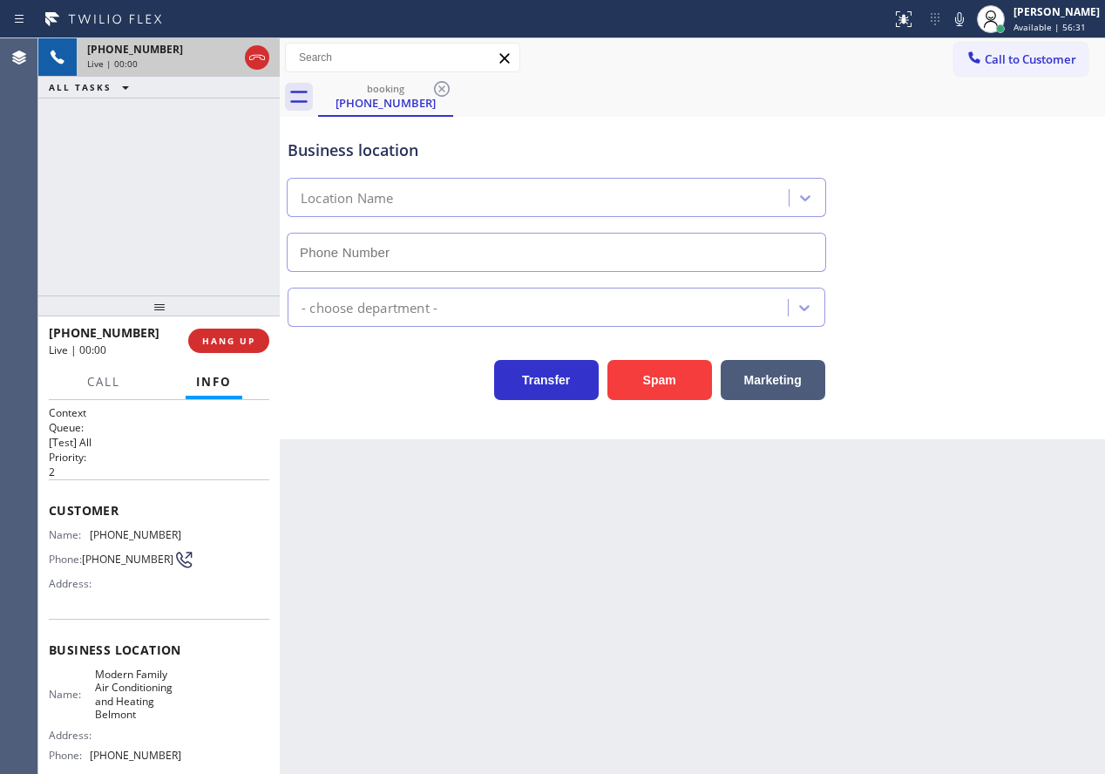
type input "[PHONE_NUMBER]"
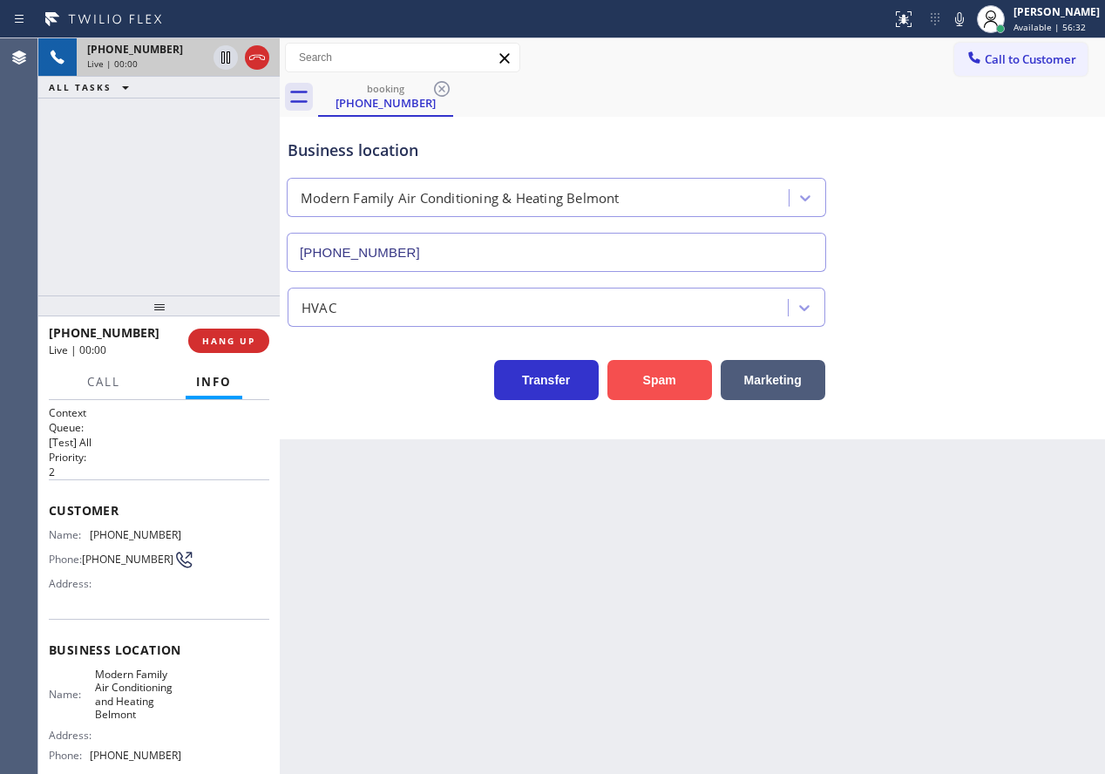
click at [654, 374] on button "Spam" at bounding box center [659, 380] width 105 height 40
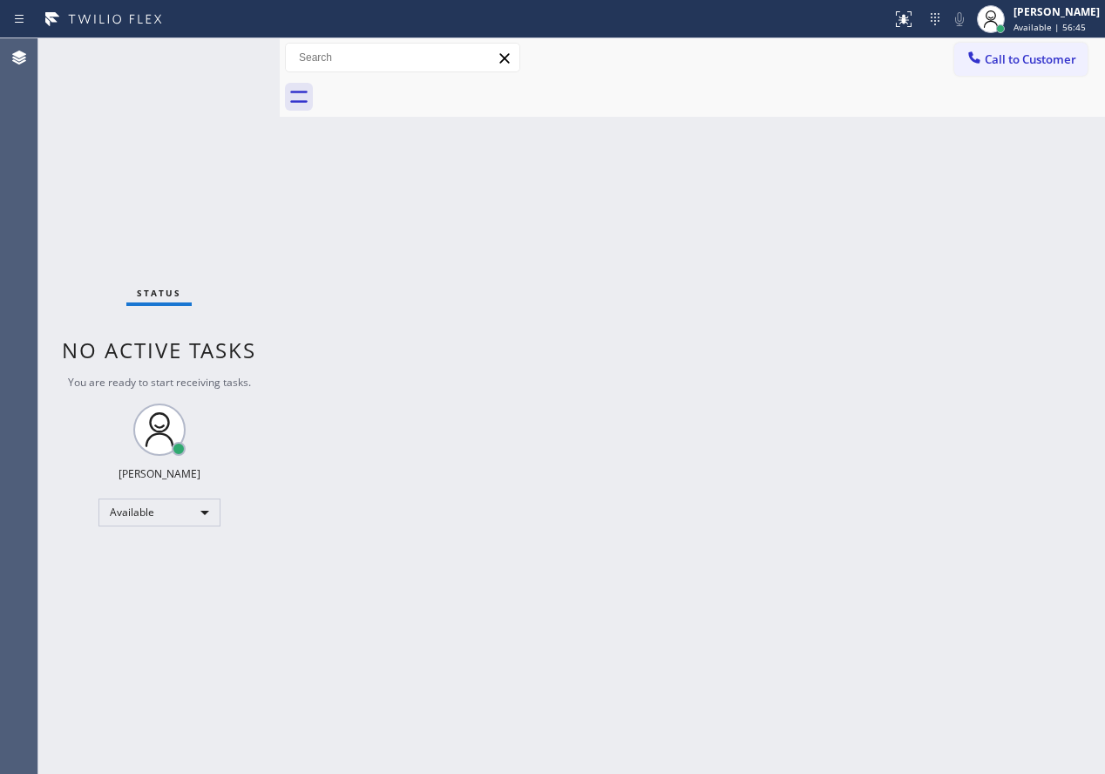
click at [954, 398] on div "Back to Dashboard Change Sender ID Customers Technicians Select a contact Outbo…" at bounding box center [692, 405] width 825 height 735
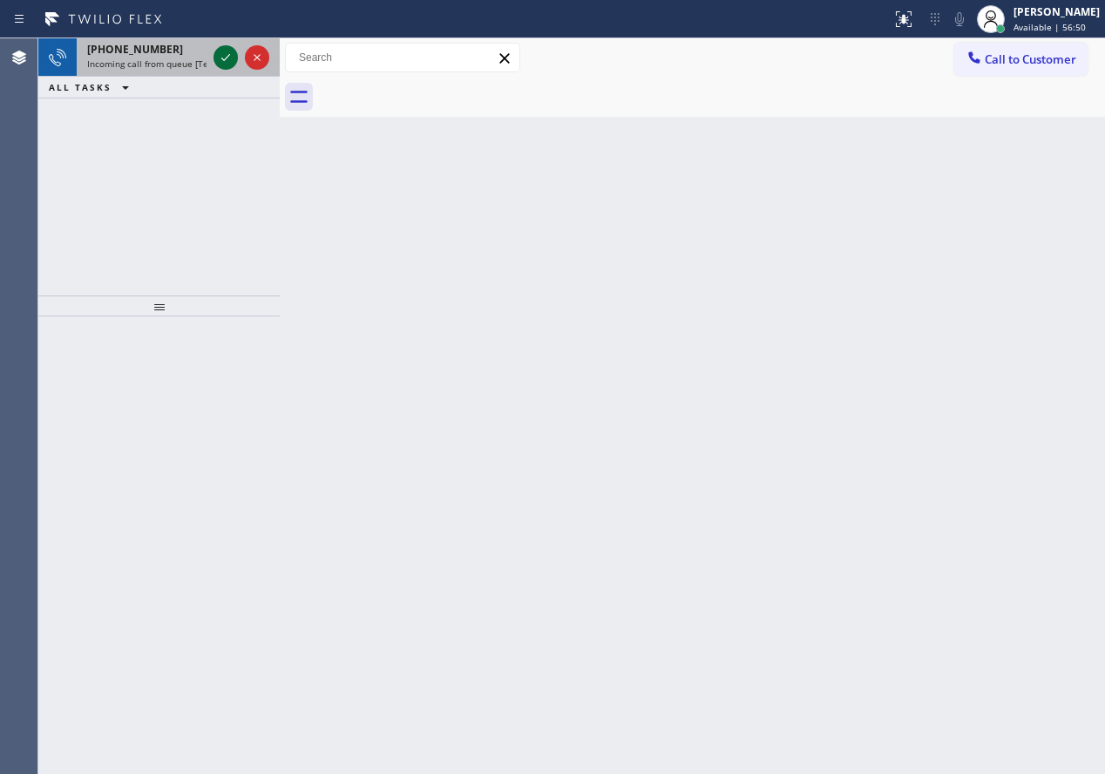
click at [216, 51] on icon at bounding box center [225, 57] width 21 height 21
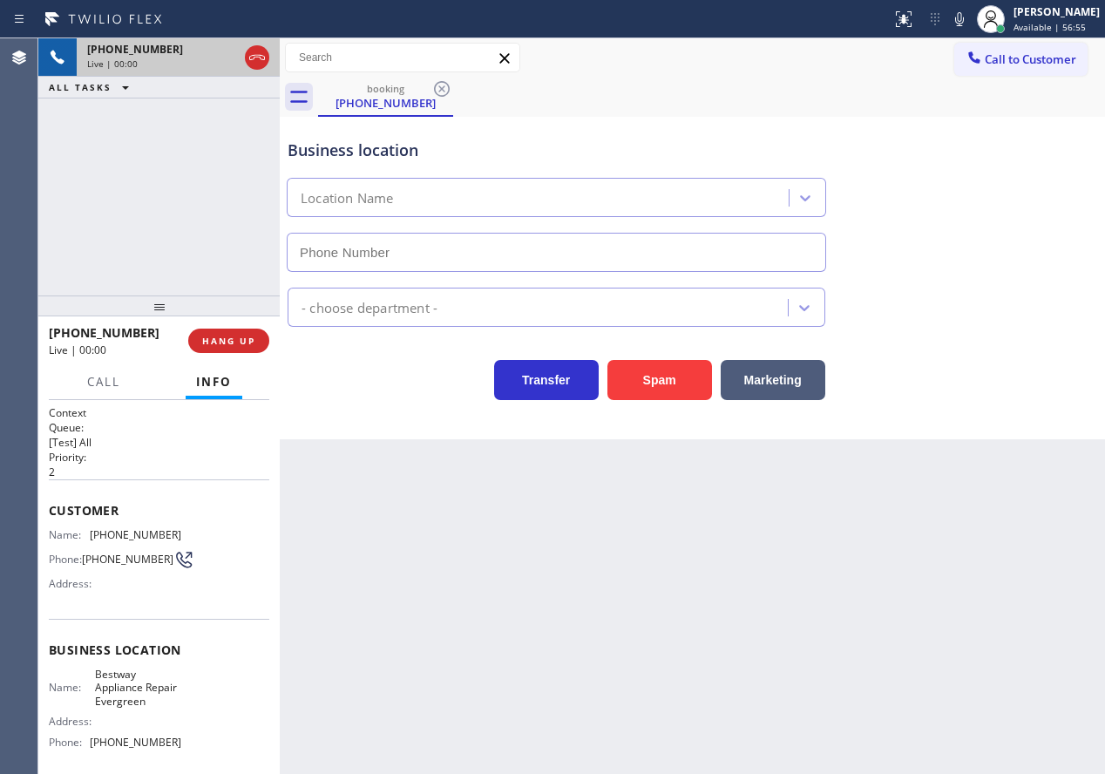
type input "[PHONE_NUMBER]"
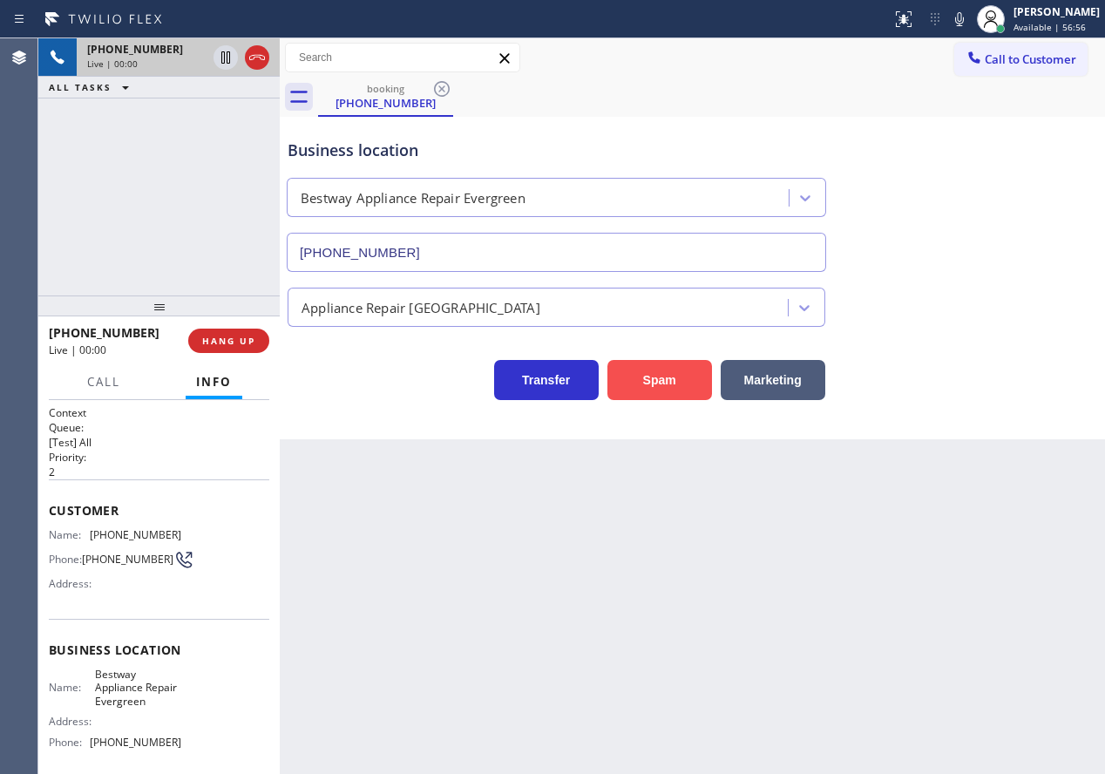
click at [651, 381] on button "Spam" at bounding box center [659, 380] width 105 height 40
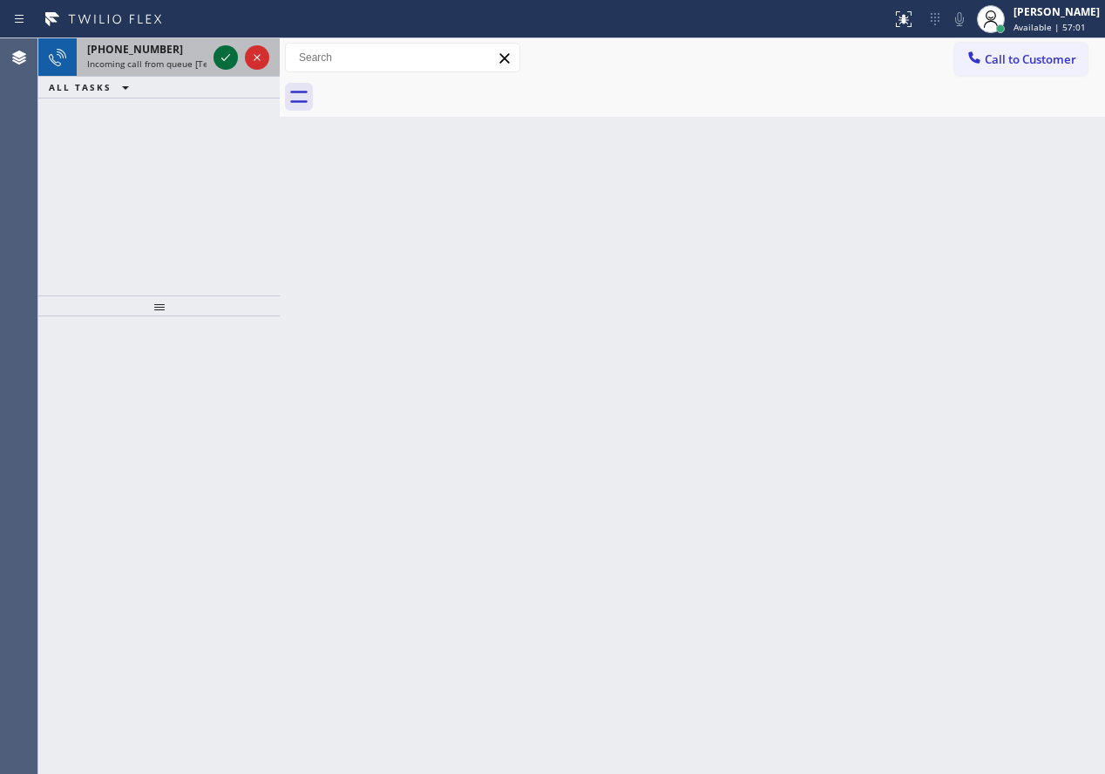
click at [221, 48] on icon at bounding box center [225, 57] width 21 height 21
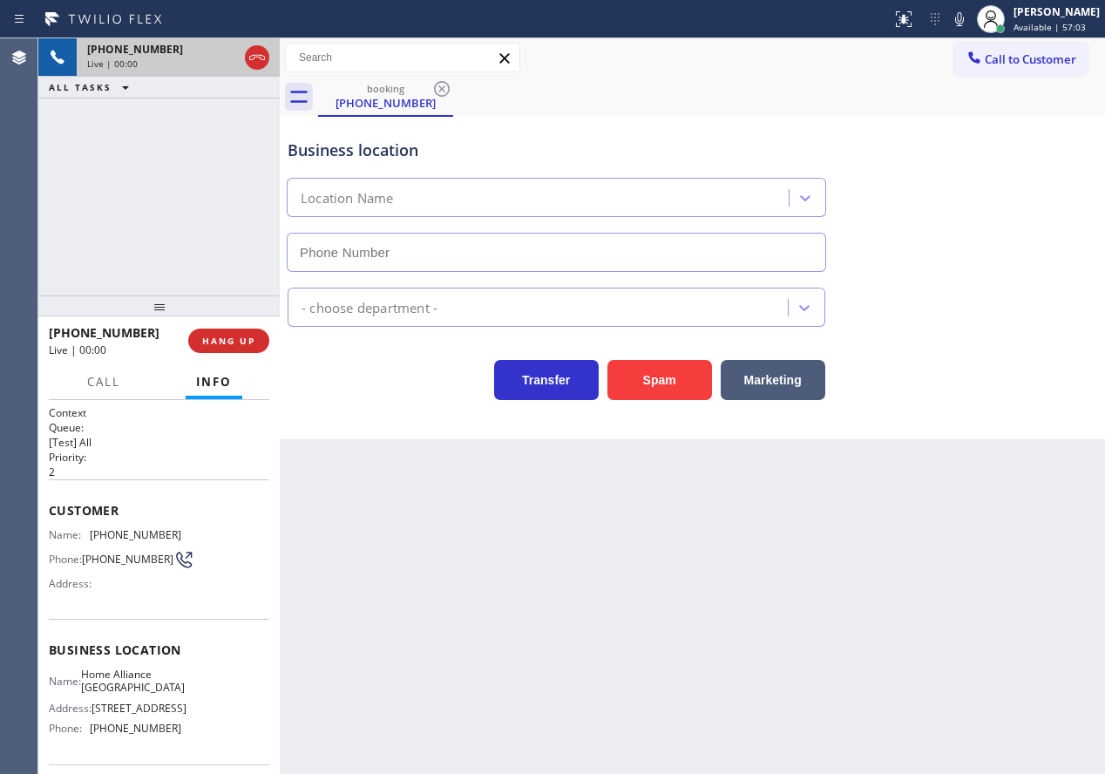
type input "[PHONE_NUMBER]"
click at [147, 682] on span "Home Alliance [GEOGRAPHIC_DATA]" at bounding box center [133, 681] width 104 height 27
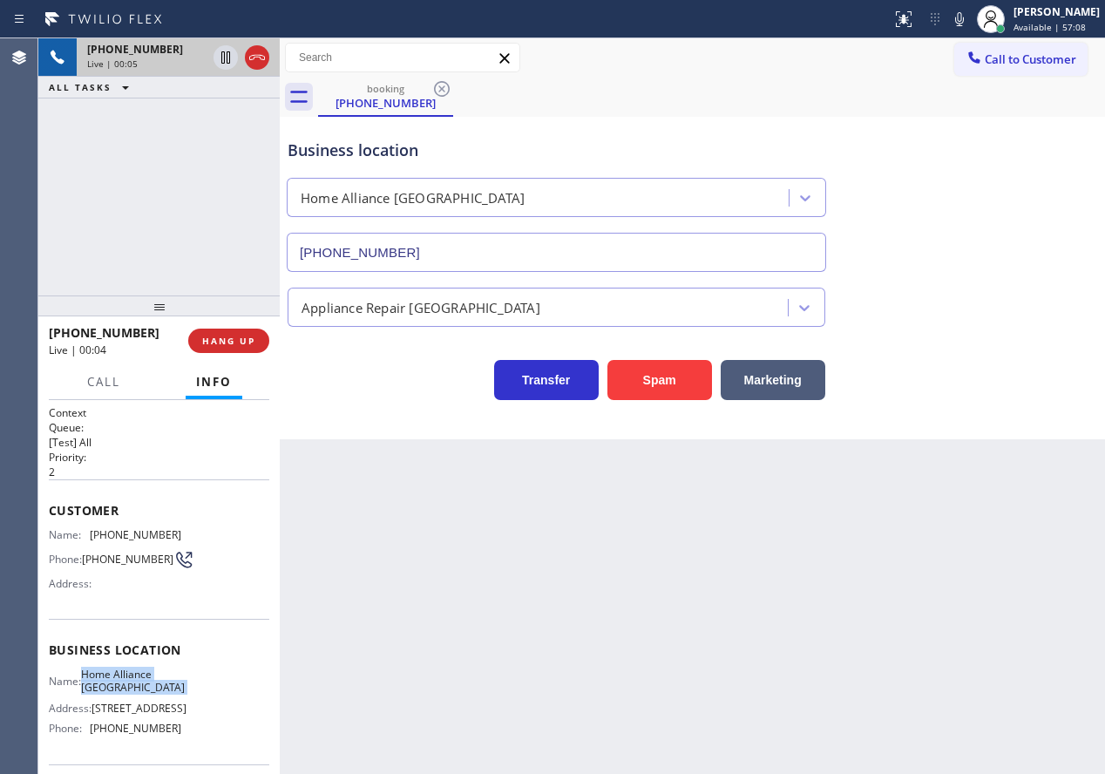
click at [147, 682] on span "Home Alliance [GEOGRAPHIC_DATA]" at bounding box center [133, 681] width 104 height 27
click at [434, 233] on input "[PHONE_NUMBER]" at bounding box center [556, 252] width 539 height 39
click at [207, 344] on span "HANG UP" at bounding box center [228, 341] width 53 height 12
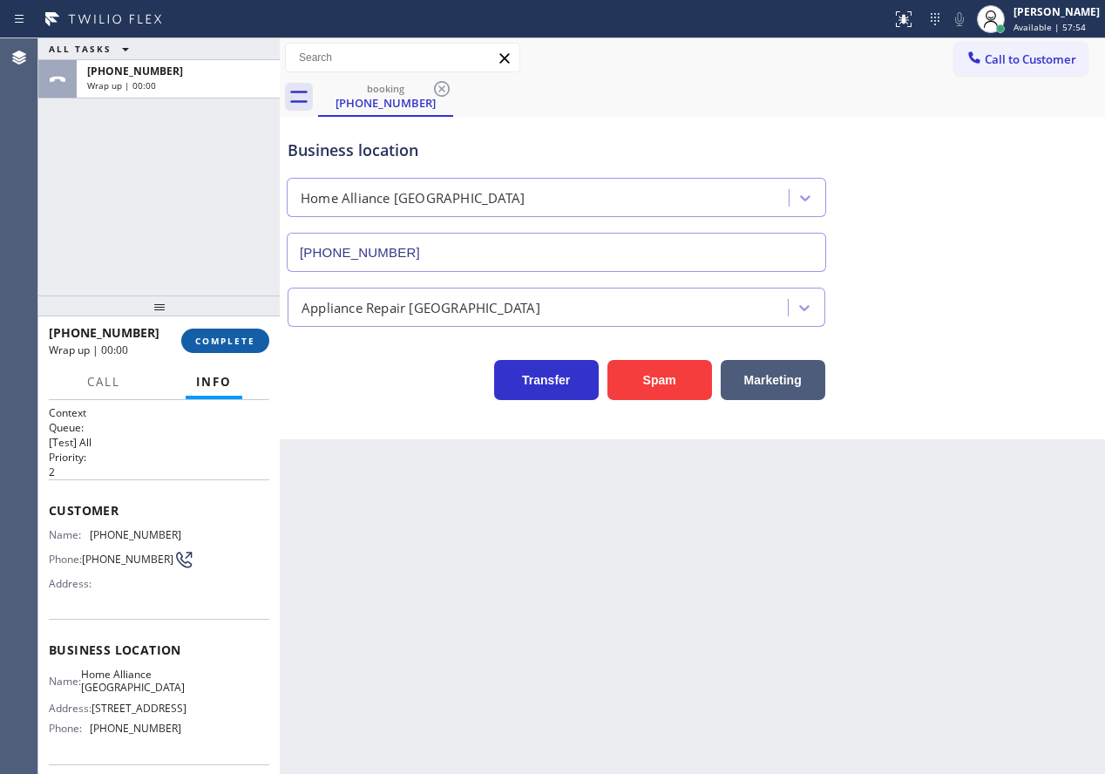
click at [229, 344] on span "COMPLETE" at bounding box center [225, 341] width 60 height 12
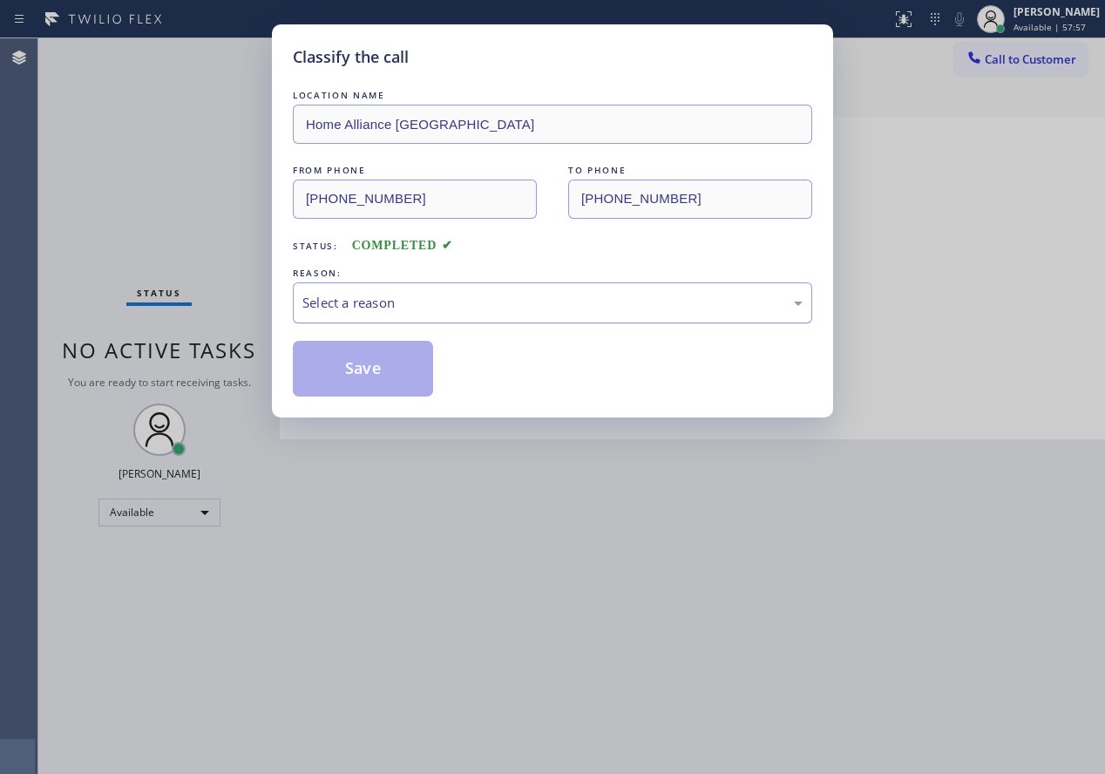
click at [497, 300] on div "Select a reason" at bounding box center [552, 303] width 500 height 20
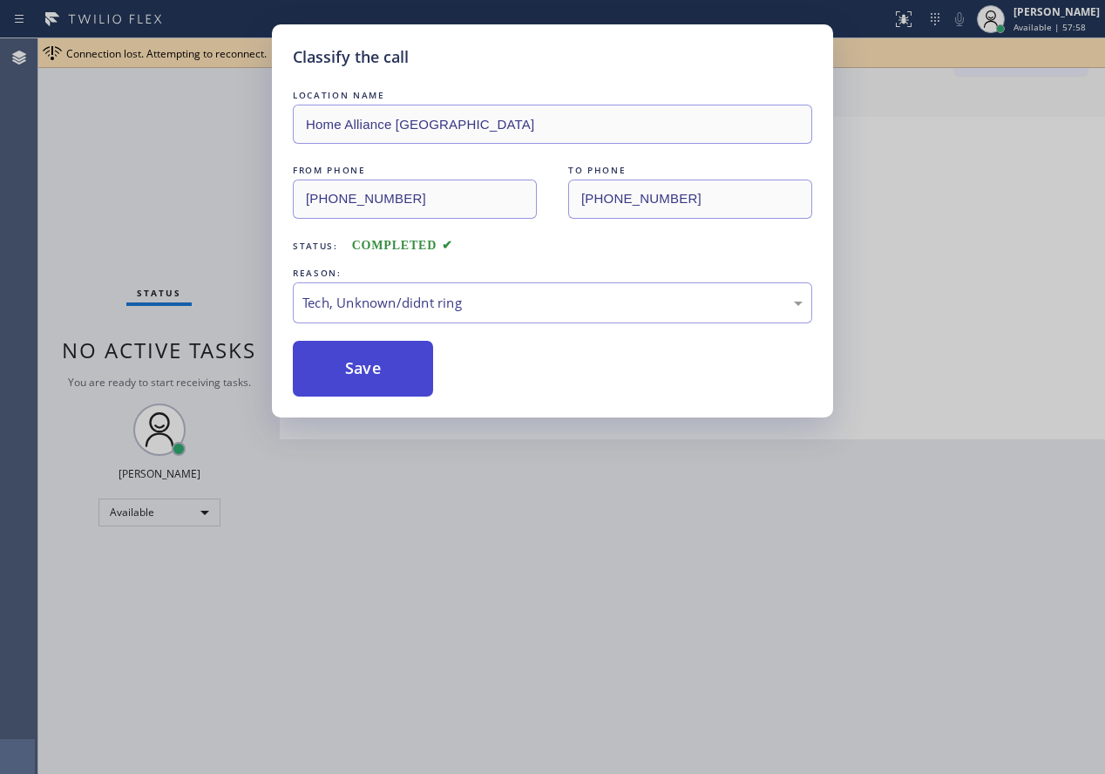
click at [370, 379] on button "Save" at bounding box center [363, 369] width 140 height 56
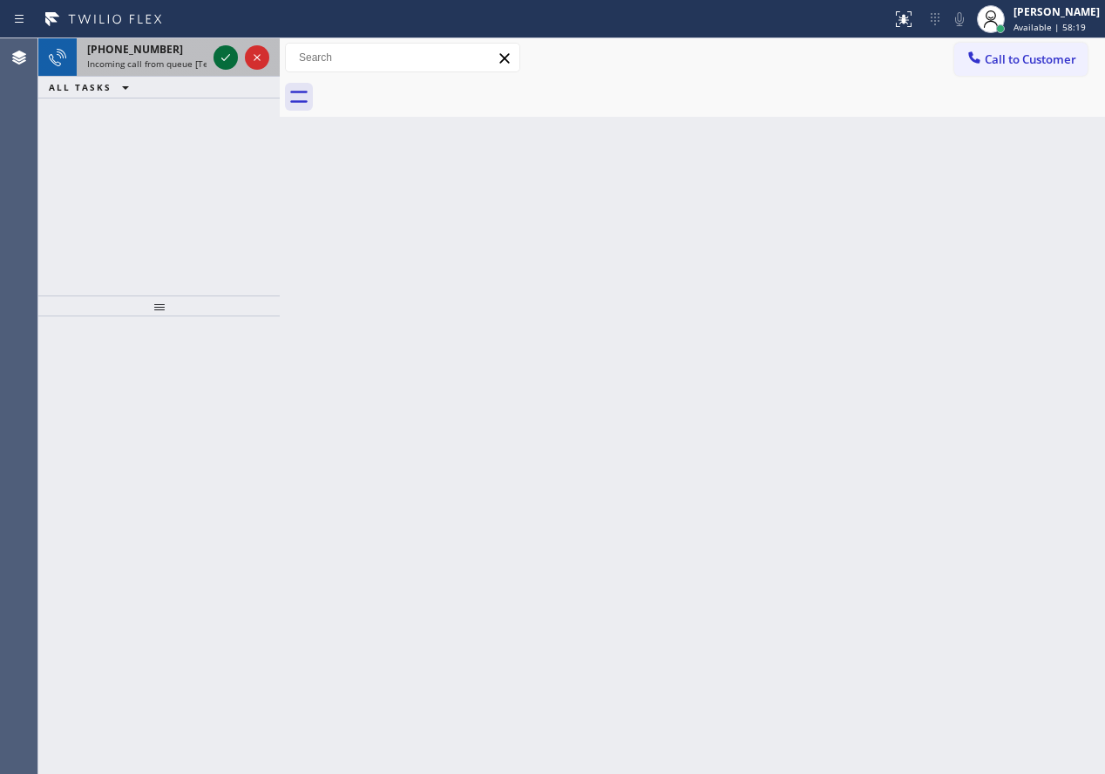
click at [227, 55] on icon at bounding box center [225, 57] width 21 height 21
drag, startPoint x: 1037, startPoint y: 453, endPoint x: 867, endPoint y: 407, distance: 176.1
click at [1037, 453] on div "Back to Dashboard Change Sender ID Customers Technicians Select a contact Outbo…" at bounding box center [692, 405] width 825 height 735
click at [227, 60] on icon at bounding box center [225, 57] width 21 height 21
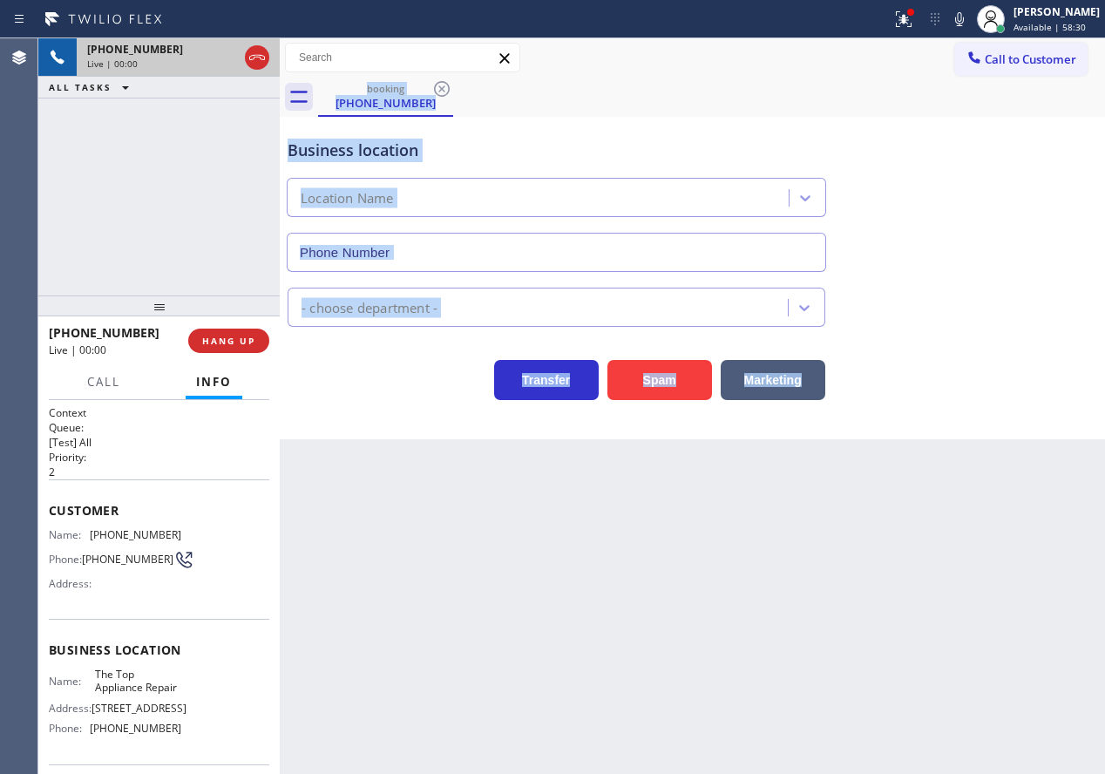
type input "[PHONE_NUMBER]"
click at [508, 575] on div "Back to Dashboard Change Sender ID Customers Technicians Select a contact Outbo…" at bounding box center [692, 405] width 825 height 735
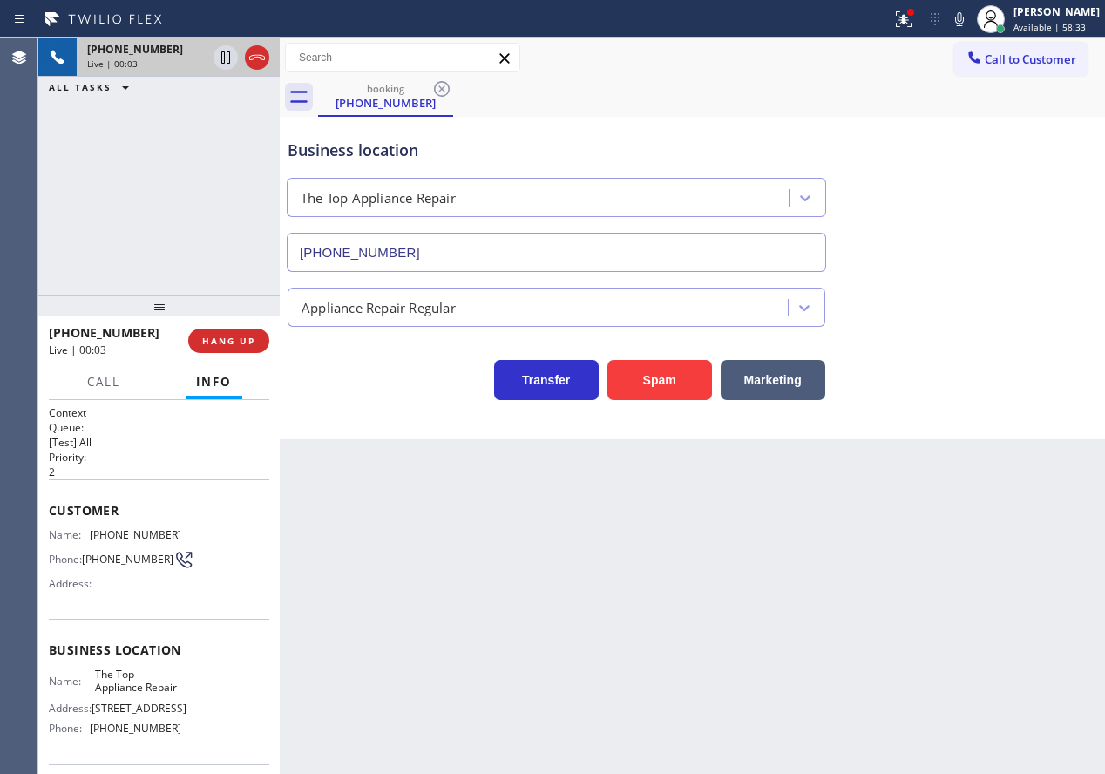
click at [120, 693] on span "The Top Appliance Repair" at bounding box center [138, 681] width 86 height 27
click at [650, 382] on button "Spam" at bounding box center [659, 380] width 105 height 40
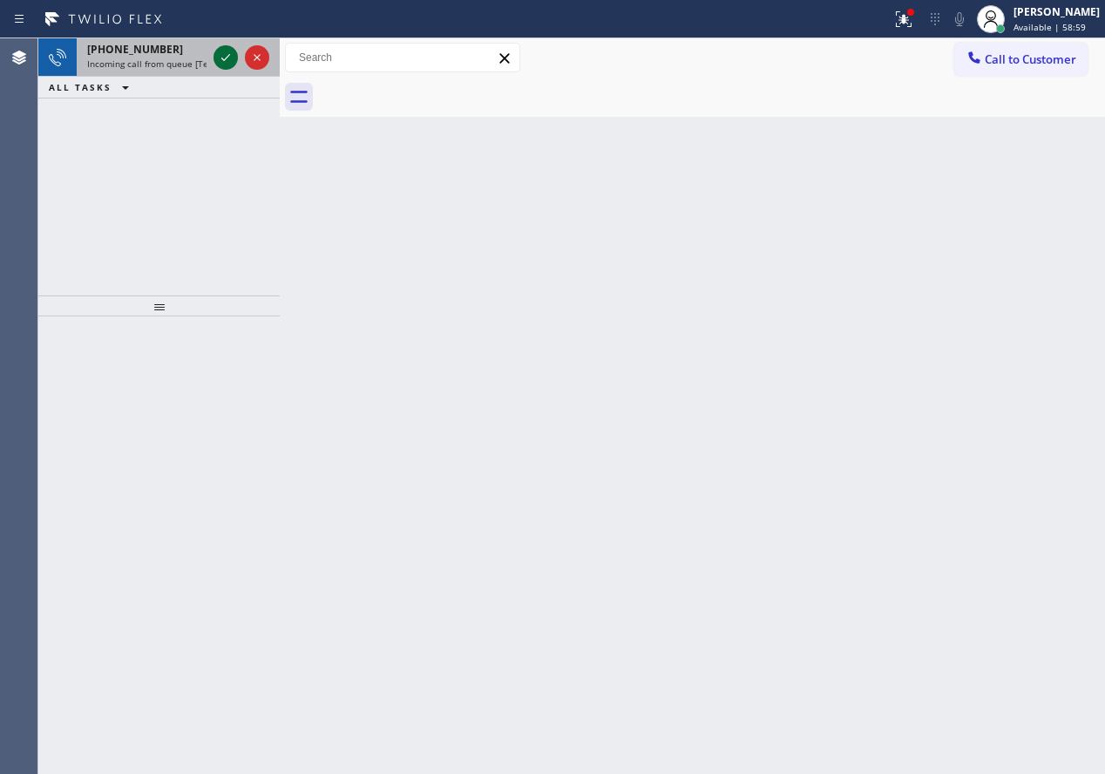
click at [219, 51] on icon at bounding box center [225, 57] width 21 height 21
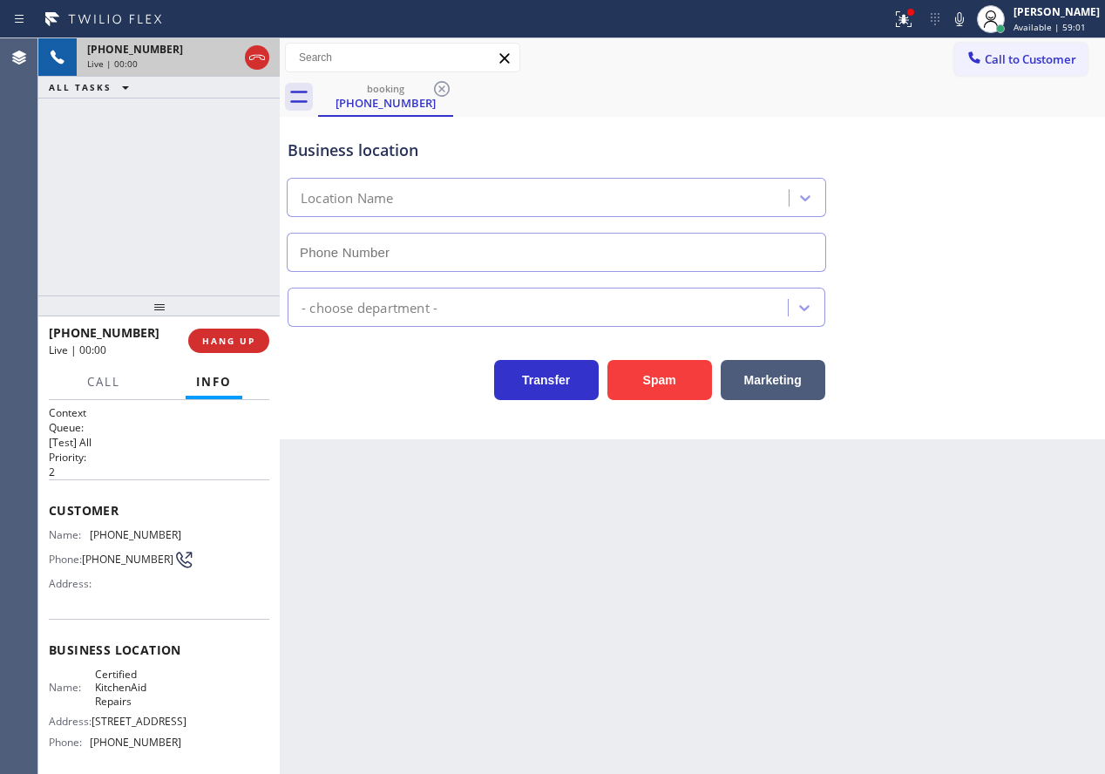
type input "[PHONE_NUMBER]"
click at [95, 694] on span "Certified KitchenAid Repairs" at bounding box center [138, 688] width 86 height 40
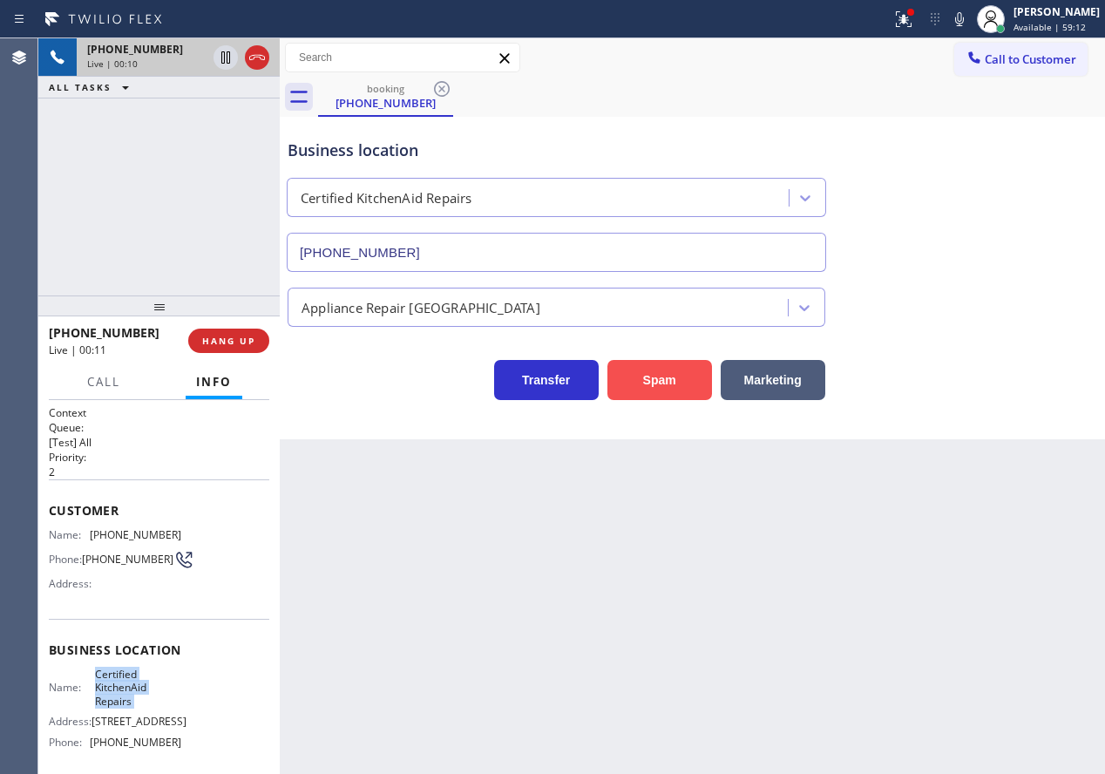
click at [654, 386] on button "Spam" at bounding box center [659, 380] width 105 height 40
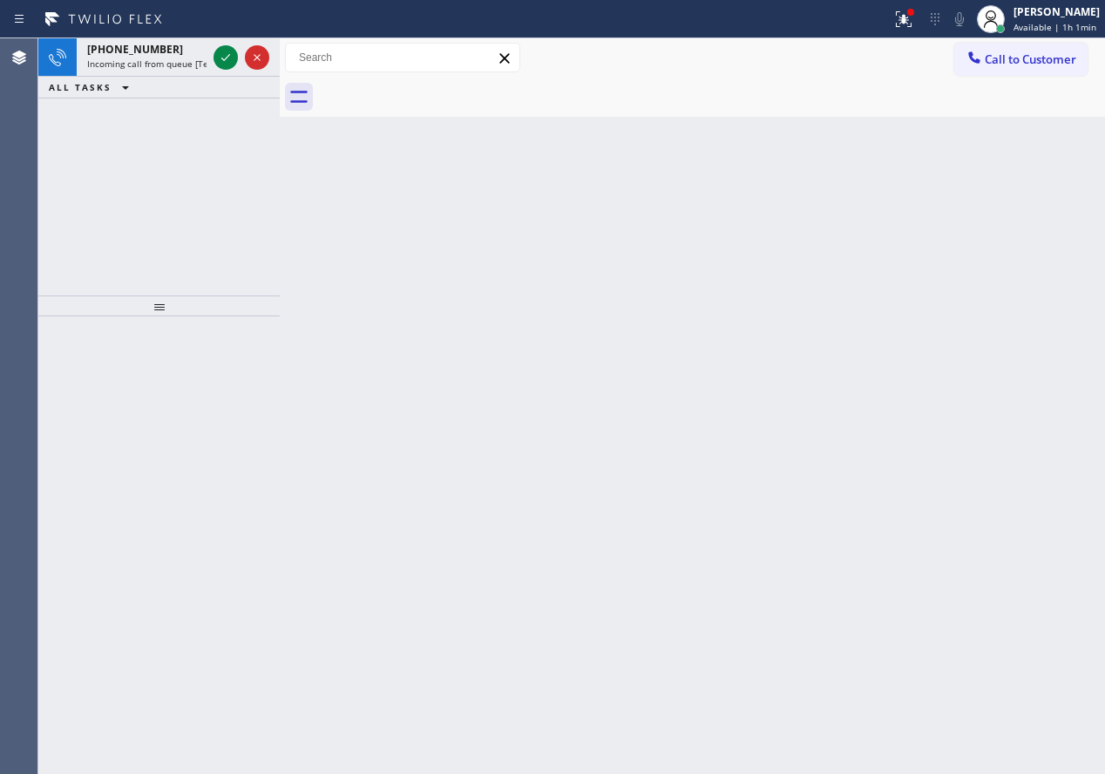
click at [974, 241] on div "Back to Dashboard Change Sender ID Customers Technicians Select a contact Outbo…" at bounding box center [692, 405] width 825 height 735
click at [214, 54] on div at bounding box center [226, 57] width 24 height 21
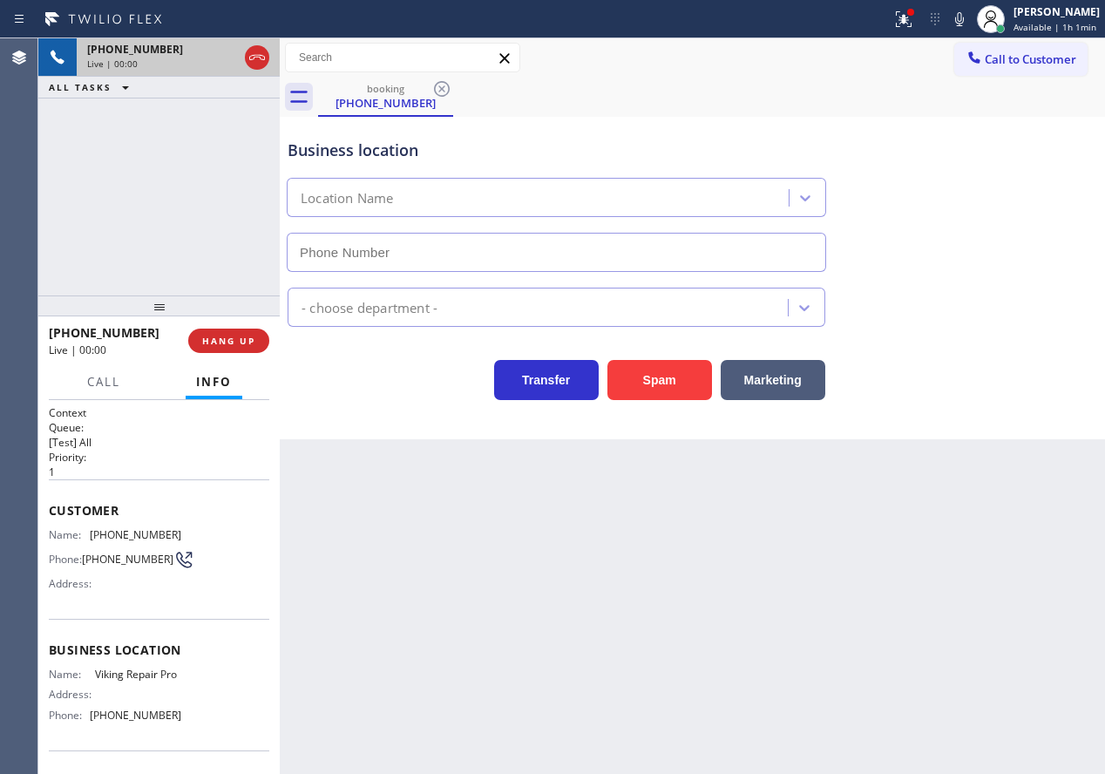
type input "[PHONE_NUMBER]"
click at [141, 680] on span "Viking Repair Pro" at bounding box center [138, 674] width 86 height 13
click at [540, 275] on div "Appliance Repair [GEOGRAPHIC_DATA]" at bounding box center [692, 299] width 817 height 55
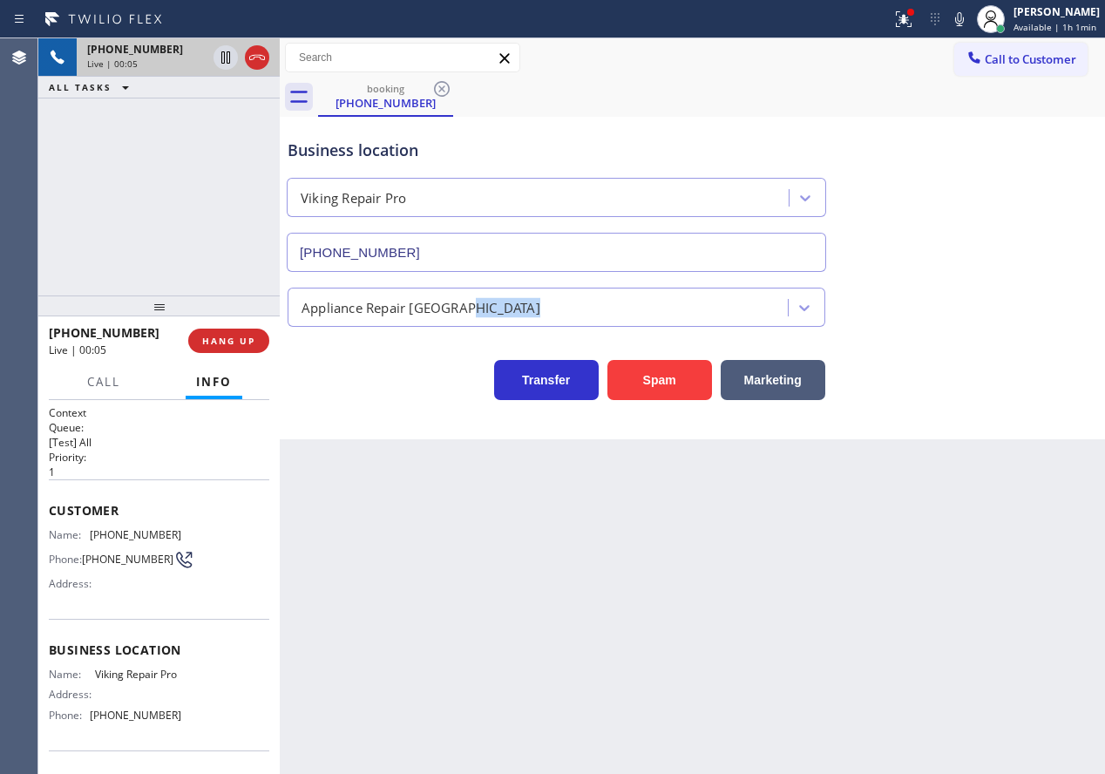
click at [540, 274] on div "Appliance Repair [GEOGRAPHIC_DATA]" at bounding box center [692, 299] width 817 height 55
click at [543, 258] on input "[PHONE_NUMBER]" at bounding box center [556, 252] width 539 height 39
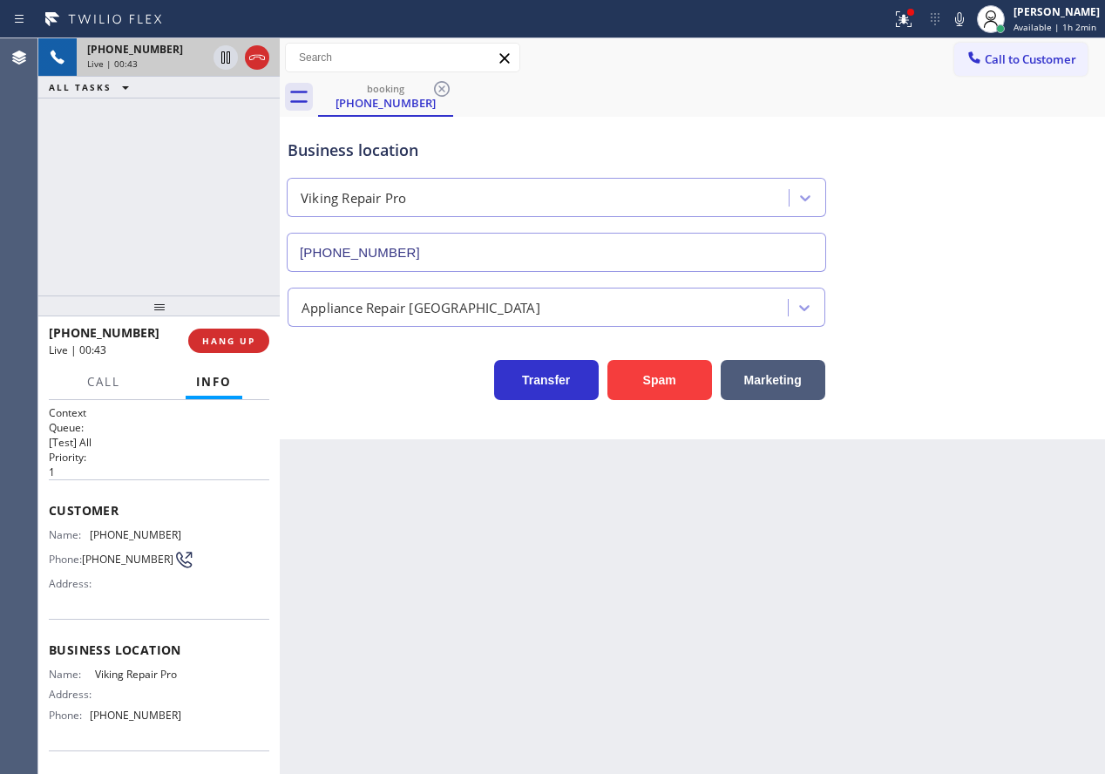
click at [105, 532] on span "[PHONE_NUMBER]" at bounding box center [136, 534] width 92 height 13
click at [960, 24] on icon at bounding box center [959, 19] width 21 height 21
click at [221, 56] on icon at bounding box center [225, 57] width 9 height 12
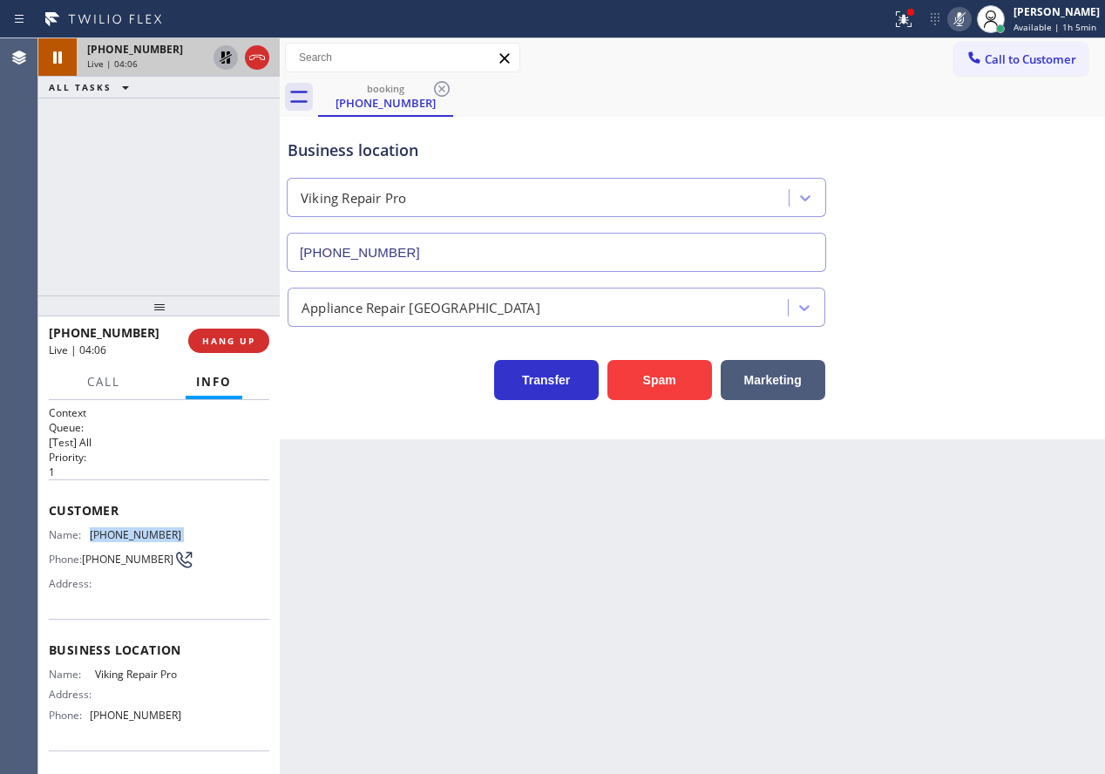
click at [962, 29] on icon at bounding box center [959, 19] width 21 height 21
click at [216, 58] on icon at bounding box center [225, 57] width 21 height 21
click at [94, 385] on span "Call" at bounding box center [103, 382] width 33 height 16
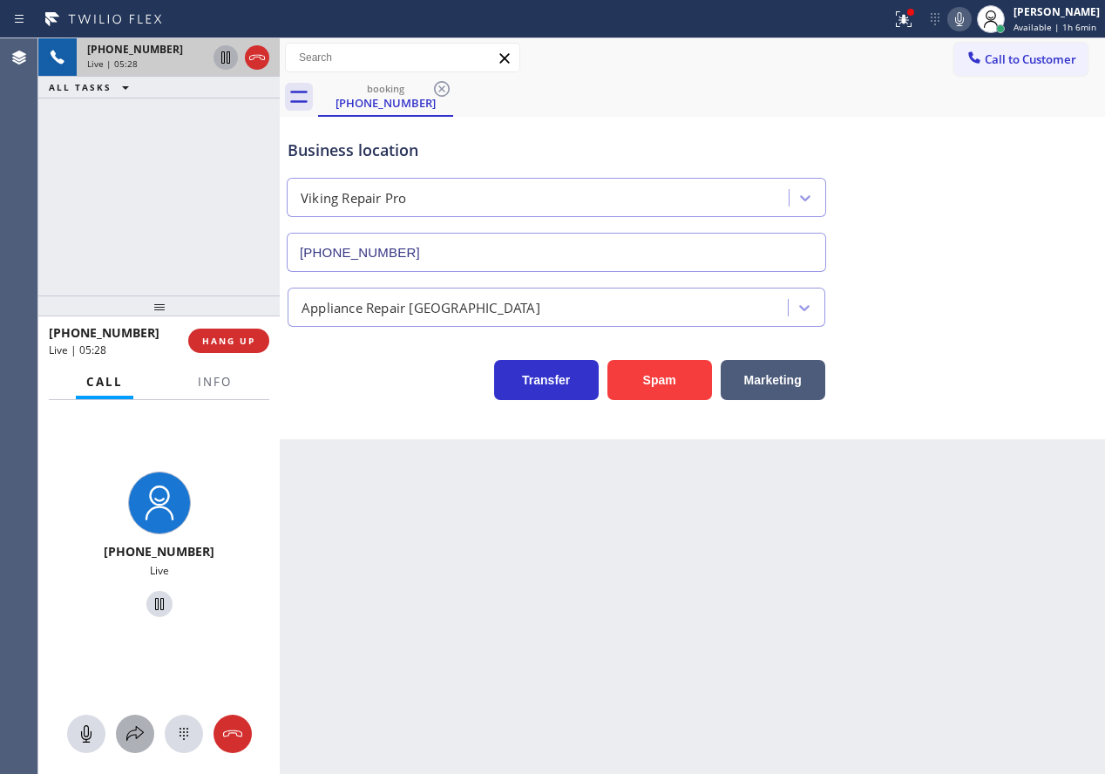
click at [125, 737] on icon at bounding box center [135, 733] width 21 height 21
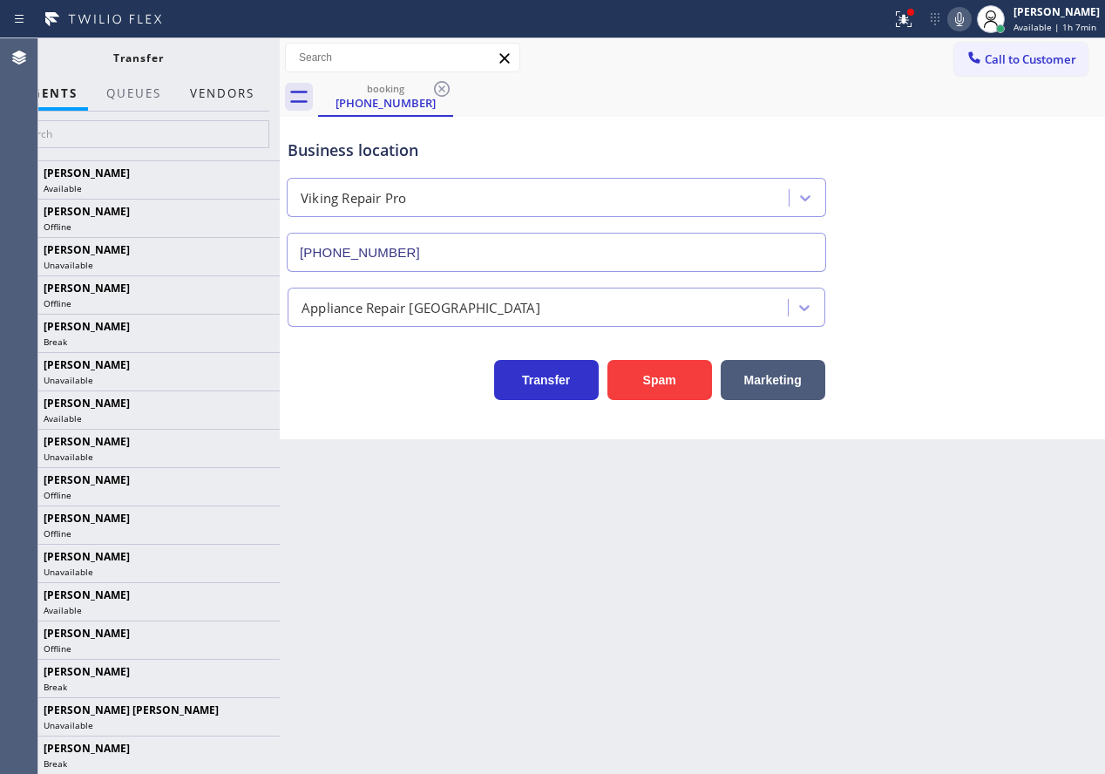
click at [234, 92] on button "Vendors" at bounding box center [222, 94] width 85 height 34
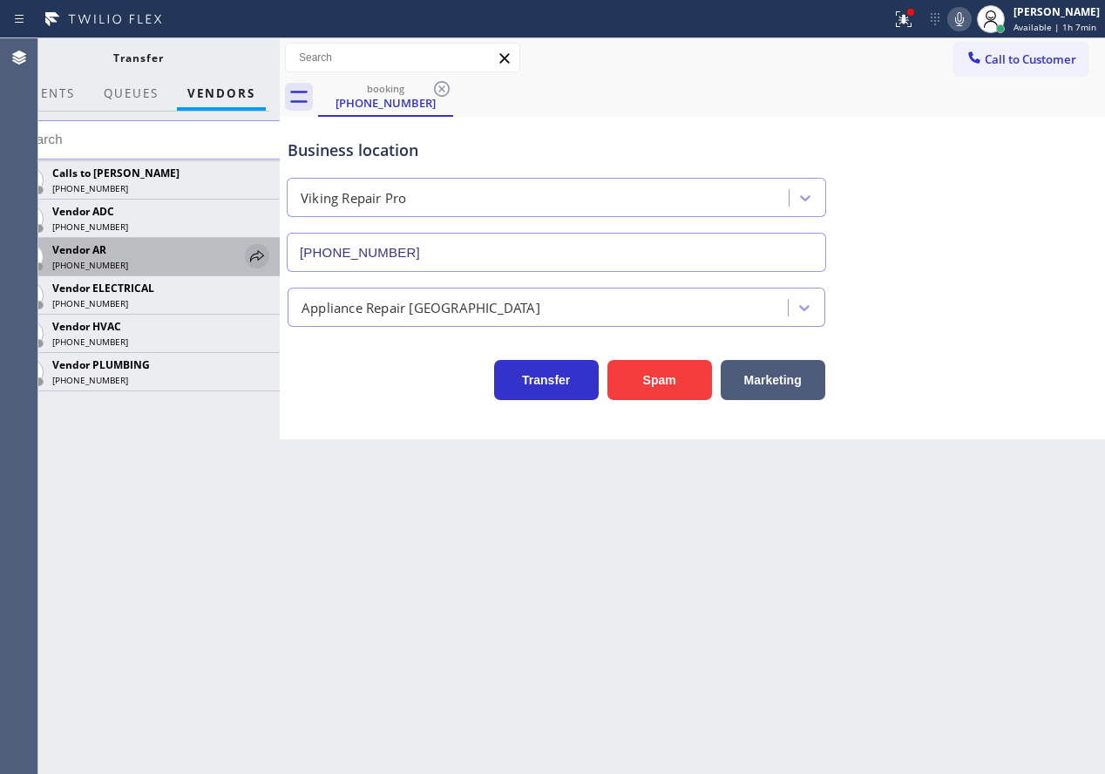
click at [254, 254] on icon at bounding box center [257, 255] width 14 height 11
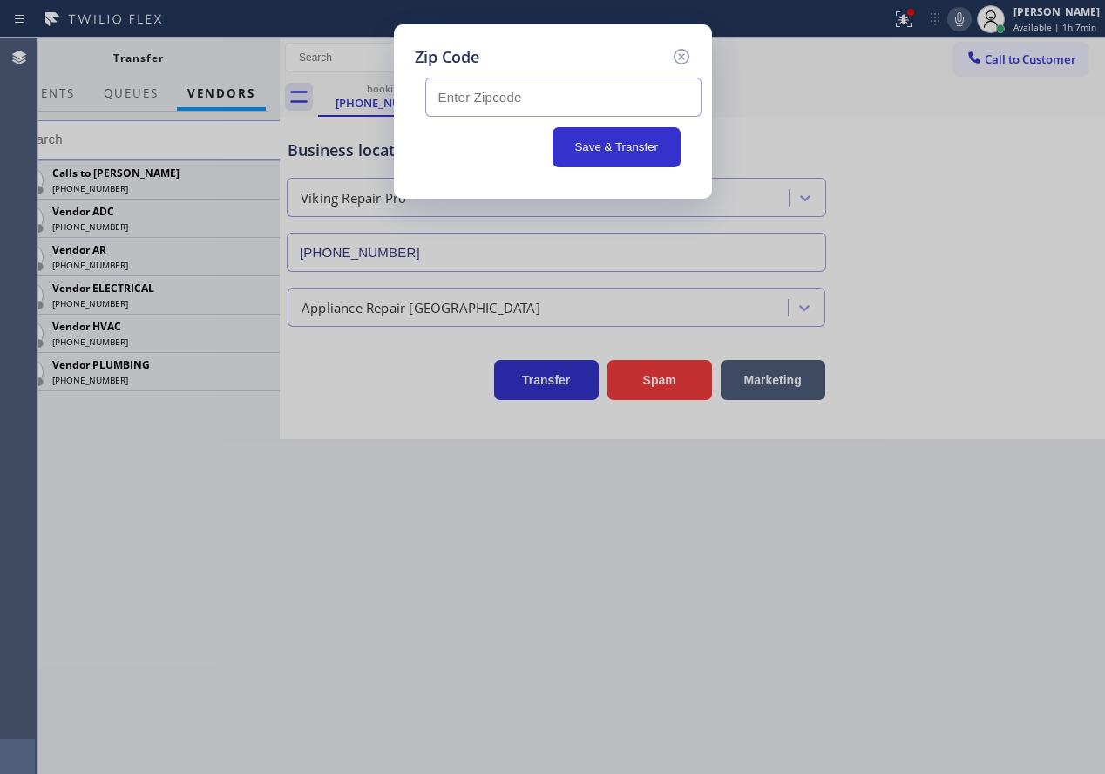
click at [593, 90] on input "text" at bounding box center [563, 97] width 276 height 39
paste input "20817"
type input "20817"
click at [594, 140] on button "Save & Transfer" at bounding box center [616, 147] width 128 height 40
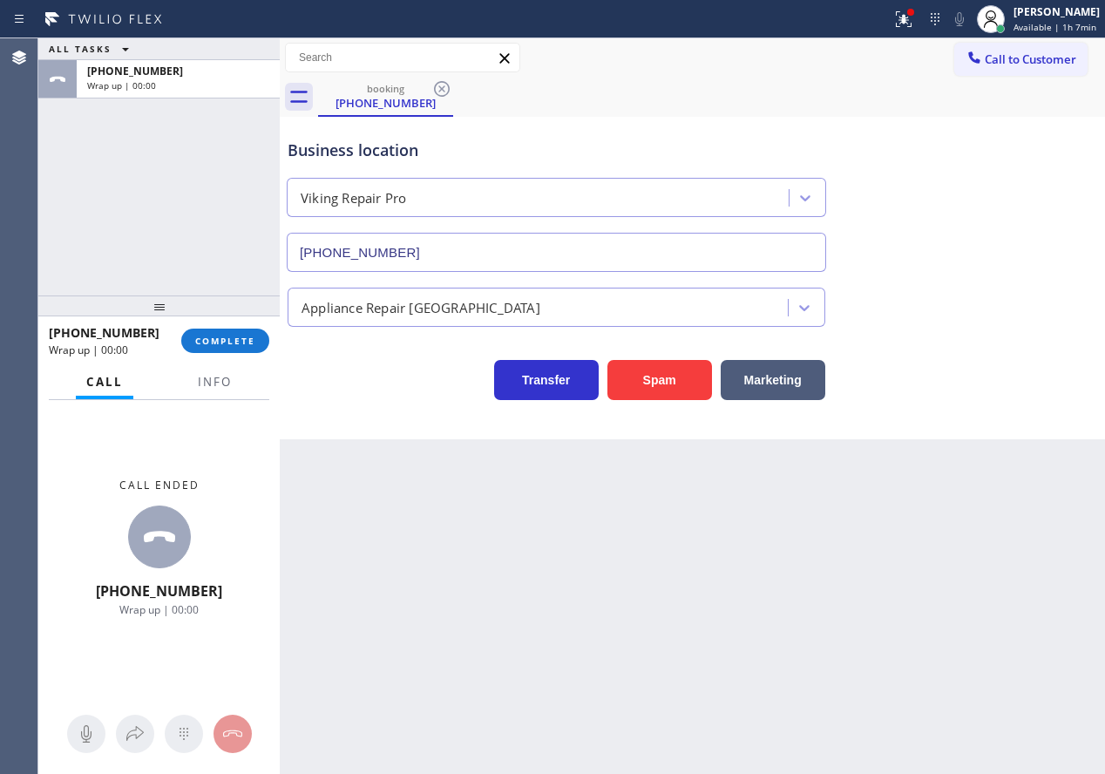
drag, startPoint x: 216, startPoint y: 330, endPoint x: 372, endPoint y: 331, distance: 156.0
click at [217, 331] on button "COMPLETE" at bounding box center [225, 341] width 88 height 24
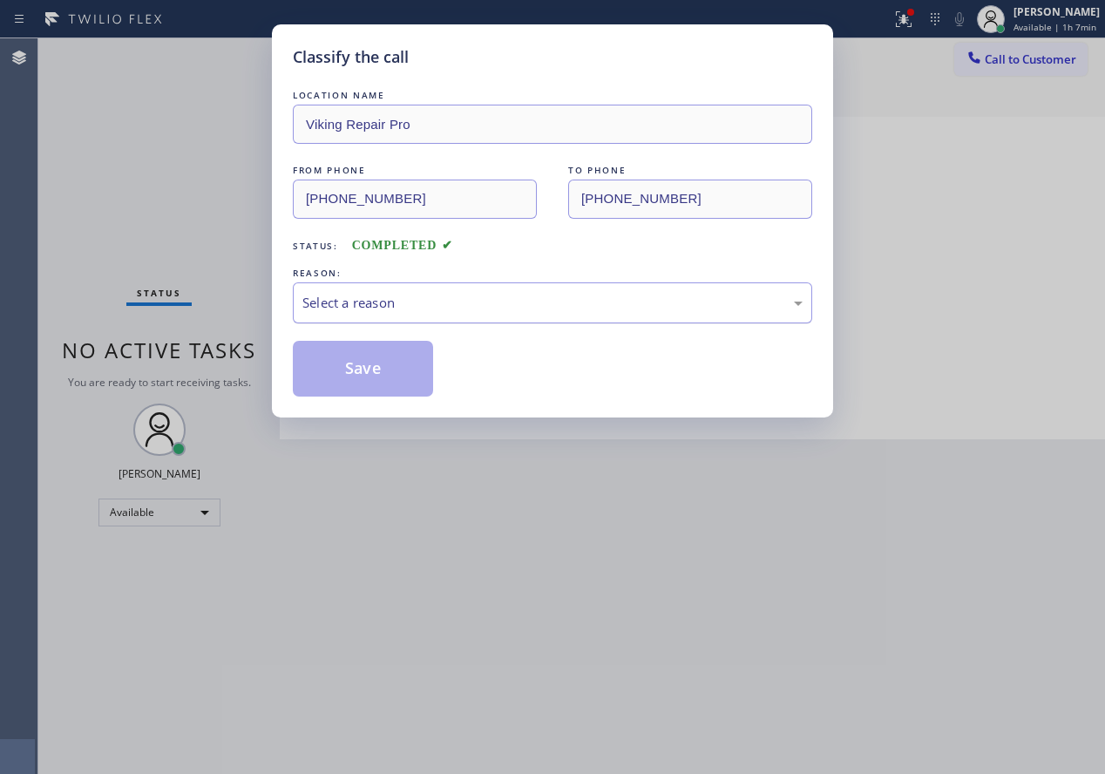
click at [465, 307] on div "Select a reason" at bounding box center [552, 303] width 500 height 20
drag, startPoint x: 379, startPoint y: 385, endPoint x: 653, endPoint y: 150, distance: 360.9
click at [380, 384] on button "Save" at bounding box center [363, 369] width 140 height 56
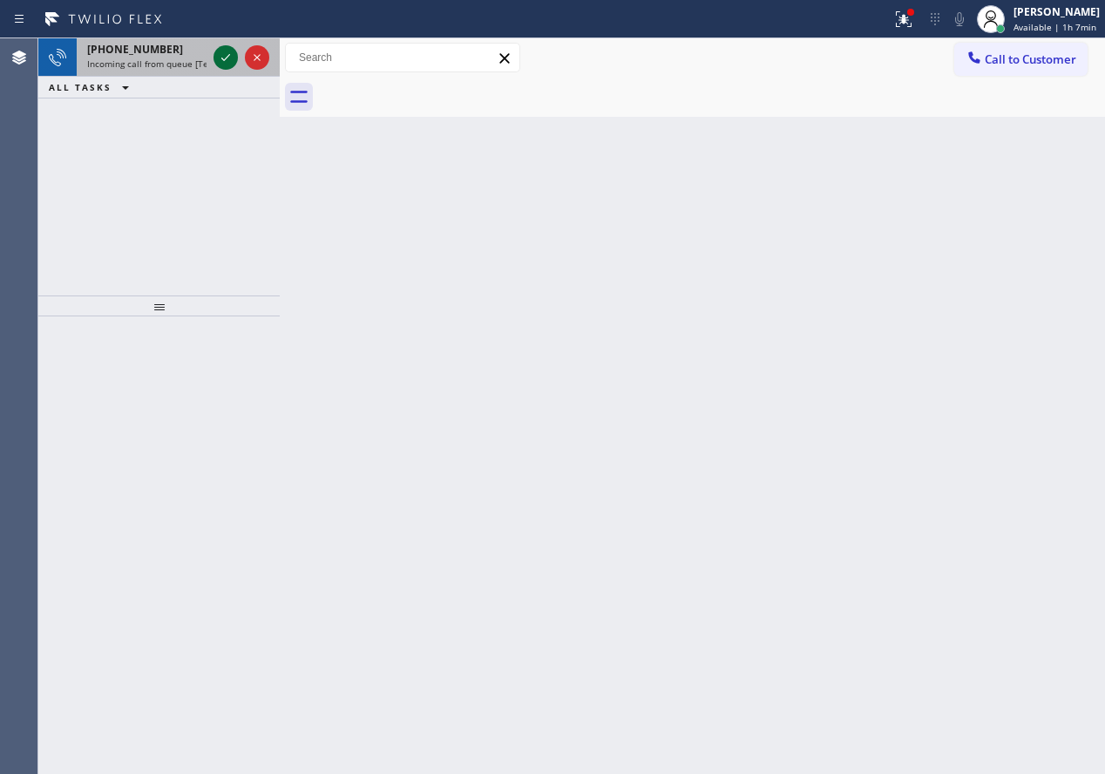
click at [222, 59] on icon at bounding box center [225, 57] width 9 height 7
click at [227, 59] on icon at bounding box center [225, 57] width 21 height 21
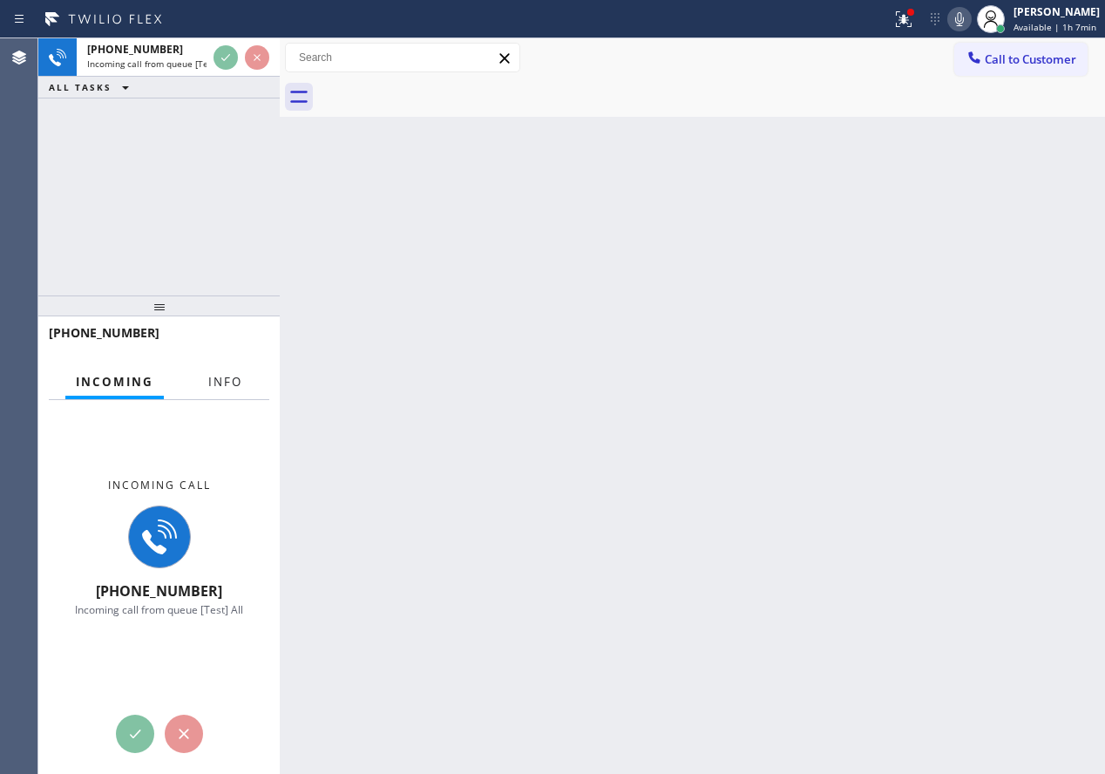
click at [220, 377] on span "Info" at bounding box center [225, 382] width 34 height 16
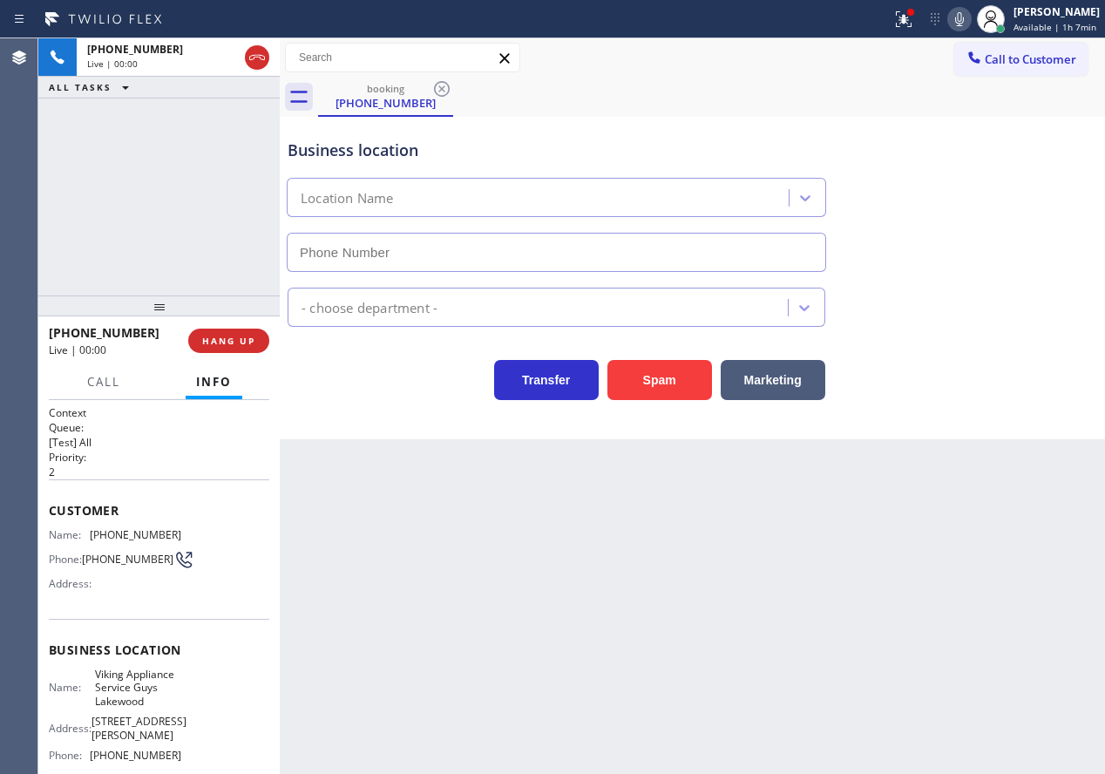
type input "[PHONE_NUMBER]"
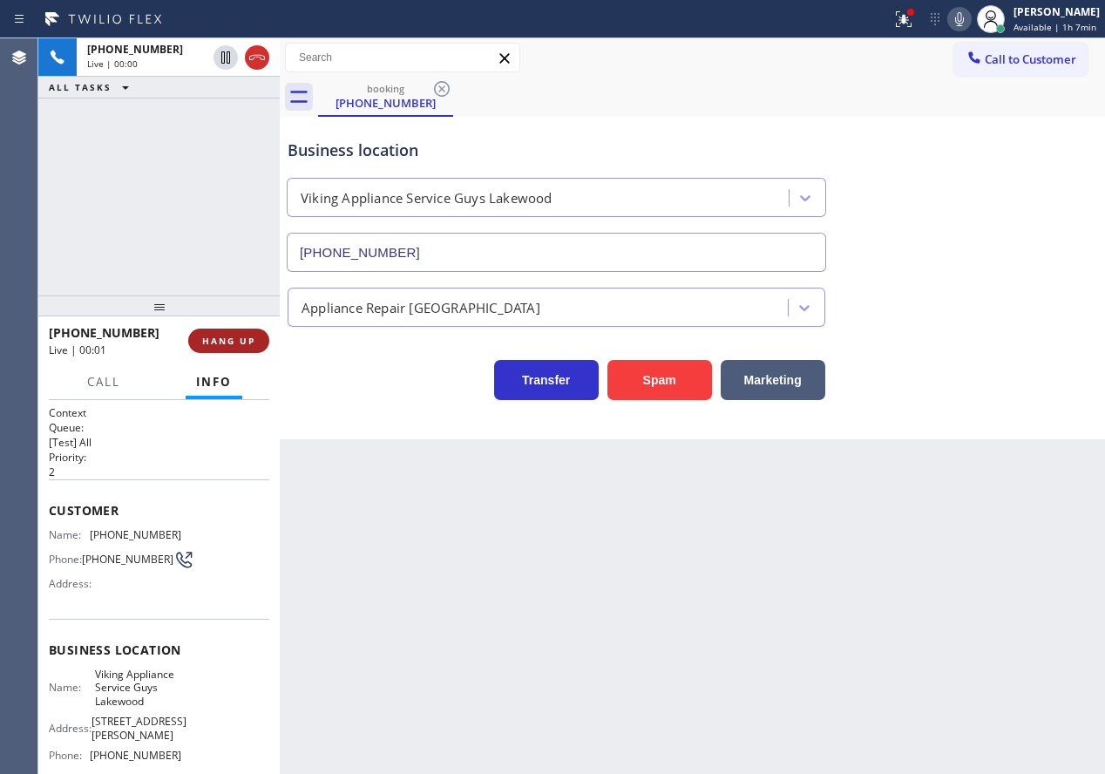
click at [233, 345] on span "HANG UP" at bounding box center [228, 341] width 53 height 12
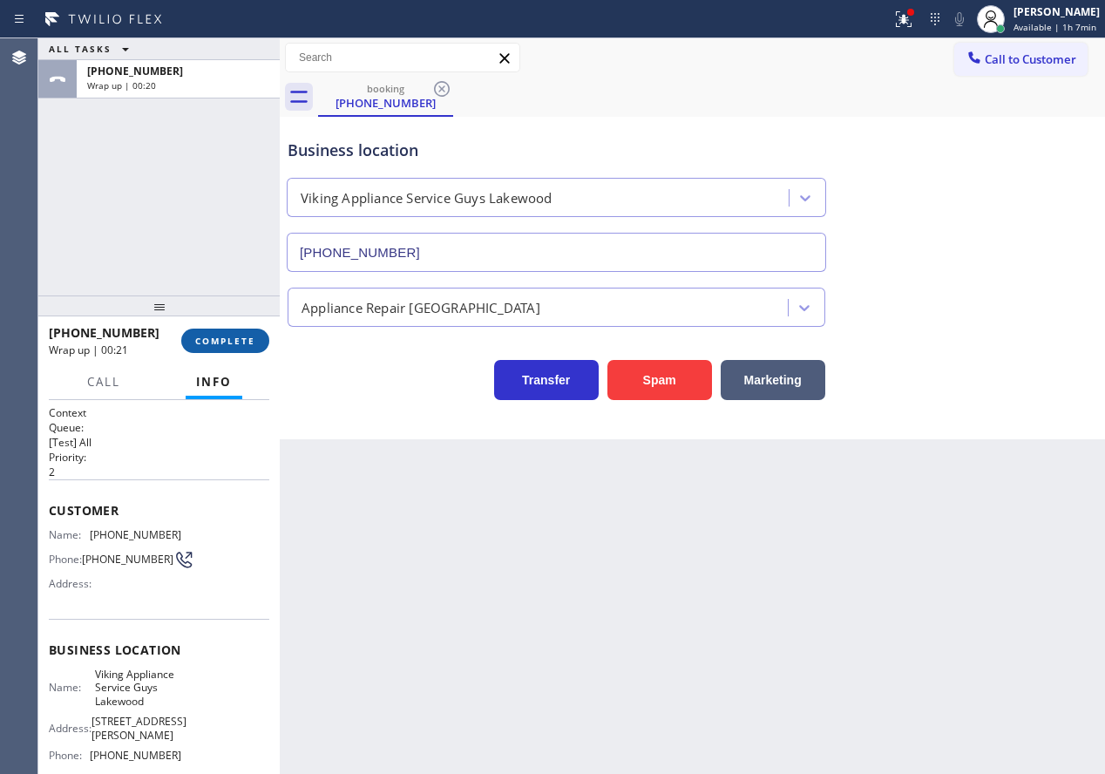
click at [262, 343] on button "COMPLETE" at bounding box center [225, 341] width 88 height 24
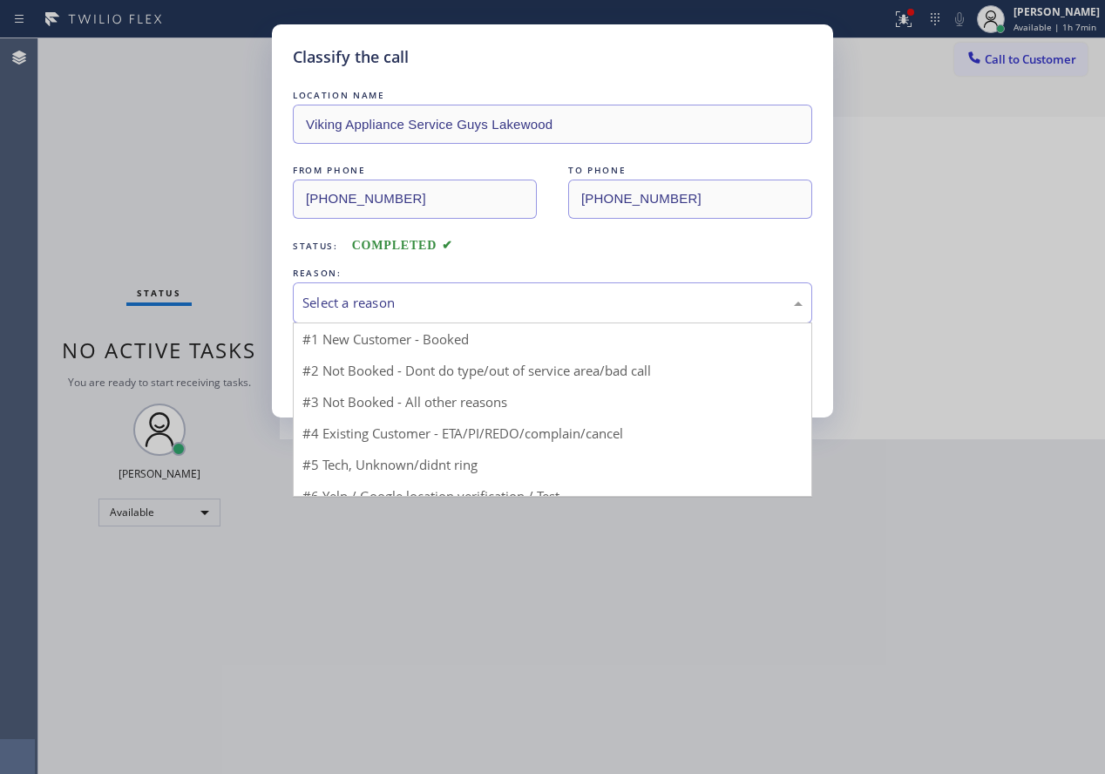
click at [452, 293] on div "Select a reason" at bounding box center [552, 303] width 500 height 20
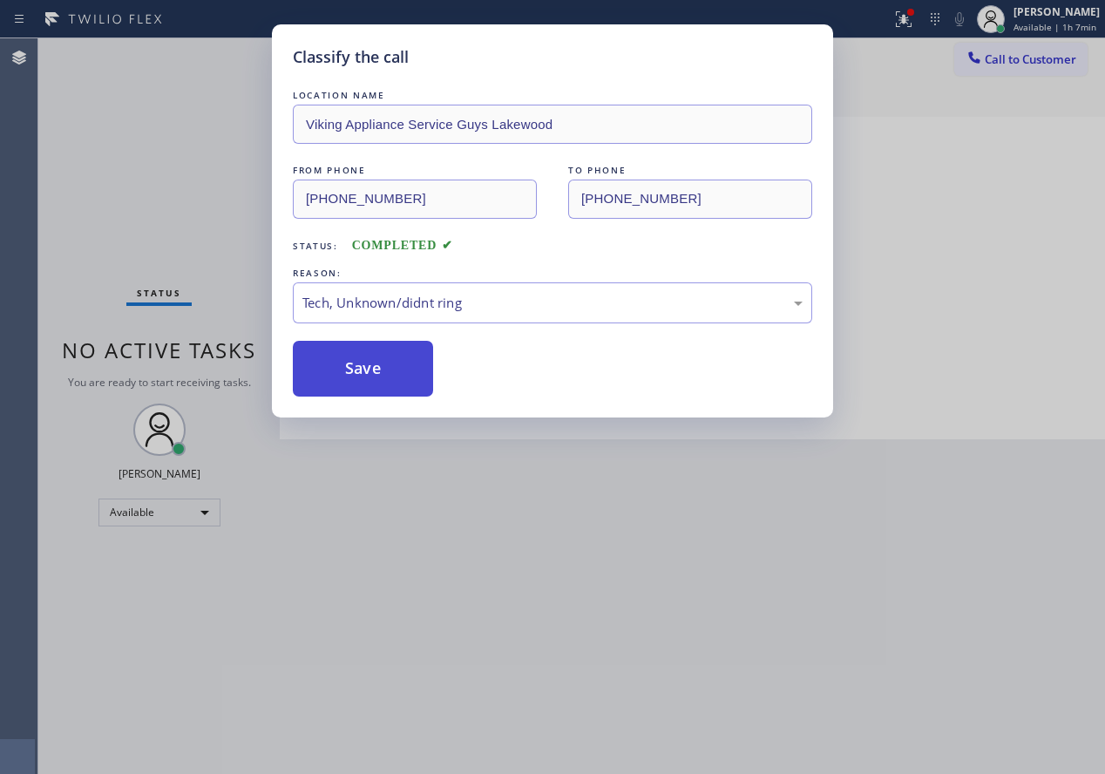
click at [363, 357] on button "Save" at bounding box center [363, 369] width 140 height 56
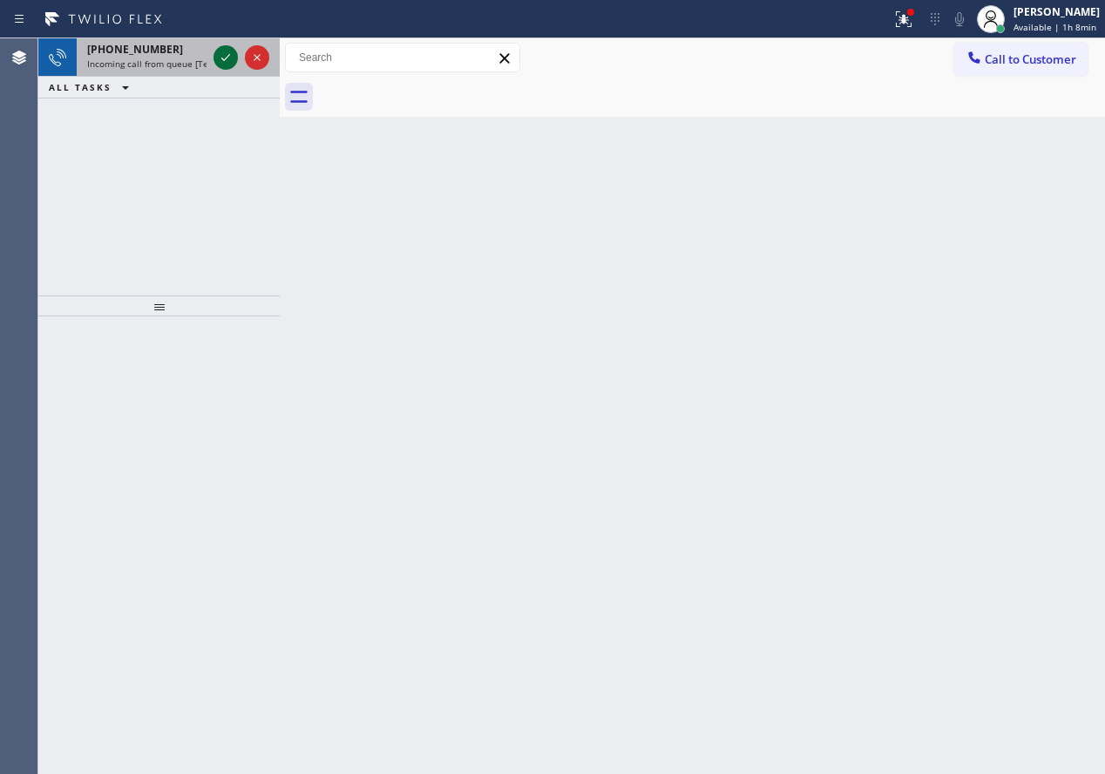
click at [228, 57] on icon at bounding box center [225, 57] width 21 height 21
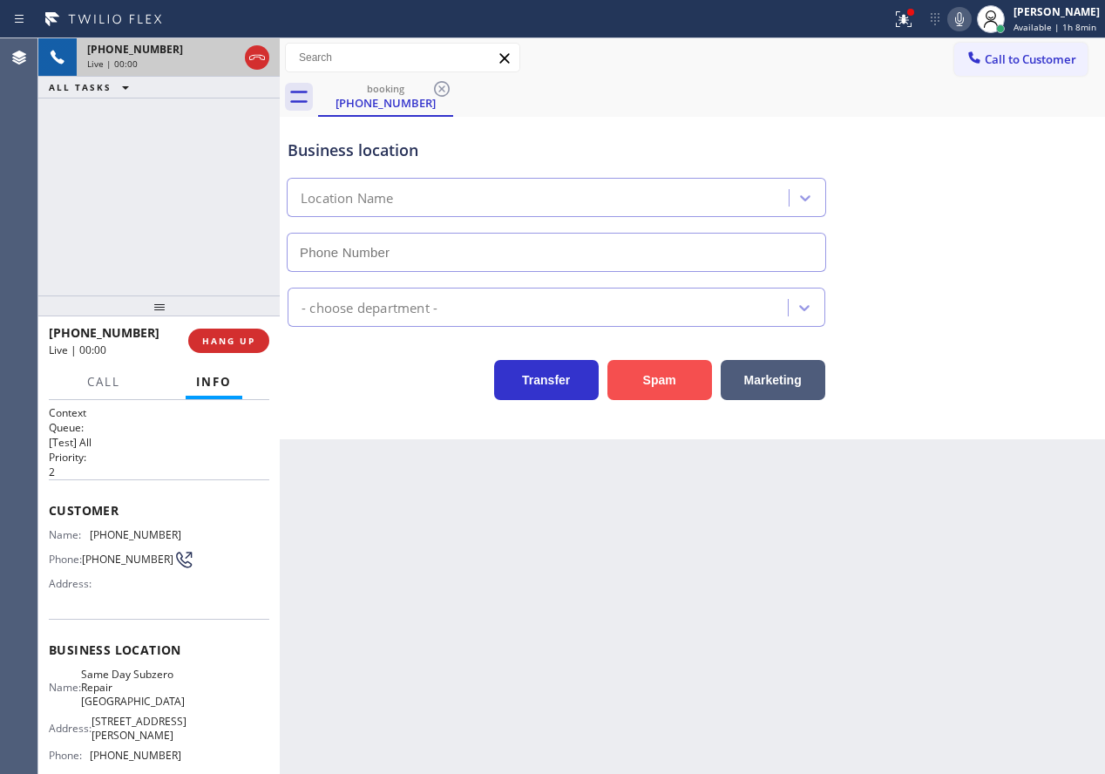
type input "[PHONE_NUMBER]"
click at [660, 370] on button "Spam" at bounding box center [659, 380] width 105 height 40
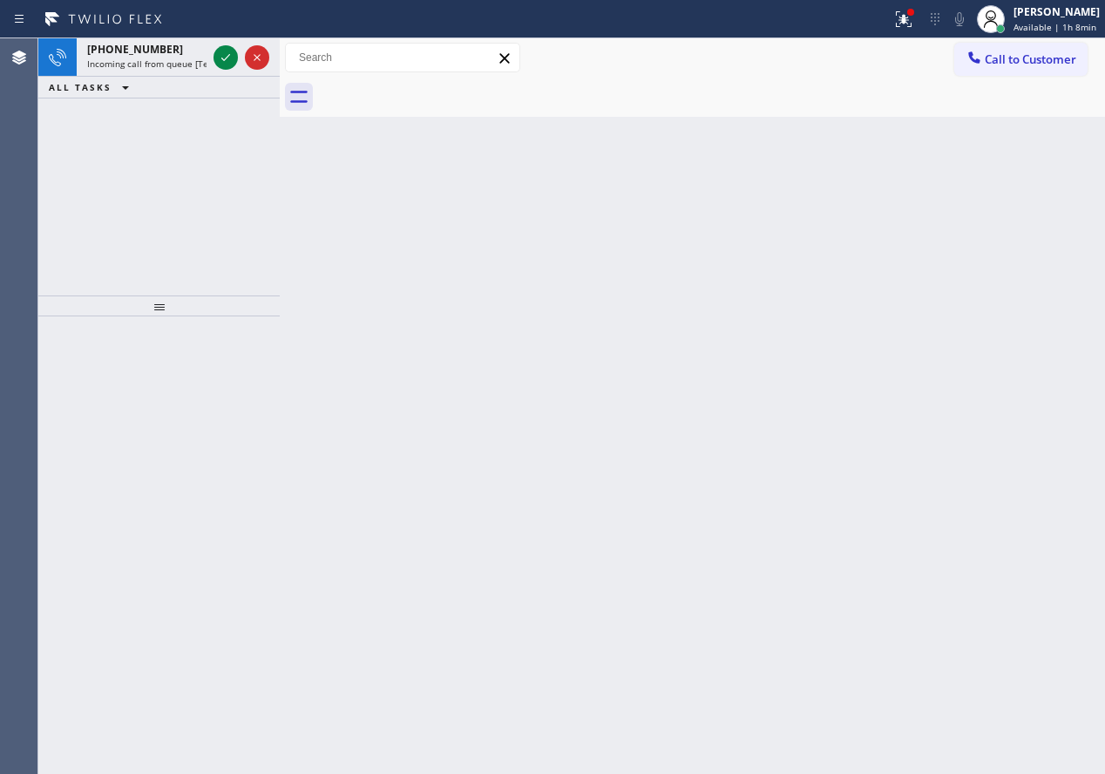
click at [962, 332] on div "Back to Dashboard Change Sender ID Customers Technicians Select a contact Outbo…" at bounding box center [692, 405] width 825 height 735
click at [215, 54] on icon at bounding box center [225, 57] width 21 height 21
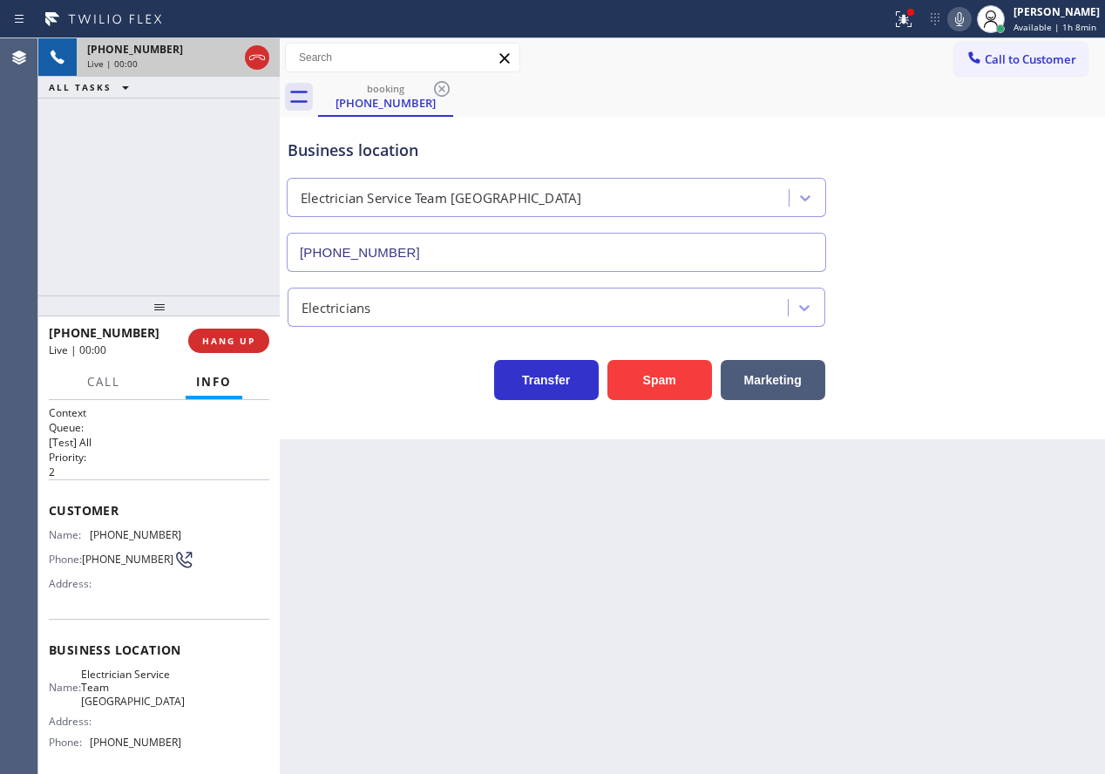
type input "[PHONE_NUMBER]"
click at [652, 389] on button "Spam" at bounding box center [659, 380] width 105 height 40
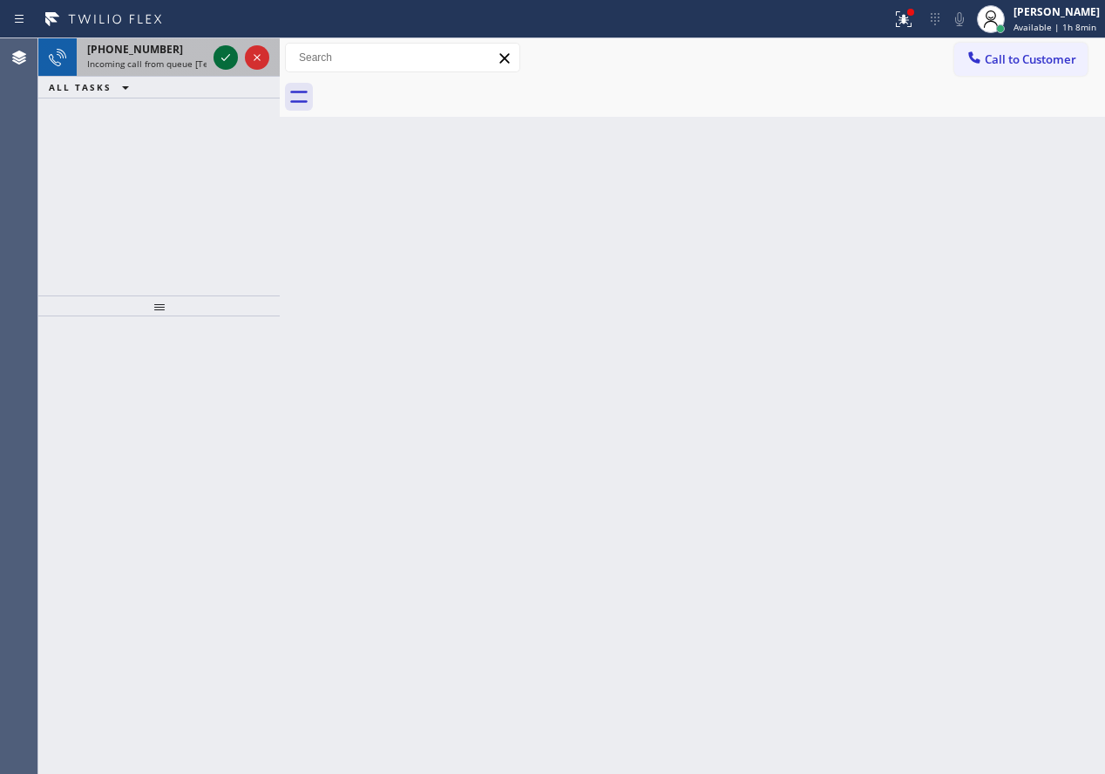
click at [225, 60] on icon at bounding box center [225, 57] width 9 height 7
drag, startPoint x: 927, startPoint y: 436, endPoint x: 939, endPoint y: 214, distance: 221.7
click at [928, 425] on div "Back to Dashboard Change Sender ID Customers Technicians Select a contact Outbo…" at bounding box center [692, 405] width 825 height 735
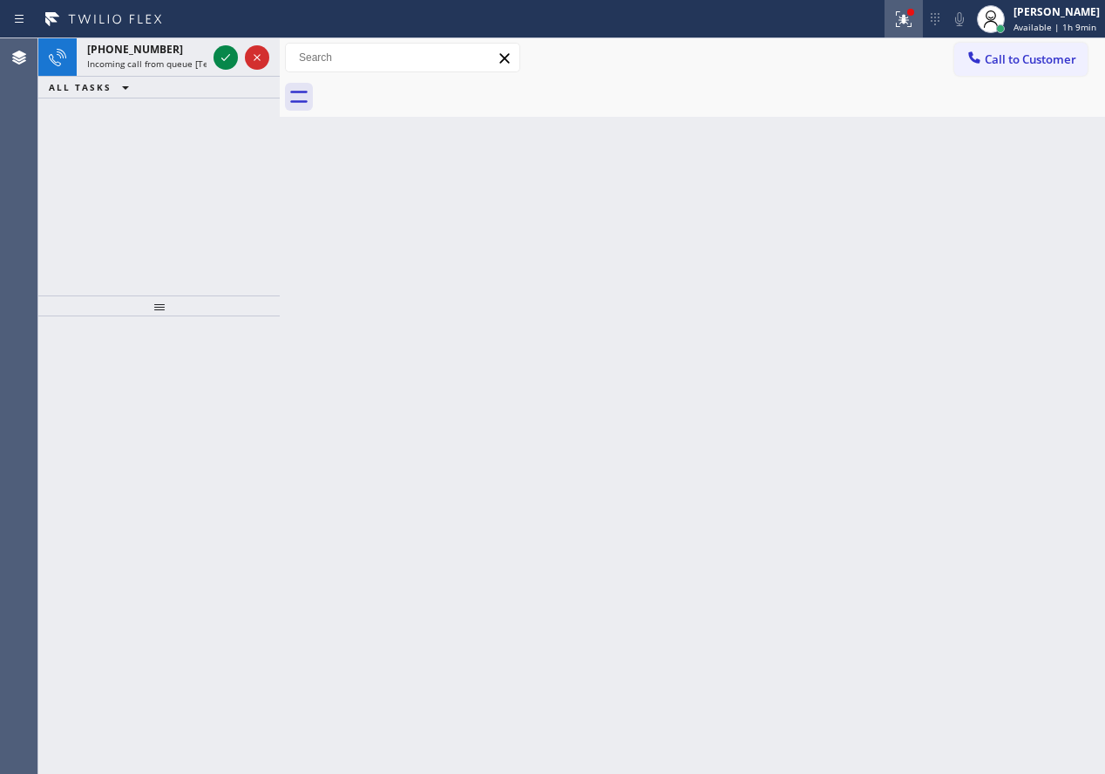
click at [914, 14] on div at bounding box center [910, 12] width 7 height 7
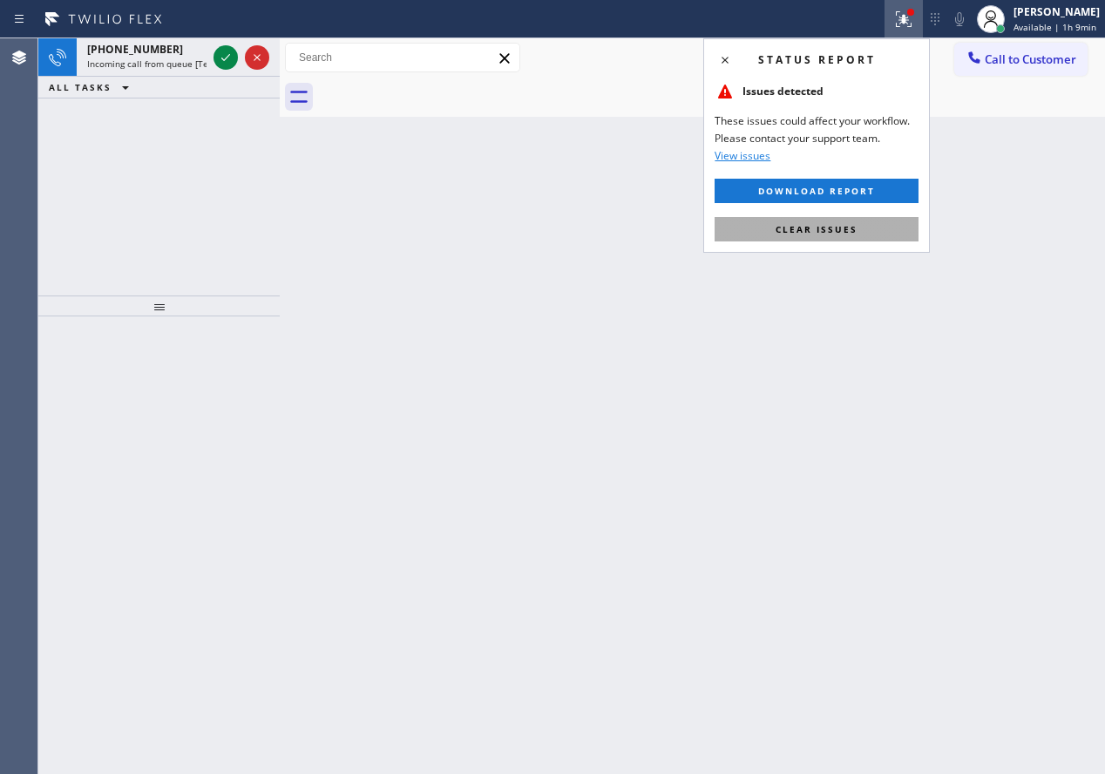
click at [860, 229] on button "Clear issues" at bounding box center [817, 229] width 204 height 24
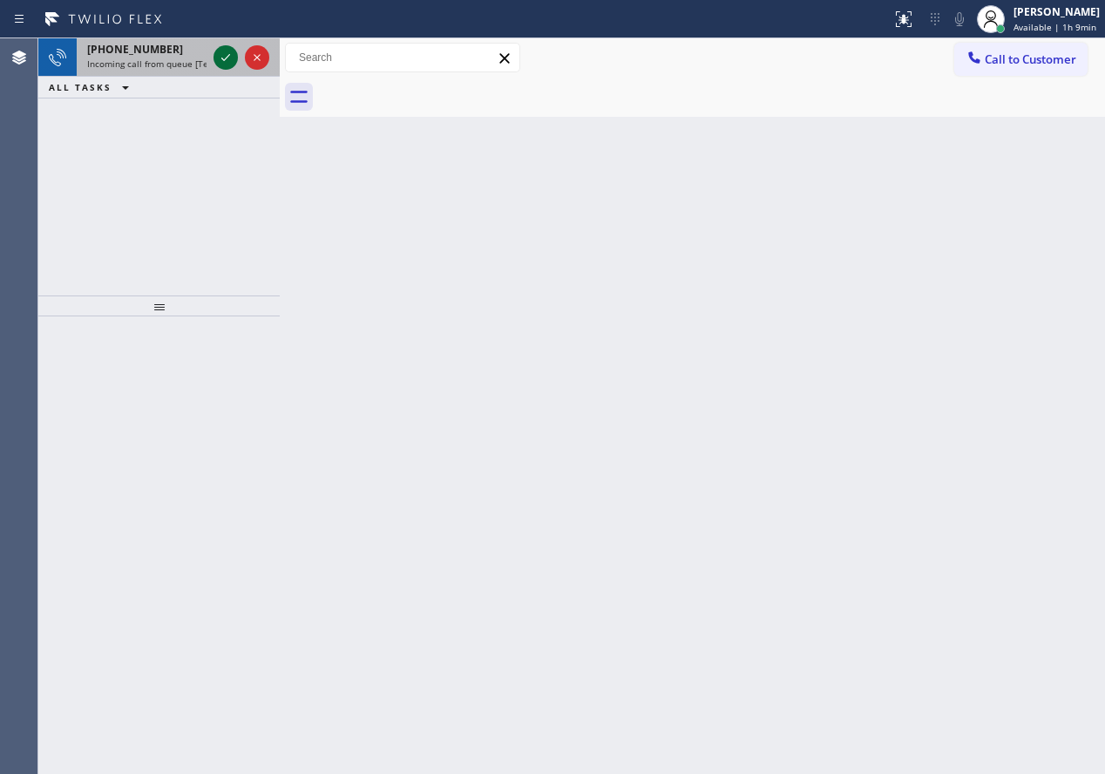
click at [221, 60] on icon at bounding box center [225, 57] width 21 height 21
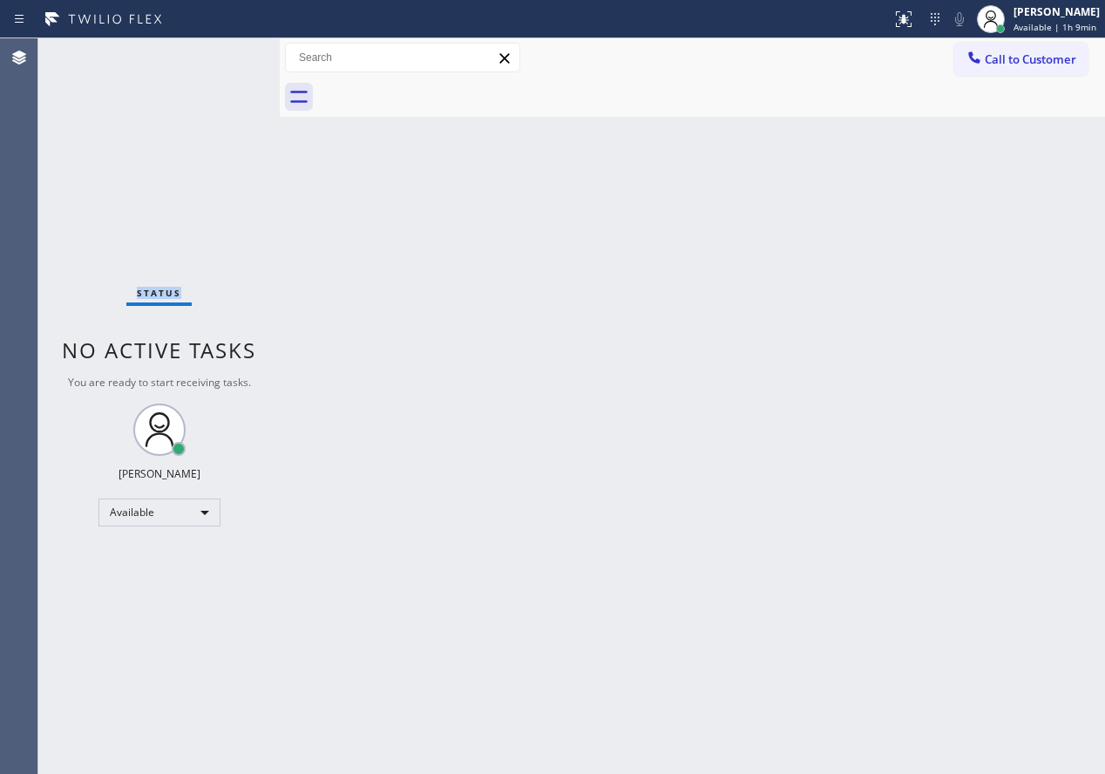
click at [221, 60] on div "Status No active tasks You are ready to start receiving tasks. [PERSON_NAME] Av…" at bounding box center [158, 405] width 241 height 735
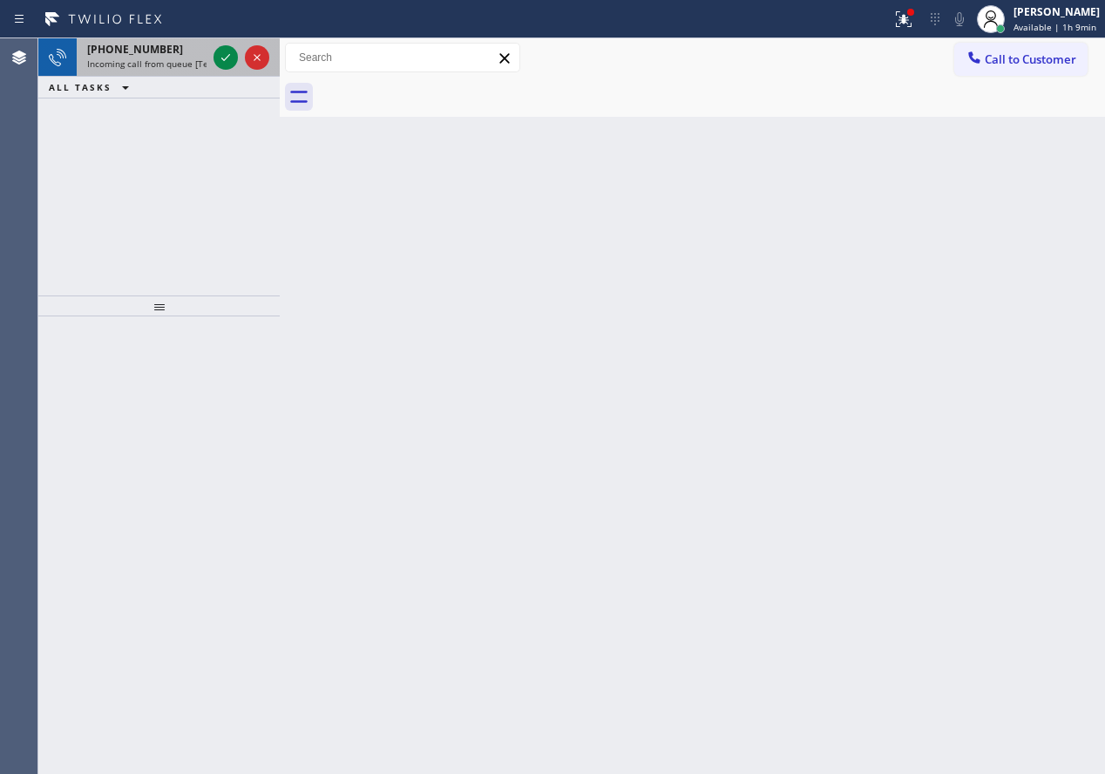
click at [212, 63] on div at bounding box center [241, 57] width 63 height 38
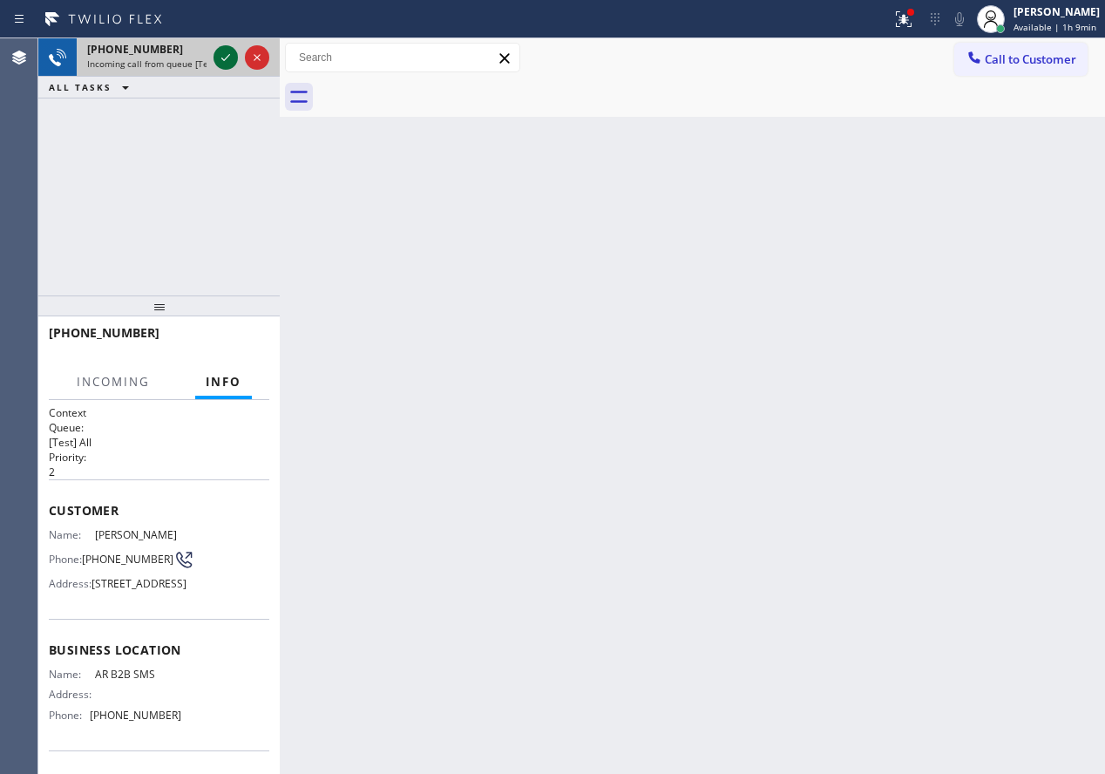
click at [220, 58] on icon at bounding box center [225, 57] width 21 height 21
click at [221, 53] on icon at bounding box center [225, 57] width 21 height 21
click at [218, 58] on icon at bounding box center [225, 57] width 21 height 21
click at [219, 58] on icon at bounding box center [225, 57] width 21 height 21
click at [231, 327] on div "[PHONE_NUMBER] Live | 00:00 HANG UP" at bounding box center [159, 340] width 220 height 45
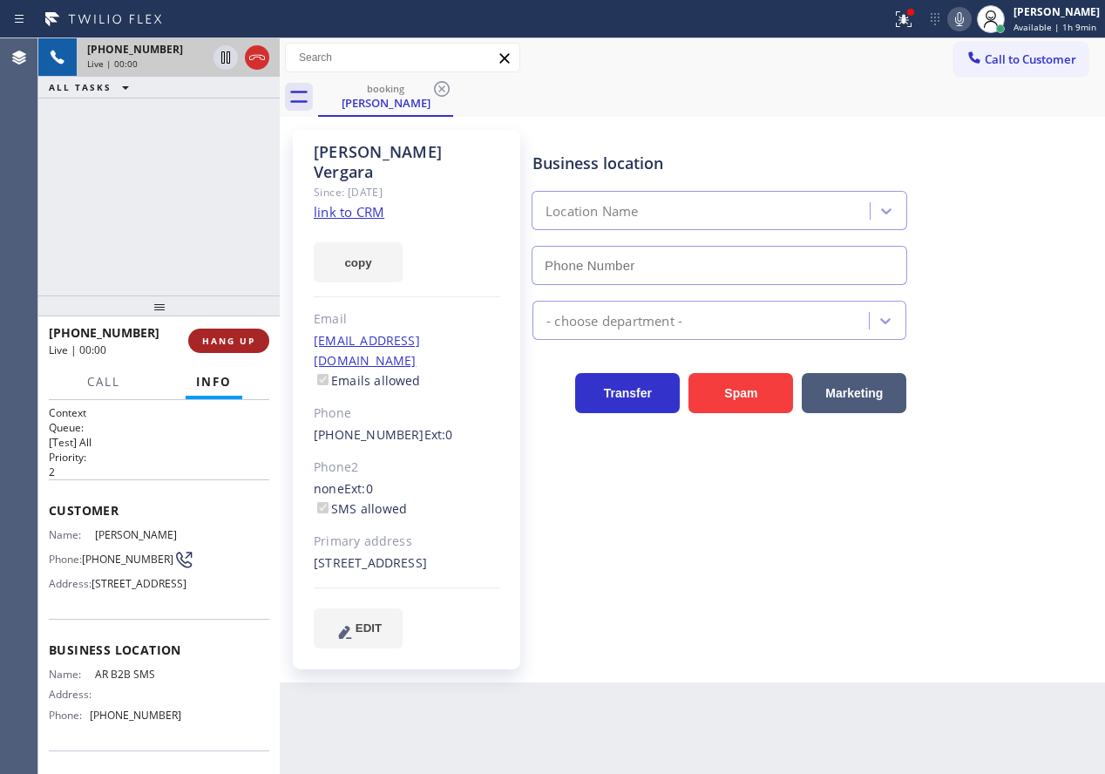
click at [231, 334] on button "HANG UP" at bounding box center [228, 341] width 81 height 24
type input "[PHONE_NUMBER]"
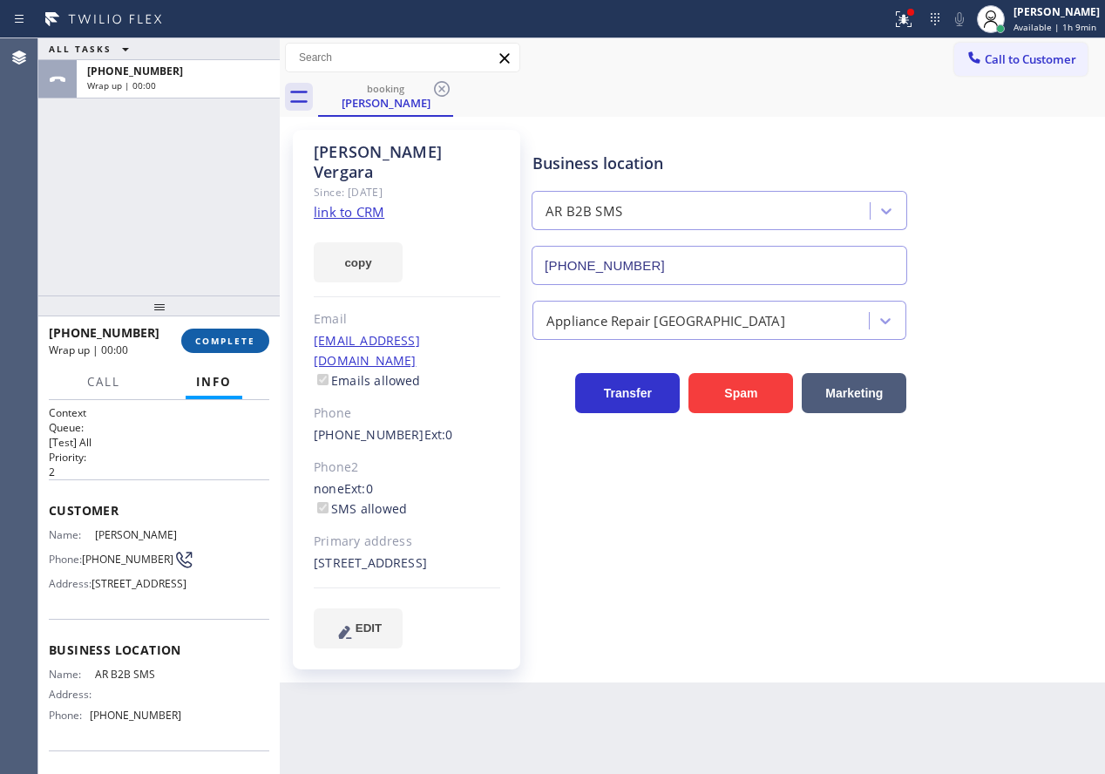
click at [231, 334] on button "COMPLETE" at bounding box center [225, 341] width 88 height 24
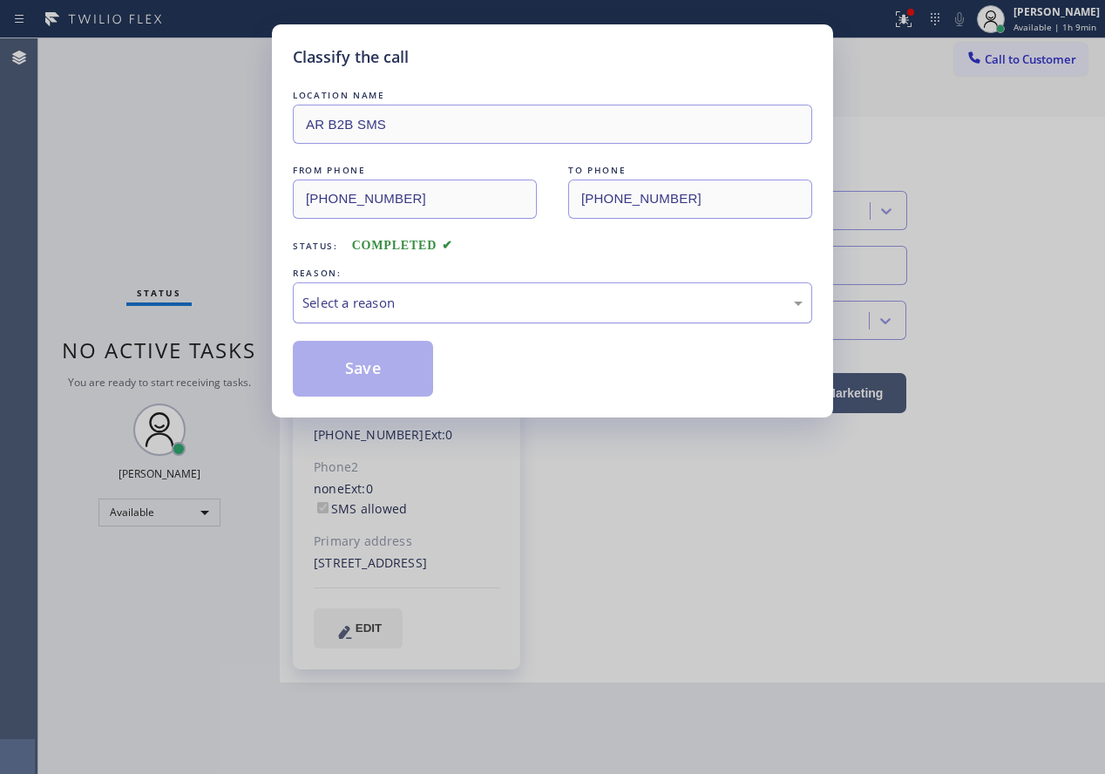
click at [346, 304] on div "Select a reason" at bounding box center [552, 303] width 500 height 20
drag, startPoint x: 347, startPoint y: 383, endPoint x: 904, endPoint y: 149, distance: 604.2
click at [347, 383] on button "Save" at bounding box center [363, 369] width 140 height 56
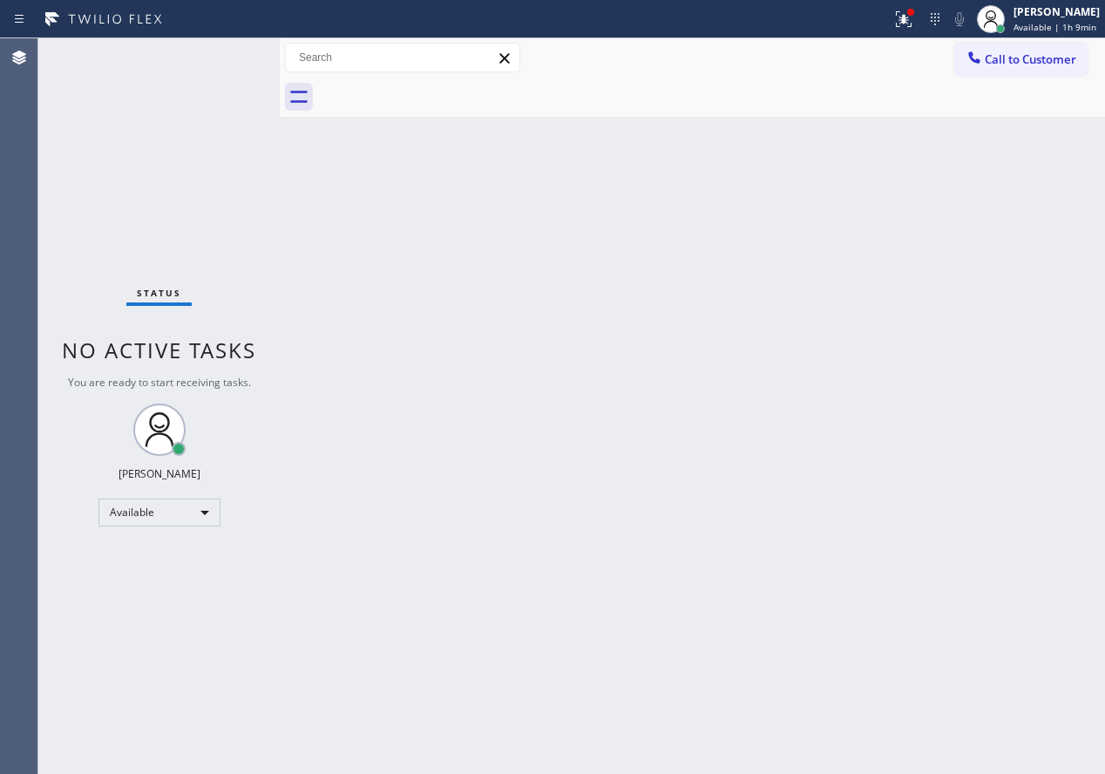
click at [968, 321] on div "Back to Dashboard Change Sender ID Customers Technicians Select a contact Outbo…" at bounding box center [692, 405] width 825 height 735
click at [901, 24] on icon at bounding box center [903, 19] width 21 height 21
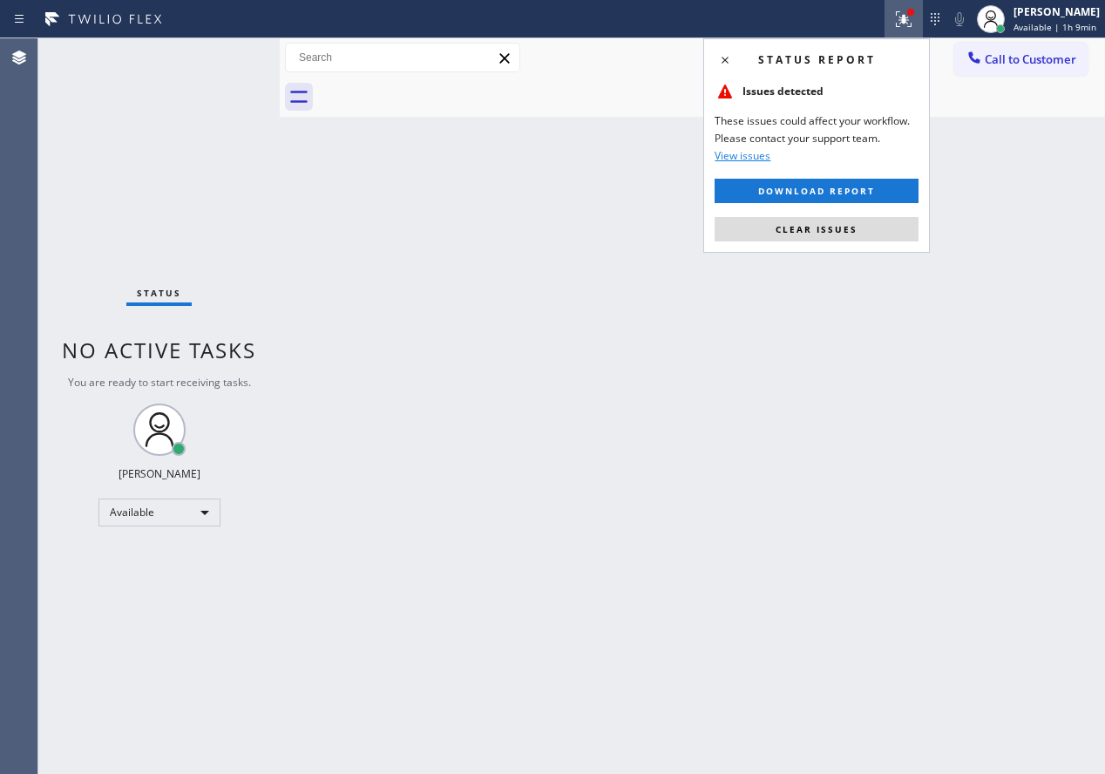
click at [878, 228] on button "Clear issues" at bounding box center [817, 229] width 204 height 24
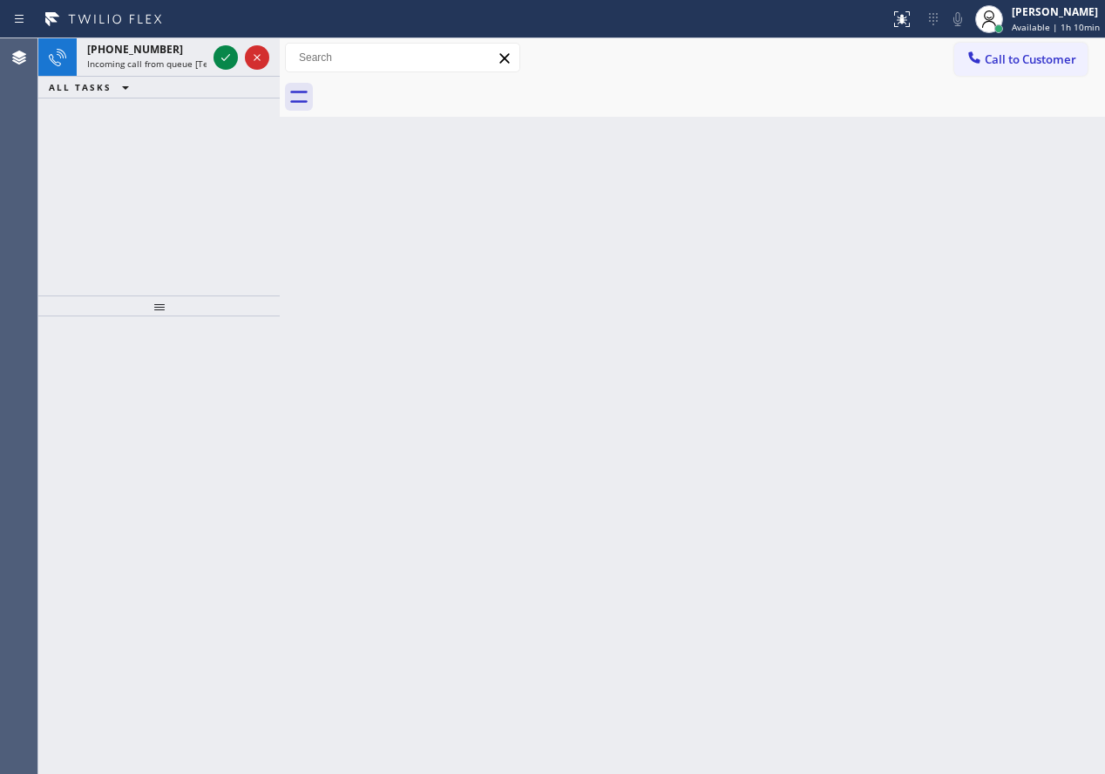
click at [989, 474] on div "Back to Dashboard Change Sender ID Customers Technicians Select a contact Outbo…" at bounding box center [692, 405] width 825 height 735
click at [220, 58] on icon at bounding box center [225, 57] width 21 height 21
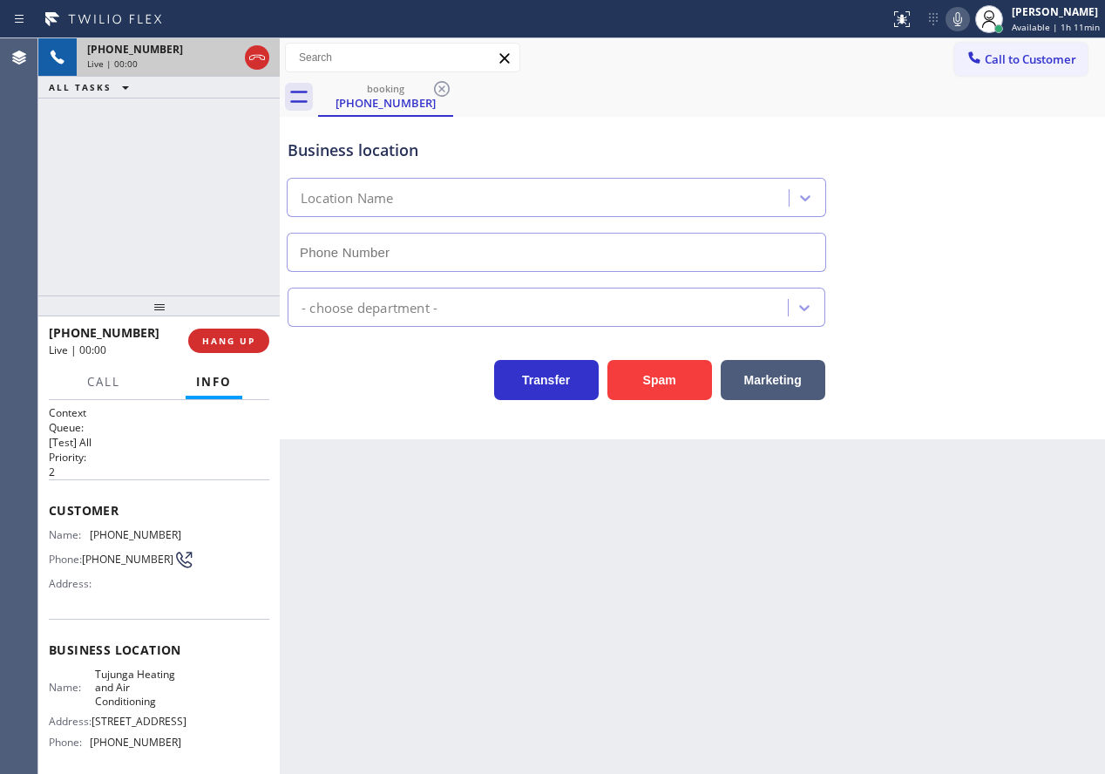
type input "[PHONE_NUMBER]"
click at [638, 379] on button "Spam" at bounding box center [659, 380] width 105 height 40
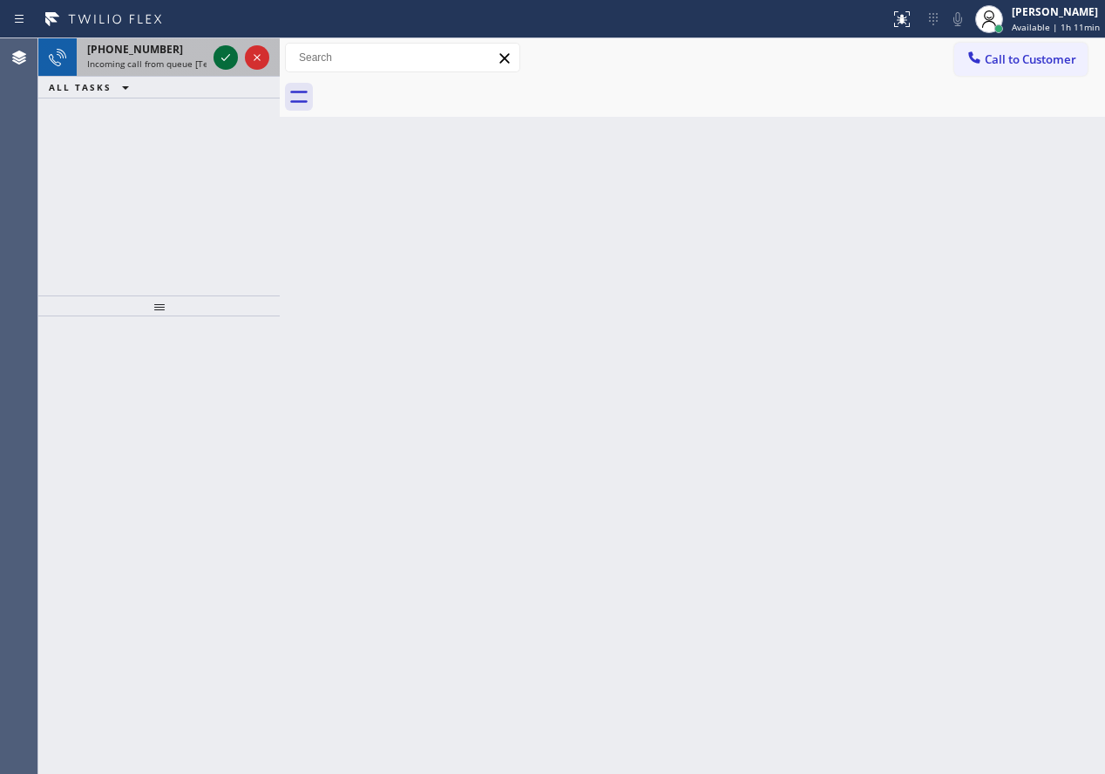
click at [216, 52] on icon at bounding box center [225, 57] width 21 height 21
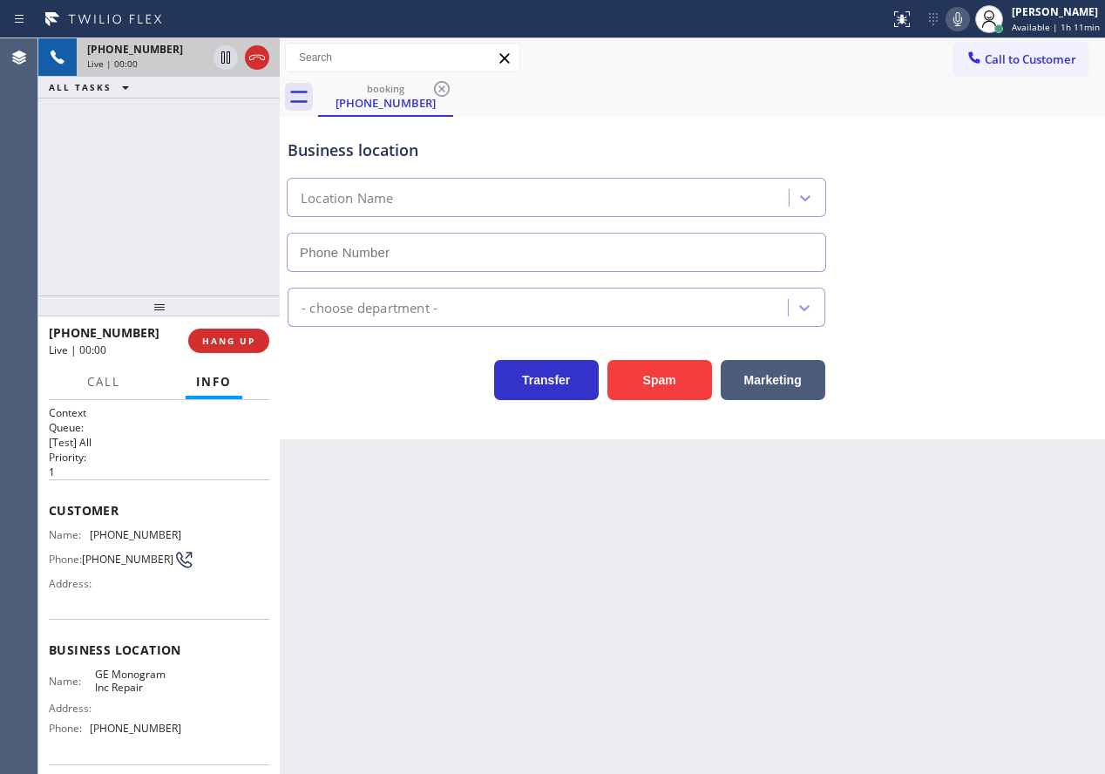
type input "[PHONE_NUMBER]"
click at [153, 695] on span "GE Monogram Inc Repair" at bounding box center [138, 681] width 86 height 27
click at [415, 221] on div "GE Monogram Inc Repair [PHONE_NUMBER]" at bounding box center [557, 221] width 538 height 101
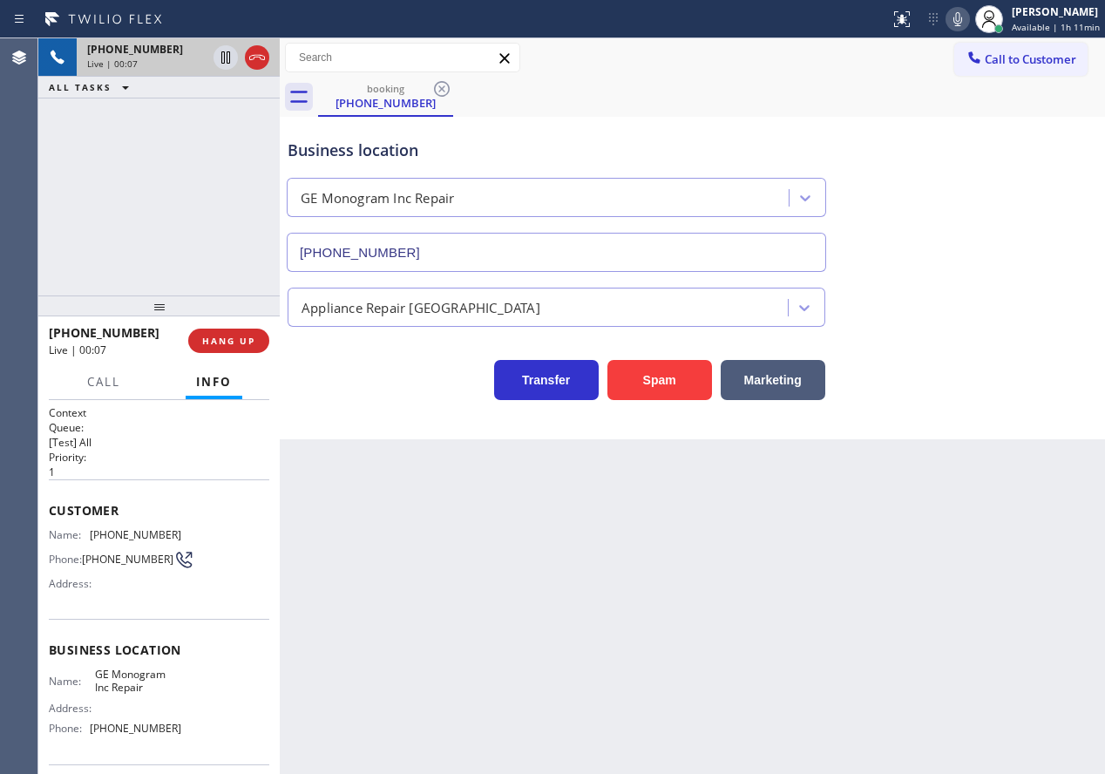
click at [417, 249] on input "[PHONE_NUMBER]" at bounding box center [556, 252] width 539 height 39
click at [103, 528] on span "[PHONE_NUMBER]" at bounding box center [136, 534] width 92 height 13
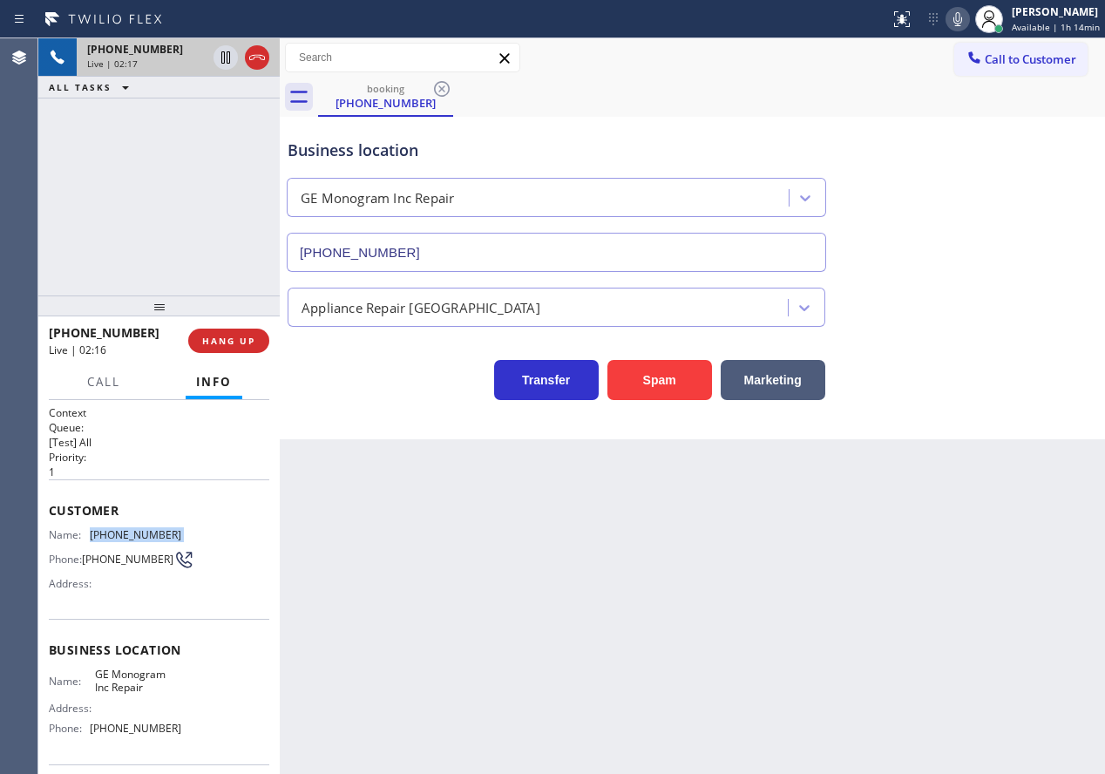
click at [103, 528] on span "[PHONE_NUMBER]" at bounding box center [136, 534] width 92 height 13
click at [234, 352] on button "HANG UP" at bounding box center [228, 341] width 81 height 24
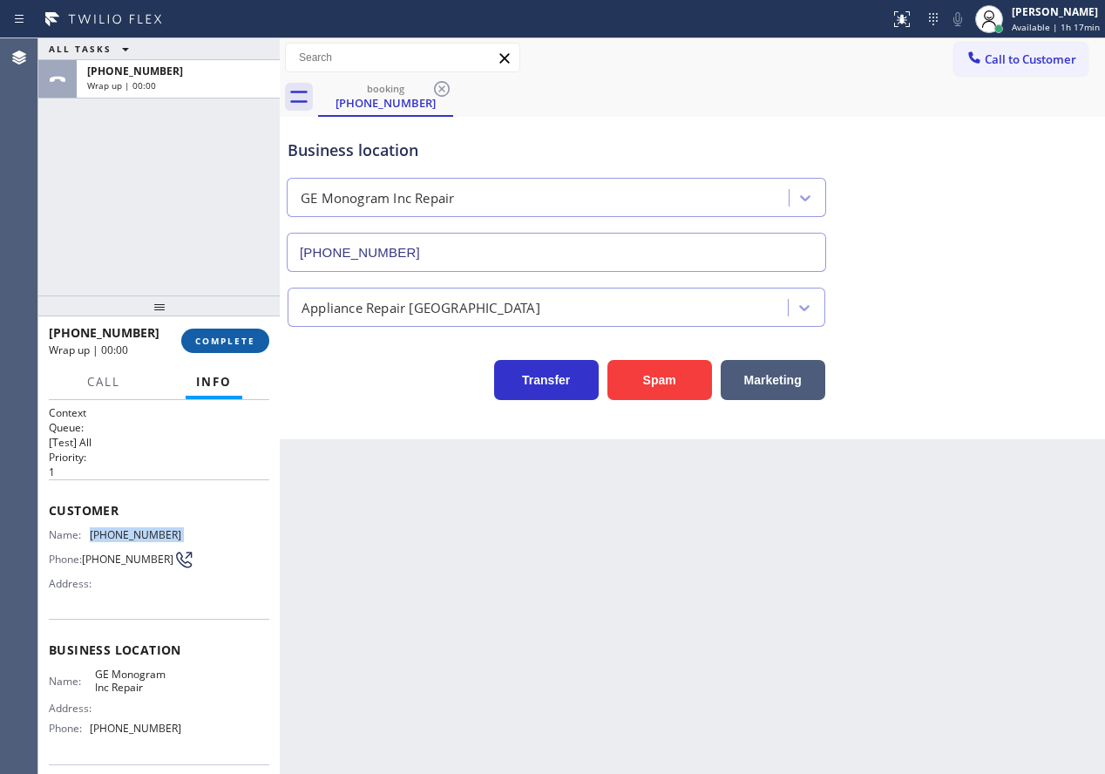
click at [223, 337] on span "COMPLETE" at bounding box center [225, 341] width 60 height 12
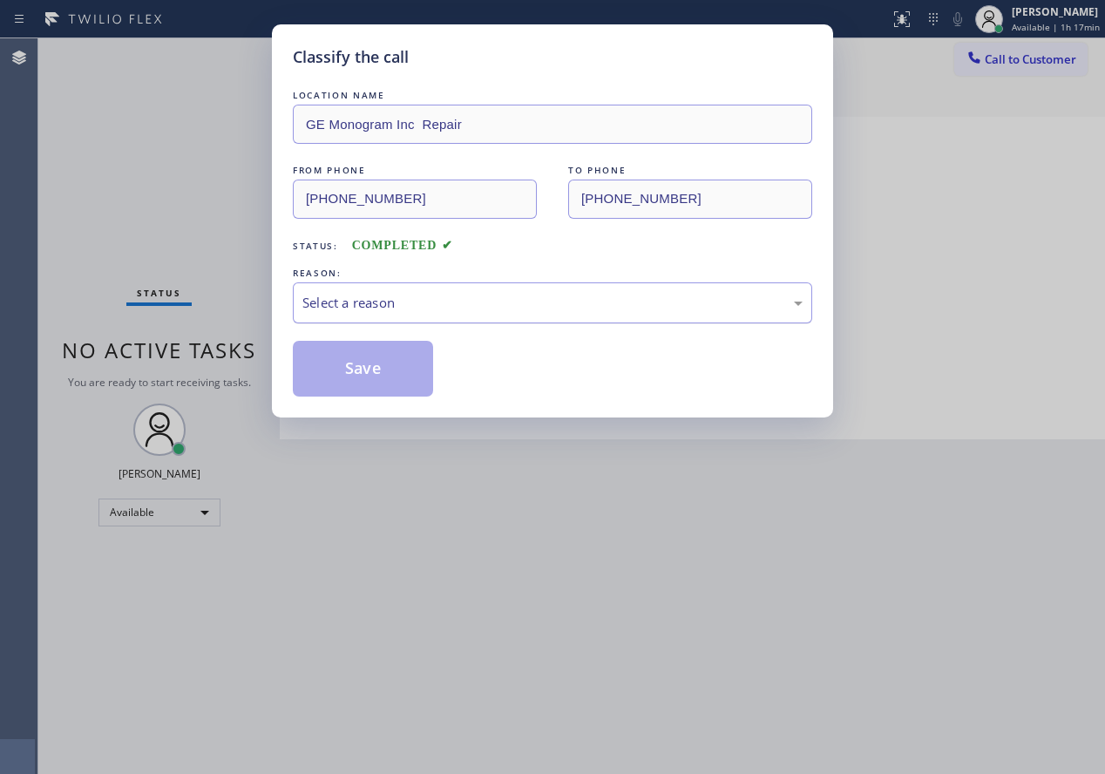
click at [402, 307] on div "Select a reason" at bounding box center [552, 303] width 500 height 20
click at [381, 348] on button "Save" at bounding box center [363, 369] width 140 height 56
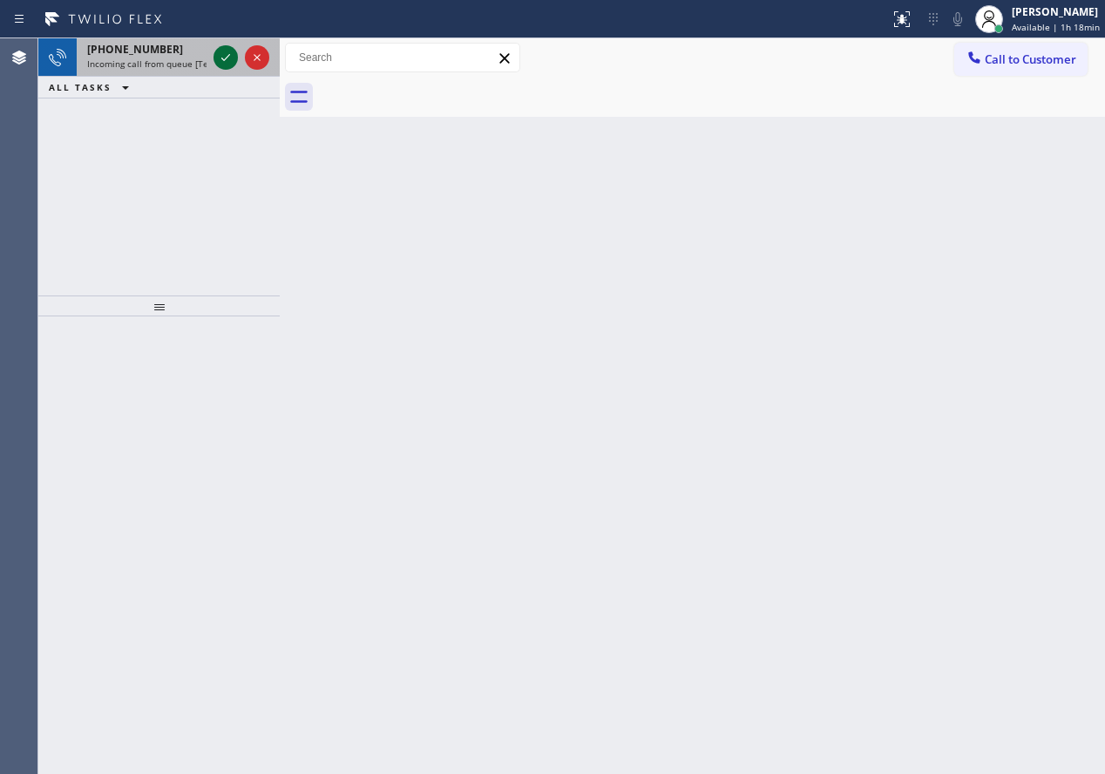
click at [226, 52] on icon at bounding box center [225, 57] width 21 height 21
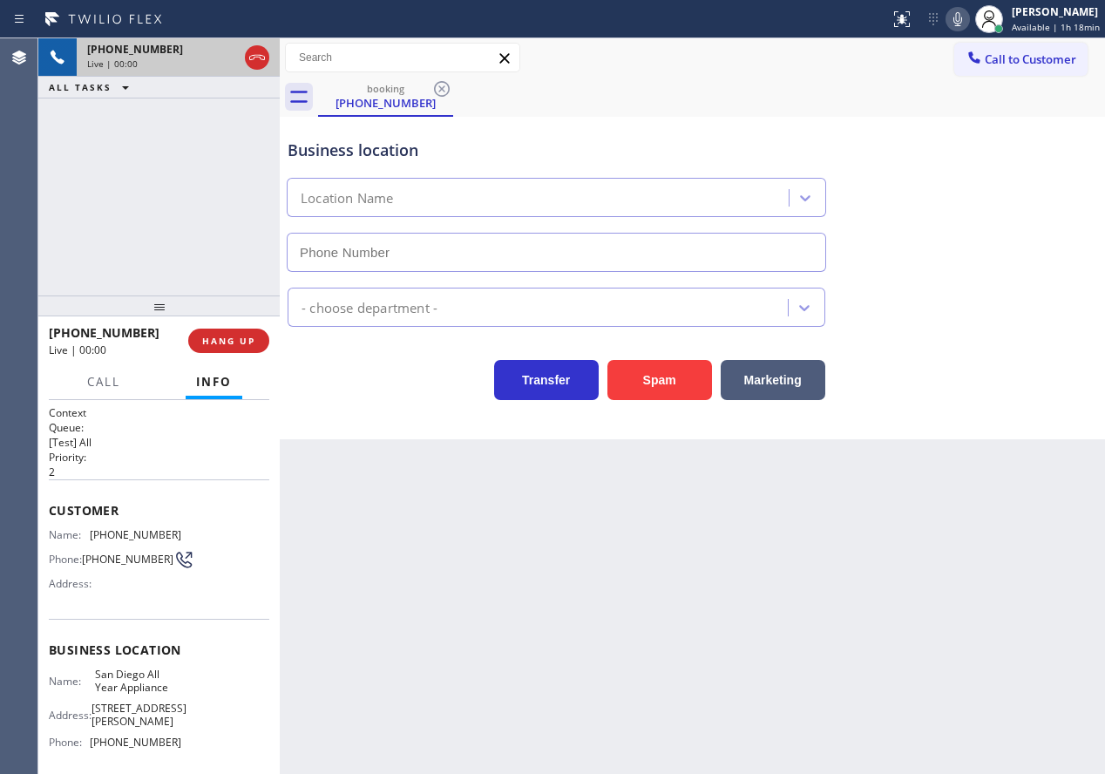
type input "[PHONE_NUMBER]"
drag, startPoint x: 245, startPoint y: 338, endPoint x: 606, endPoint y: 118, distance: 422.8
click at [245, 337] on span "HANG UP" at bounding box center [228, 341] width 53 height 12
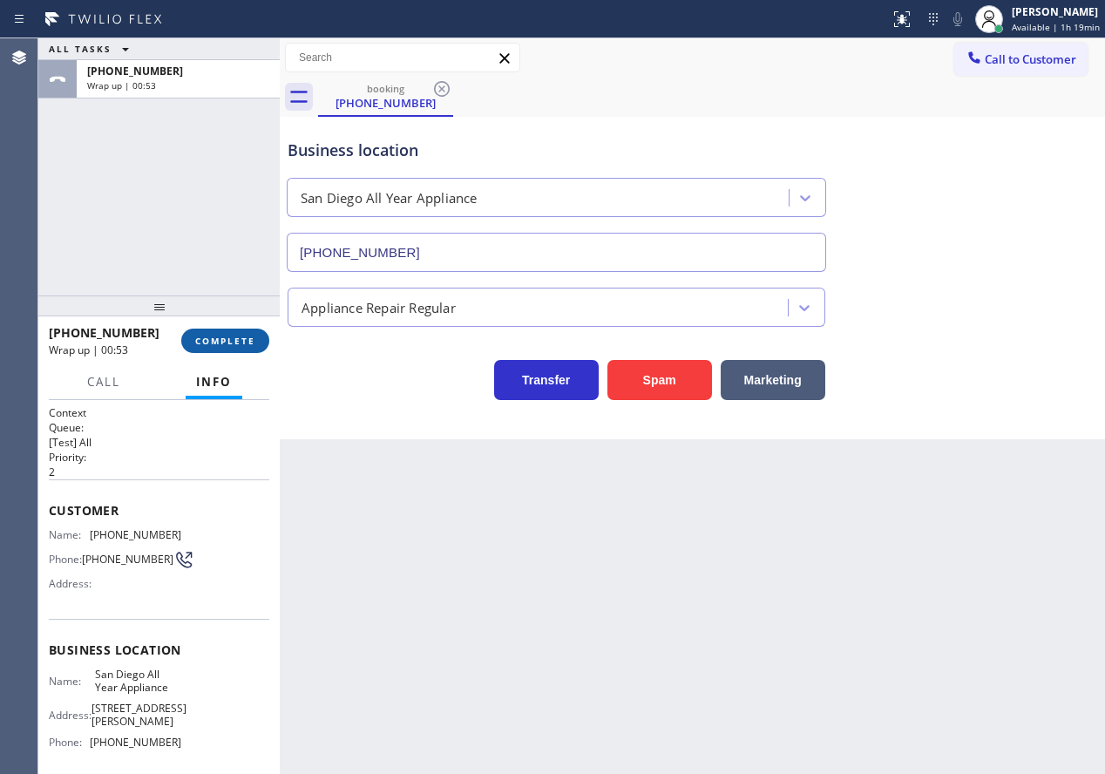
click at [209, 338] on span "COMPLETE" at bounding box center [225, 341] width 60 height 12
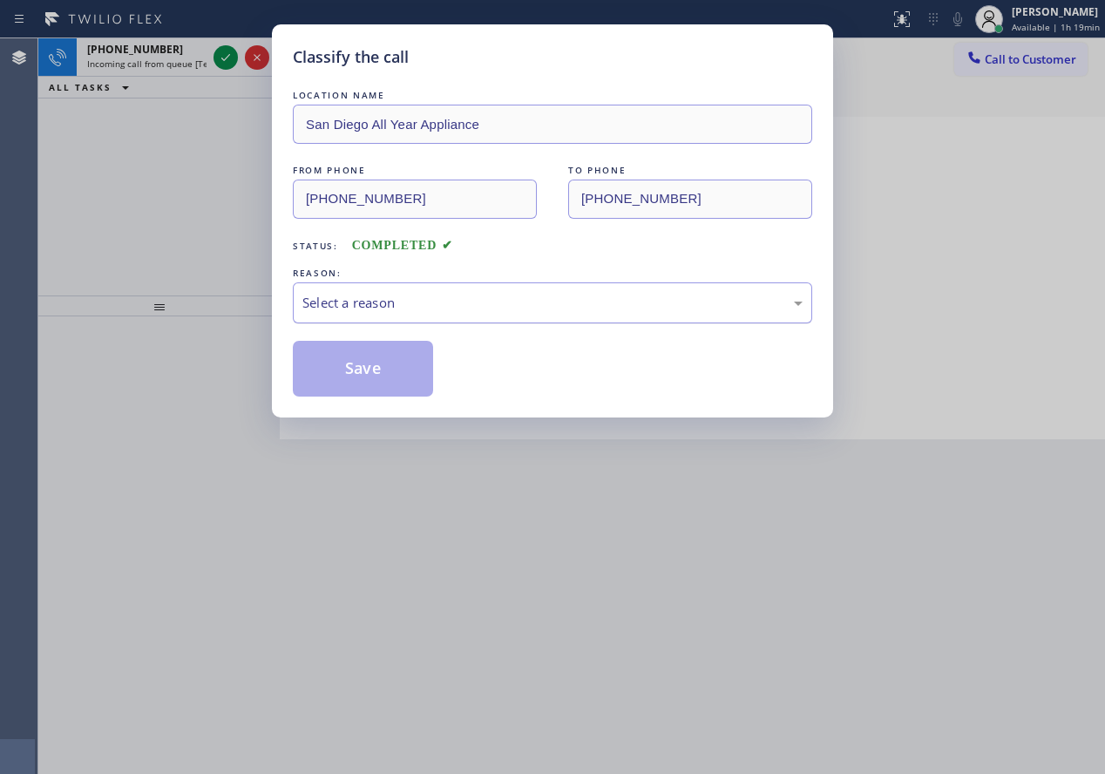
click at [393, 290] on div "Select a reason" at bounding box center [552, 302] width 519 height 41
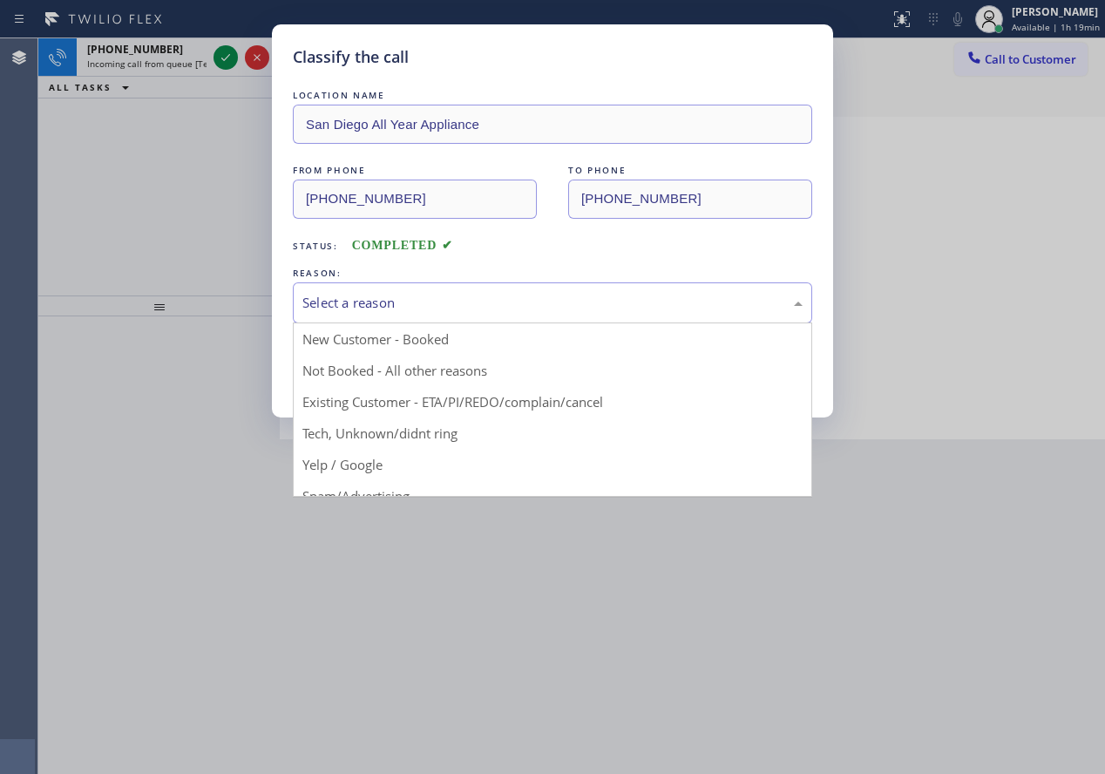
drag, startPoint x: 393, startPoint y: 440, endPoint x: 387, endPoint y: 397, distance: 43.1
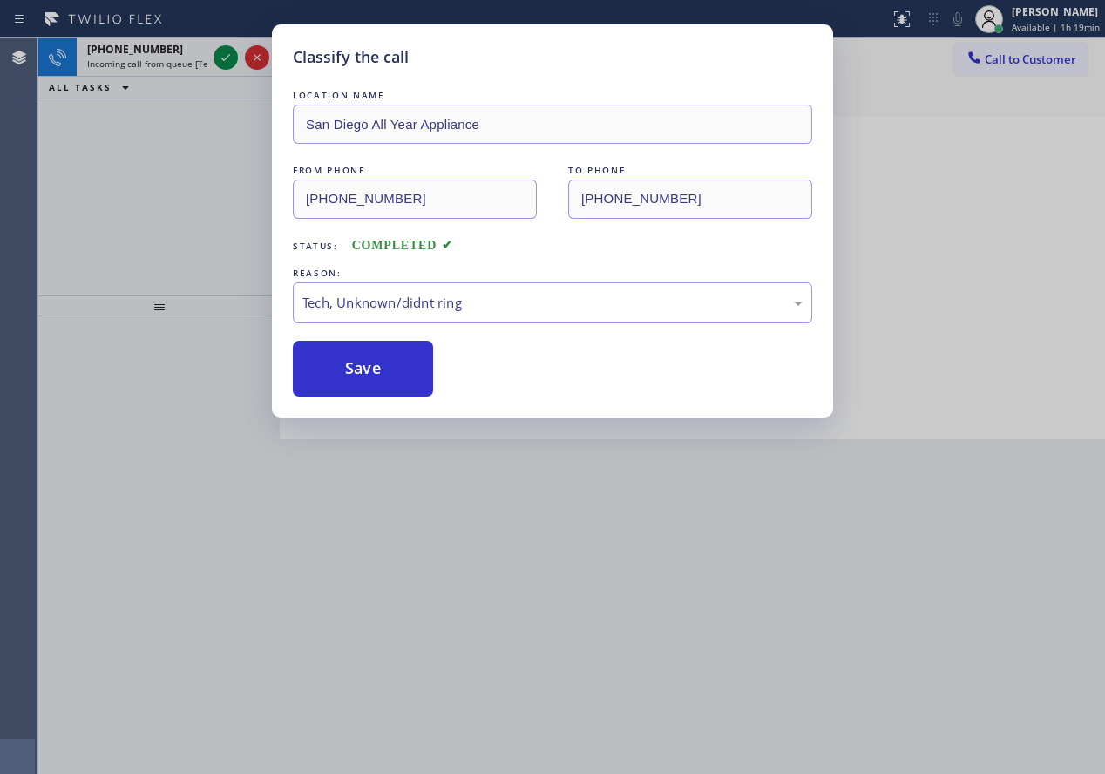
click at [380, 377] on button "Save" at bounding box center [363, 369] width 140 height 56
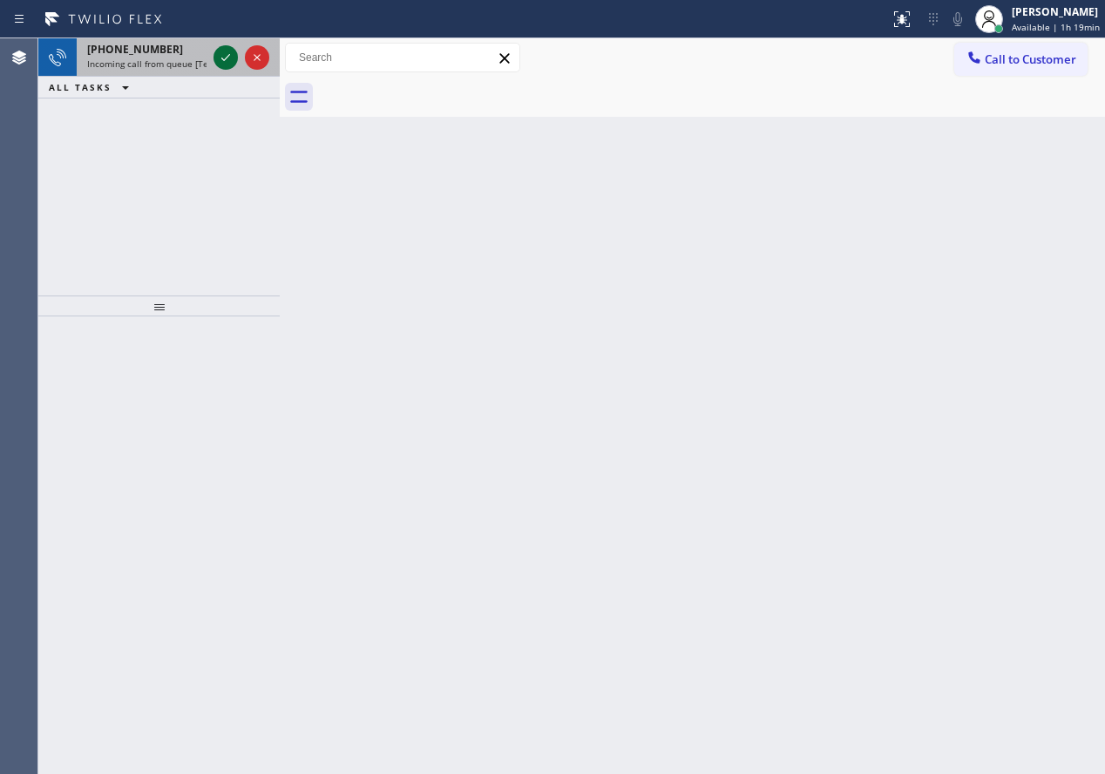
click at [225, 55] on icon at bounding box center [225, 57] width 21 height 21
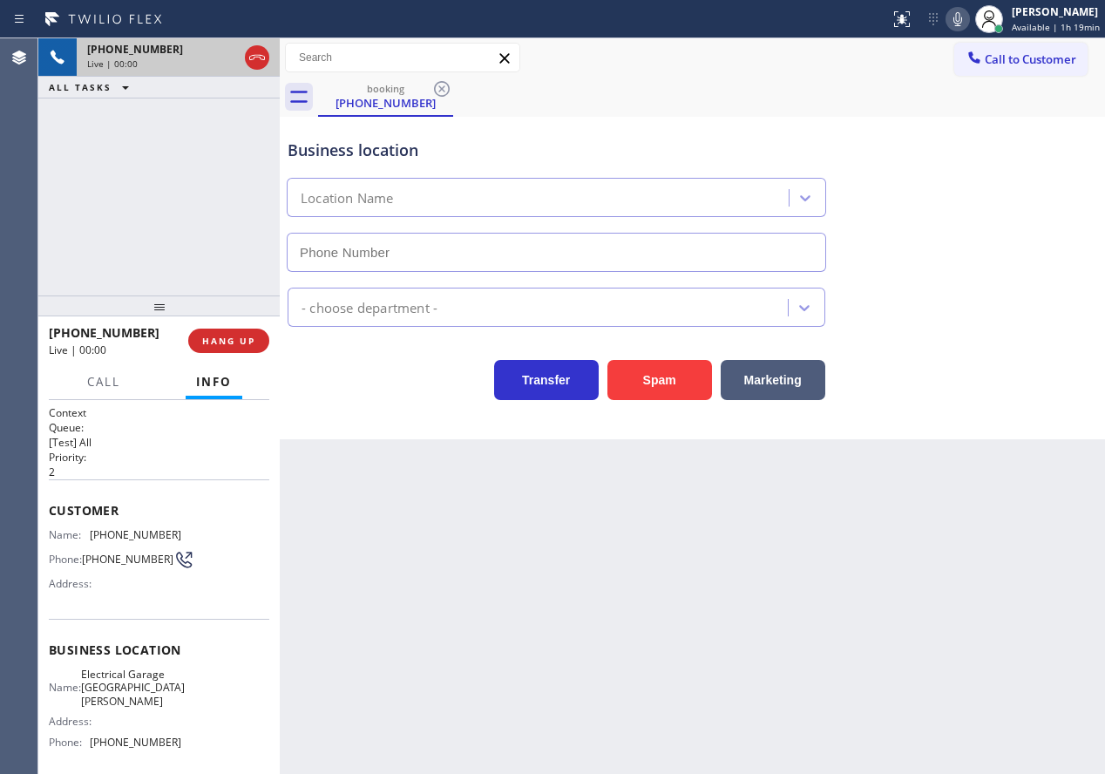
type input "[PHONE_NUMBER]"
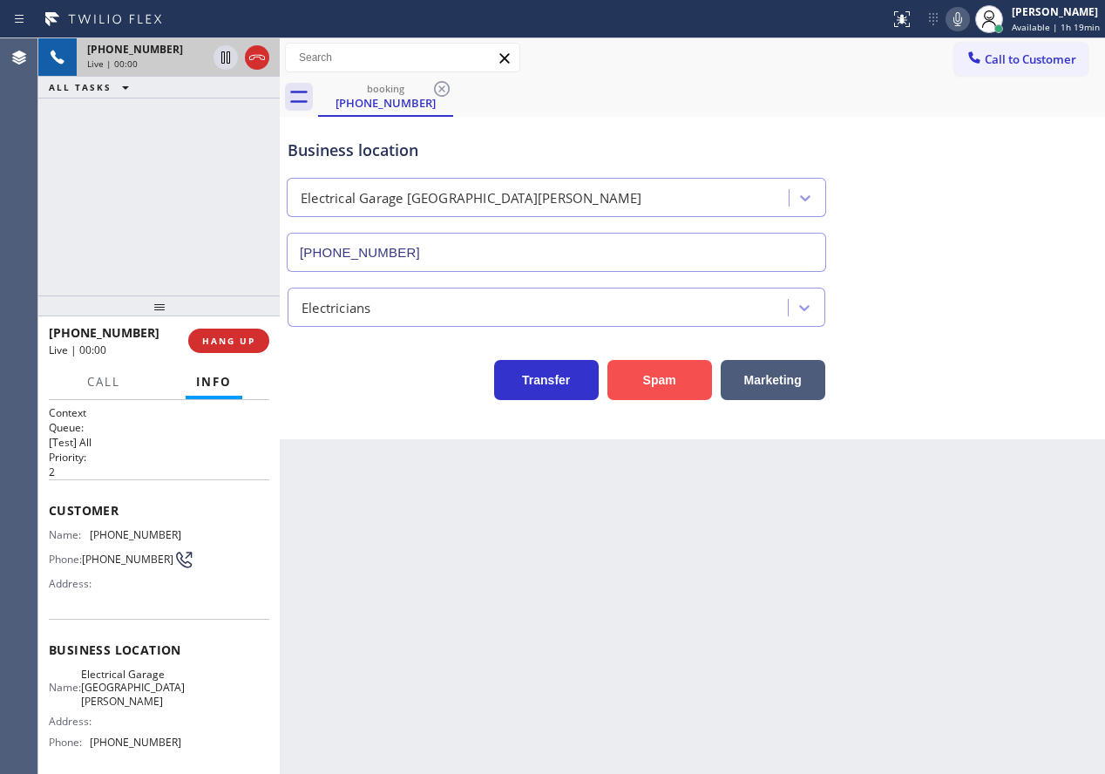
click at [674, 373] on button "Spam" at bounding box center [659, 380] width 105 height 40
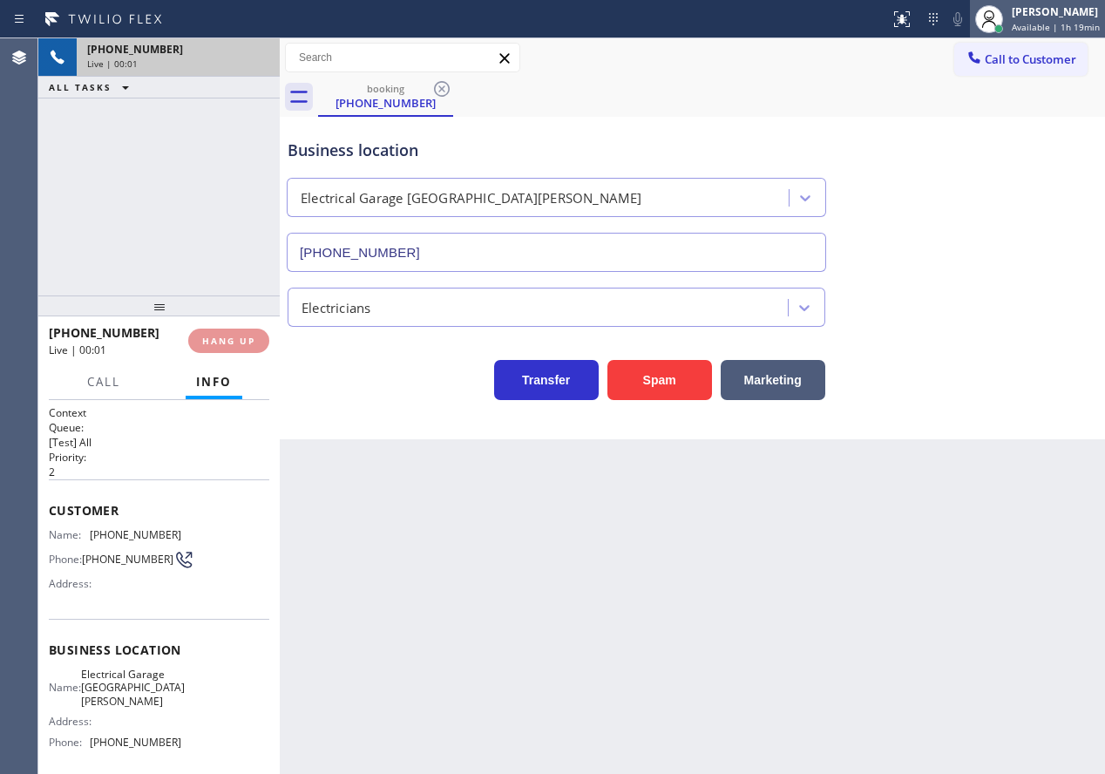
click at [1068, 11] on div "[PERSON_NAME]" at bounding box center [1056, 11] width 88 height 15
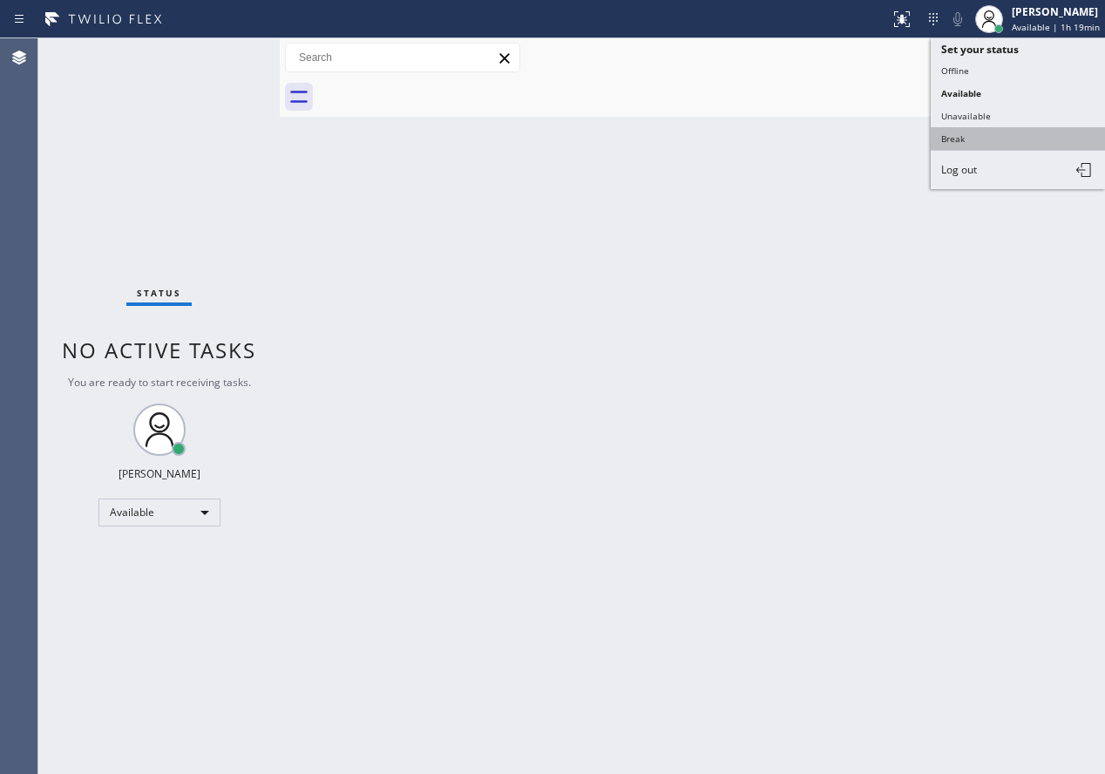
click at [1008, 141] on button "Break" at bounding box center [1018, 138] width 174 height 23
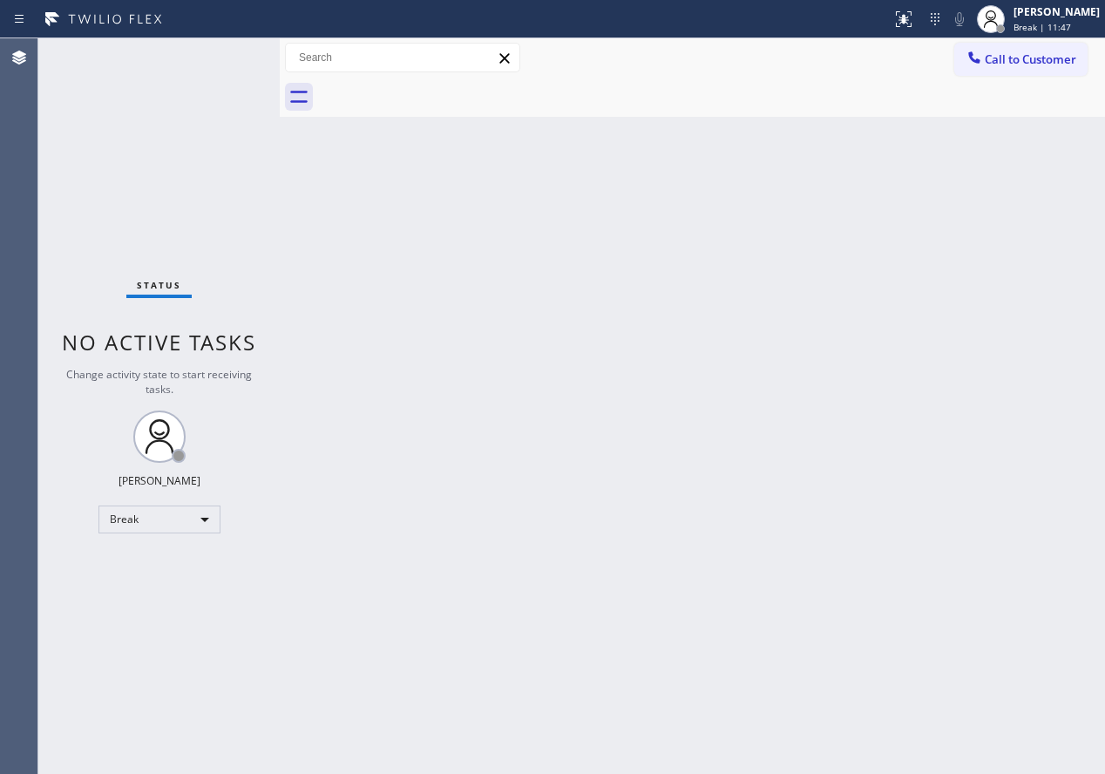
click at [957, 656] on div "Back to Dashboard Change Sender ID Customers Technicians Select a contact Outbo…" at bounding box center [692, 405] width 825 height 735
click at [1064, 24] on span "Break | 14:16" at bounding box center [1042, 27] width 58 height 12
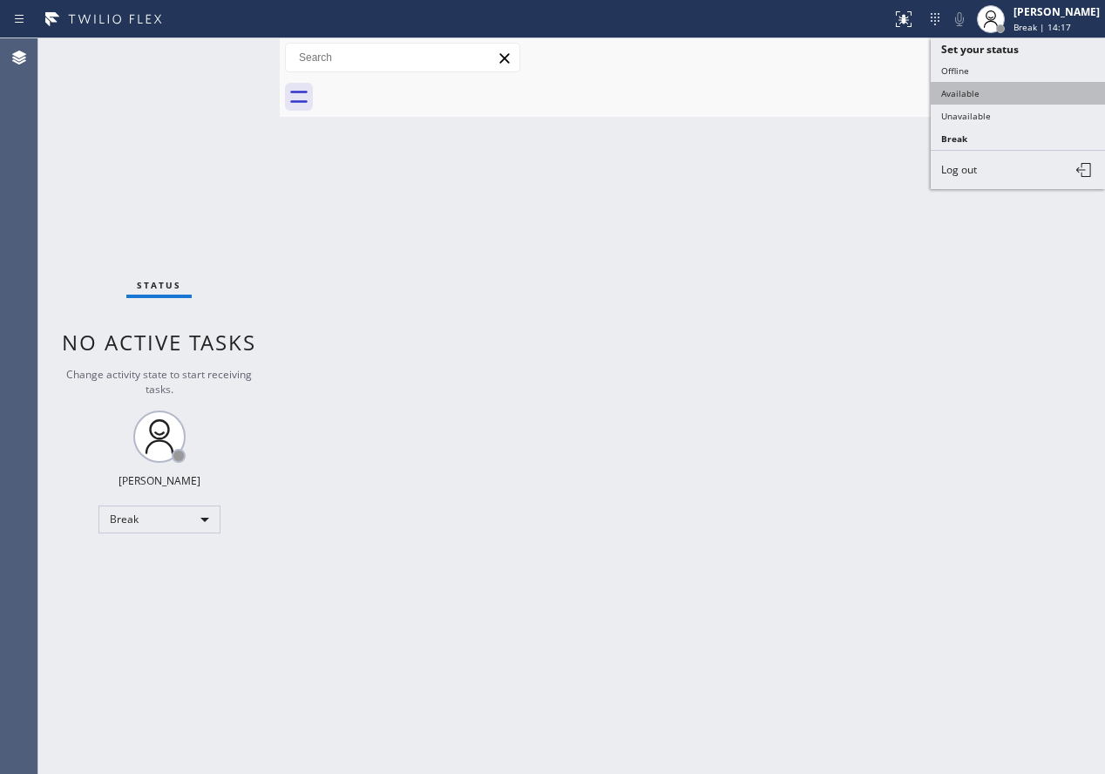
click at [973, 94] on button "Available" at bounding box center [1018, 93] width 174 height 23
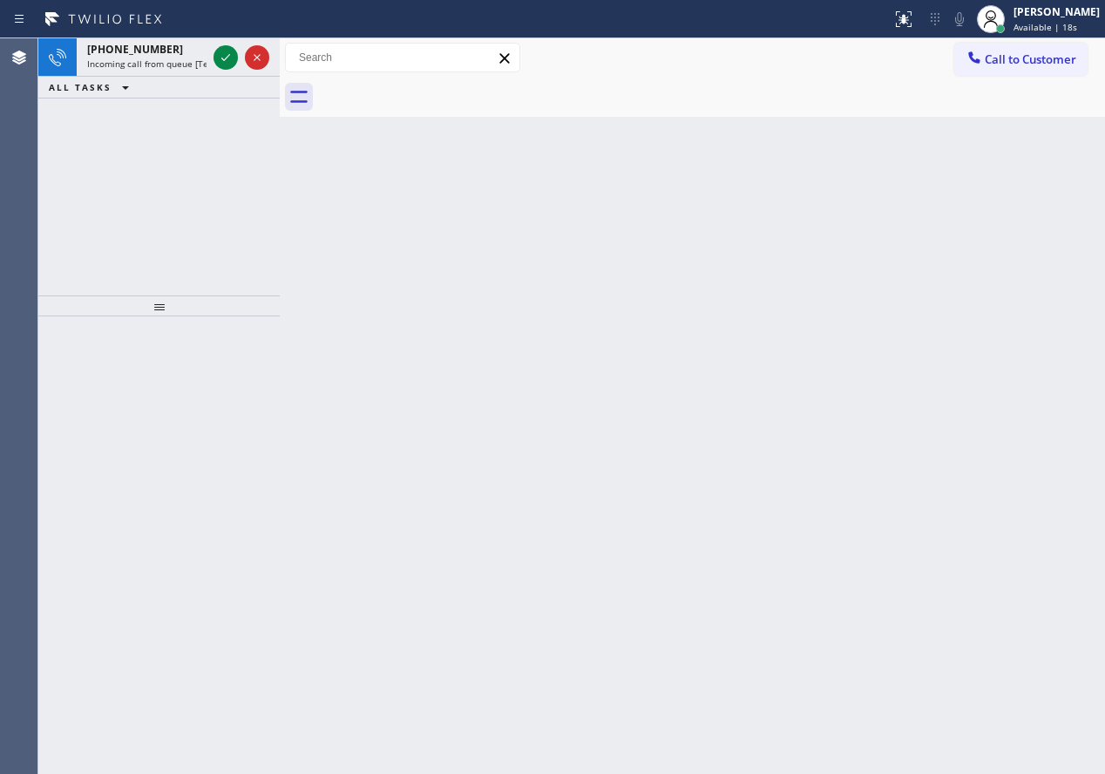
click at [982, 284] on div "Back to Dashboard Change Sender ID Customers Technicians Select a contact Outbo…" at bounding box center [692, 405] width 825 height 735
click at [219, 50] on icon at bounding box center [225, 57] width 21 height 21
drag, startPoint x: 939, startPoint y: 320, endPoint x: 894, endPoint y: 288, distance: 55.6
click at [939, 320] on div "Back to Dashboard Change Sender ID Customers Technicians Select a contact Outbo…" at bounding box center [692, 405] width 825 height 735
click at [230, 55] on icon at bounding box center [225, 57] width 21 height 21
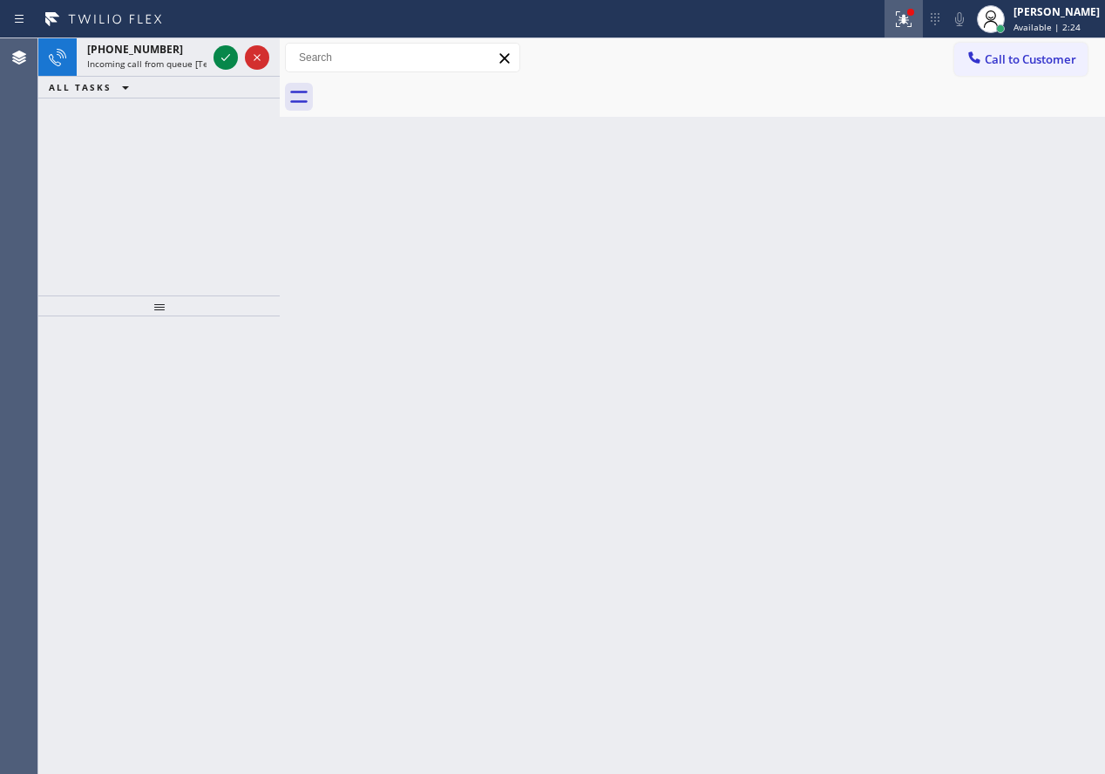
click at [902, 13] on div at bounding box center [904, 19] width 38 height 21
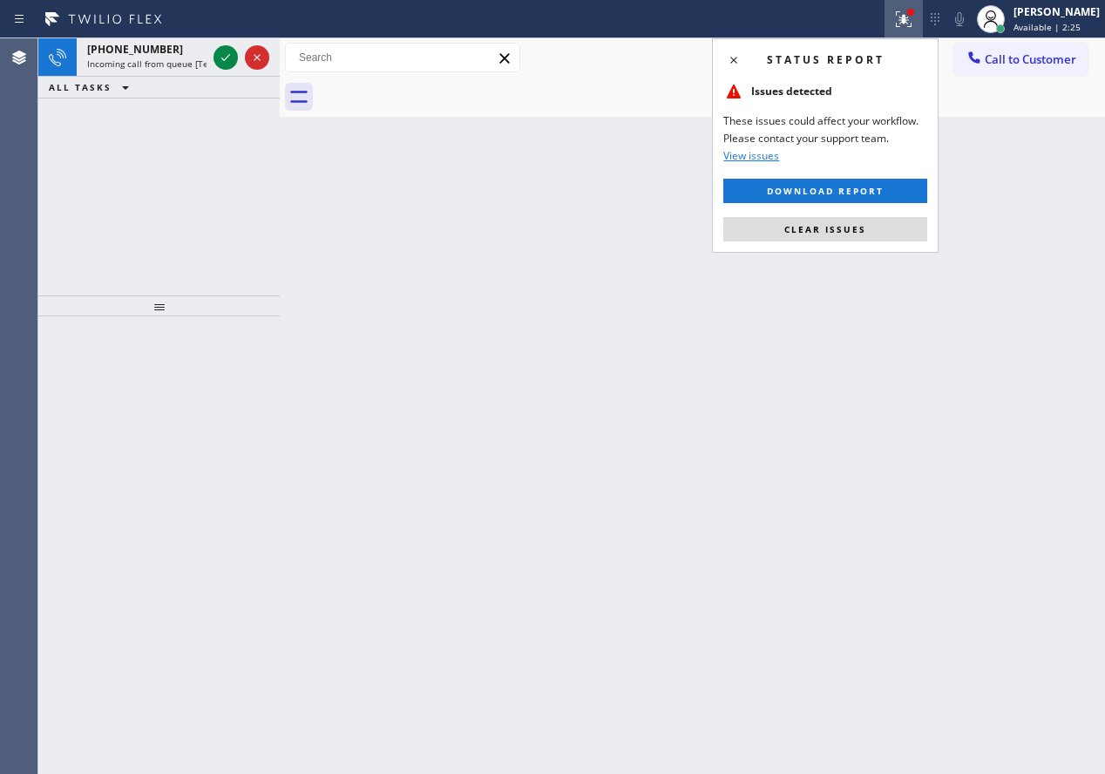
click at [840, 214] on div "Status report Issues detected These issues could affect your workflow. Please c…" at bounding box center [825, 145] width 227 height 214
click at [810, 228] on span "Clear issues" at bounding box center [825, 229] width 82 height 12
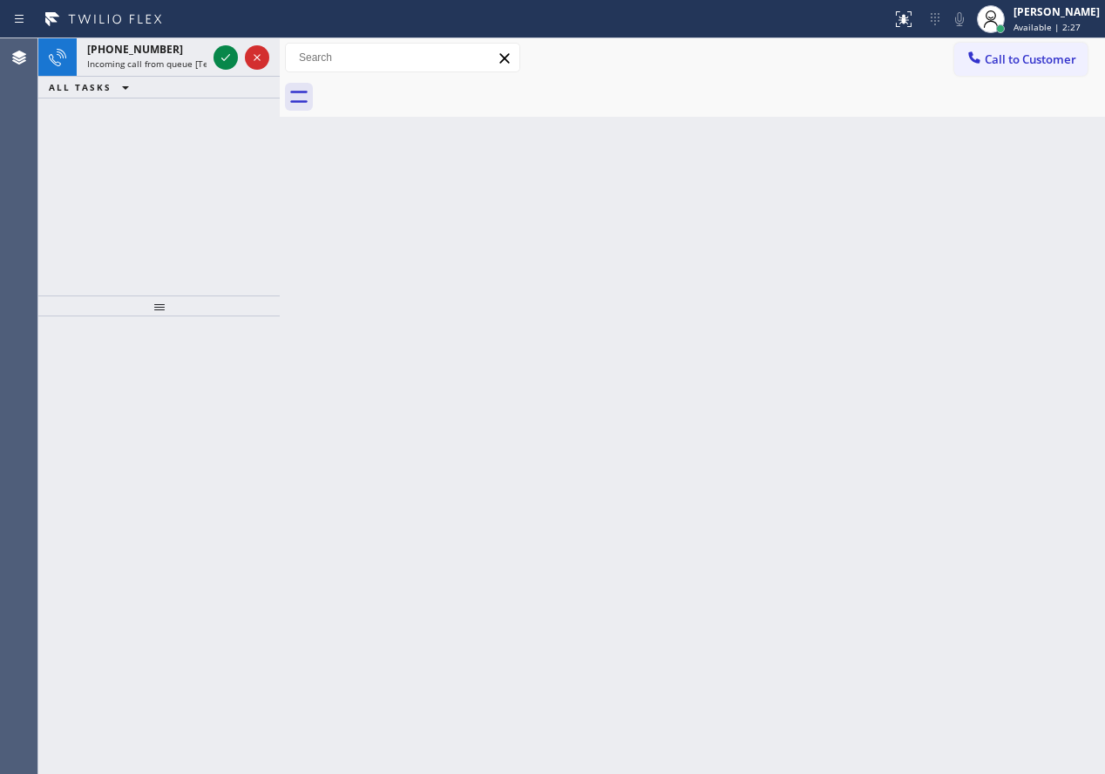
click at [227, 55] on icon at bounding box center [225, 57] width 21 height 21
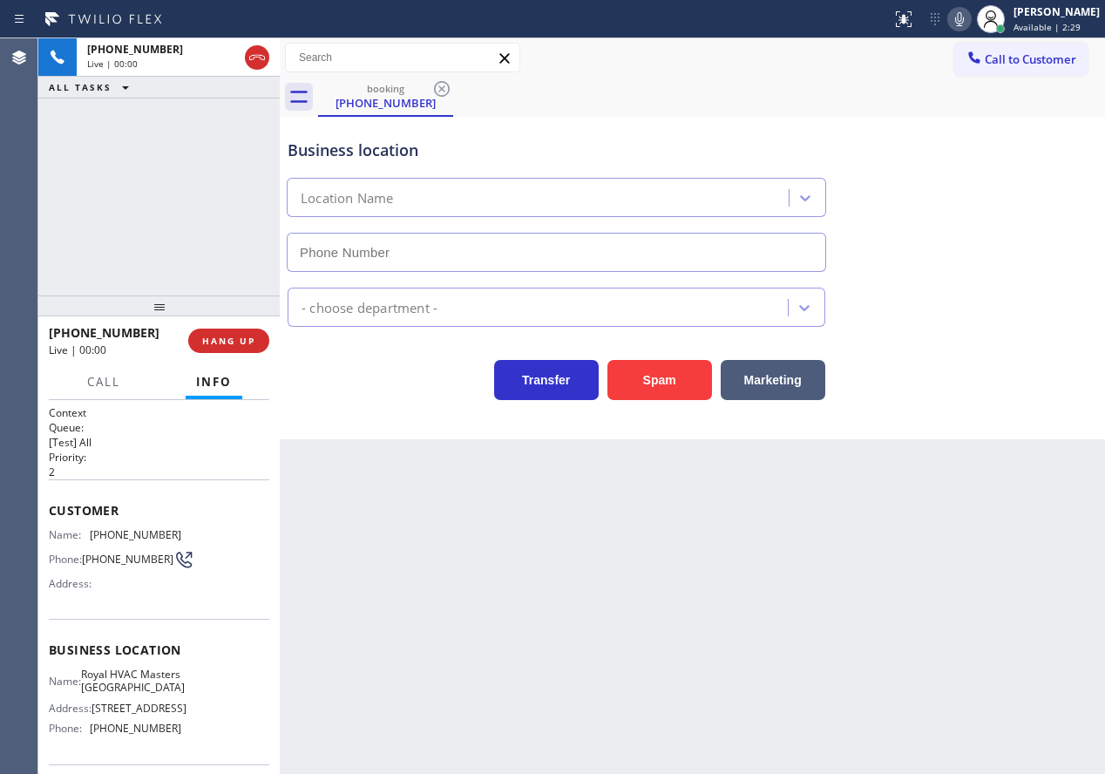
type input "[PHONE_NUMBER]"
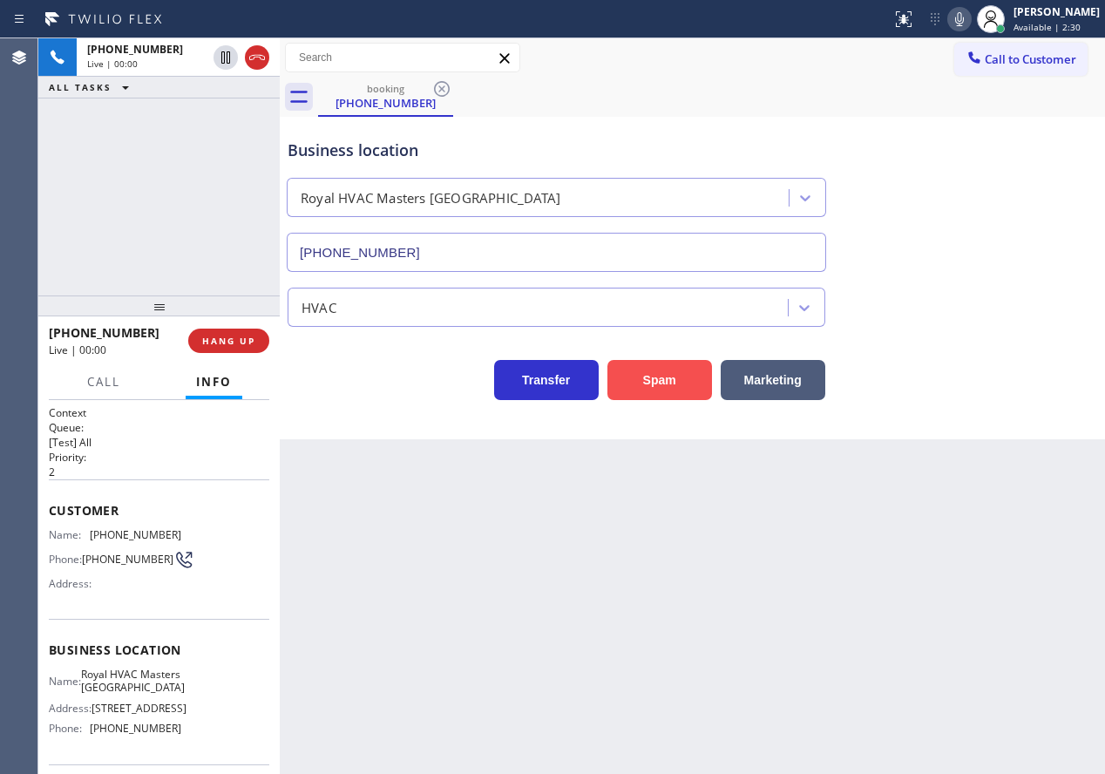
click at [639, 384] on button "Spam" at bounding box center [659, 380] width 105 height 40
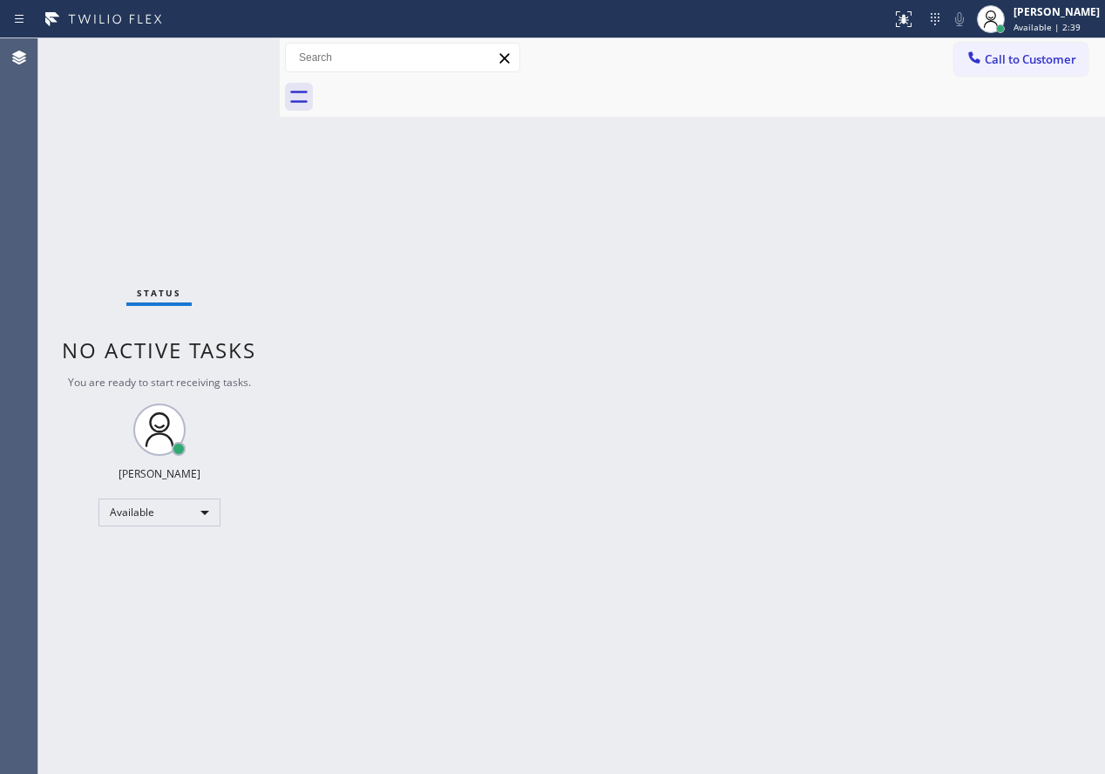
click at [983, 426] on div "Back to Dashboard Change Sender ID Customers Technicians Select a contact Outbo…" at bounding box center [692, 405] width 825 height 735
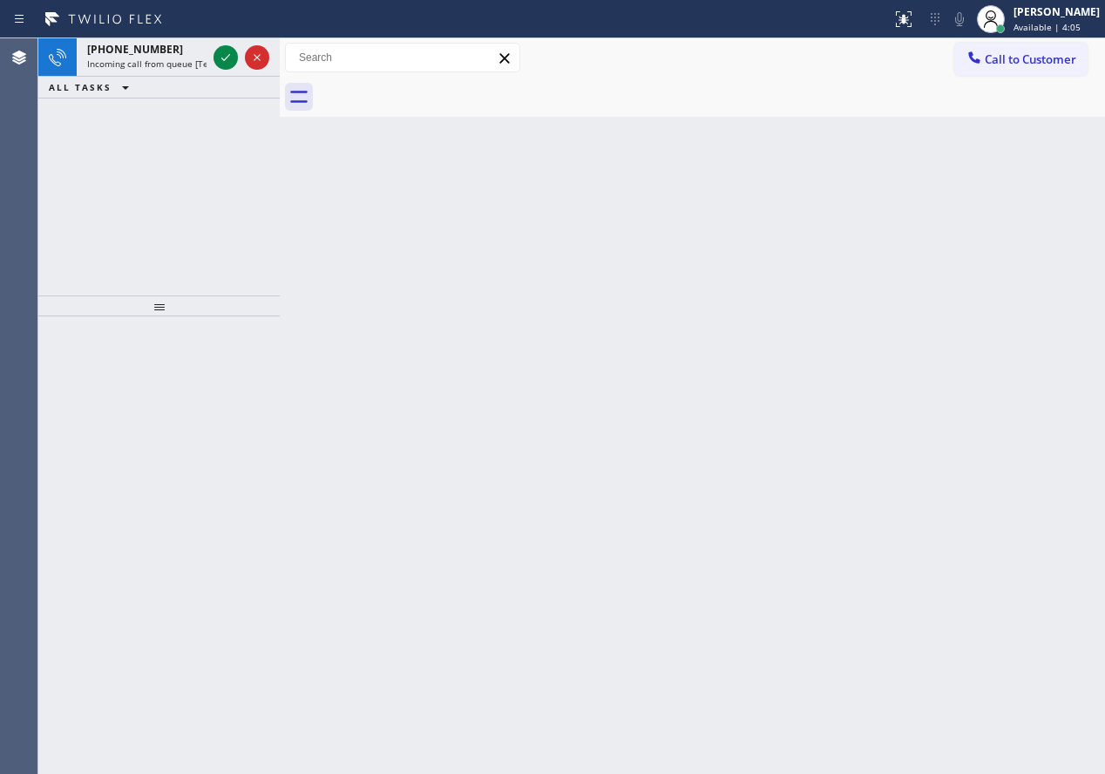
click at [904, 217] on div "Back to Dashboard Change Sender ID Customers Technicians Select a contact Outbo…" at bounding box center [692, 405] width 825 height 735
click at [218, 53] on icon at bounding box center [225, 57] width 21 height 21
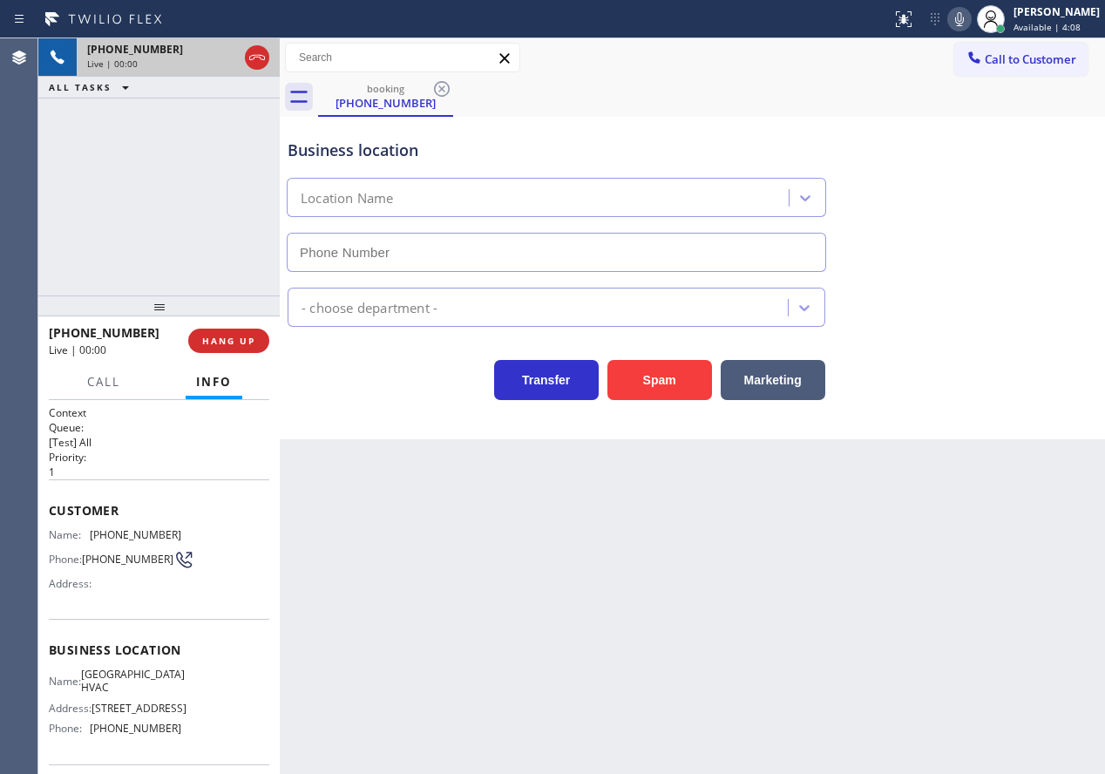
type input "[PHONE_NUMBER]"
click at [240, 338] on span "HANG UP" at bounding box center [228, 341] width 53 height 12
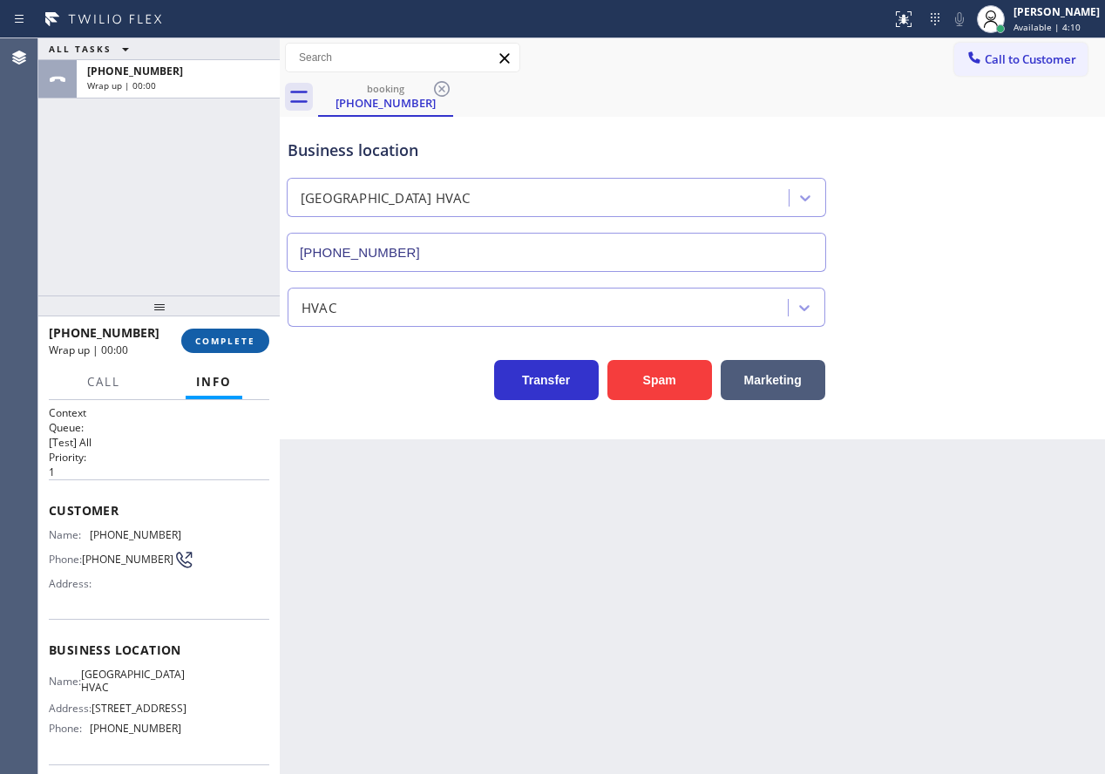
click at [240, 338] on span "COMPLETE" at bounding box center [225, 341] width 60 height 12
click at [522, 335] on div "Transfer Spam Marketing" at bounding box center [692, 363] width 817 height 73
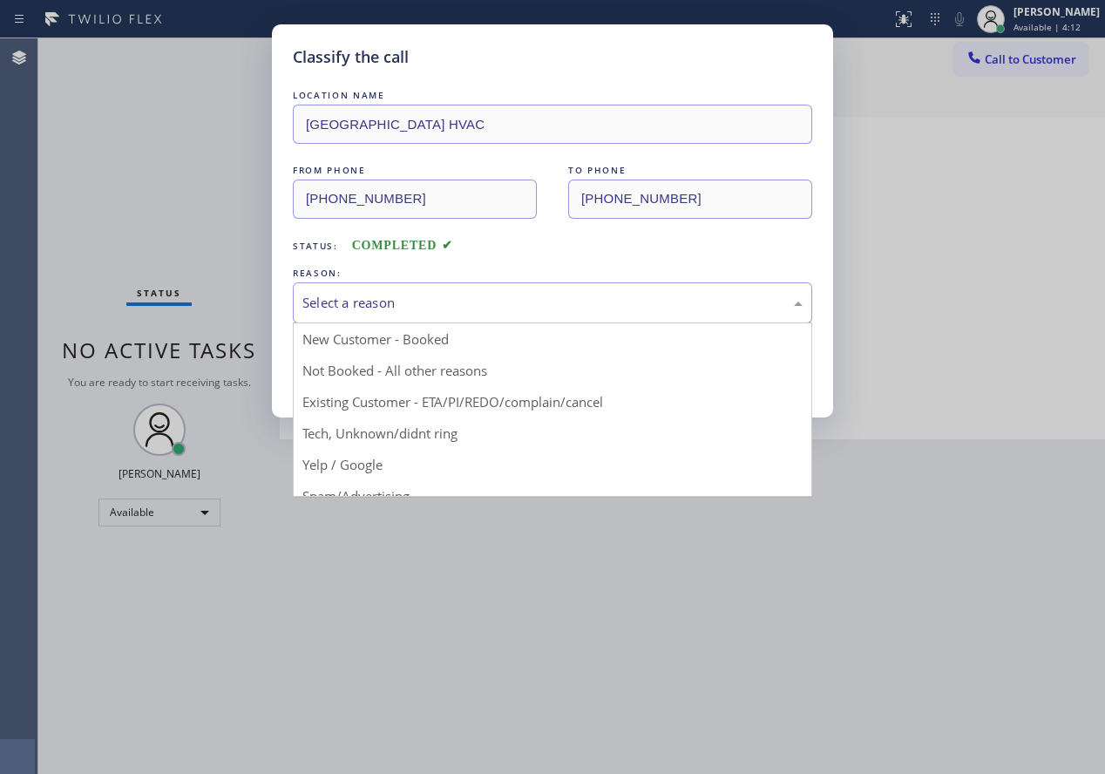
drag, startPoint x: 522, startPoint y: 335, endPoint x: 415, endPoint y: 313, distance: 109.4
click at [415, 313] on div "Select a reason" at bounding box center [552, 302] width 519 height 41
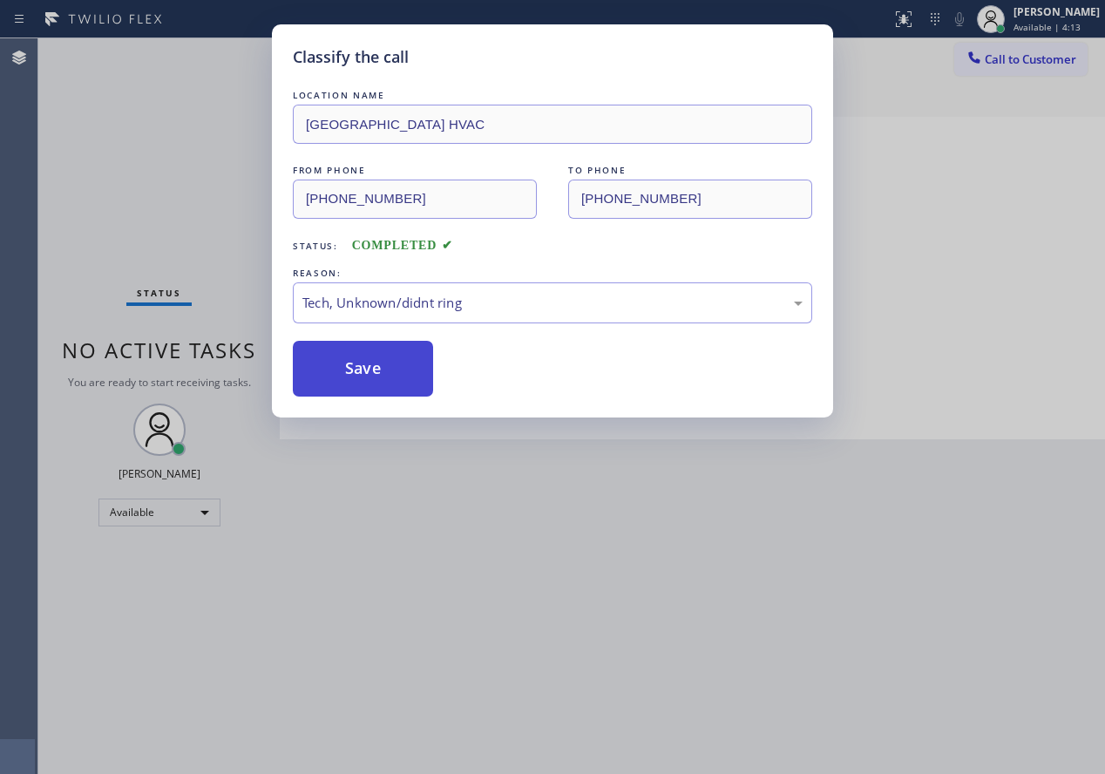
click at [389, 382] on button "Save" at bounding box center [363, 369] width 140 height 56
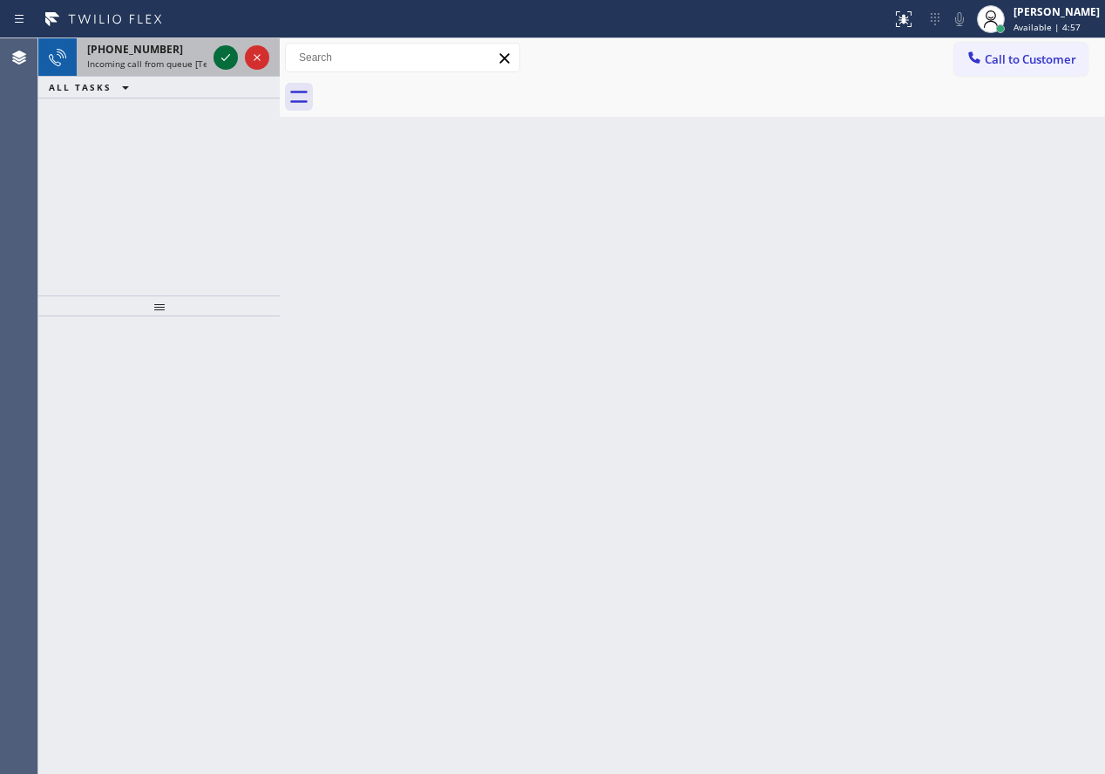
click at [227, 58] on icon at bounding box center [225, 57] width 21 height 21
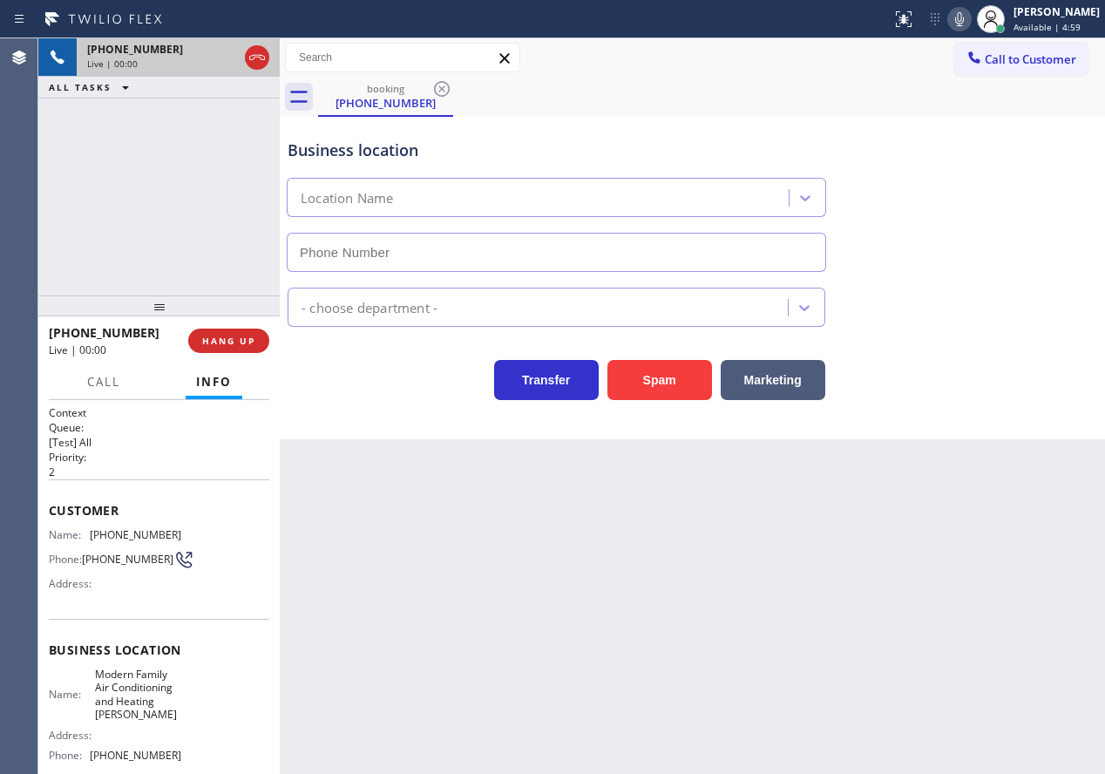
type input "[PHONE_NUMBER]"
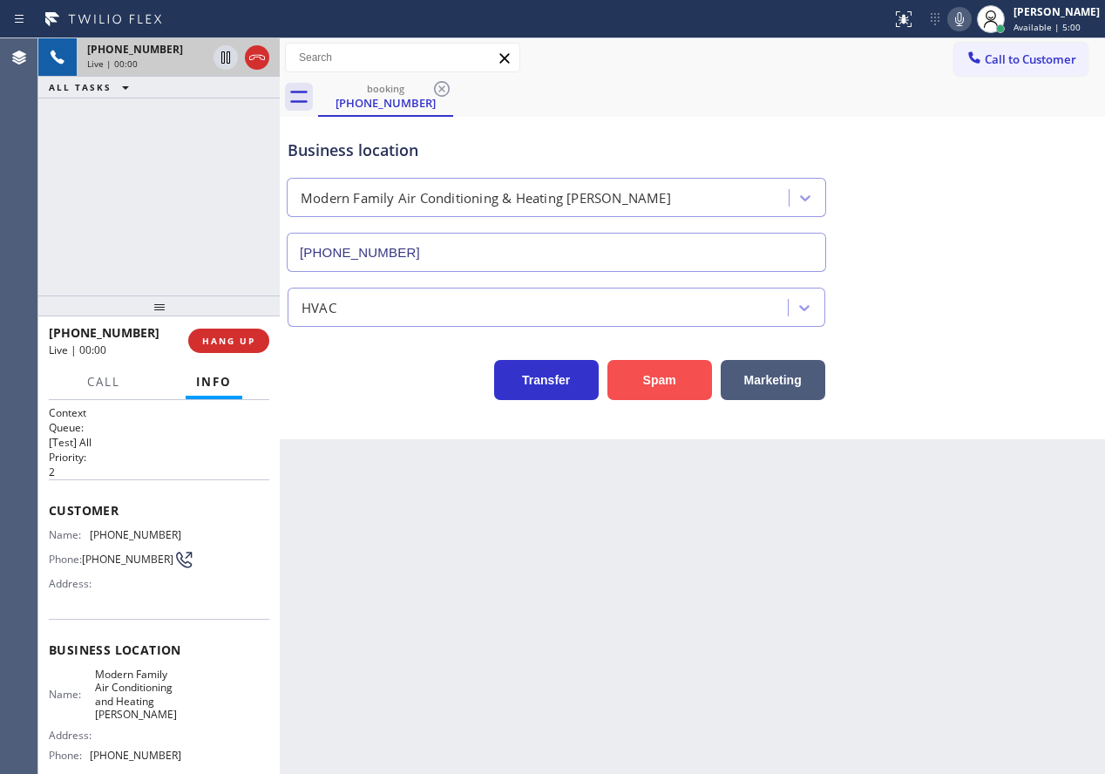
click at [657, 375] on button "Spam" at bounding box center [659, 380] width 105 height 40
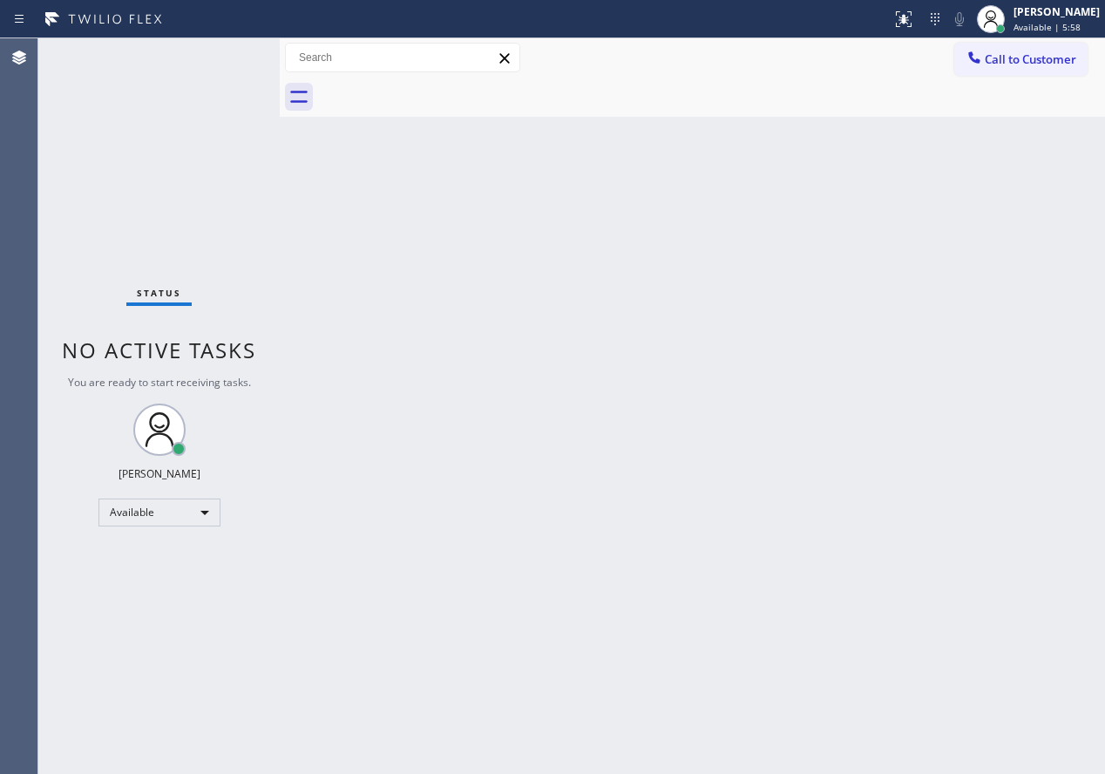
click at [777, 506] on div "Back to Dashboard Change Sender ID Customers Technicians Select a contact Outbo…" at bounding box center [692, 405] width 825 height 735
click at [1053, 26] on span "Available | 6:14" at bounding box center [1046, 27] width 67 height 12
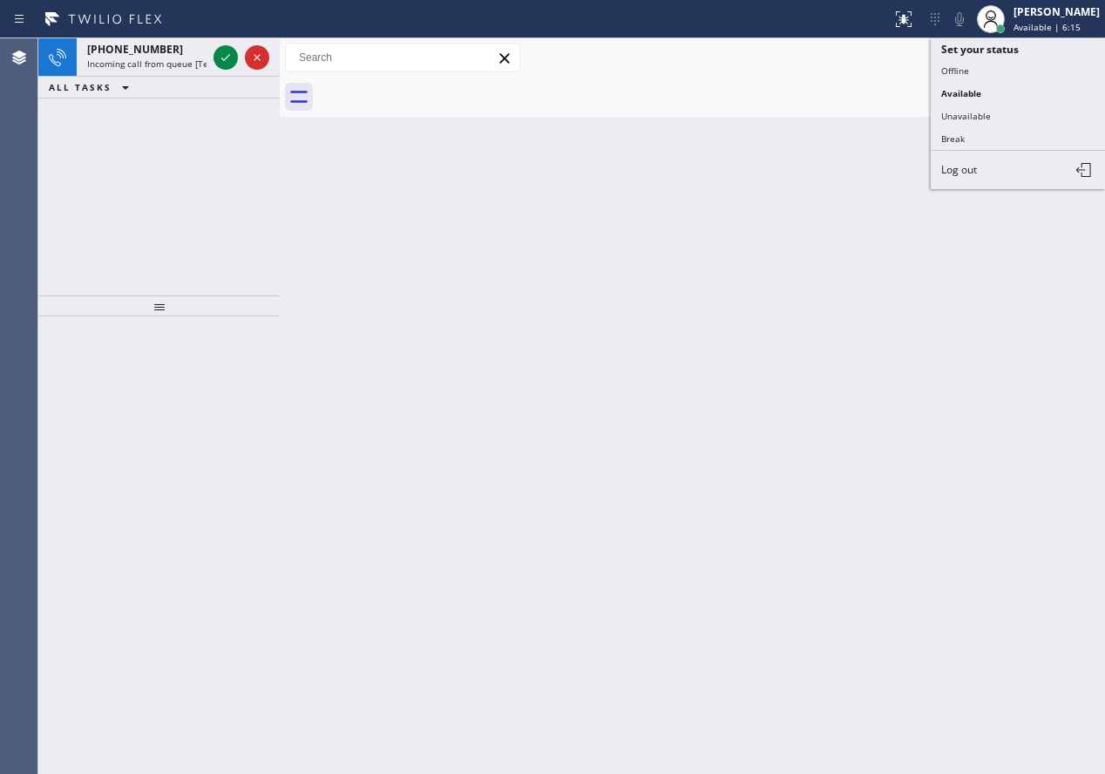
click at [1005, 119] on button "Unavailable" at bounding box center [1018, 116] width 174 height 23
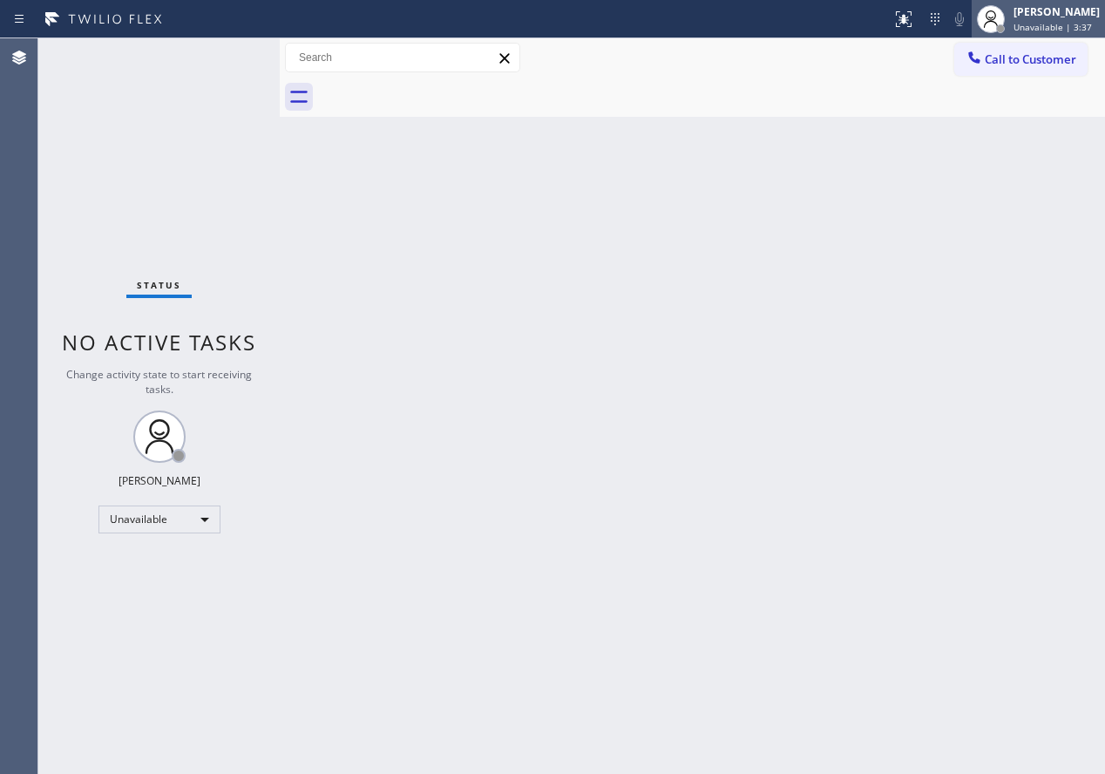
click at [1071, 4] on div "[PERSON_NAME]" at bounding box center [1056, 11] width 86 height 15
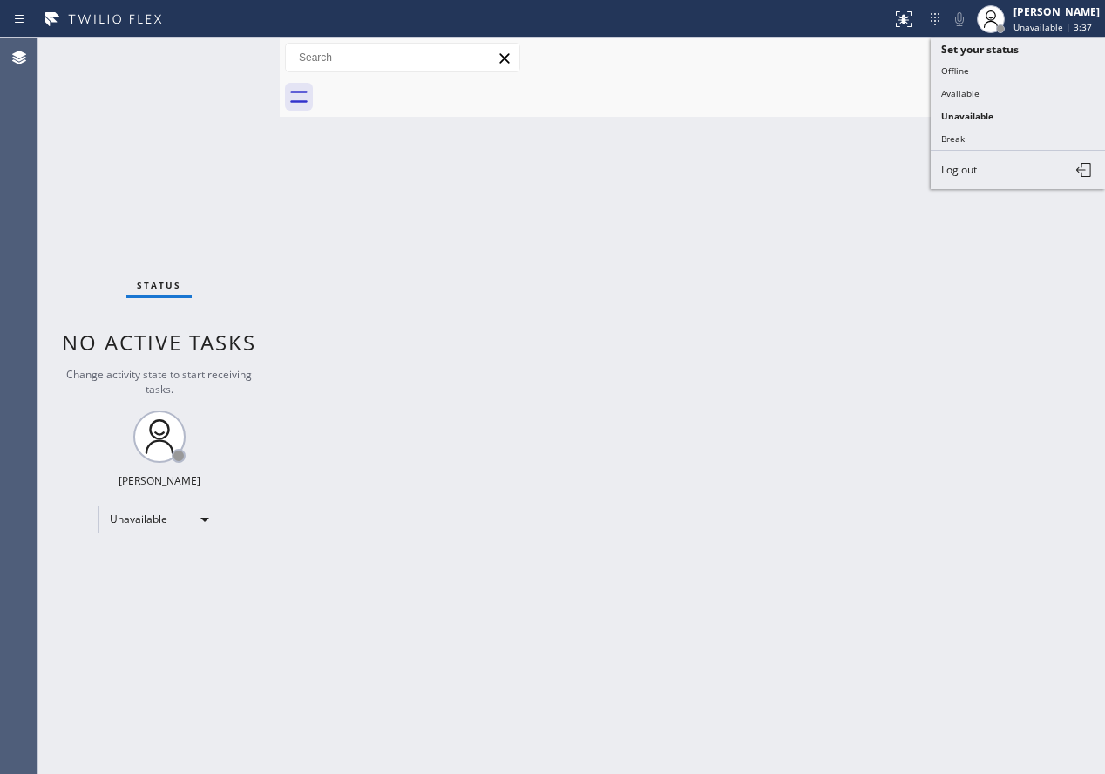
click at [1023, 88] on button "Available" at bounding box center [1018, 93] width 174 height 23
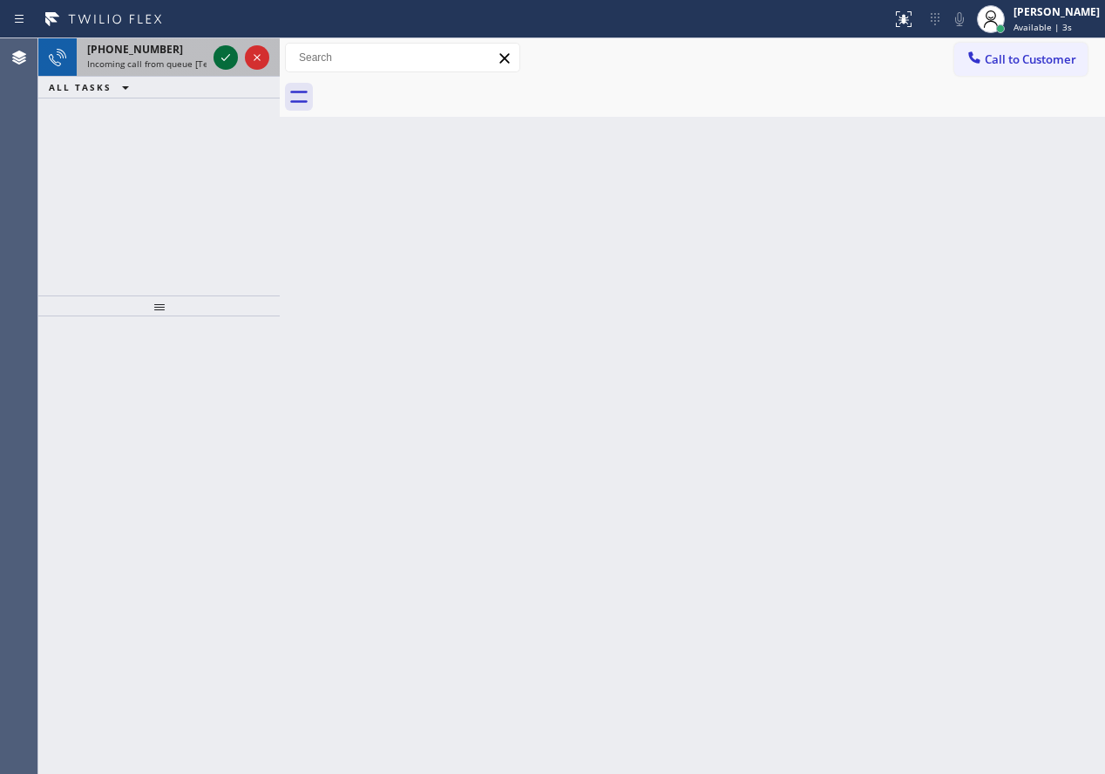
click at [228, 58] on icon at bounding box center [225, 57] width 21 height 21
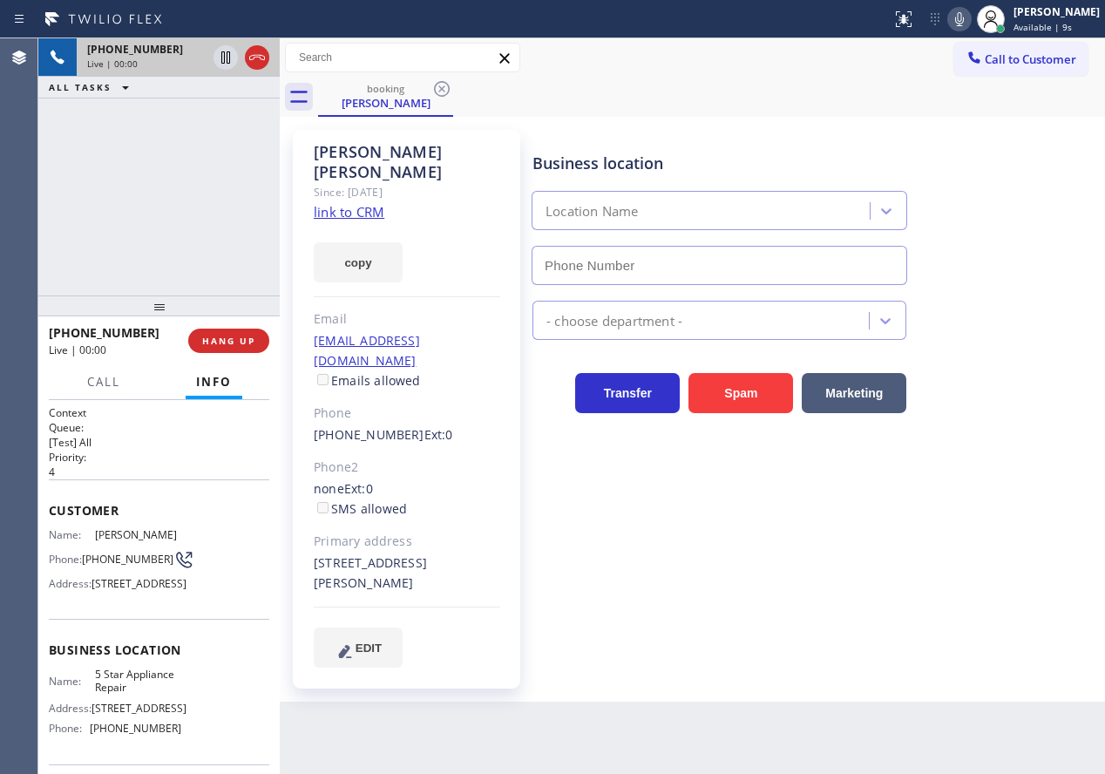
type input "[PHONE_NUMBER]"
click at [369, 203] on link "link to CRM" at bounding box center [349, 211] width 71 height 17
click at [164, 695] on span "5 Star Appliance Repair" at bounding box center [138, 681] width 86 height 27
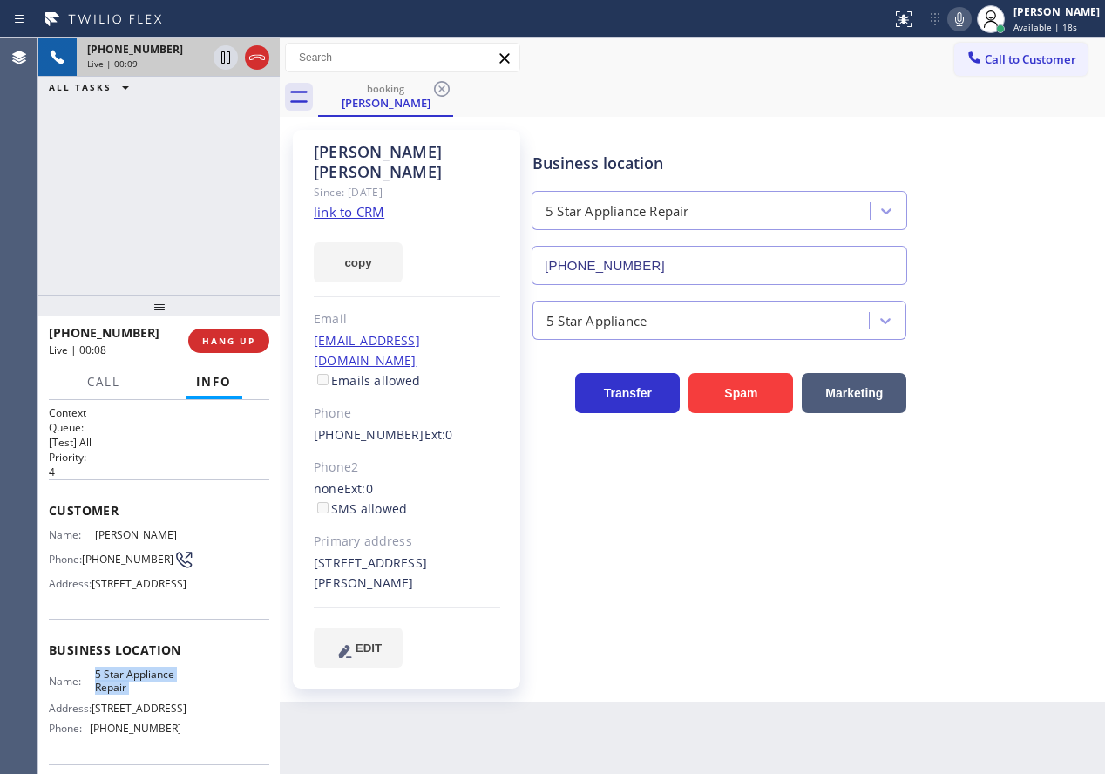
click at [710, 251] on input "[PHONE_NUMBER]" at bounding box center [720, 265] width 376 height 39
click at [970, 20] on icon at bounding box center [959, 19] width 21 height 21
click at [222, 61] on icon at bounding box center [225, 57] width 9 height 12
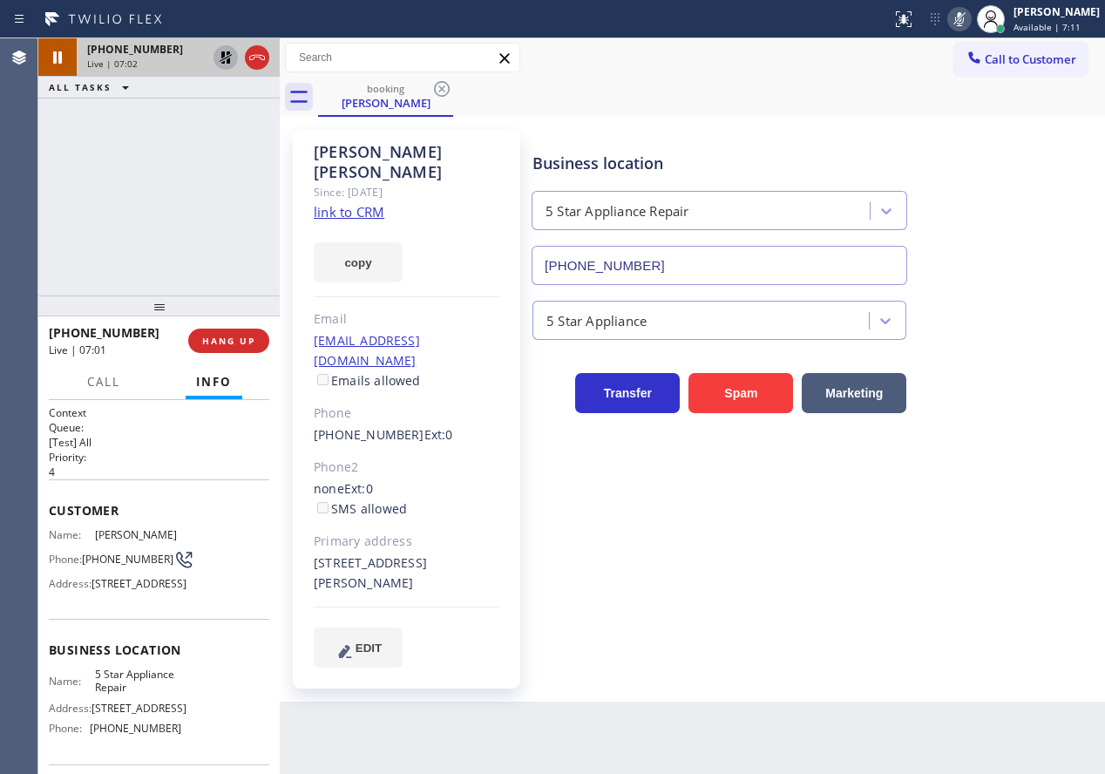
click at [966, 15] on icon at bounding box center [959, 19] width 21 height 21
click at [221, 53] on icon at bounding box center [225, 57] width 21 height 21
click at [916, 9] on div at bounding box center [910, 12] width 10 height 10
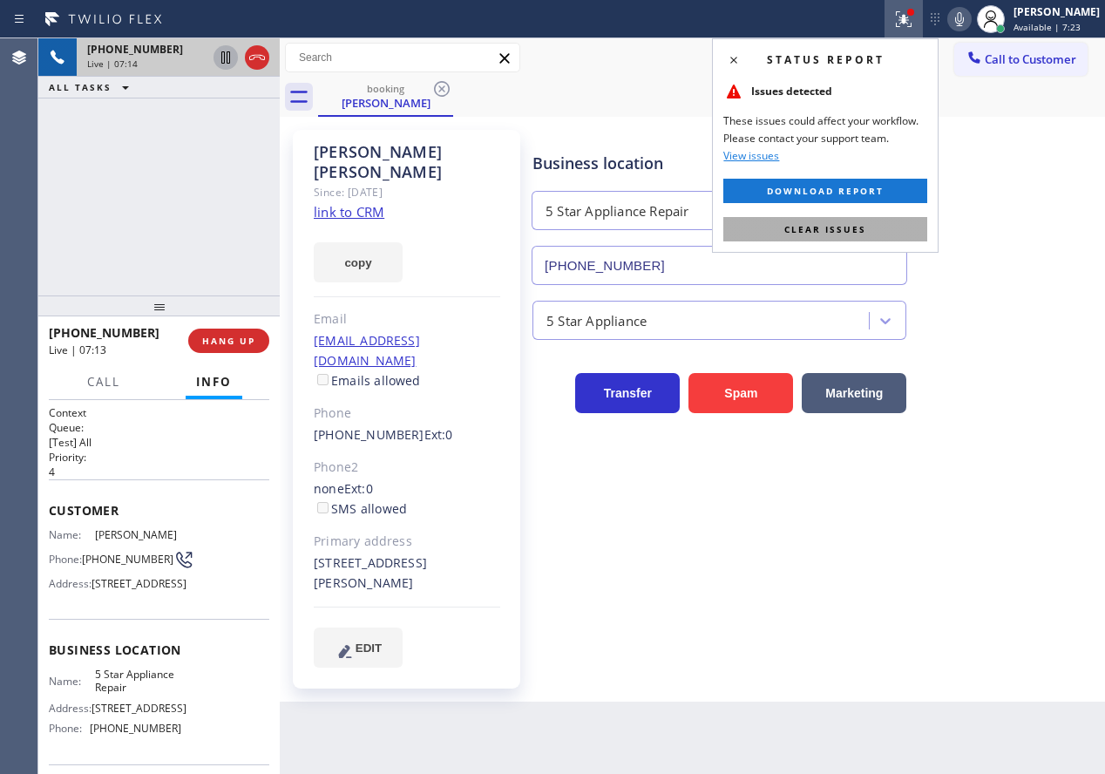
click at [871, 241] on button "Clear issues" at bounding box center [825, 229] width 204 height 24
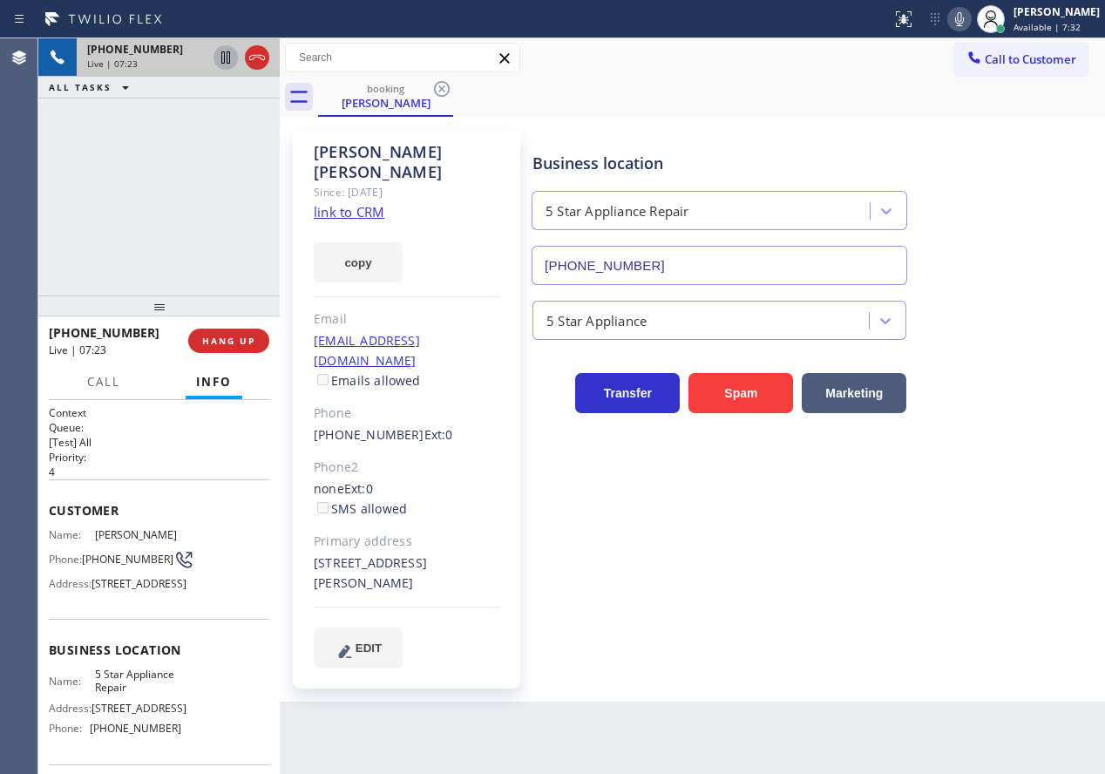
click at [1012, 216] on div "Business location 5 Star Appliance Repair [PHONE_NUMBER]" at bounding box center [815, 206] width 572 height 158
click at [1066, 237] on div "Business location 5 Star Appliance Repair [PHONE_NUMBER]" at bounding box center [815, 206] width 572 height 158
click at [996, 412] on div "Transfer Spam Marketing" at bounding box center [815, 385] width 572 height 56
click at [229, 341] on span "HANG UP" at bounding box center [228, 341] width 53 height 12
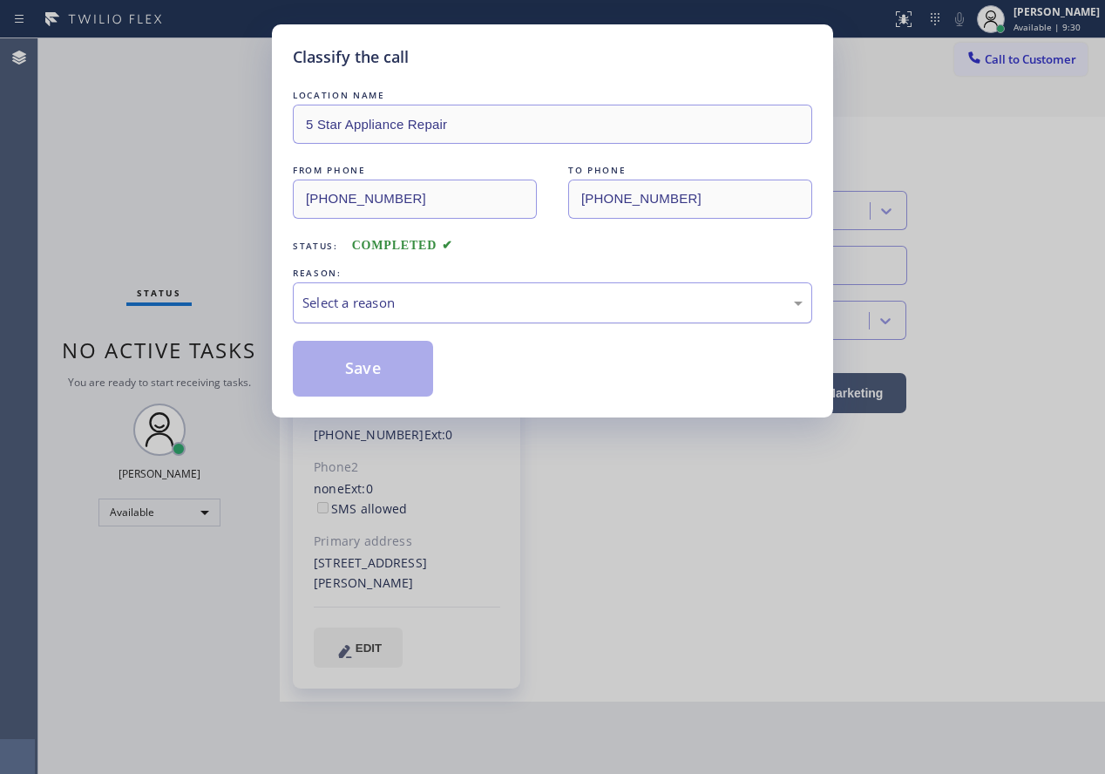
click at [390, 299] on div "Select a reason" at bounding box center [552, 303] width 500 height 20
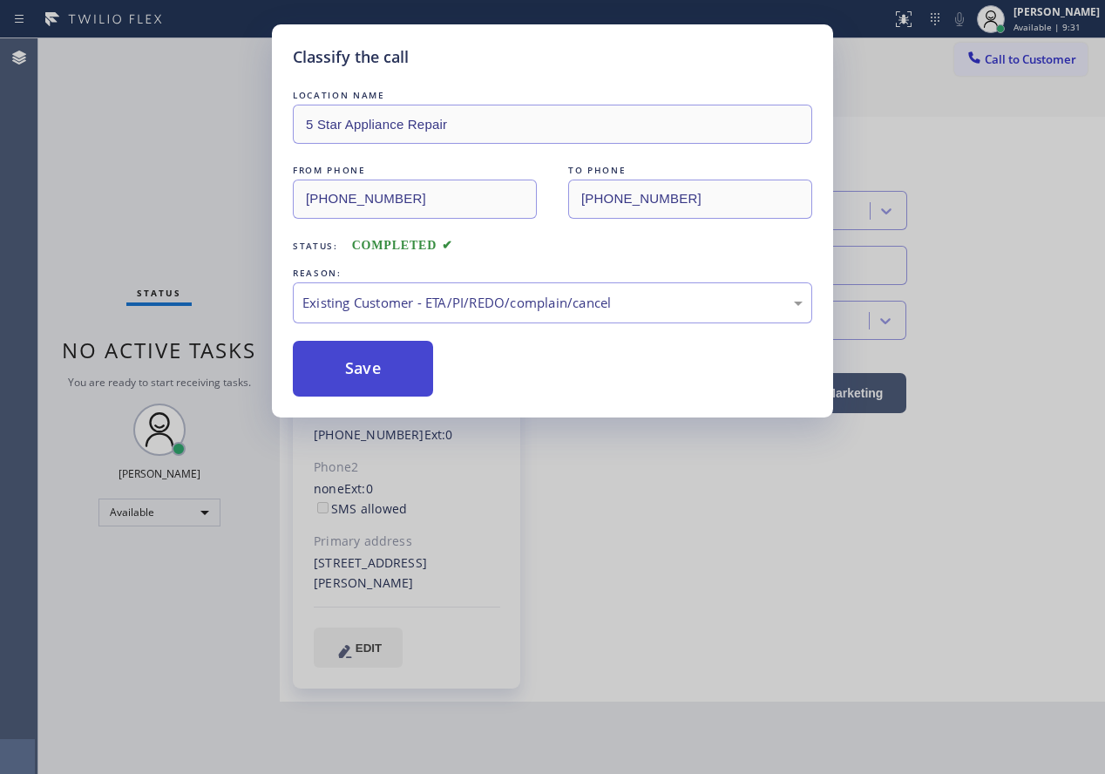
click at [378, 380] on button "Save" at bounding box center [363, 369] width 140 height 56
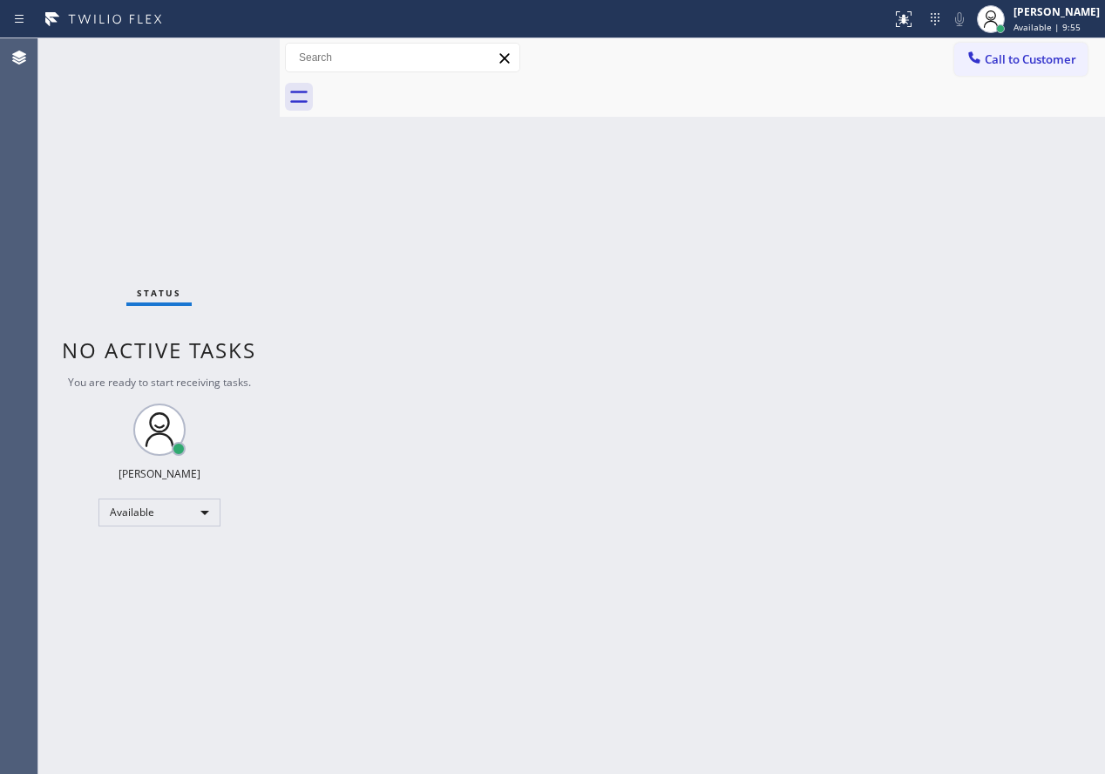
drag, startPoint x: 998, startPoint y: 248, endPoint x: 962, endPoint y: 248, distance: 35.7
click at [998, 248] on div "Back to Dashboard Change Sender ID Customers Technicians Select a contact Outbo…" at bounding box center [692, 405] width 825 height 735
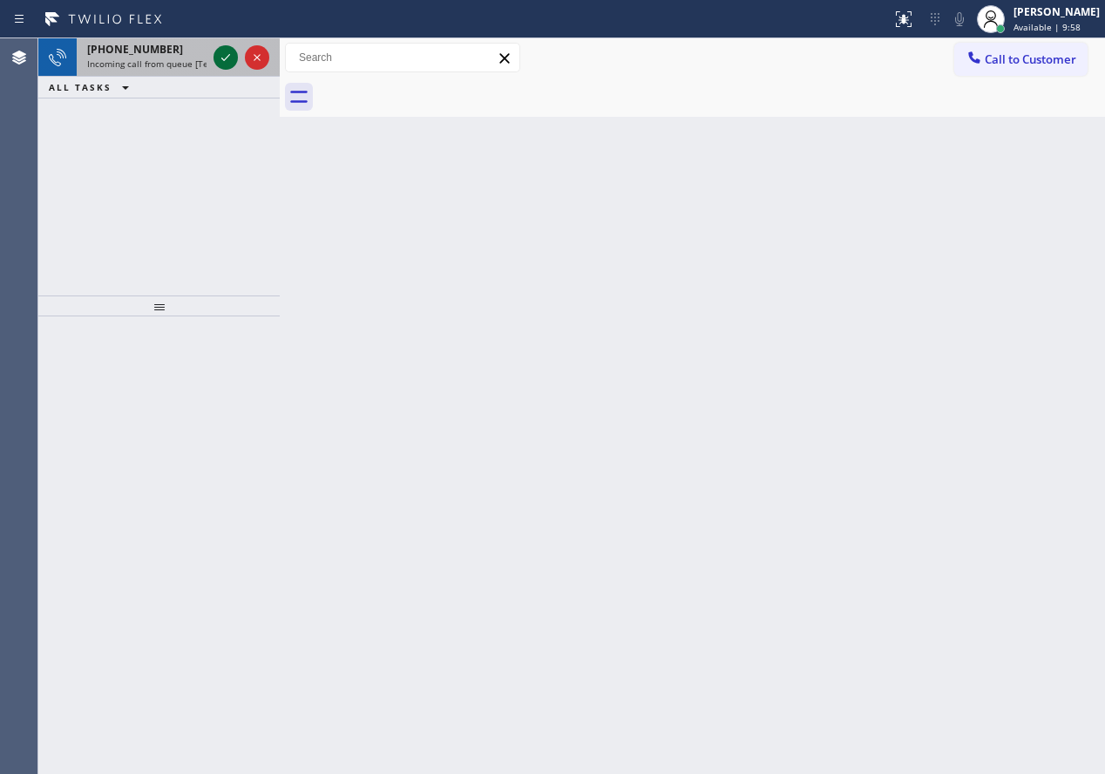
click at [225, 51] on icon at bounding box center [225, 57] width 21 height 21
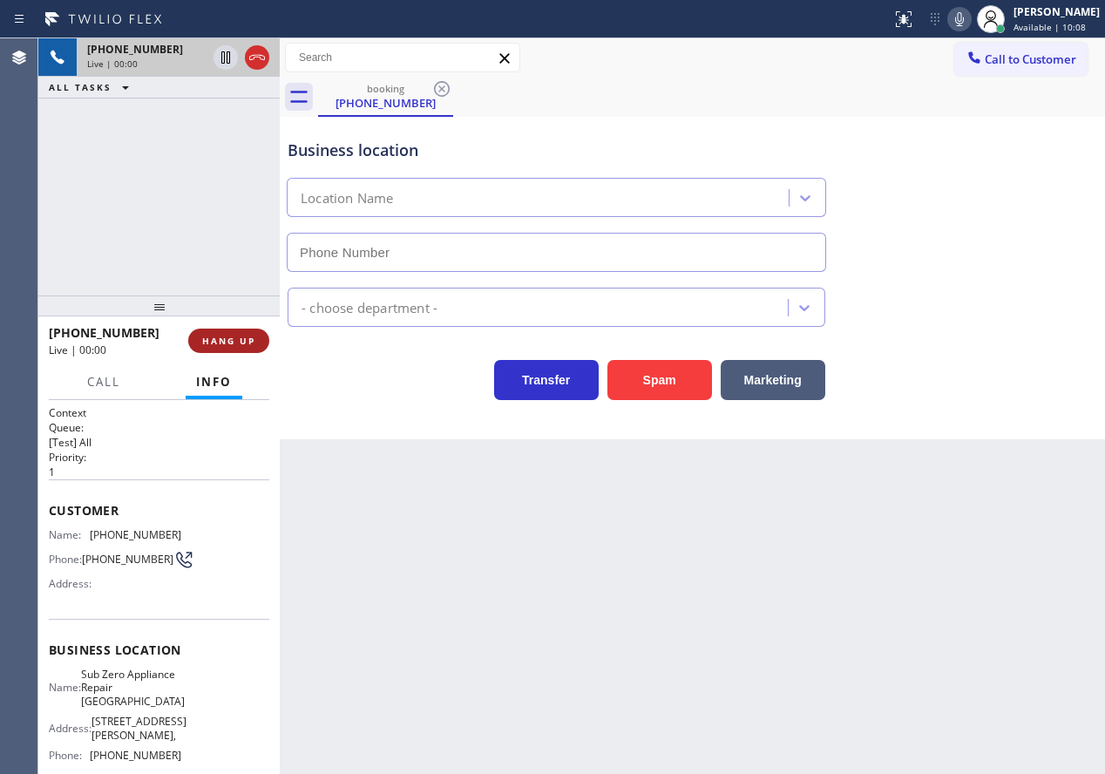
type input "[PHONE_NUMBER]"
click at [225, 349] on button "HANG UP" at bounding box center [228, 341] width 81 height 24
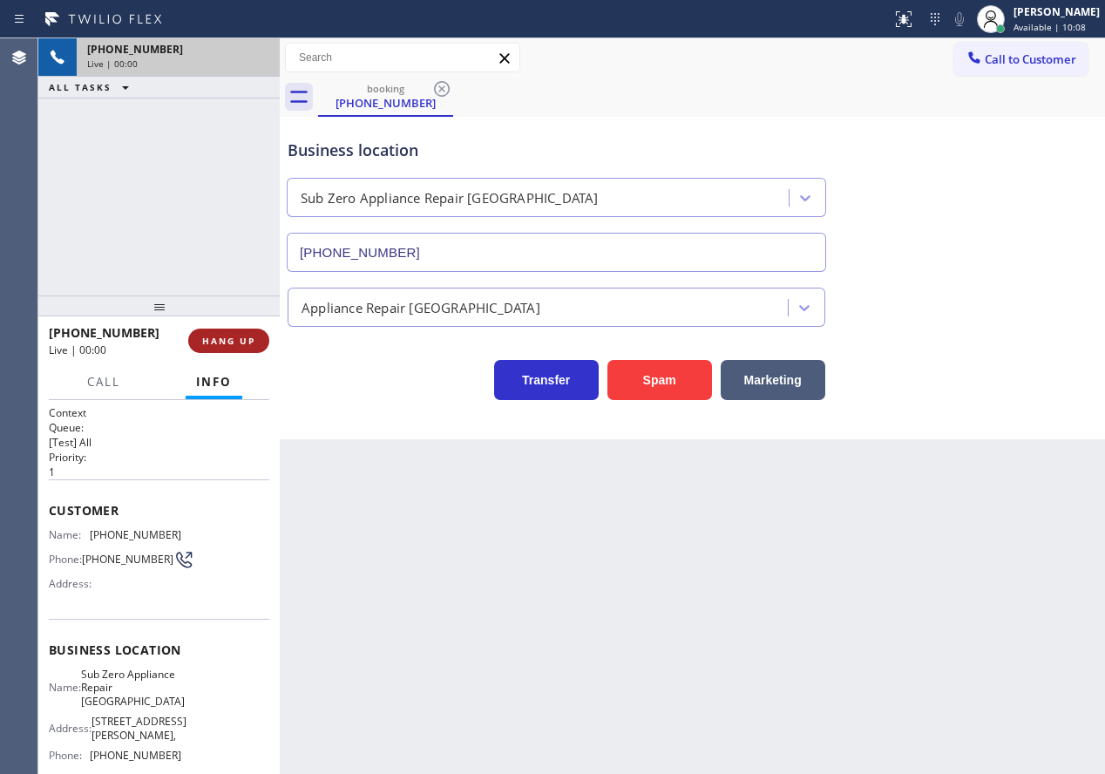
click at [225, 349] on button "HANG UP" at bounding box center [228, 341] width 81 height 24
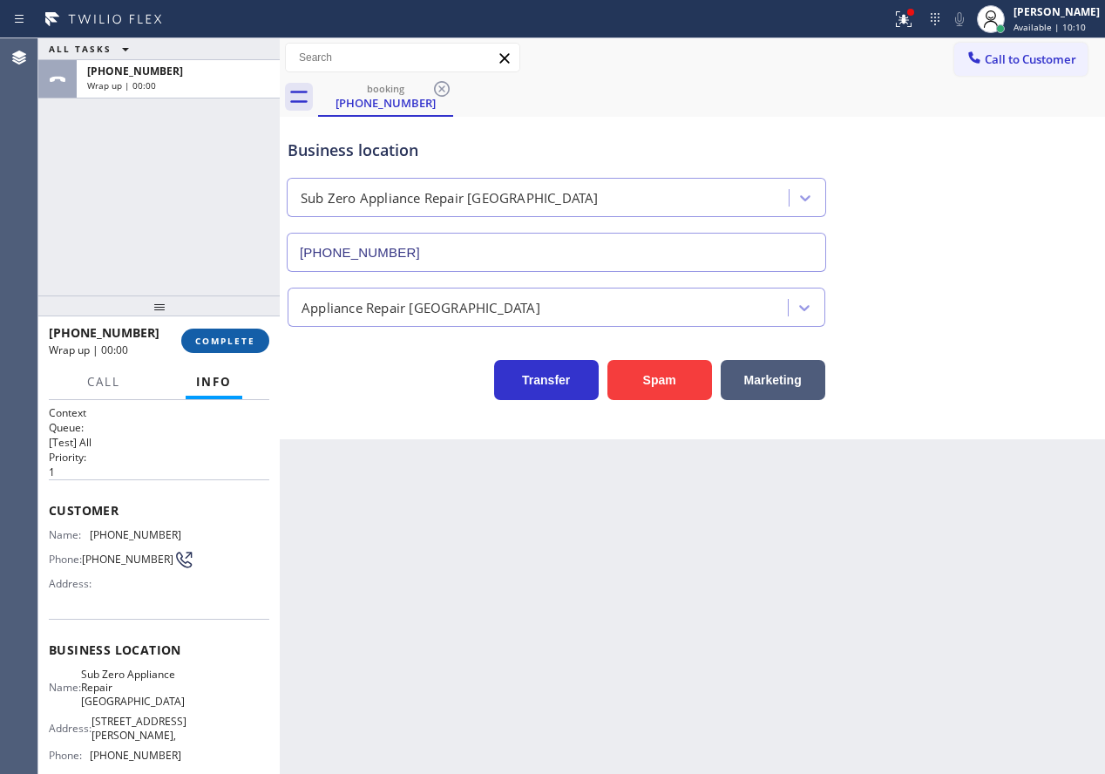
click at [219, 336] on span "COMPLETE" at bounding box center [225, 341] width 60 height 12
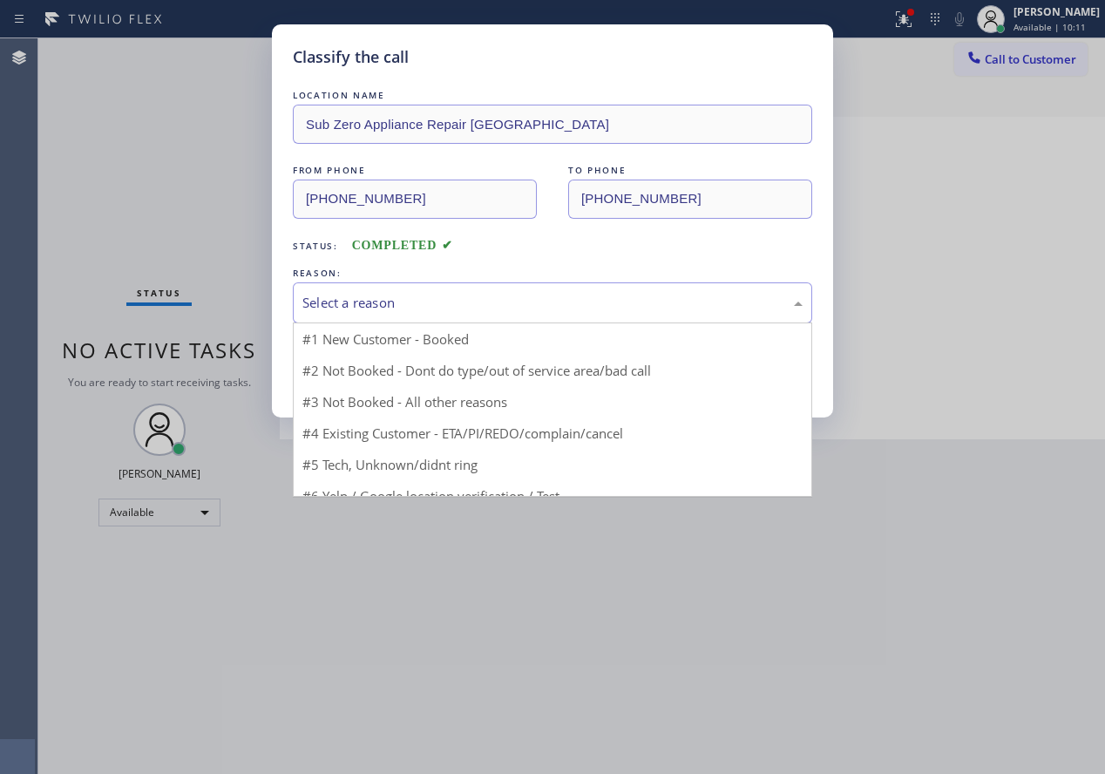
click at [437, 299] on div "Select a reason" at bounding box center [552, 303] width 500 height 20
drag, startPoint x: 403, startPoint y: 437, endPoint x: 392, endPoint y: 368, distance: 70.5
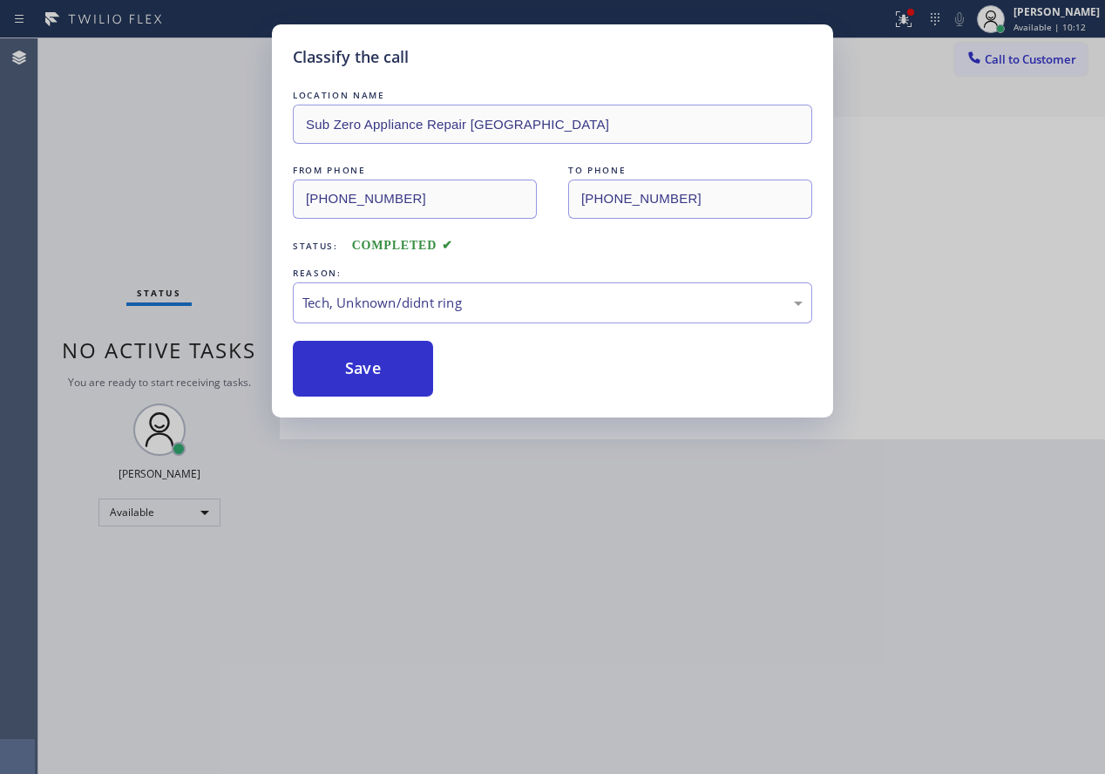
click at [391, 364] on button "Save" at bounding box center [363, 369] width 140 height 56
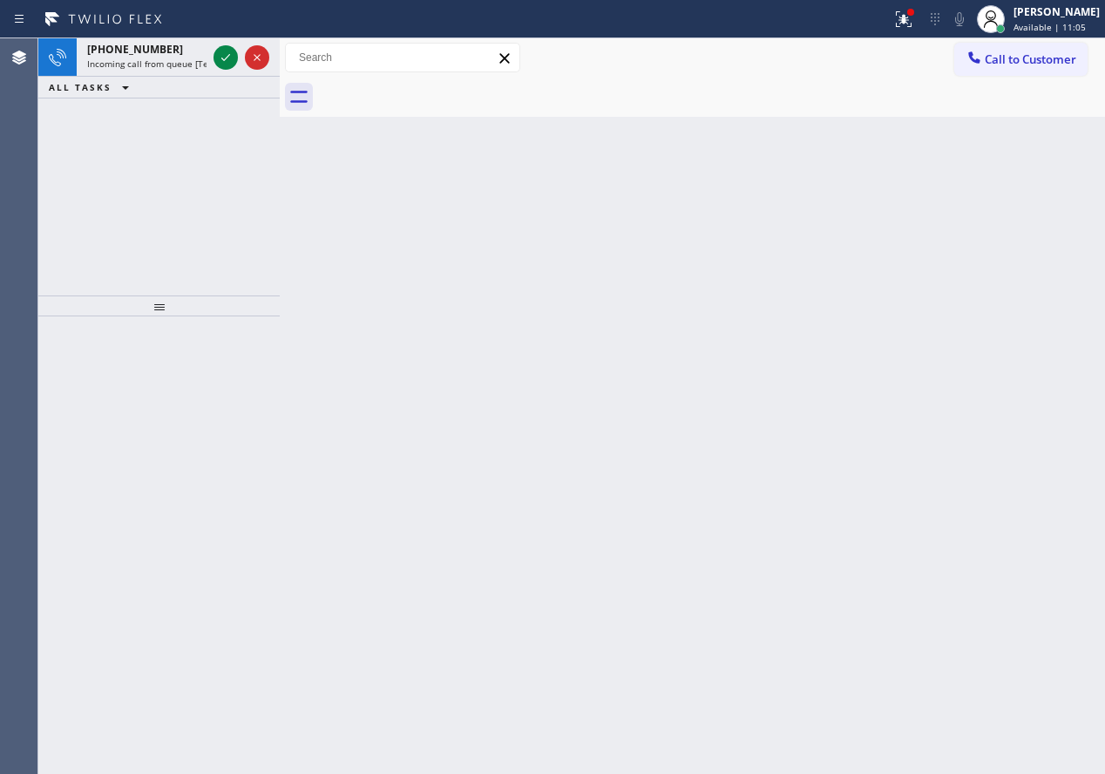
click at [1043, 349] on div "Back to Dashboard Change Sender ID Customers Technicians Select a contact Outbo…" at bounding box center [692, 405] width 825 height 735
click at [227, 57] on icon at bounding box center [225, 57] width 21 height 21
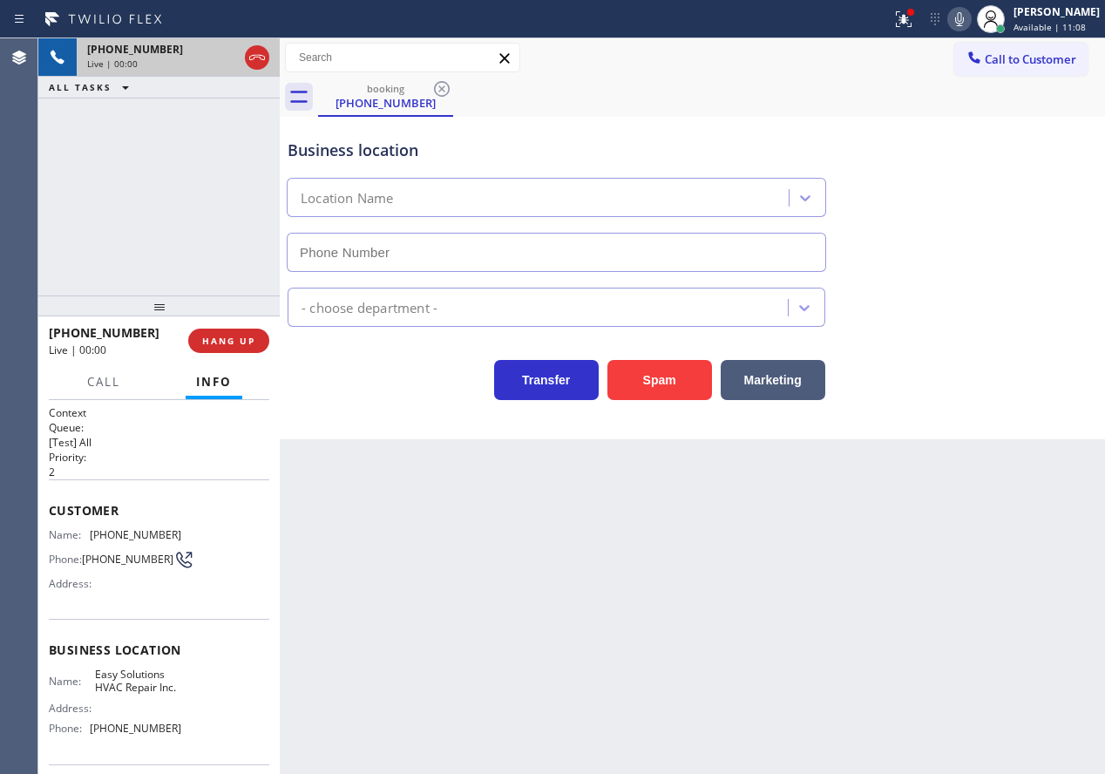
type input "[PHONE_NUMBER]"
click at [631, 392] on button "Spam" at bounding box center [659, 380] width 105 height 40
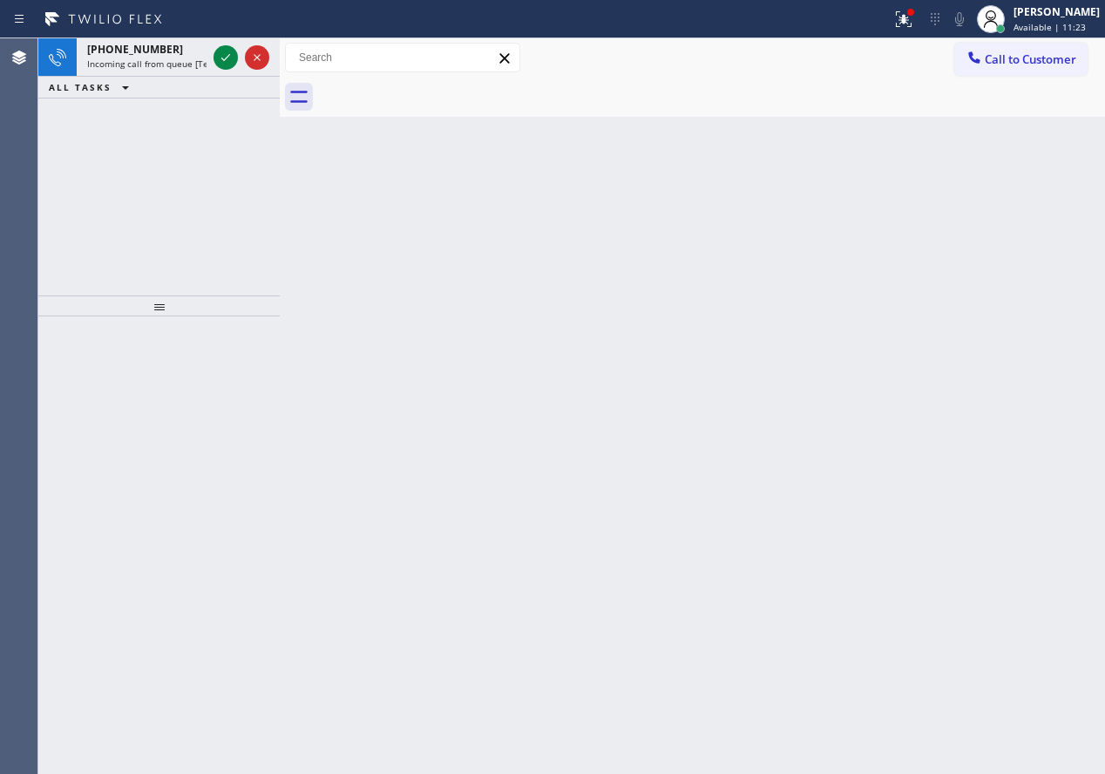
drag, startPoint x: 1031, startPoint y: 546, endPoint x: 846, endPoint y: 417, distance: 224.8
click at [1031, 535] on div "Back to Dashboard Change Sender ID Customers Technicians Select a contact Outbo…" at bounding box center [692, 405] width 825 height 735
click at [220, 53] on icon at bounding box center [225, 57] width 21 height 21
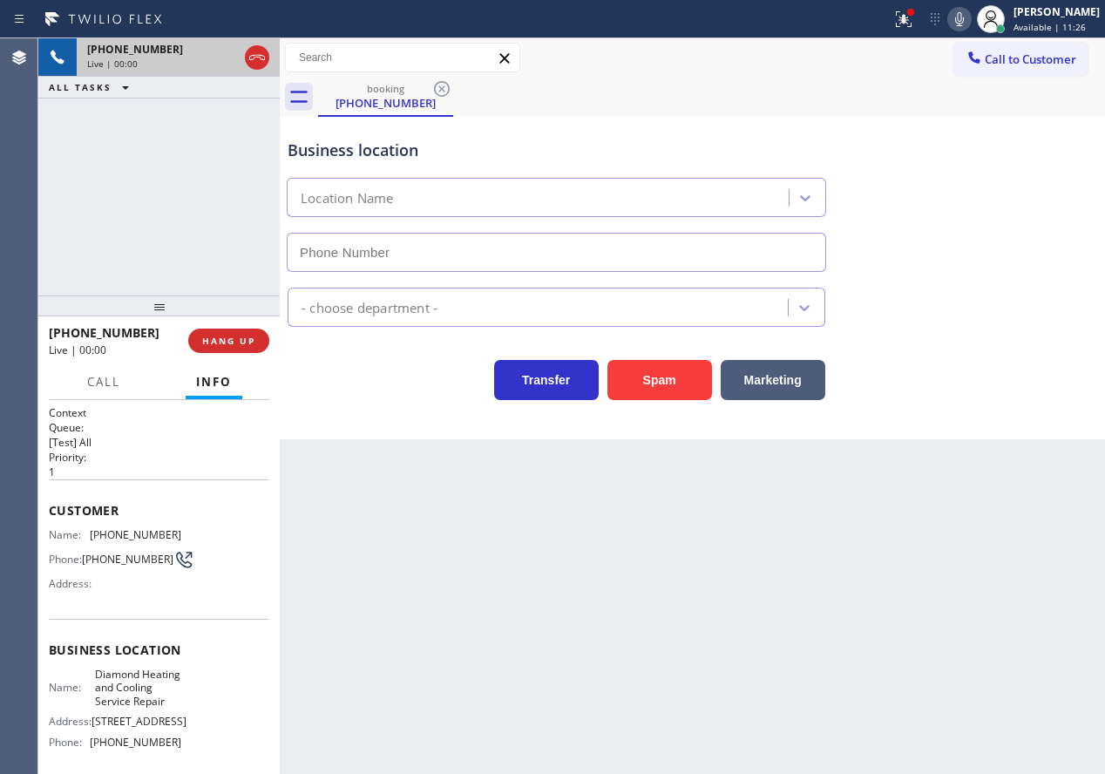
type input "[PHONE_NUMBER]"
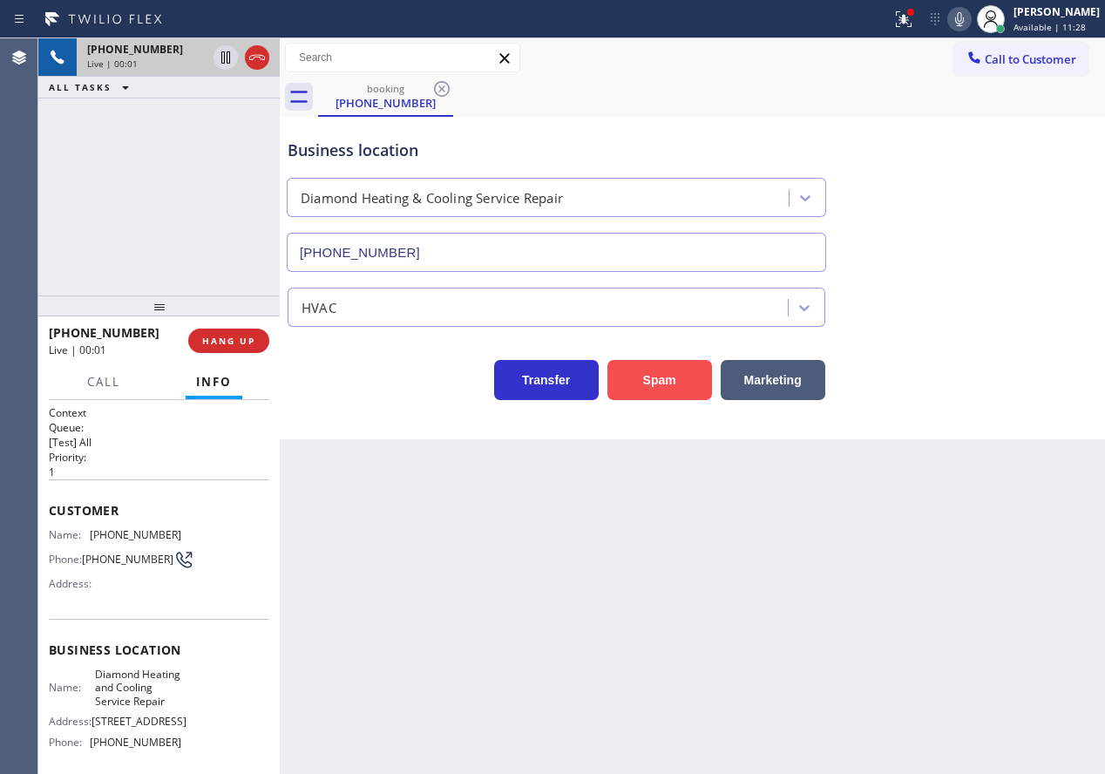
click at [661, 382] on button "Spam" at bounding box center [659, 380] width 105 height 40
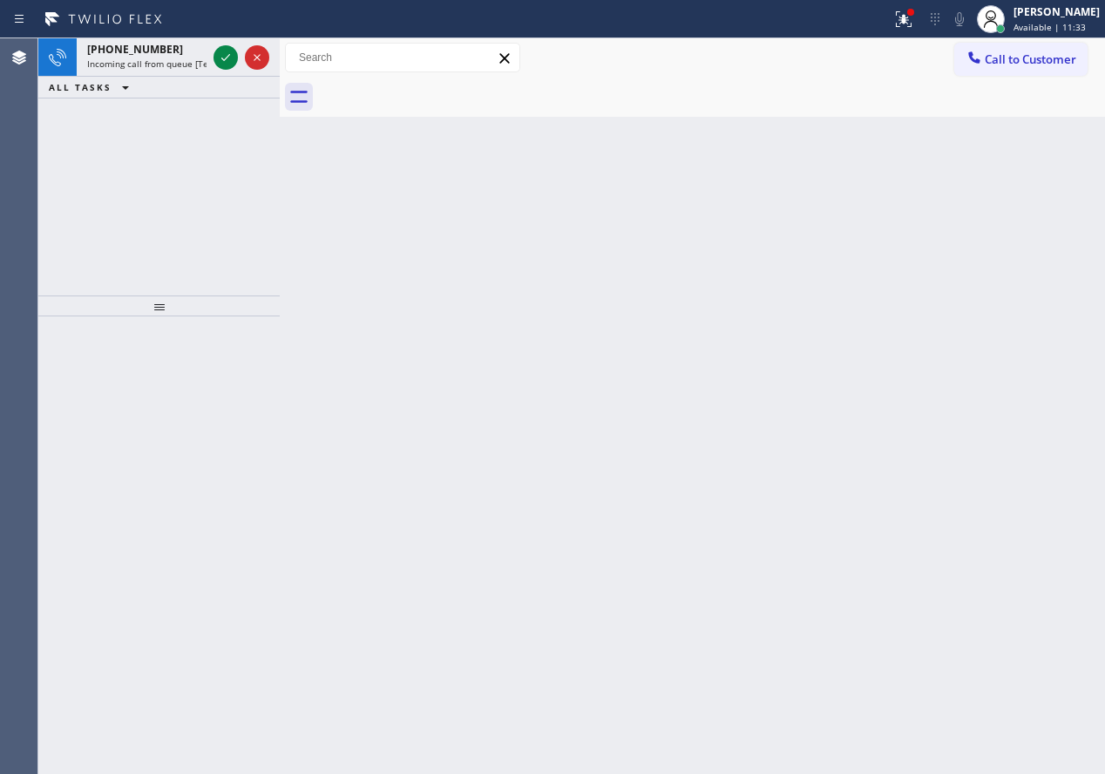
click at [952, 318] on div "Back to Dashboard Change Sender ID Customers Technicians Select a contact Outbo…" at bounding box center [692, 405] width 825 height 735
click at [231, 59] on icon at bounding box center [225, 57] width 21 height 21
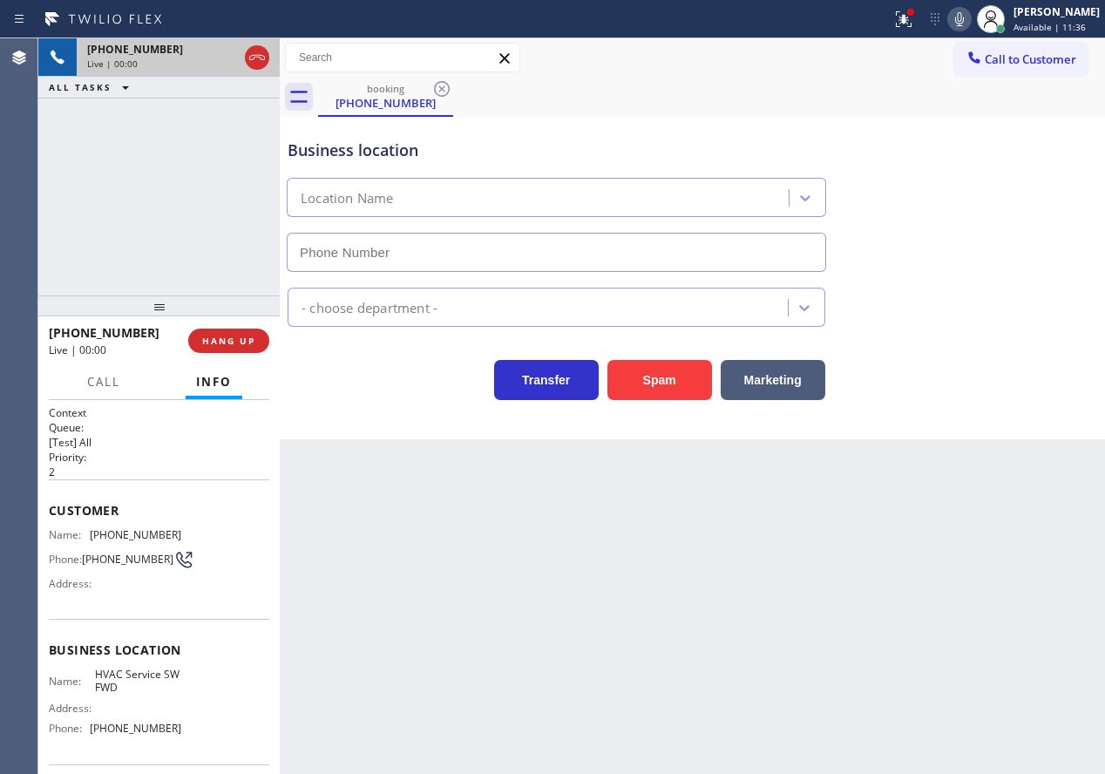
type input "[PHONE_NUMBER]"
click at [641, 390] on button "Spam" at bounding box center [659, 380] width 105 height 40
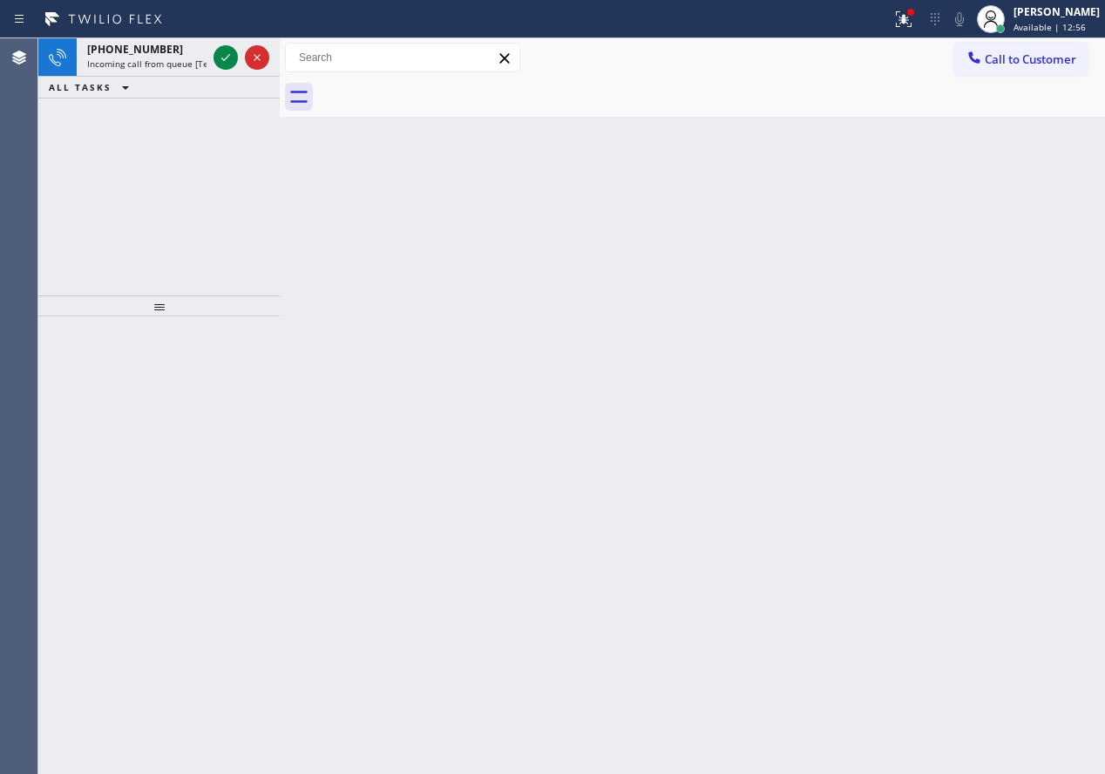
click at [936, 276] on div "Back to Dashboard Change Sender ID Customers Technicians Select a contact Outbo…" at bounding box center [692, 405] width 825 height 735
click at [229, 60] on icon at bounding box center [225, 57] width 21 height 21
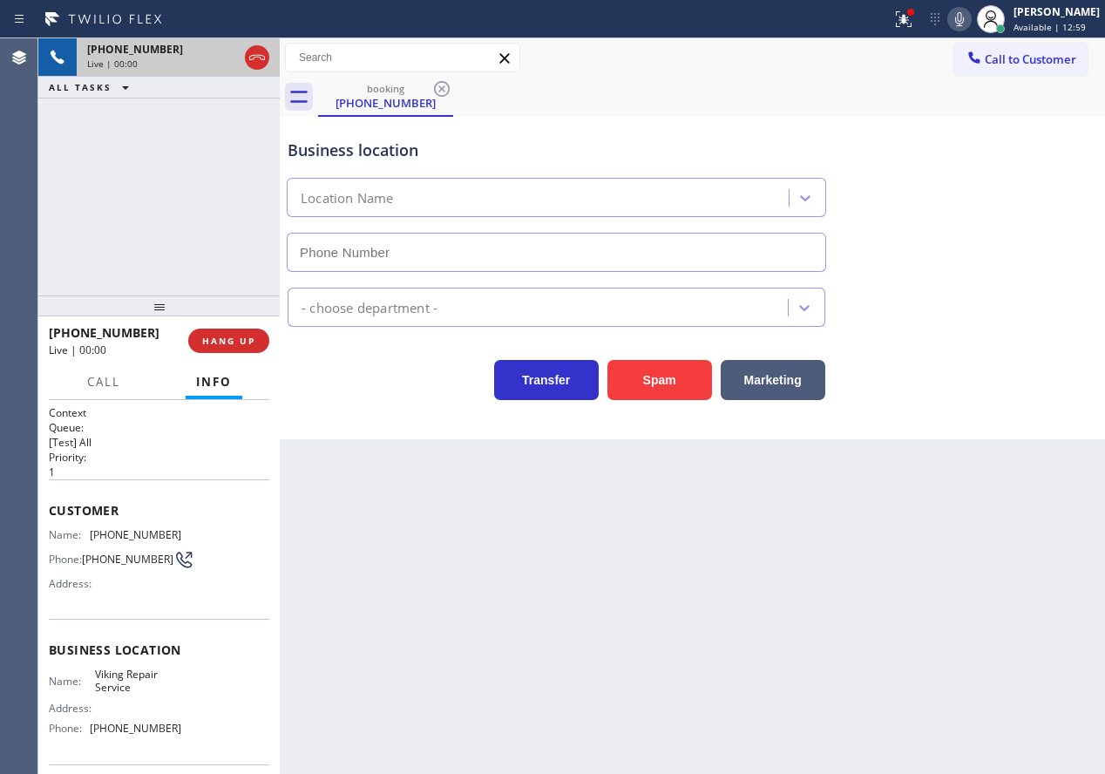
type input "[PHONE_NUMBER]"
click at [161, 693] on span "Viking Repair Service" at bounding box center [138, 681] width 86 height 27
click at [530, 247] on input "[PHONE_NUMBER]" at bounding box center [556, 252] width 539 height 39
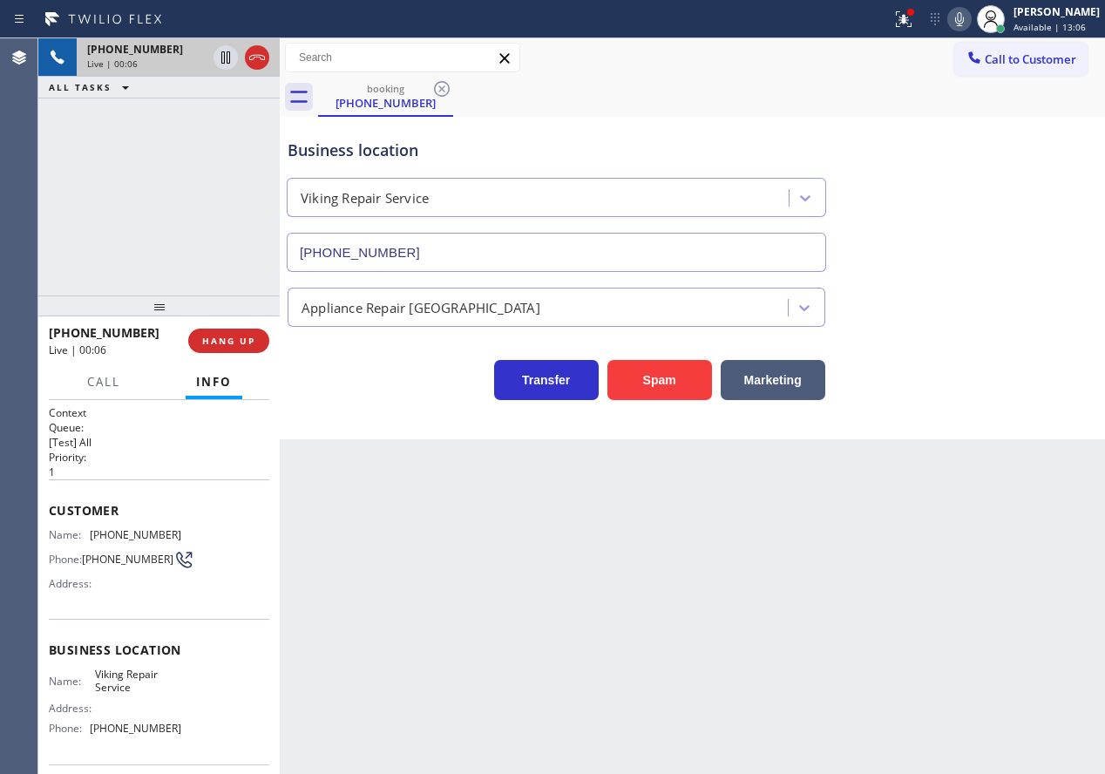
click at [530, 247] on input "[PHONE_NUMBER]" at bounding box center [556, 252] width 539 height 39
click at [119, 543] on div "Name: [PHONE_NUMBER] Phone: [PHONE_NUMBER] Address:" at bounding box center [115, 562] width 132 height 69
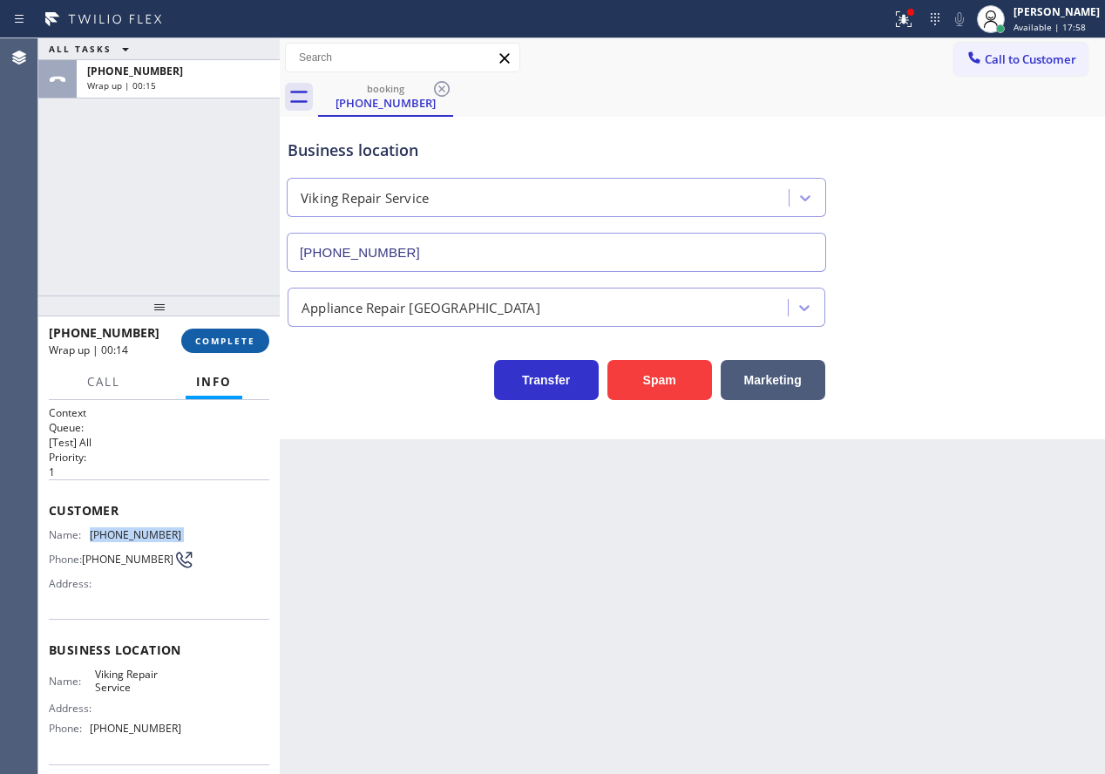
click at [247, 341] on span "COMPLETE" at bounding box center [225, 341] width 60 height 12
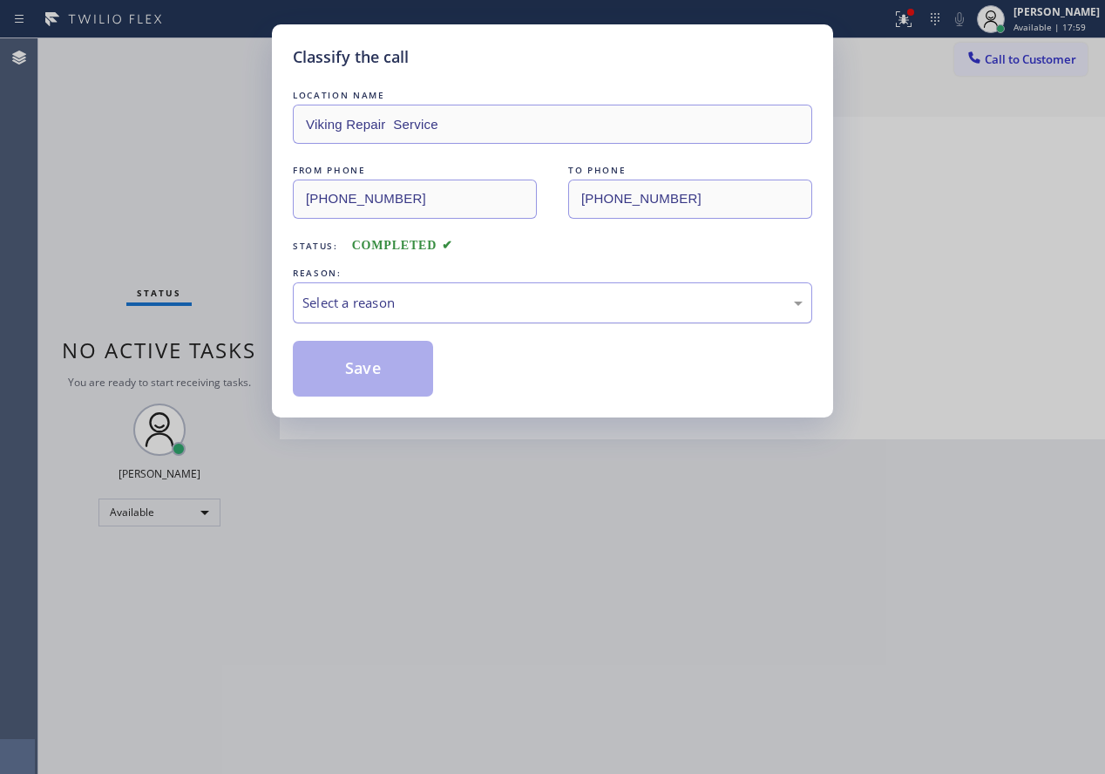
click at [383, 287] on div "Select a reason" at bounding box center [552, 302] width 519 height 41
click at [369, 361] on button "Save" at bounding box center [363, 369] width 140 height 56
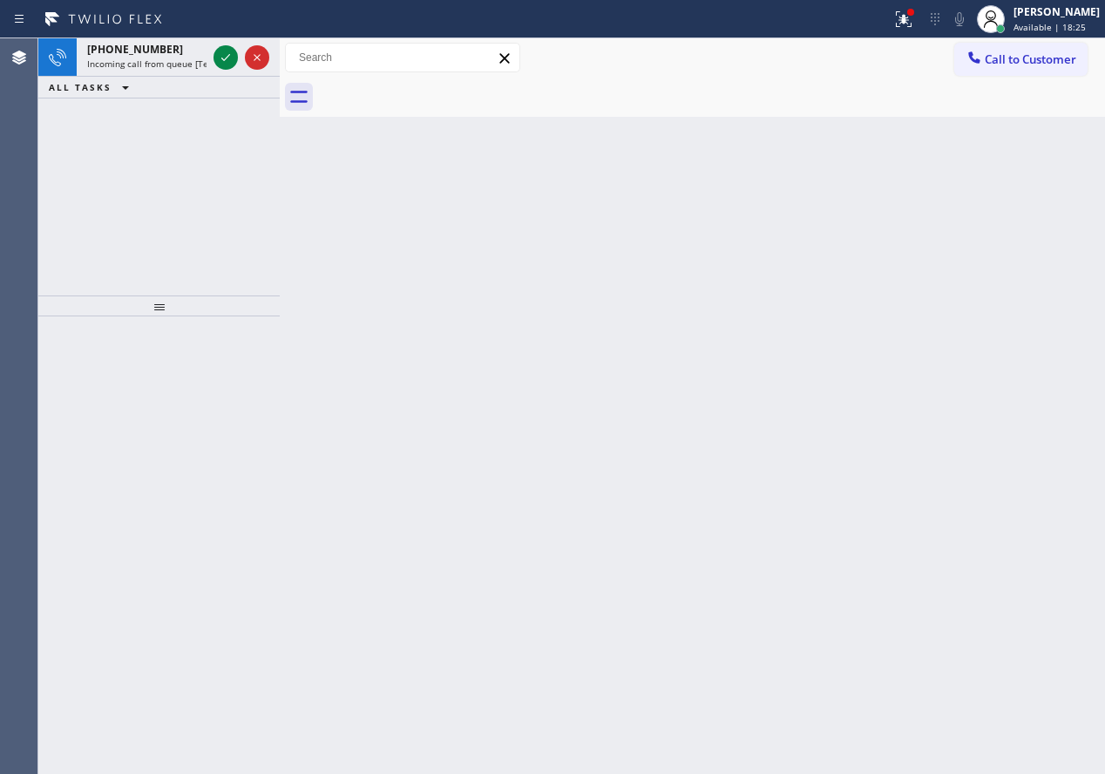
click at [222, 59] on icon at bounding box center [225, 57] width 9 height 7
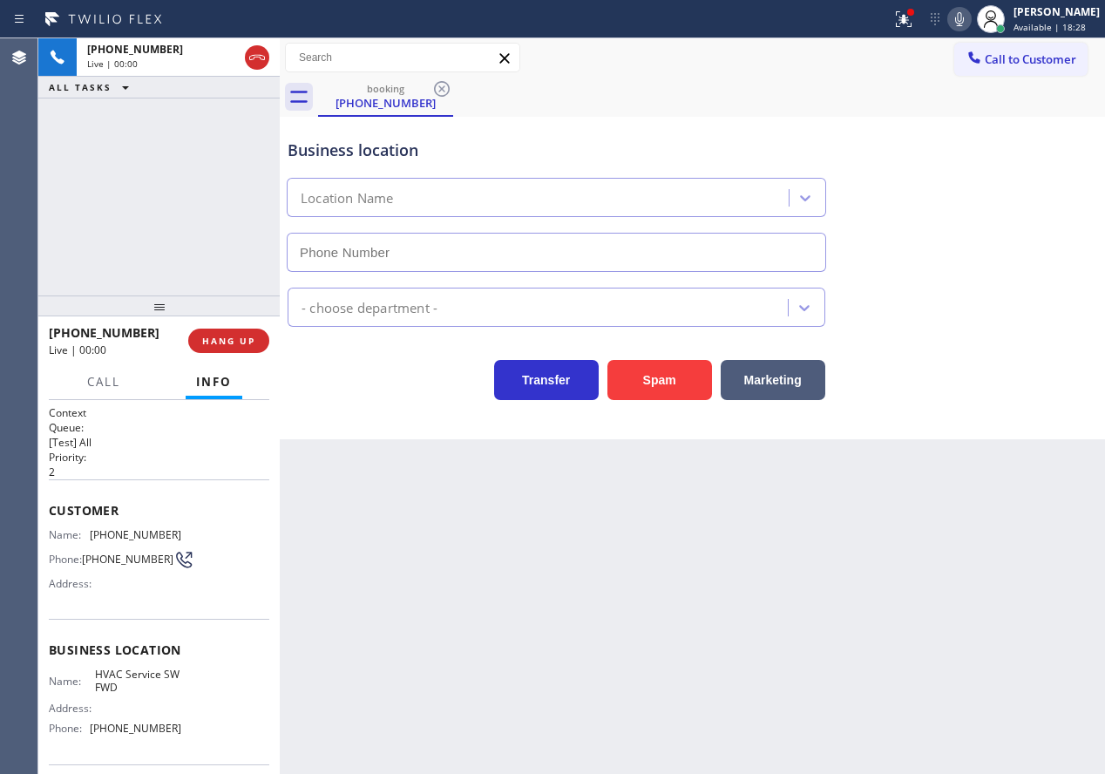
type input "[PHONE_NUMBER]"
drag, startPoint x: 222, startPoint y: 334, endPoint x: 746, endPoint y: 304, distance: 524.6
click at [233, 334] on button "HANG UP" at bounding box center [228, 341] width 81 height 24
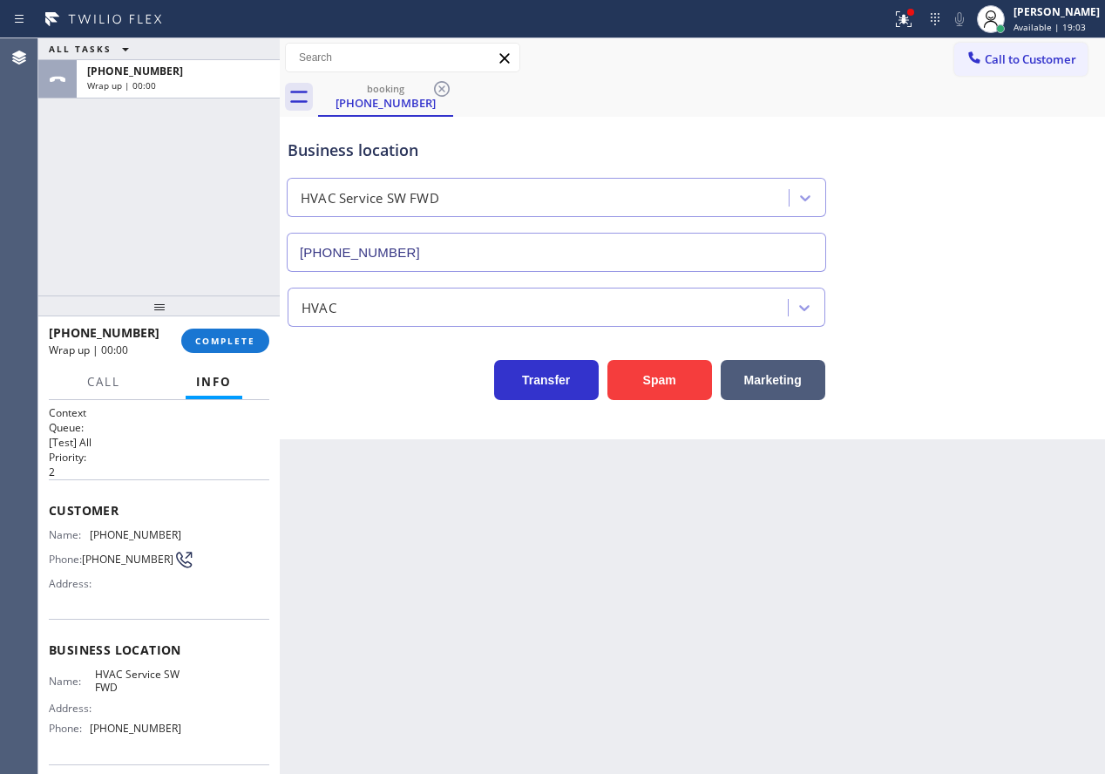
drag, startPoint x: 268, startPoint y: 337, endPoint x: 284, endPoint y: 337, distance: 16.6
click at [267, 337] on button "COMPLETE" at bounding box center [225, 341] width 88 height 24
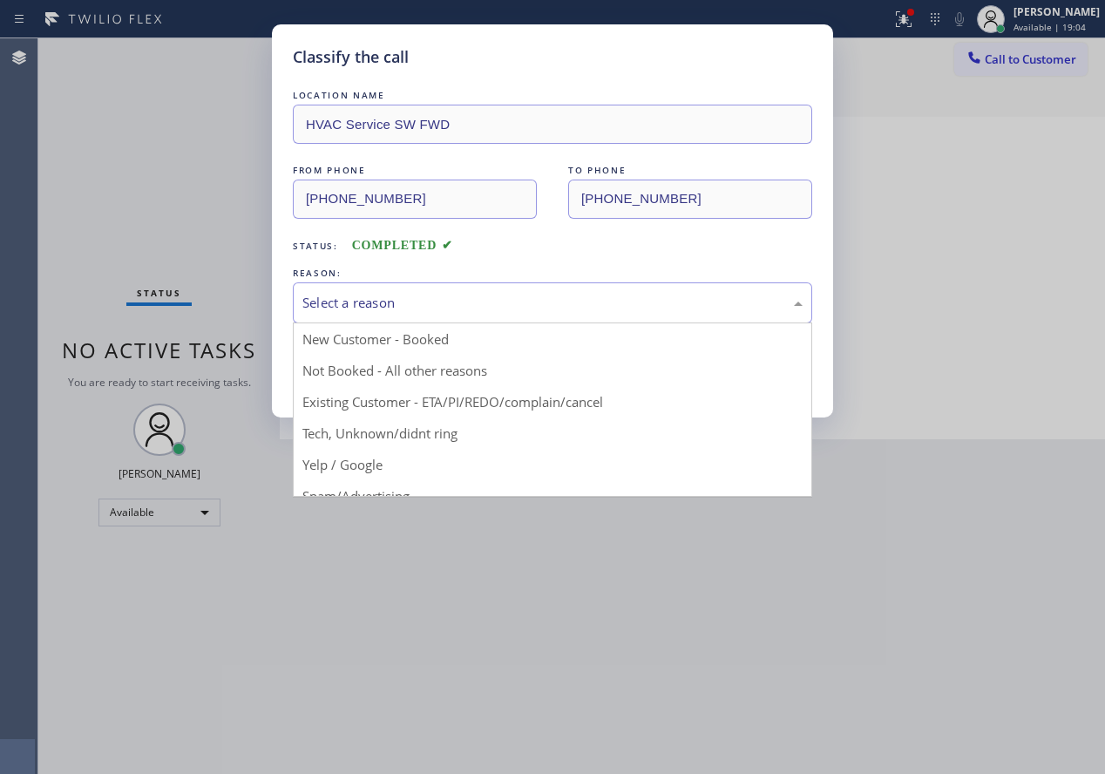
click at [453, 297] on div "Select a reason" at bounding box center [552, 303] width 500 height 20
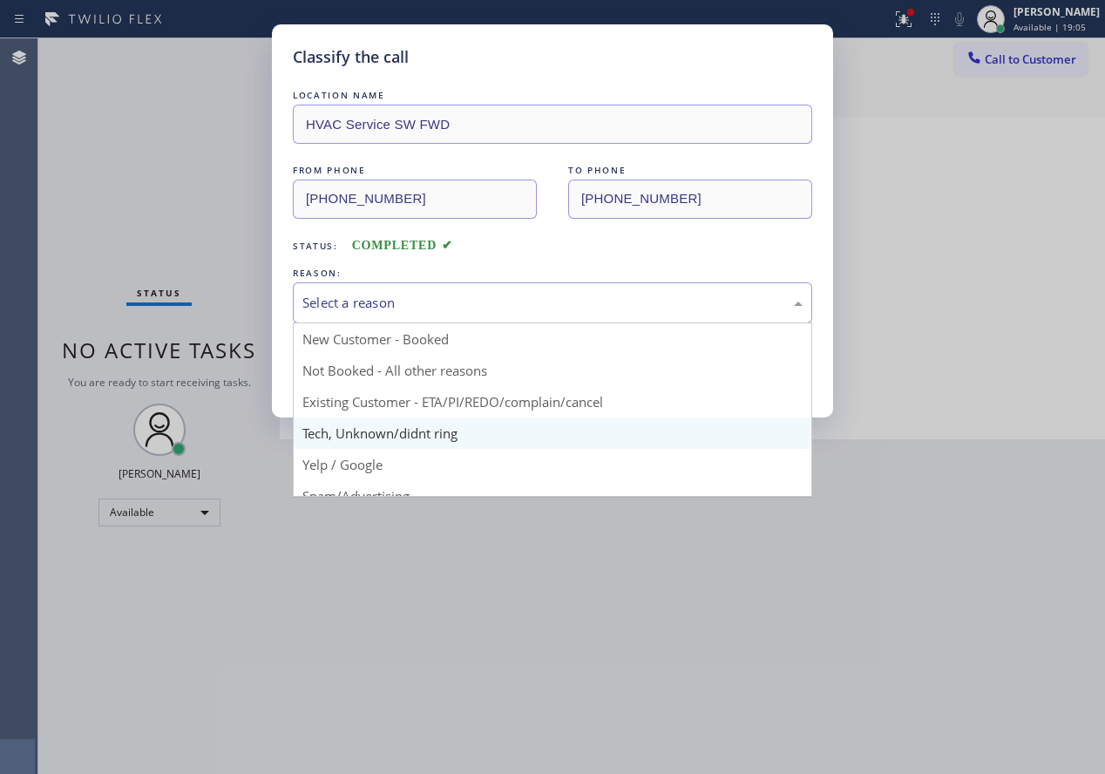
scroll to position [87, 0]
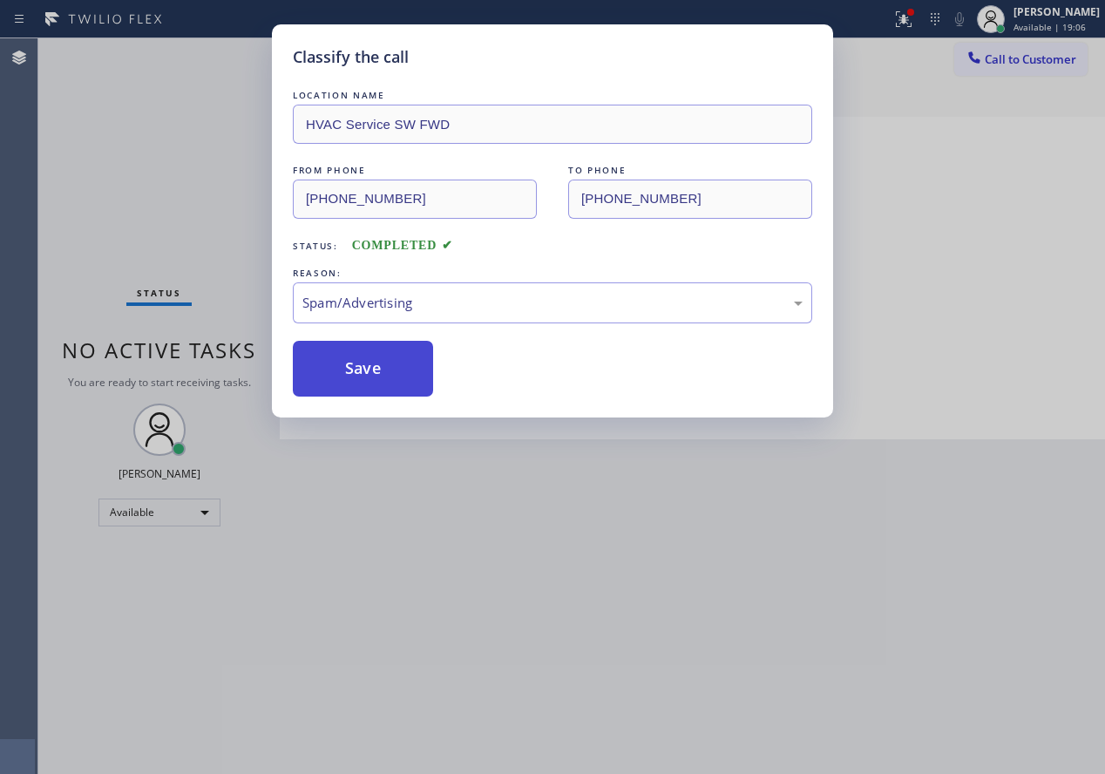
click at [368, 356] on button "Save" at bounding box center [363, 369] width 140 height 56
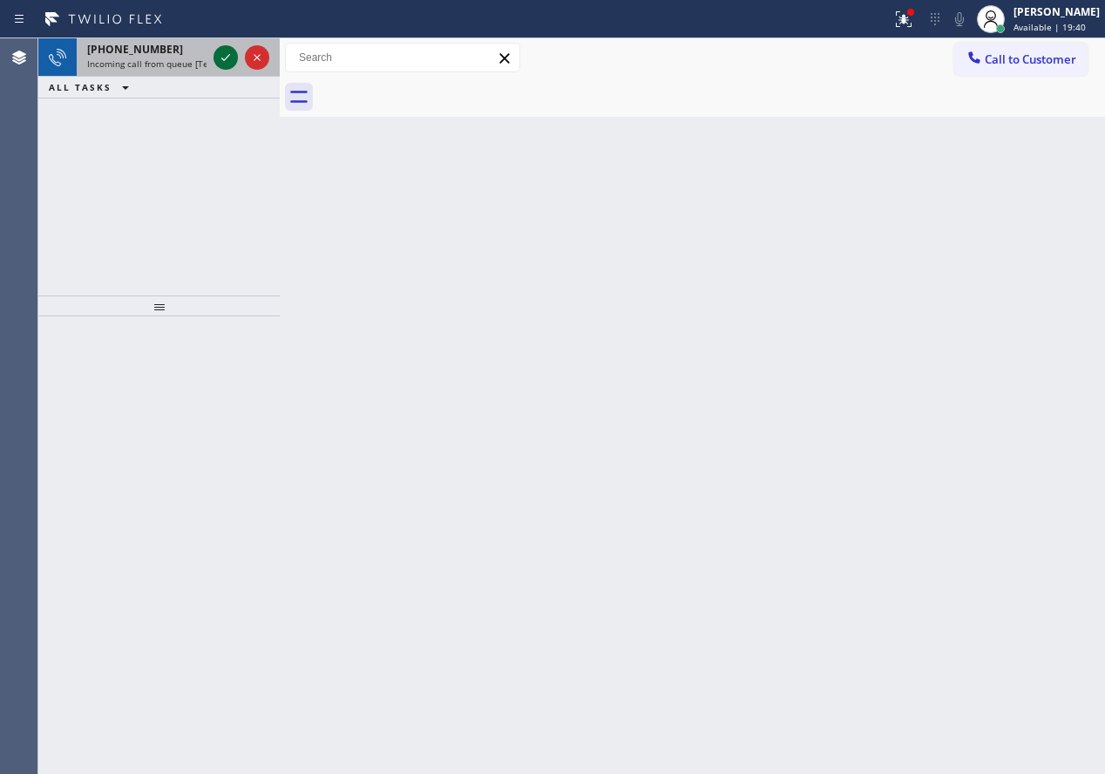
click at [230, 59] on icon at bounding box center [225, 57] width 21 height 21
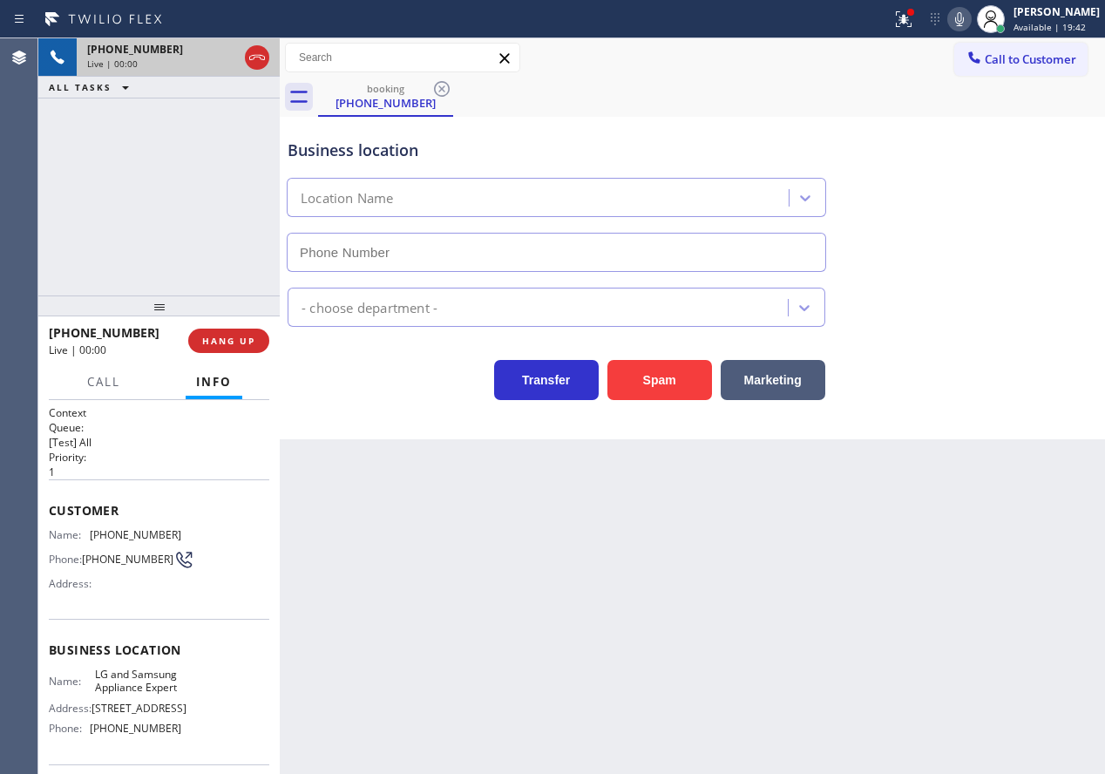
type input "[PHONE_NUMBER]"
drag, startPoint x: 228, startPoint y: 335, endPoint x: 267, endPoint y: 350, distance: 41.4
click at [228, 335] on span "HANG UP" at bounding box center [228, 341] width 53 height 12
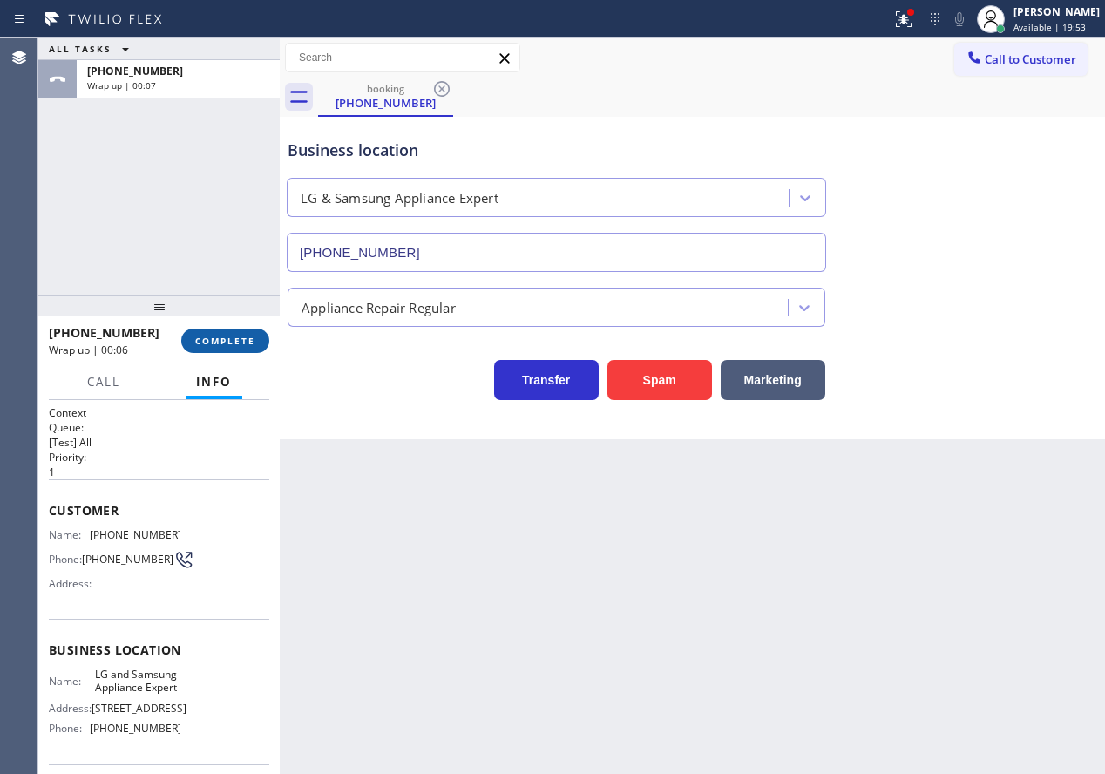
click at [207, 331] on button "COMPLETE" at bounding box center [225, 341] width 88 height 24
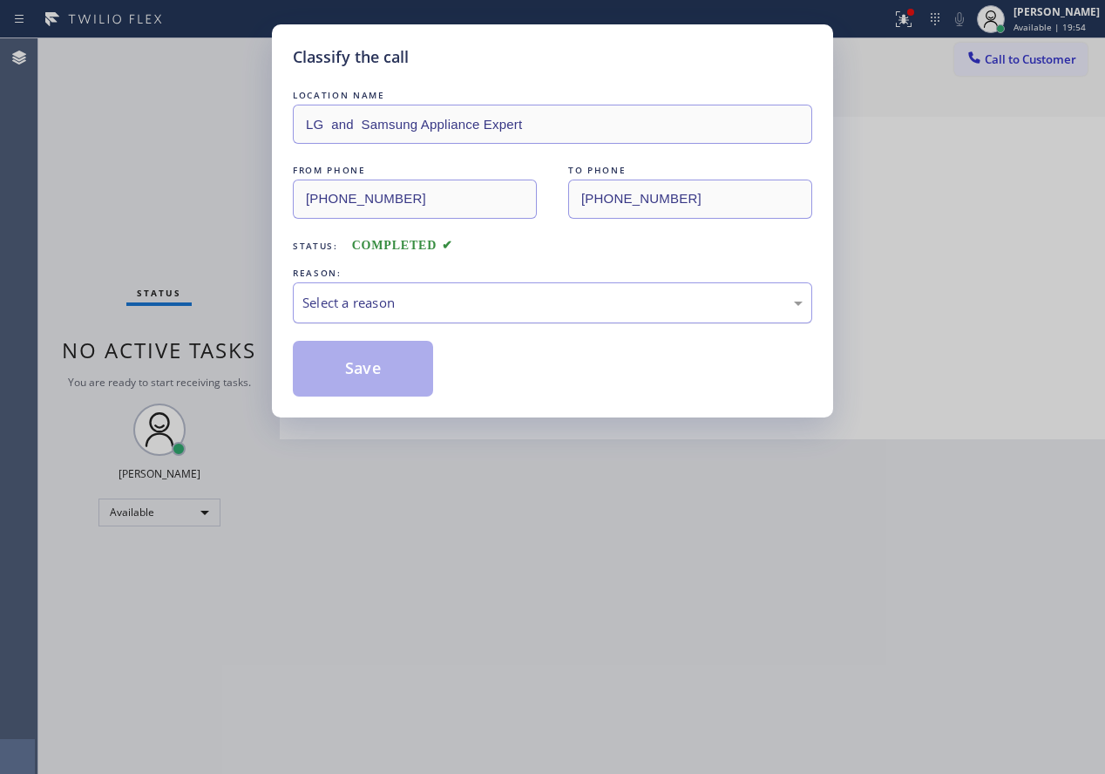
click at [432, 282] on div "Select a reason" at bounding box center [552, 302] width 519 height 41
click at [377, 347] on button "Save" at bounding box center [363, 369] width 140 height 56
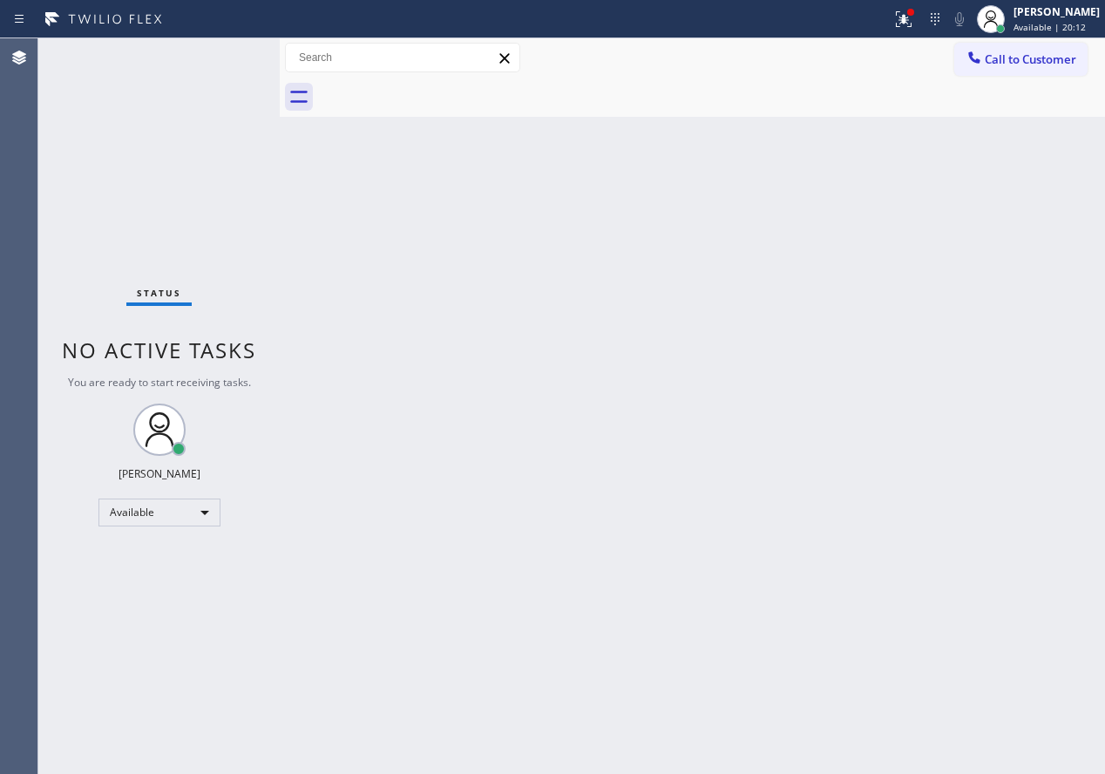
click at [945, 361] on div "Back to Dashboard Change Sender ID Customers Technicians Select a contact Outbo…" at bounding box center [692, 405] width 825 height 735
click at [1021, 66] on span "Call to Customer" at bounding box center [1031, 59] width 92 height 16
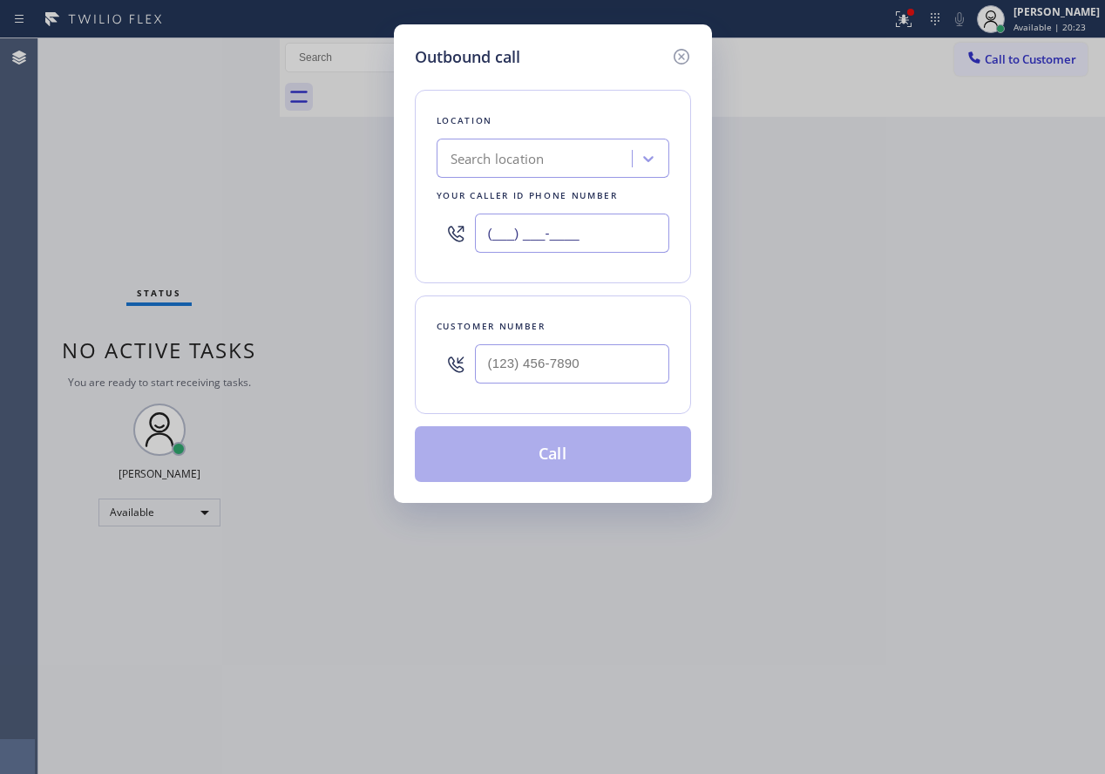
click at [638, 224] on input "(___) ___-____" at bounding box center [572, 233] width 194 height 39
paste input "602) 878-4370"
type input "[PHONE_NUMBER]"
click at [634, 352] on input "(___) ___-____" at bounding box center [572, 363] width 194 height 39
paste input "480) 773-9931"
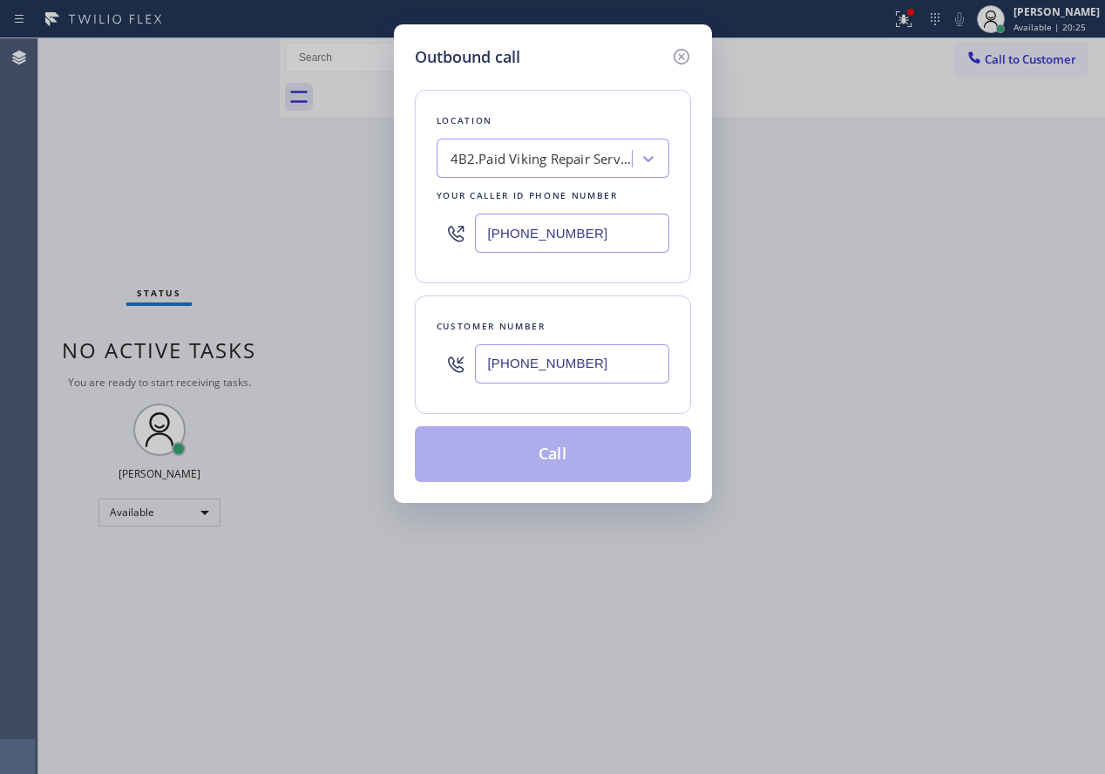
type input "[PHONE_NUMBER]"
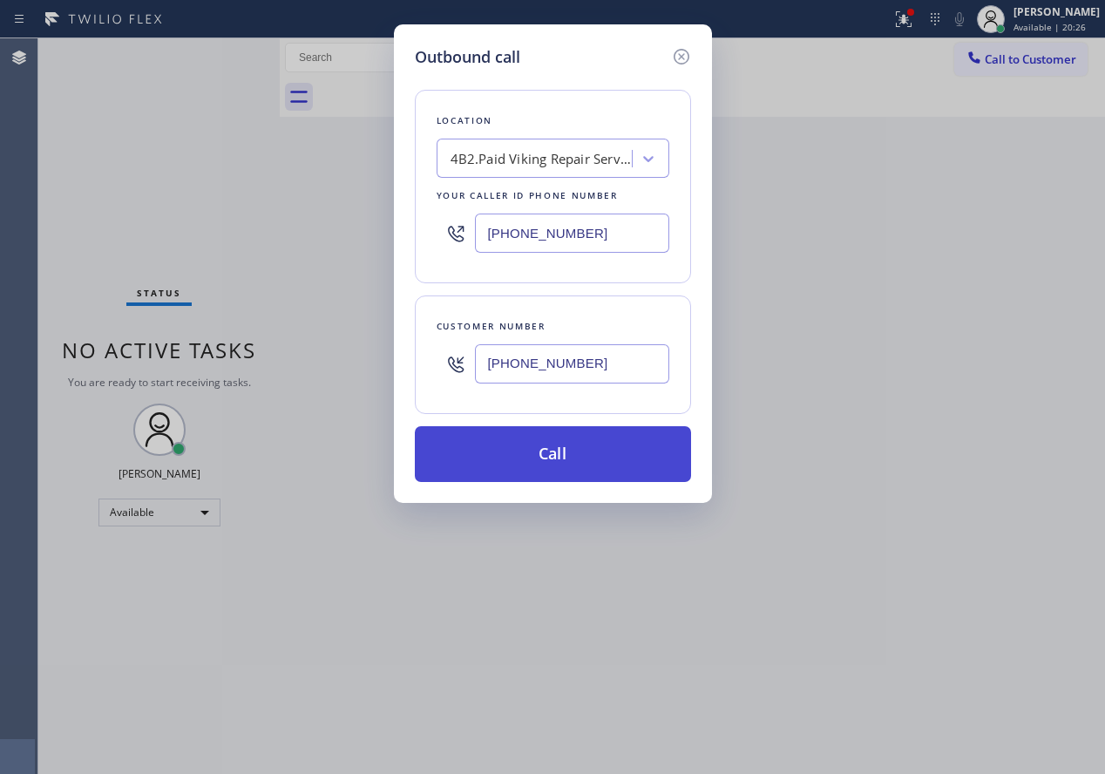
click at [562, 451] on button "Call" at bounding box center [553, 454] width 276 height 56
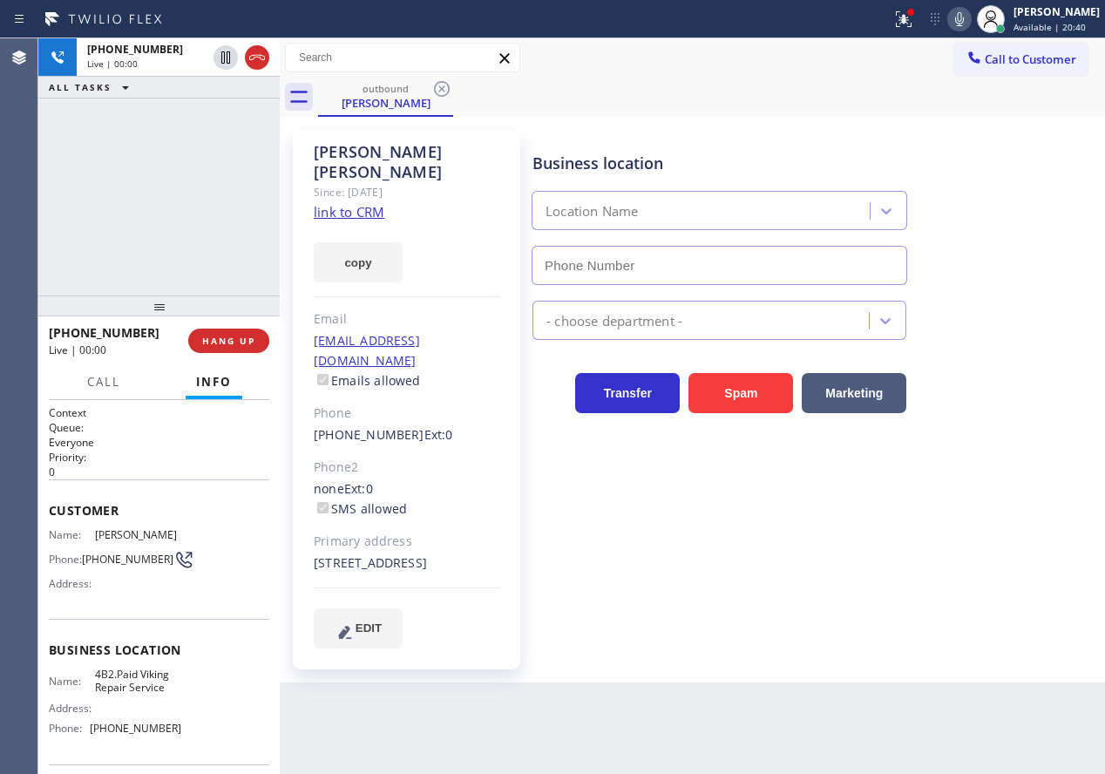
type input "[PHONE_NUMBER]"
click at [230, 342] on span "HANG UP" at bounding box center [228, 341] width 53 height 12
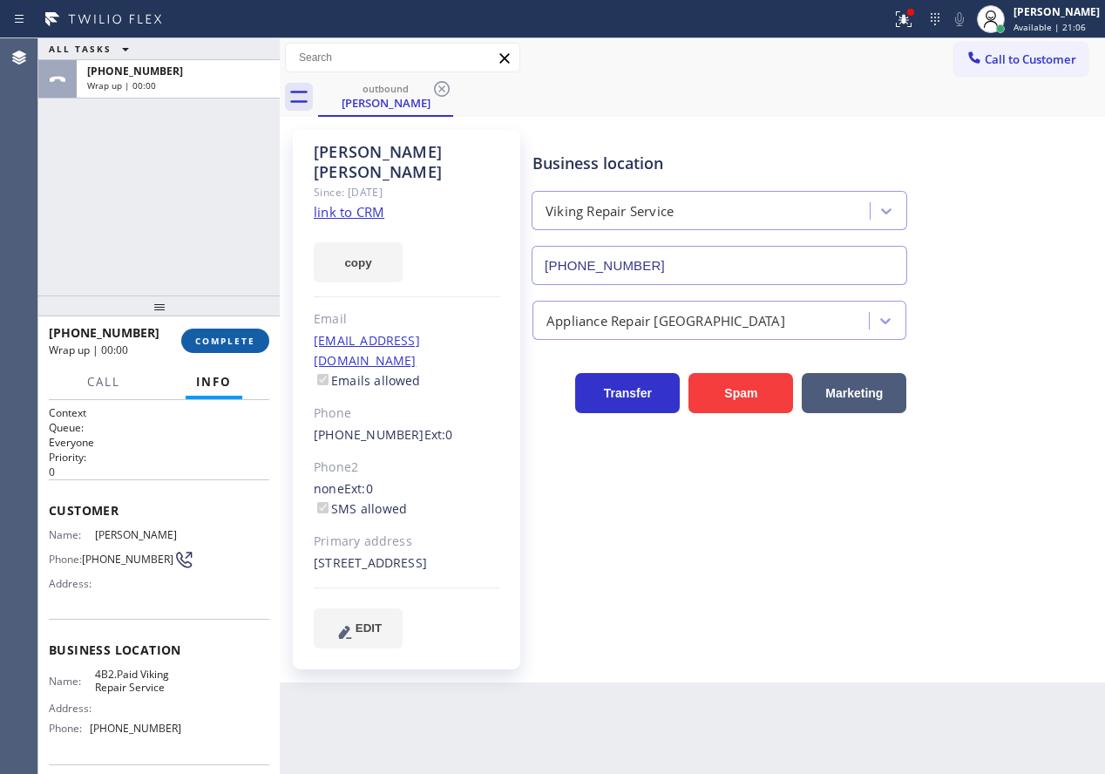
click at [230, 342] on span "COMPLETE" at bounding box center [225, 341] width 60 height 12
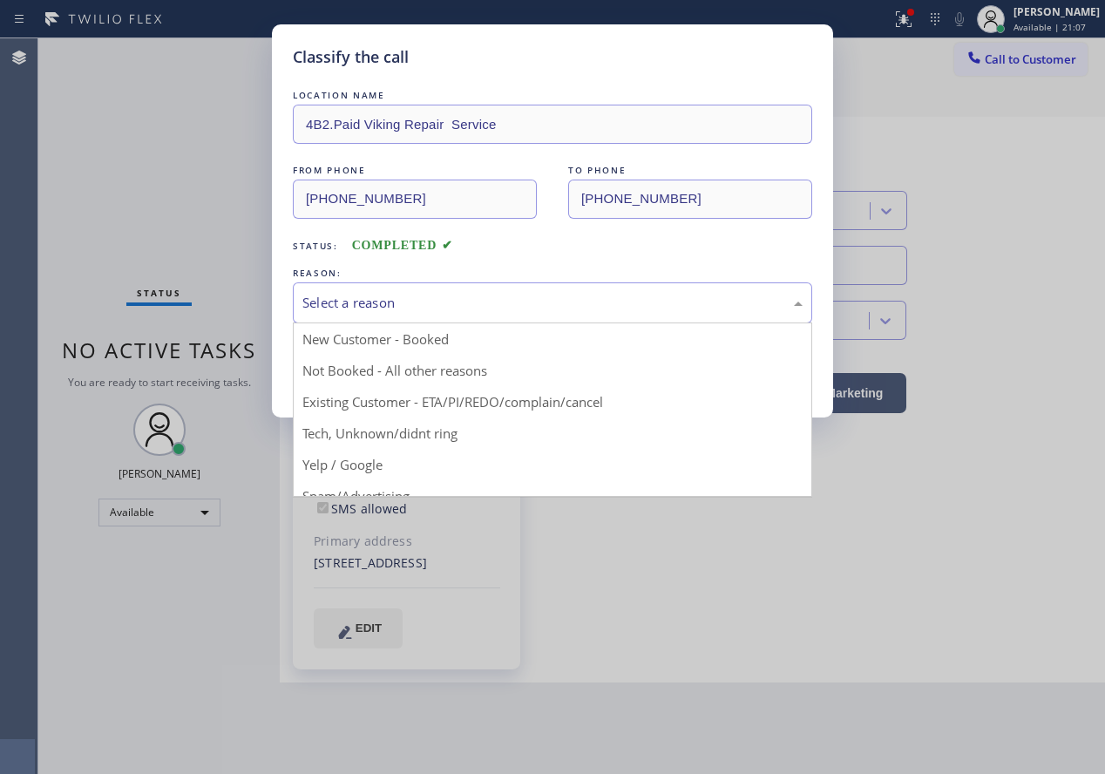
click at [425, 300] on div "Select a reason" at bounding box center [552, 303] width 500 height 20
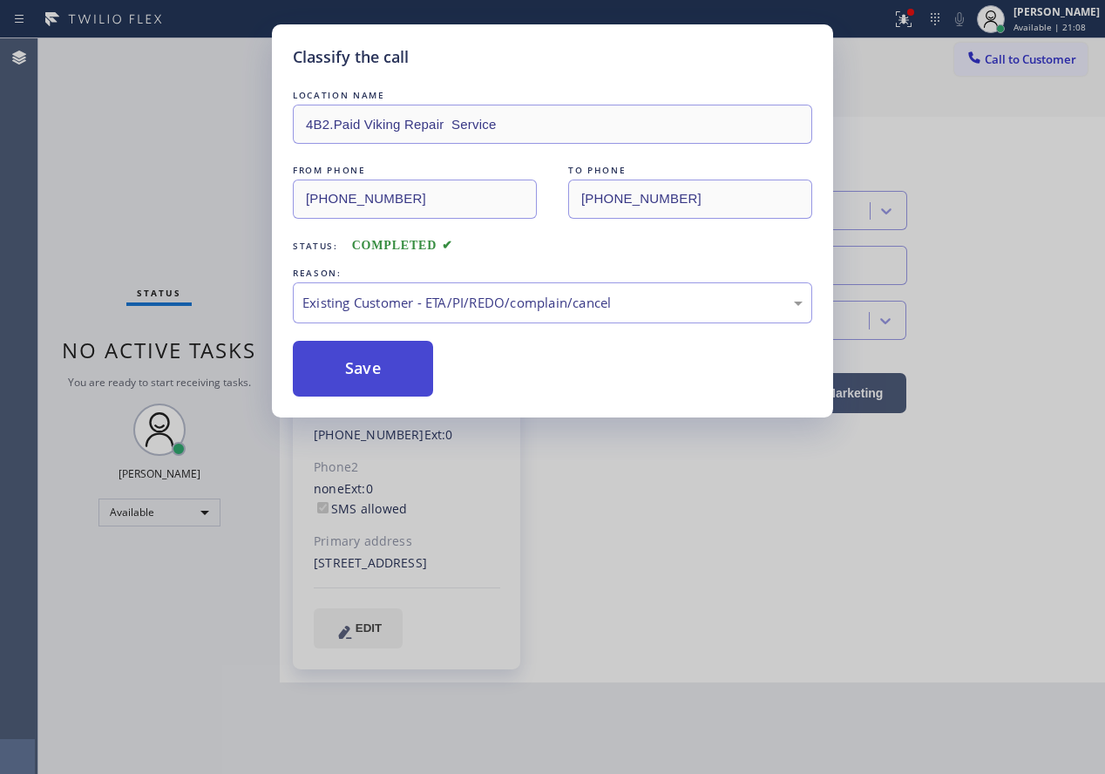
click at [393, 387] on button "Save" at bounding box center [363, 369] width 140 height 56
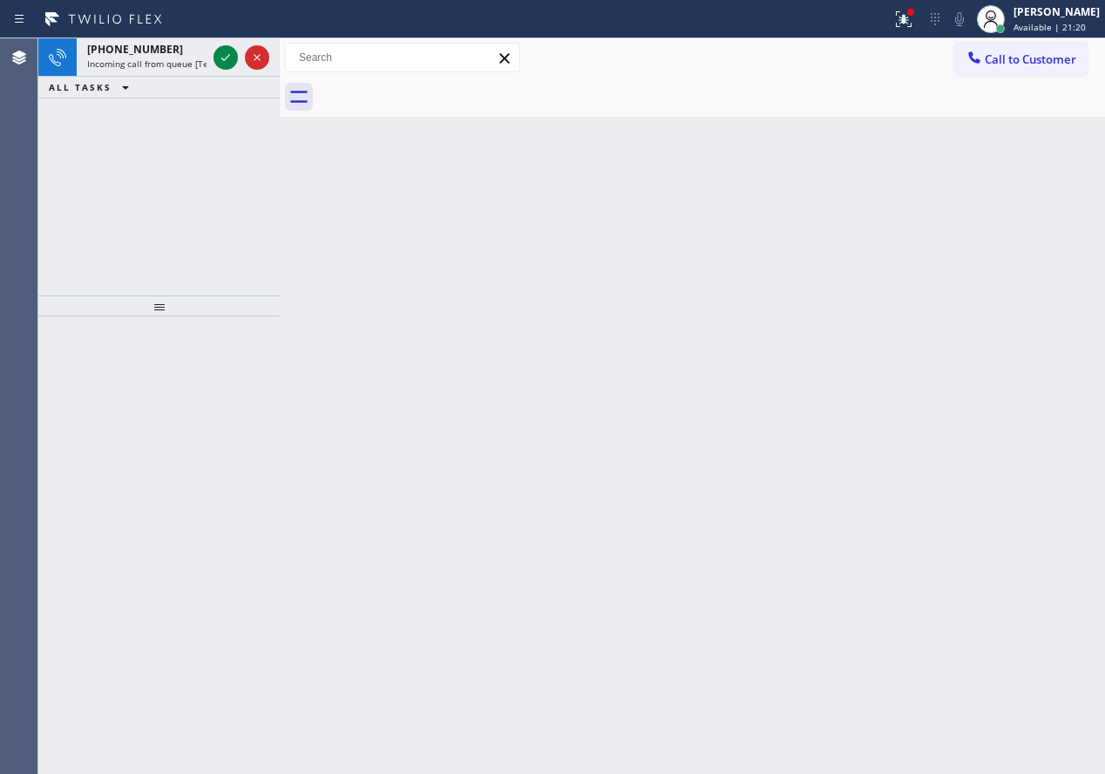
click at [972, 444] on div "Back to Dashboard Change Sender ID Customers Technicians Select a contact Outbo…" at bounding box center [692, 405] width 825 height 735
click at [218, 56] on icon at bounding box center [225, 57] width 21 height 21
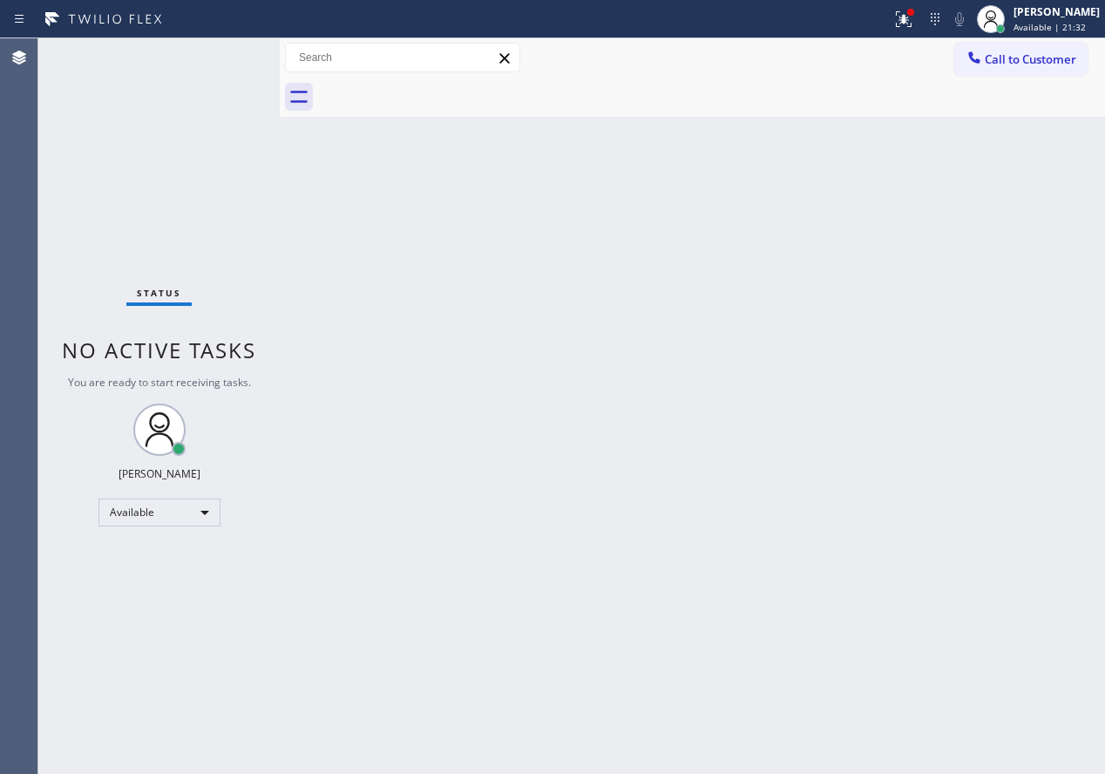
click at [219, 55] on div "Status No active tasks You are ready to start receiving tasks. [PERSON_NAME] Av…" at bounding box center [158, 405] width 241 height 735
click at [450, 410] on div "Back to Dashboard Change Sender ID Customers Technicians Select a contact Outbo…" at bounding box center [692, 405] width 825 height 735
click at [955, 363] on div "Back to Dashboard Change Sender ID Customers Technicians Select a contact Outbo…" at bounding box center [692, 405] width 825 height 735
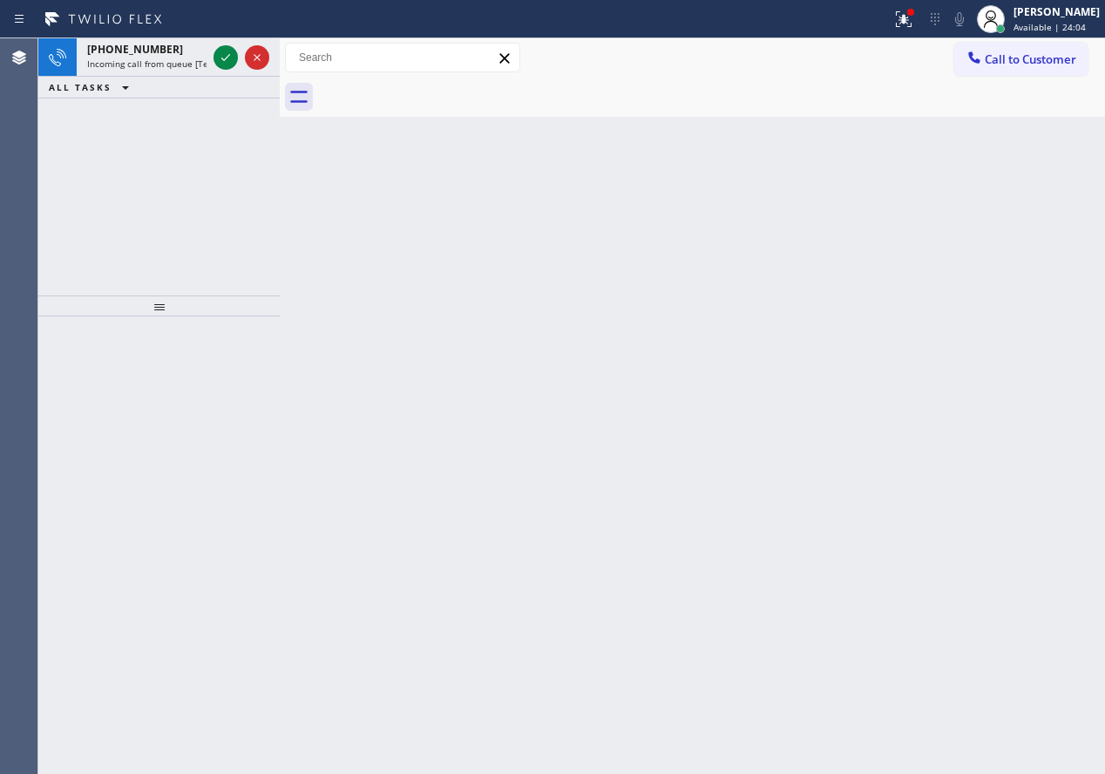
click at [891, 388] on div "Back to Dashboard Change Sender ID Customers Technicians Select a contact Outbo…" at bounding box center [692, 405] width 825 height 735
click at [216, 58] on icon at bounding box center [225, 57] width 21 height 21
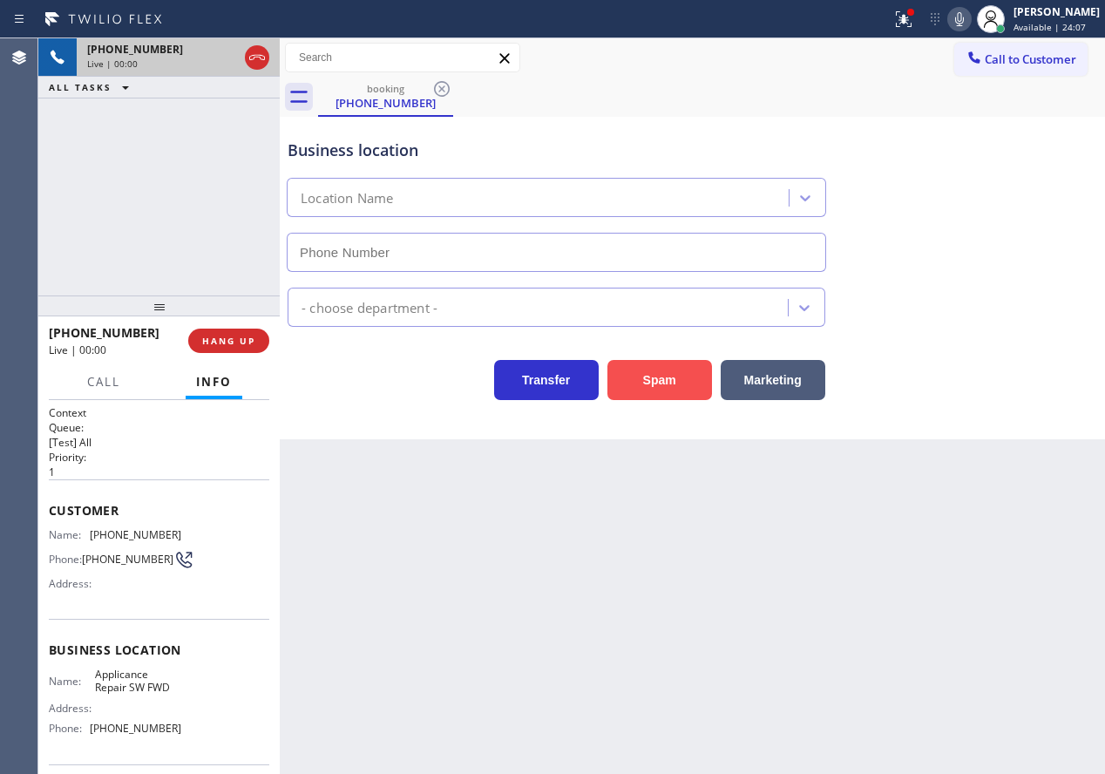
type input "[PHONE_NUMBER]"
click at [678, 387] on button "Spam" at bounding box center [659, 380] width 105 height 40
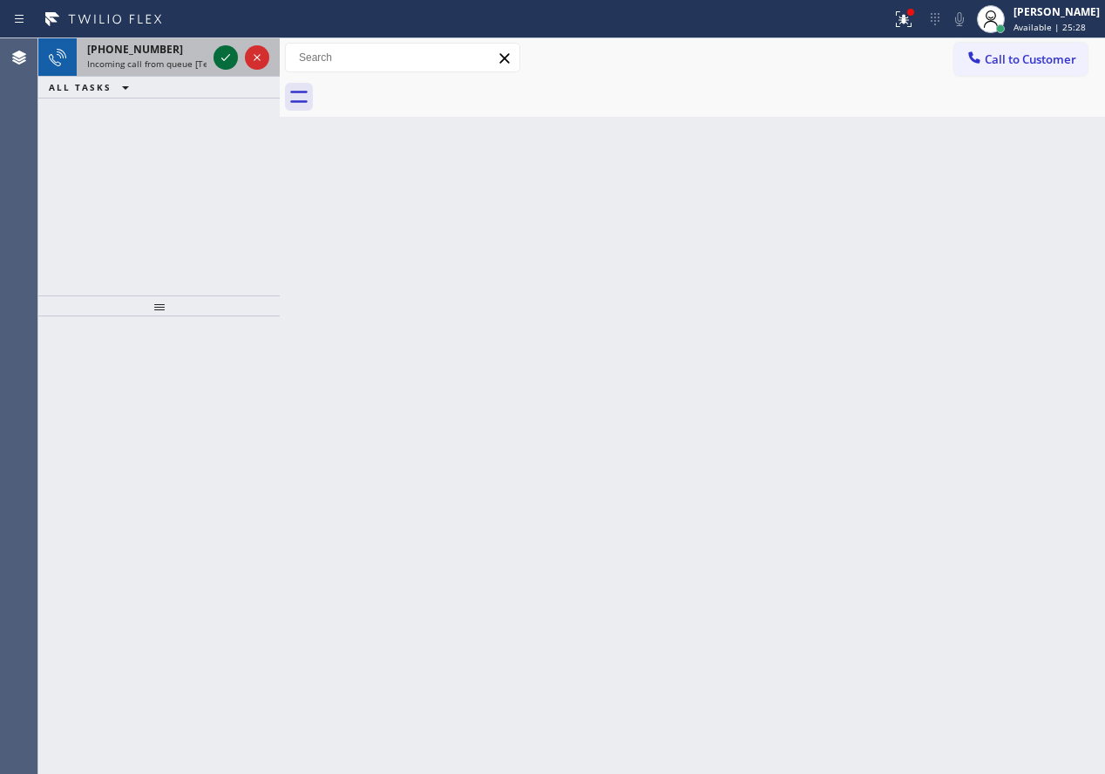
click at [221, 58] on icon at bounding box center [225, 57] width 21 height 21
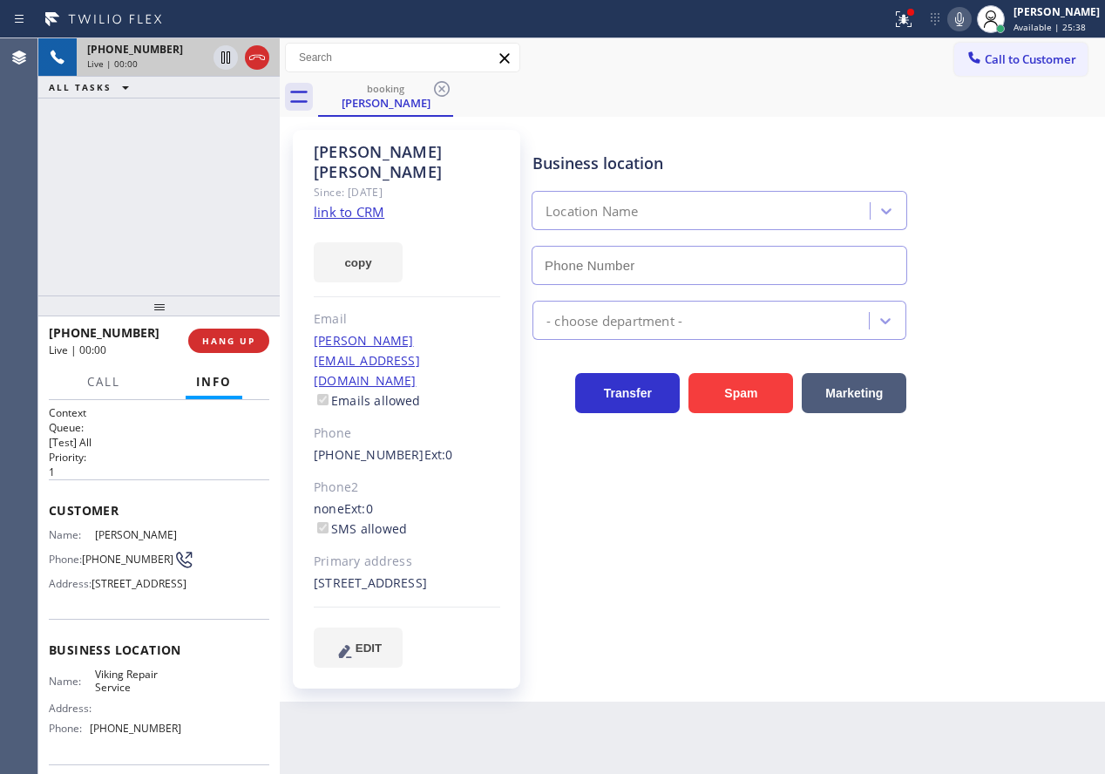
type input "[PHONE_NUMBER]"
click at [126, 696] on div "Business location Name: Viking Repair Service Address: Phone: [PHONE_NUMBER]" at bounding box center [159, 692] width 220 height 146
click at [703, 270] on input "[PHONE_NUMBER]" at bounding box center [720, 265] width 376 height 39
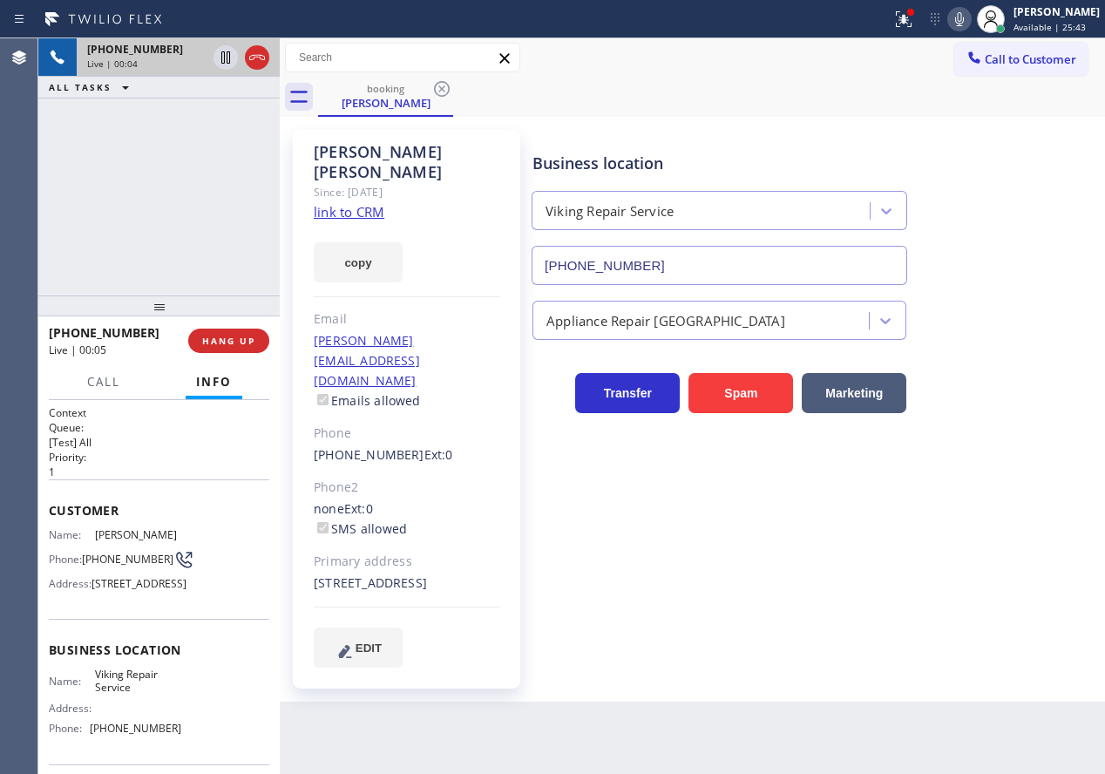
click at [703, 270] on input "[PHONE_NUMBER]" at bounding box center [720, 265] width 376 height 39
click at [369, 203] on link "link to CRM" at bounding box center [349, 211] width 71 height 17
click at [464, 182] on div "Since: [DATE]" at bounding box center [407, 192] width 186 height 20
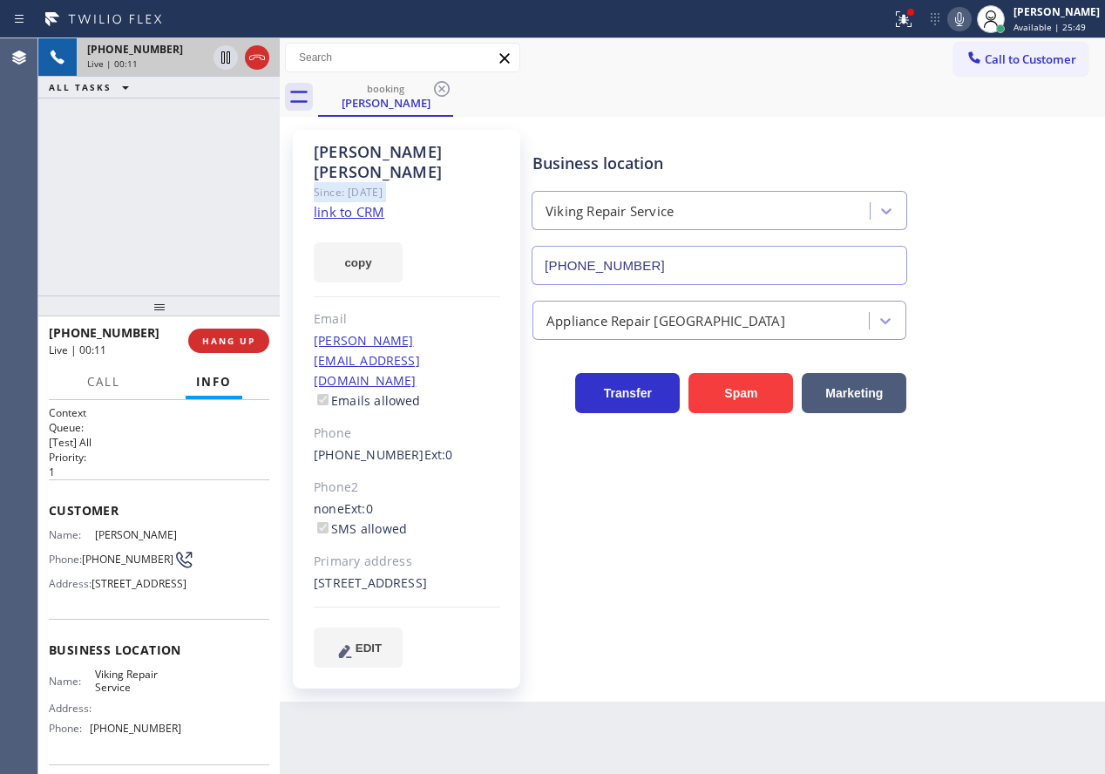
click at [464, 182] on div "Since: [DATE]" at bounding box center [407, 192] width 186 height 20
click at [467, 146] on div "[PERSON_NAME]" at bounding box center [407, 162] width 186 height 40
click at [220, 58] on icon at bounding box center [225, 57] width 21 height 21
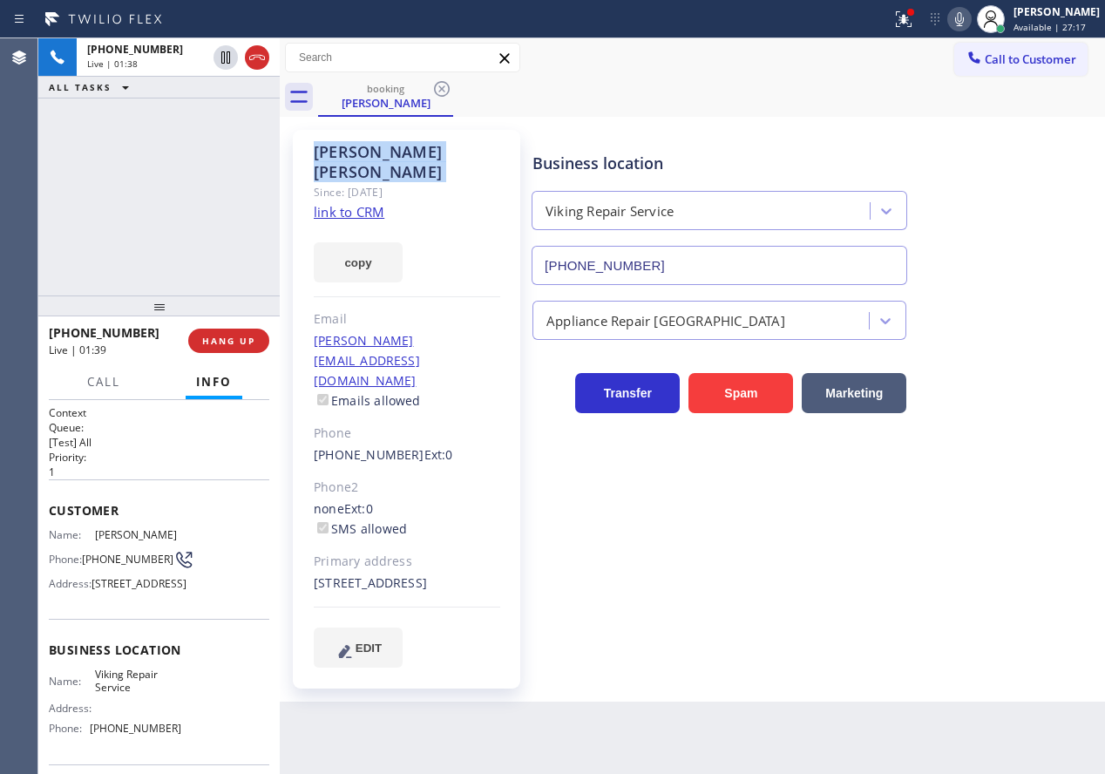
click at [970, 22] on icon at bounding box center [959, 19] width 21 height 21
click at [923, 25] on div at bounding box center [904, 19] width 38 height 21
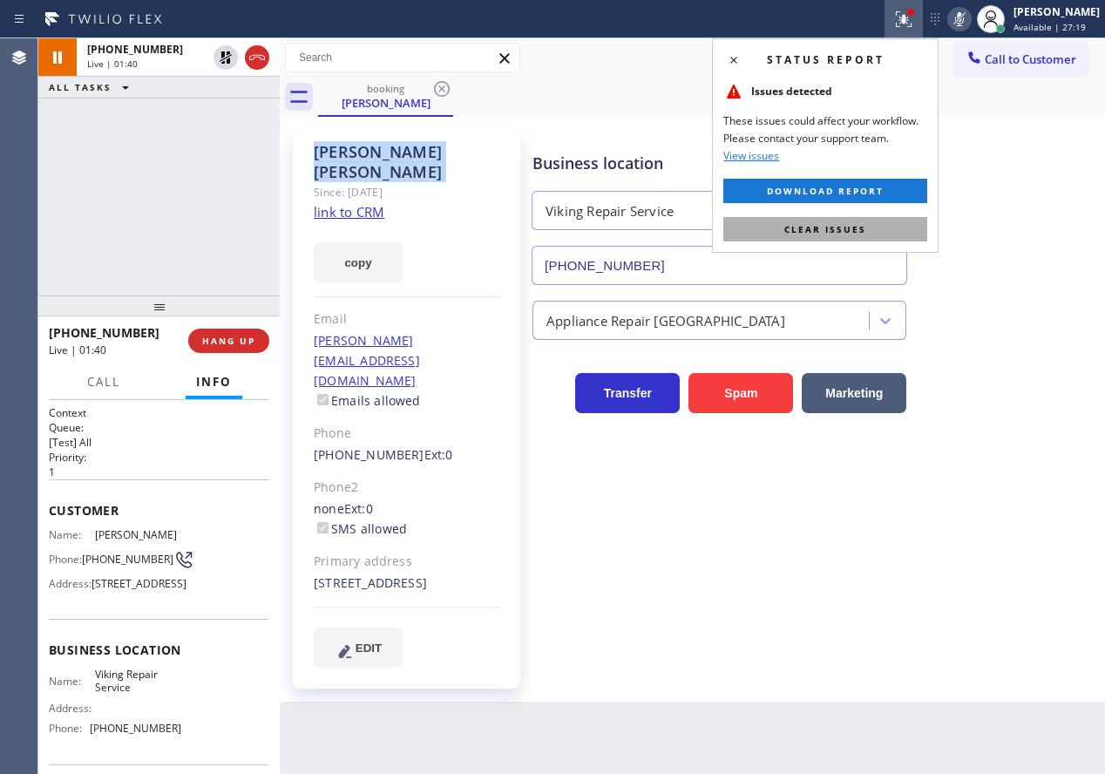
click at [865, 220] on button "Clear issues" at bounding box center [825, 229] width 204 height 24
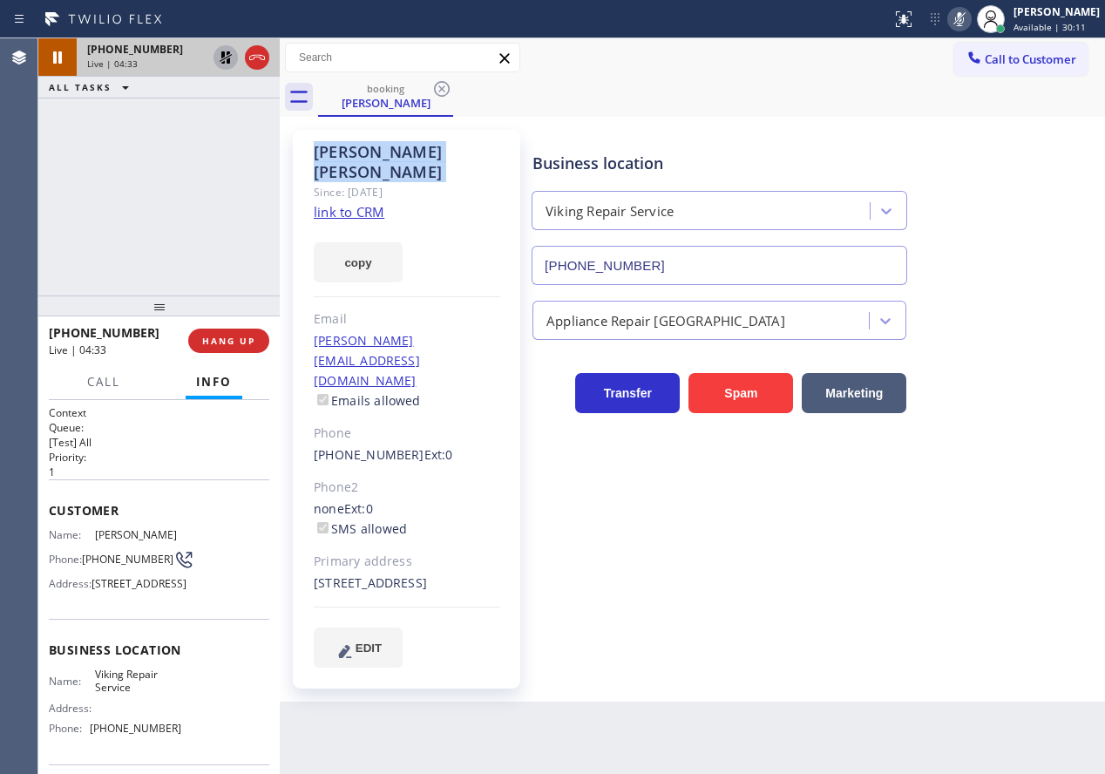
click at [222, 57] on icon at bounding box center [226, 57] width 12 height 12
click at [964, 19] on icon at bounding box center [959, 19] width 9 height 14
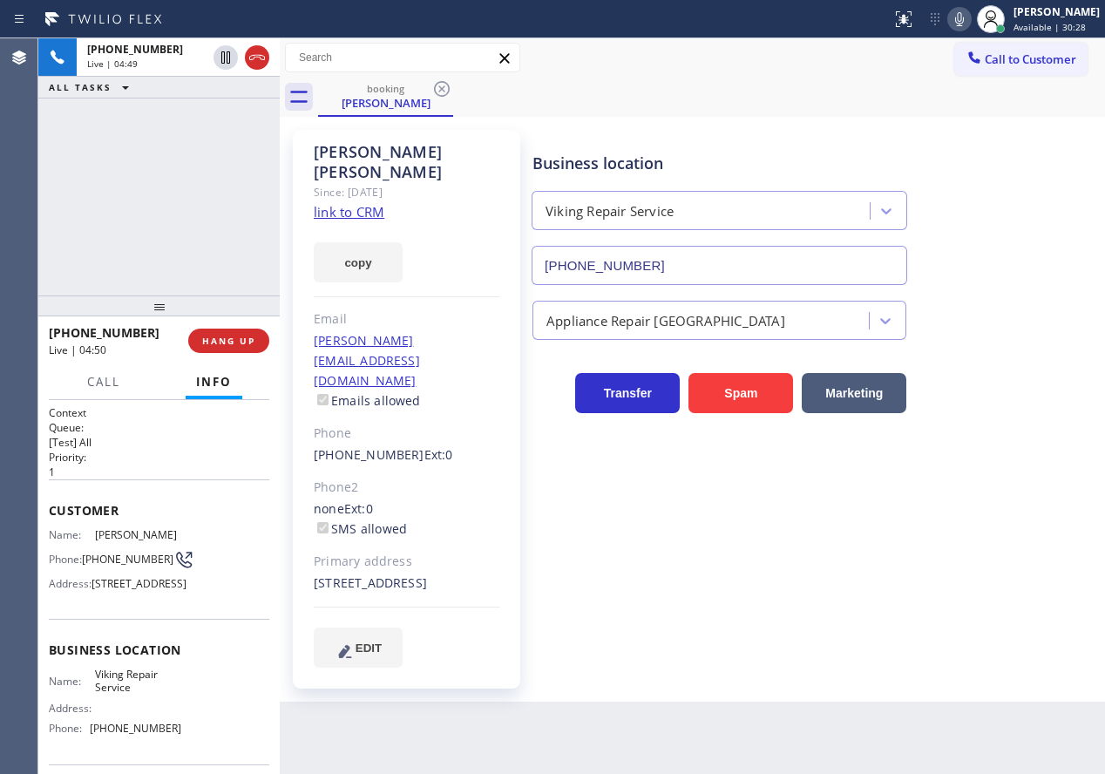
click at [945, 507] on div "Business location Viking Repair Service [PHONE_NUMBER] Appliance Repair High En…" at bounding box center [815, 398] width 572 height 528
click at [1074, 580] on div "Business location Viking Repair Service [PHONE_NUMBER] Appliance Repair High En…" at bounding box center [815, 398] width 572 height 528
click at [970, 20] on icon at bounding box center [959, 19] width 21 height 21
click at [966, 19] on rect at bounding box center [959, 17] width 12 height 12
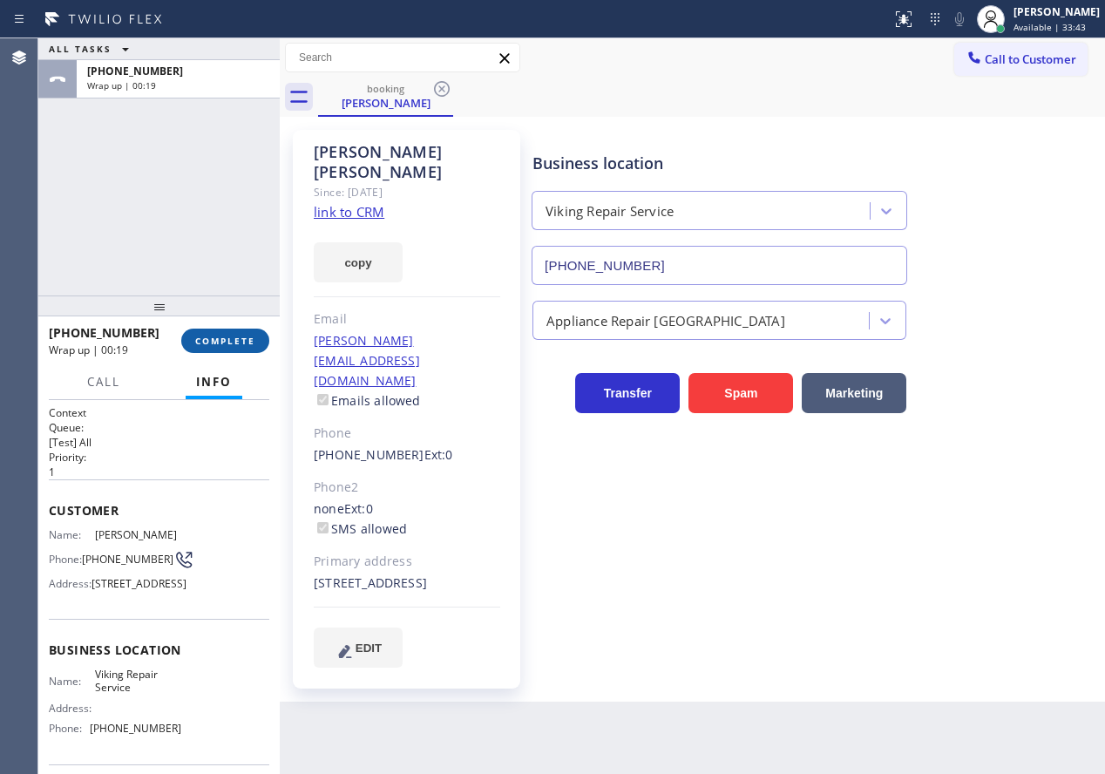
click at [230, 336] on span "COMPLETE" at bounding box center [225, 341] width 60 height 12
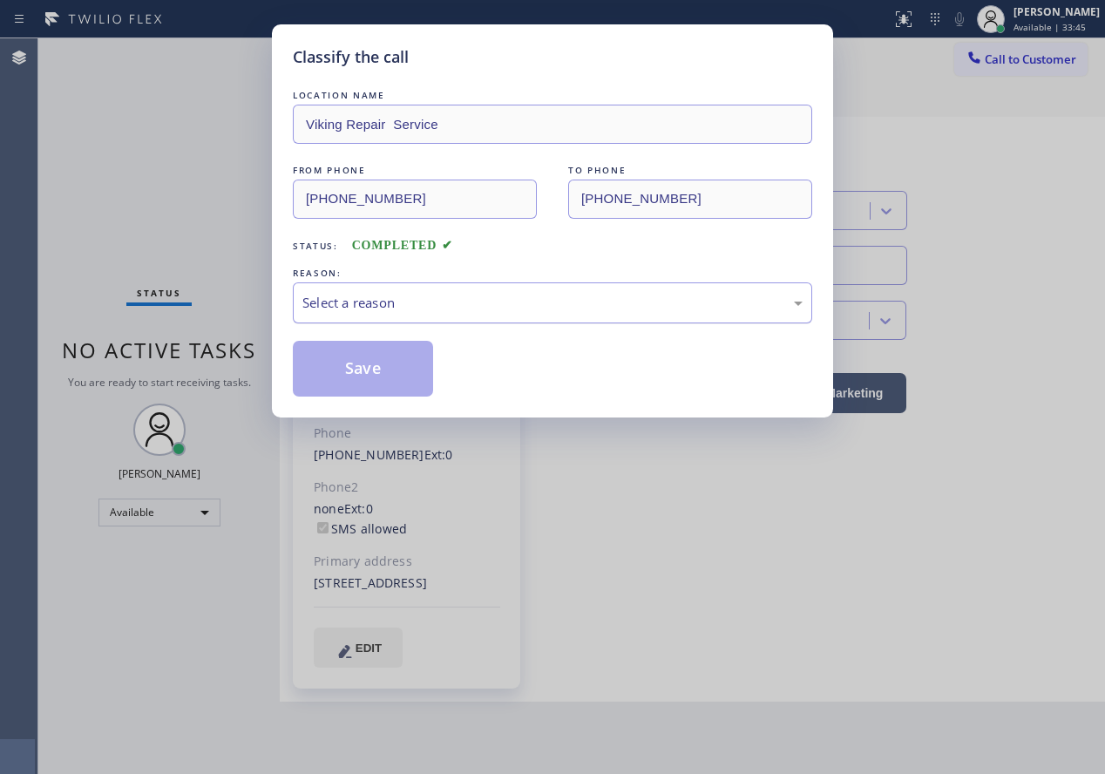
click at [464, 315] on div "Select a reason" at bounding box center [552, 302] width 519 height 41
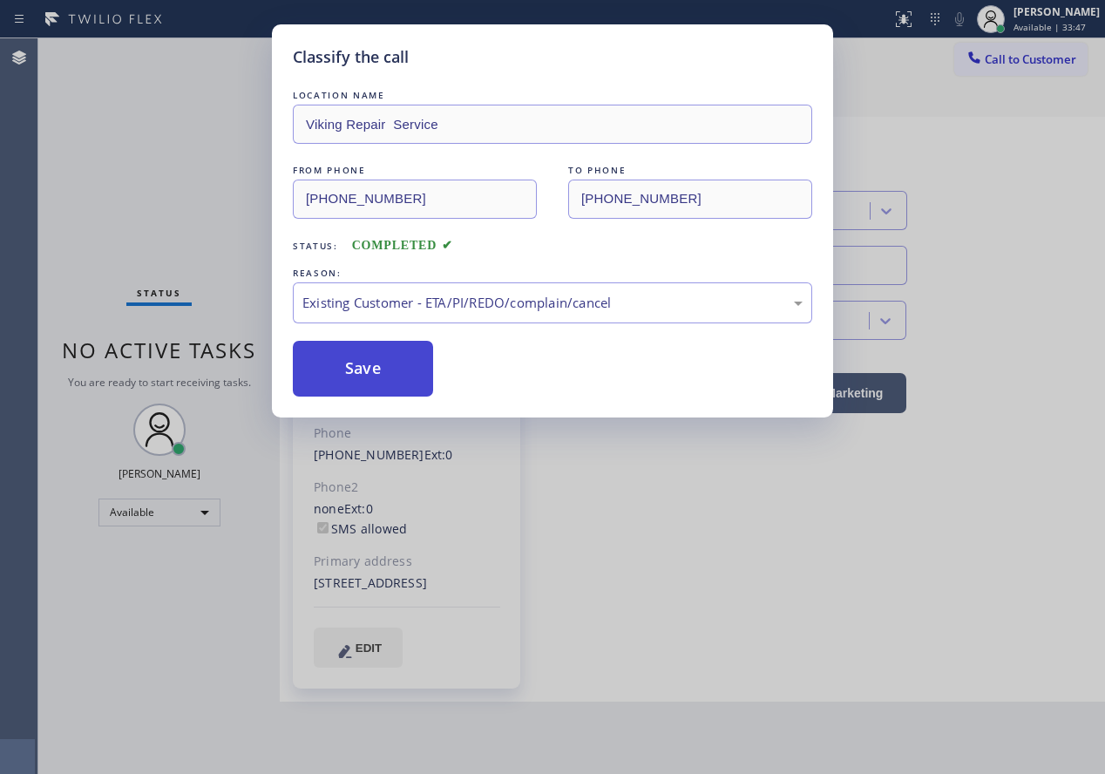
click at [356, 345] on button "Save" at bounding box center [363, 369] width 140 height 56
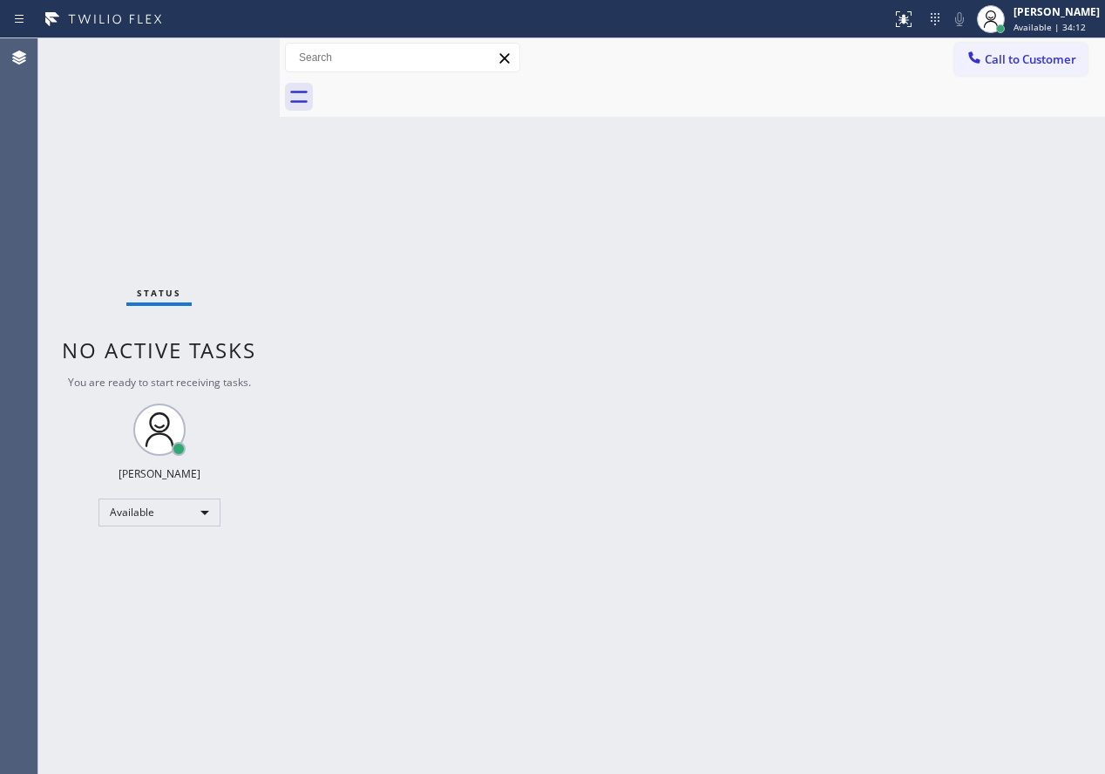
click at [1015, 430] on div "Back to Dashboard Change Sender ID Customers Technicians Select a contact Outbo…" at bounding box center [692, 405] width 825 height 735
click at [225, 51] on div "Status No active tasks You are ready to start receiving tasks. [PERSON_NAME] Av…" at bounding box center [158, 405] width 241 height 735
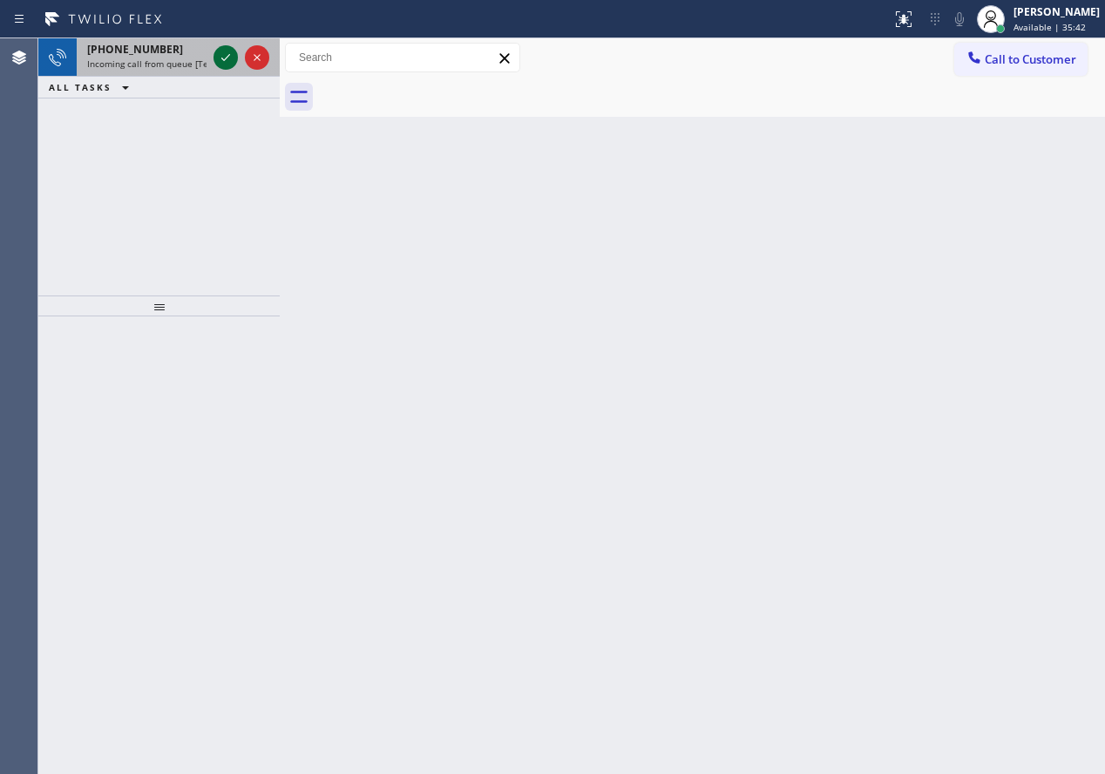
click at [220, 58] on icon at bounding box center [225, 57] width 21 height 21
click at [233, 62] on icon at bounding box center [225, 57] width 21 height 21
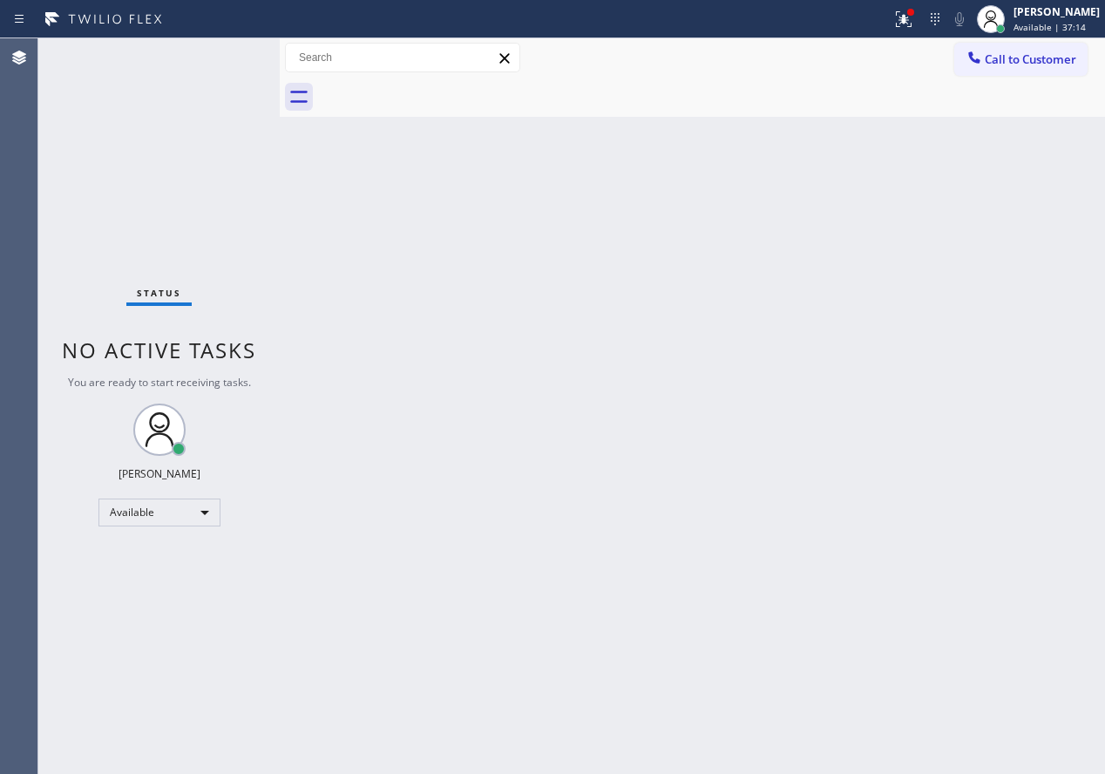
click at [230, 60] on div "Status No active tasks You are ready to start receiving tasks. [PERSON_NAME] Av…" at bounding box center [158, 405] width 241 height 735
click at [942, 444] on div "Back to Dashboard Change Sender ID Customers Technicians Select a contact Outbo…" at bounding box center [692, 405] width 825 height 735
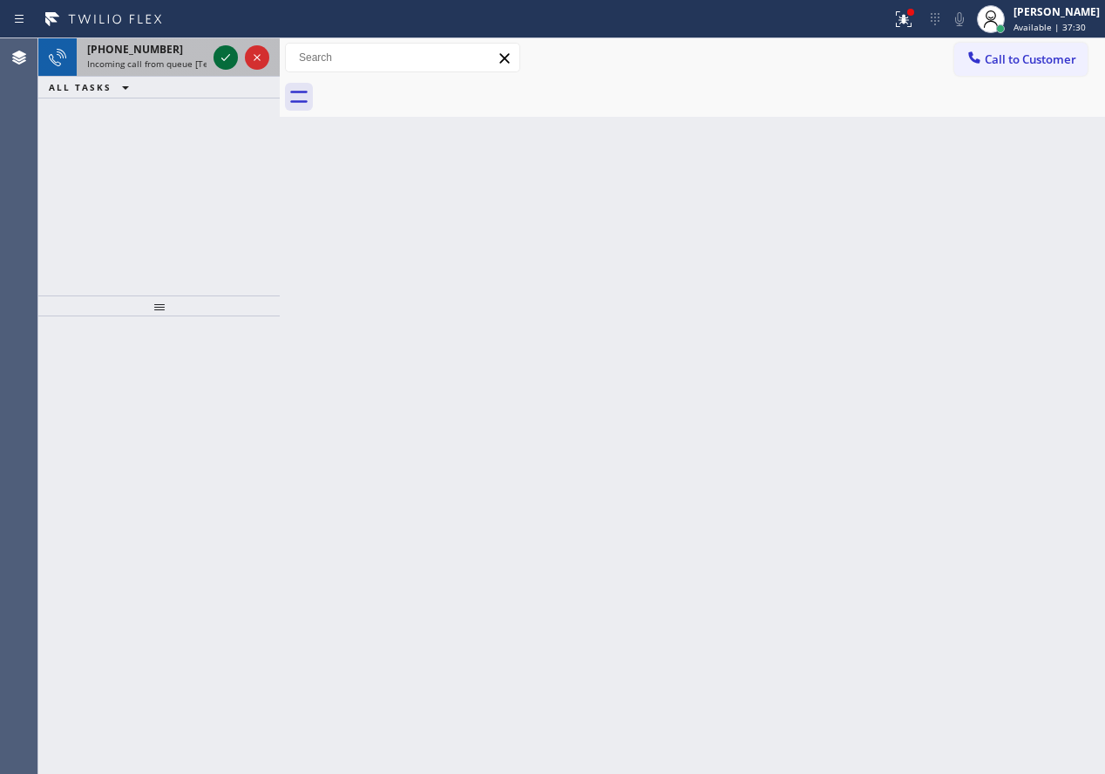
click at [223, 61] on icon at bounding box center [225, 57] width 21 height 21
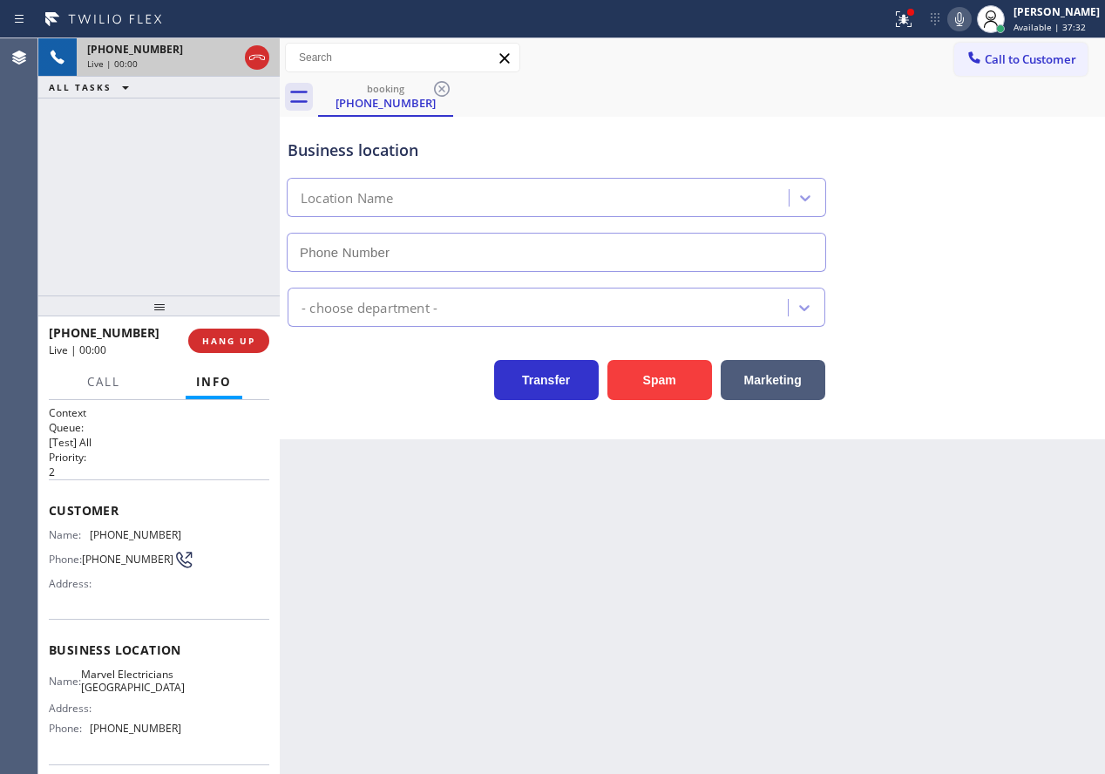
type input "[PHONE_NUMBER]"
click at [676, 390] on button "Spam" at bounding box center [659, 380] width 105 height 40
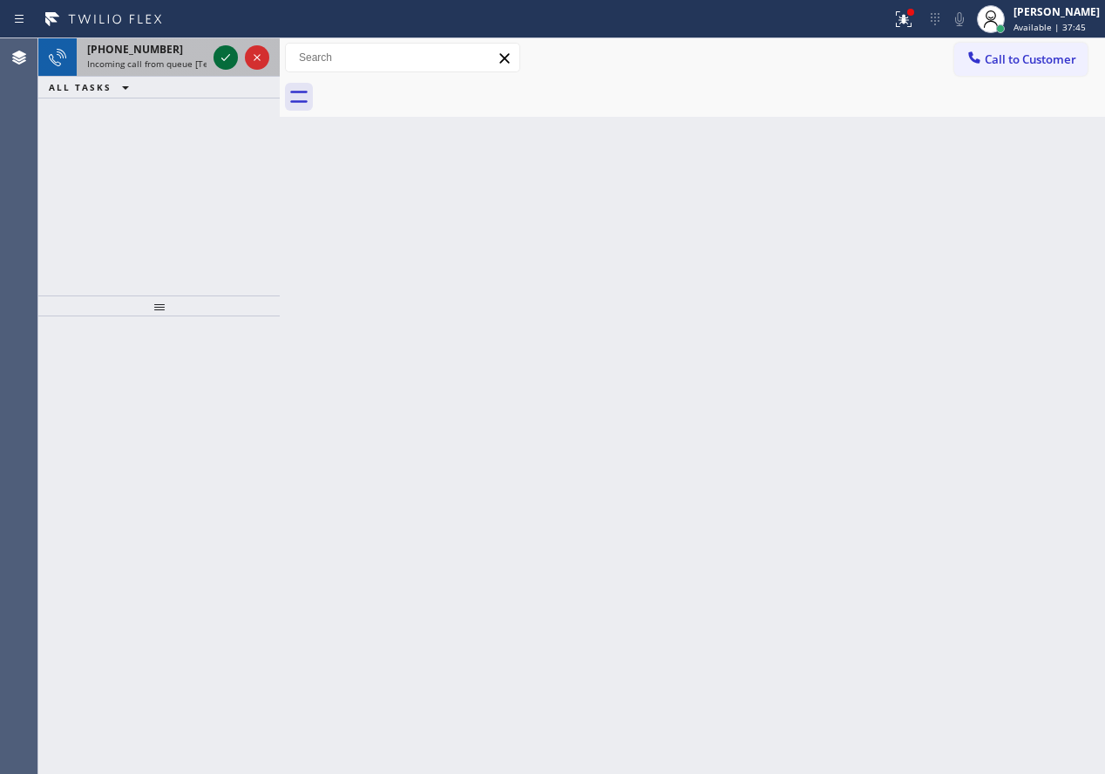
click at [222, 51] on icon at bounding box center [225, 57] width 21 height 21
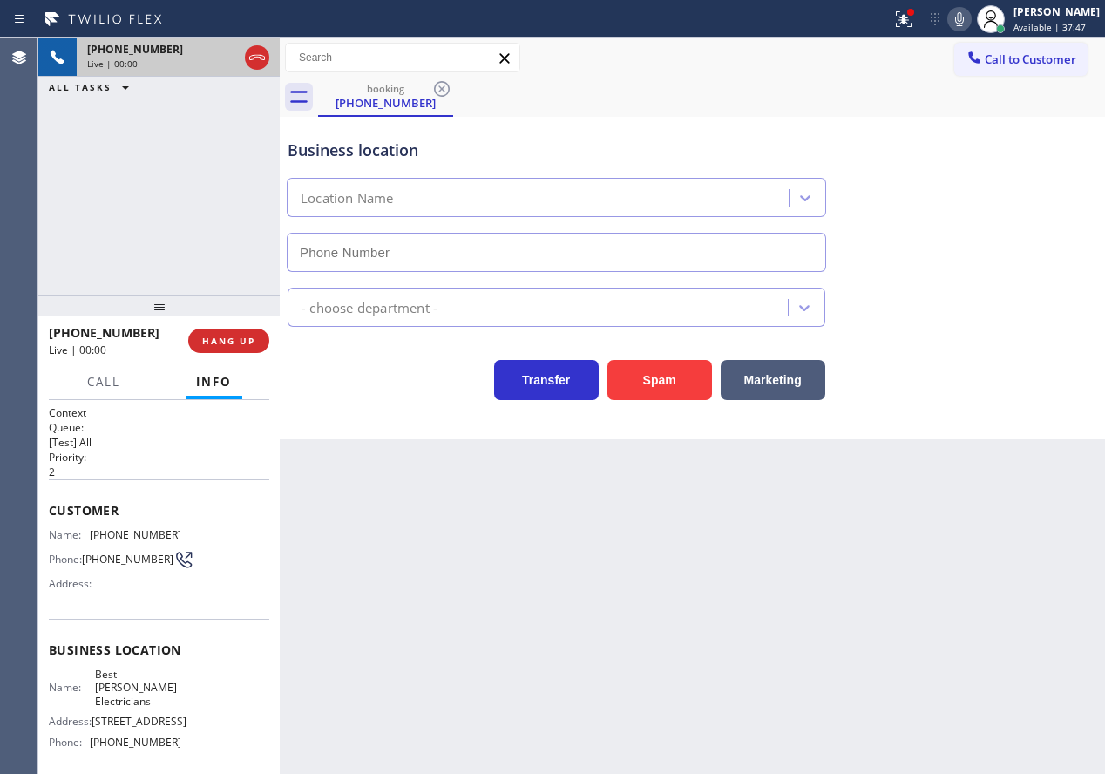
type input "[PHONE_NUMBER]"
click at [215, 336] on span "HANG UP" at bounding box center [228, 341] width 53 height 12
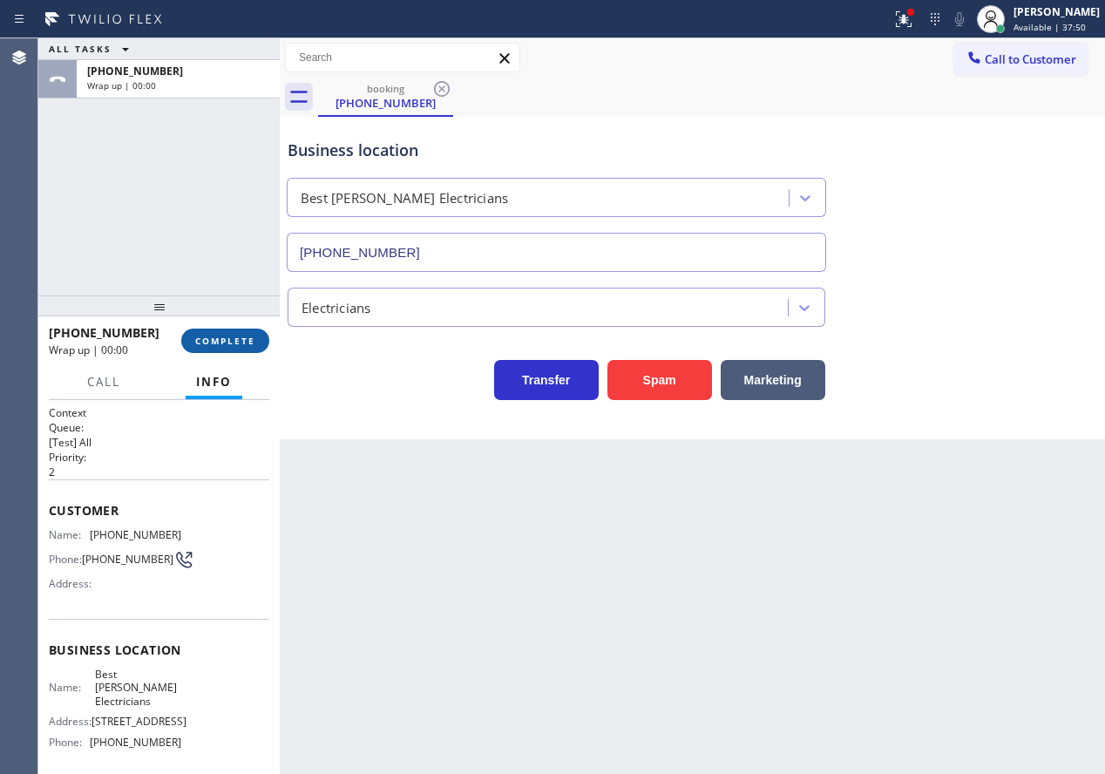
click at [219, 336] on span "COMPLETE" at bounding box center [225, 341] width 60 height 12
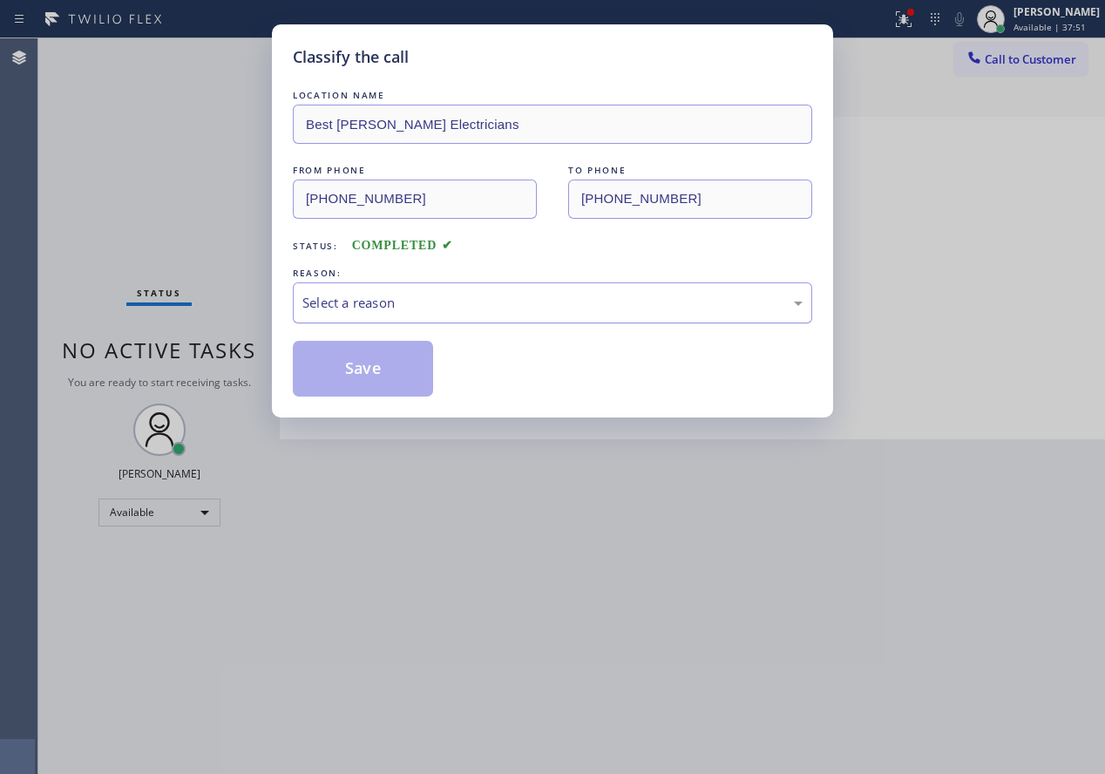
click at [387, 299] on div "Select a reason" at bounding box center [552, 303] width 500 height 20
click at [364, 365] on button "Save" at bounding box center [363, 369] width 140 height 56
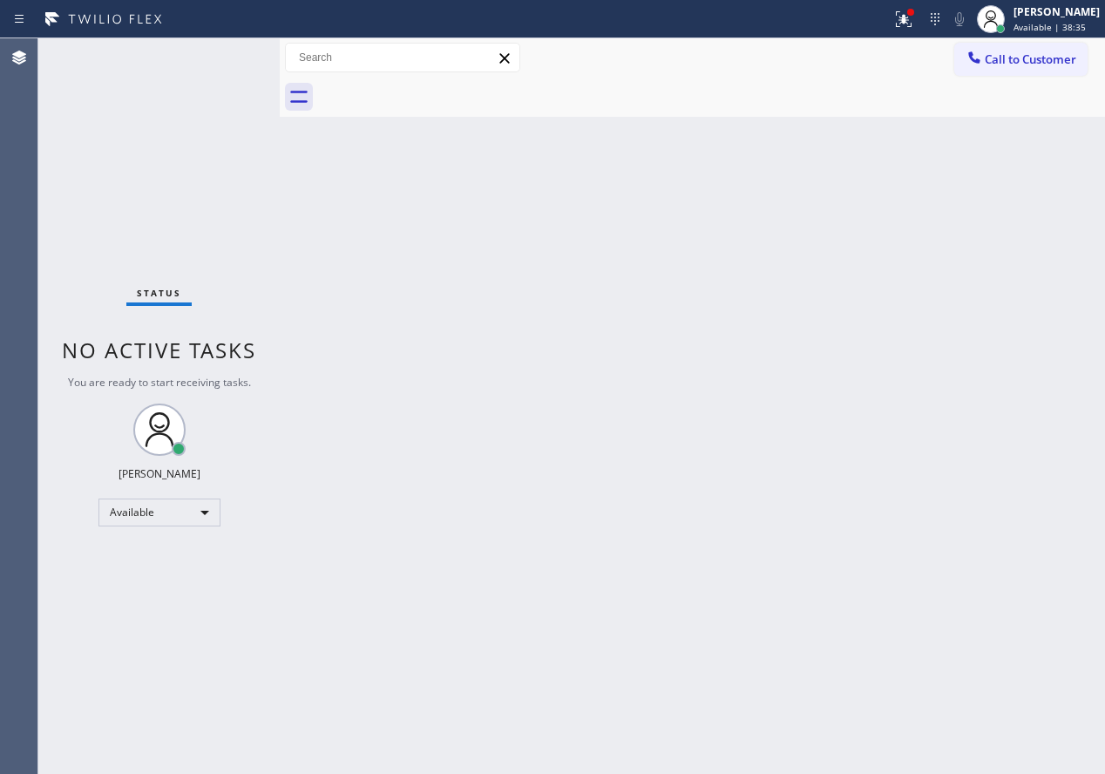
click at [224, 64] on div "Status No active tasks You are ready to start receiving tasks. [PERSON_NAME] Av…" at bounding box center [158, 405] width 241 height 735
click at [932, 332] on div "Back to Dashboard Change Sender ID Customers Technicians Select a contact Outbo…" at bounding box center [692, 405] width 825 height 735
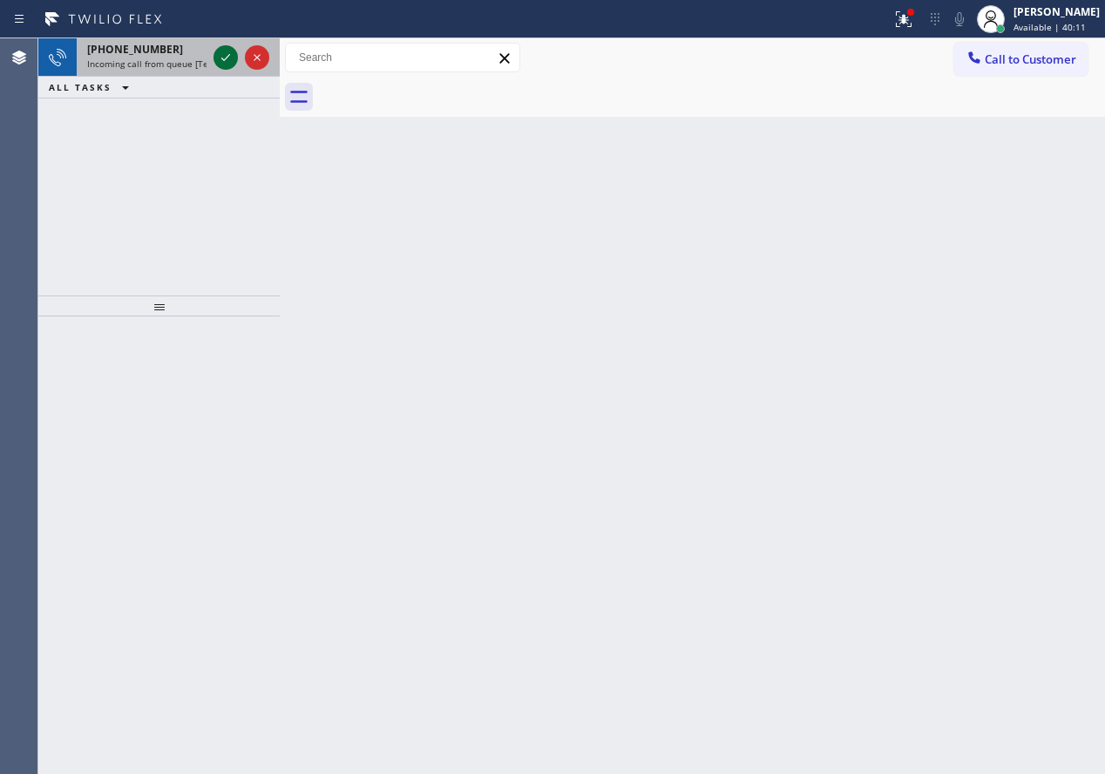
click at [227, 60] on icon at bounding box center [225, 57] width 21 height 21
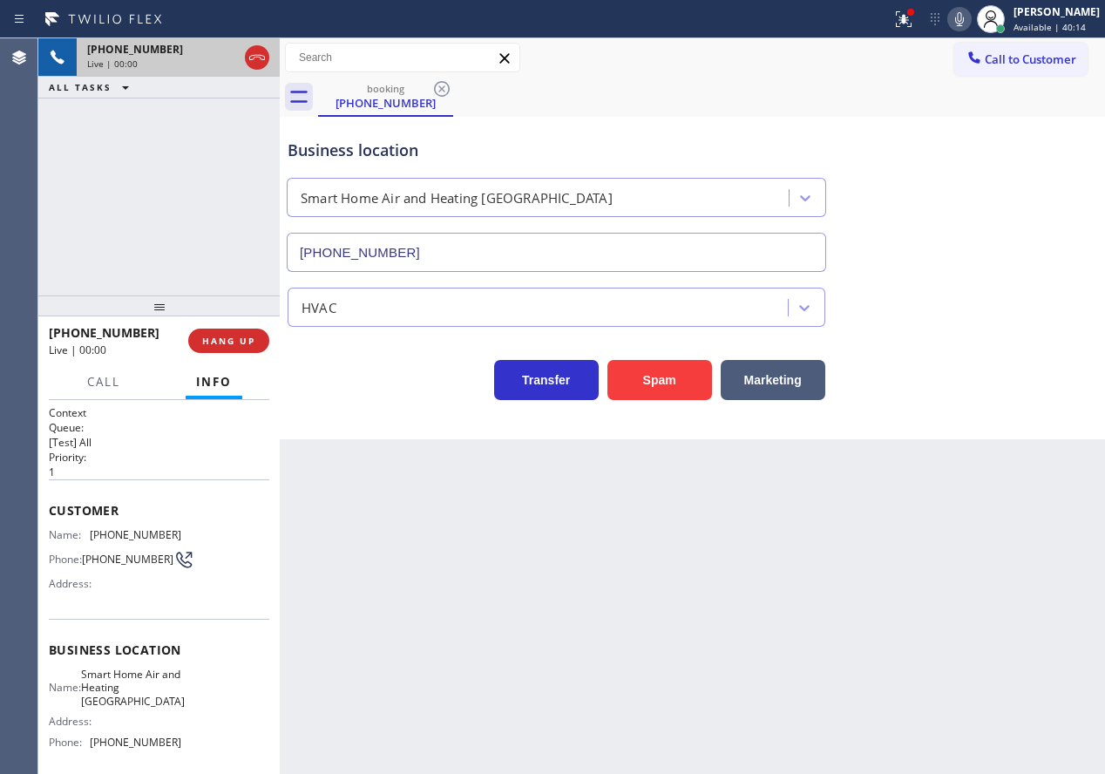
type input "[PHONE_NUMBER]"
click at [647, 380] on button "Spam" at bounding box center [659, 380] width 105 height 40
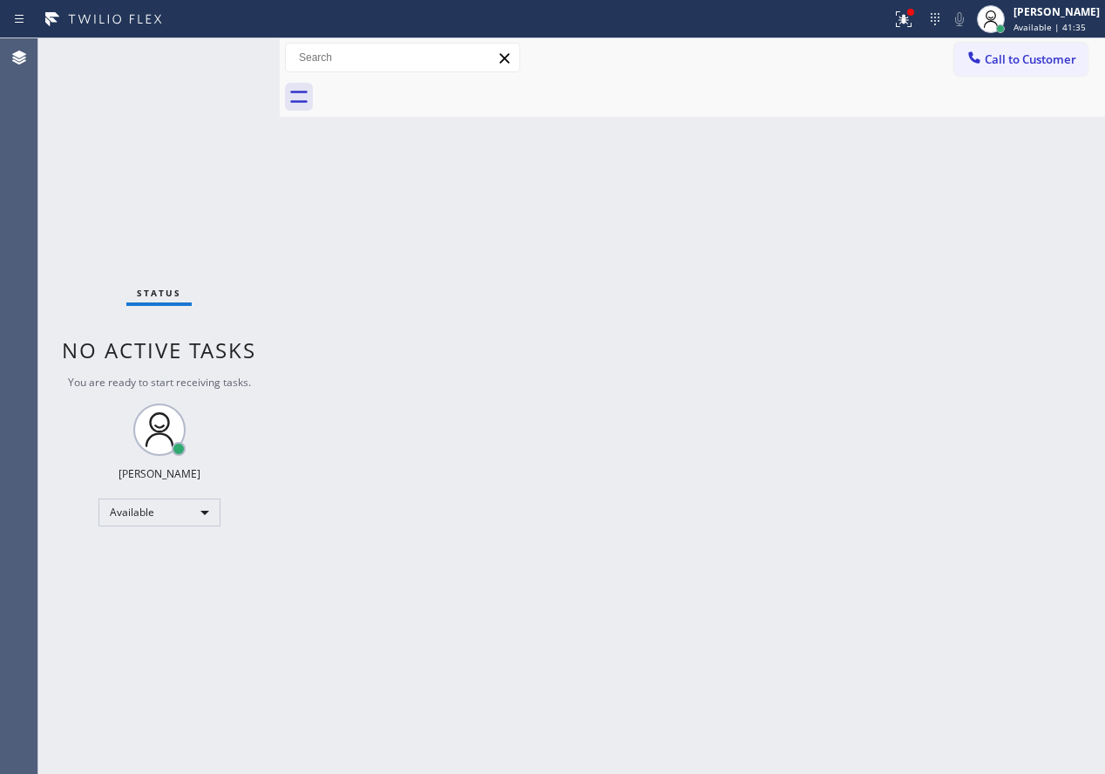
click at [223, 57] on div "Status No active tasks You are ready to start receiving tasks. [PERSON_NAME] Av…" at bounding box center [158, 405] width 241 height 735
click at [956, 359] on div "Back to Dashboard Change Sender ID Customers Technicians Select a contact Outbo…" at bounding box center [692, 405] width 825 height 735
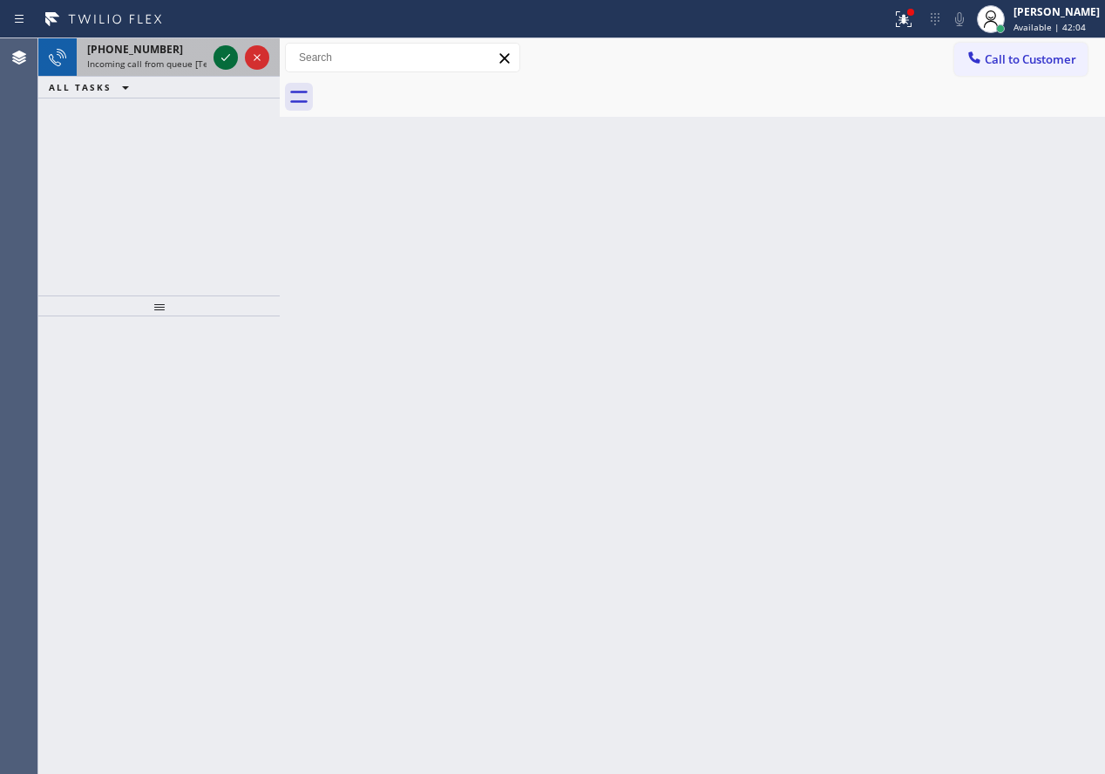
click at [219, 57] on icon at bounding box center [225, 57] width 21 height 21
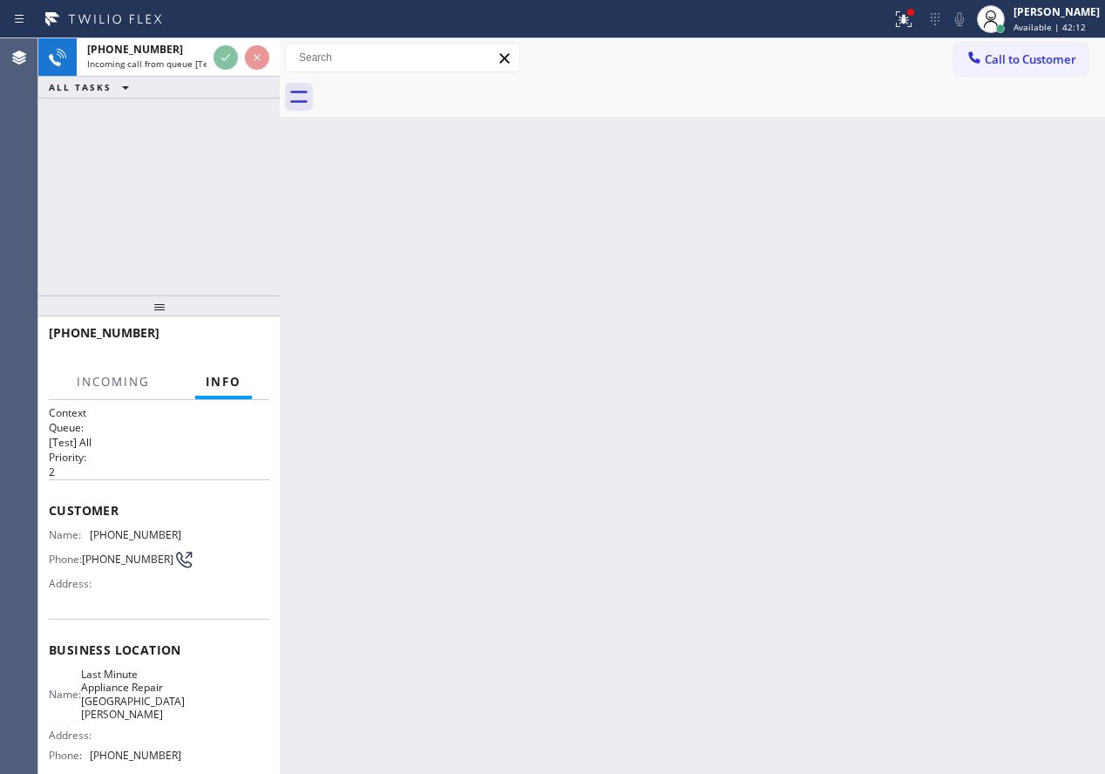
click at [495, 193] on div "Back to Dashboard Change Sender ID Customers Technicians Select a contact Outbo…" at bounding box center [692, 405] width 825 height 735
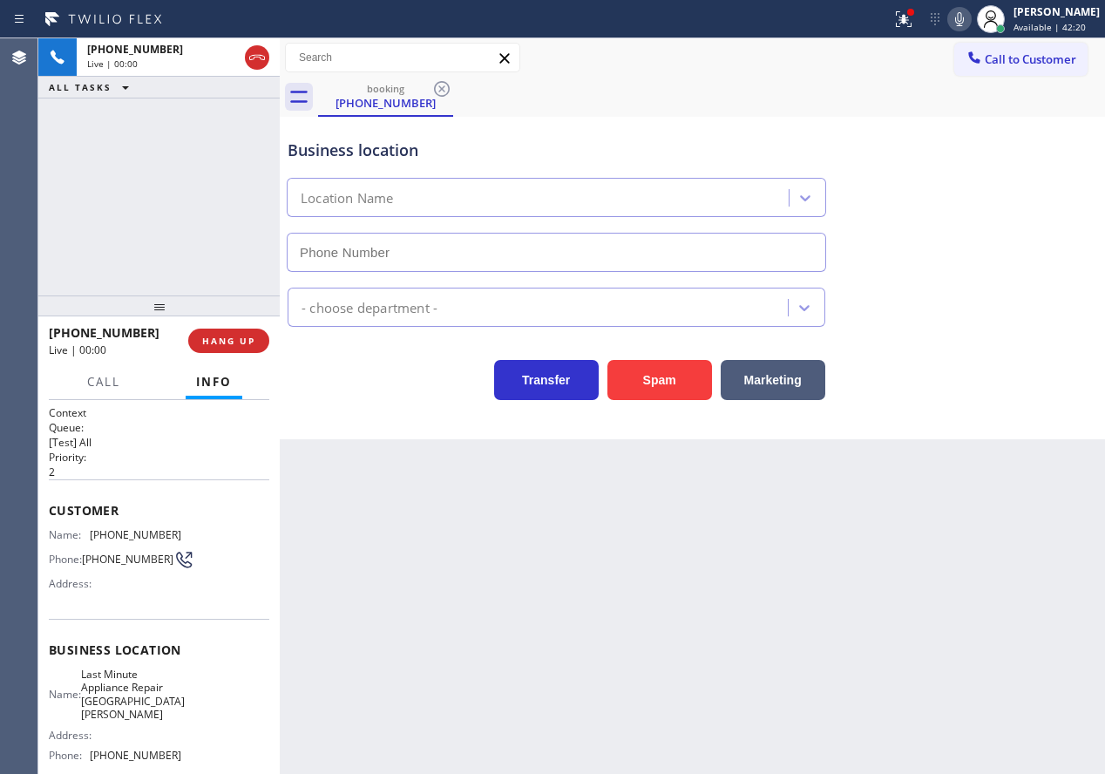
type input "[PHONE_NUMBER]"
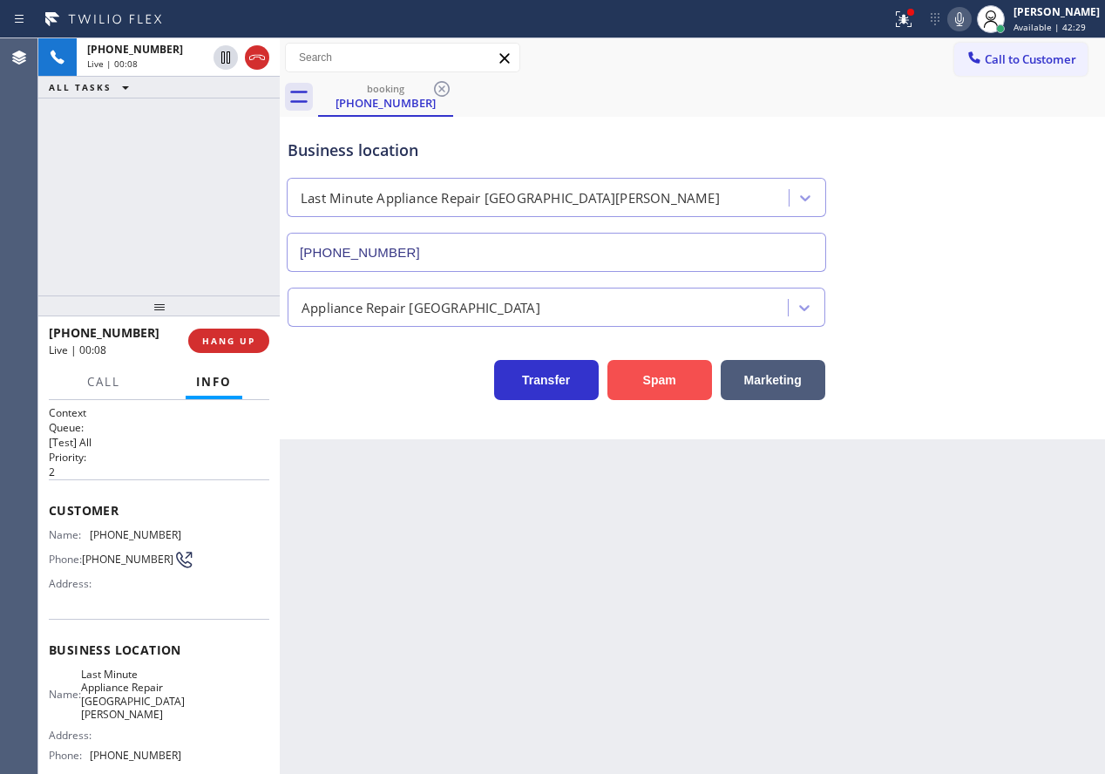
click at [672, 390] on button "Spam" at bounding box center [659, 380] width 105 height 40
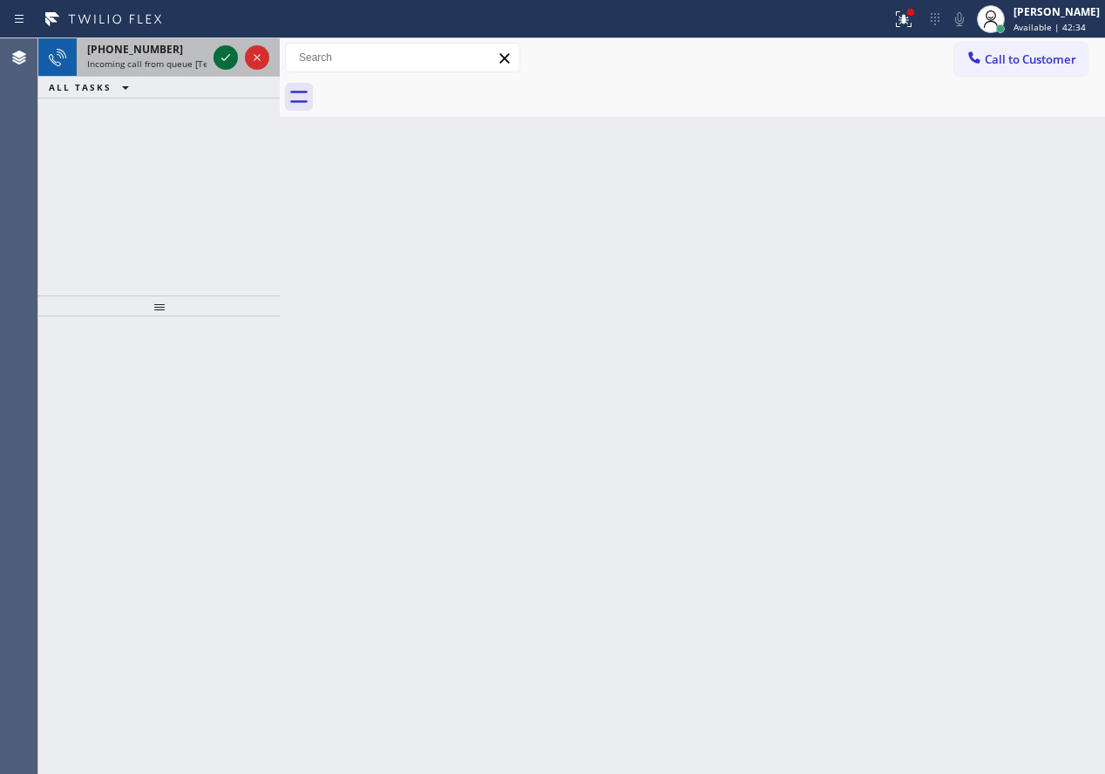
click at [225, 50] on icon at bounding box center [225, 57] width 21 height 21
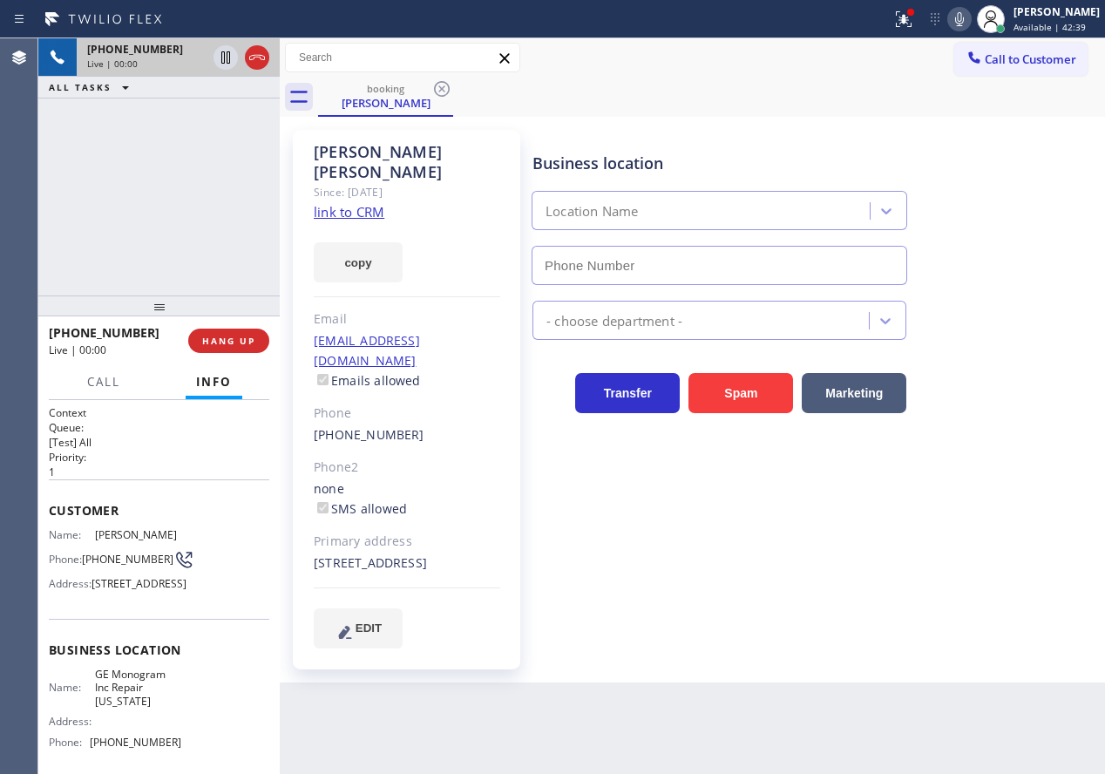
type input "[PHONE_NUMBER]"
click at [354, 203] on link "link to CRM" at bounding box center [349, 211] width 71 height 17
click at [132, 708] on span "GE Monogram Inc Repair [US_STATE]" at bounding box center [138, 688] width 86 height 40
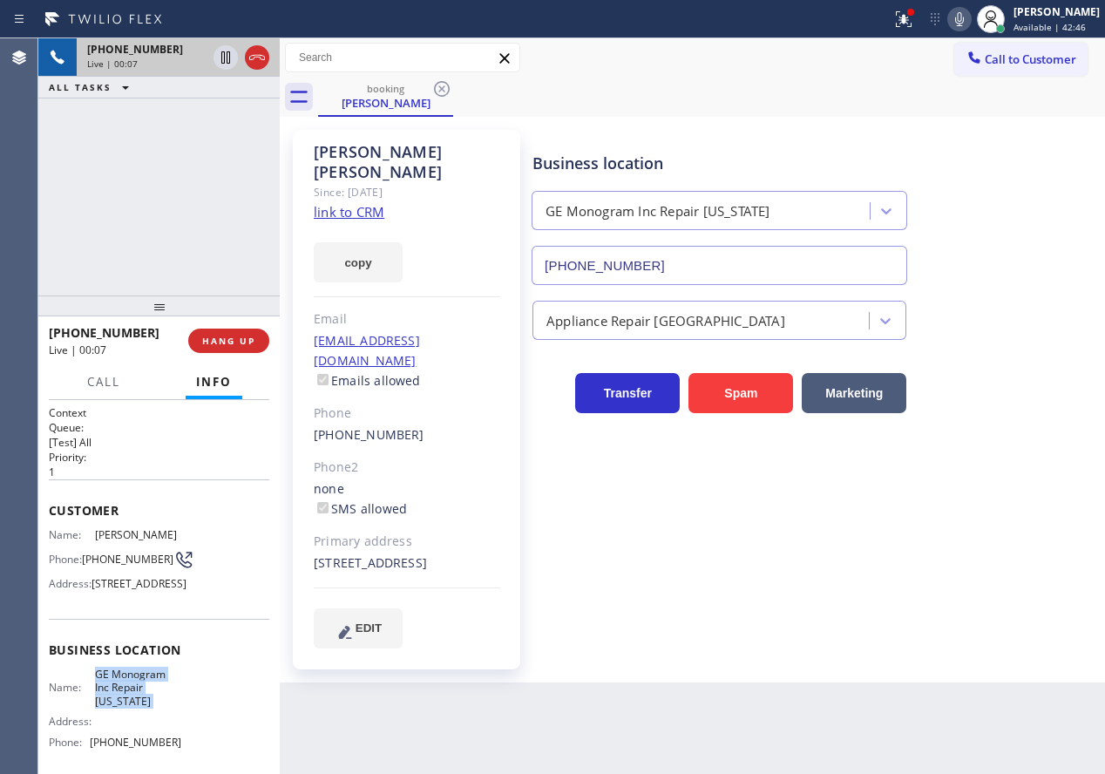
click at [132, 708] on span "GE Monogram Inc Repair [US_STATE]" at bounding box center [138, 688] width 86 height 40
click at [729, 261] on input "[PHONE_NUMBER]" at bounding box center [720, 265] width 376 height 39
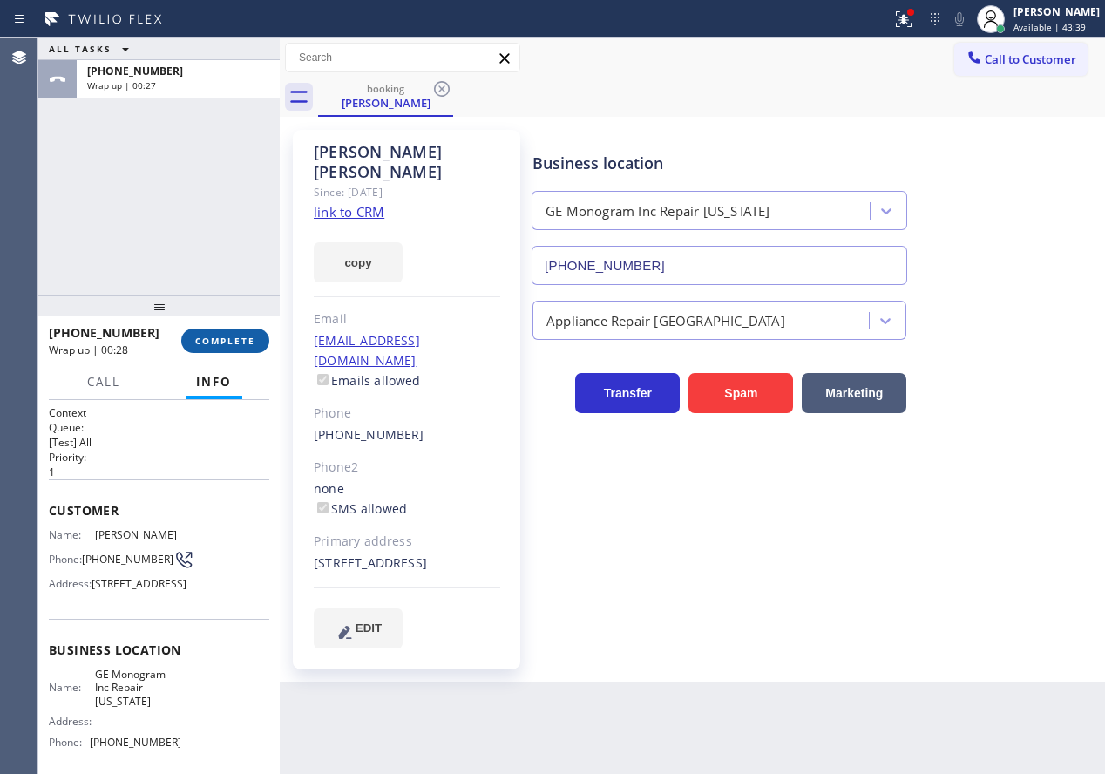
click at [223, 347] on span "COMPLETE" at bounding box center [225, 341] width 60 height 12
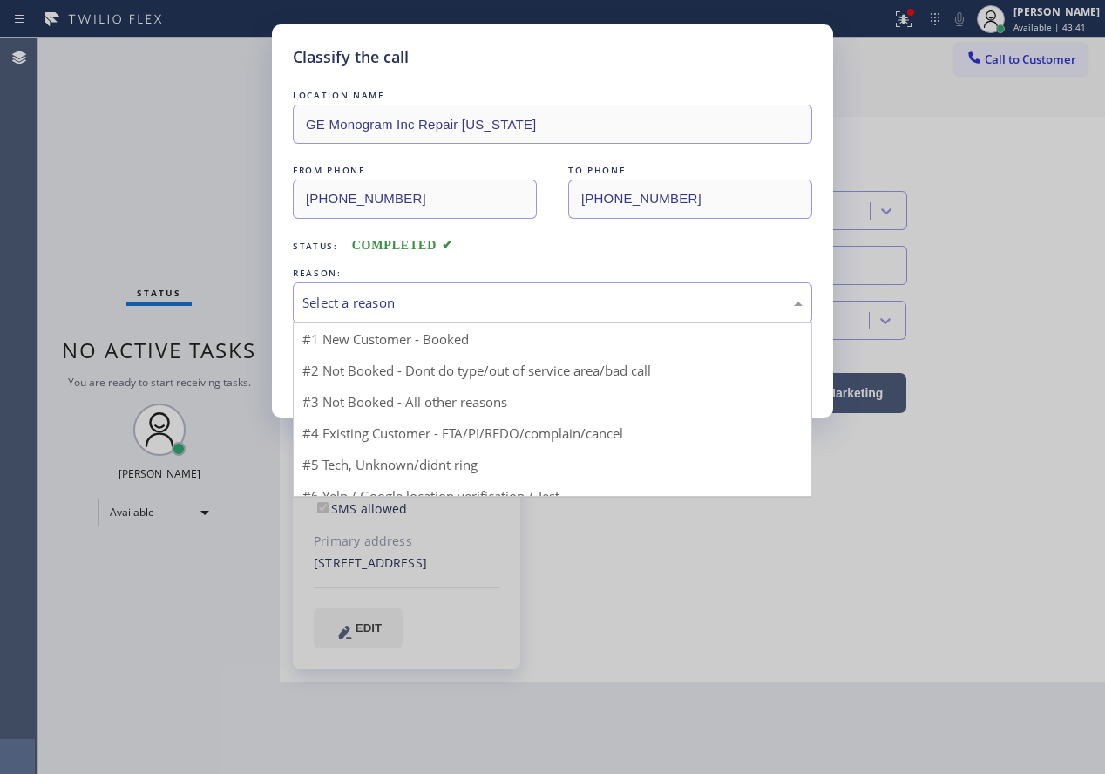
click at [560, 293] on div "Select a reason" at bounding box center [552, 303] width 500 height 20
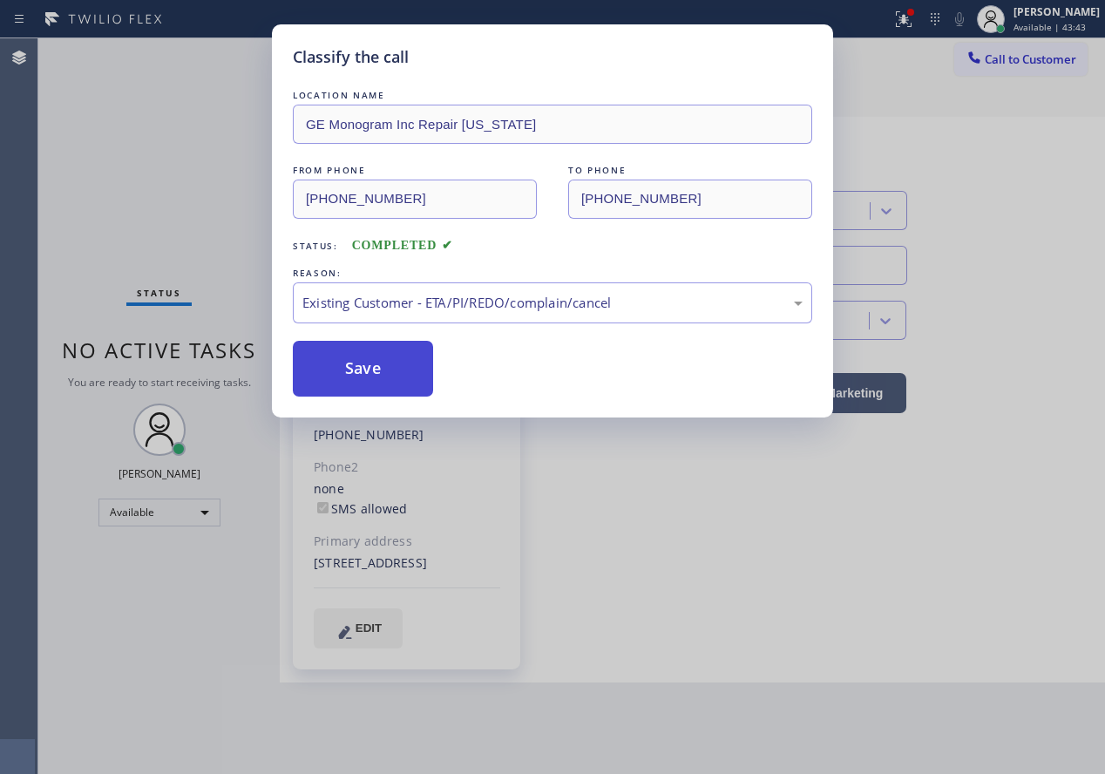
click at [379, 387] on button "Save" at bounding box center [363, 369] width 140 height 56
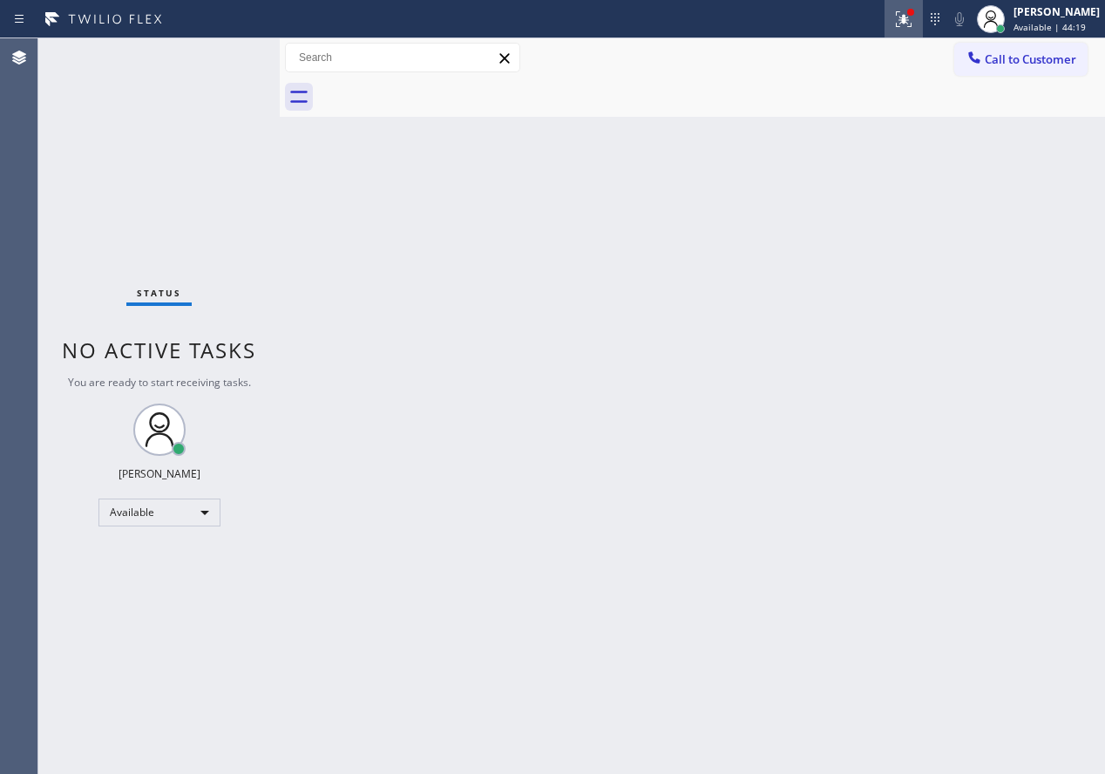
click at [914, 17] on icon at bounding box center [903, 19] width 21 height 21
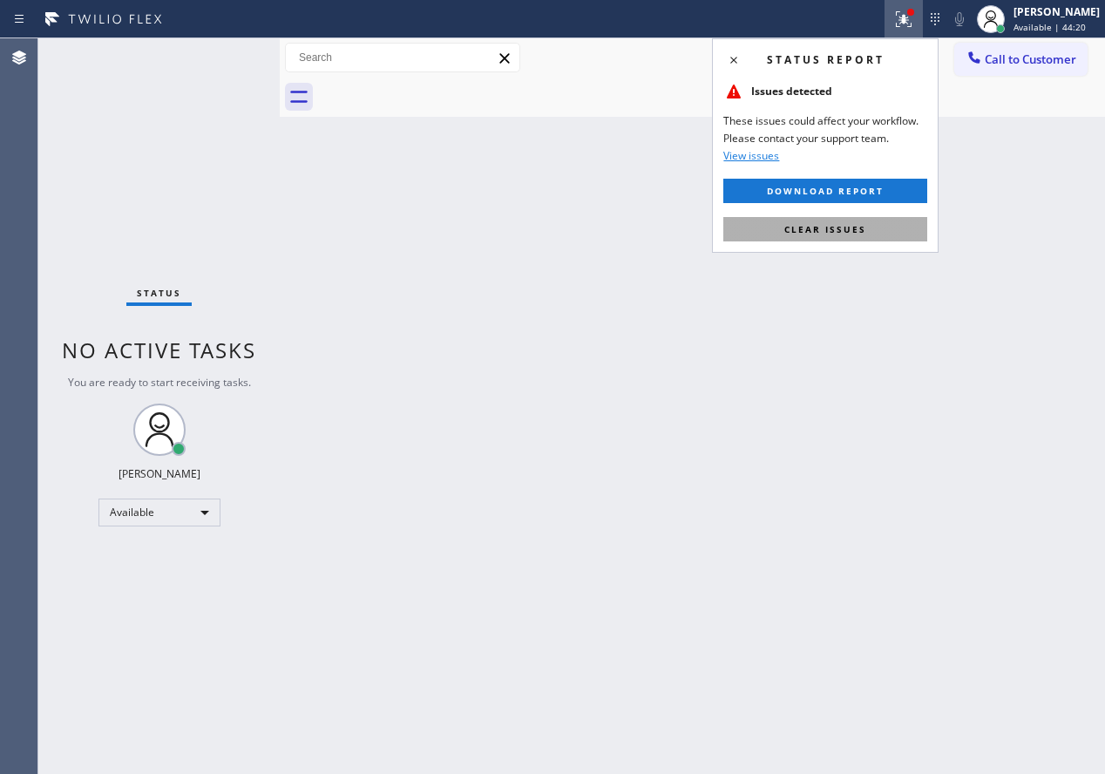
click at [848, 234] on span "Clear issues" at bounding box center [825, 229] width 82 height 12
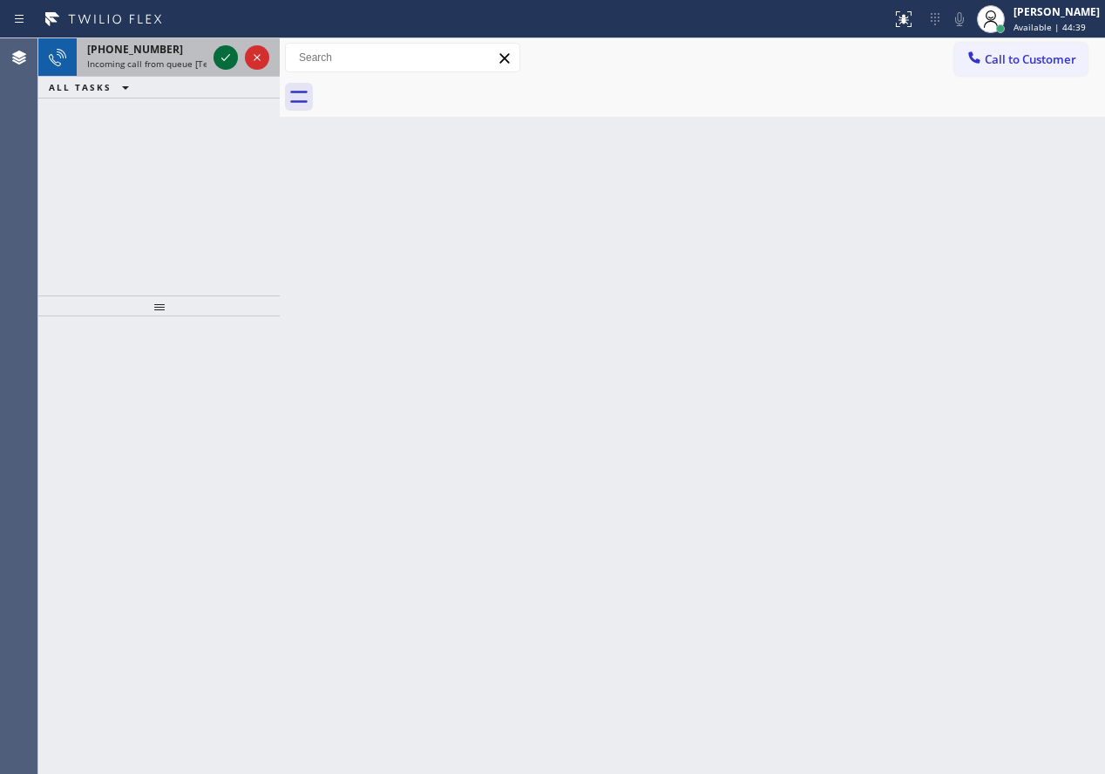
click at [228, 58] on icon at bounding box center [225, 57] width 21 height 21
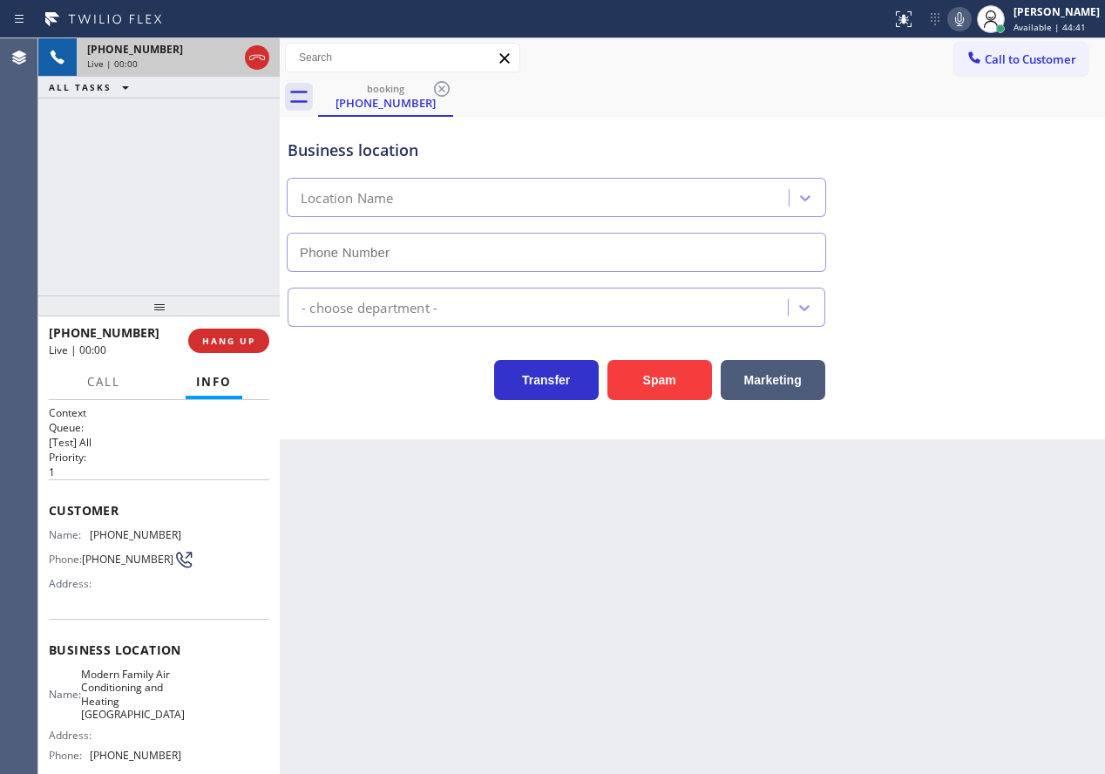
type input "[PHONE_NUMBER]"
click at [126, 709] on span "Modern Family Air Conditioning and Heating [GEOGRAPHIC_DATA]" at bounding box center [133, 695] width 104 height 54
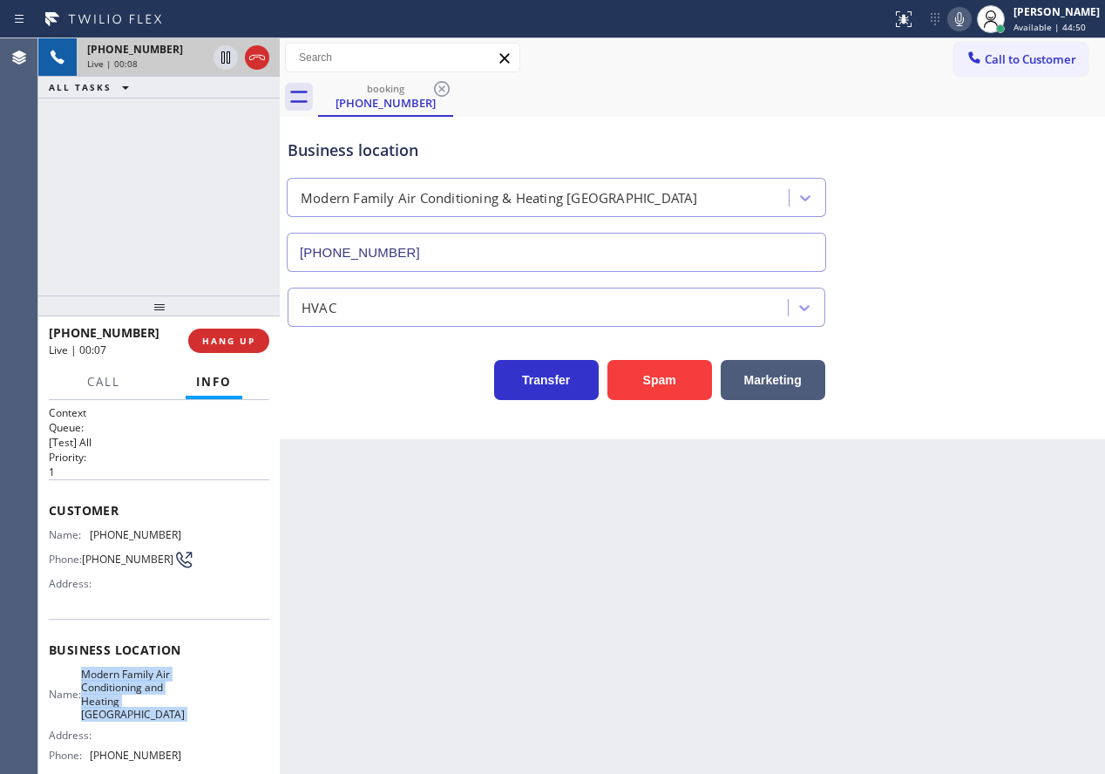
click at [126, 709] on span "Modern Family Air Conditioning and Heating [GEOGRAPHIC_DATA]" at bounding box center [133, 695] width 104 height 54
click at [441, 236] on input "[PHONE_NUMBER]" at bounding box center [556, 252] width 539 height 39
click at [110, 539] on span "[PHONE_NUMBER]" at bounding box center [136, 534] width 92 height 13
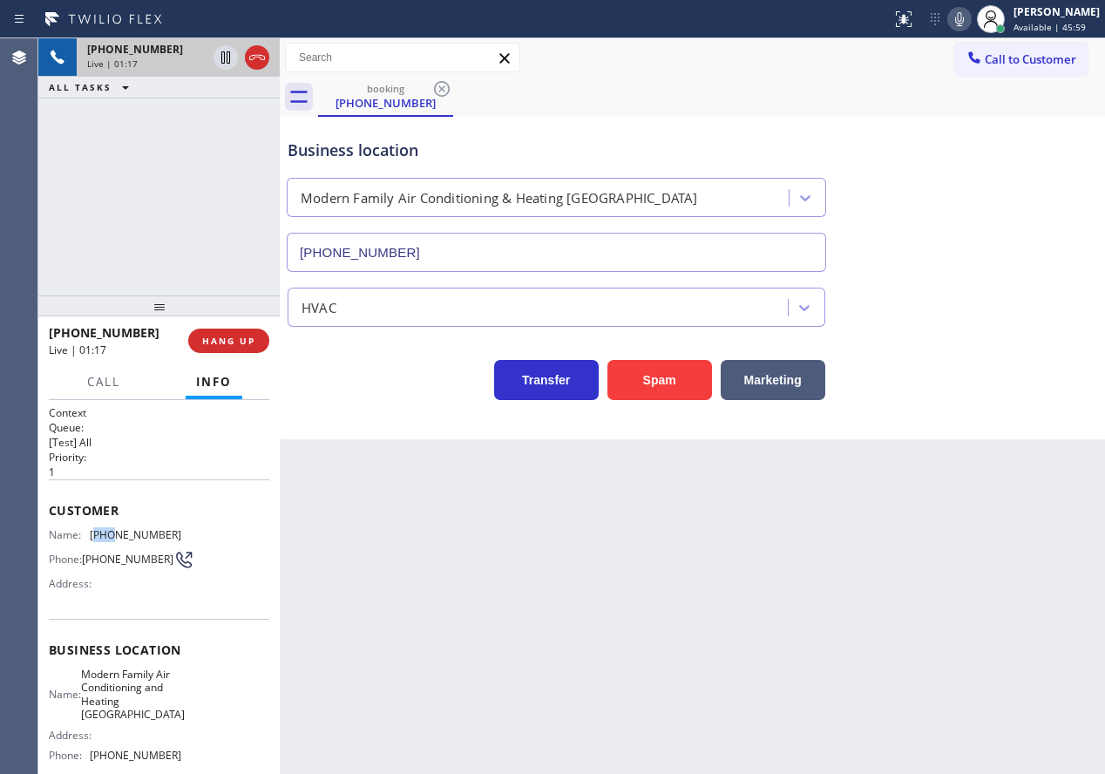
click at [110, 539] on span "[PHONE_NUMBER]" at bounding box center [136, 534] width 92 height 13
click at [241, 334] on button "HANG UP" at bounding box center [228, 341] width 81 height 24
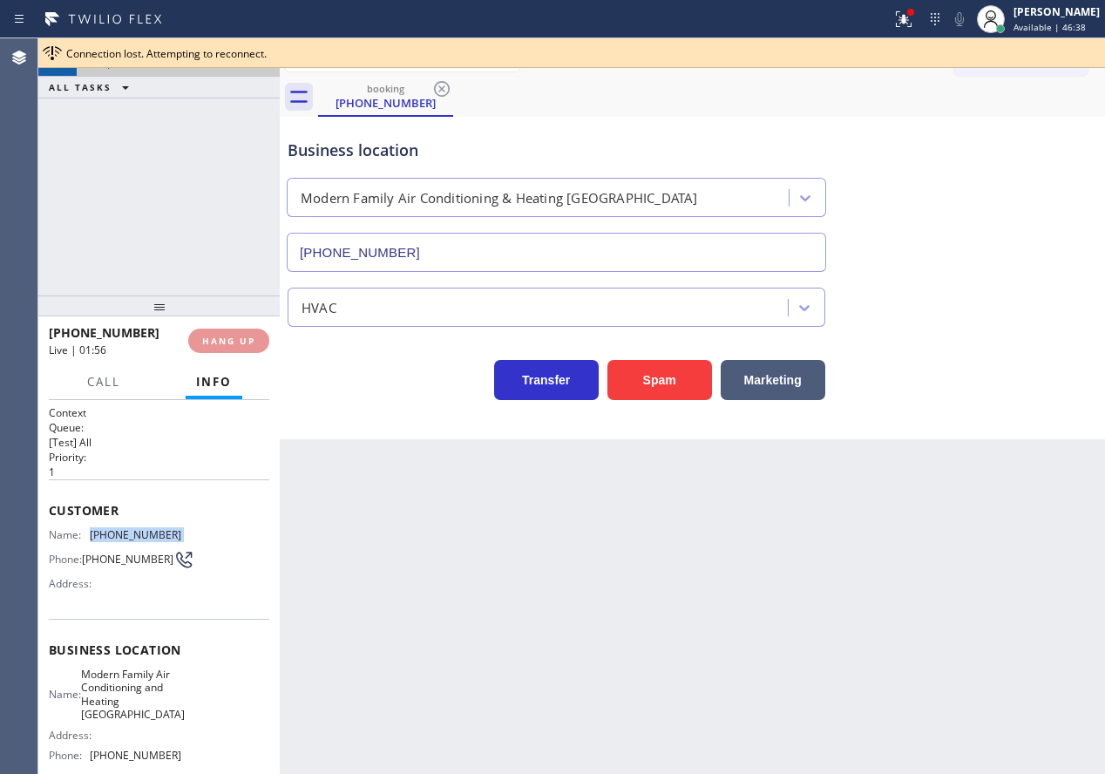
click at [371, 427] on div "Business location Modern Family Air Conditioning & Heating [GEOGRAPHIC_DATA] [P…" at bounding box center [692, 278] width 825 height 322
click at [221, 341] on span "HANG UP" at bounding box center [228, 341] width 53 height 12
click at [1022, 220] on div "Business location Modern Family Air Conditioning & Heating [GEOGRAPHIC_DATA] [P…" at bounding box center [692, 193] width 817 height 158
drag, startPoint x: 418, startPoint y: 257, endPoint x: 203, endPoint y: 344, distance: 232.2
click at [203, 344] on span "HANG UP" at bounding box center [228, 341] width 53 height 12
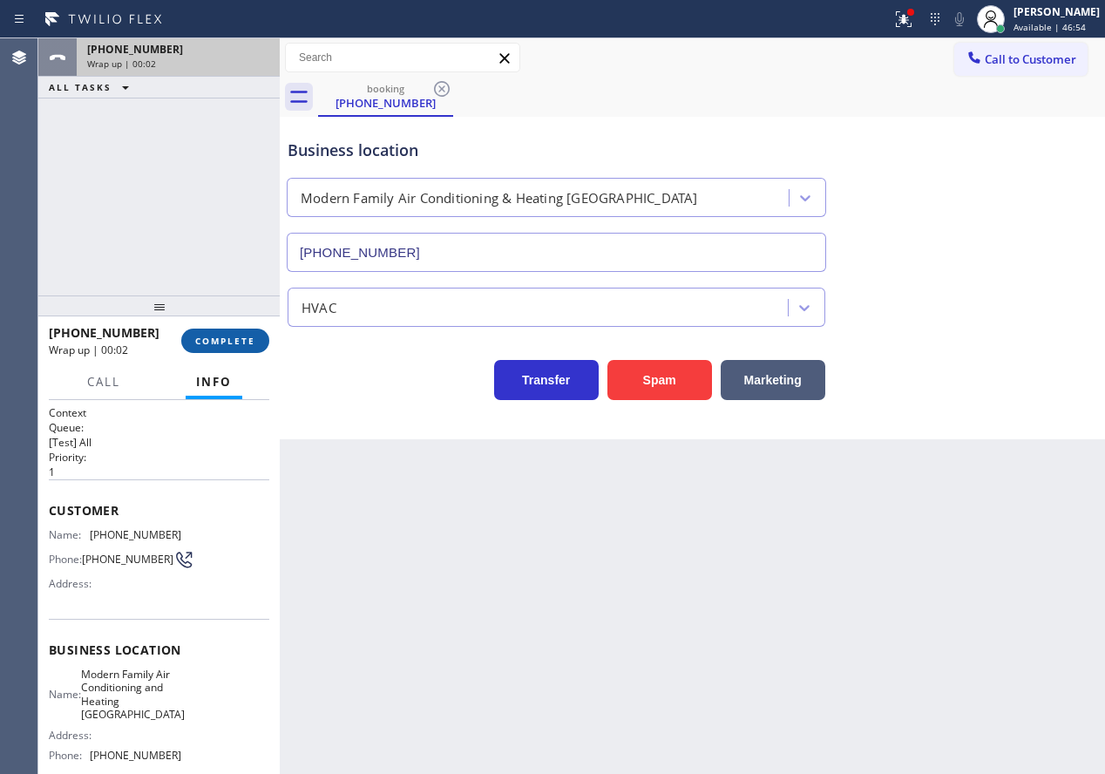
drag, startPoint x: 207, startPoint y: 348, endPoint x: 219, endPoint y: 349, distance: 11.4
click at [209, 349] on button "COMPLETE" at bounding box center [225, 341] width 88 height 24
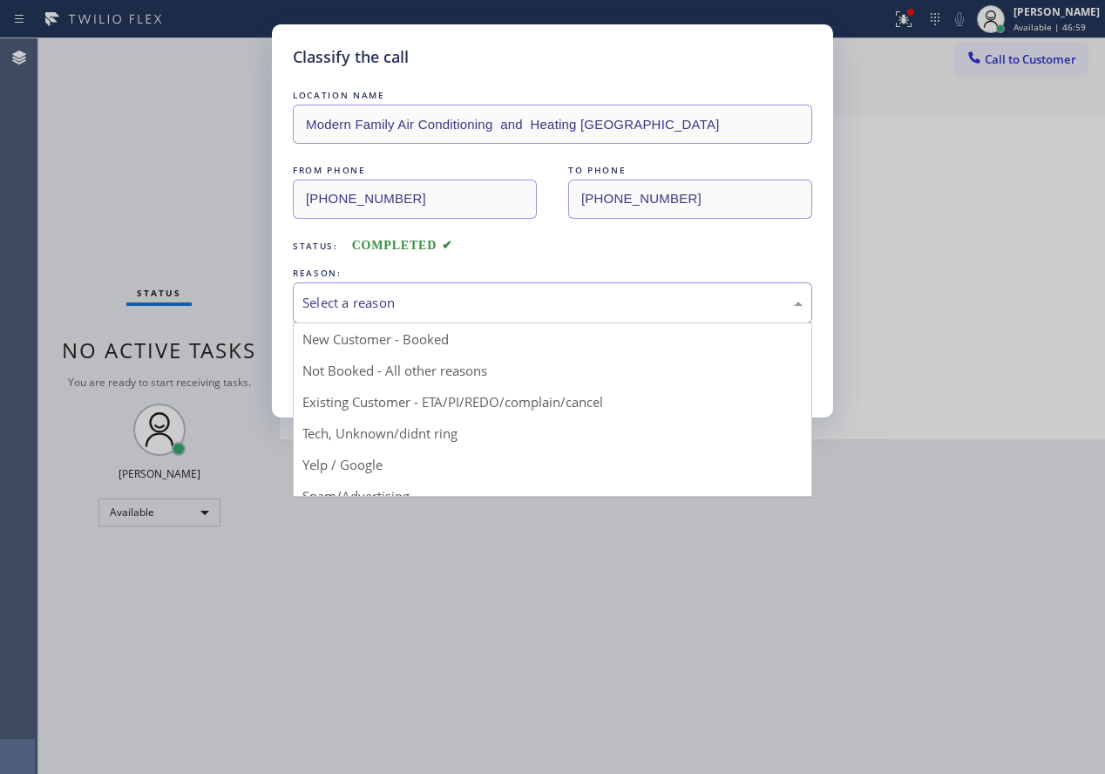
click at [449, 303] on div "Select a reason" at bounding box center [552, 303] width 500 height 20
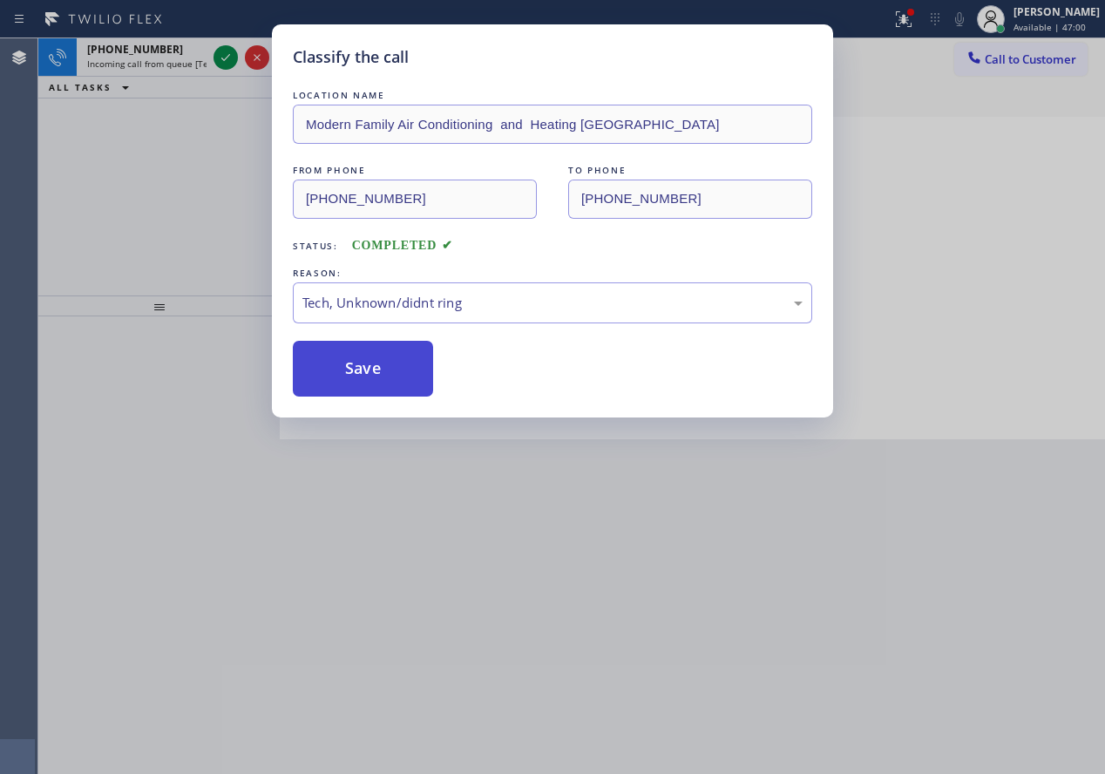
click at [388, 379] on button "Save" at bounding box center [363, 369] width 140 height 56
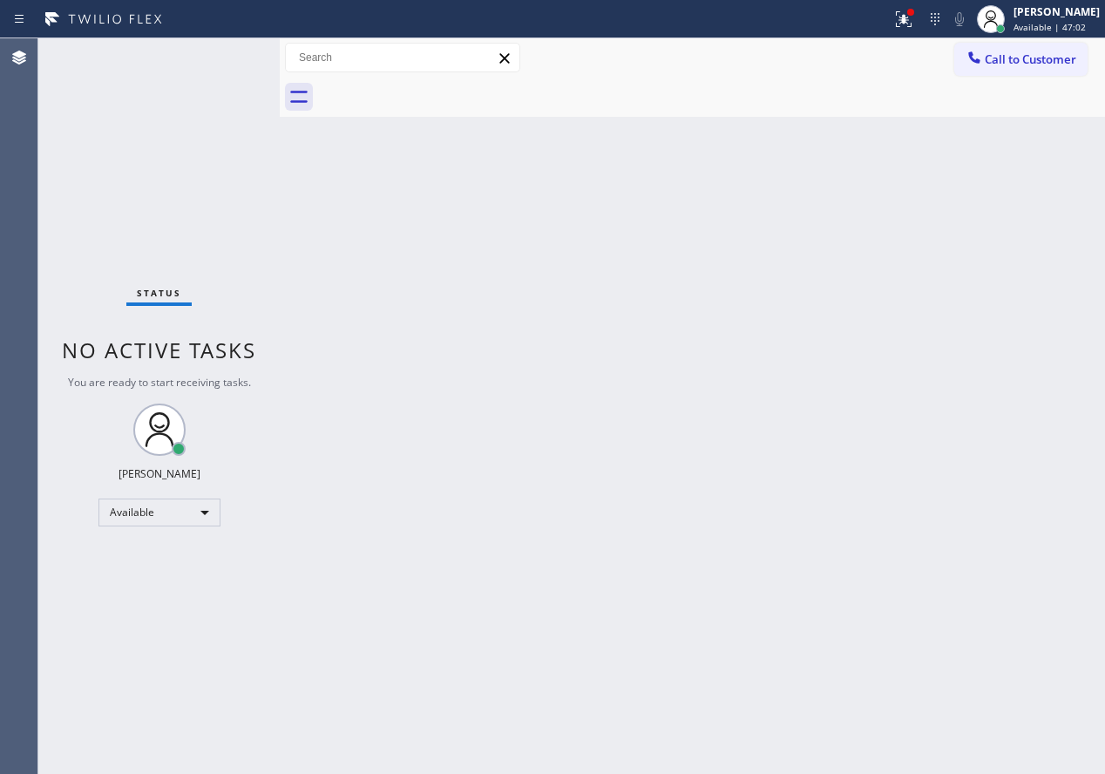
click at [984, 51] on div at bounding box center [974, 59] width 21 height 21
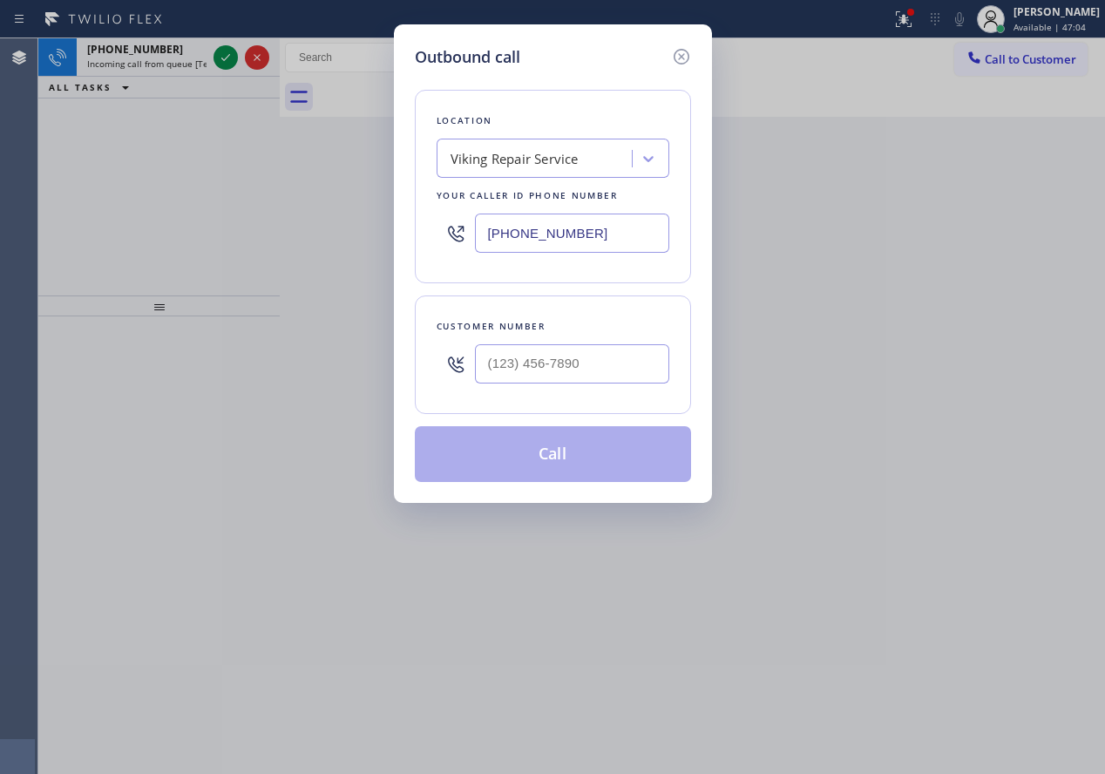
click at [634, 236] on input "[PHONE_NUMBER]" at bounding box center [572, 233] width 194 height 39
paste input "57) 312-3323"
type input "[PHONE_NUMBER]"
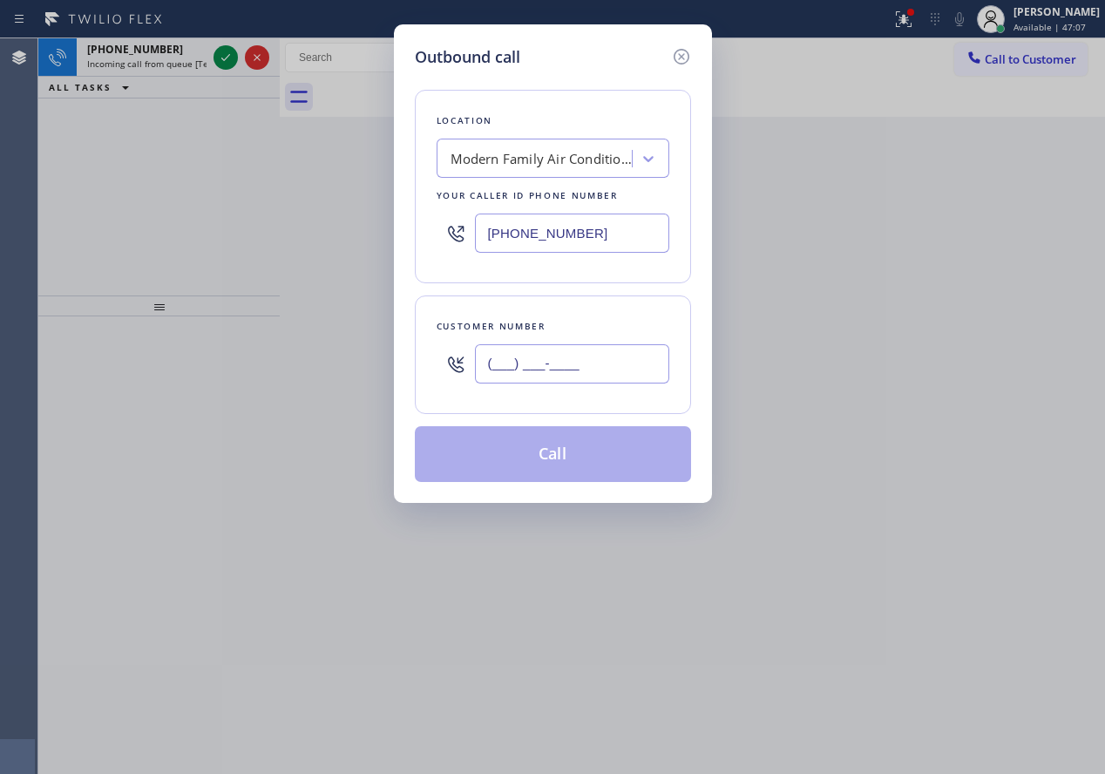
click at [630, 353] on input "(___) ___-____" at bounding box center [572, 363] width 194 height 39
paste input "405) 206-0955"
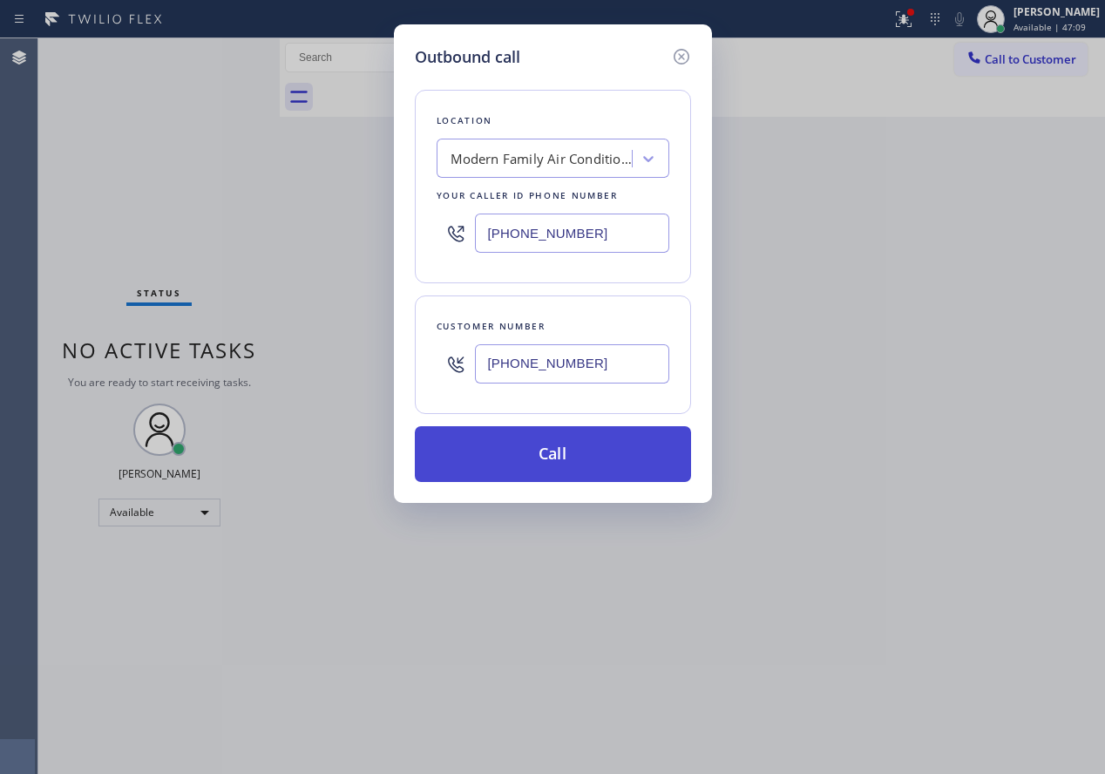
type input "[PHONE_NUMBER]"
click at [556, 451] on button "Call" at bounding box center [553, 454] width 276 height 56
click at [520, 451] on button "Call" at bounding box center [553, 454] width 276 height 56
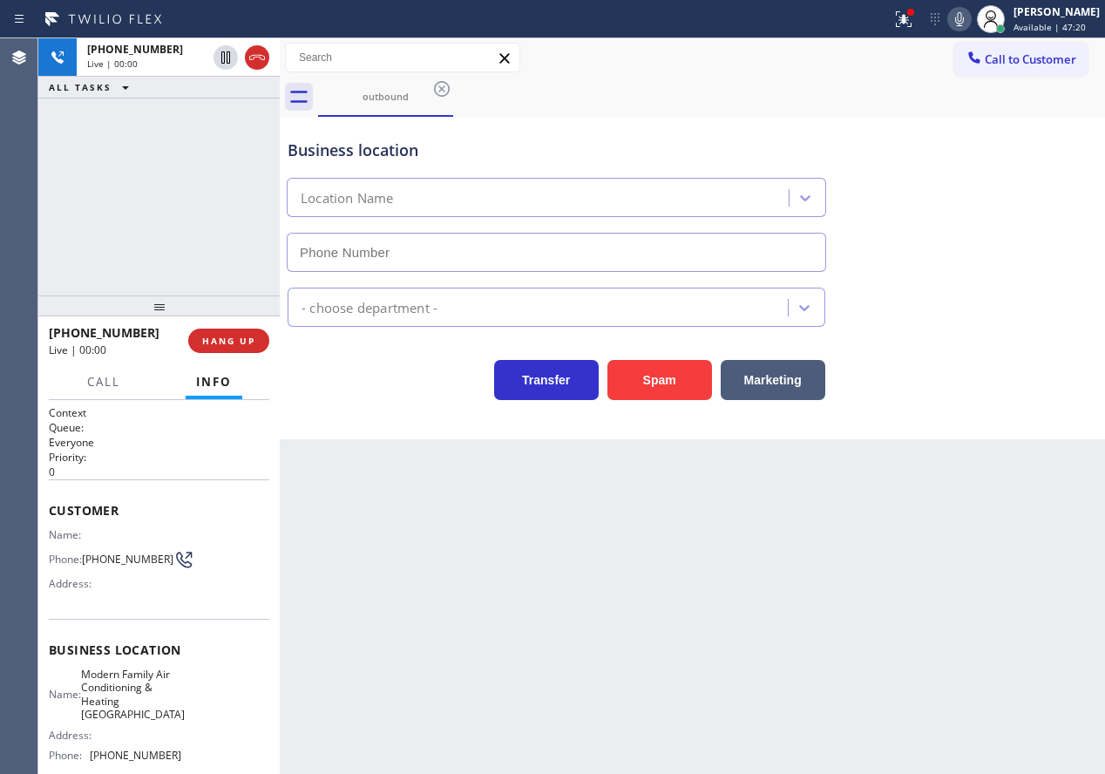
type input "[PHONE_NUMBER]"
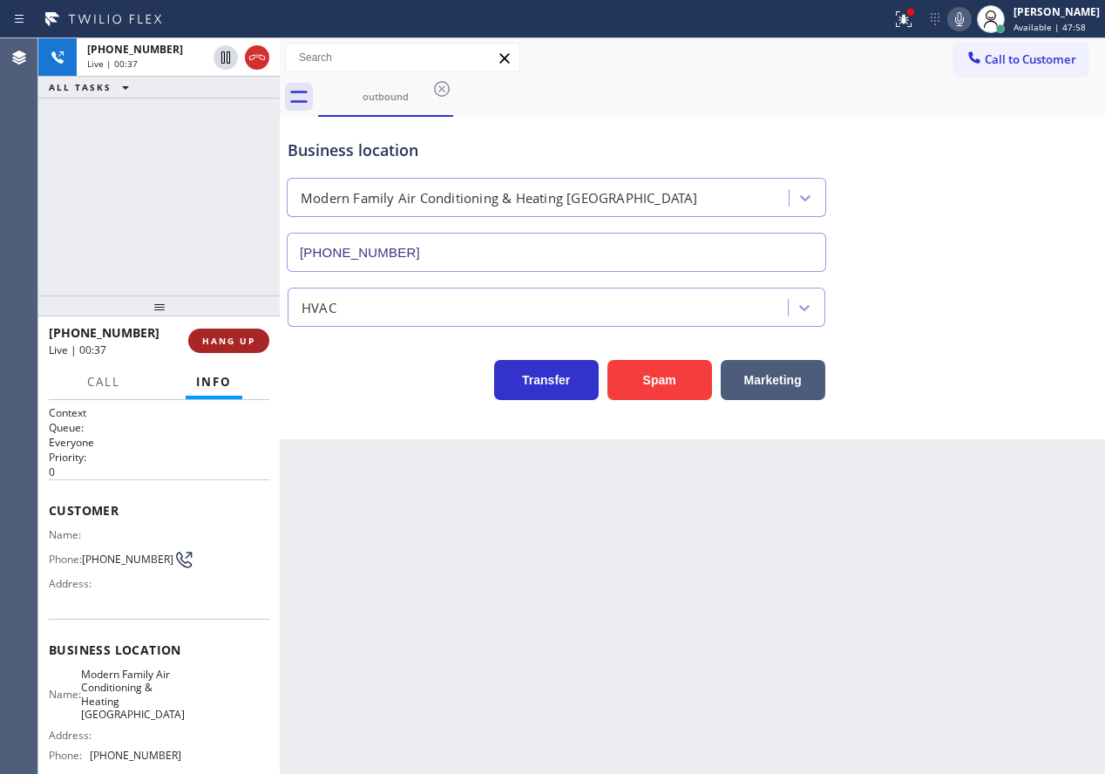
click at [239, 348] on button "HANG UP" at bounding box center [228, 341] width 81 height 24
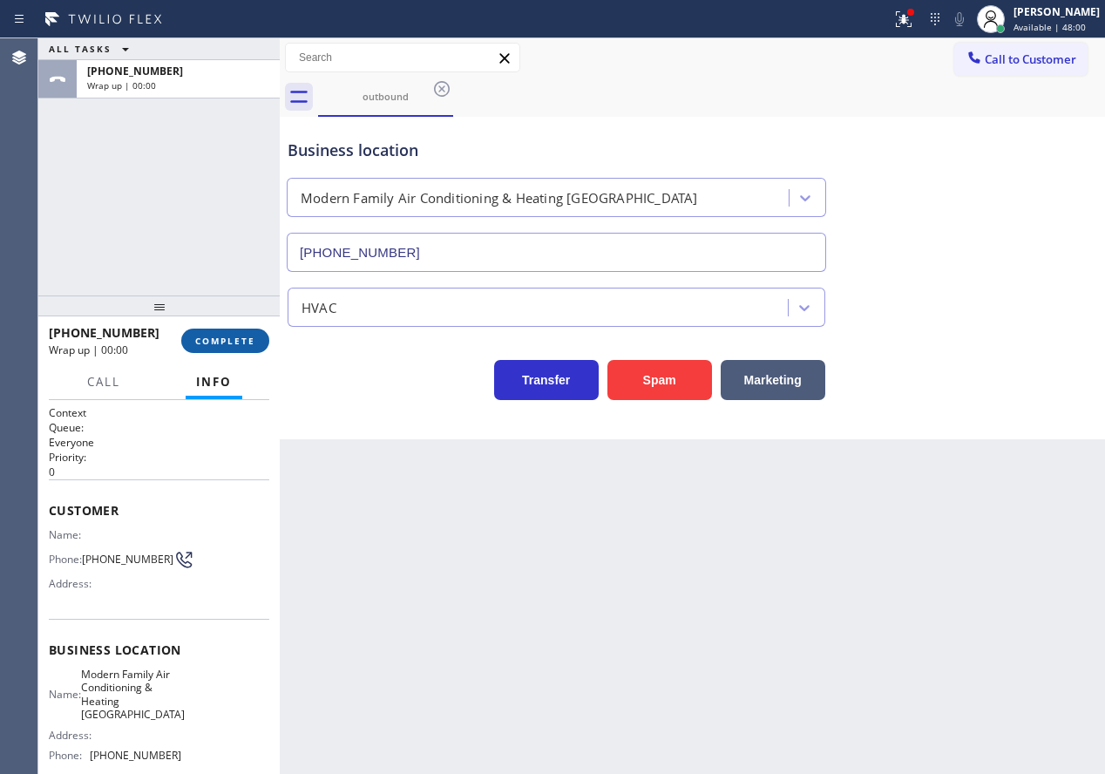
click at [254, 333] on button "COMPLETE" at bounding box center [225, 341] width 88 height 24
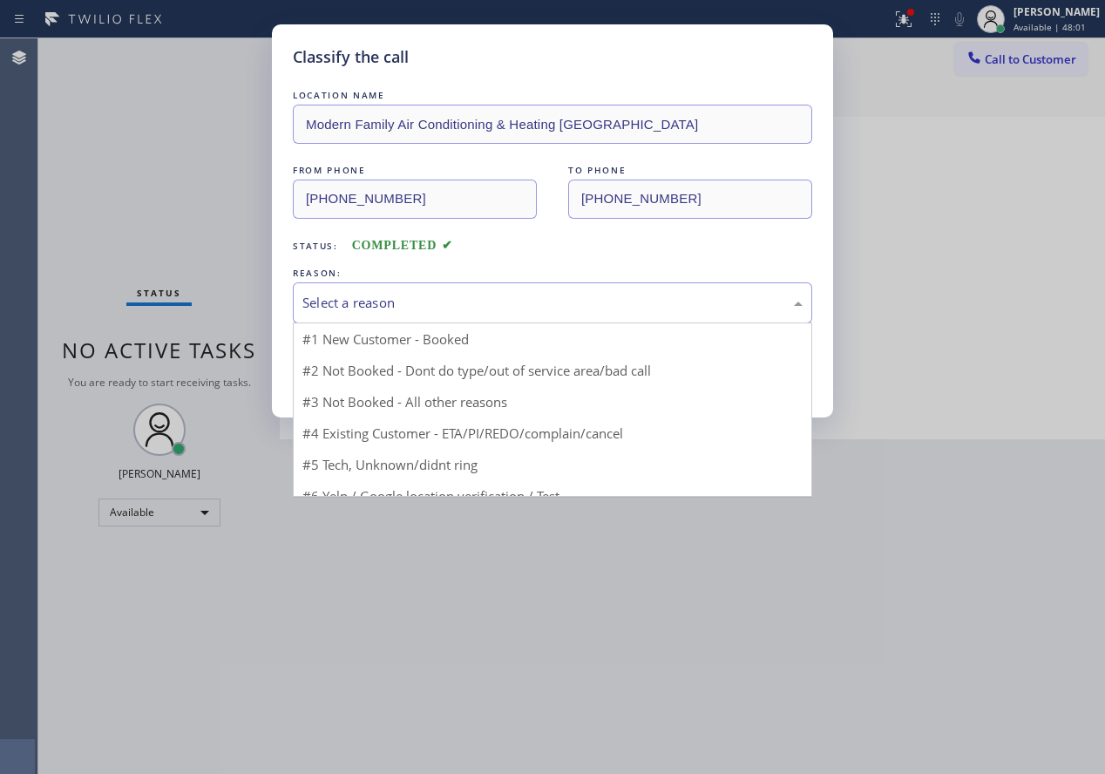
click at [342, 302] on div "Select a reason" at bounding box center [552, 303] width 500 height 20
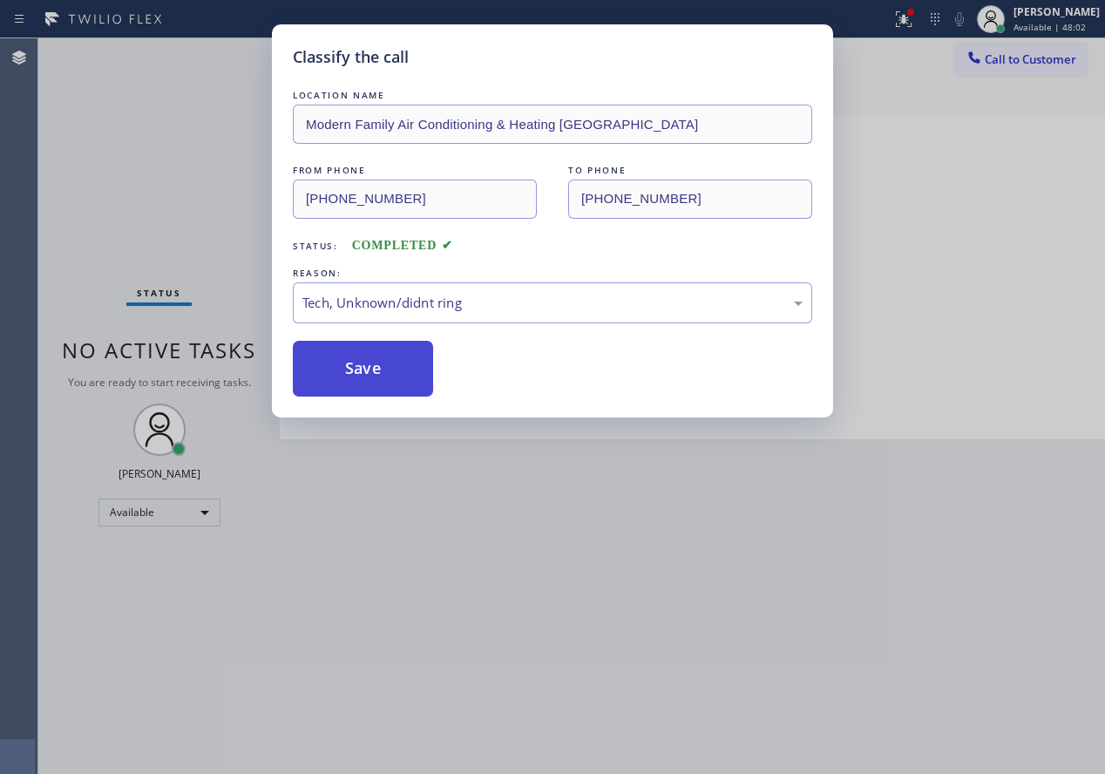
click at [340, 376] on button "Save" at bounding box center [363, 369] width 140 height 56
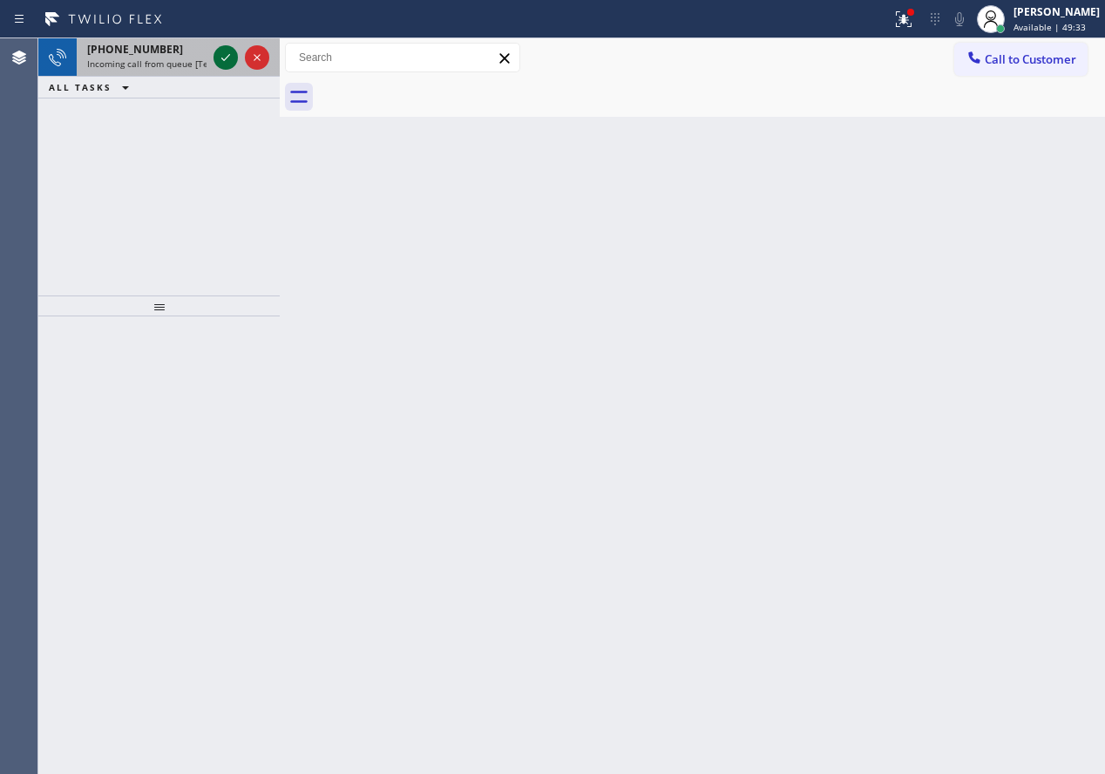
click at [221, 55] on icon at bounding box center [225, 57] width 21 height 21
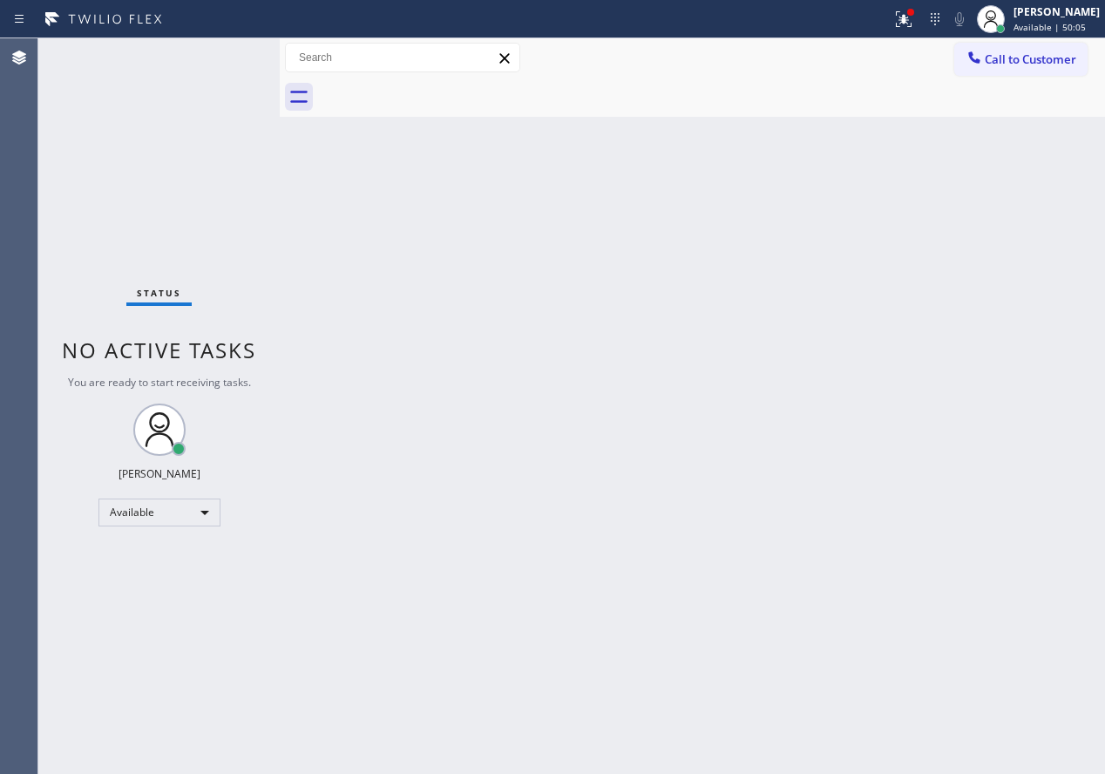
click at [521, 602] on div "Back to Dashboard Change Sender ID Customers Technicians Select a contact Outbo…" at bounding box center [692, 405] width 825 height 735
click at [967, 278] on div "Back to Dashboard Change Sender ID Customers Technicians Select a contact Outbo…" at bounding box center [692, 405] width 825 height 735
click at [914, 29] on icon at bounding box center [903, 19] width 21 height 21
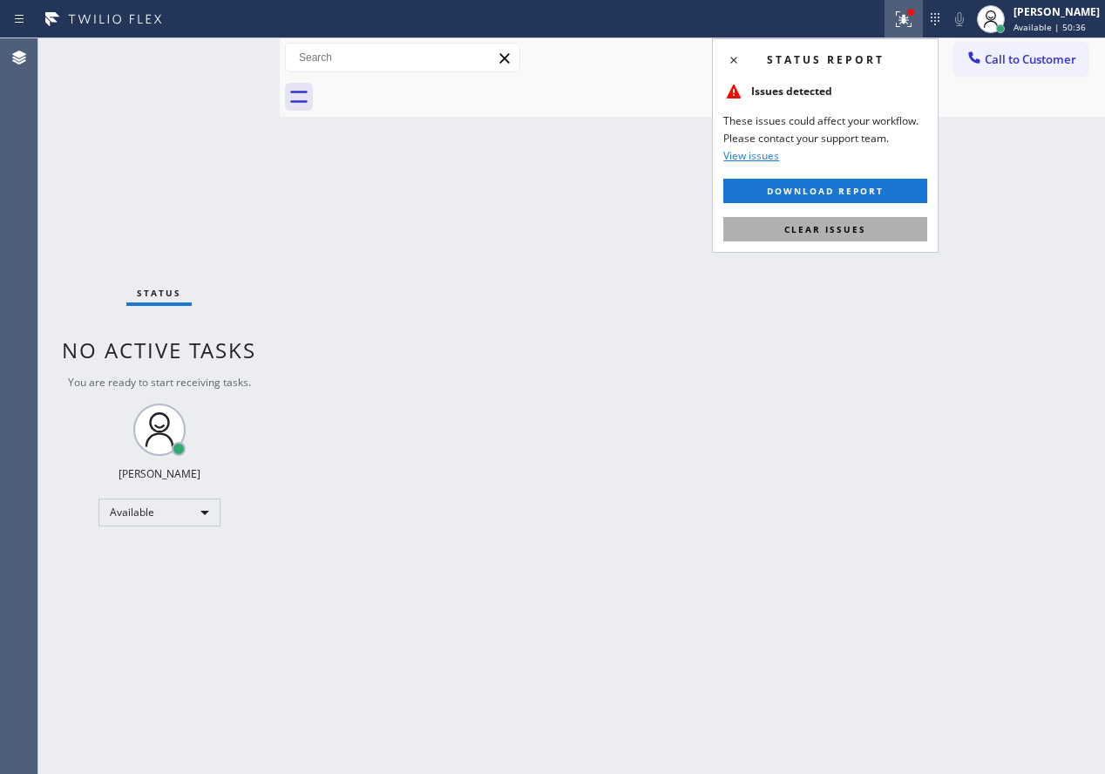
click at [831, 227] on span "Clear issues" at bounding box center [825, 229] width 82 height 12
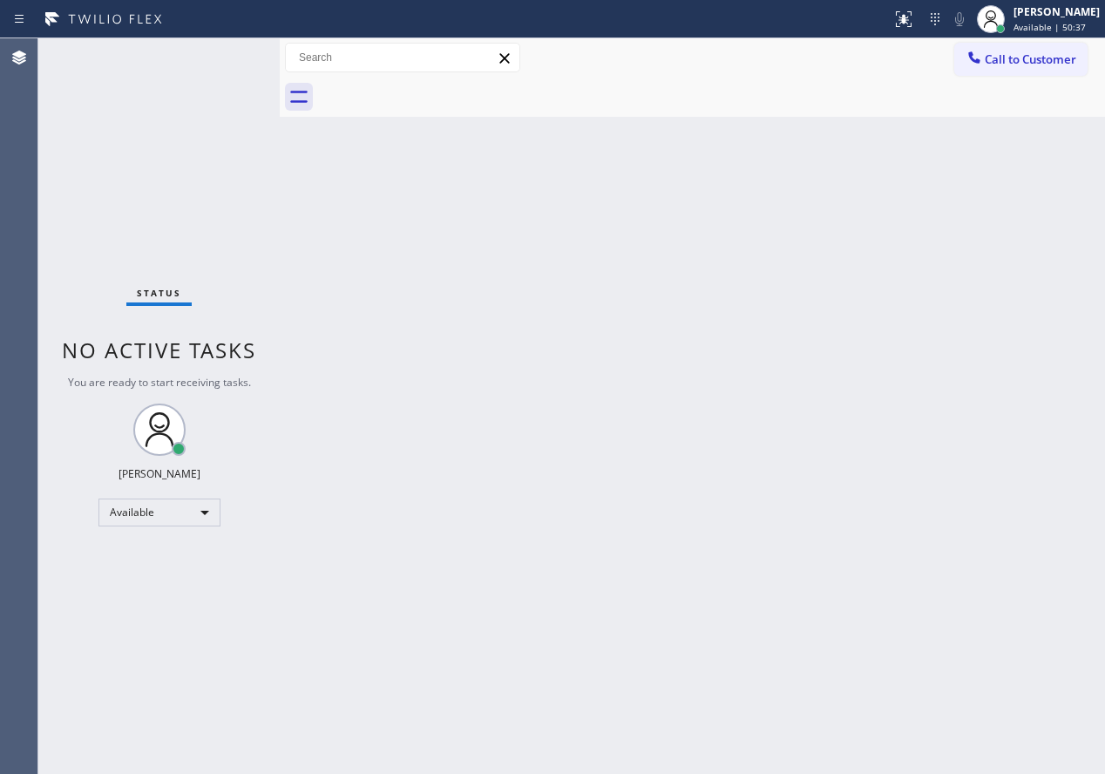
click at [708, 438] on div "Back to Dashboard Change Sender ID Customers Technicians Select a contact Outbo…" at bounding box center [692, 405] width 825 height 735
click at [1072, 385] on div "Back to Dashboard Change Sender ID Customers Technicians Select a contact Outbo…" at bounding box center [692, 405] width 825 height 735
click at [358, 389] on div "Back to Dashboard Change Sender ID Customers Technicians Select a contact Outbo…" at bounding box center [692, 405] width 825 height 735
click at [220, 52] on div "Status No active tasks You are ready to start receiving tasks. [PERSON_NAME] Av…" at bounding box center [158, 405] width 241 height 735
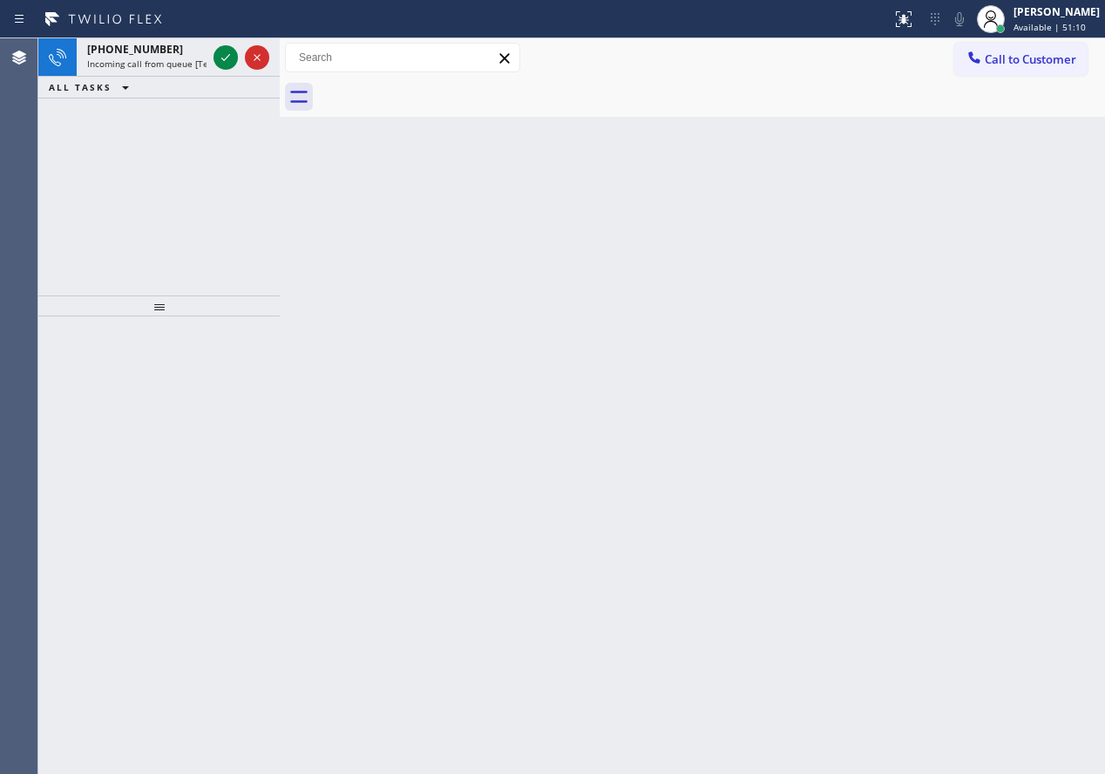
click at [220, 52] on icon at bounding box center [225, 57] width 21 height 21
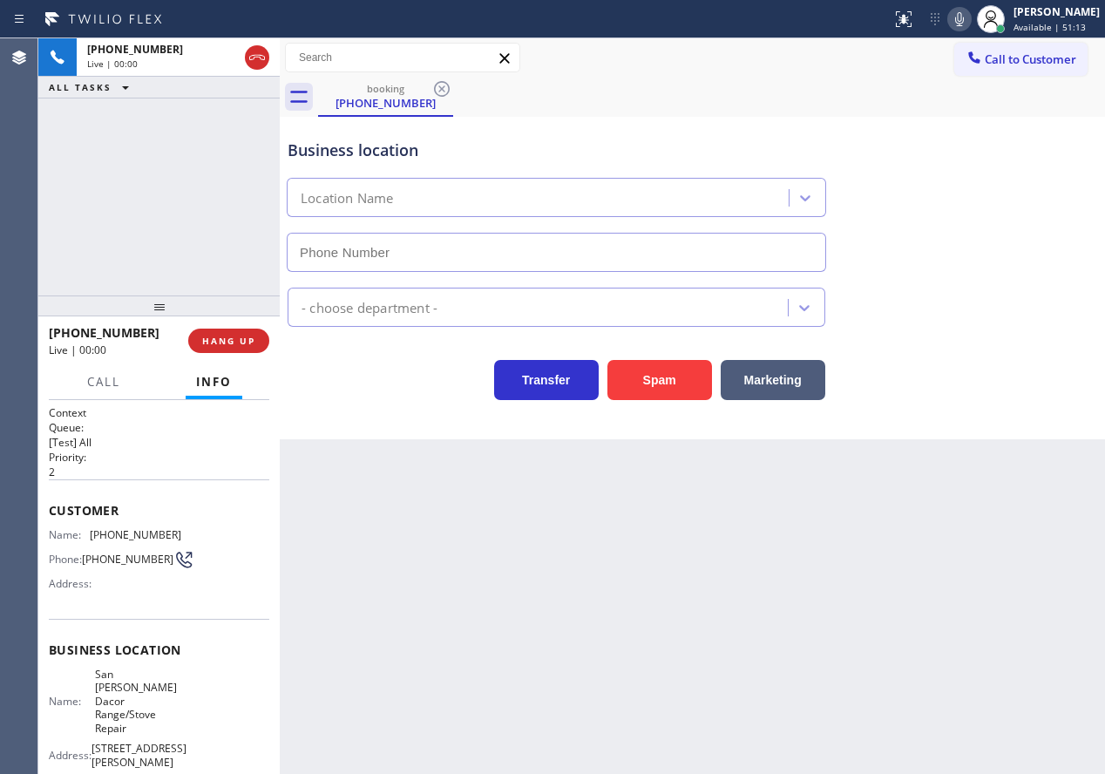
type input "[PHONE_NUMBER]"
click at [139, 688] on span "San [PERSON_NAME] Dacor Range/Stove Repair" at bounding box center [138, 701] width 86 height 67
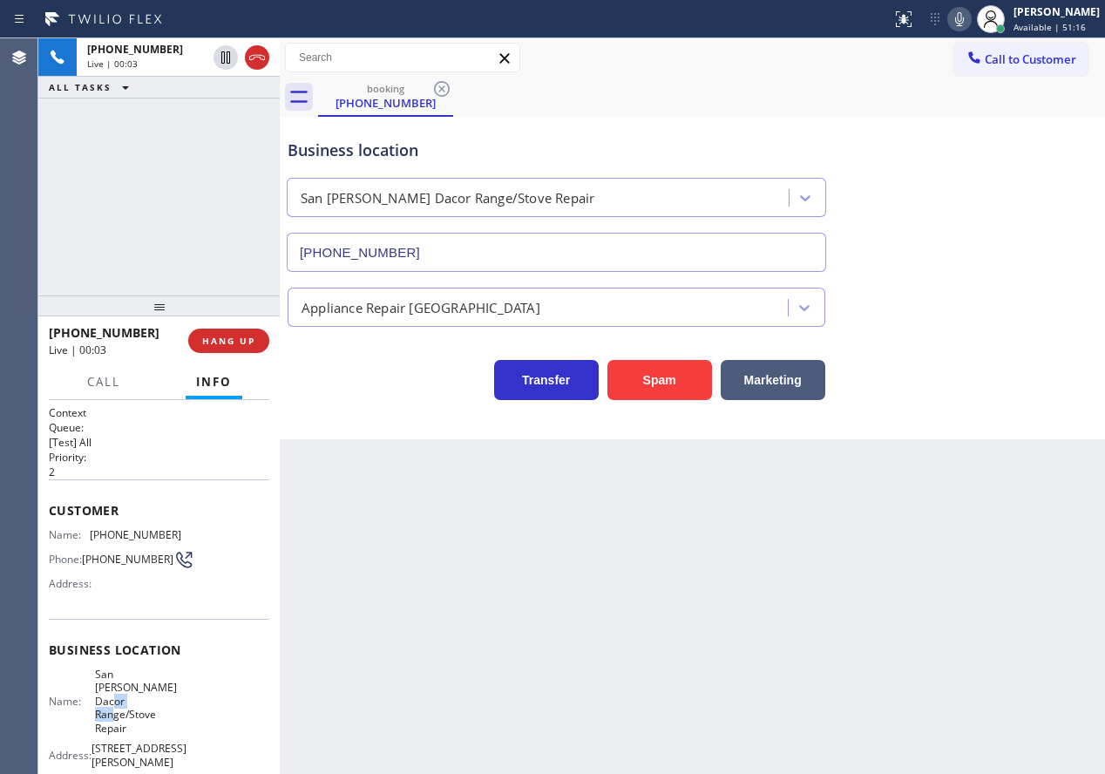
click at [139, 688] on span "San [PERSON_NAME] Dacor Range/Stove Repair" at bounding box center [138, 701] width 86 height 67
click at [140, 689] on span "San [PERSON_NAME] Dacor Range/Stove Repair" at bounding box center [138, 701] width 86 height 67
click at [463, 252] on input "[PHONE_NUMBER]" at bounding box center [556, 252] width 539 height 39
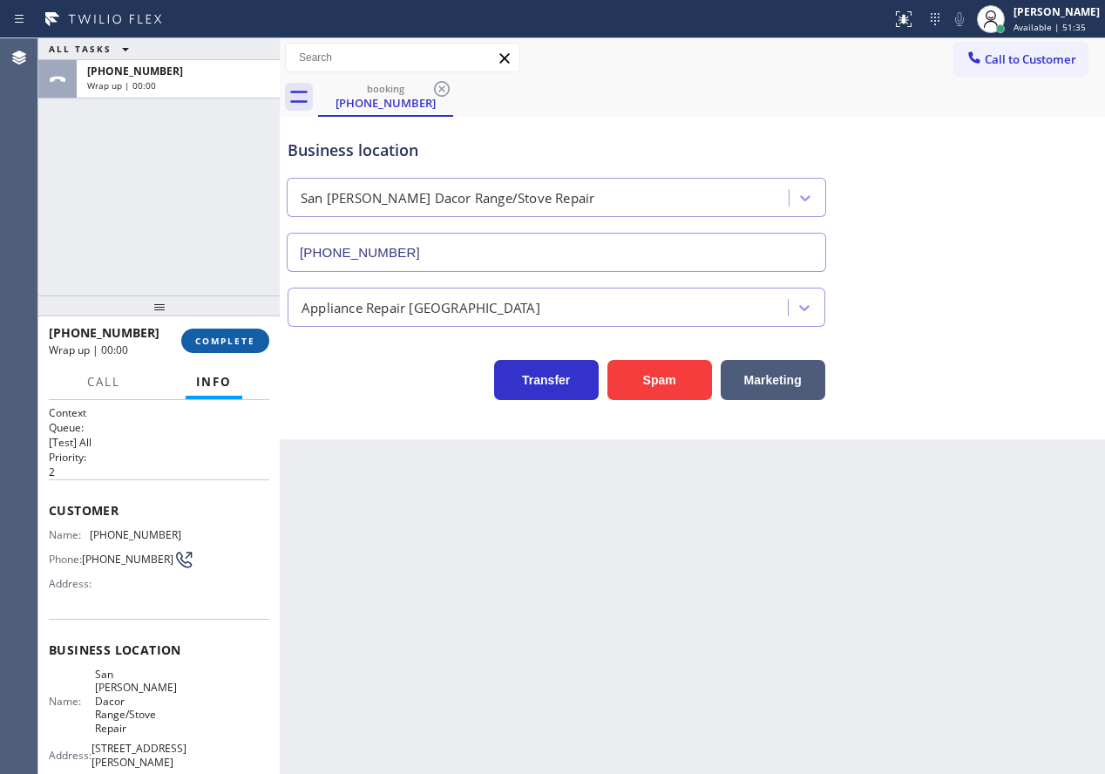
click at [254, 352] on button "COMPLETE" at bounding box center [225, 341] width 88 height 24
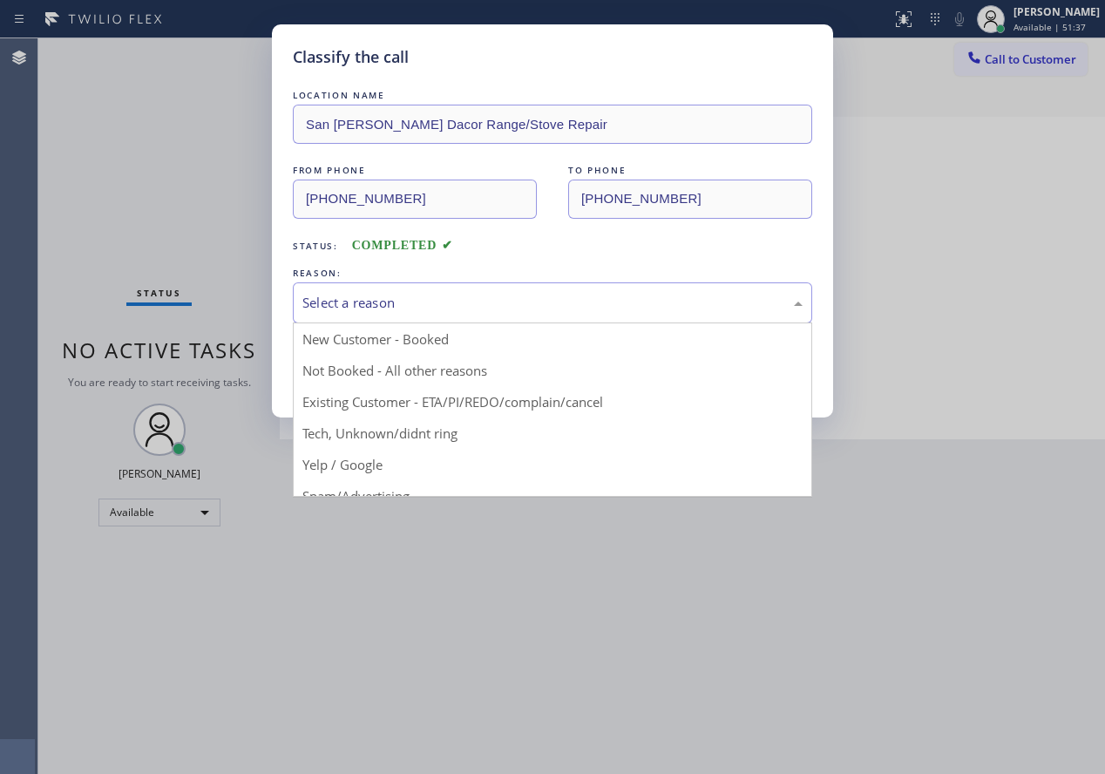
click at [370, 295] on div "Select a reason" at bounding box center [552, 303] width 500 height 20
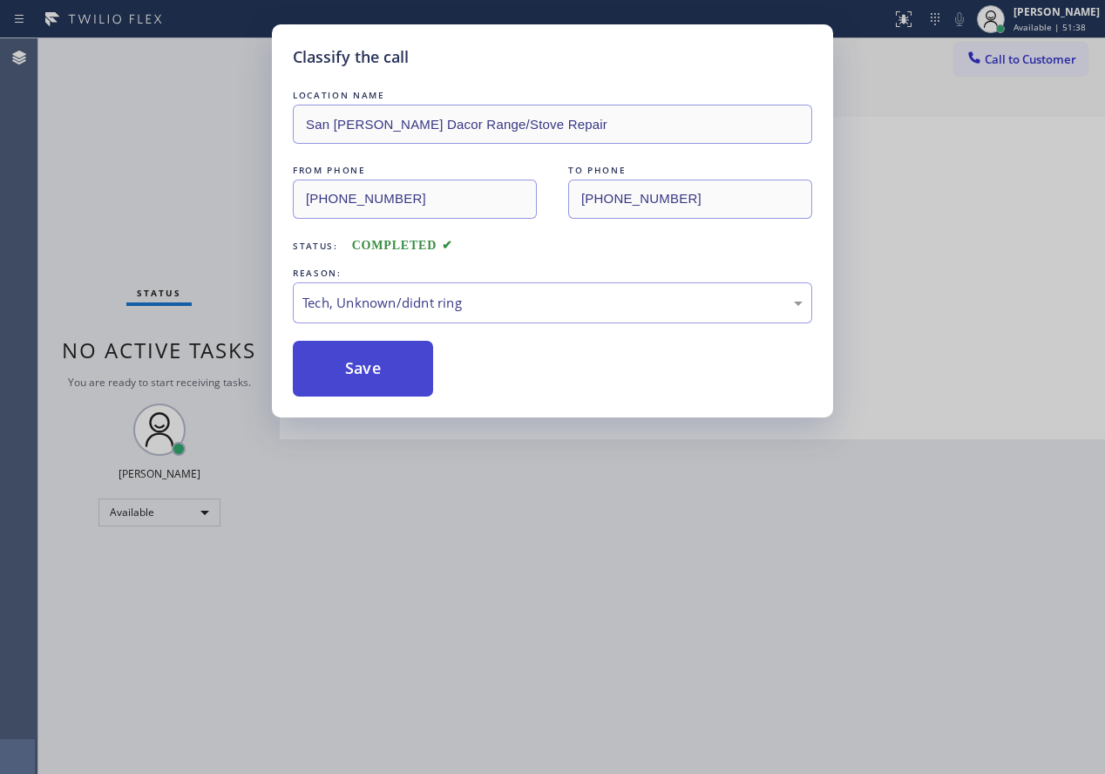
click at [381, 371] on button "Save" at bounding box center [363, 369] width 140 height 56
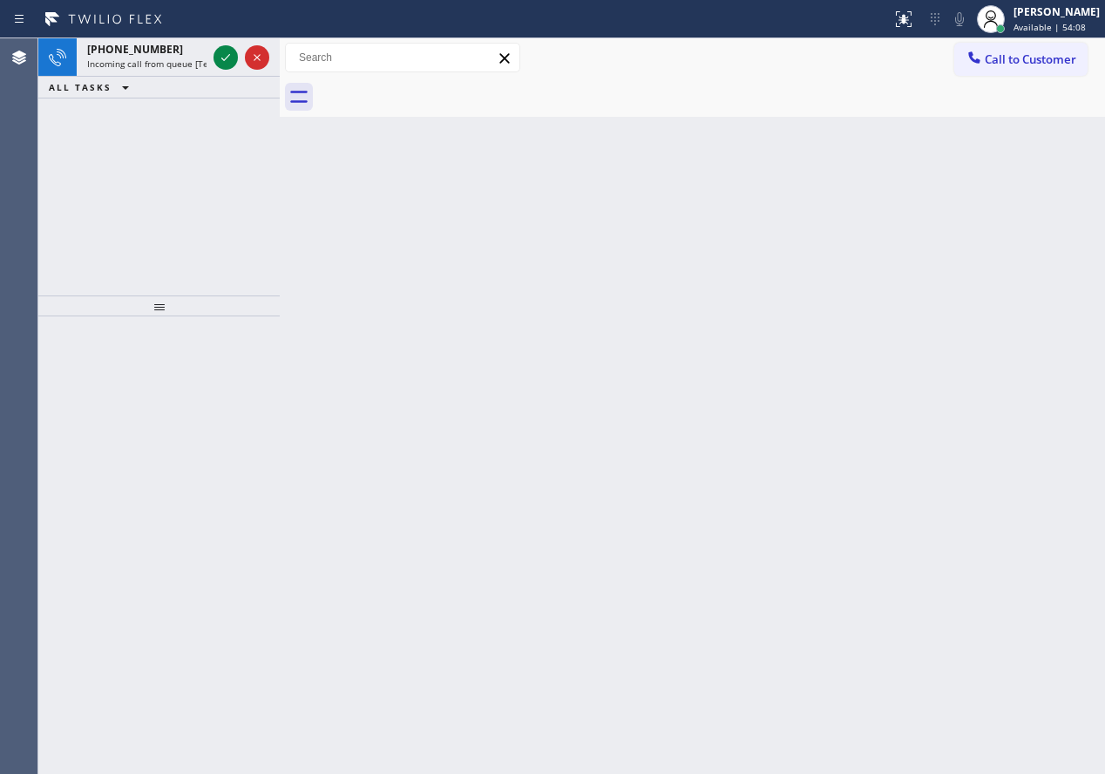
click at [882, 282] on div "Back to Dashboard Change Sender ID Customers Technicians Select a contact Outbo…" at bounding box center [692, 405] width 825 height 735
click at [220, 65] on icon at bounding box center [225, 57] width 21 height 21
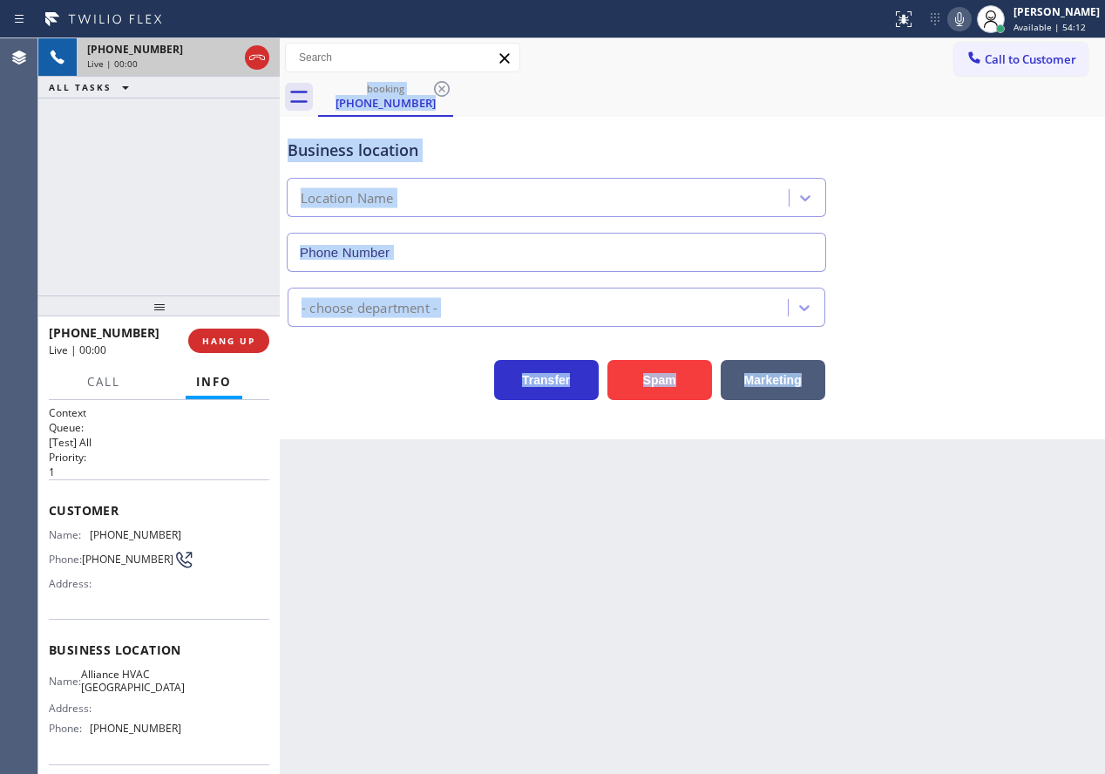
type input "[PHONE_NUMBER]"
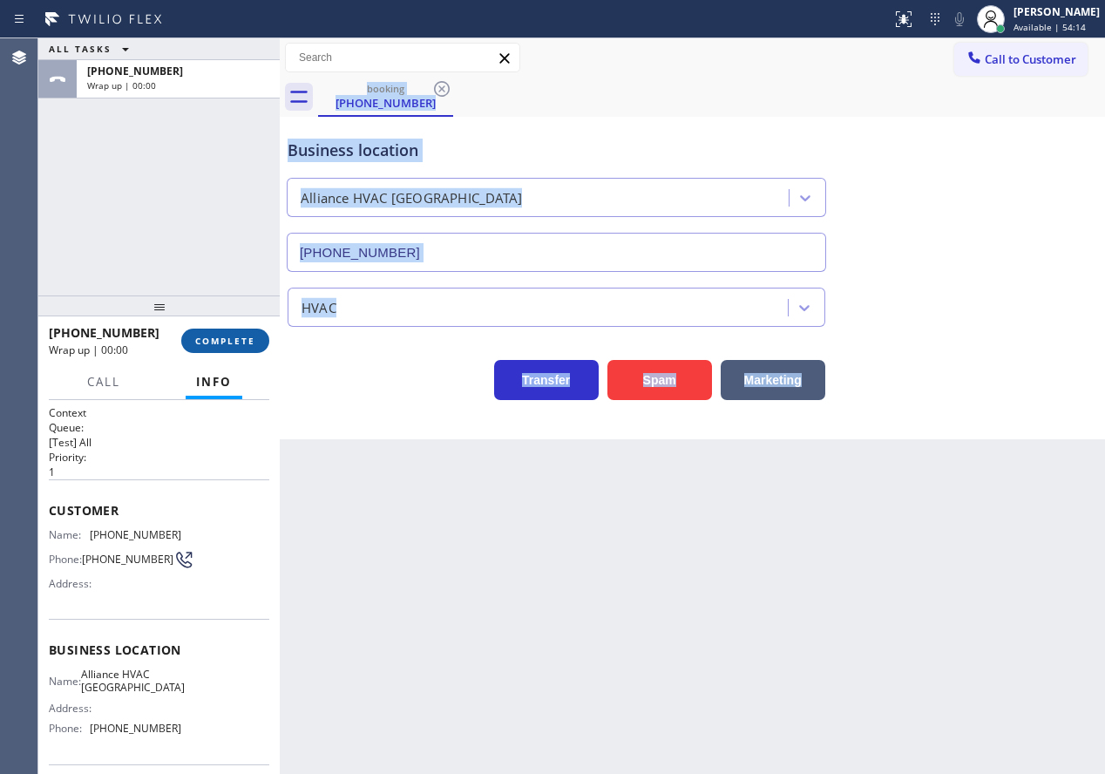
click at [254, 343] on span "COMPLETE" at bounding box center [225, 341] width 60 height 12
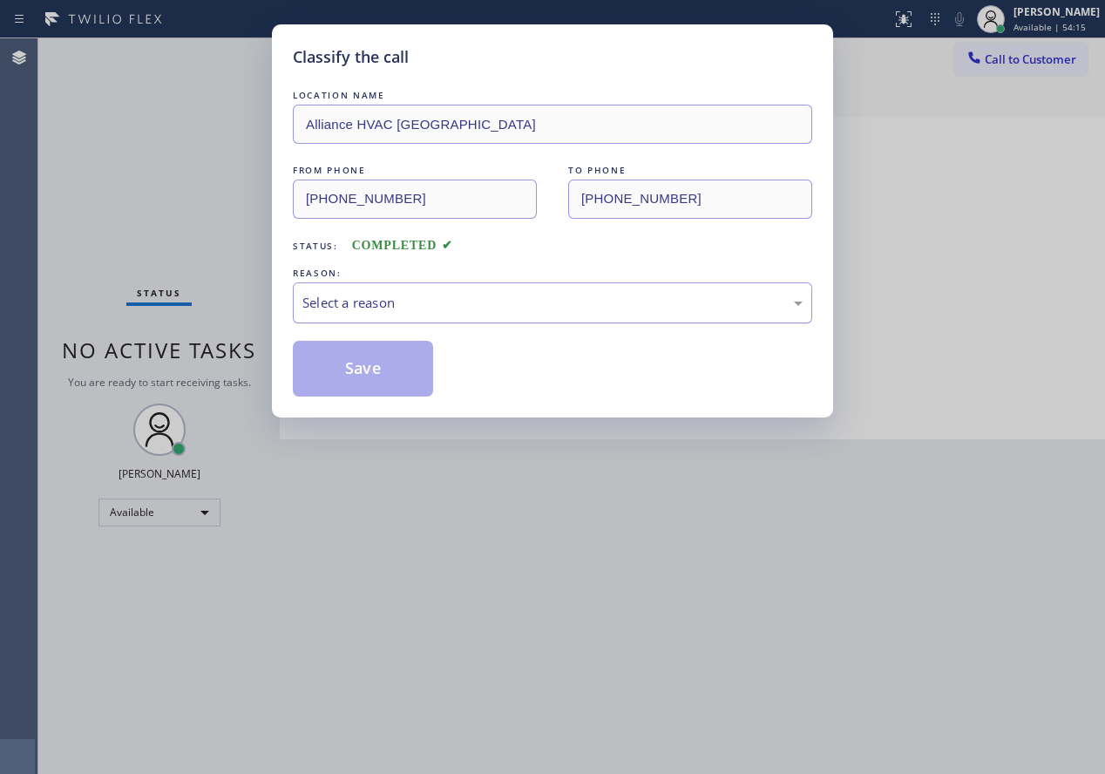
click at [422, 307] on div "Select a reason" at bounding box center [552, 303] width 500 height 20
click at [403, 385] on button "Save" at bounding box center [363, 369] width 140 height 56
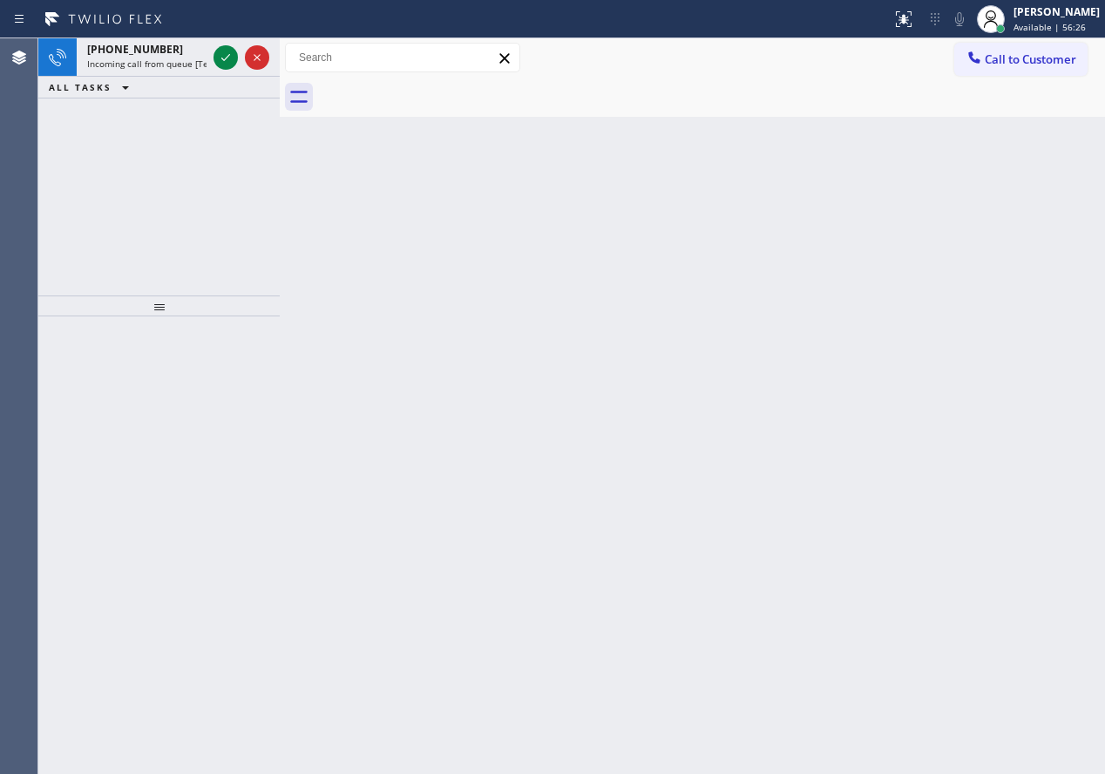
click at [1007, 391] on div "Back to Dashboard Change Sender ID Customers Technicians Select a contact Outbo…" at bounding box center [692, 405] width 825 height 735
click at [222, 60] on icon at bounding box center [225, 57] width 21 height 21
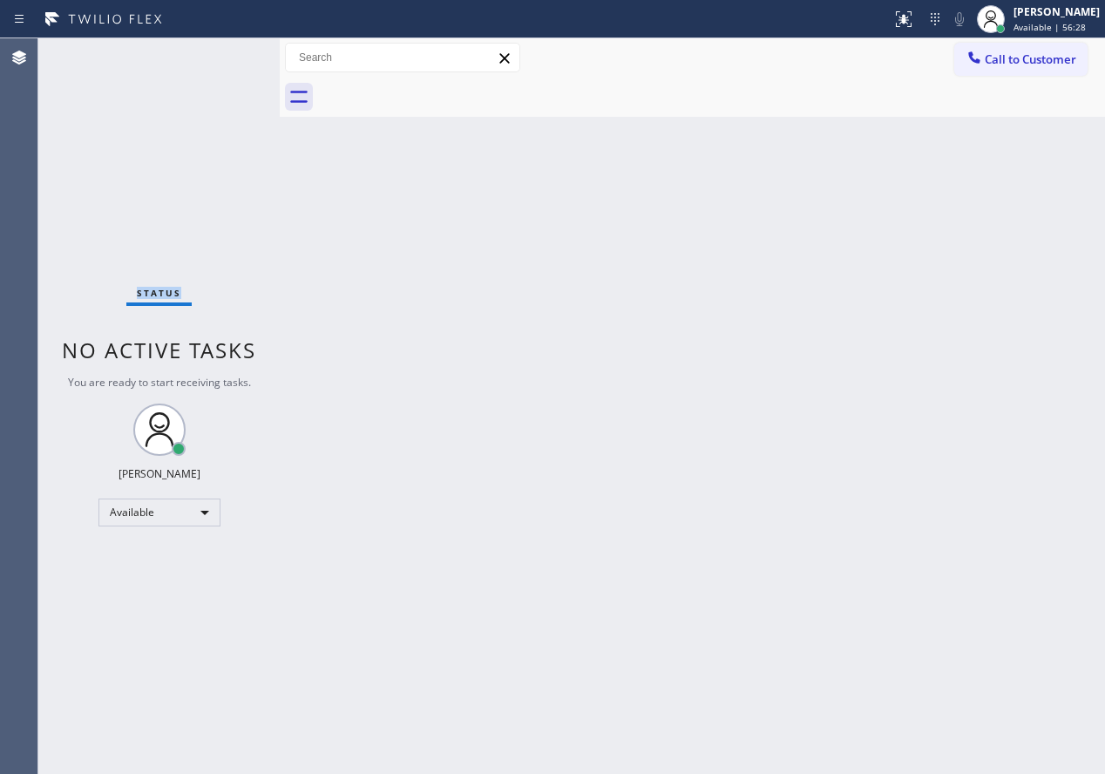
click at [222, 60] on div "Status No active tasks You are ready to start receiving tasks. [PERSON_NAME] Av…" at bounding box center [158, 405] width 241 height 735
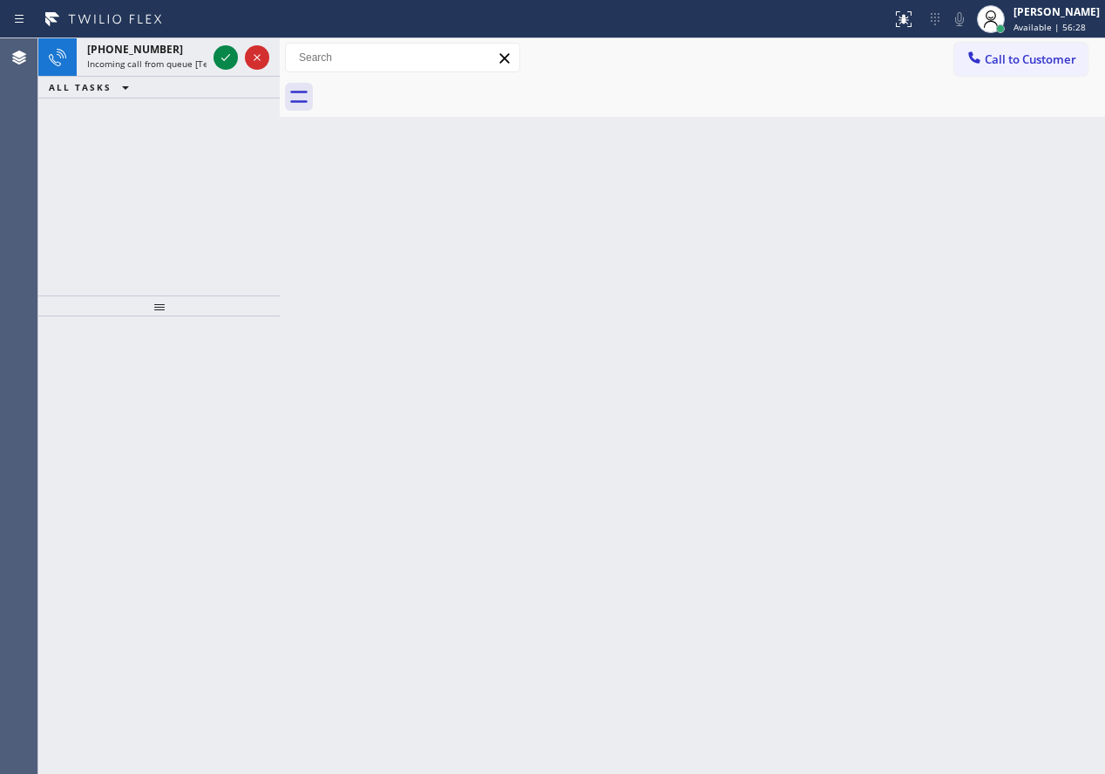
click at [222, 60] on icon at bounding box center [225, 57] width 21 height 21
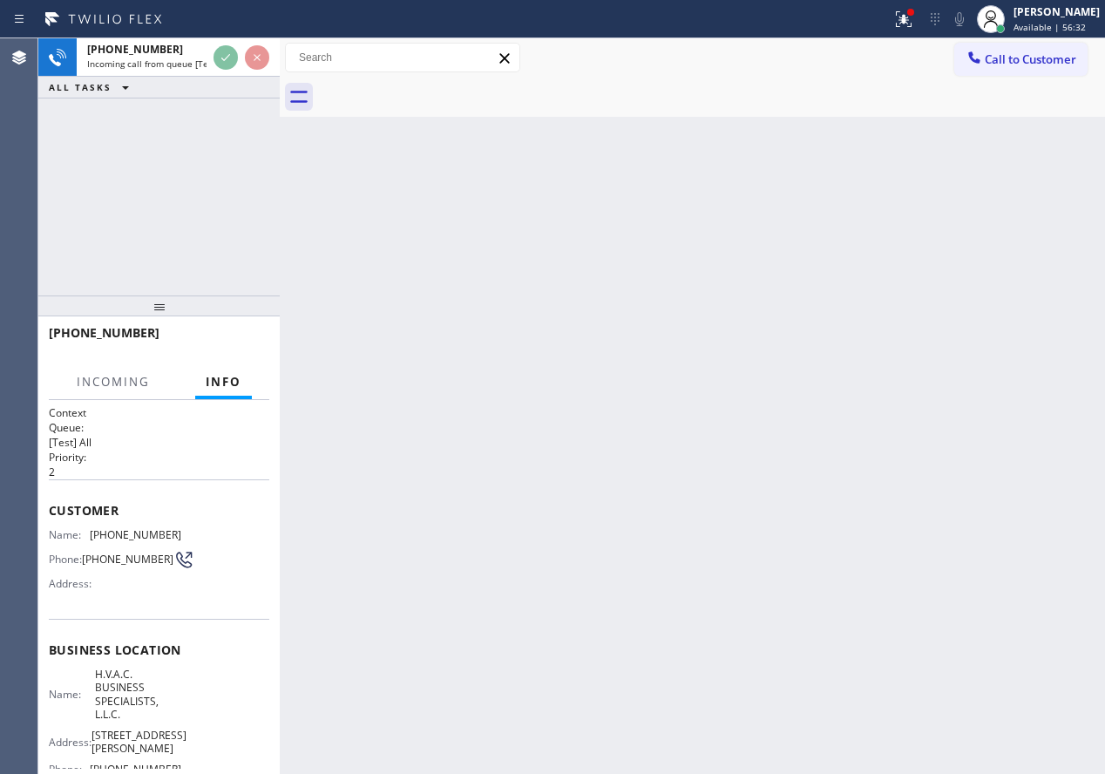
click at [370, 167] on div "Back to Dashboard Change Sender ID Customers Technicians Select a contact Outbo…" at bounding box center [692, 405] width 825 height 735
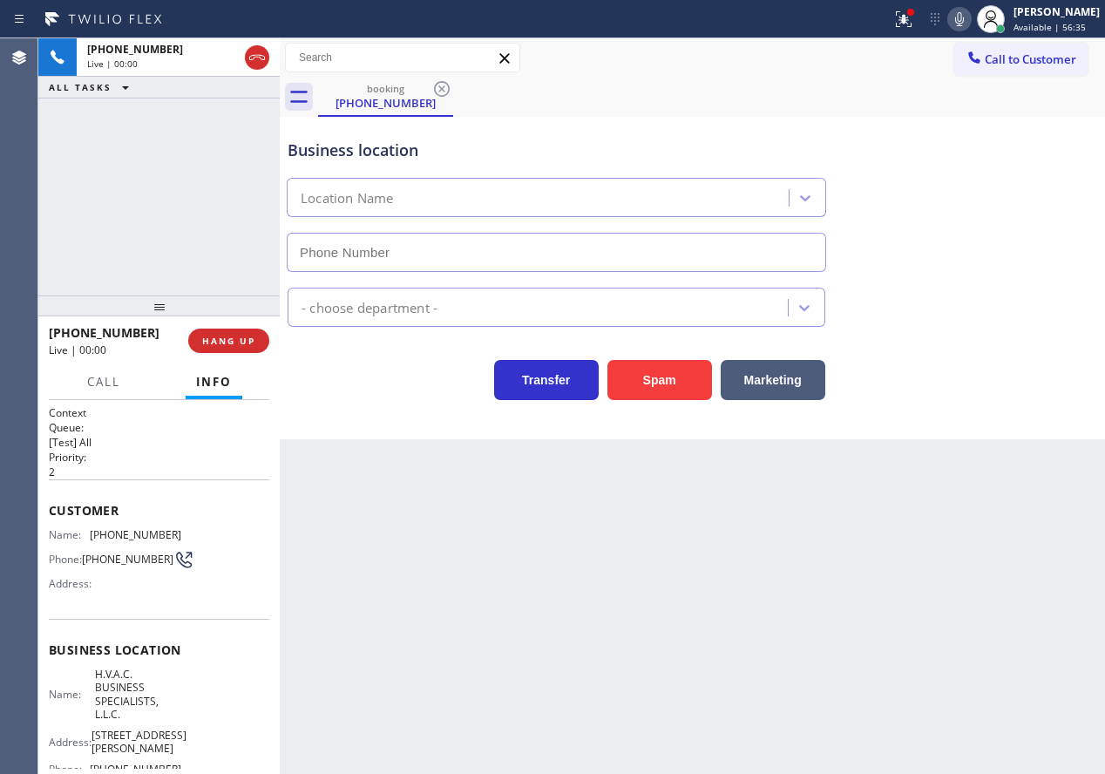
type input "[PHONE_NUMBER]"
click at [632, 370] on button "Spam" at bounding box center [659, 380] width 105 height 40
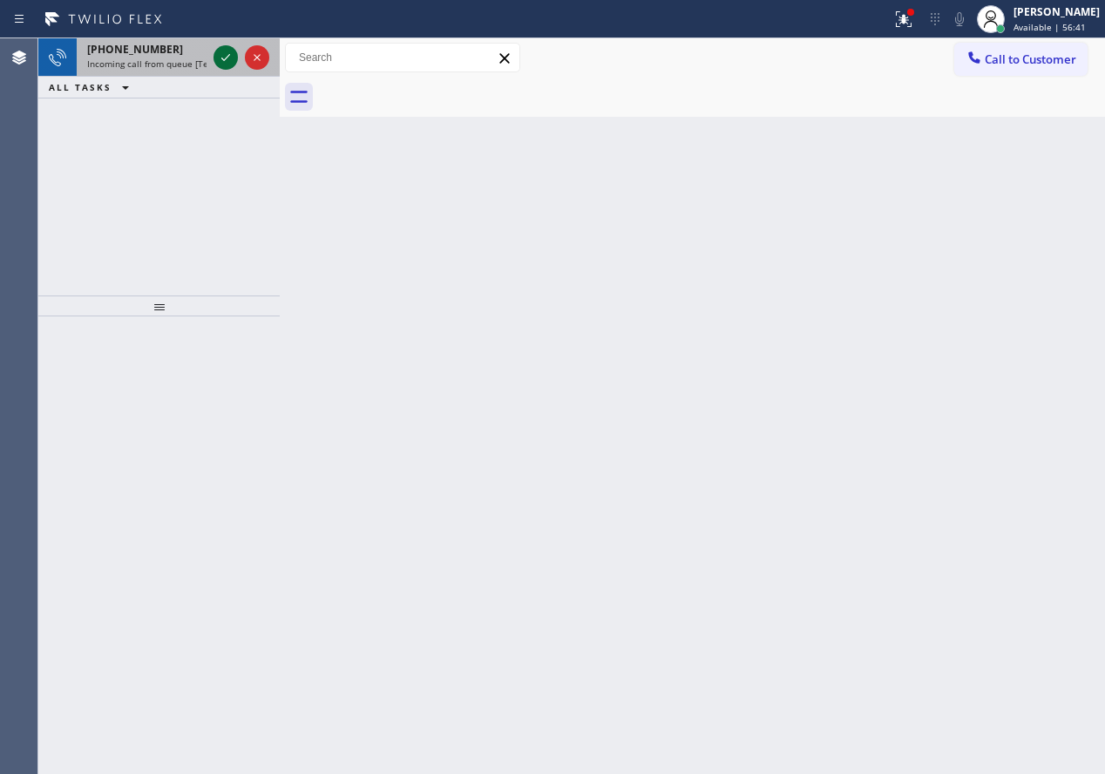
click at [223, 60] on icon at bounding box center [225, 57] width 9 height 7
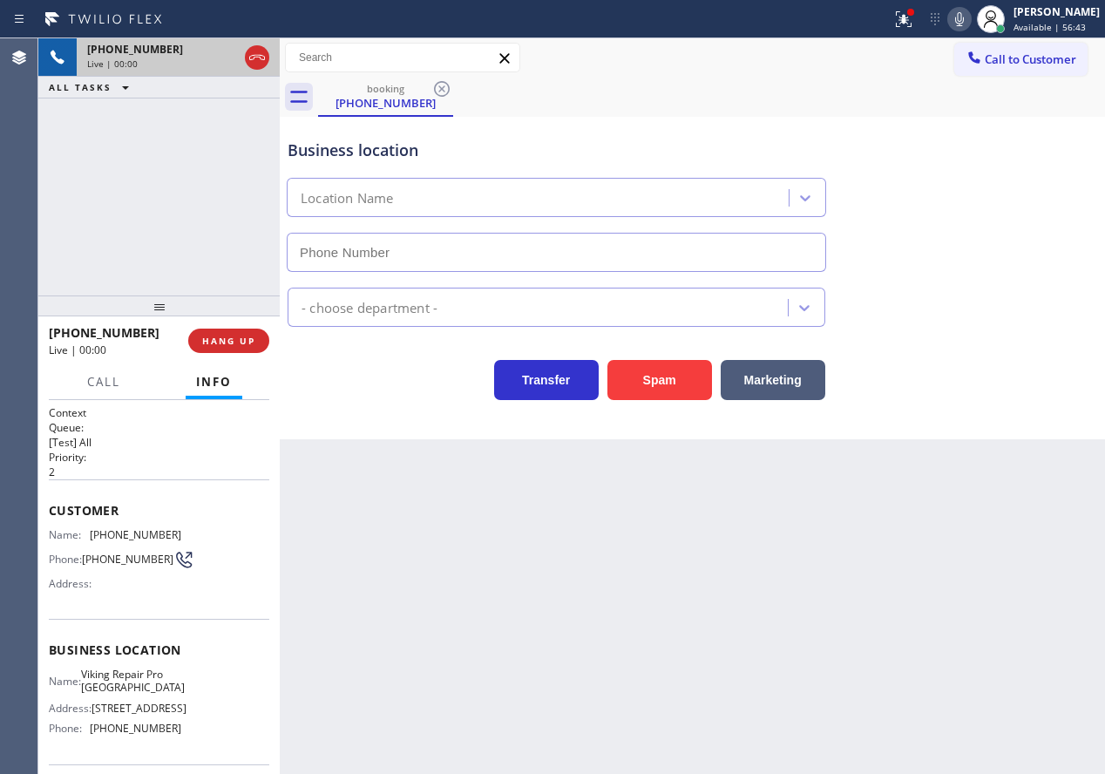
type input "[PHONE_NUMBER]"
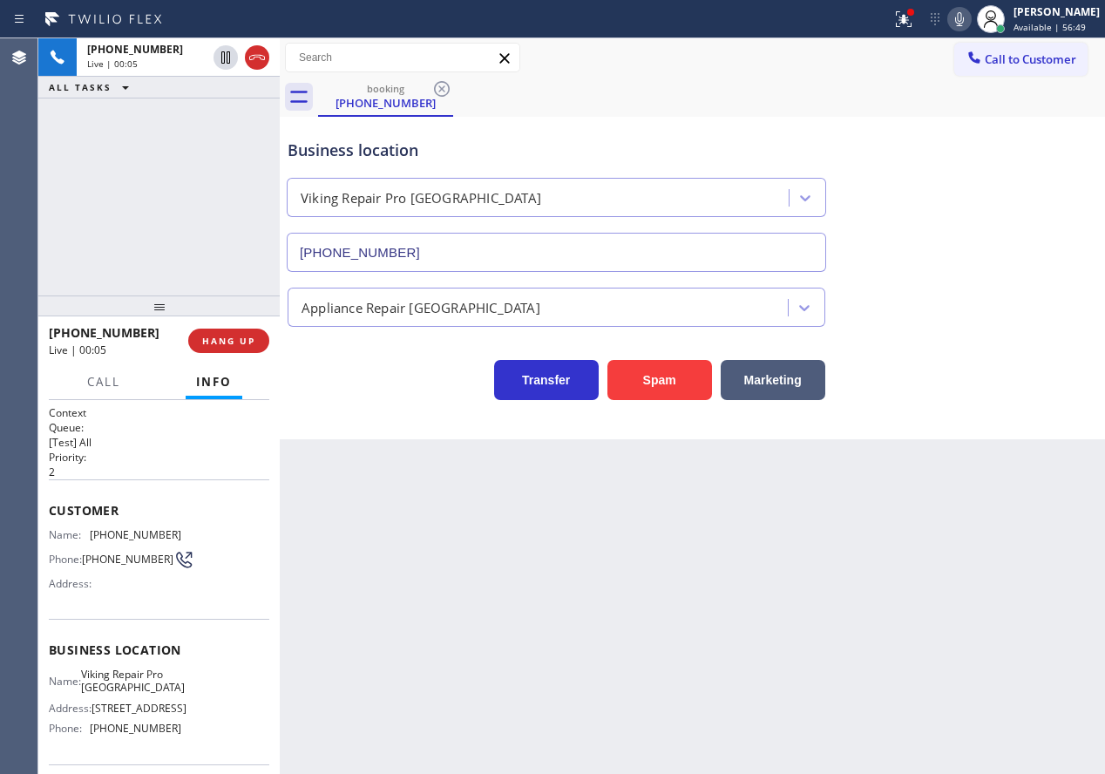
click at [165, 688] on span "Viking Repair Pro [GEOGRAPHIC_DATA]" at bounding box center [133, 681] width 104 height 27
click at [656, 389] on button "Spam" at bounding box center [659, 380] width 105 height 40
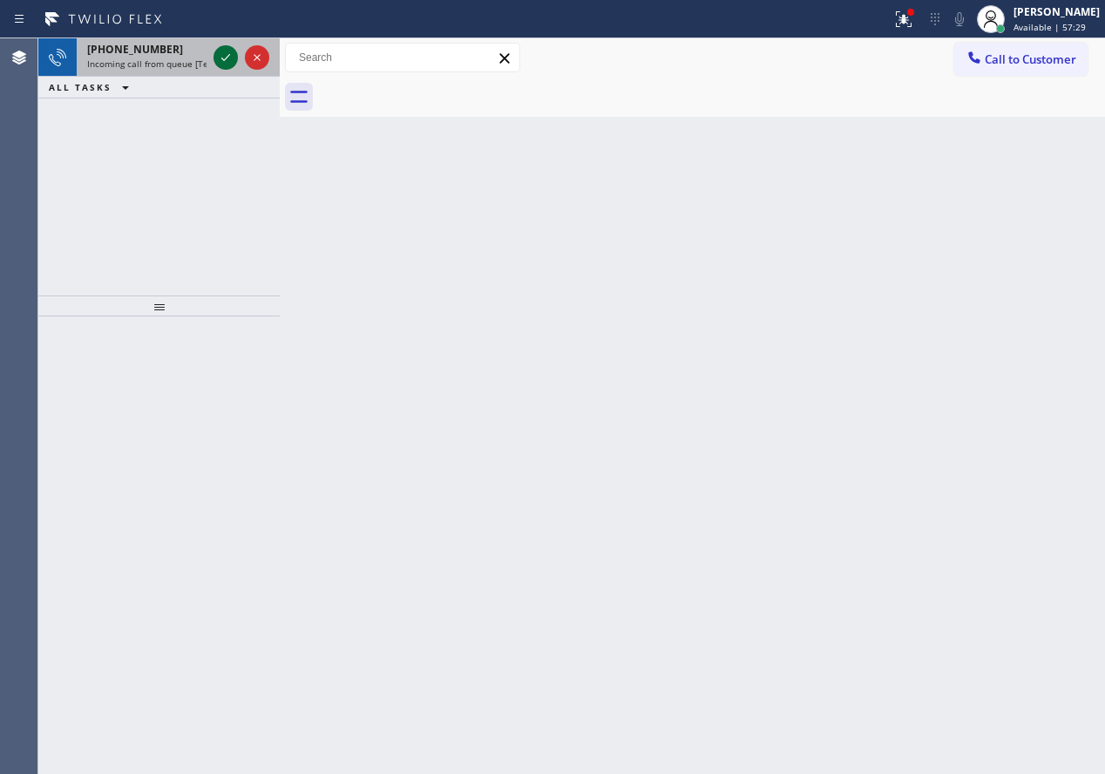
click at [227, 51] on icon at bounding box center [225, 57] width 21 height 21
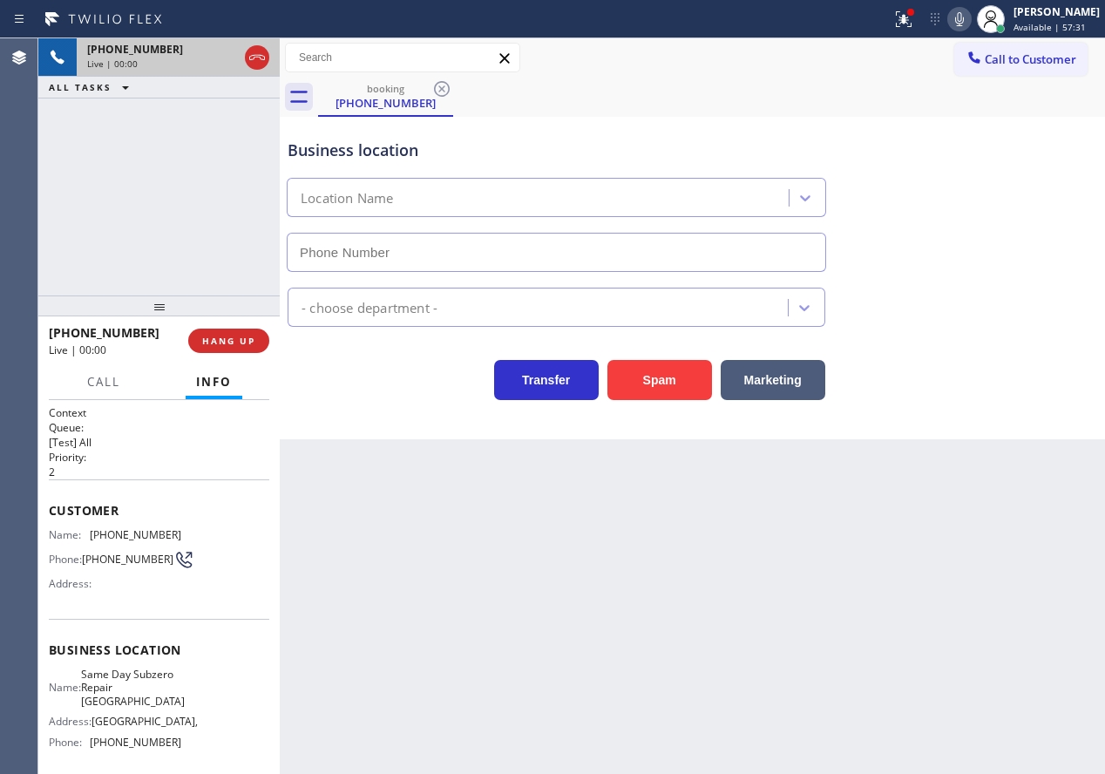
type input "[PHONE_NUMBER]"
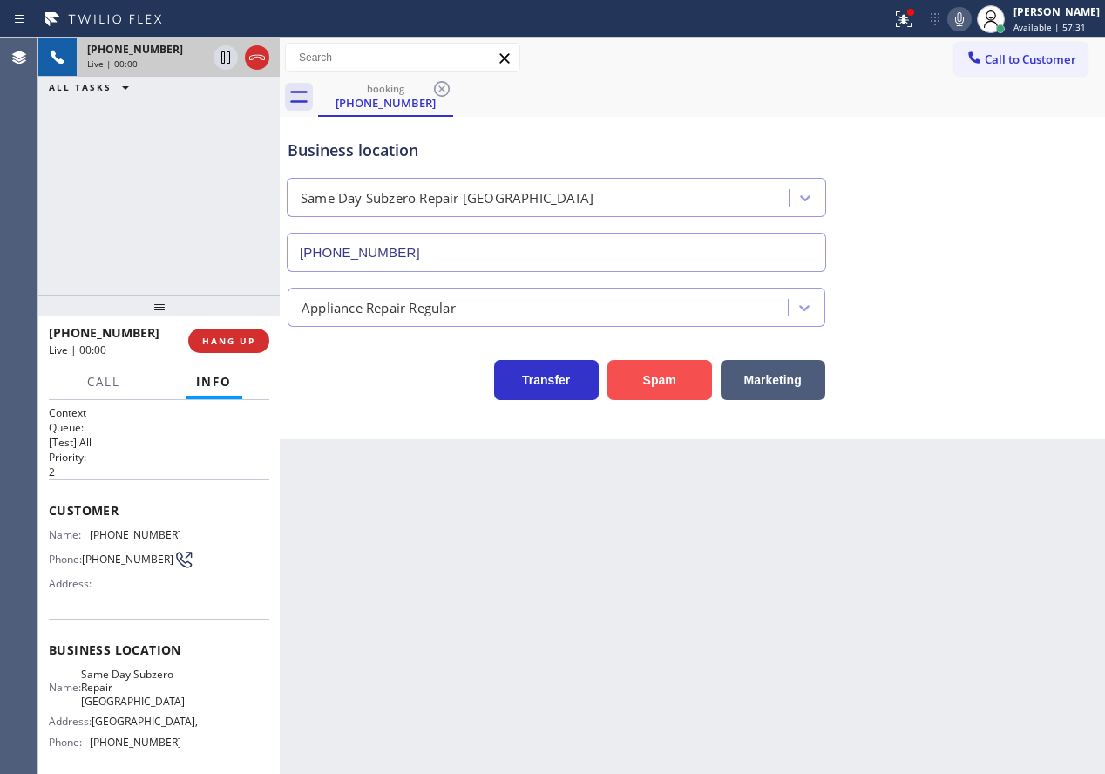
click at [654, 387] on button "Spam" at bounding box center [659, 380] width 105 height 40
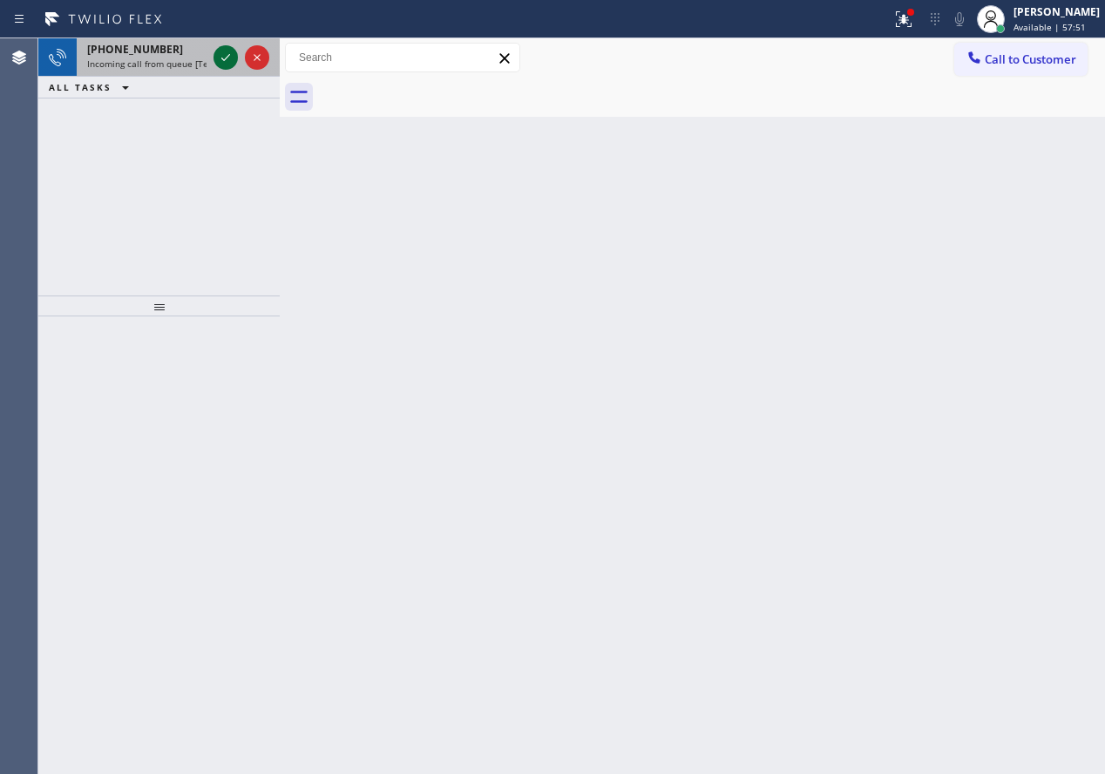
click at [227, 65] on icon at bounding box center [225, 57] width 21 height 21
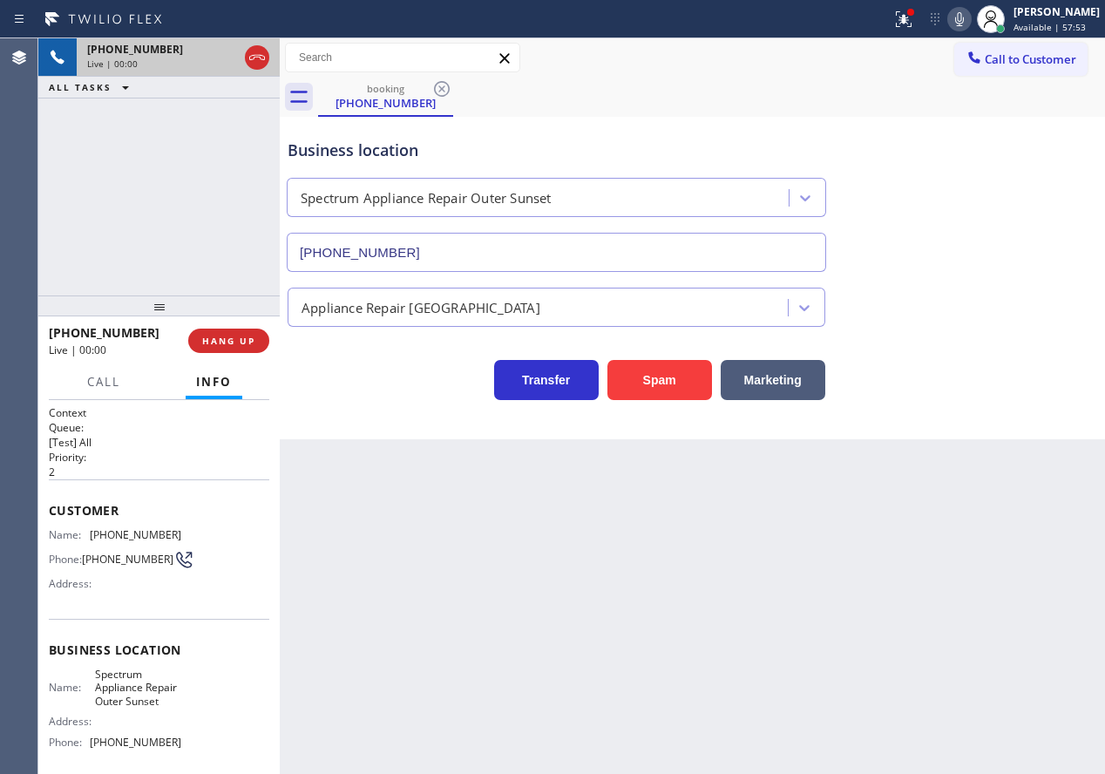
type input "[PHONE_NUMBER]"
click at [135, 700] on span "Spectrum Appliance Repair Outer Sunset" at bounding box center [138, 688] width 86 height 40
click at [412, 253] on input "[PHONE_NUMBER]" at bounding box center [556, 252] width 539 height 39
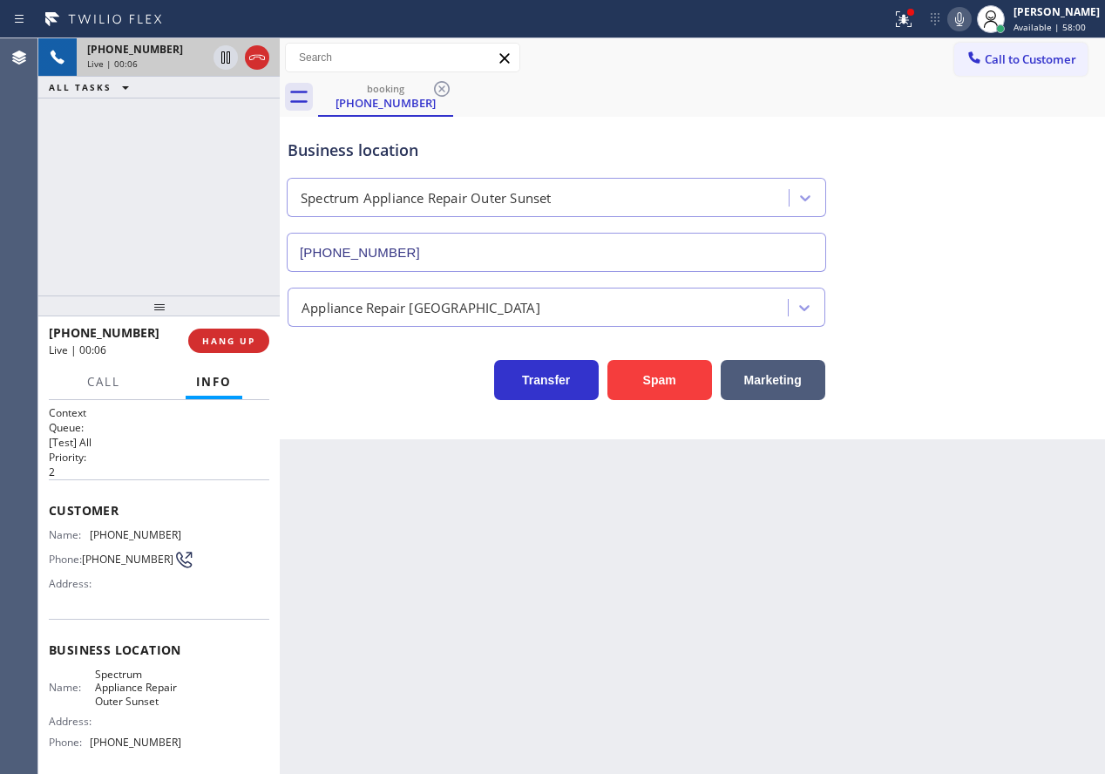
click at [412, 253] on input "[PHONE_NUMBER]" at bounding box center [556, 252] width 539 height 39
click at [659, 384] on button "Spam" at bounding box center [659, 380] width 105 height 40
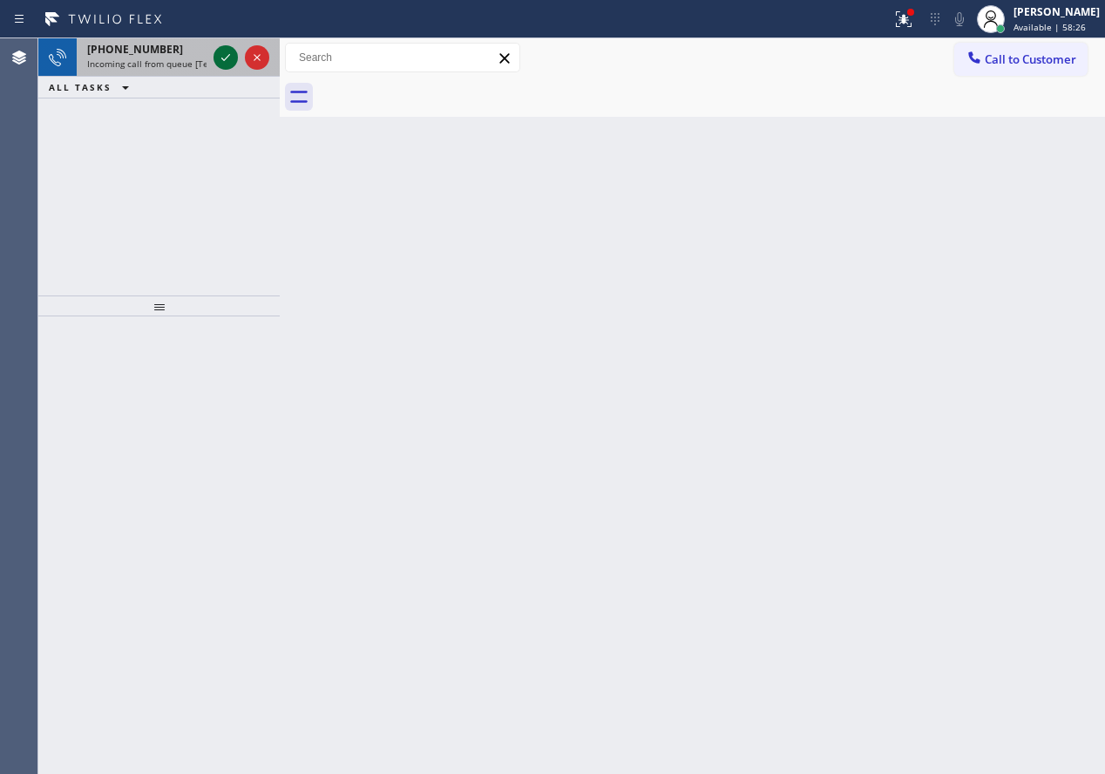
click at [220, 55] on icon at bounding box center [225, 57] width 21 height 21
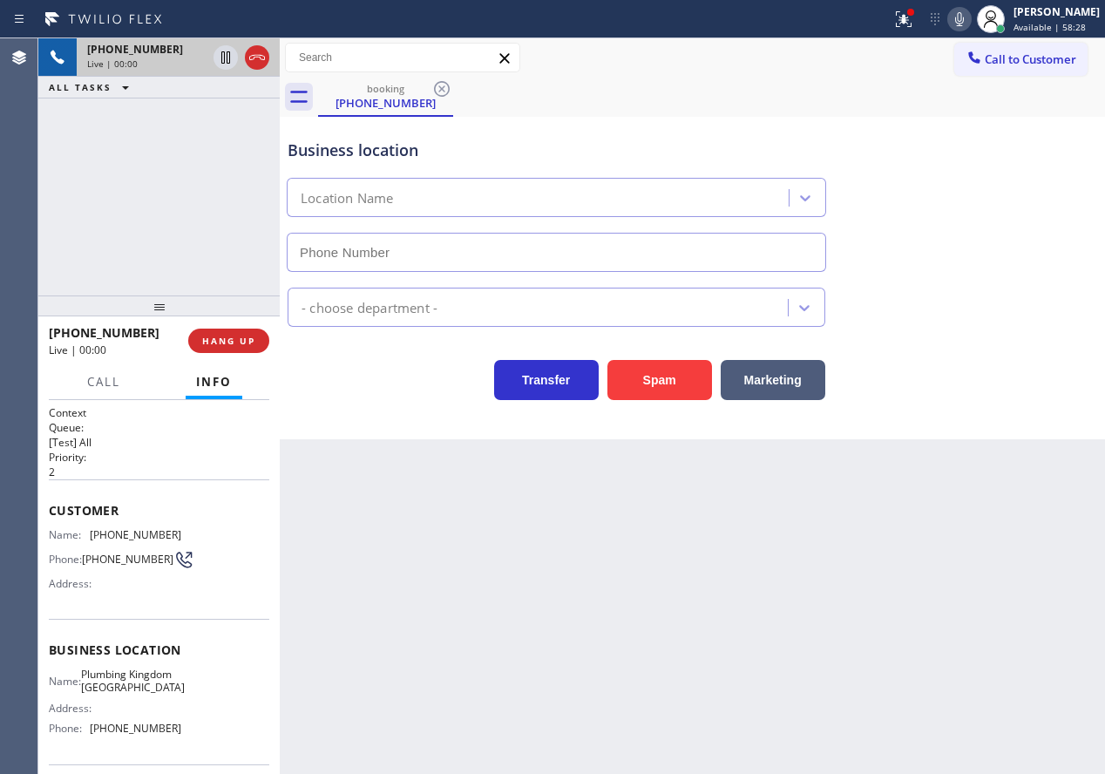
type input "[PHONE_NUMBER]"
click at [662, 370] on button "Spam" at bounding box center [659, 380] width 105 height 40
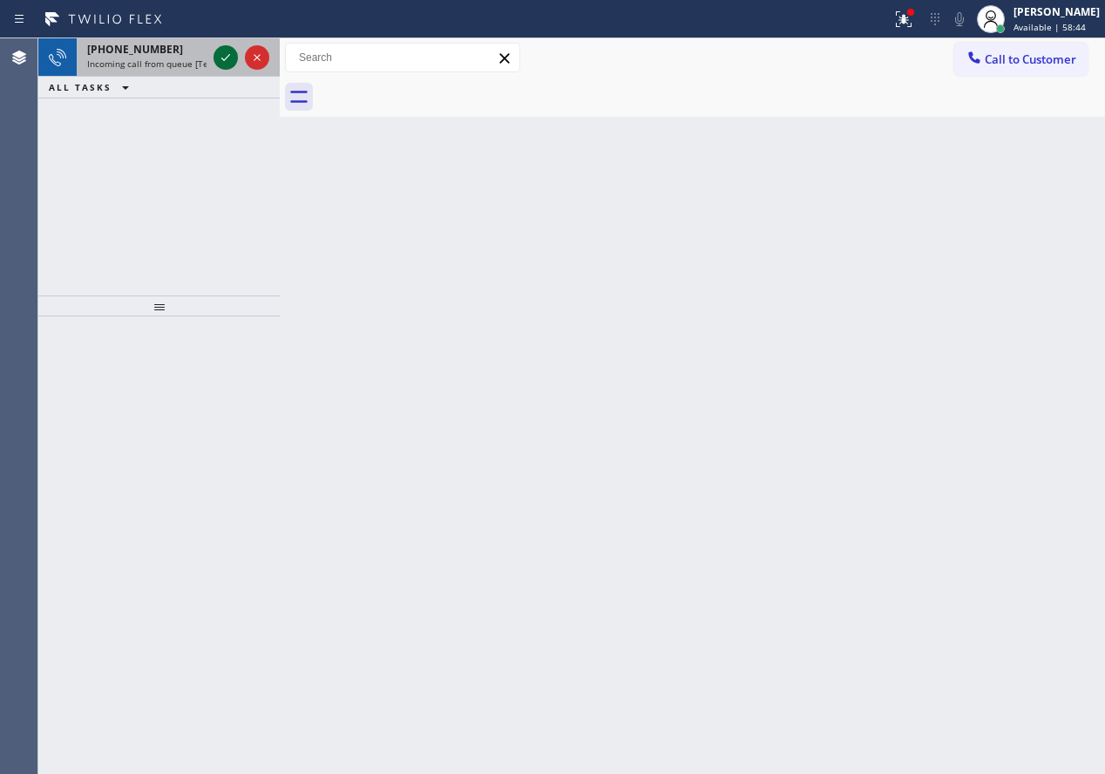
click at [221, 62] on icon at bounding box center [225, 57] width 21 height 21
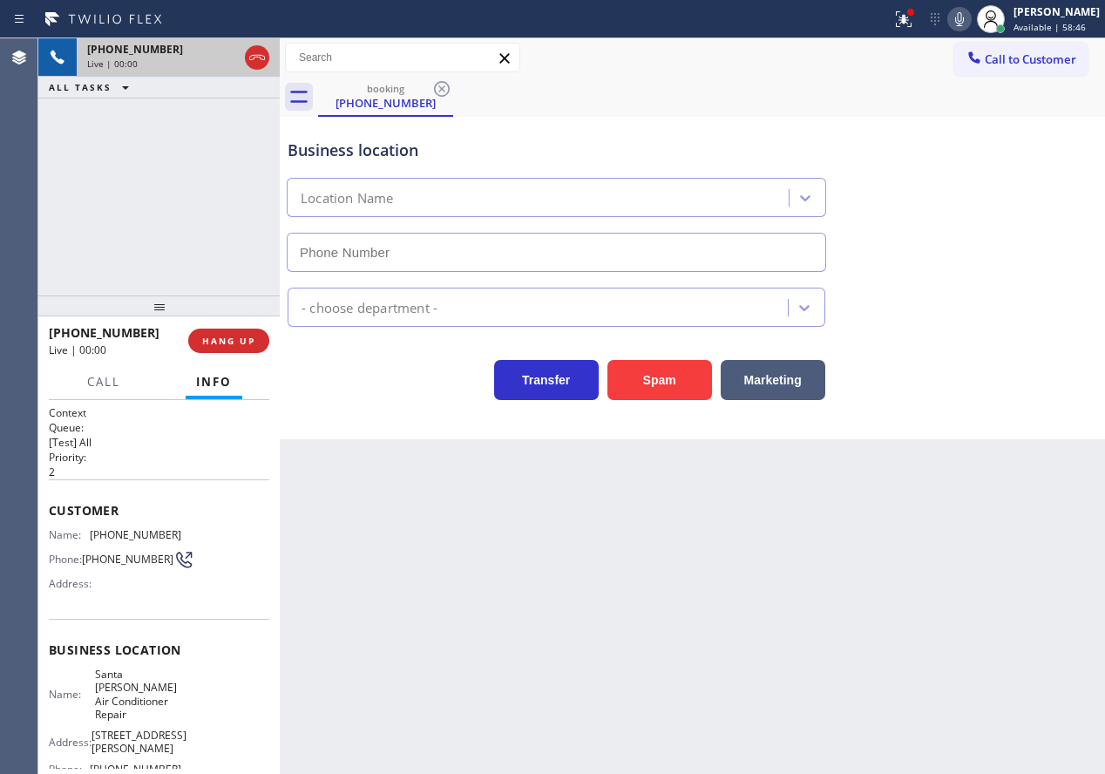
type input "[PHONE_NUMBER]"
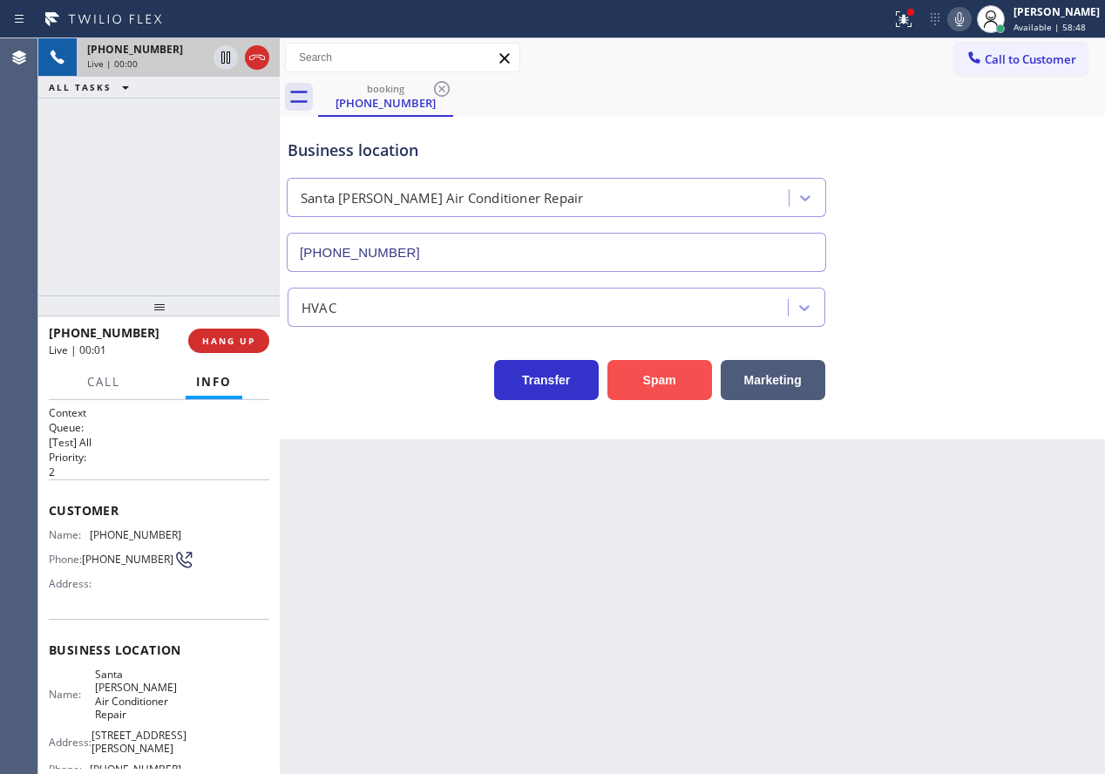
click at [691, 372] on button "Spam" at bounding box center [659, 380] width 105 height 40
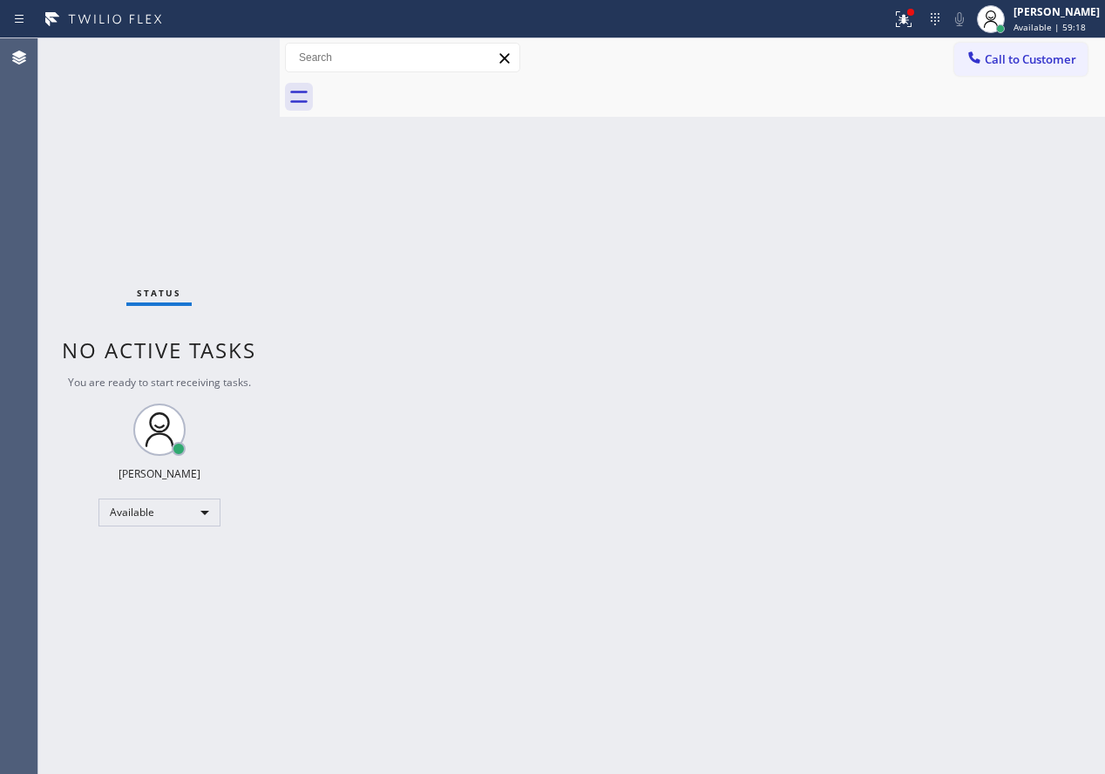
click at [942, 399] on div "Back to Dashboard Change Sender ID Customers Technicians Select a contact Outbo…" at bounding box center [692, 405] width 825 height 735
click at [920, 33] on button at bounding box center [904, 19] width 38 height 38
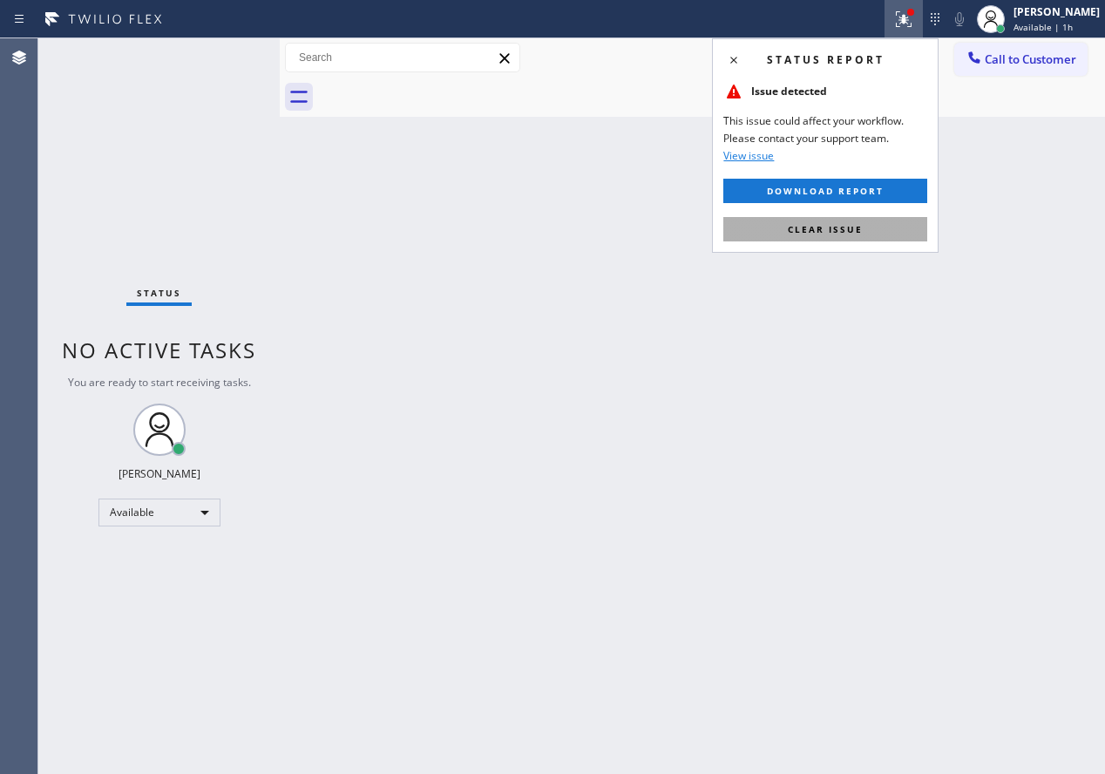
click at [871, 220] on button "Clear issue" at bounding box center [825, 229] width 204 height 24
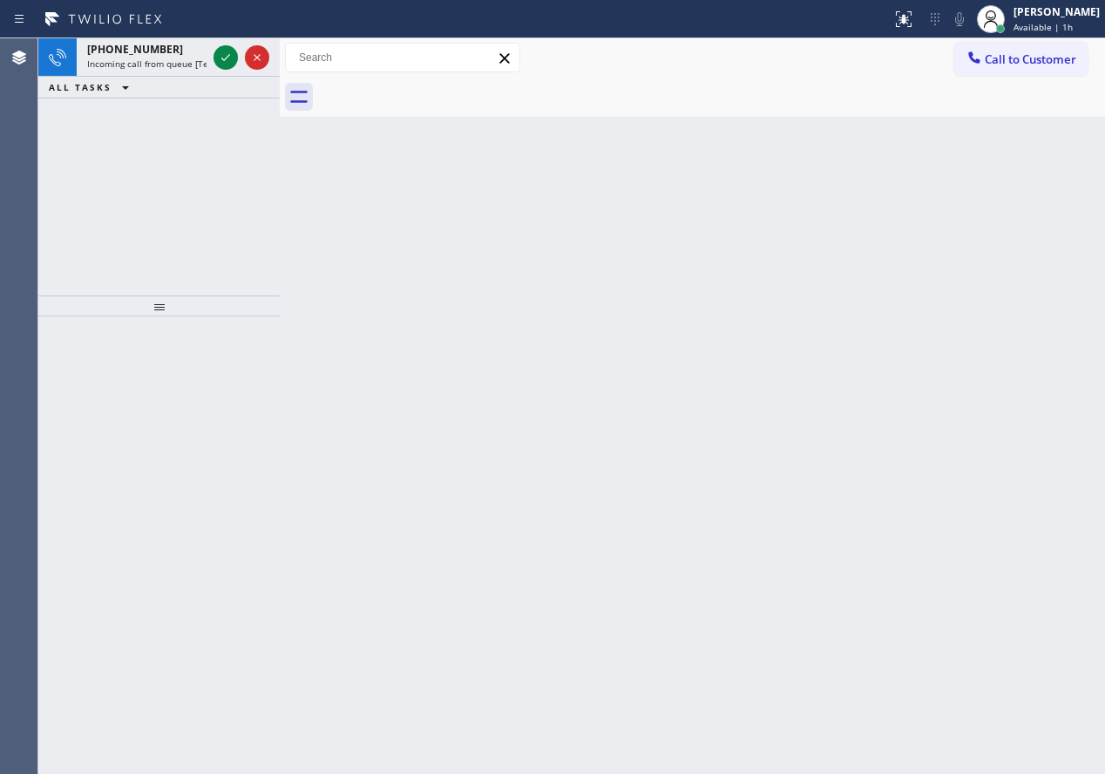
click at [1054, 484] on div "Back to Dashboard Change Sender ID Customers Technicians Select a contact Outbo…" at bounding box center [692, 405] width 825 height 735
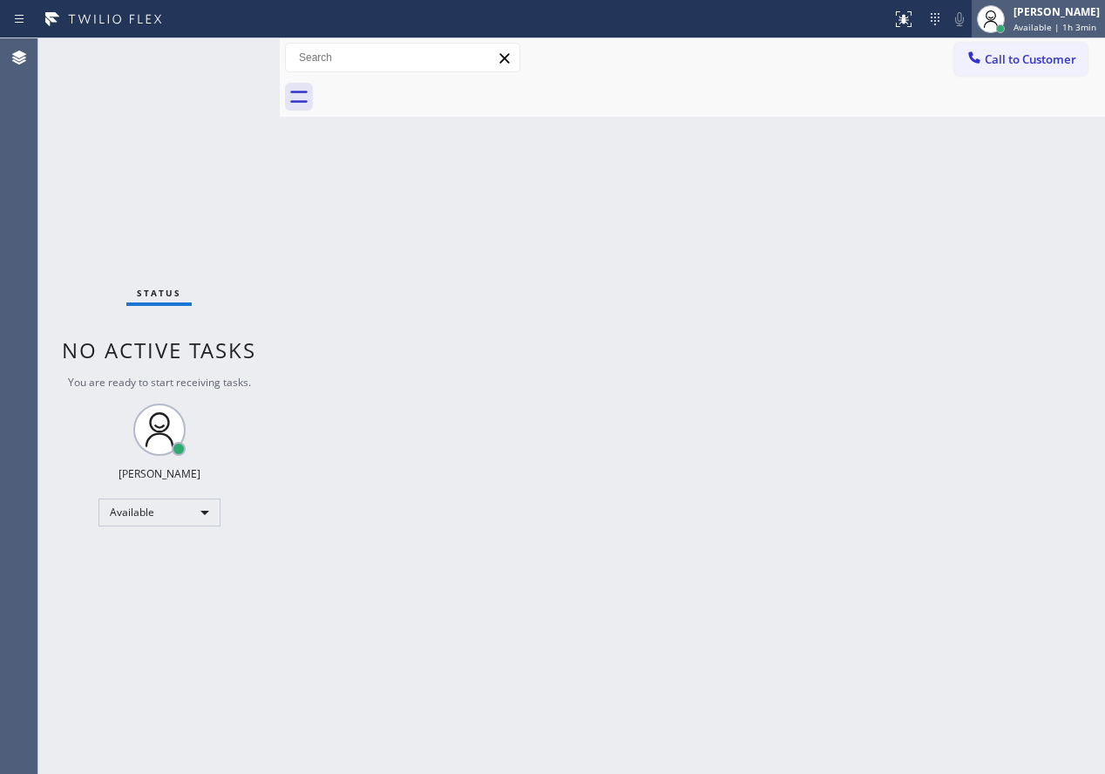
click at [1062, 17] on div "[PERSON_NAME]" at bounding box center [1056, 11] width 86 height 15
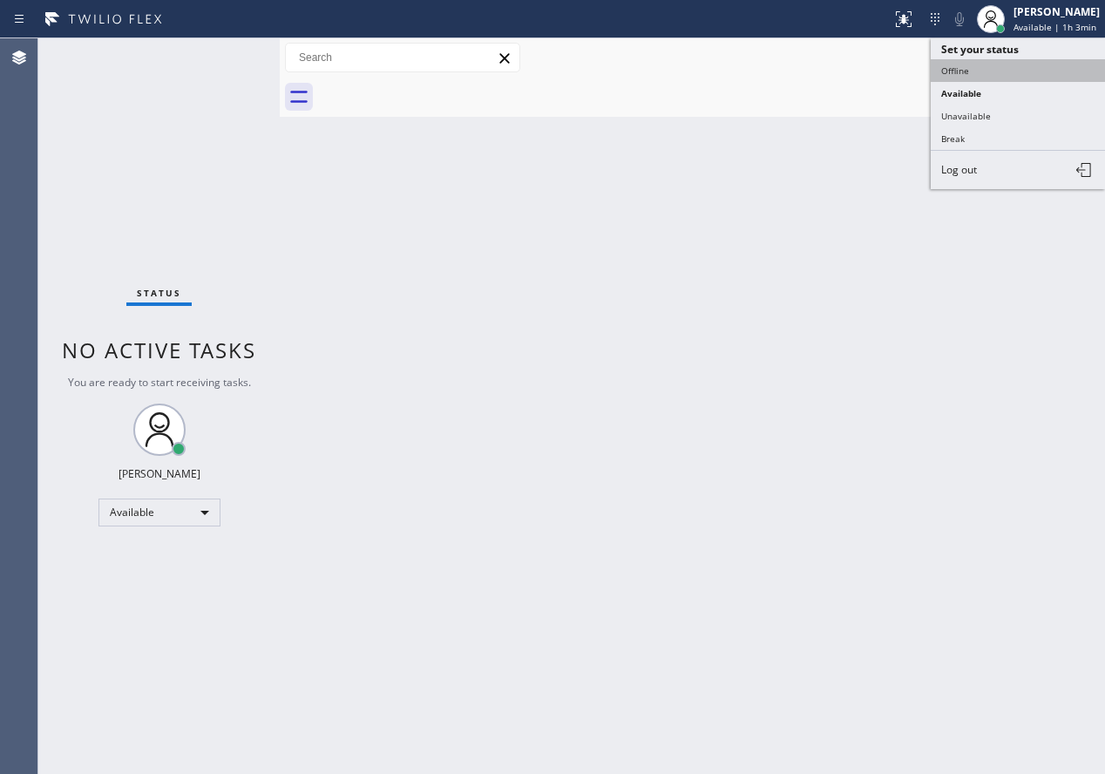
click at [1015, 67] on button "Offline" at bounding box center [1018, 70] width 174 height 23
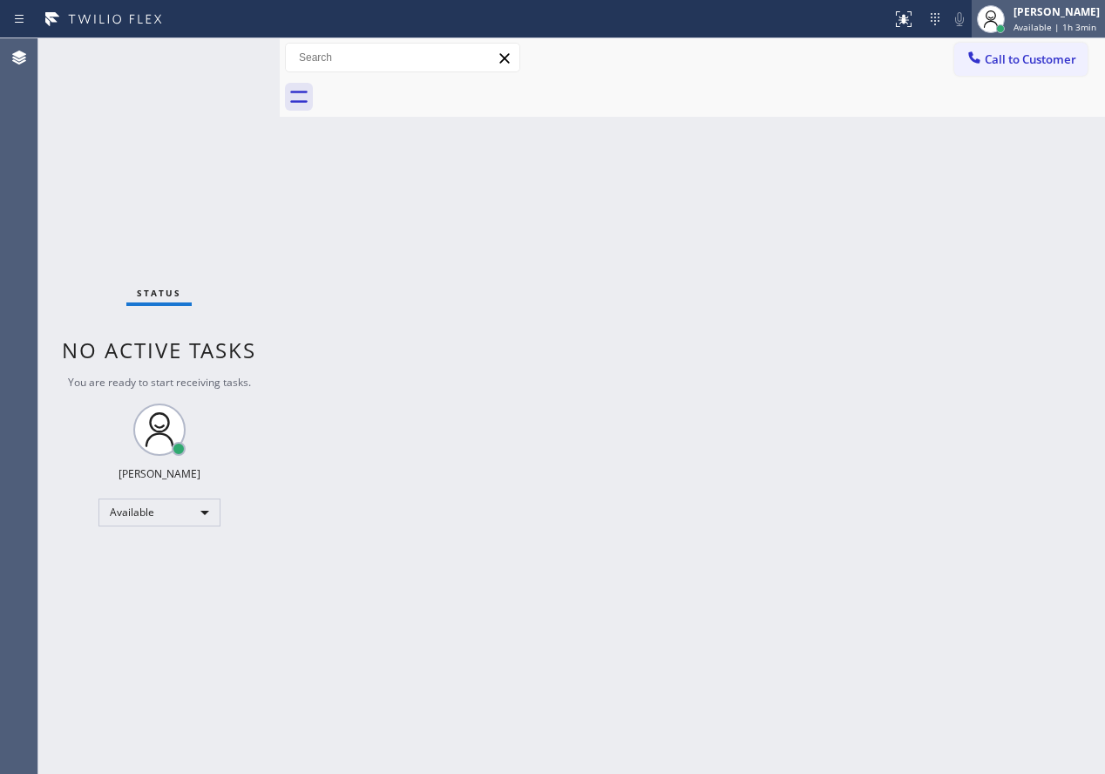
click at [1036, 26] on span "Available | 1h 3min" at bounding box center [1054, 27] width 83 height 12
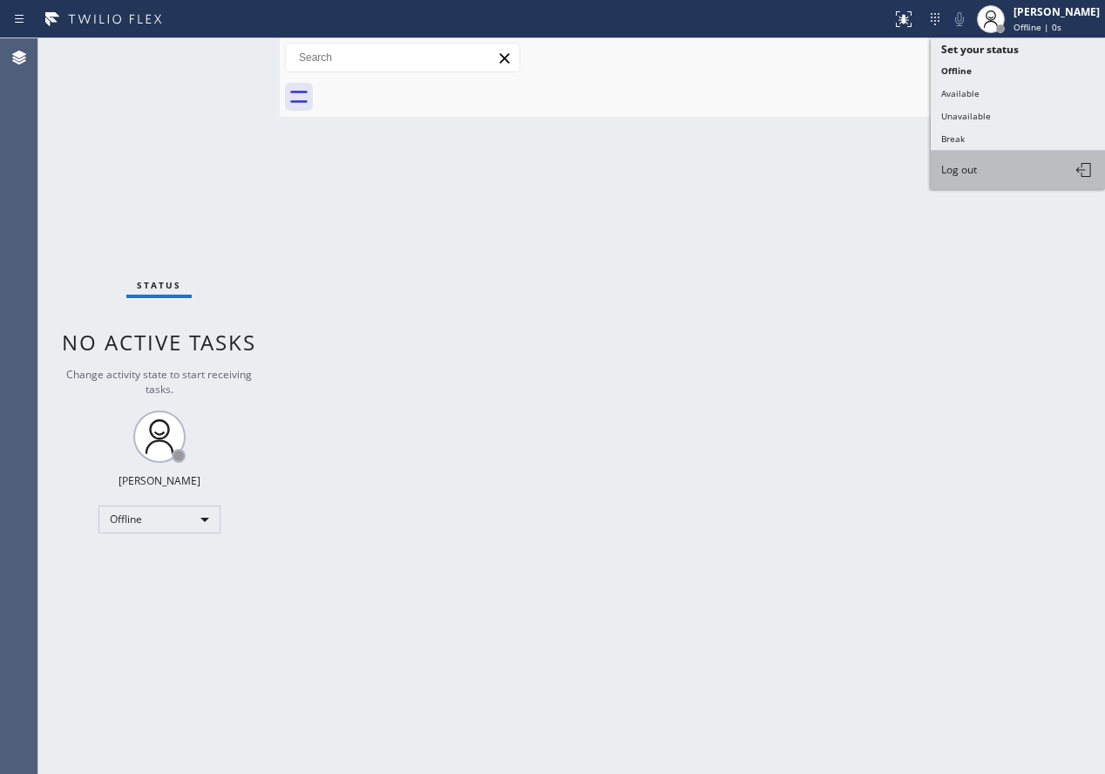
click at [988, 160] on button "Log out" at bounding box center [1018, 170] width 174 height 38
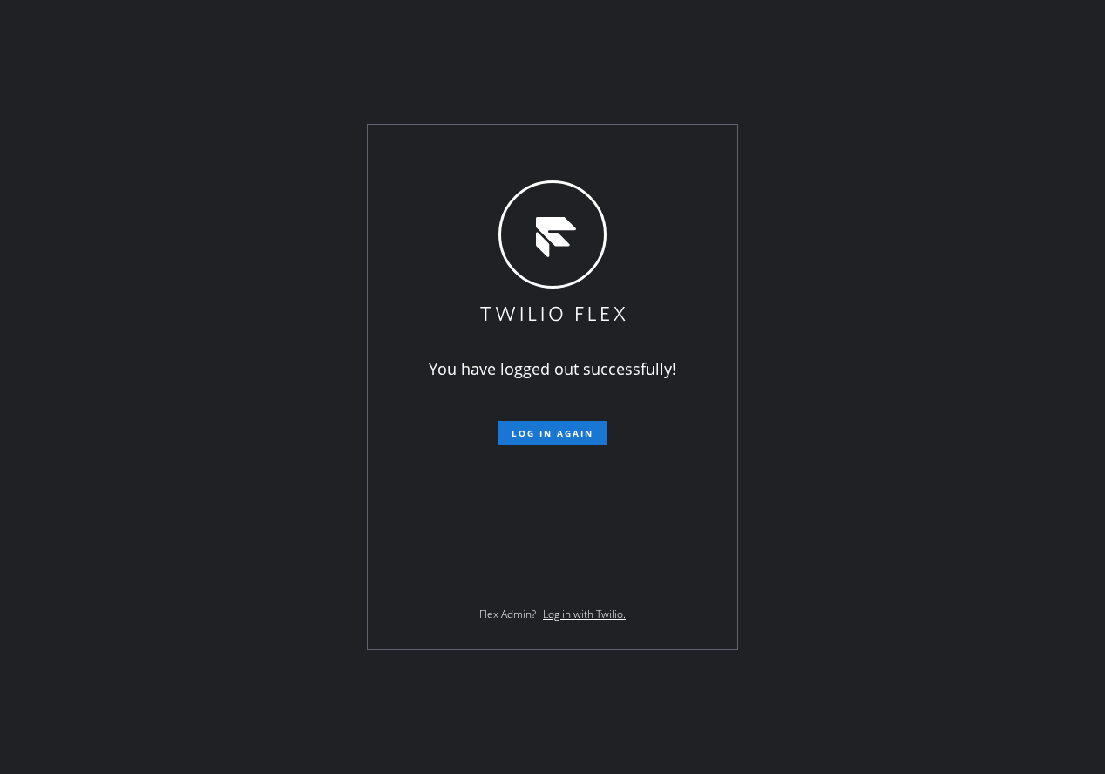
click at [285, 178] on div "You have logged out successfully! Log in again Flex Admin? Log in with Twilio." at bounding box center [552, 387] width 1105 height 774
